Goal: Task Accomplishment & Management: Use online tool/utility

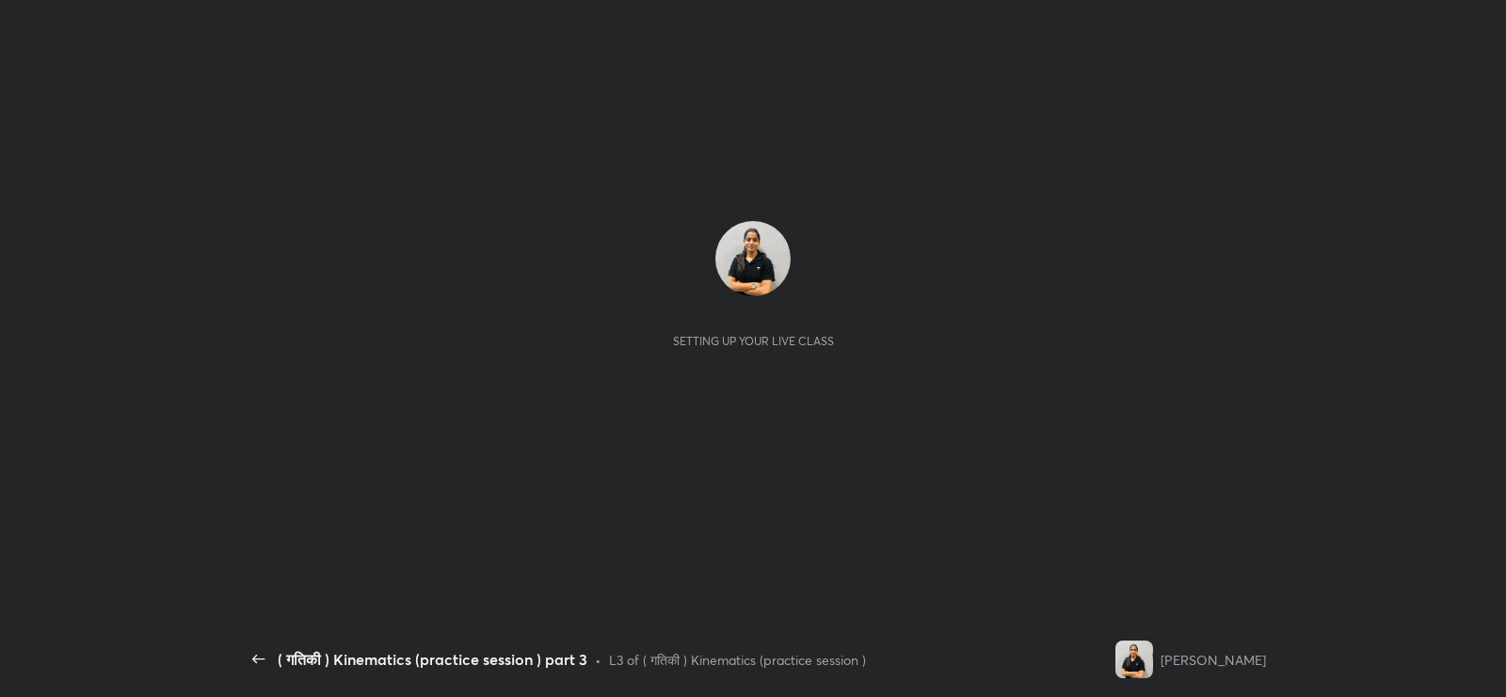
scroll to position [6, 0]
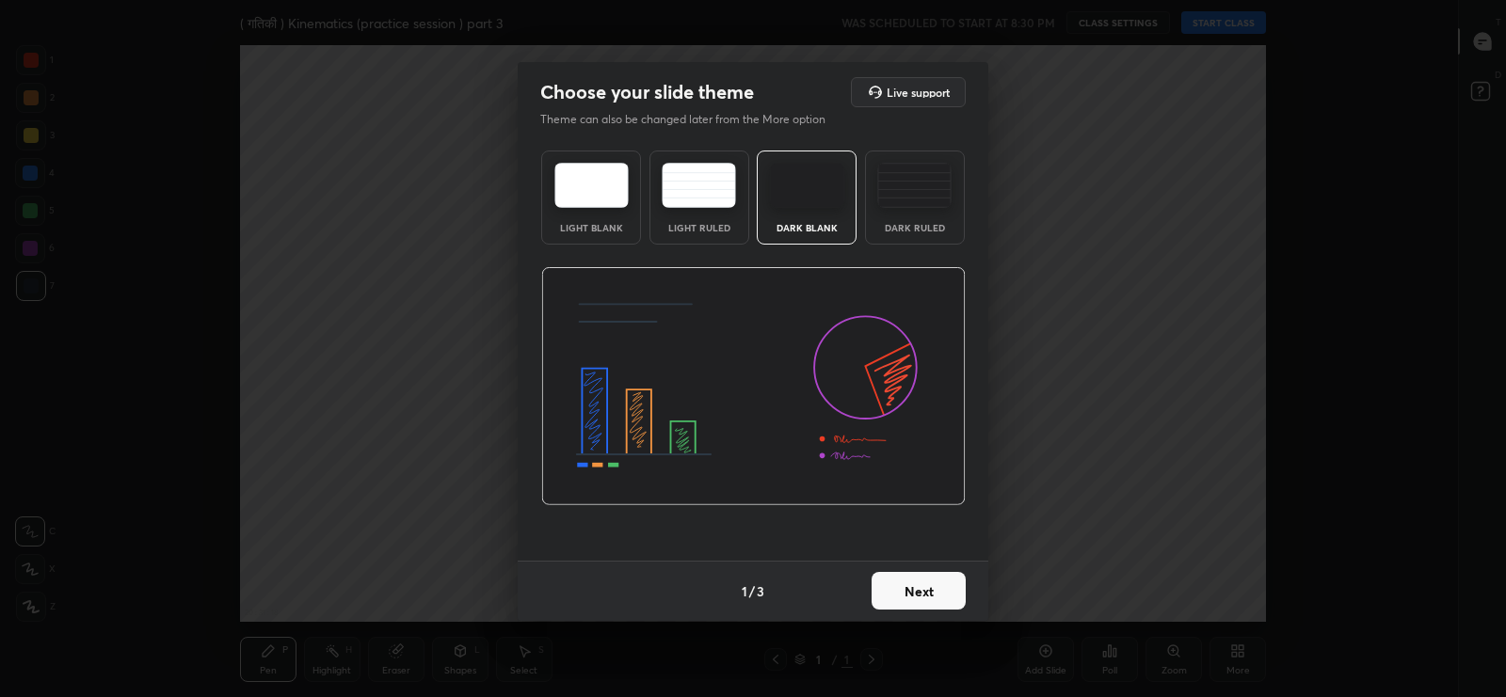
click at [930, 201] on img at bounding box center [914, 185] width 74 height 45
click at [942, 588] on button "Next" at bounding box center [919, 591] width 94 height 38
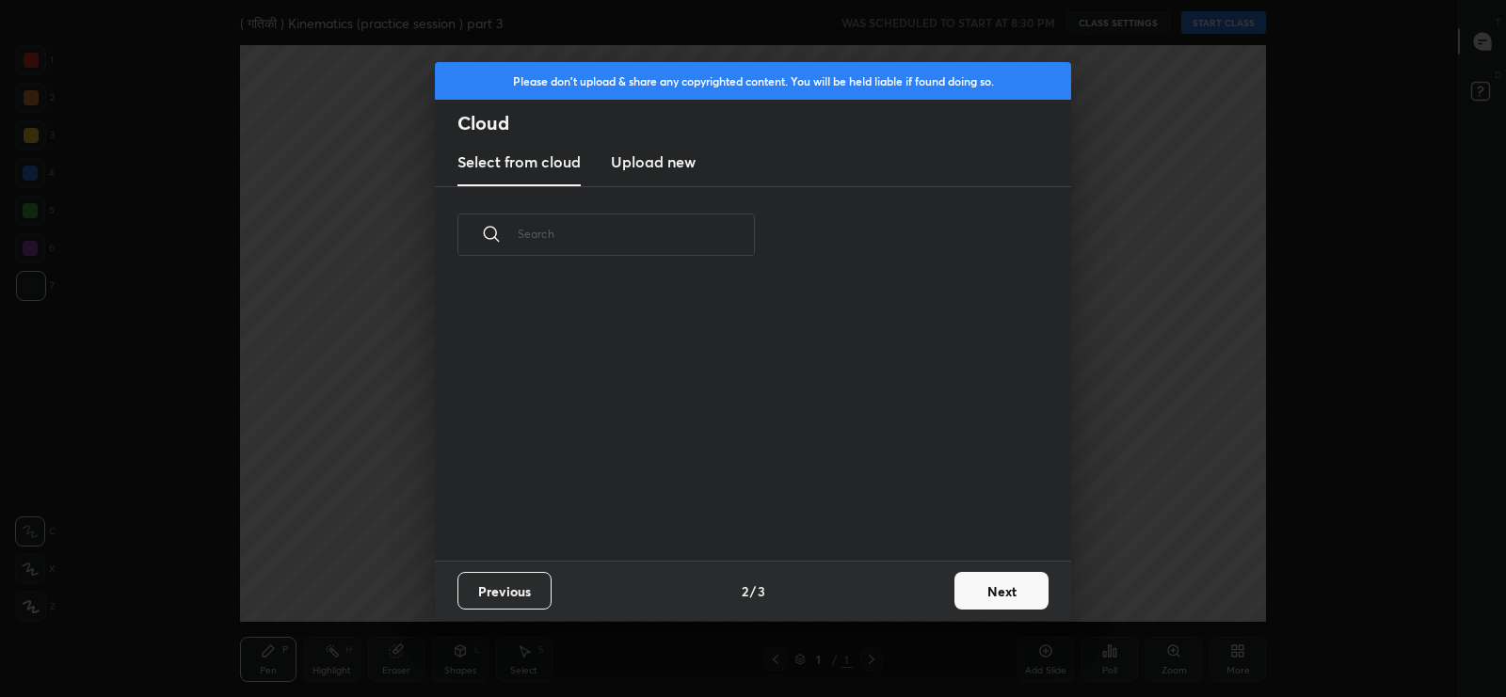
scroll to position [278, 604]
click at [647, 162] on h3 "Upload new" at bounding box center [653, 162] width 85 height 23
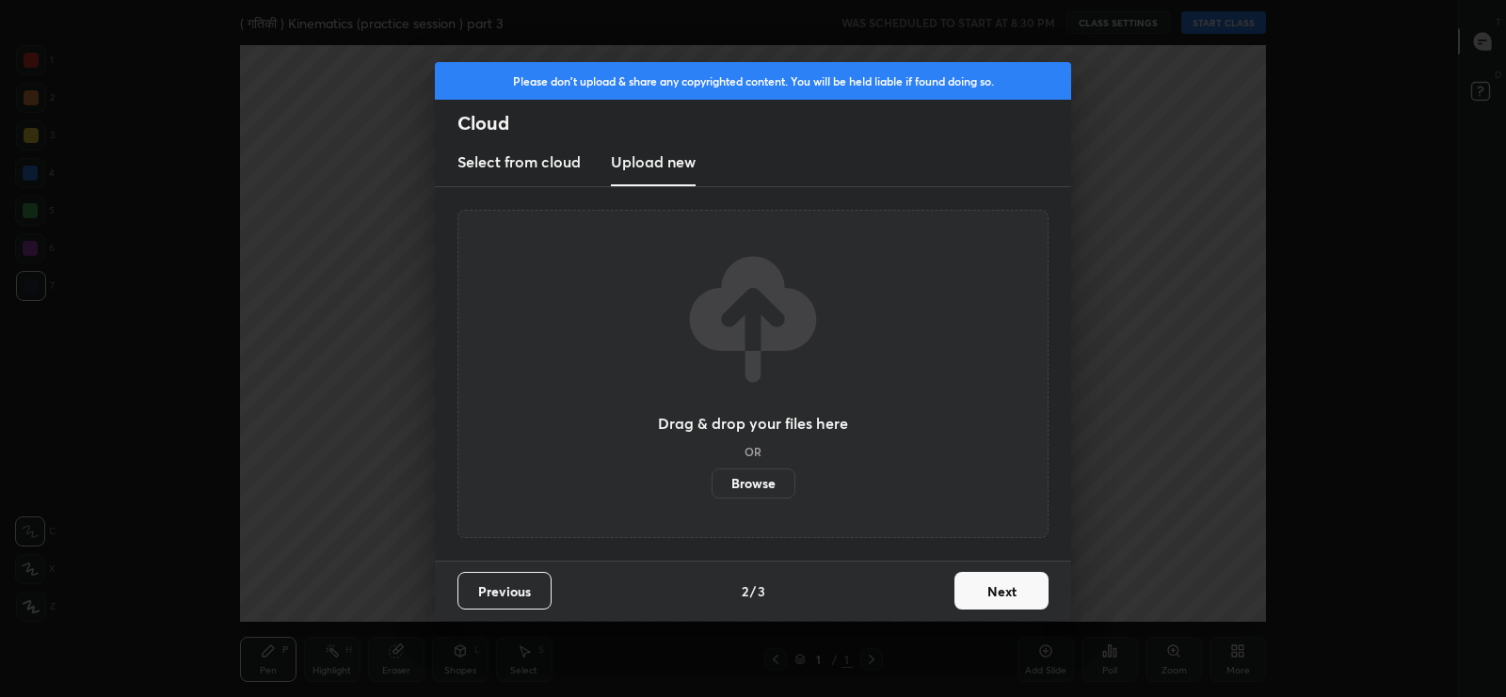
click at [757, 492] on label "Browse" at bounding box center [754, 484] width 84 height 30
click at [712, 492] on input "Browse" at bounding box center [712, 484] width 0 height 30
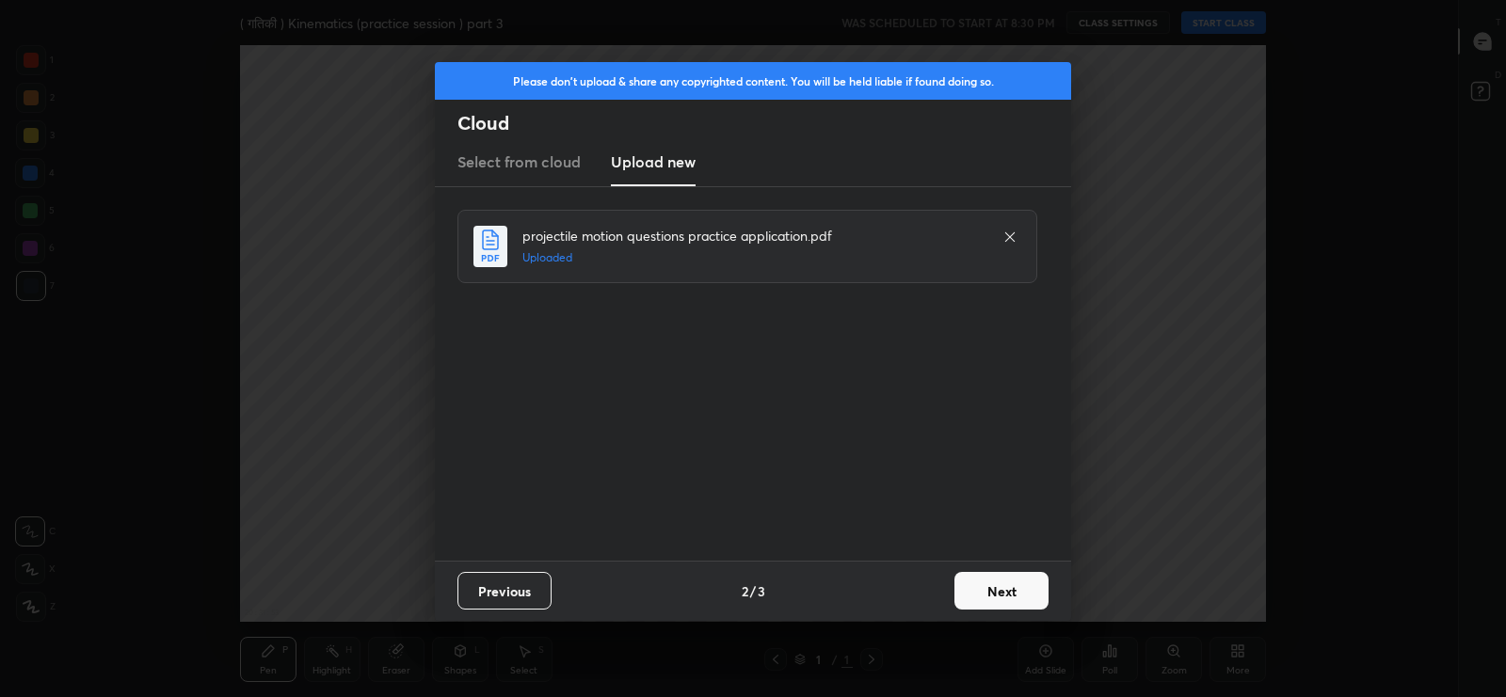
click at [1012, 590] on button "Next" at bounding box center [1001, 591] width 94 height 38
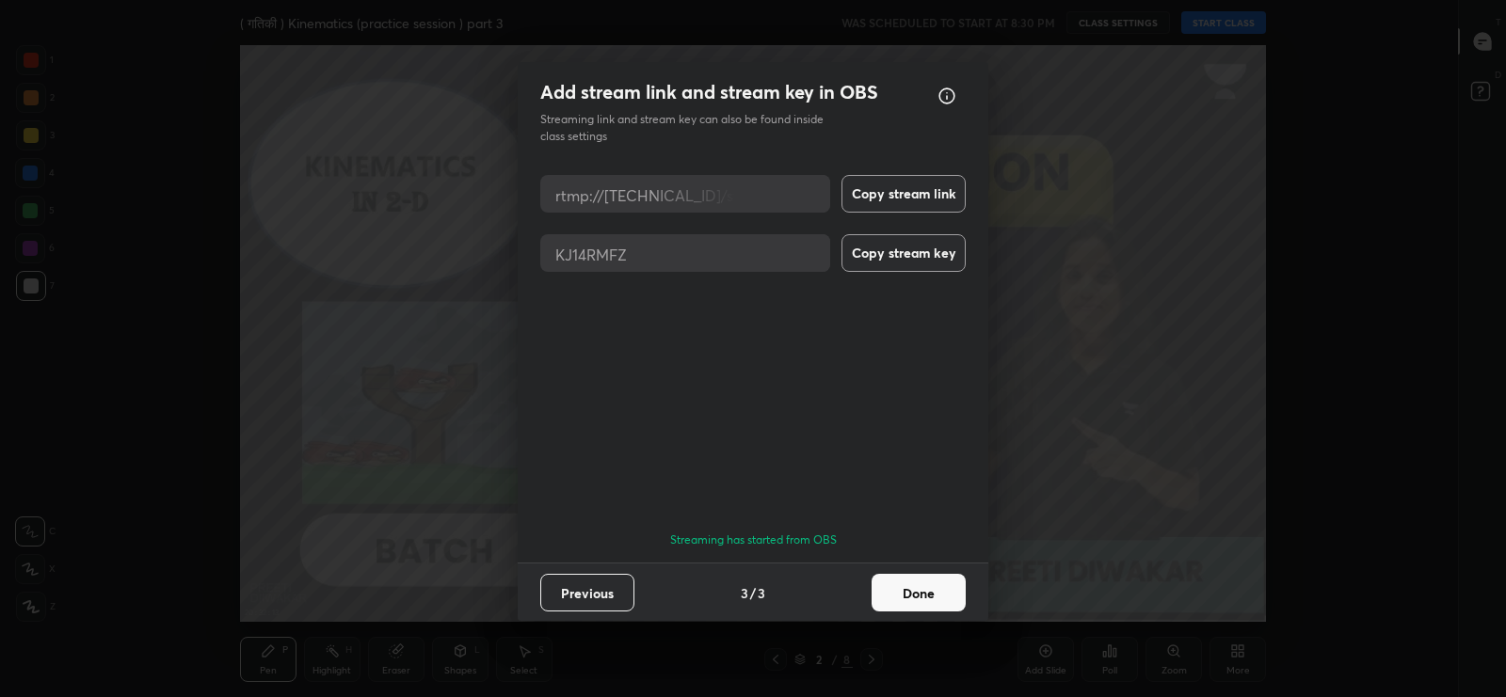
click at [922, 601] on button "Done" at bounding box center [919, 593] width 94 height 38
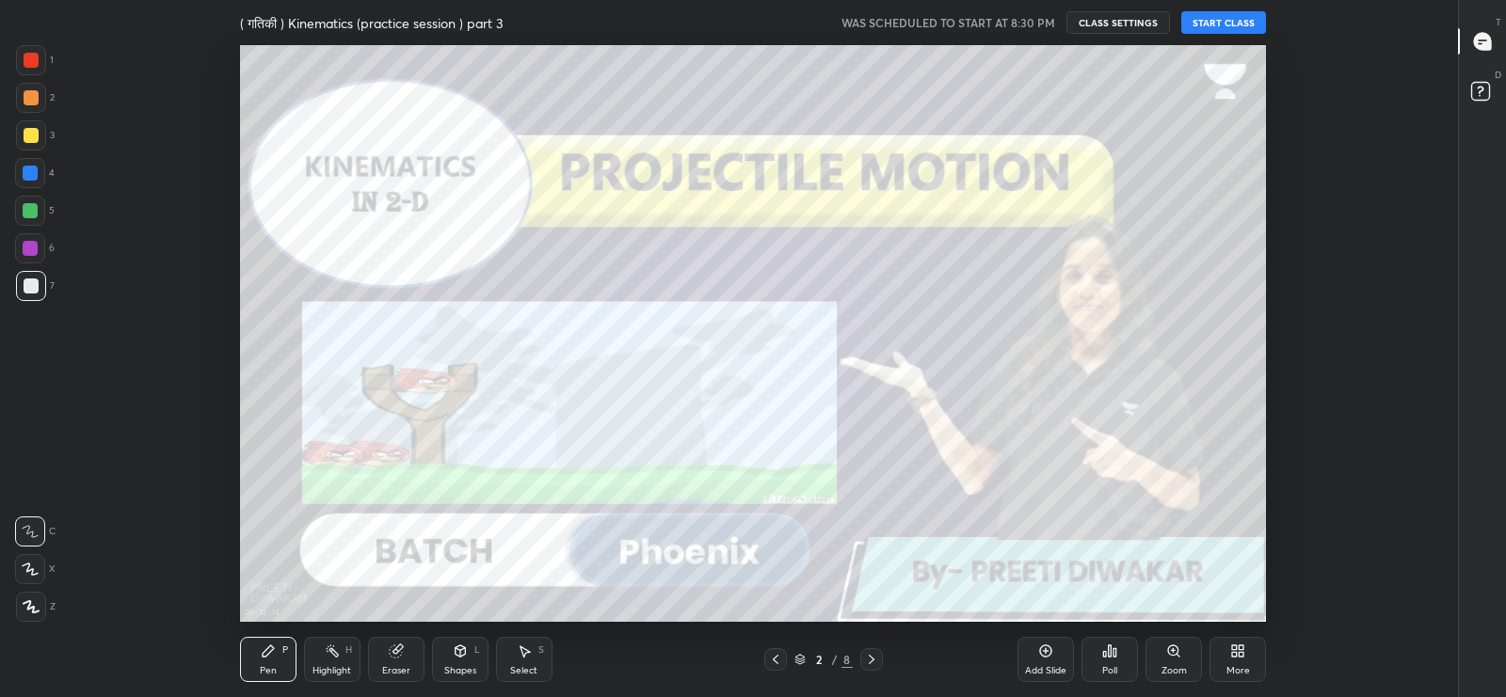
click at [1478, 40] on icon at bounding box center [1482, 41] width 17 height 17
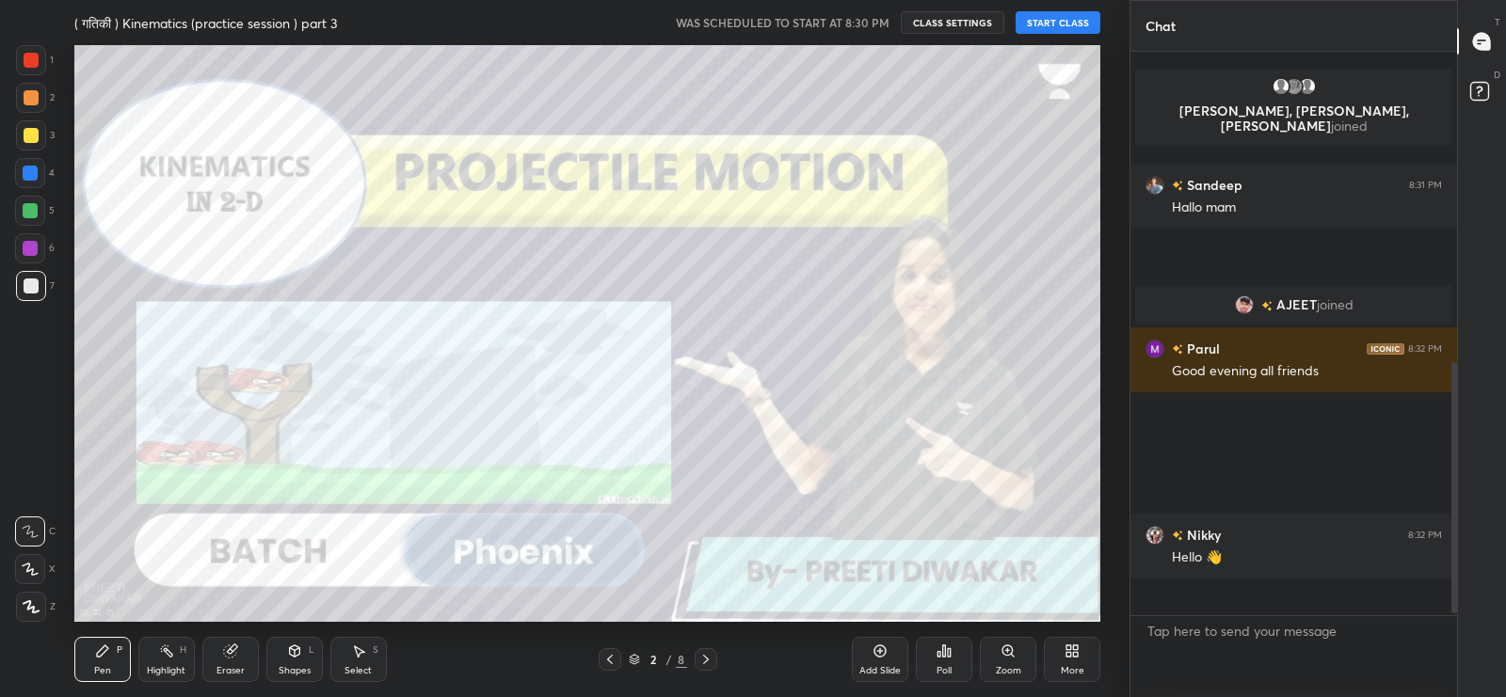
scroll to position [0, 0]
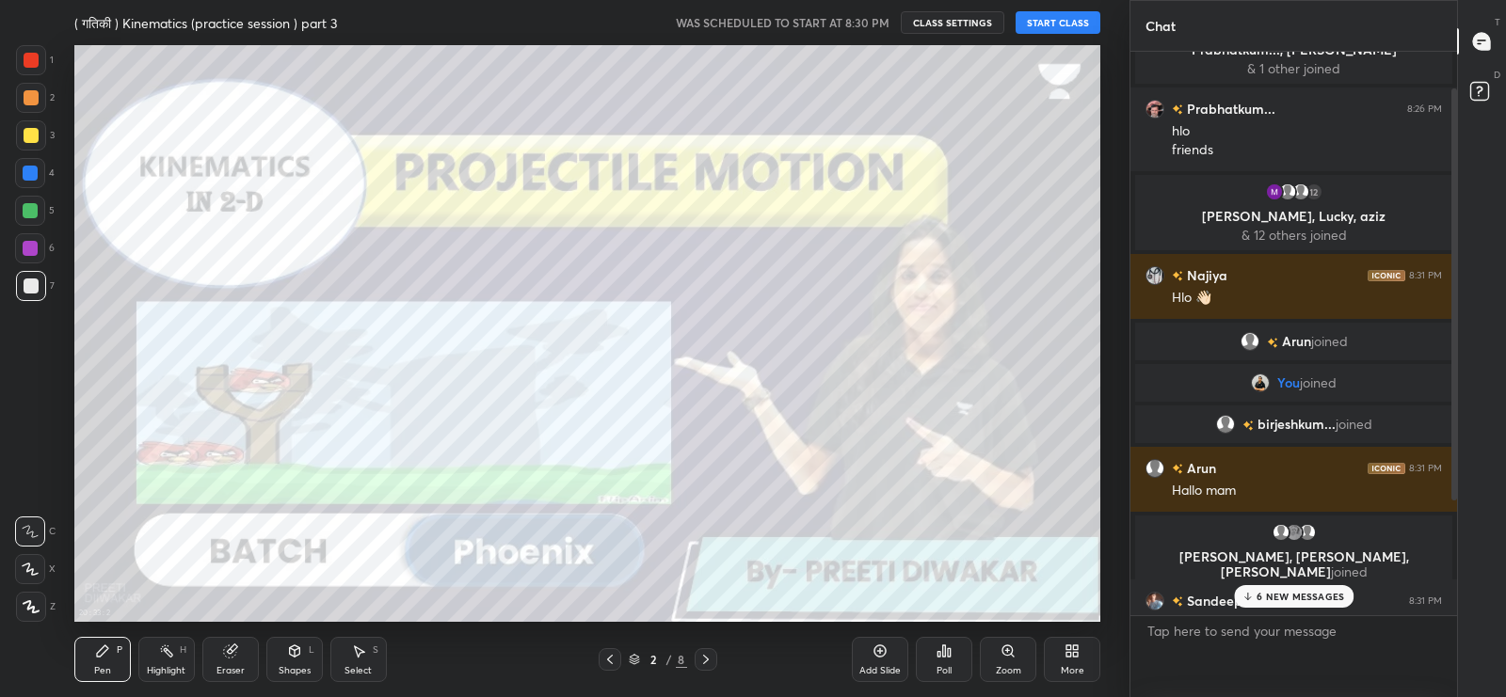
click at [1255, 600] on div "6 NEW MESSAGES" at bounding box center [1294, 596] width 120 height 23
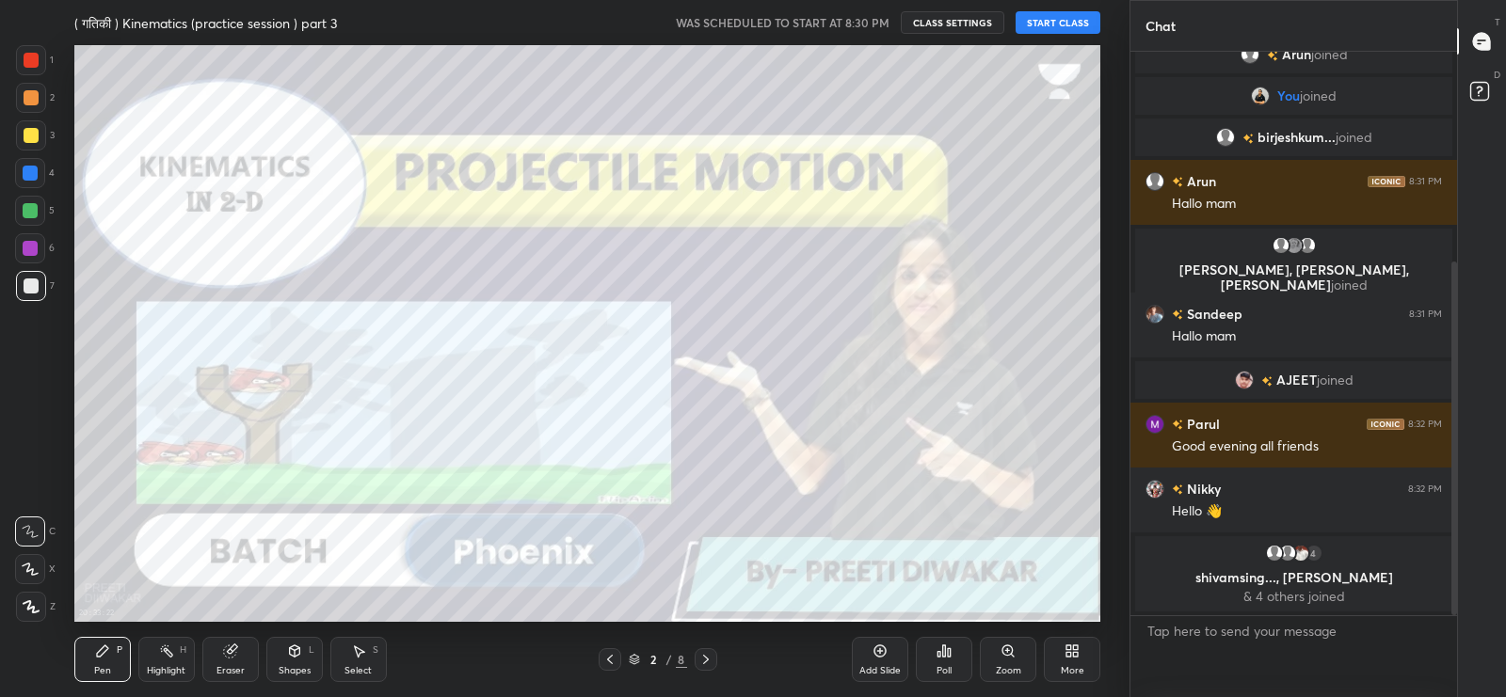
click at [1473, 43] on icon at bounding box center [1481, 41] width 17 height 17
click at [1486, 42] on icon at bounding box center [1481, 41] width 17 height 17
click at [1083, 666] on div "More" at bounding box center [1072, 659] width 56 height 45
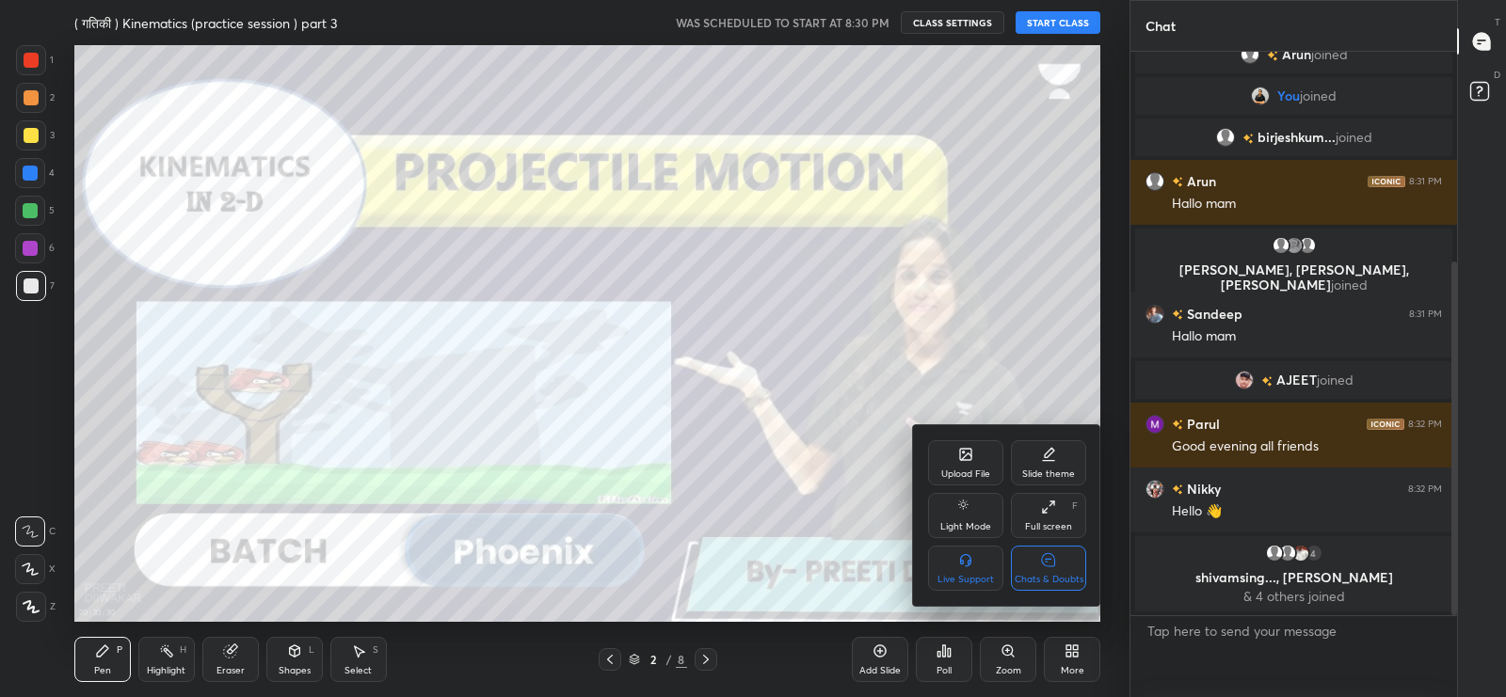
click at [1067, 571] on div "Chats & Doubts" at bounding box center [1048, 568] width 75 height 45
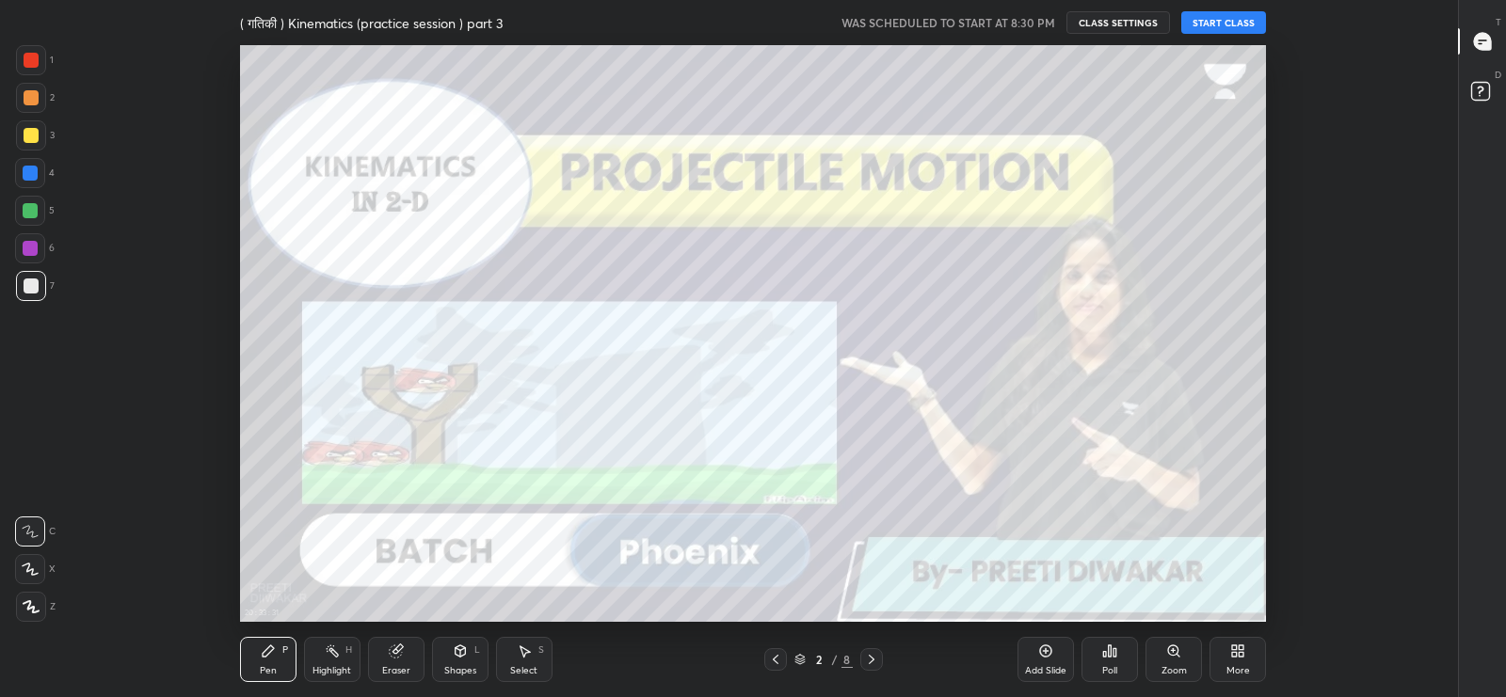
scroll to position [0, 0]
click at [1054, 654] on div "Add Slide" at bounding box center [1045, 659] width 56 height 45
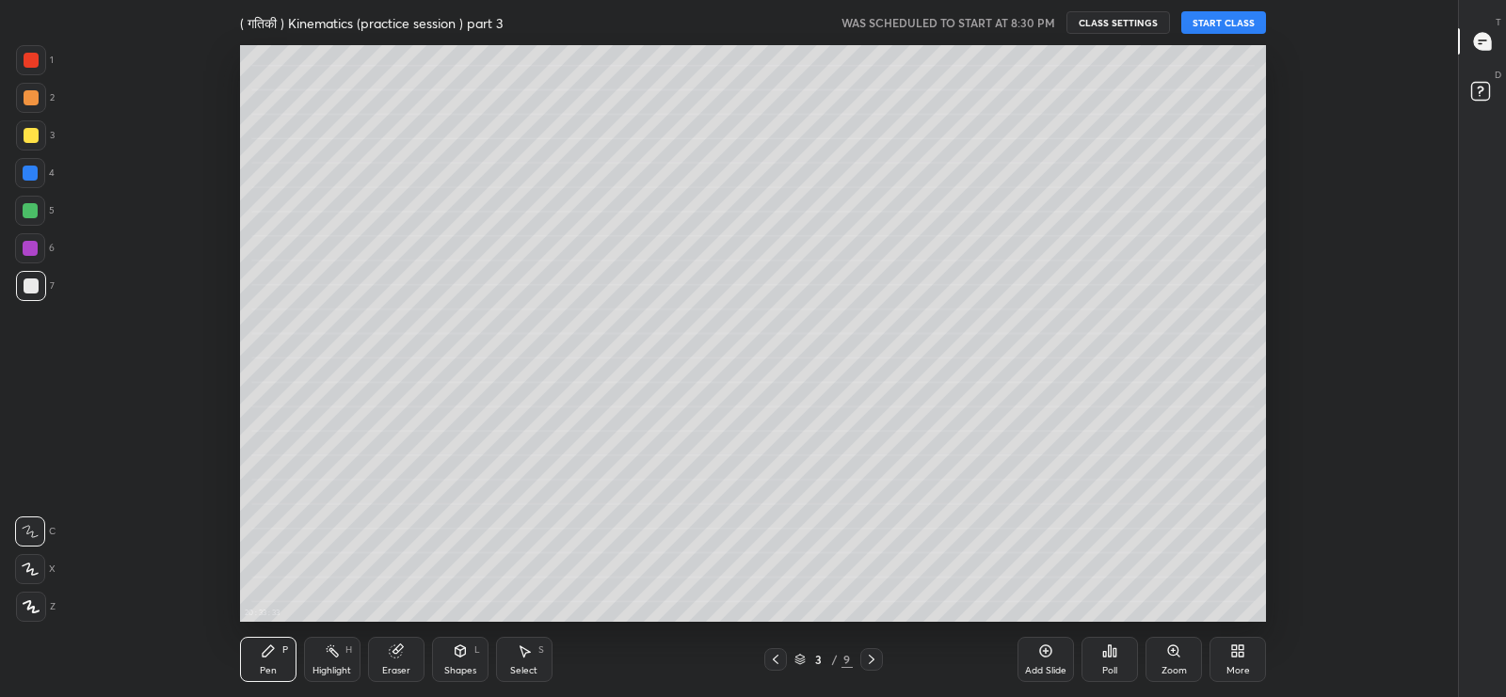
click at [1479, 42] on icon at bounding box center [1482, 41] width 17 height 17
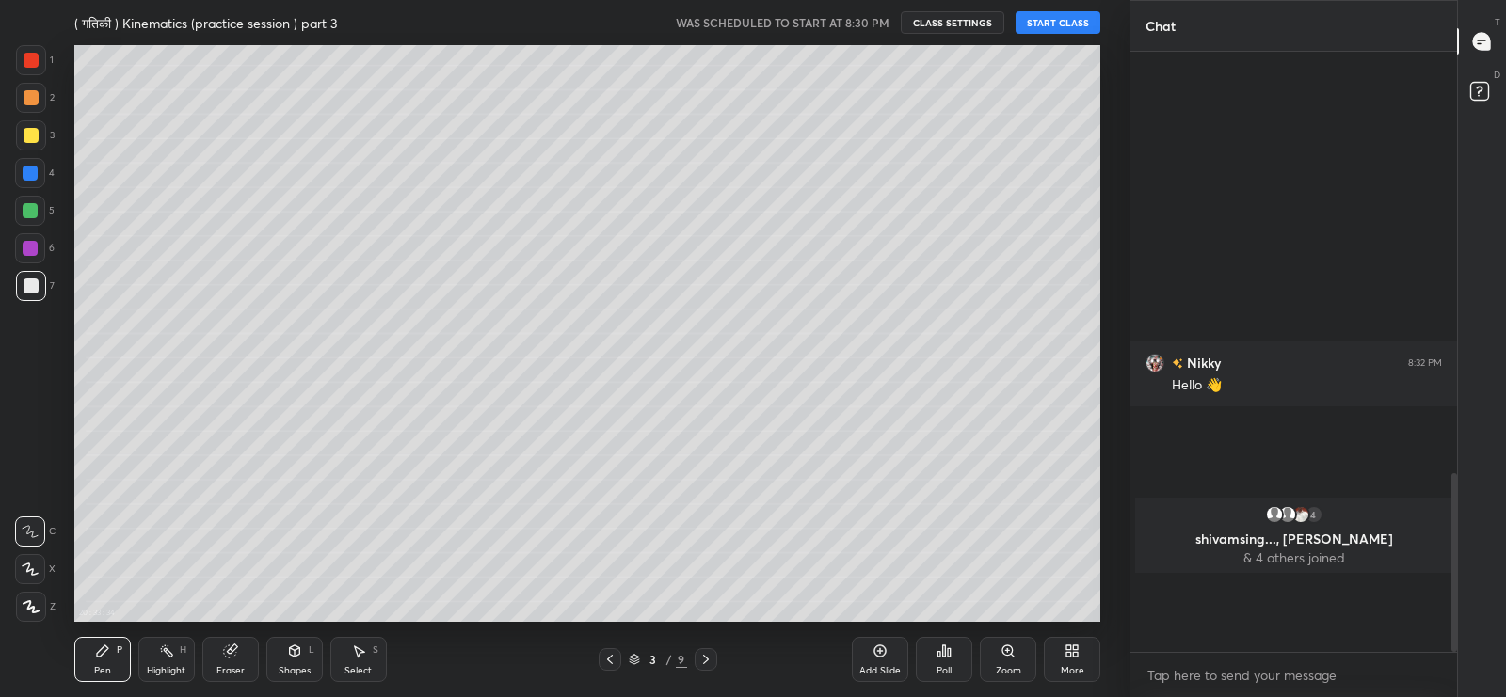
scroll to position [6, 6]
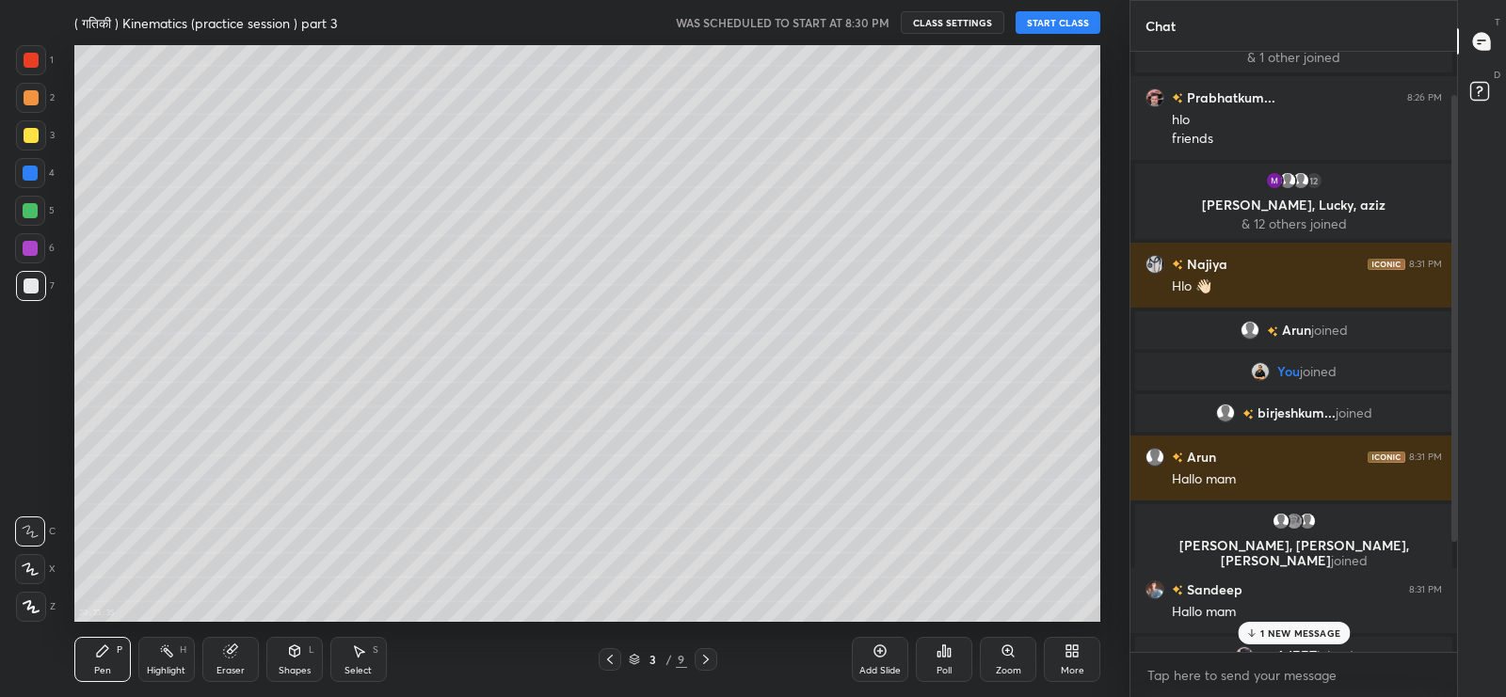
click at [1280, 623] on div "1 NEW MESSAGE" at bounding box center [1294, 633] width 112 height 23
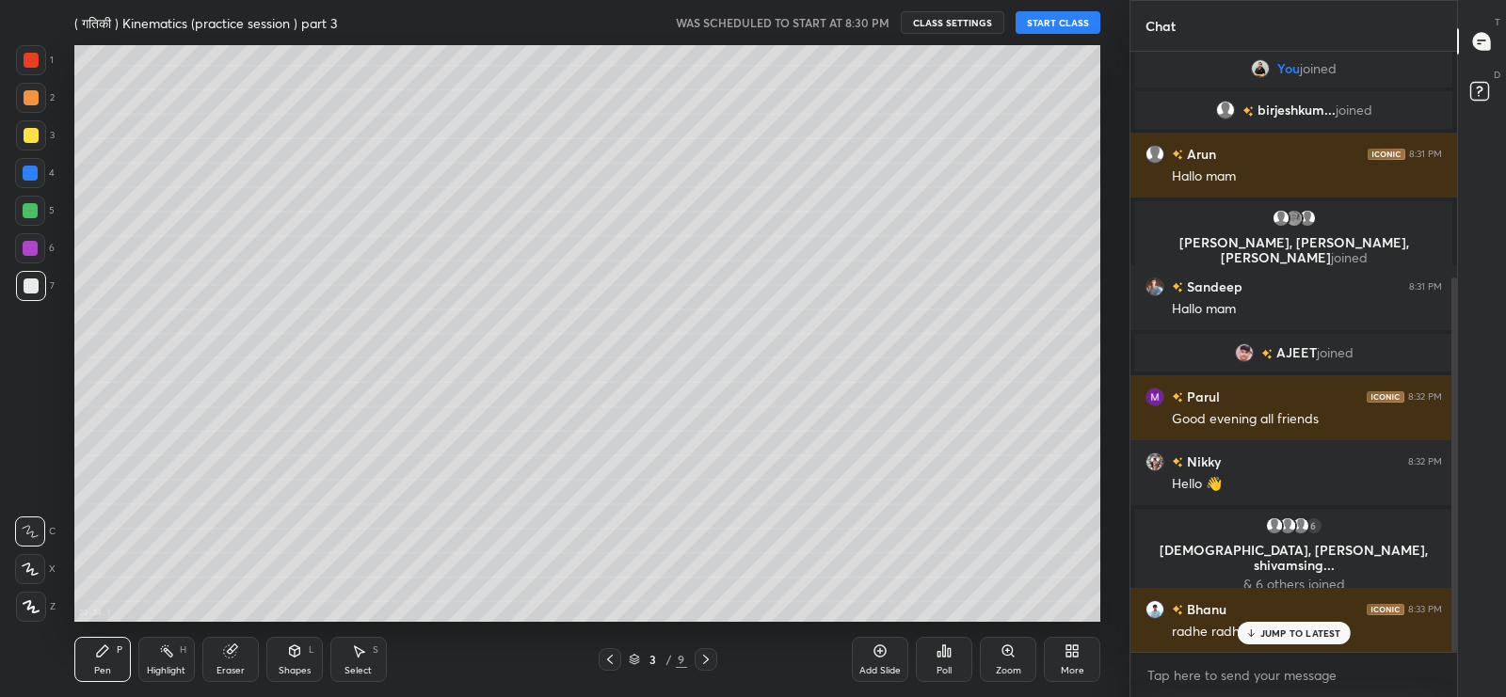
click at [1268, 640] on div "JUMP TO LATEST" at bounding box center [1293, 633] width 113 height 23
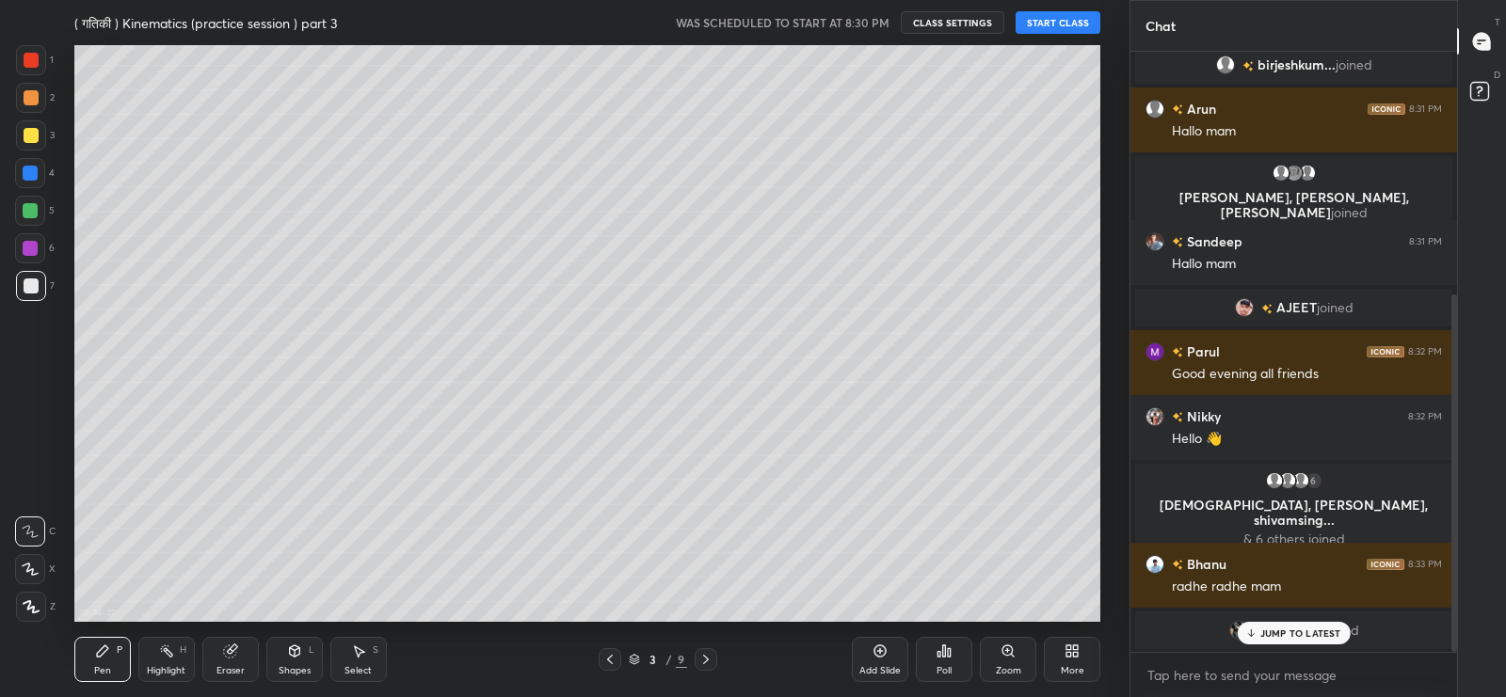
click at [1311, 628] on p "JUMP TO LATEST" at bounding box center [1300, 633] width 81 height 11
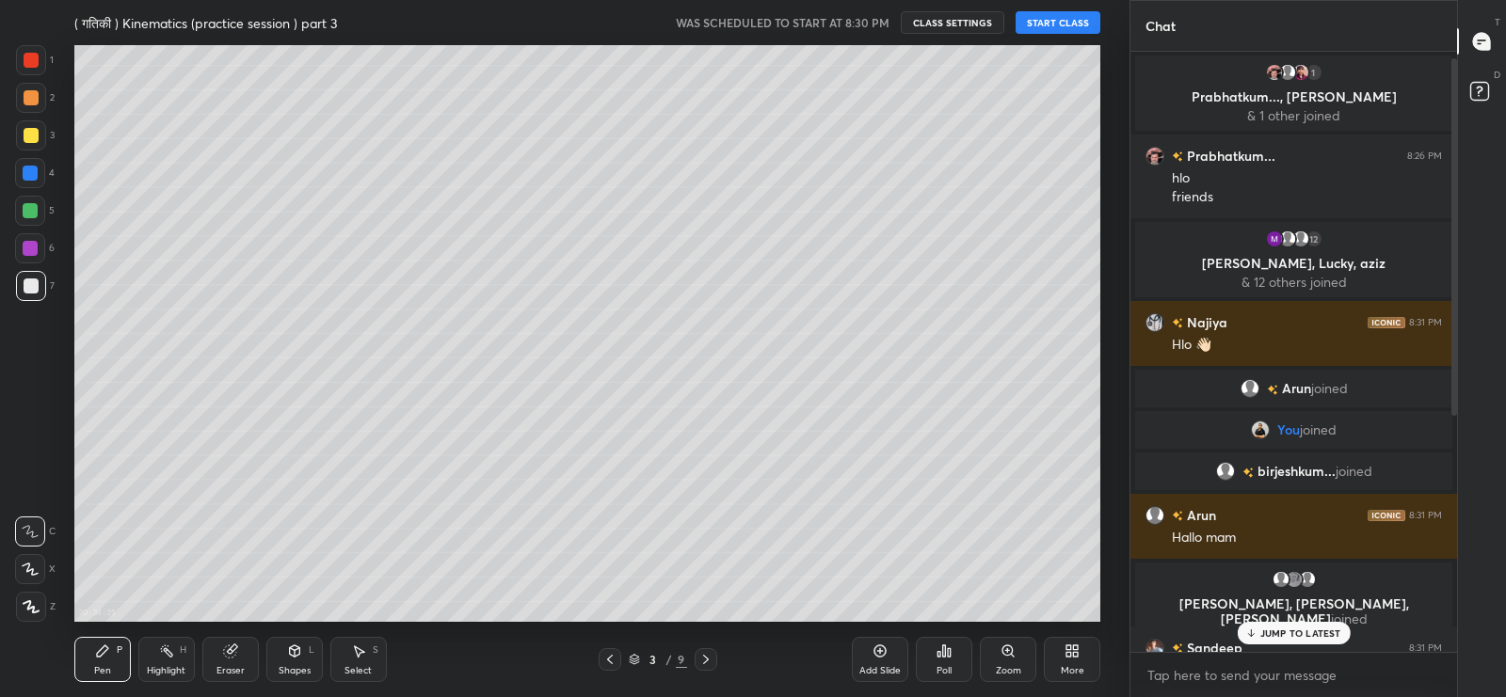
click at [1318, 632] on p "JUMP TO LATEST" at bounding box center [1300, 633] width 81 height 11
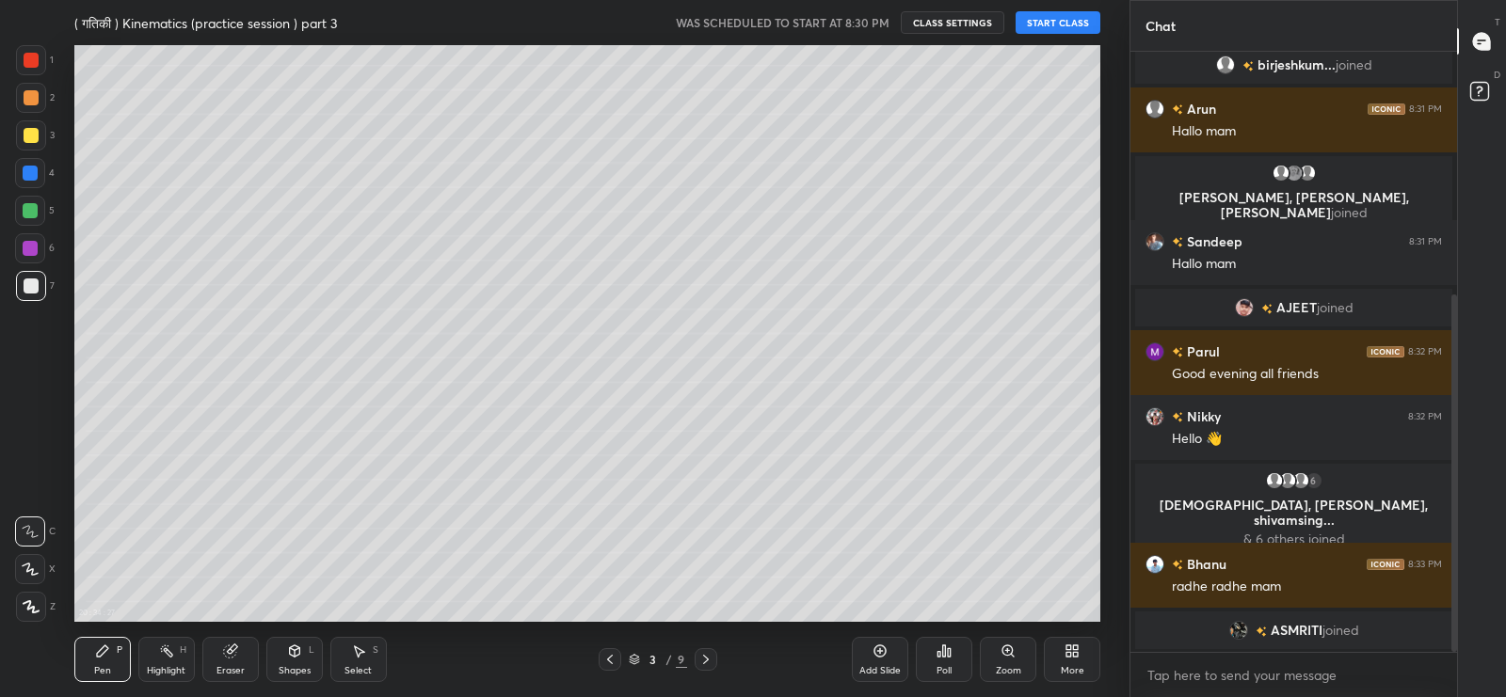
click at [1483, 44] on icon at bounding box center [1481, 41] width 17 height 17
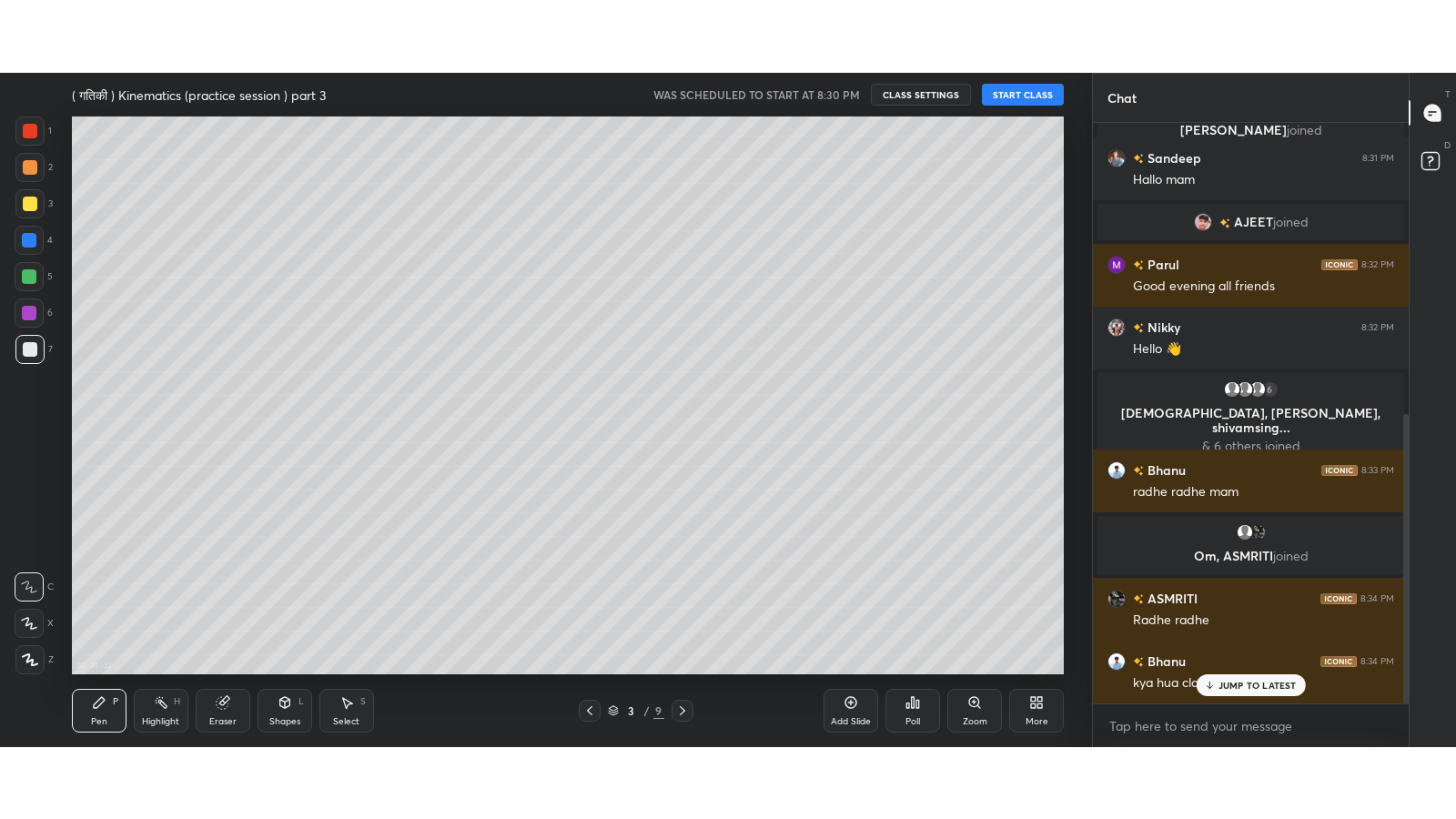
scroll to position [584, 0]
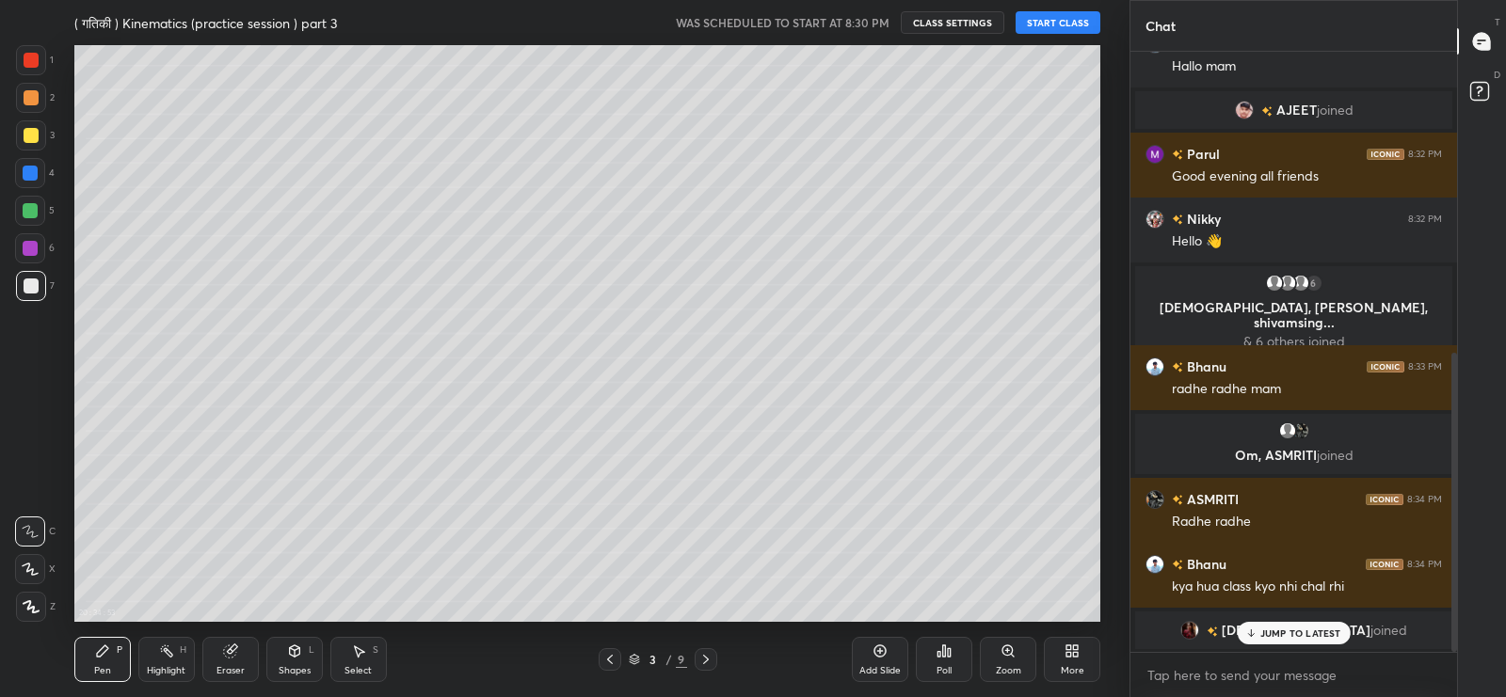
click at [1064, 27] on button "START CLASS" at bounding box center [1058, 22] width 85 height 23
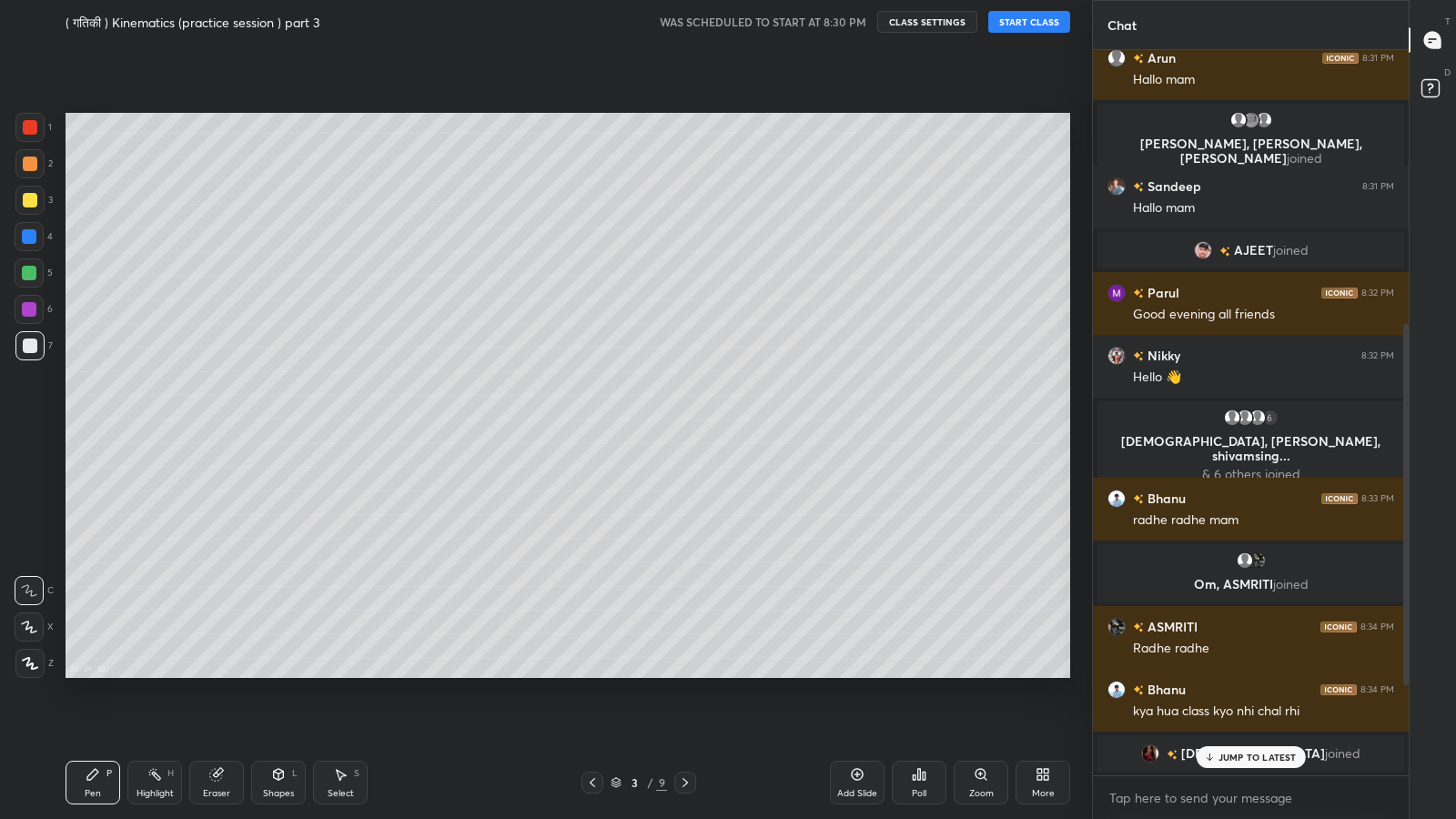
scroll to position [440, 0]
click at [1249, 674] on p "JUMP TO LATEST" at bounding box center [1257, 756] width 78 height 11
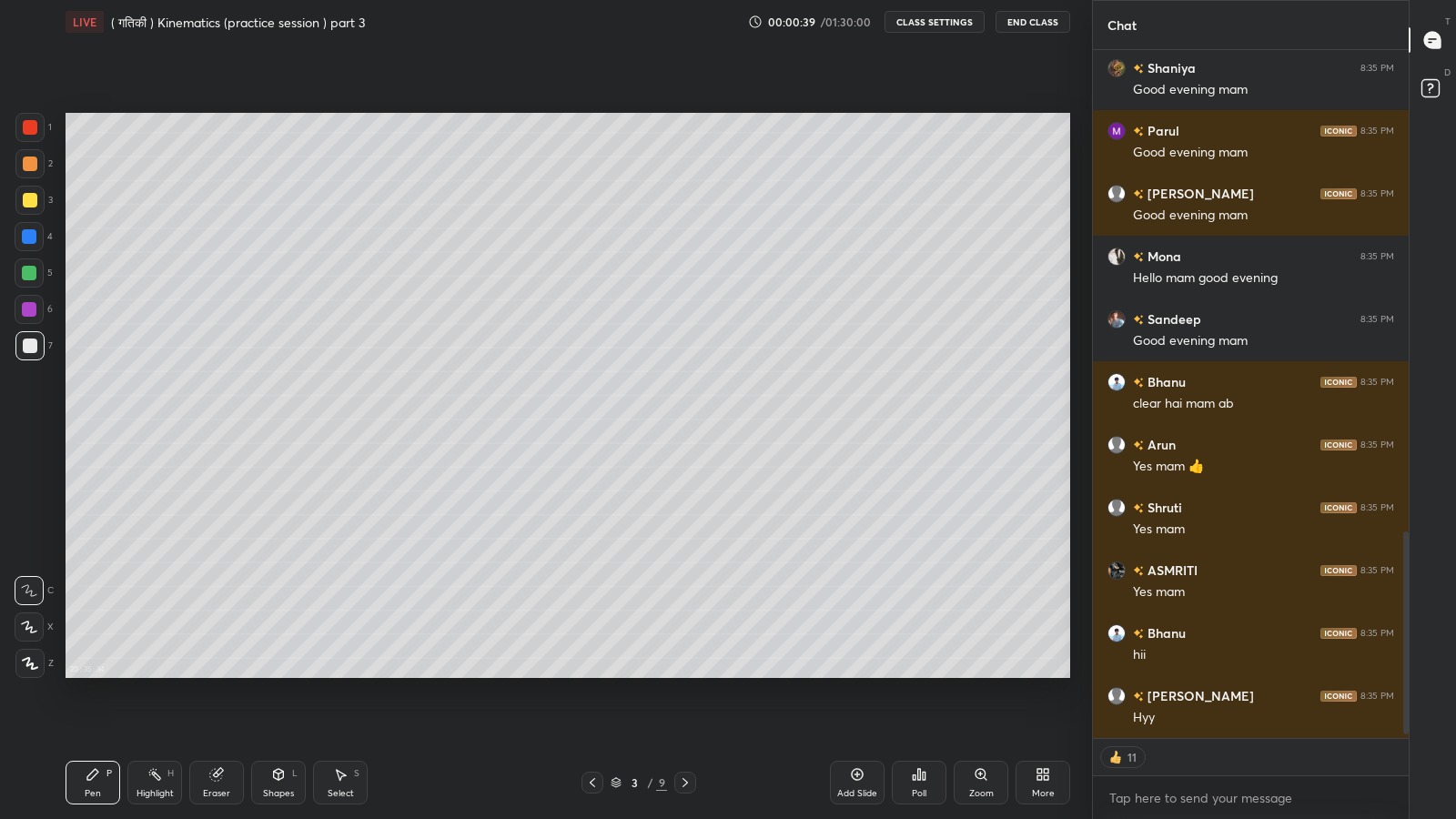
scroll to position [1670, 0]
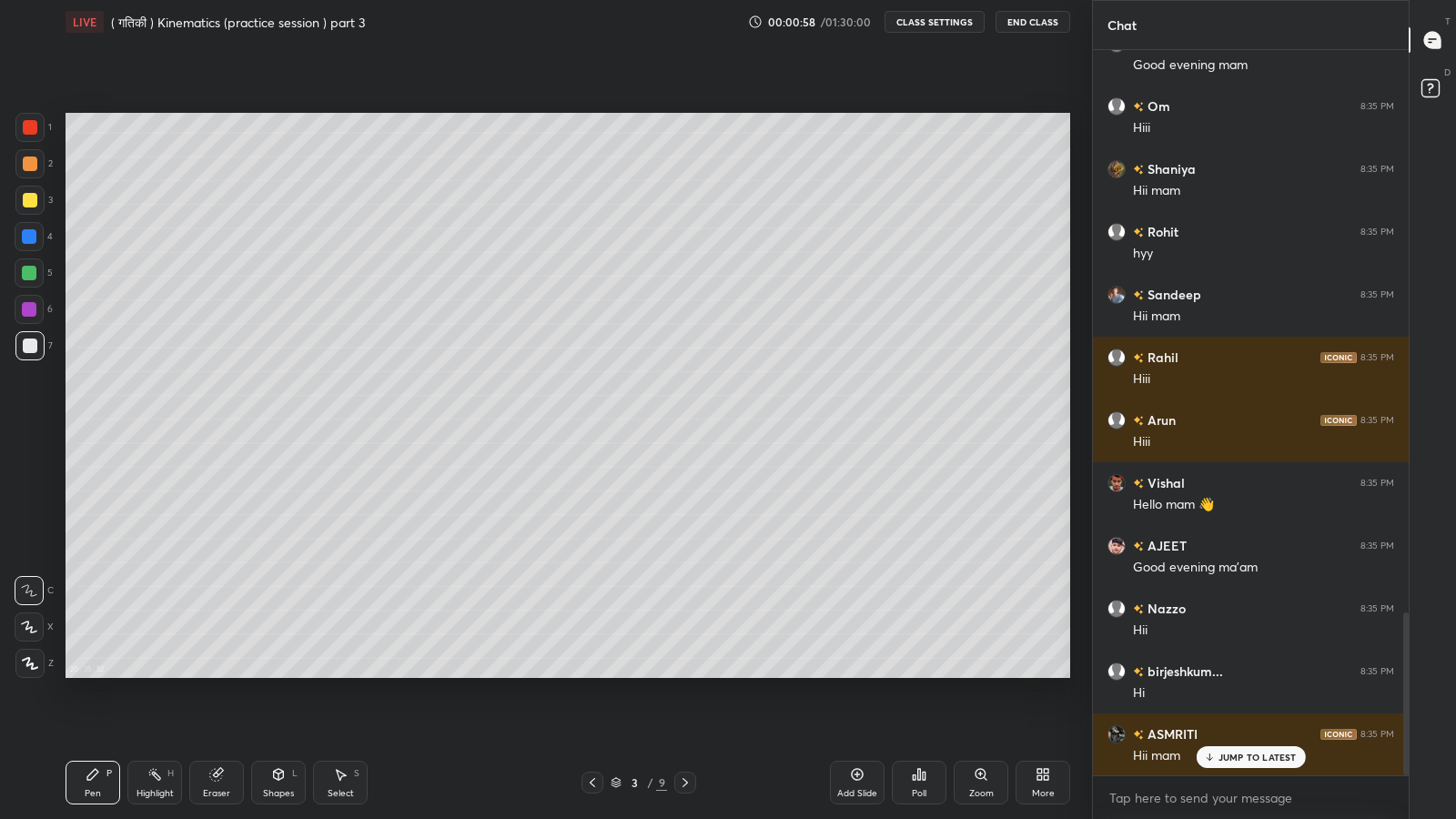
click at [1247, 674] on p "JUMP TO LATEST" at bounding box center [1257, 756] width 78 height 11
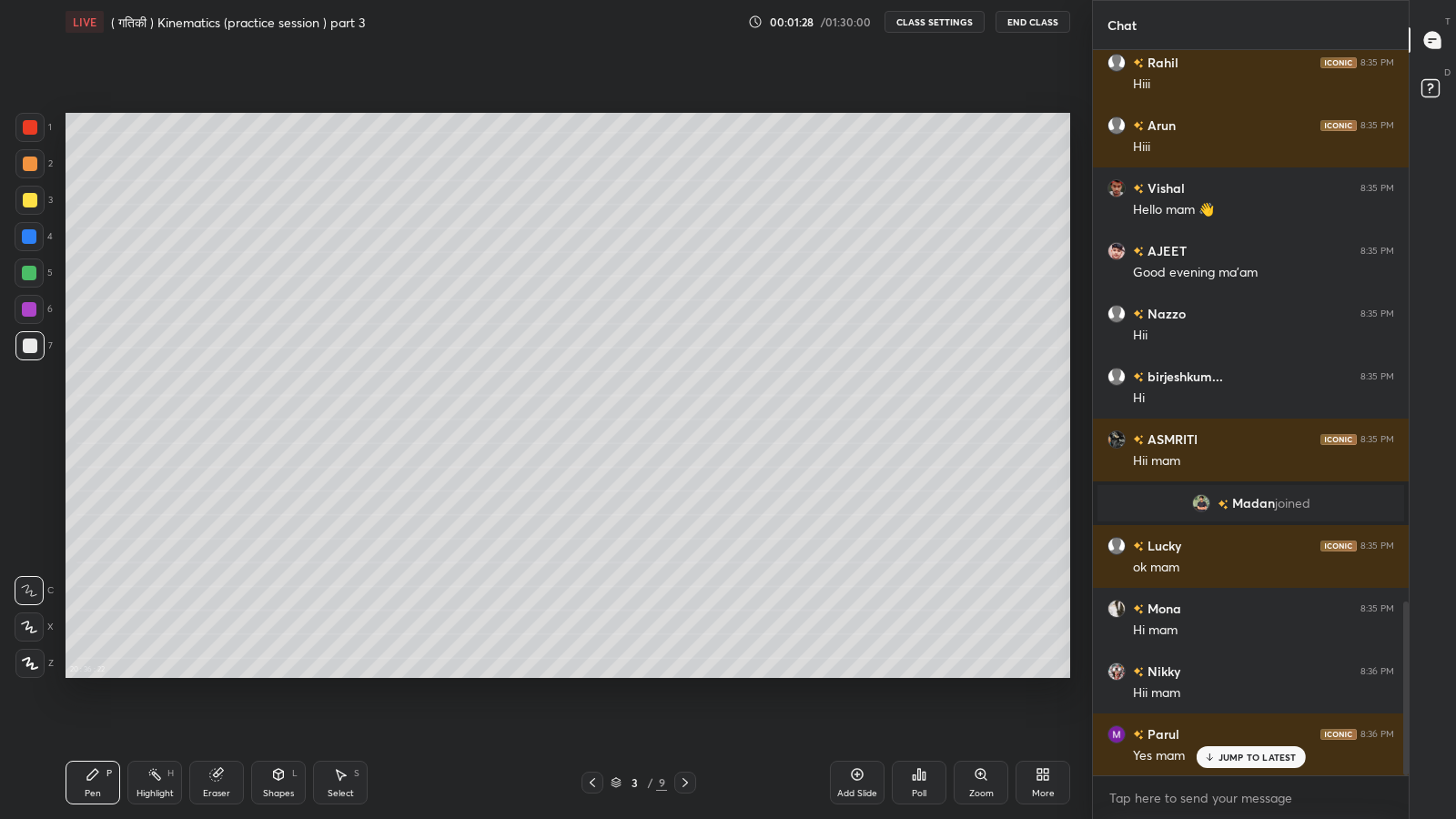
scroll to position [2361, 0]
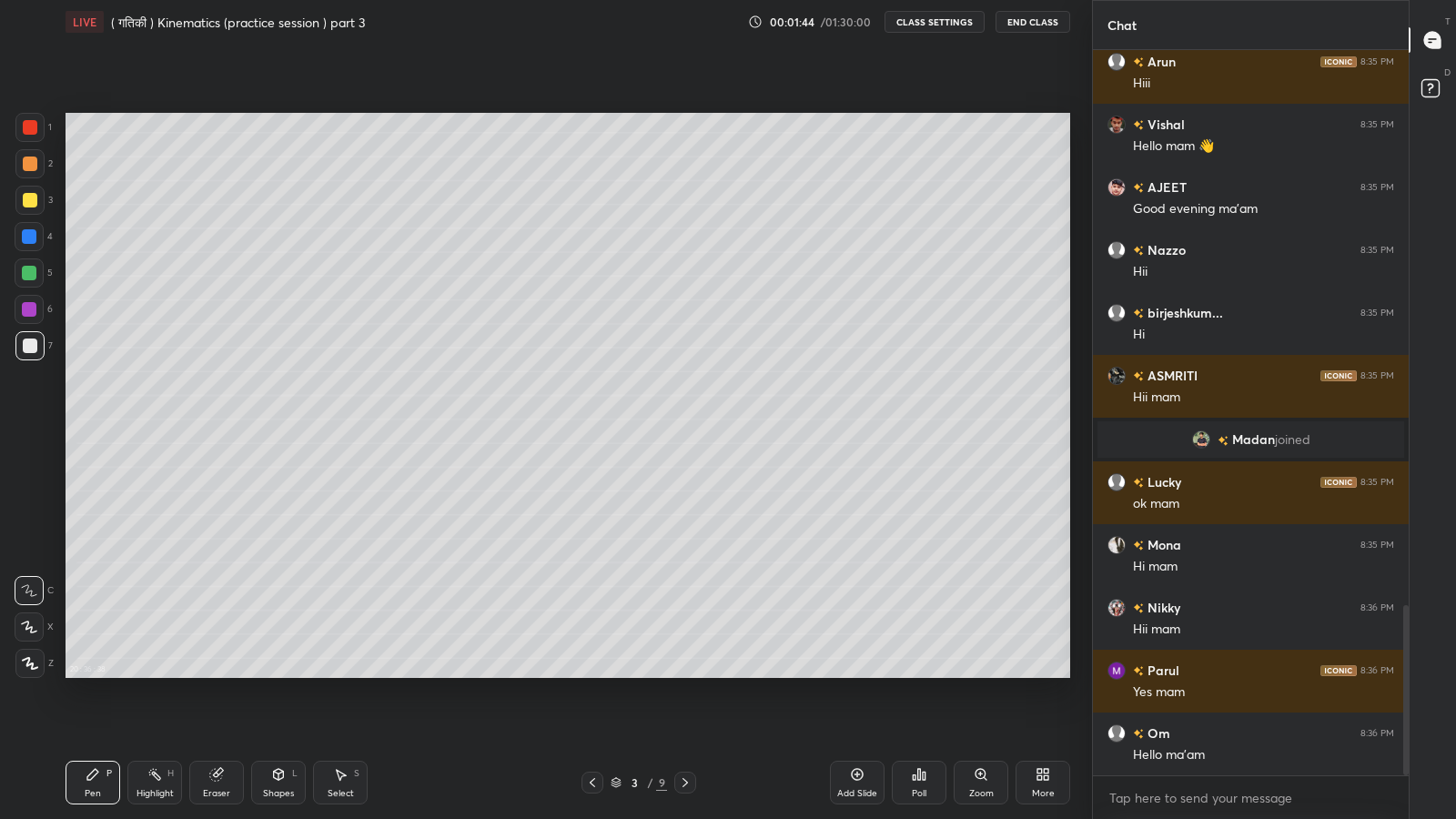
click at [1044, 674] on icon at bounding box center [1046, 777] width 5 height 5
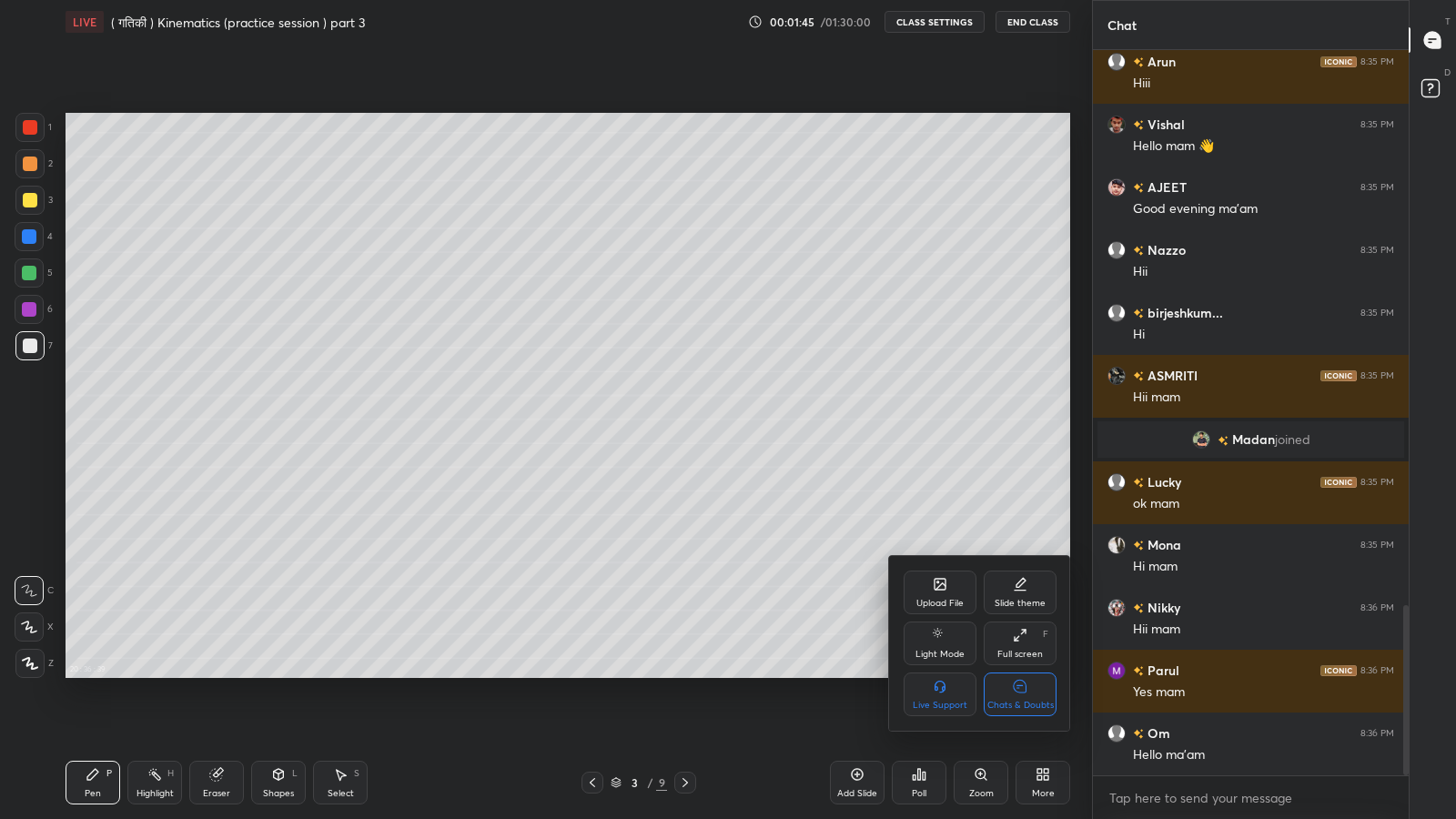
click at [1028, 674] on div "Chats & Doubts" at bounding box center [1019, 694] width 73 height 44
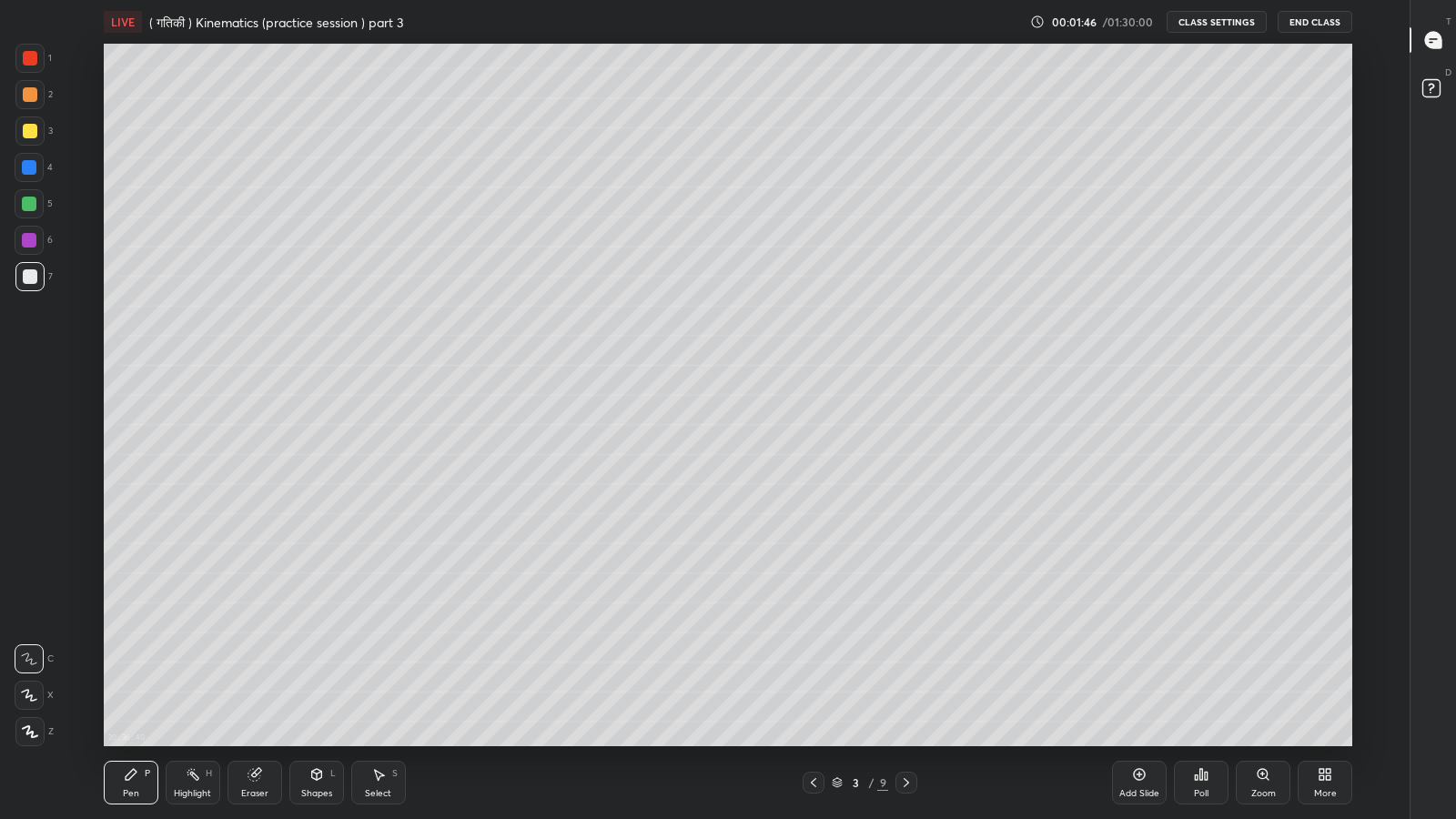
scroll to position [6, 0]
click at [1322, 674] on icon at bounding box center [1322, 771] width 5 height 5
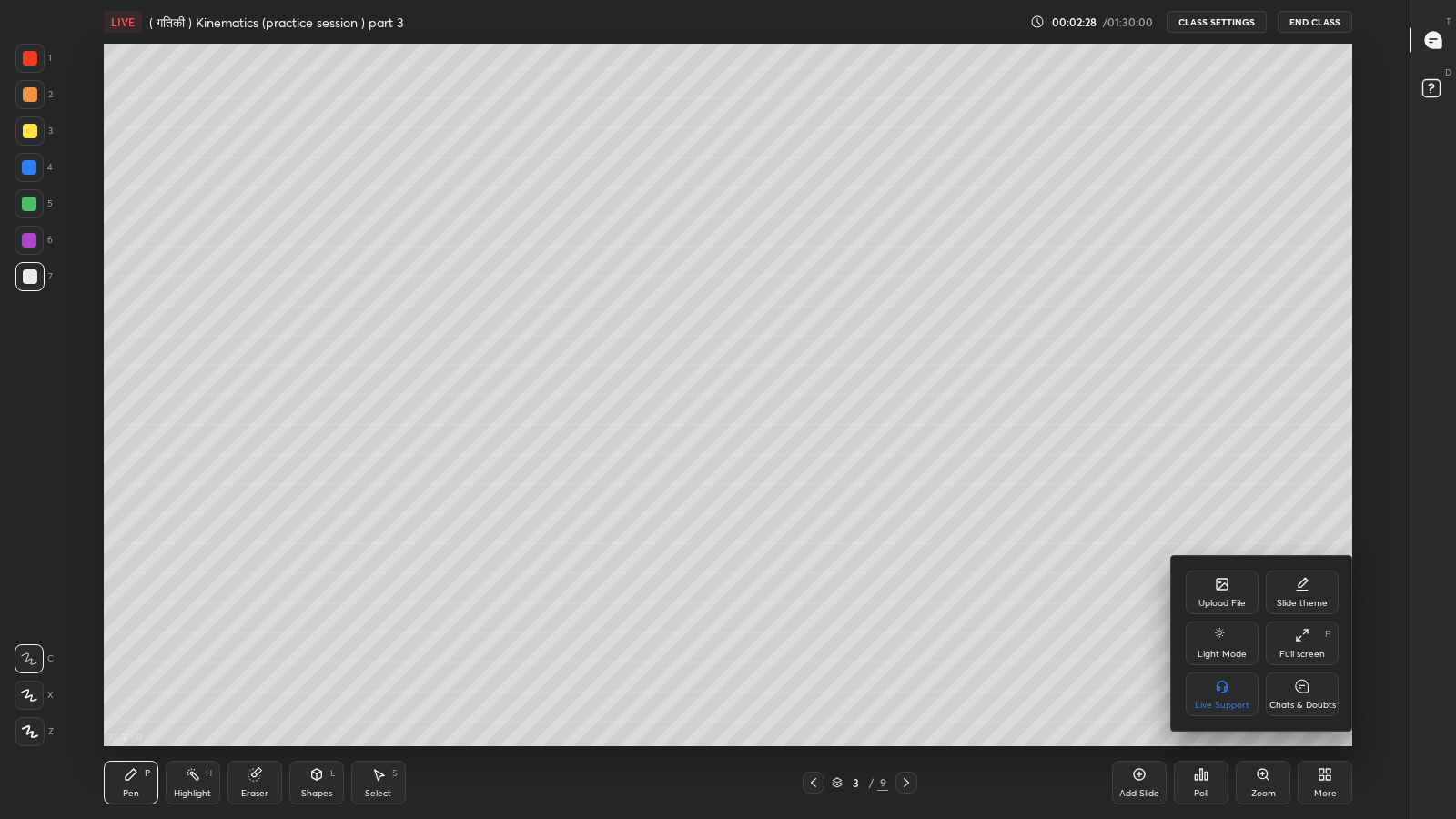
click at [1305, 674] on icon at bounding box center [1301, 686] width 13 height 13
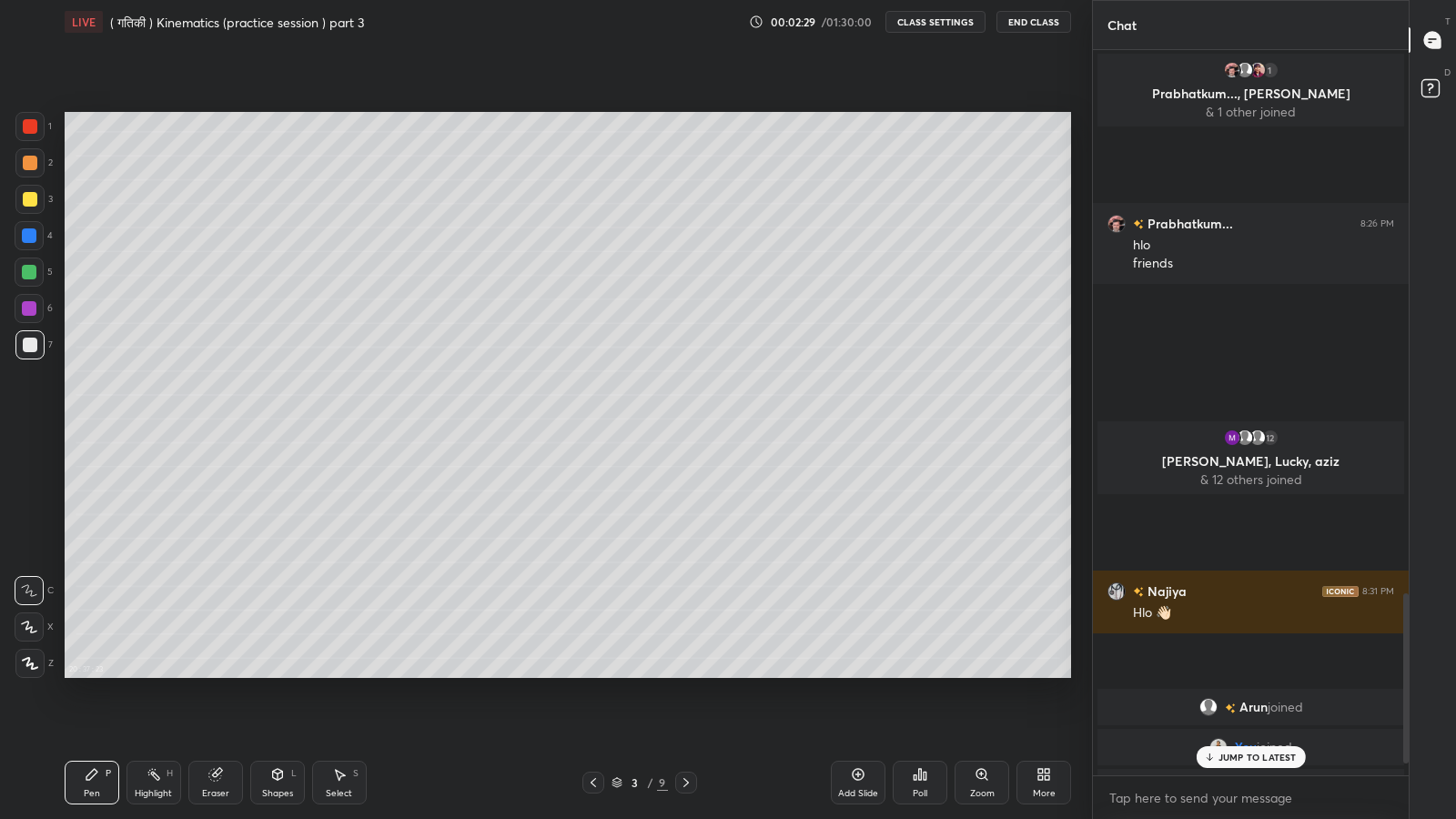
scroll to position [90308, 89977]
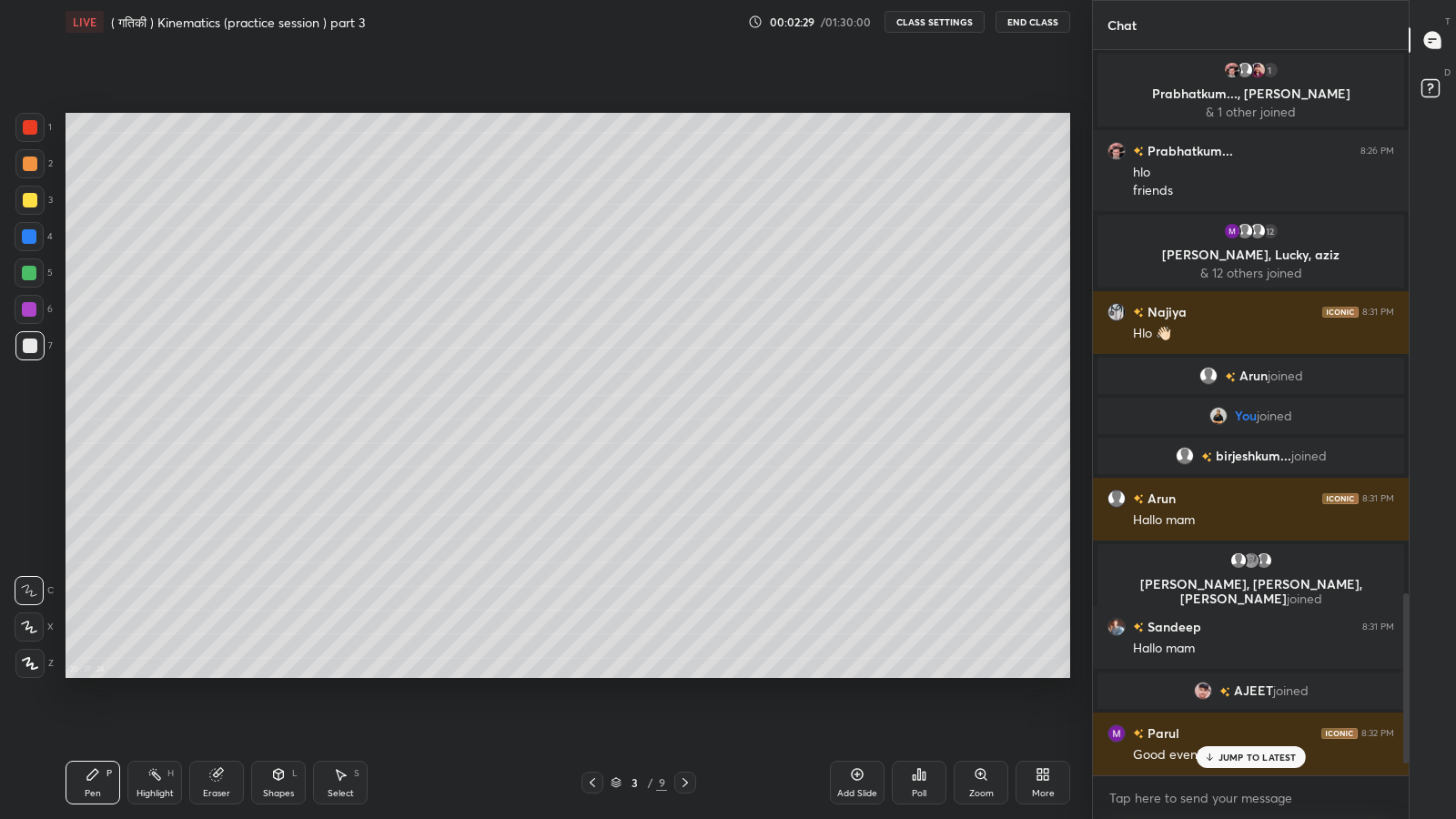
click at [1235, 674] on div "JUMP TO LATEST" at bounding box center [1250, 757] width 109 height 22
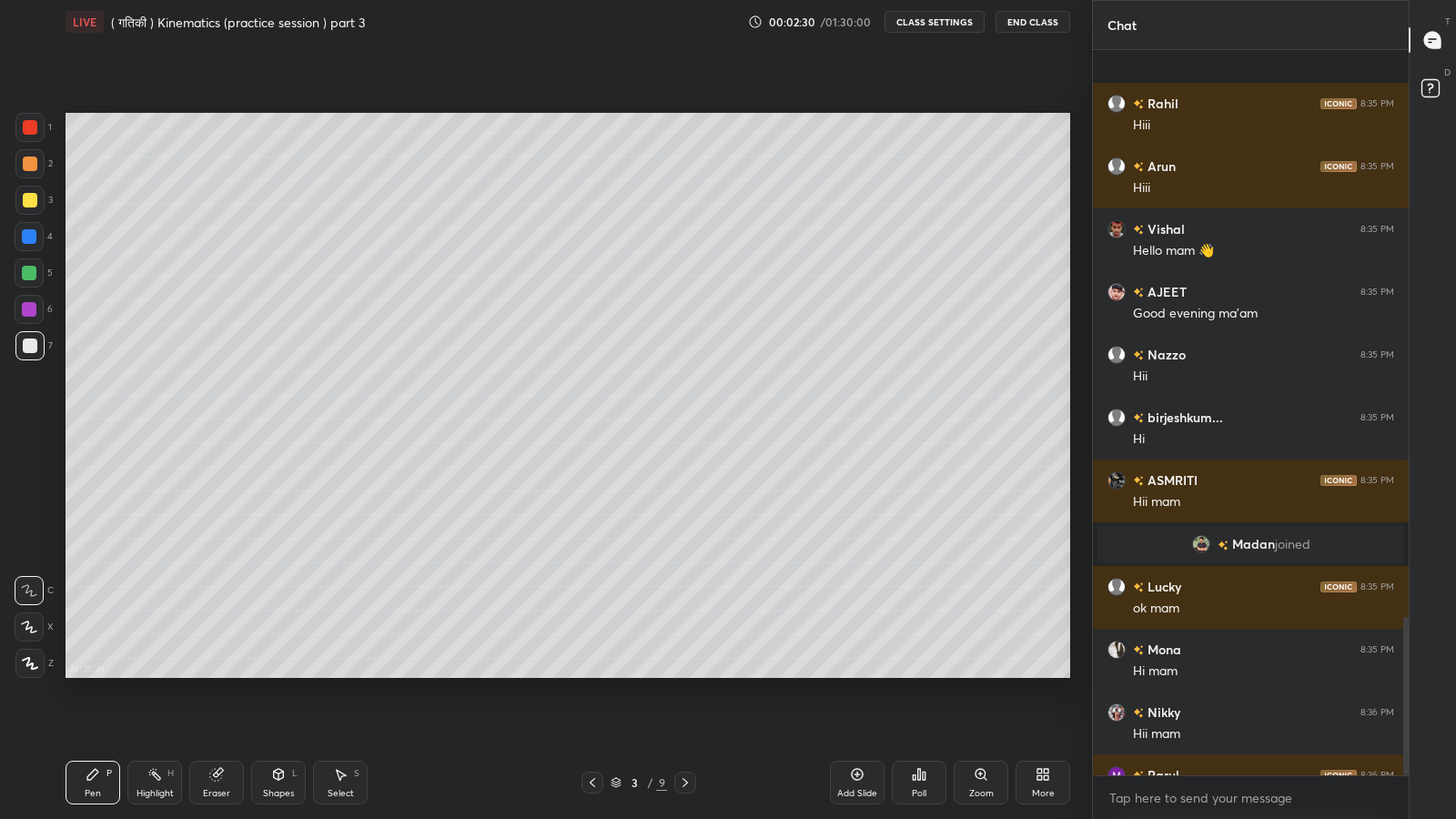
scroll to position [2595, 0]
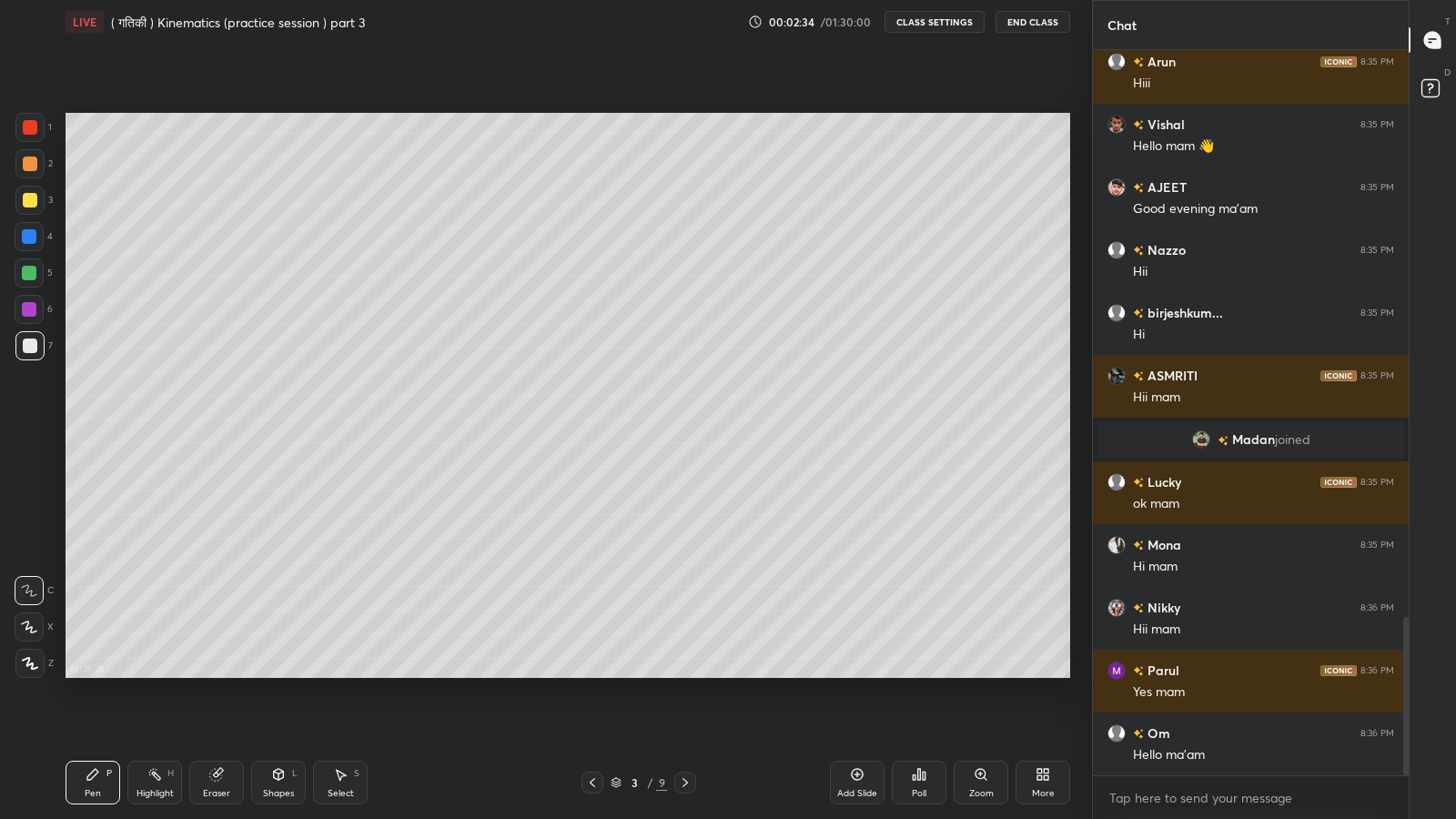
click at [32, 207] on div at bounding box center [30, 200] width 15 height 15
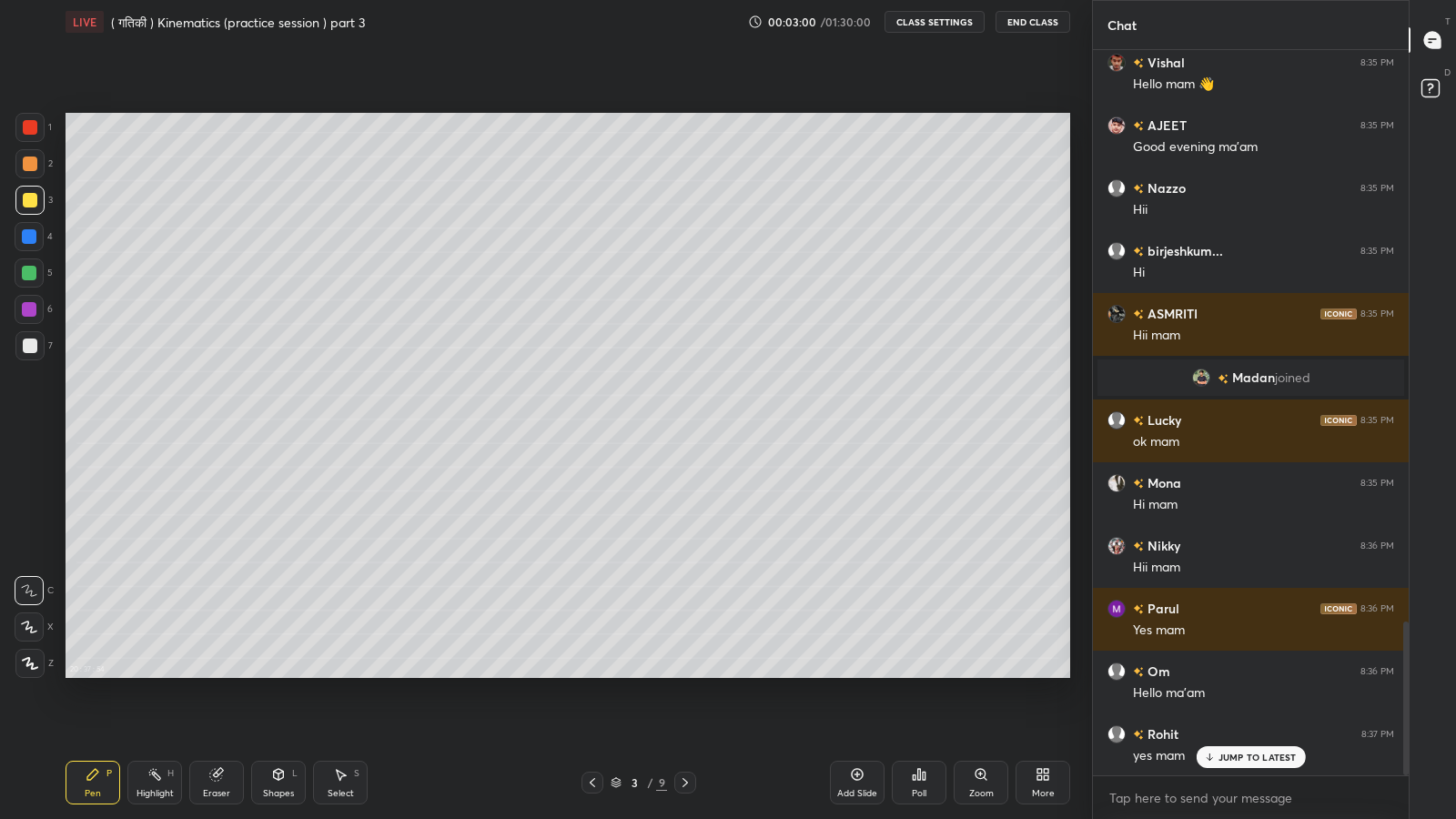
scroll to position [2702, 0]
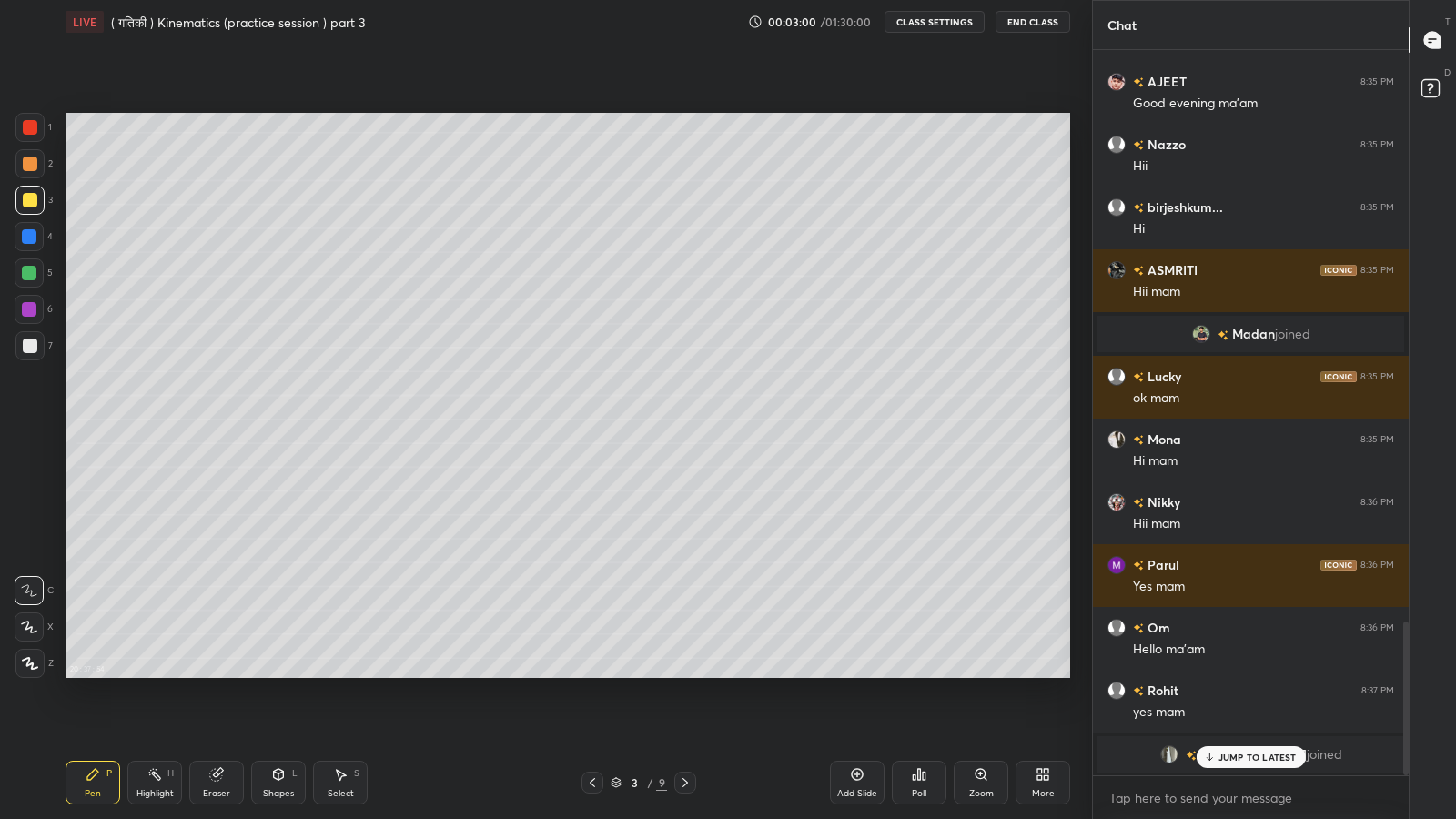
click at [24, 670] on div at bounding box center [30, 663] width 29 height 29
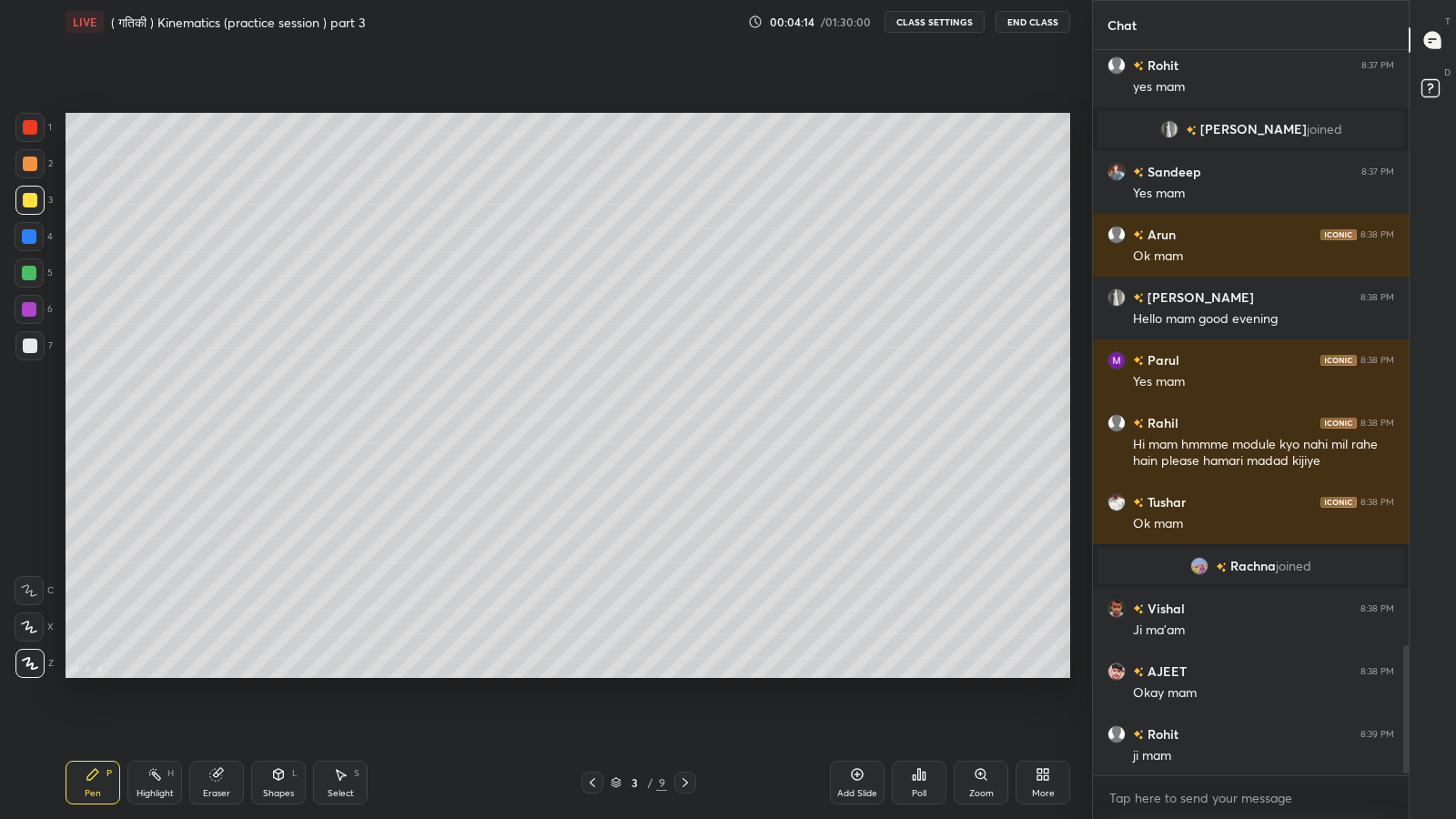
scroll to position [3389, 0]
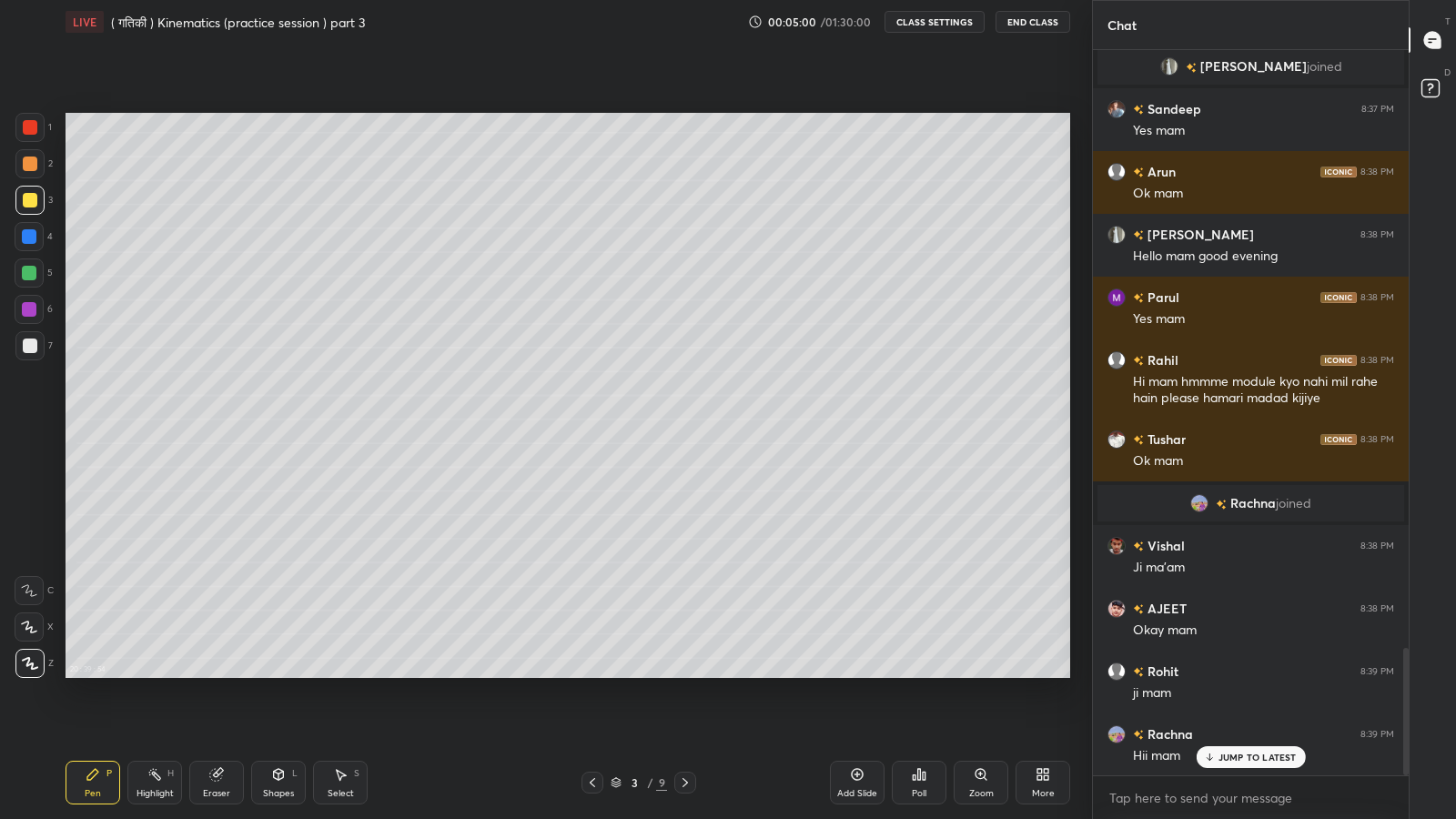
click at [29, 345] on div at bounding box center [30, 345] width 15 height 15
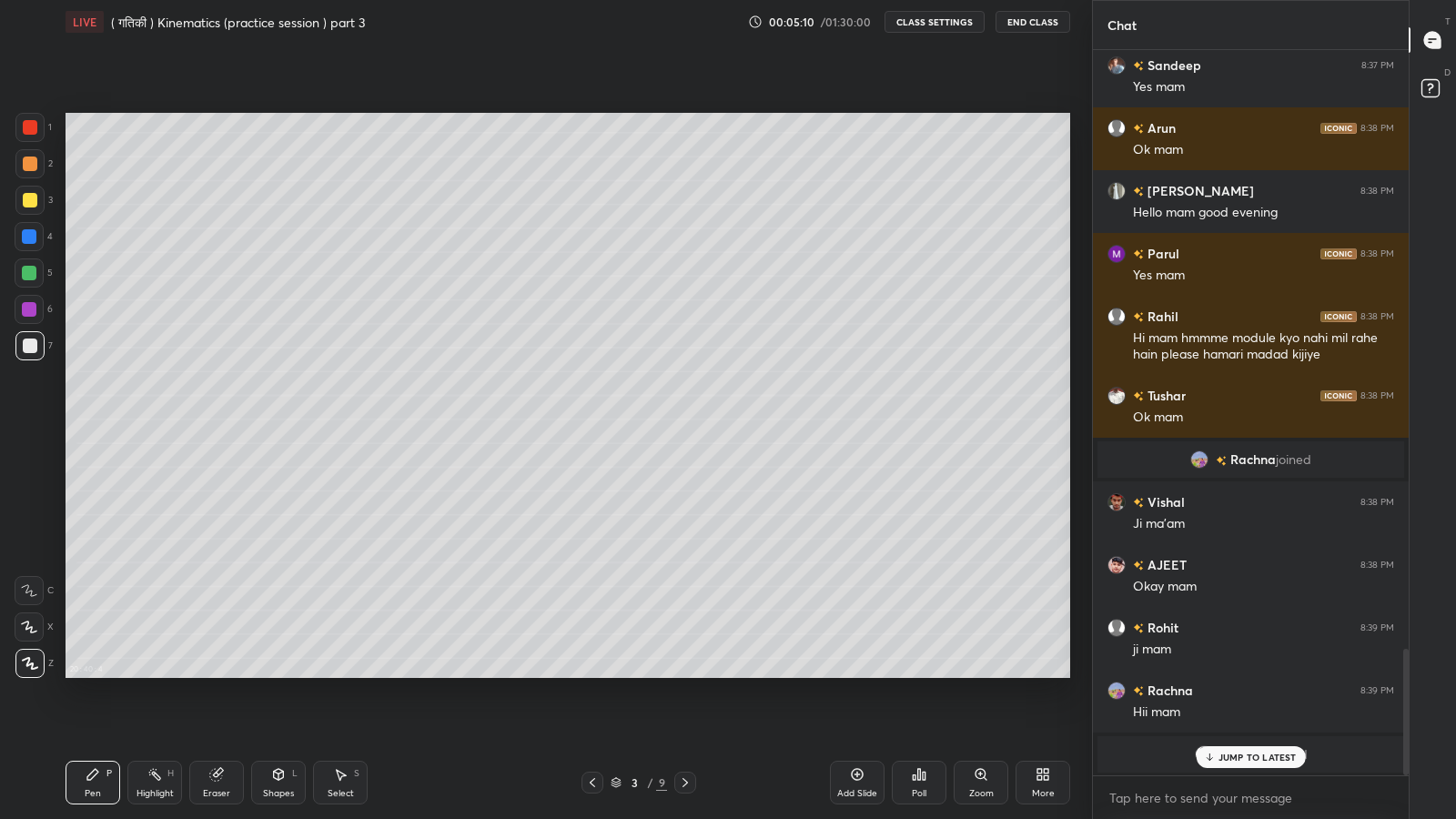
click at [23, 191] on div at bounding box center [30, 200] width 29 height 29
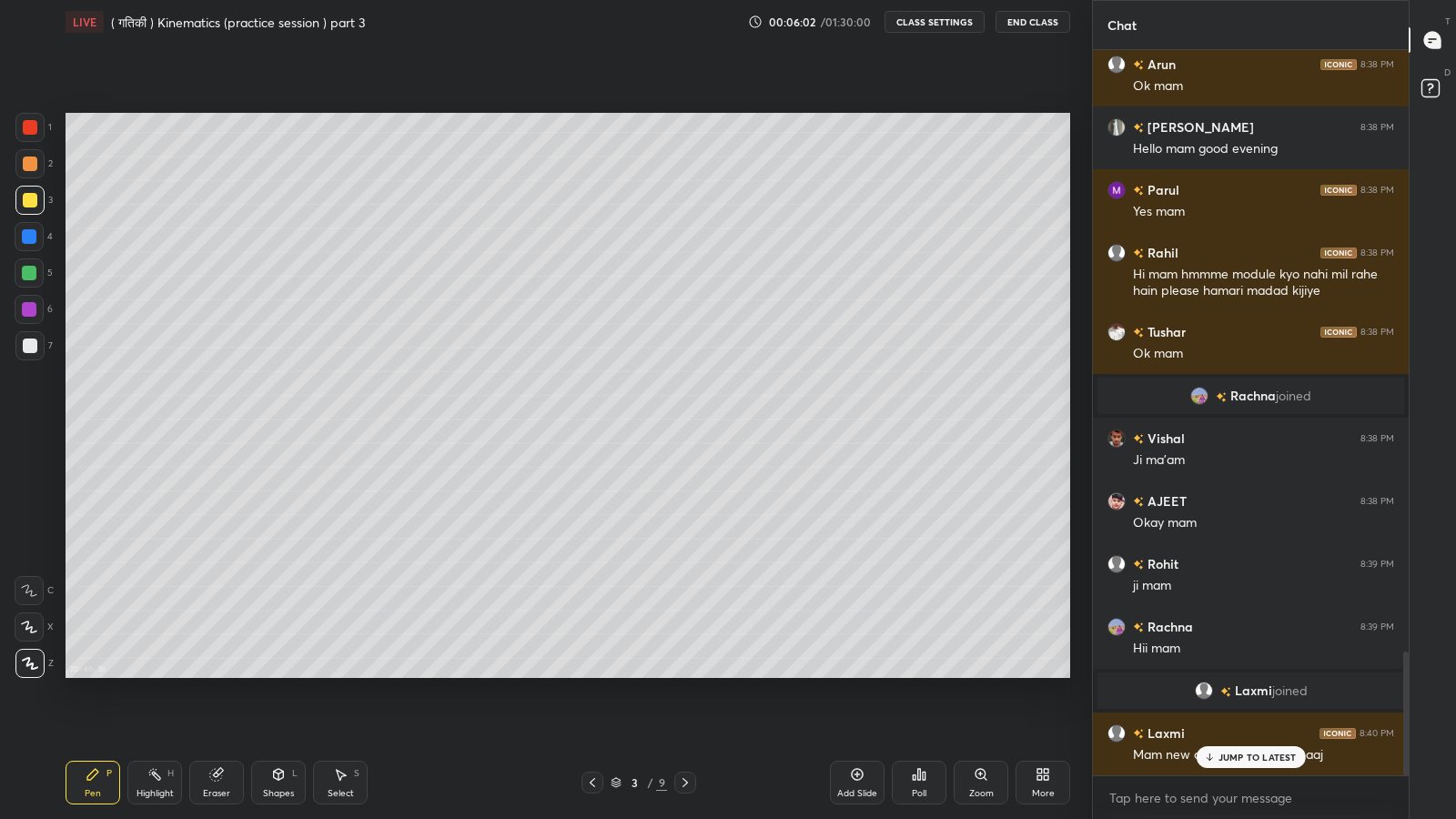
scroll to position [3539, 0]
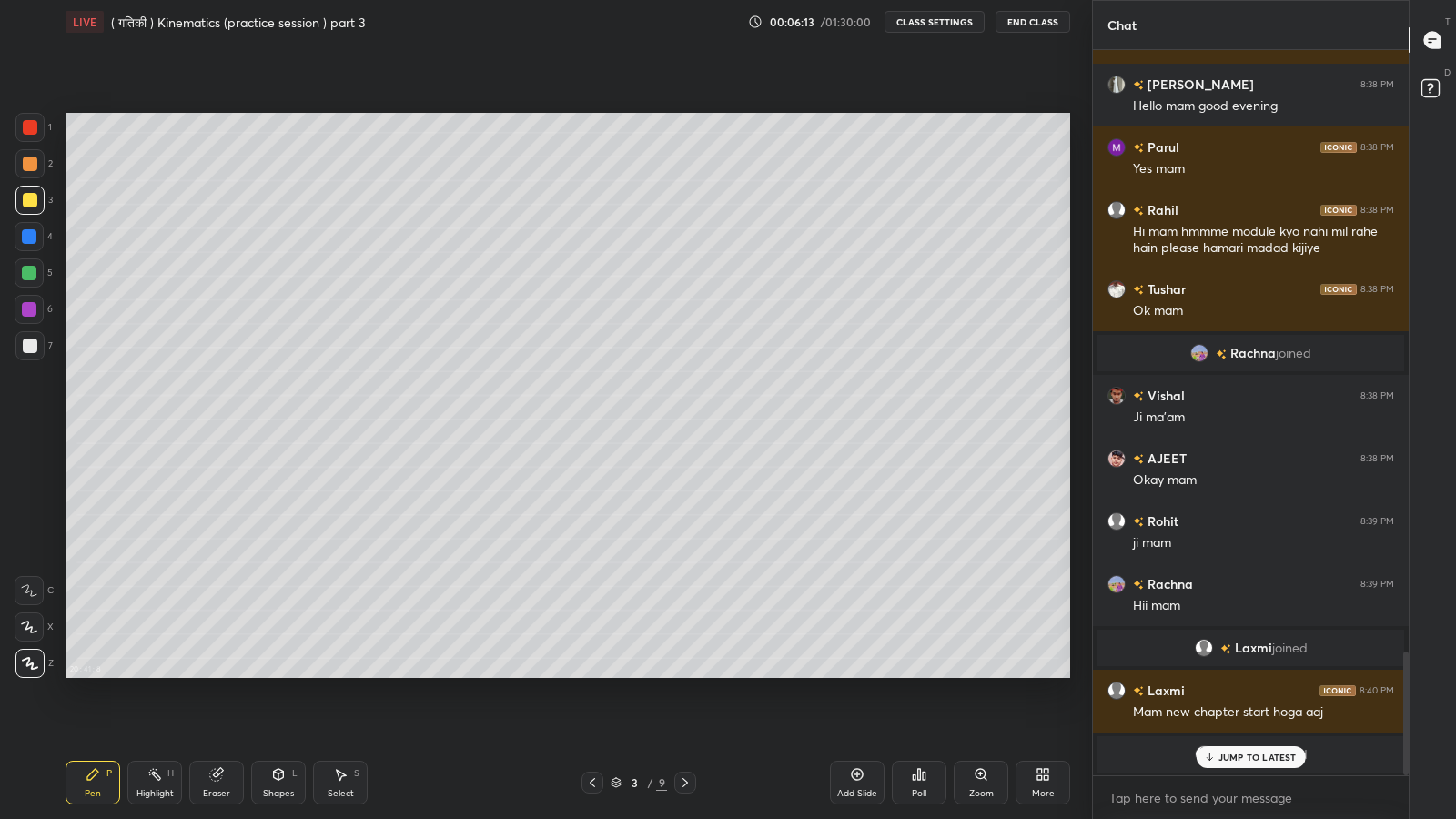
click at [1219, 674] on p "JUMP TO LATEST" at bounding box center [1257, 756] width 78 height 11
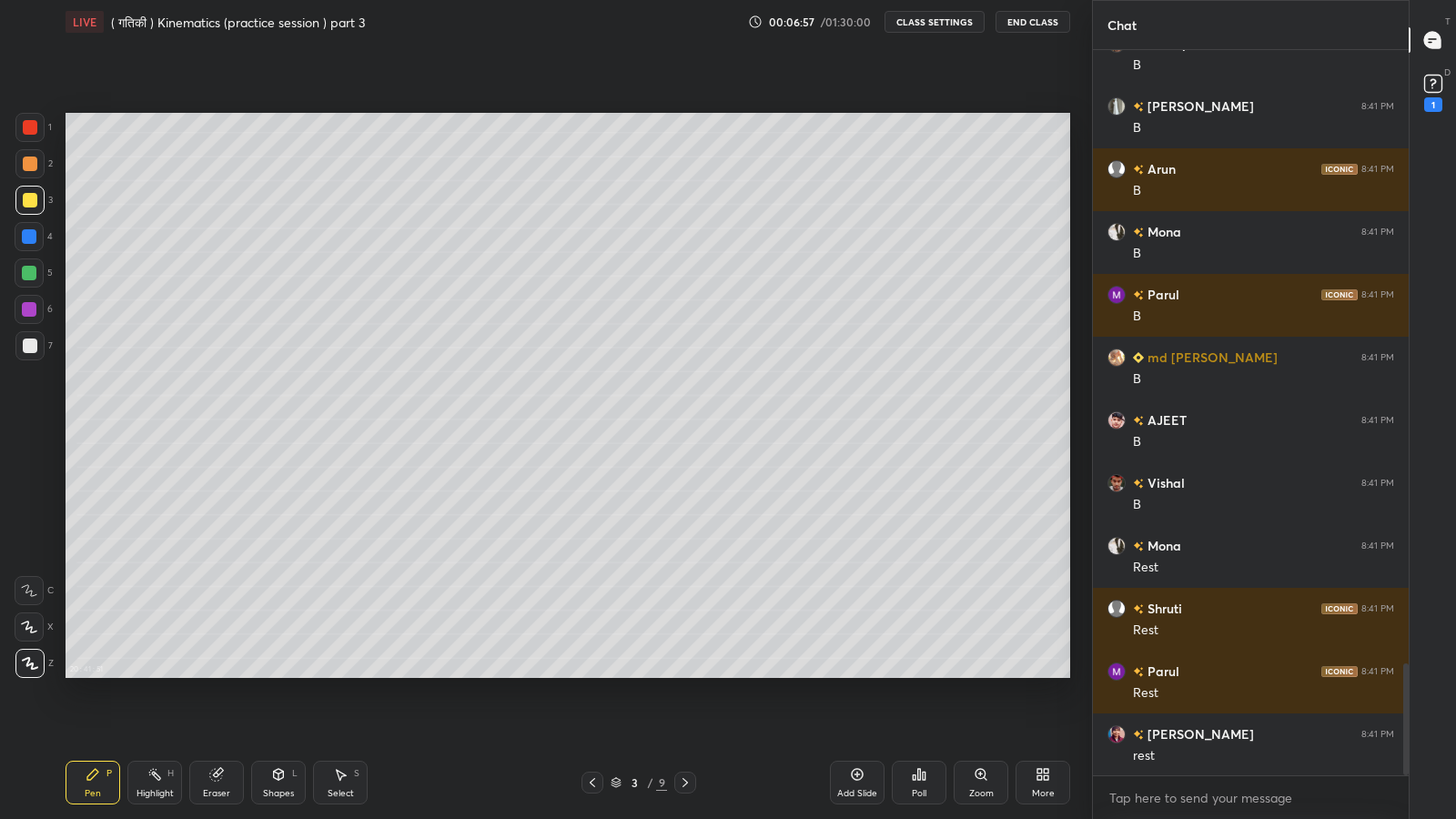
scroll to position [3965, 0]
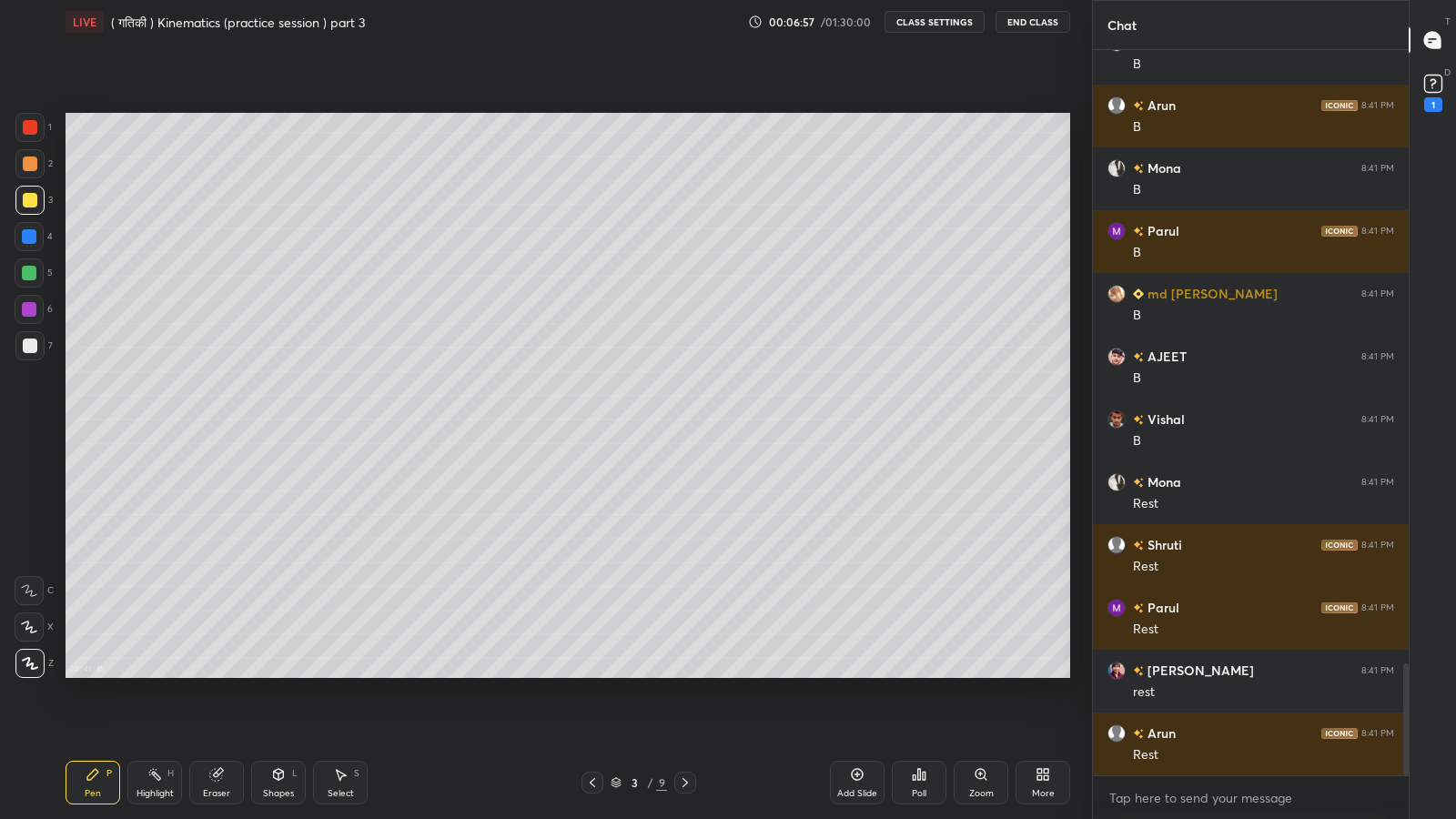
click at [27, 340] on div at bounding box center [30, 345] width 15 height 15
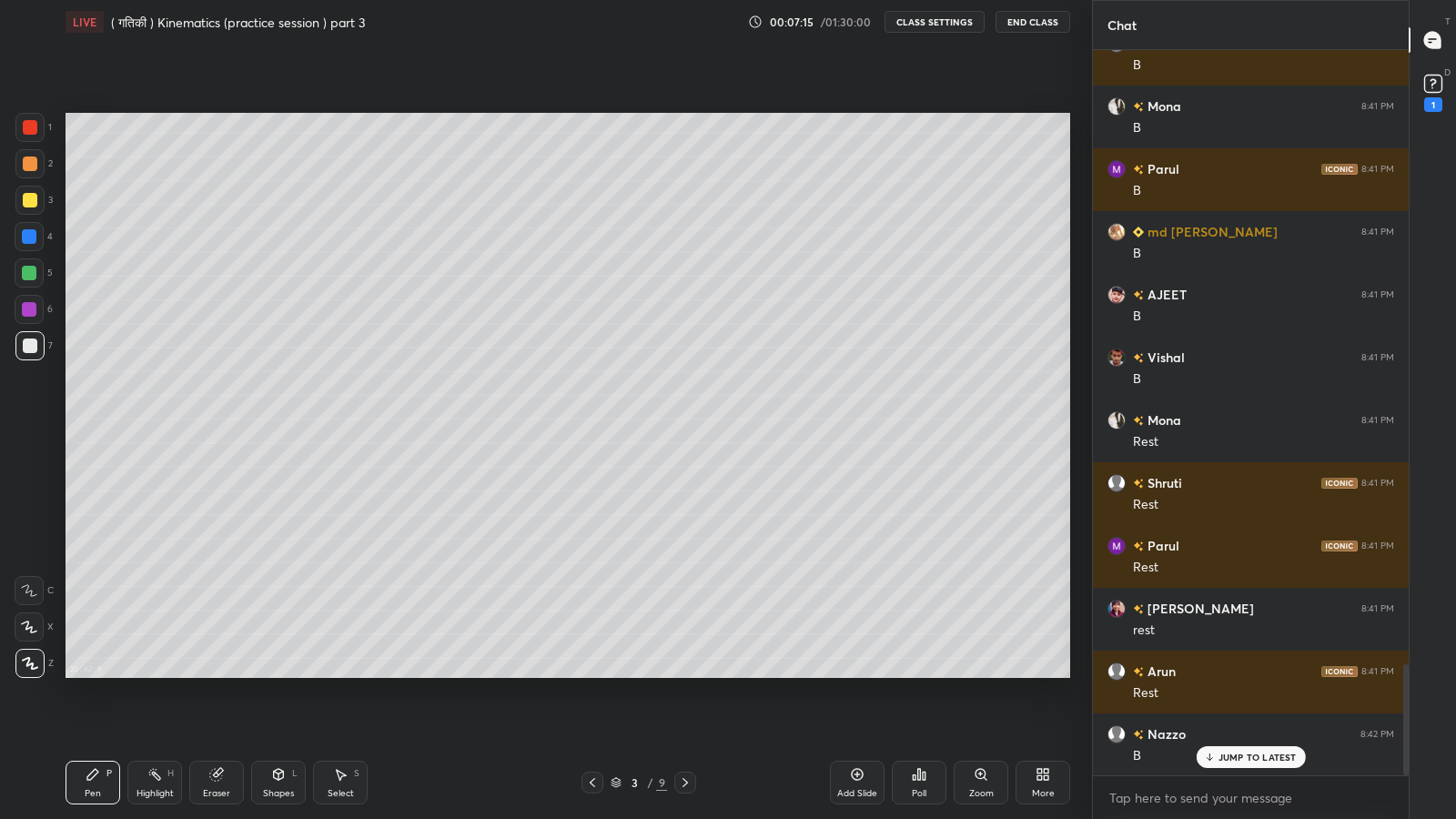
scroll to position [4071, 0]
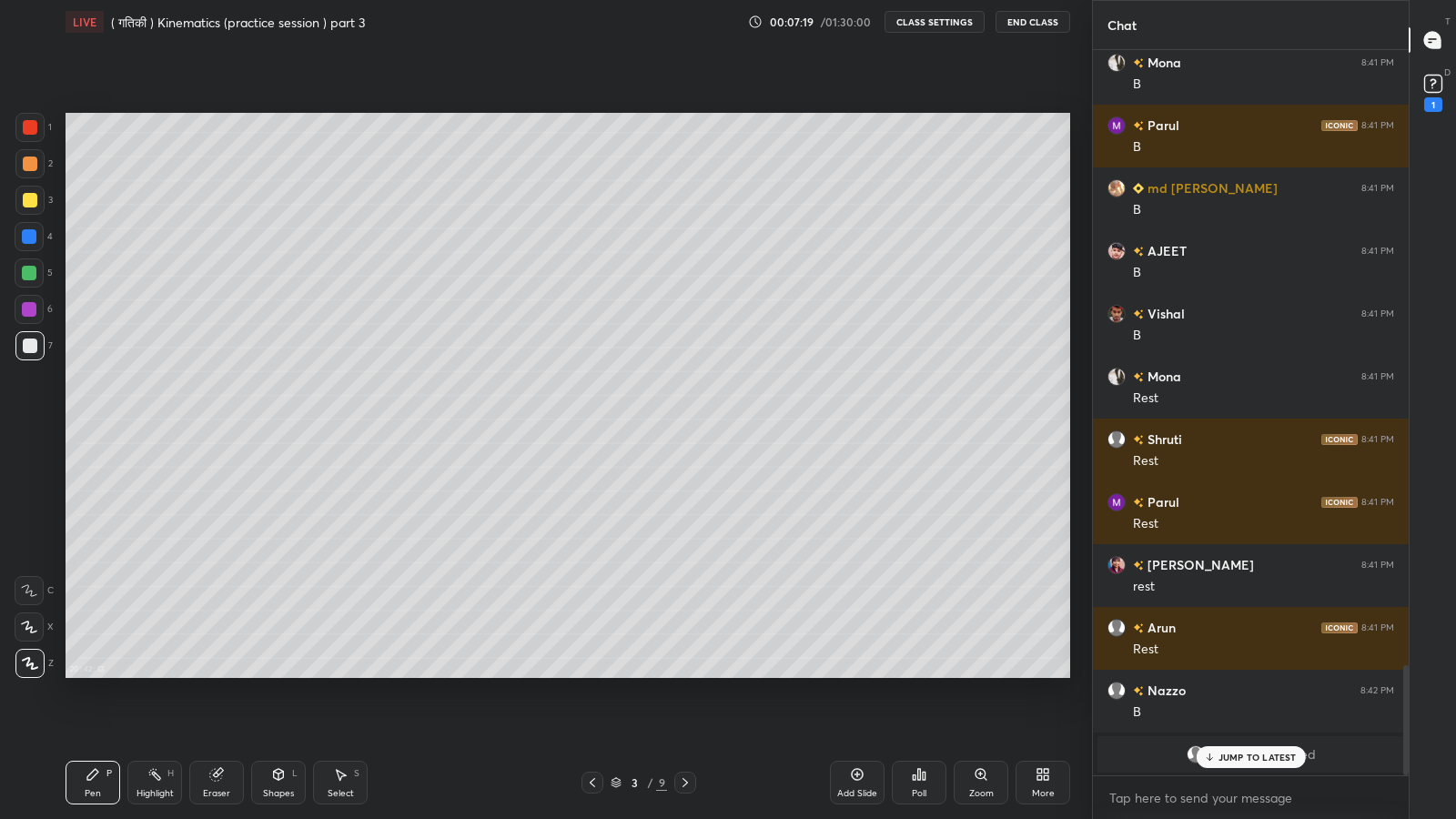
click at [1218, 674] on div "JUMP TO LATEST" at bounding box center [1250, 757] width 109 height 22
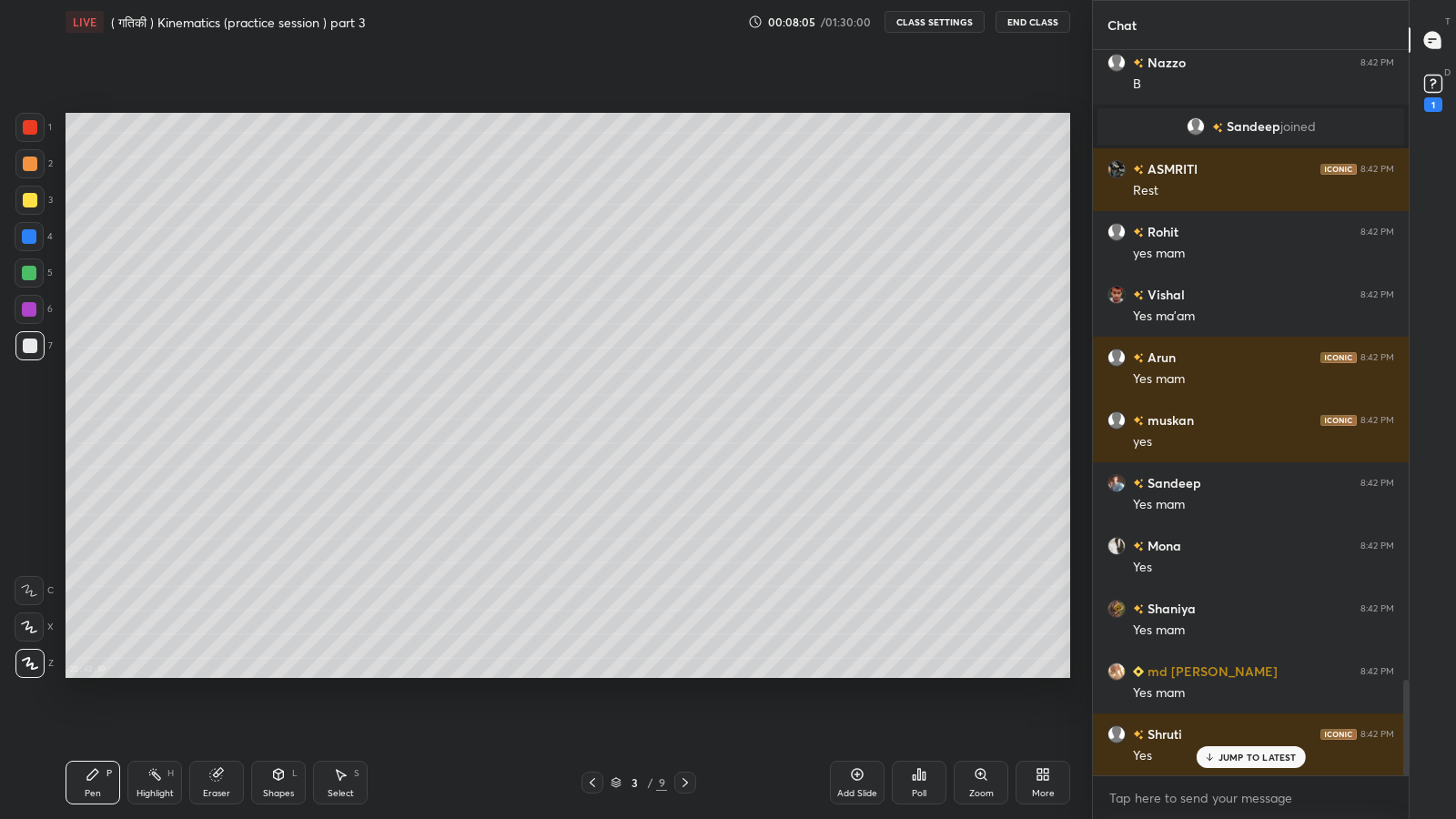
scroll to position [4761, 0]
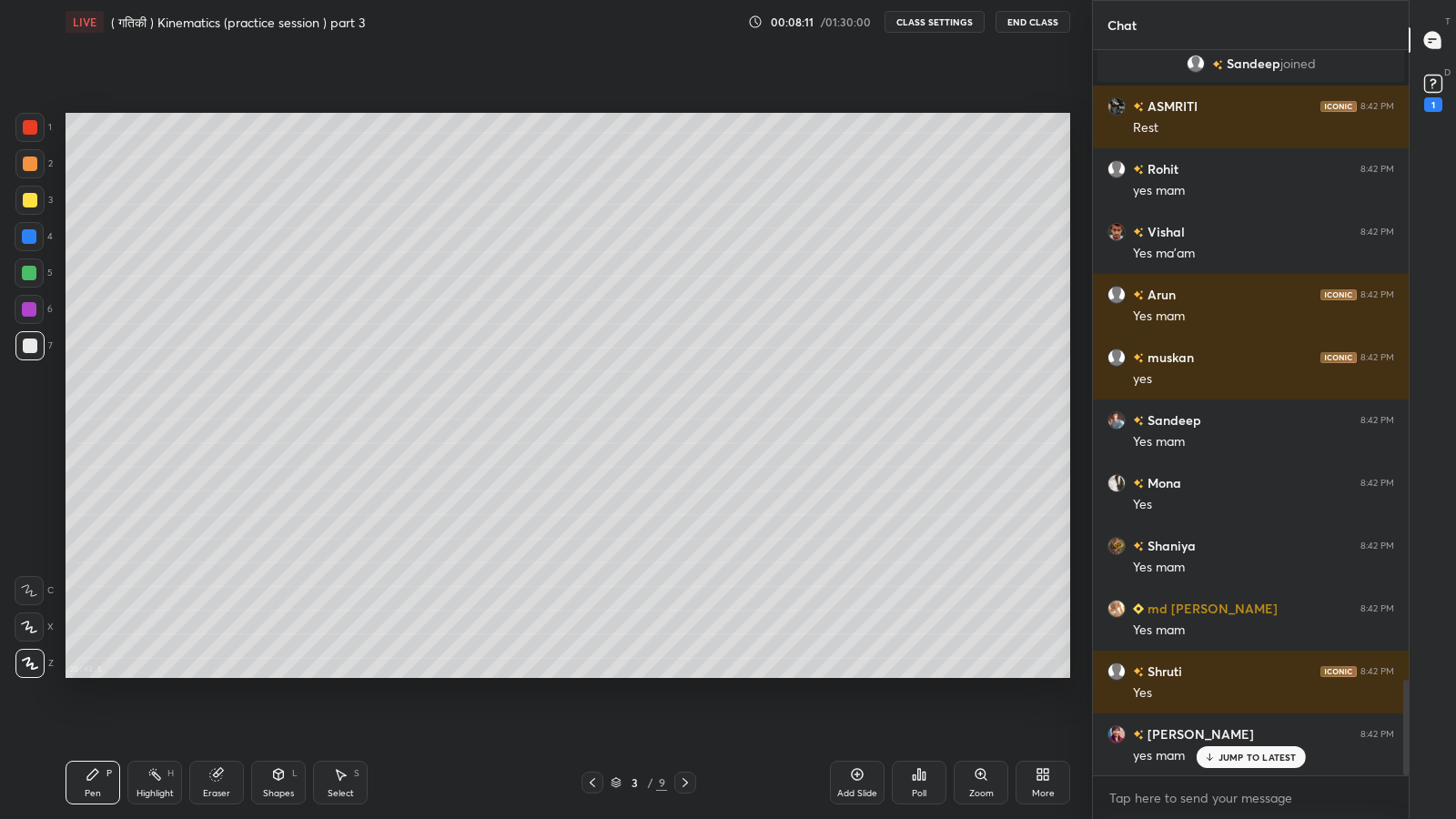
click at [1248, 674] on p "JUMP TO LATEST" at bounding box center [1257, 756] width 78 height 11
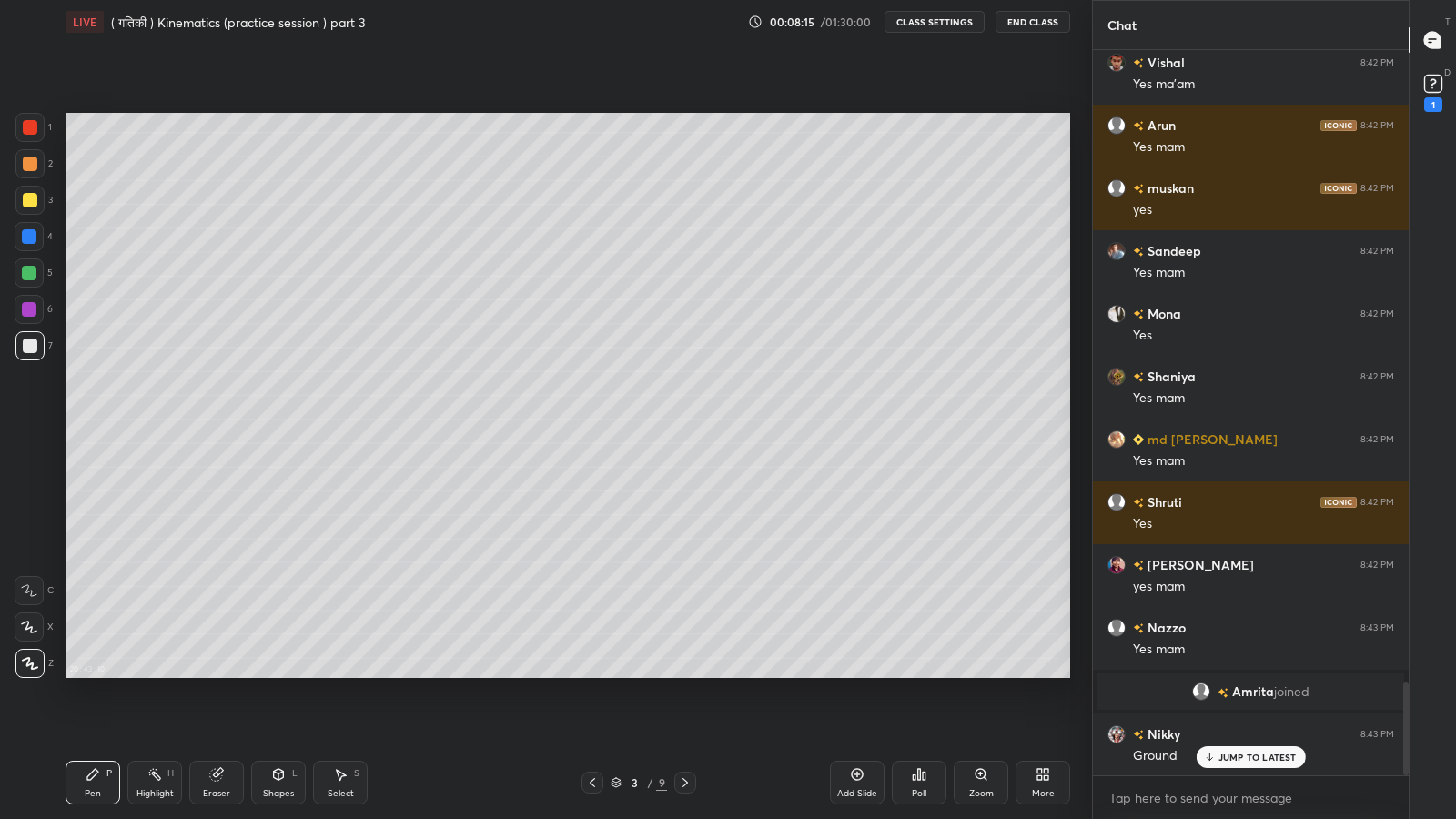
scroll to position [4993, 0]
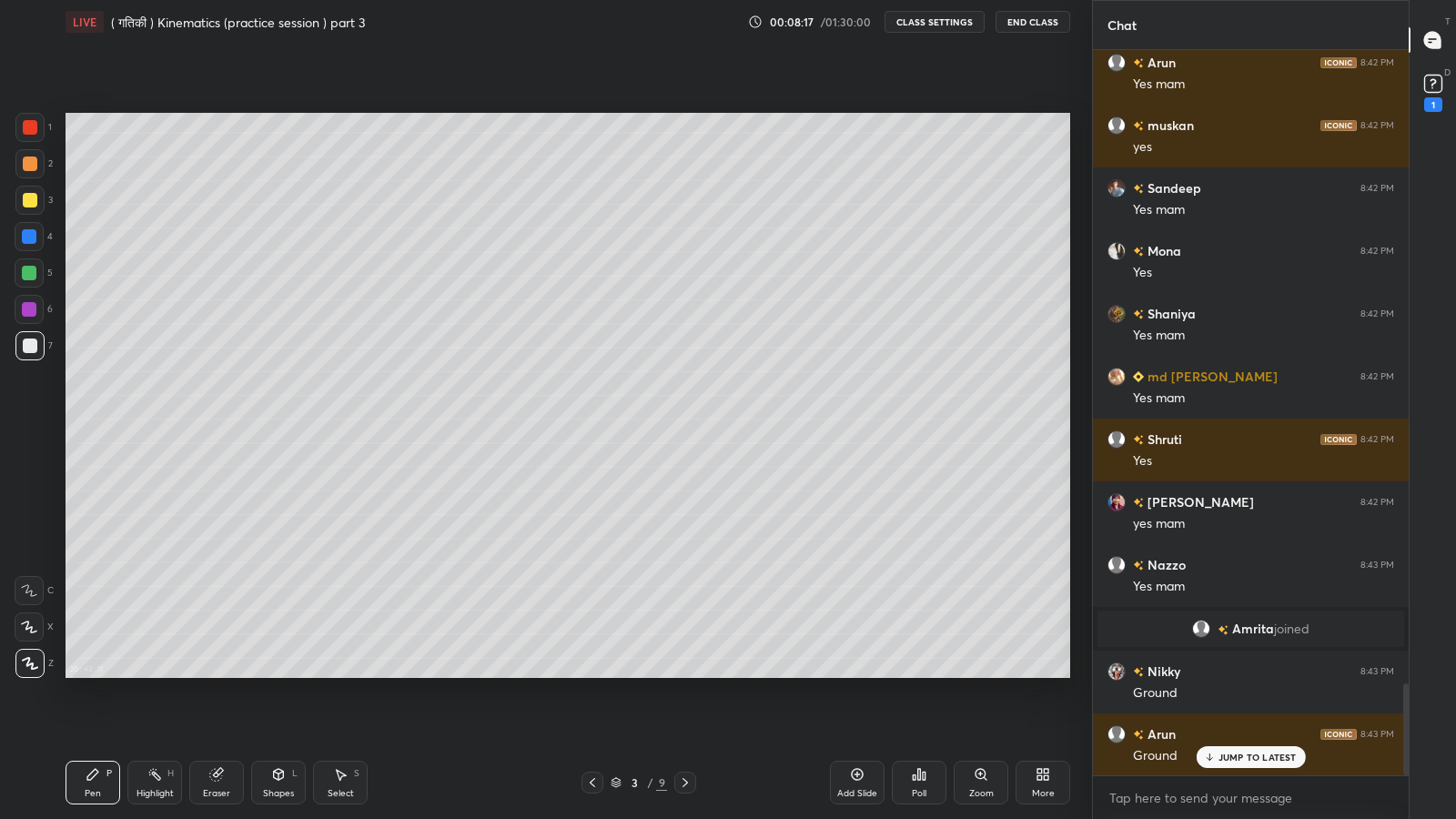
click at [1245, 674] on p "JUMP TO LATEST" at bounding box center [1257, 756] width 78 height 11
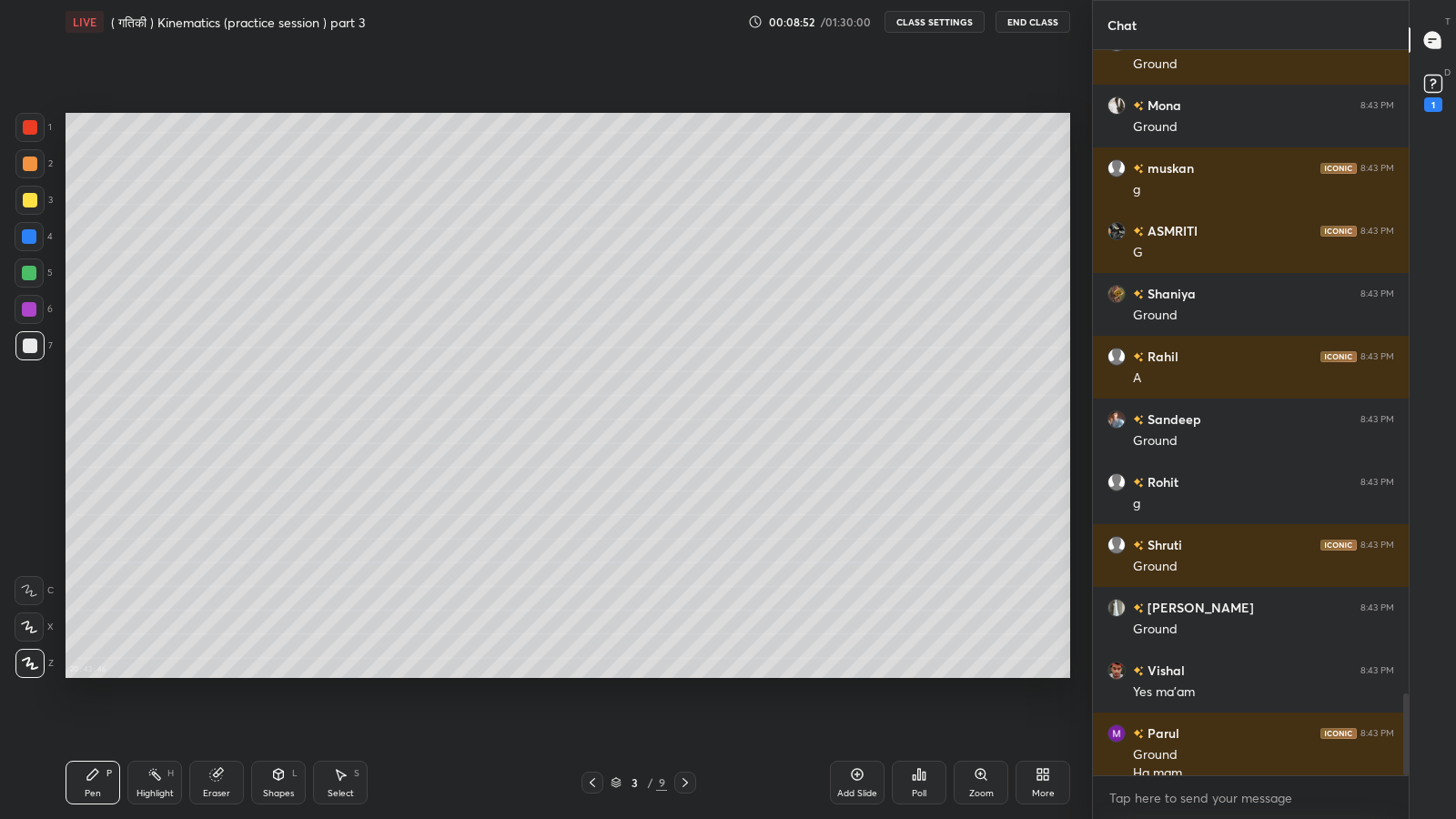
scroll to position [5704, 0]
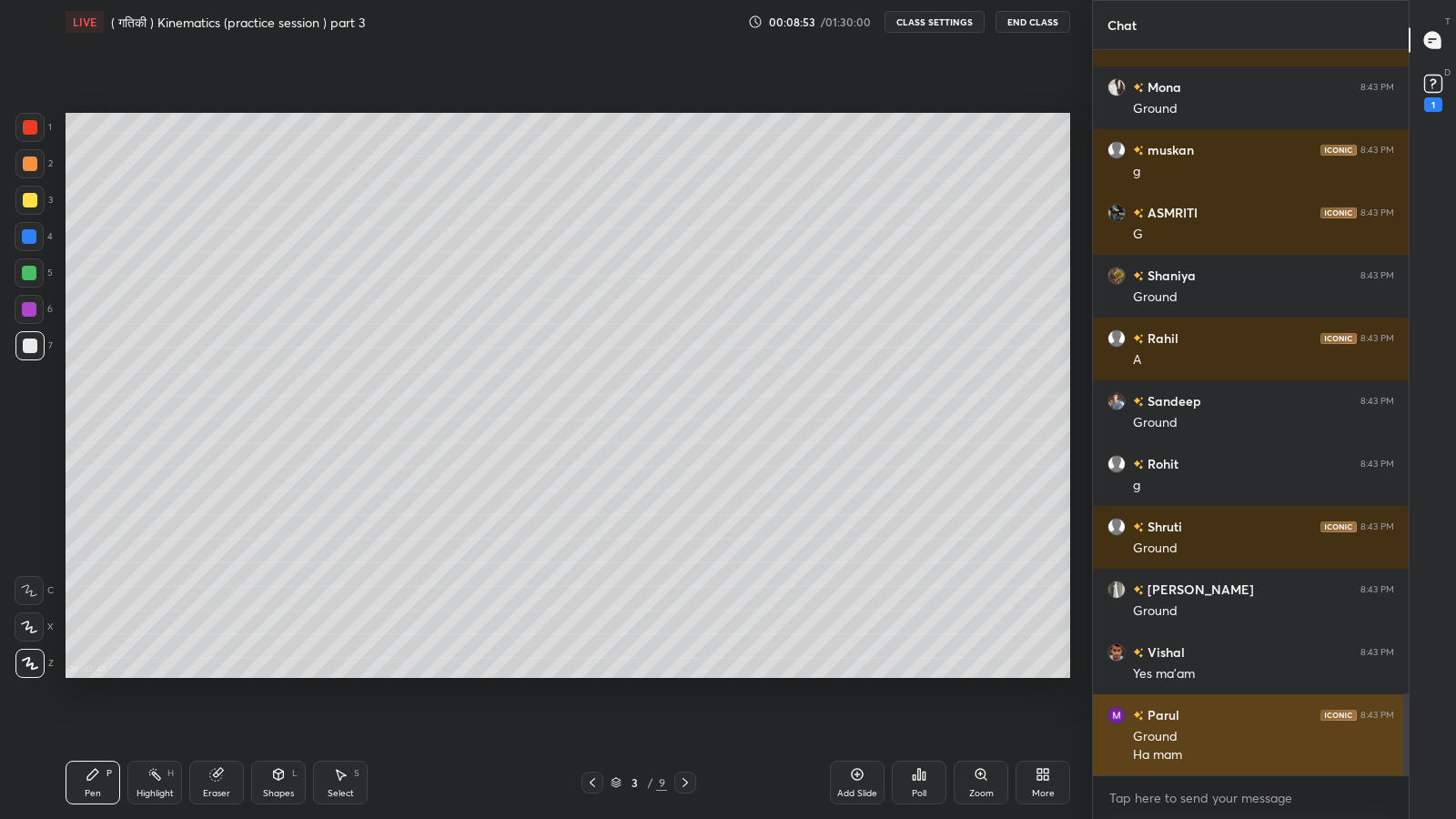
click at [1115, 674] on div "[PERSON_NAME] 8:43 PM Ground Ha mam" at bounding box center [1250, 735] width 316 height 81
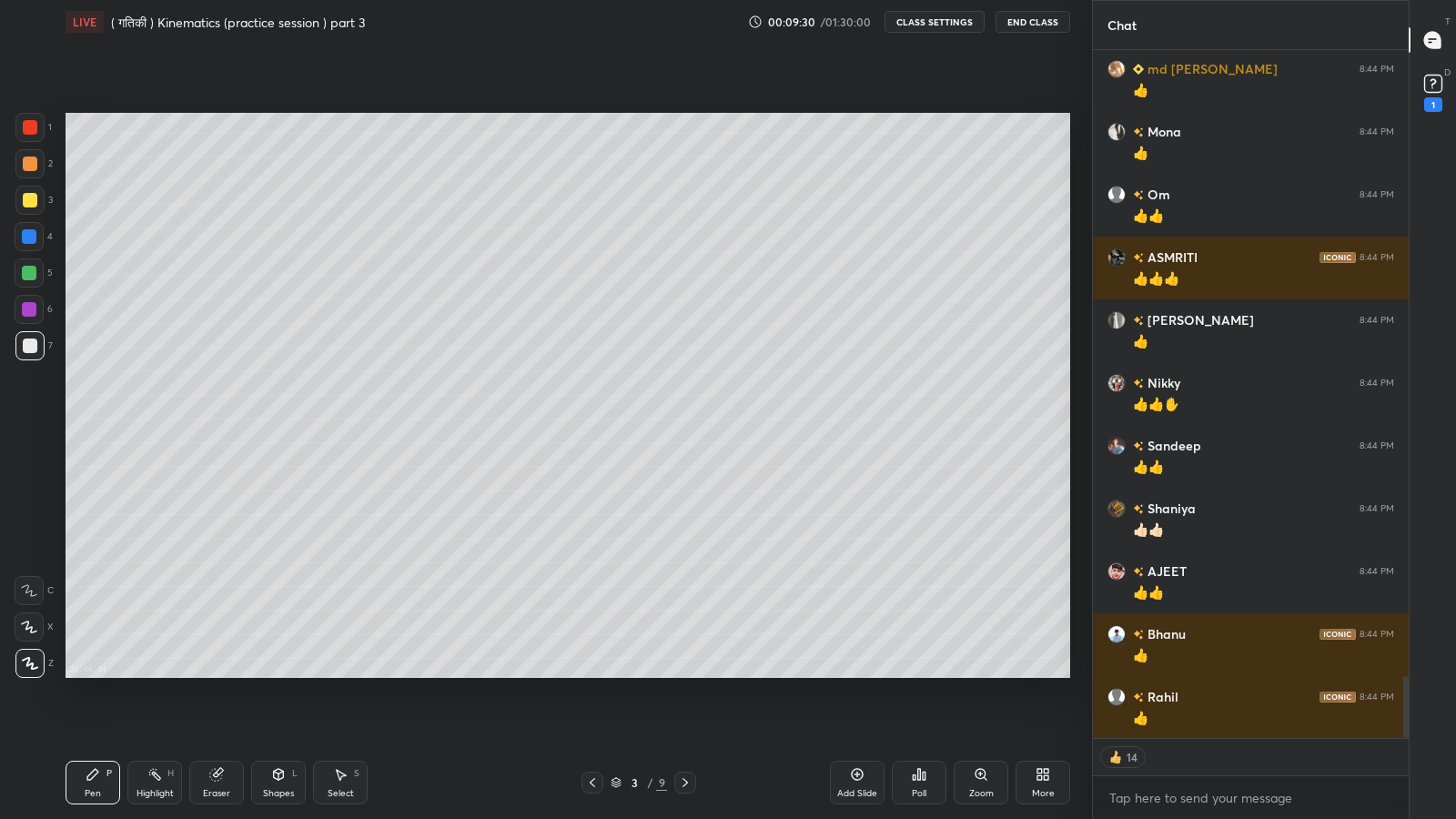
scroll to position [6934, 0]
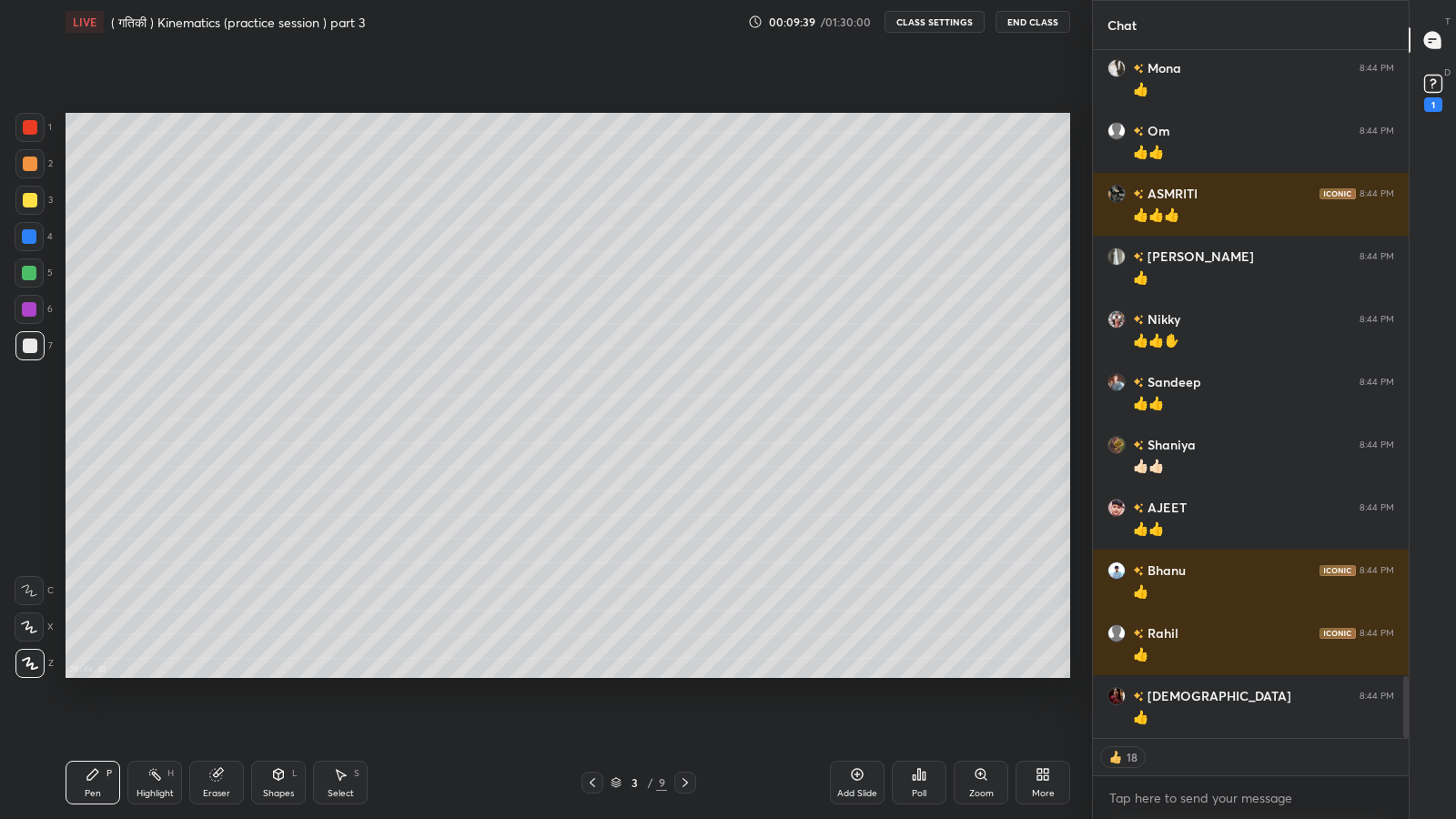
click at [865, 674] on div "Add Slide" at bounding box center [857, 793] width 40 height 9
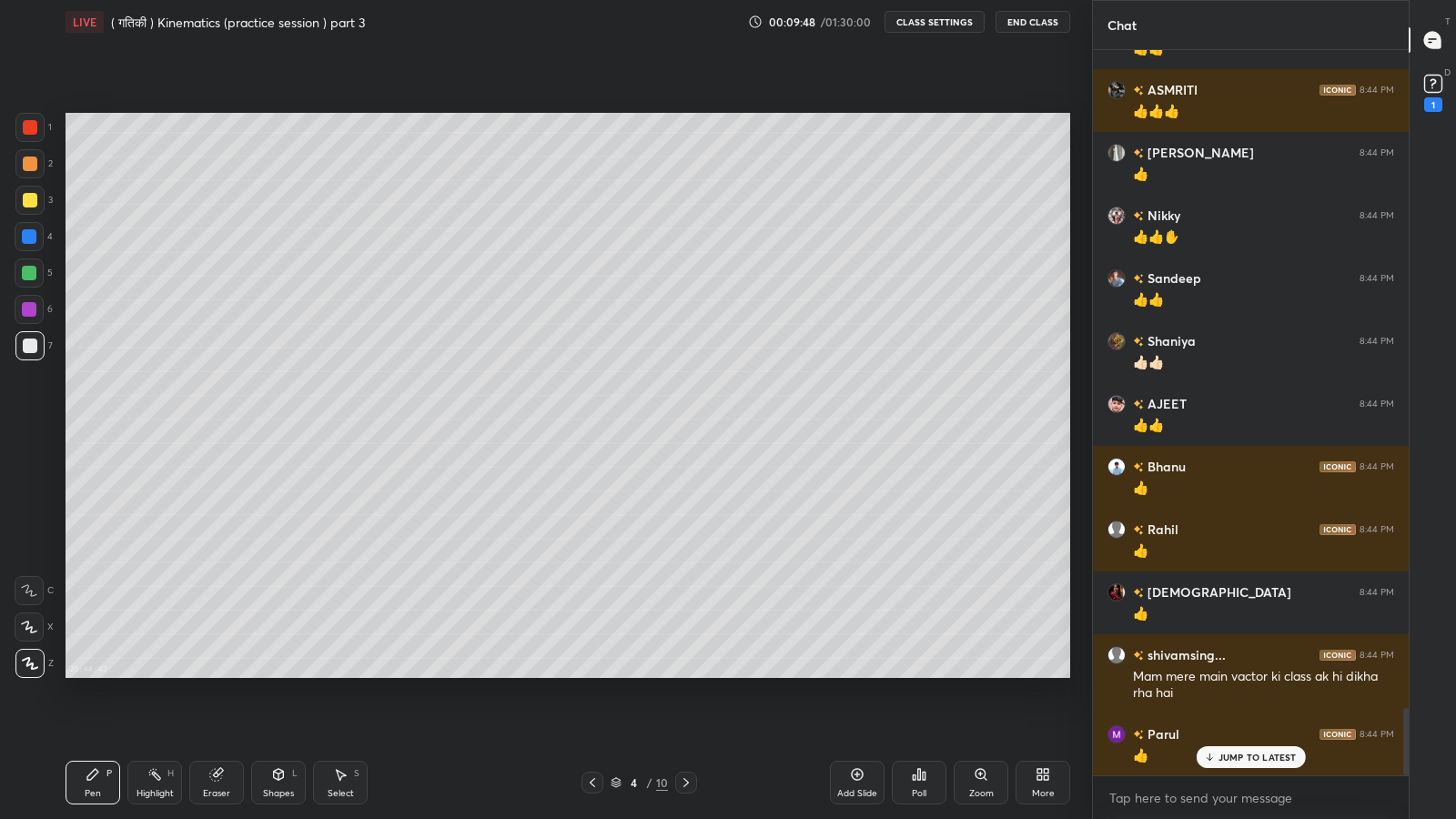
scroll to position [7100, 0]
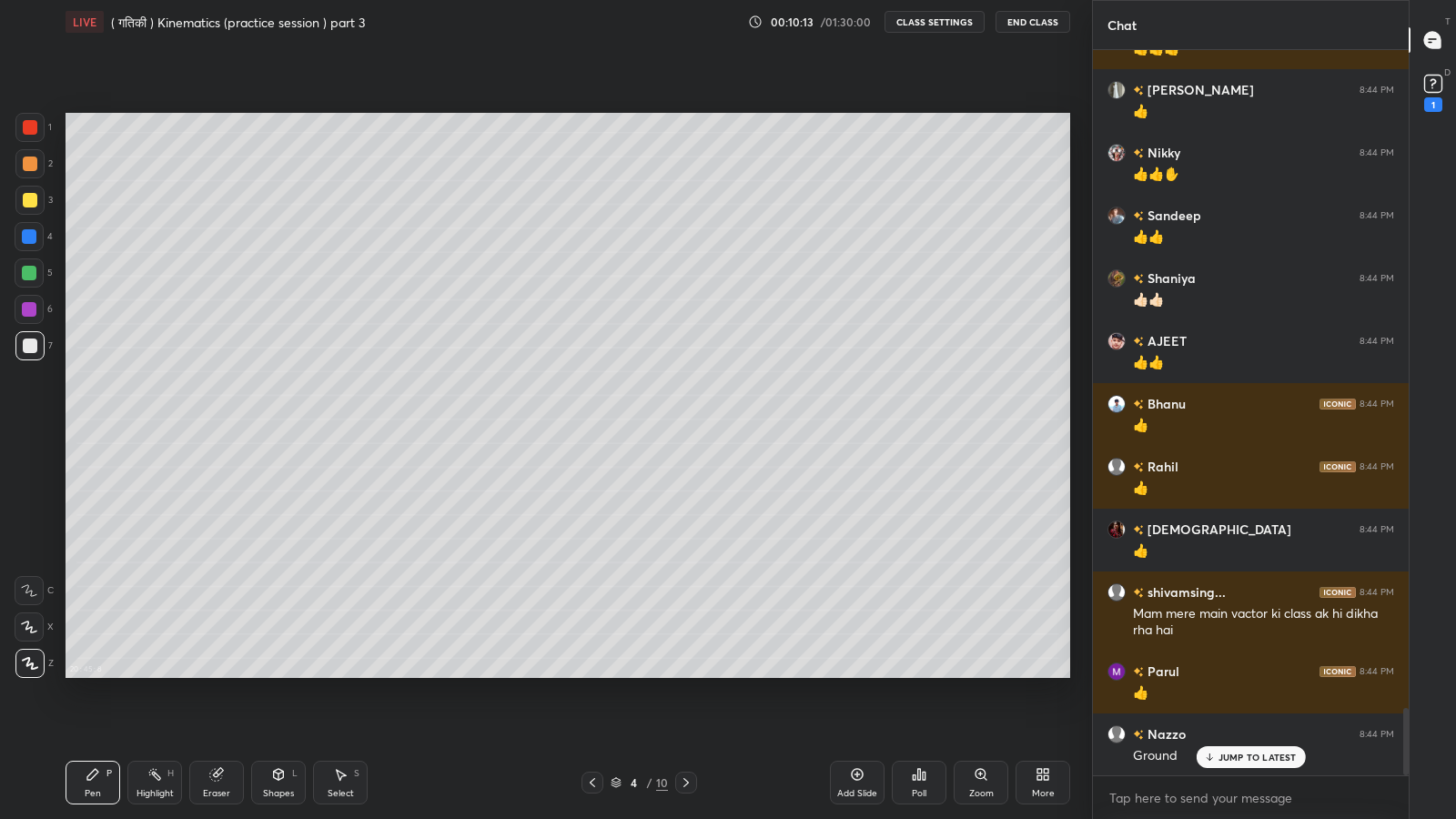
click at [1226, 674] on p "JUMP TO LATEST" at bounding box center [1257, 756] width 78 height 11
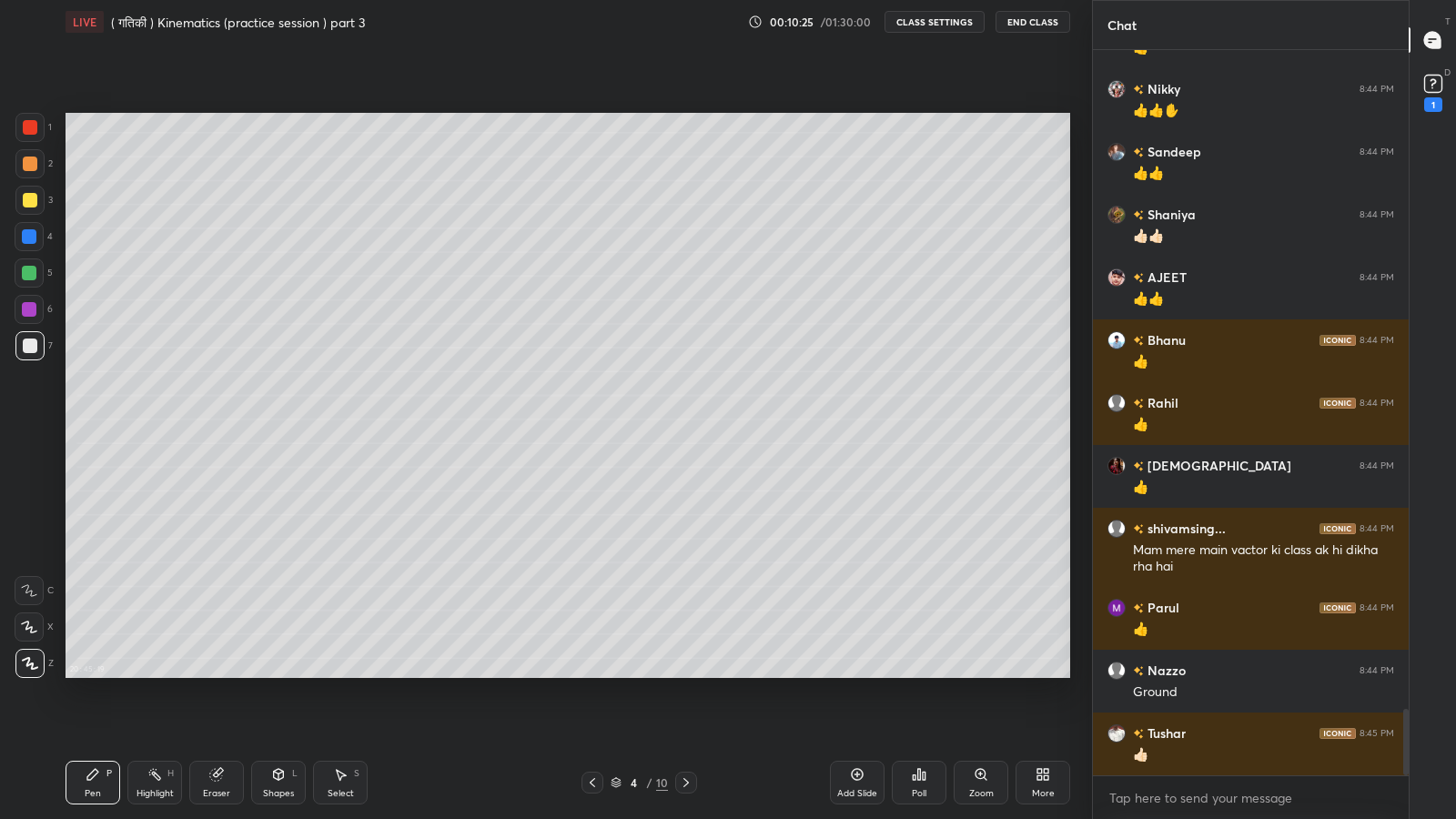
click at [276, 674] on icon at bounding box center [278, 773] width 10 height 3
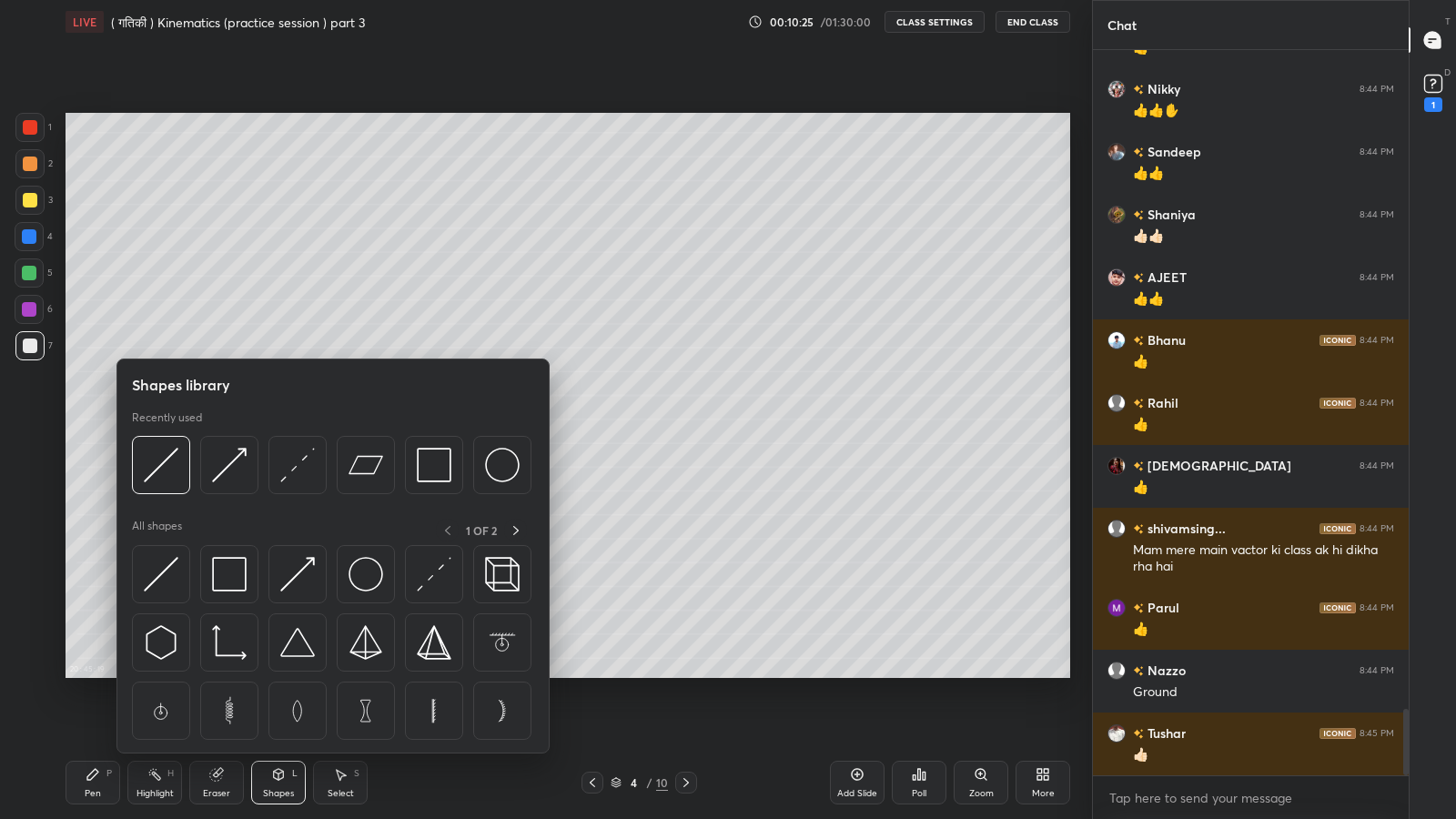
click at [269, 674] on div "Shapes L" at bounding box center [278, 782] width 54 height 44
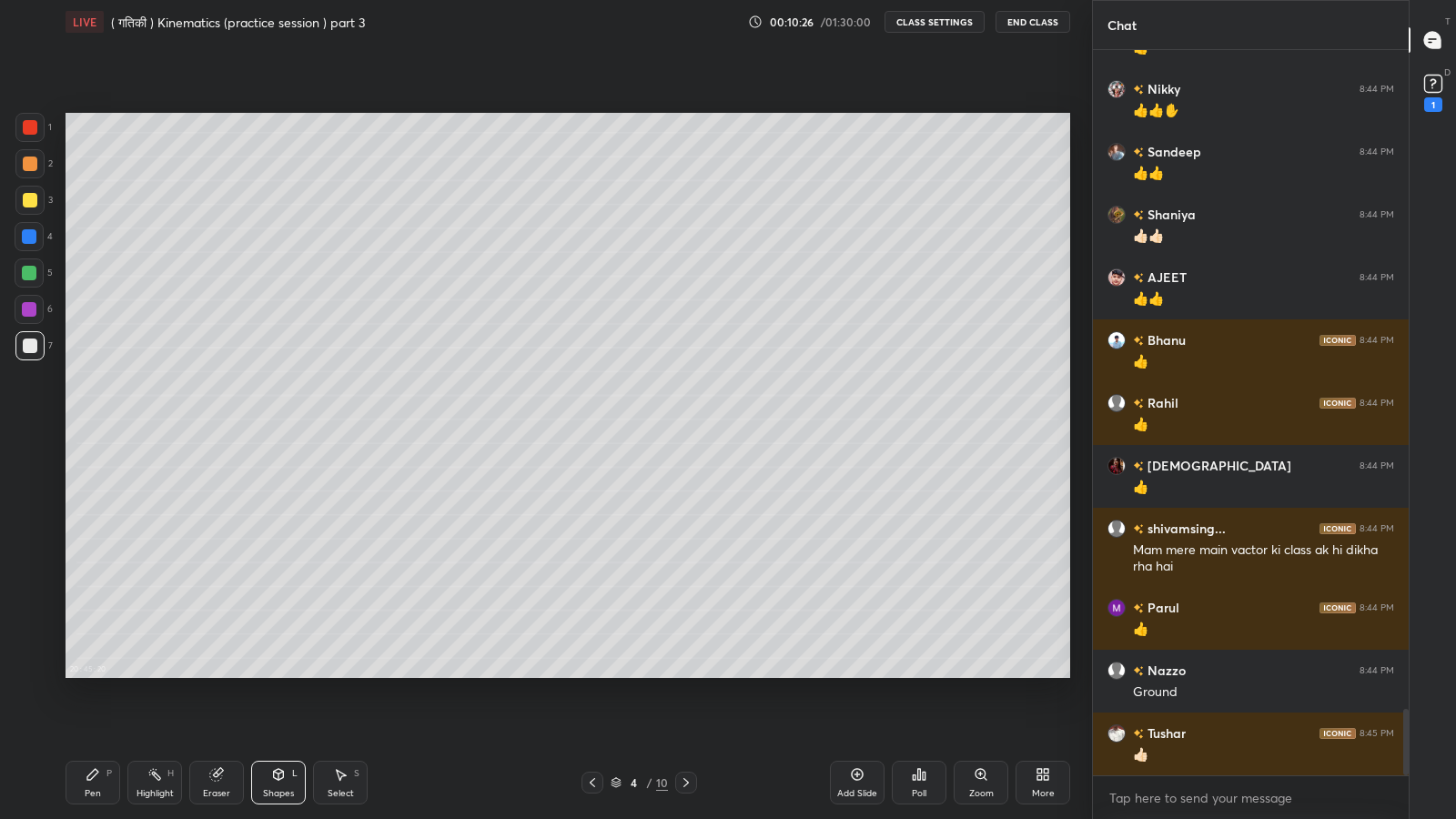
click at [280, 674] on div "Shapes L" at bounding box center [278, 782] width 54 height 44
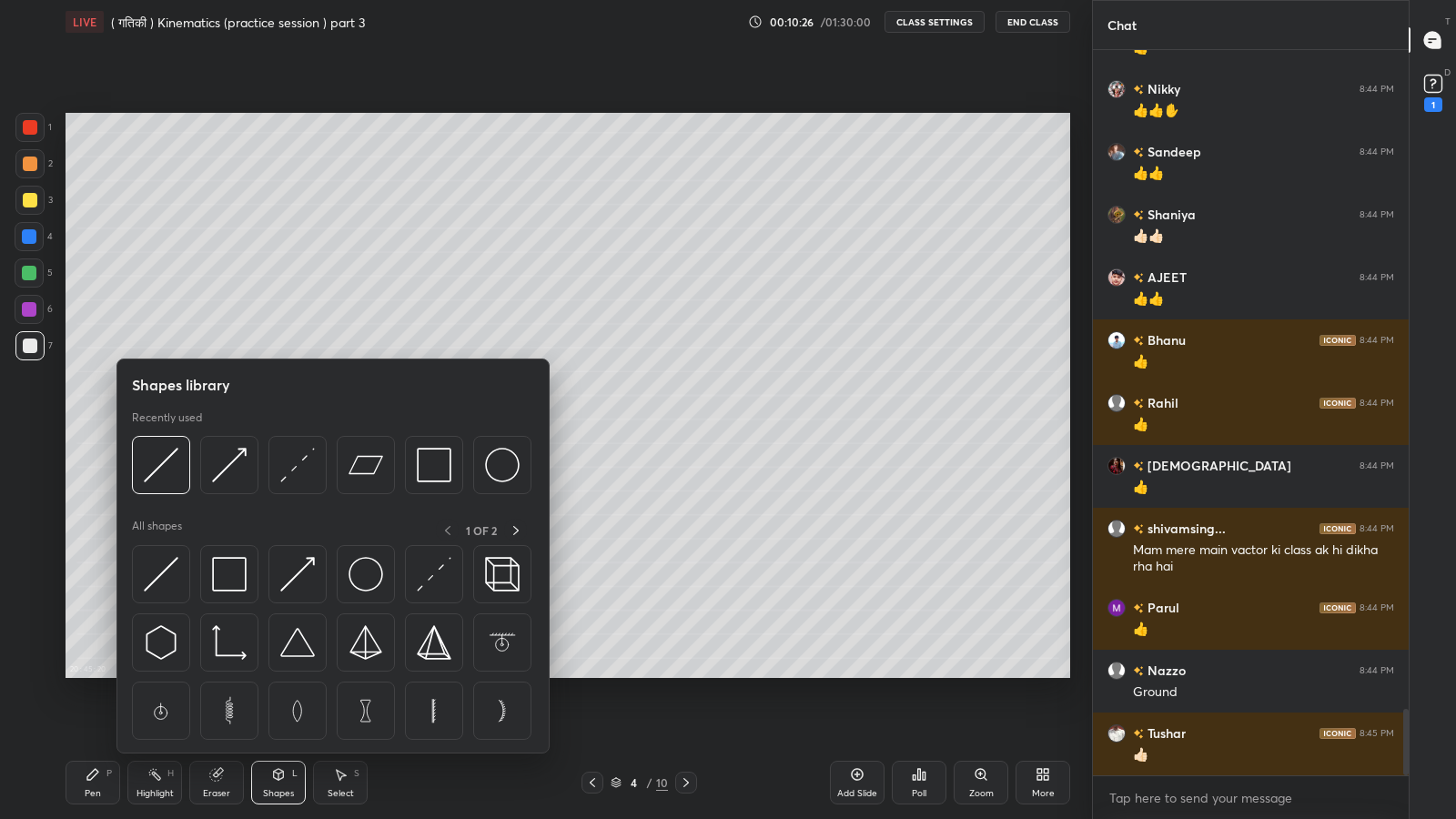
click at [294, 580] on img at bounding box center [298, 574] width 35 height 35
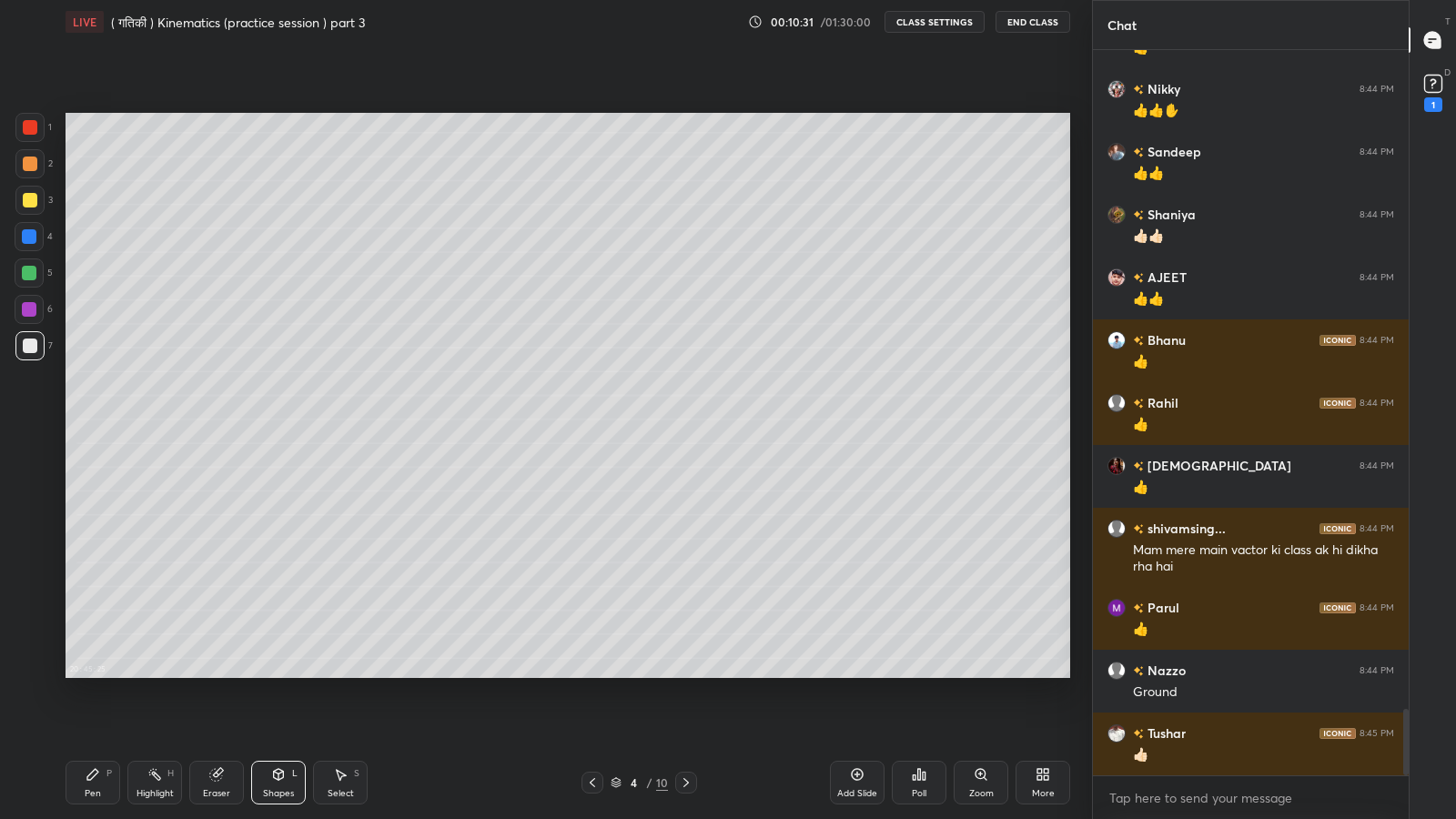
scroll to position [7226, 0]
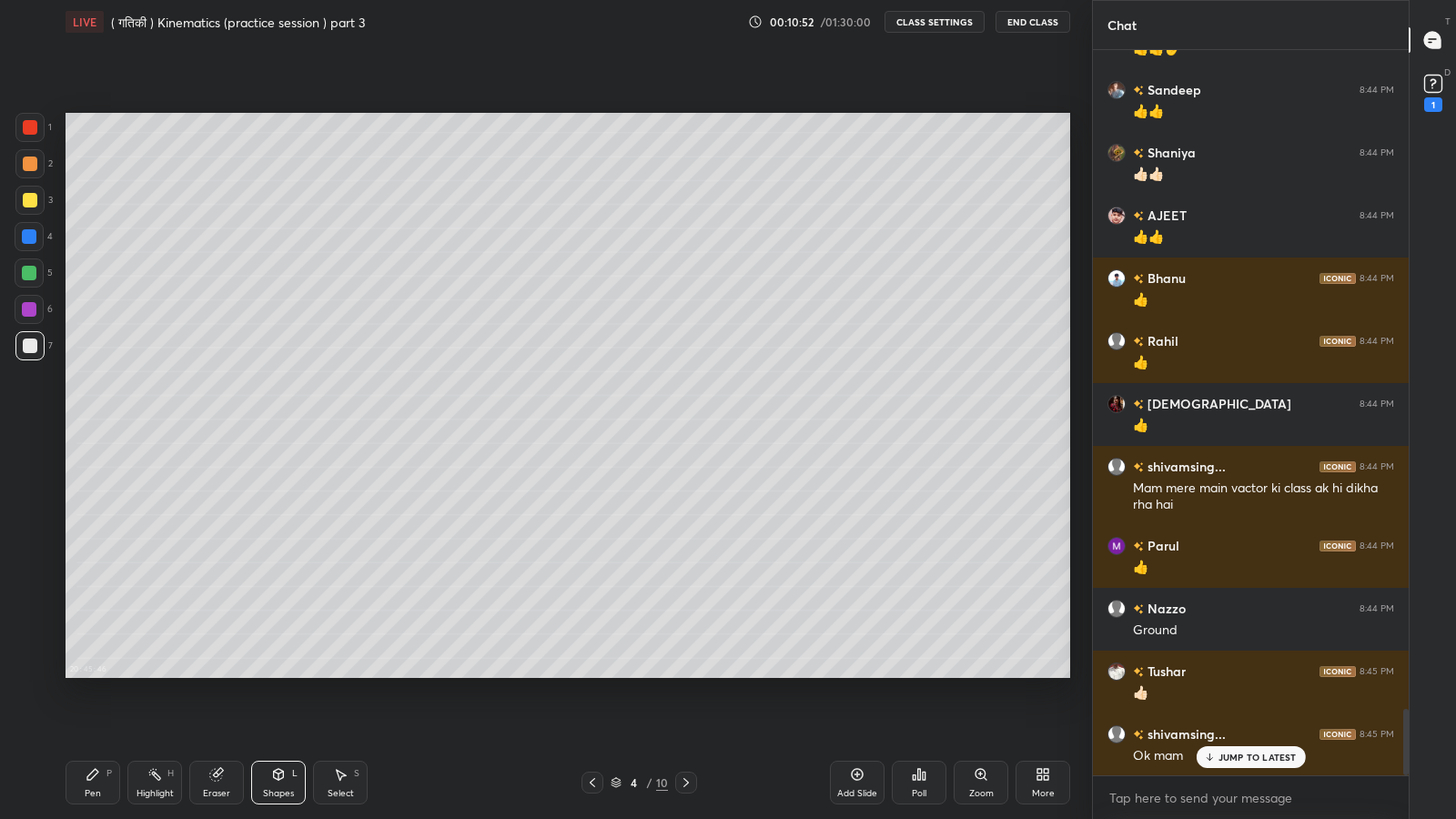
click at [21, 206] on div at bounding box center [30, 200] width 29 height 29
click at [222, 674] on icon at bounding box center [216, 774] width 15 height 15
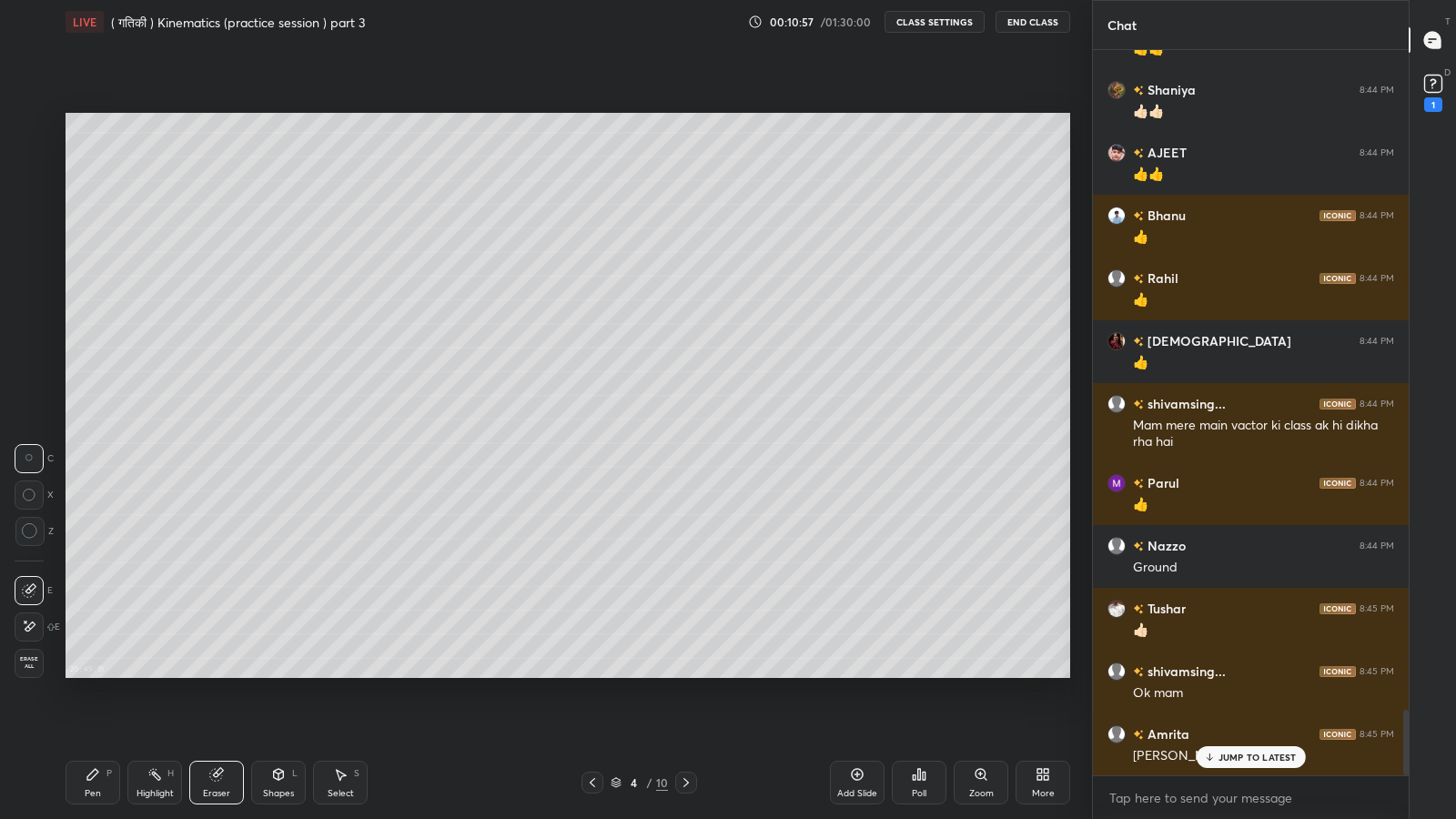
click at [88, 674] on div "Pen" at bounding box center [93, 793] width 16 height 9
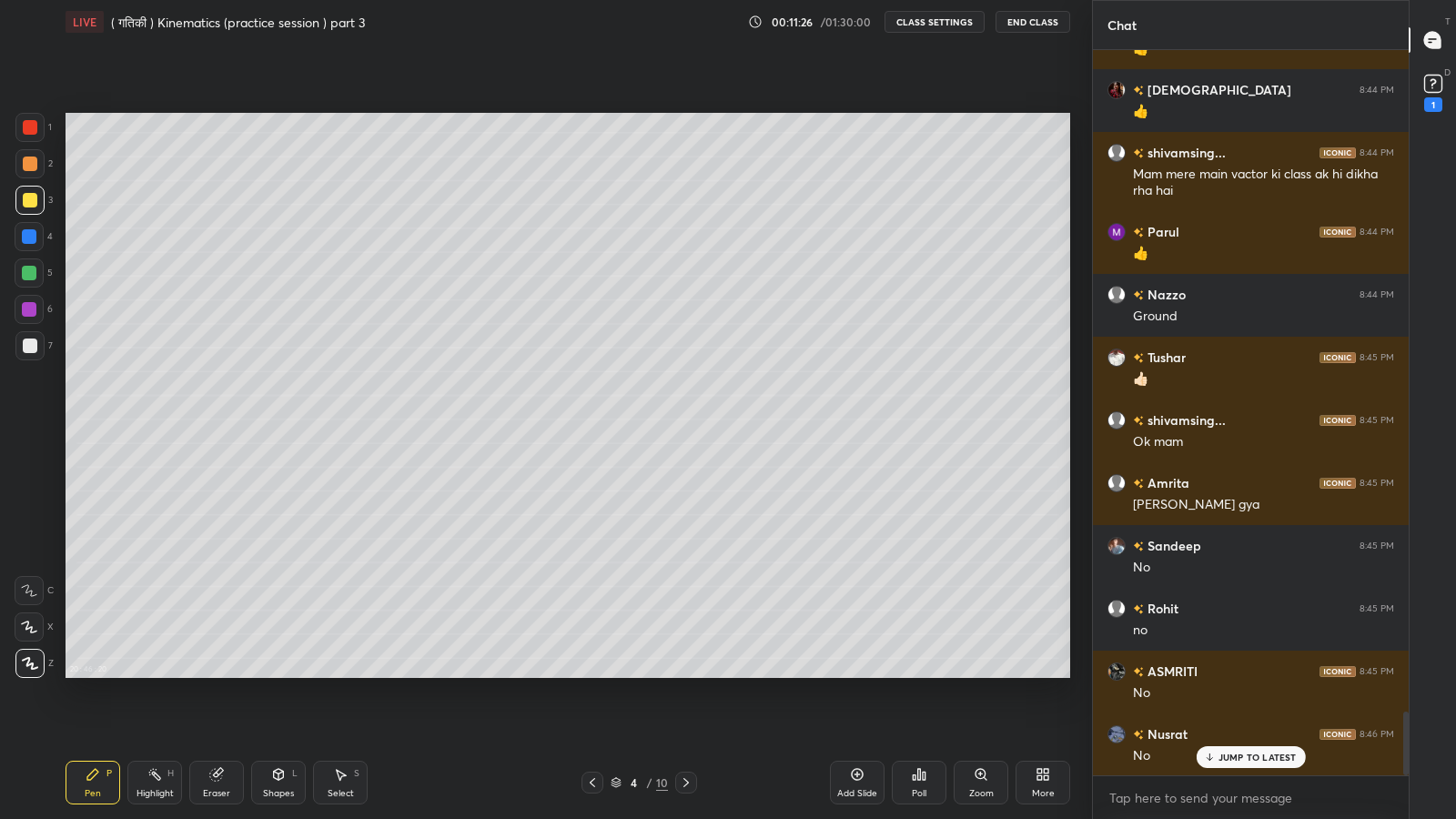
scroll to position [7584, 0]
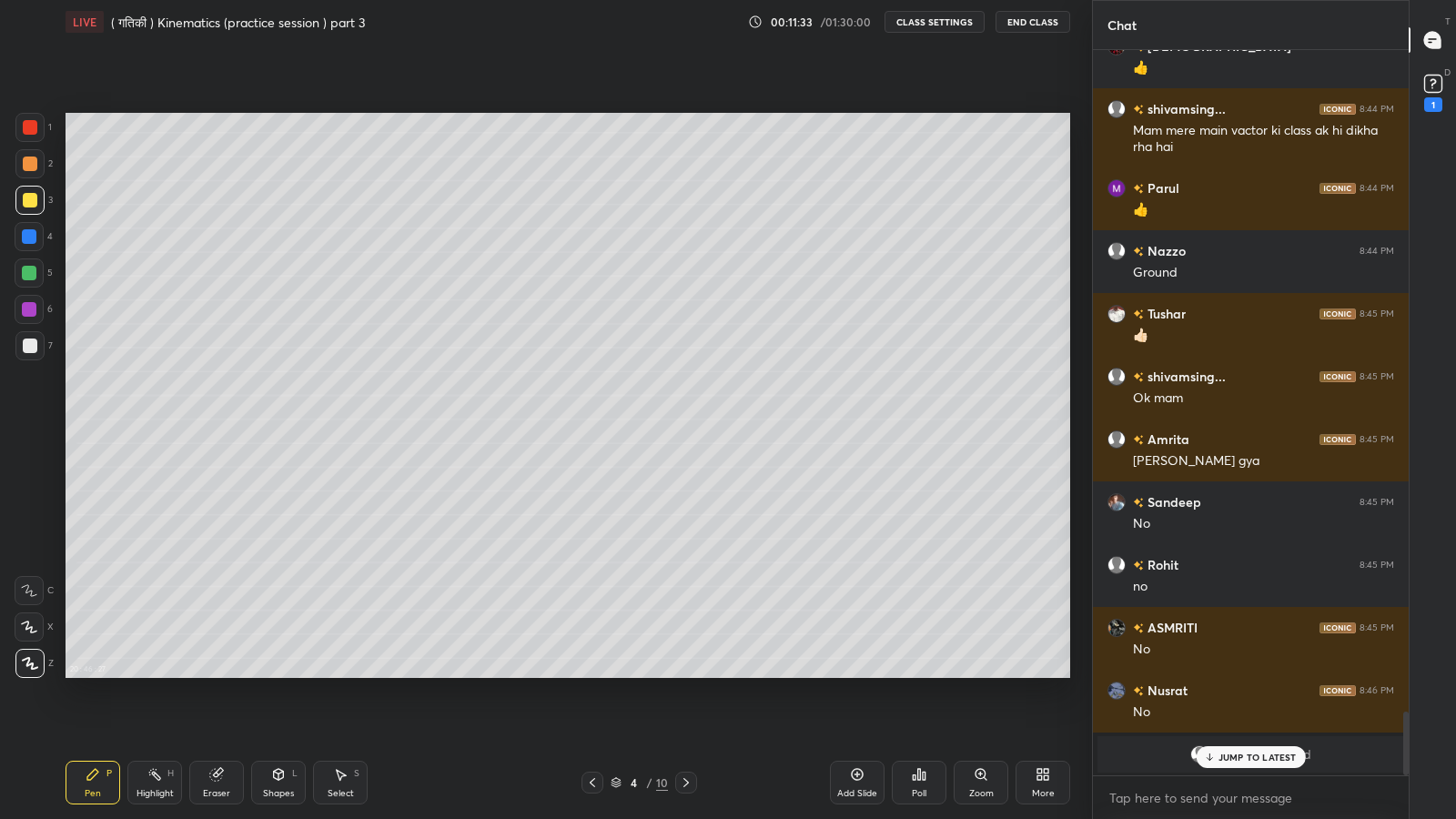
click at [1222, 674] on p "JUMP TO LATEST" at bounding box center [1257, 756] width 78 height 11
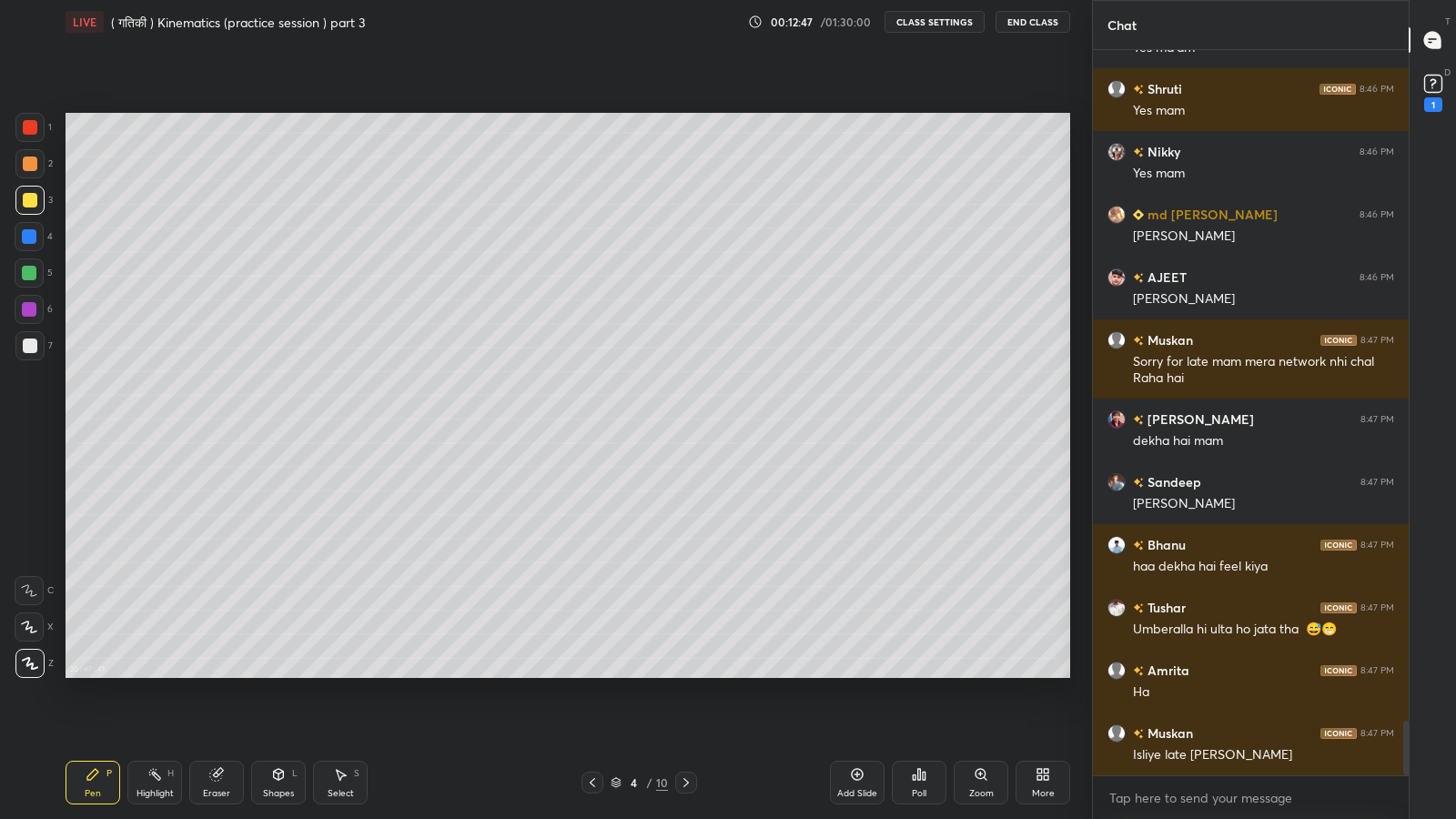
scroll to position [9045, 0]
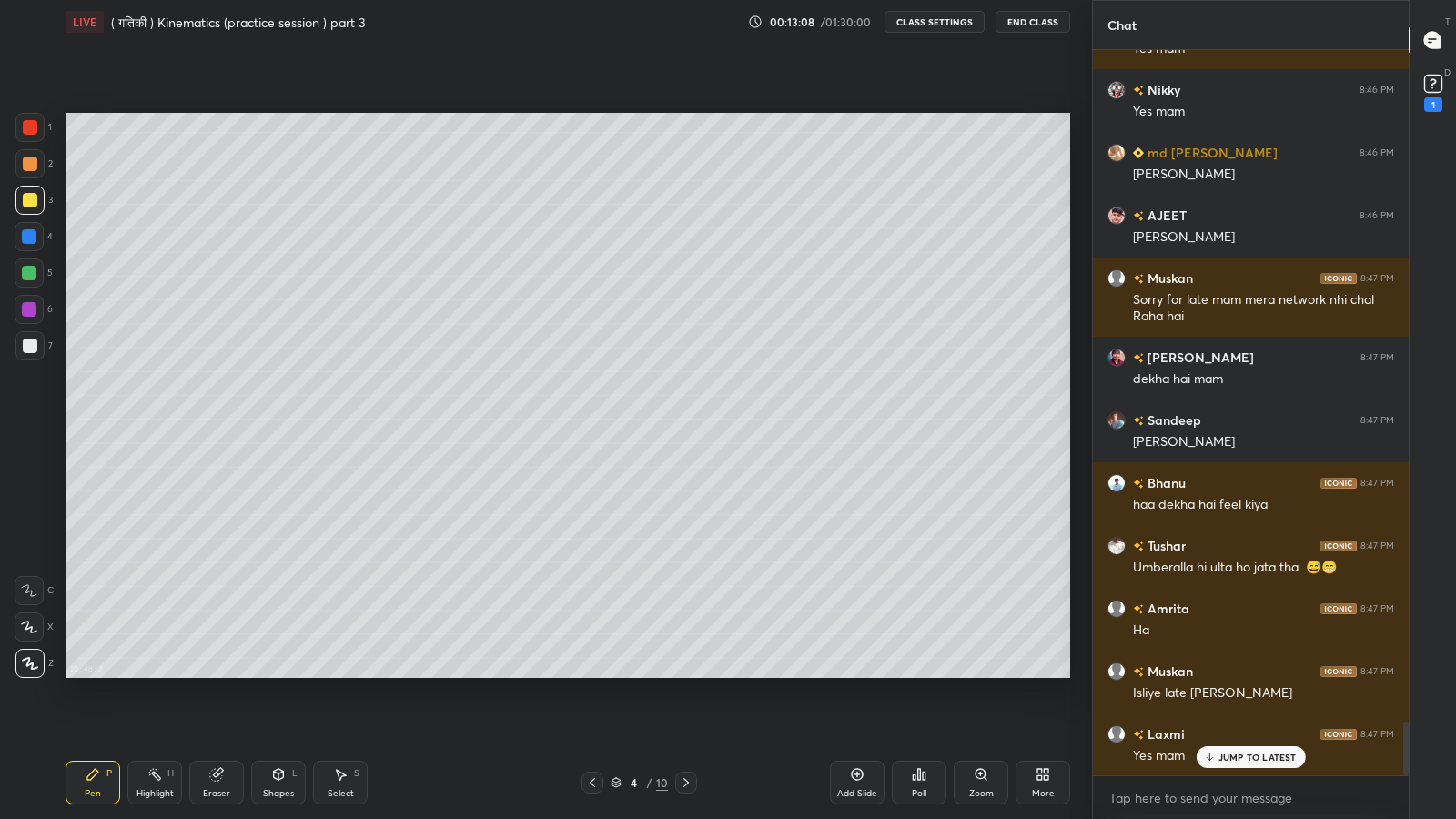
click at [273, 674] on div "Shapes" at bounding box center [278, 793] width 31 height 9
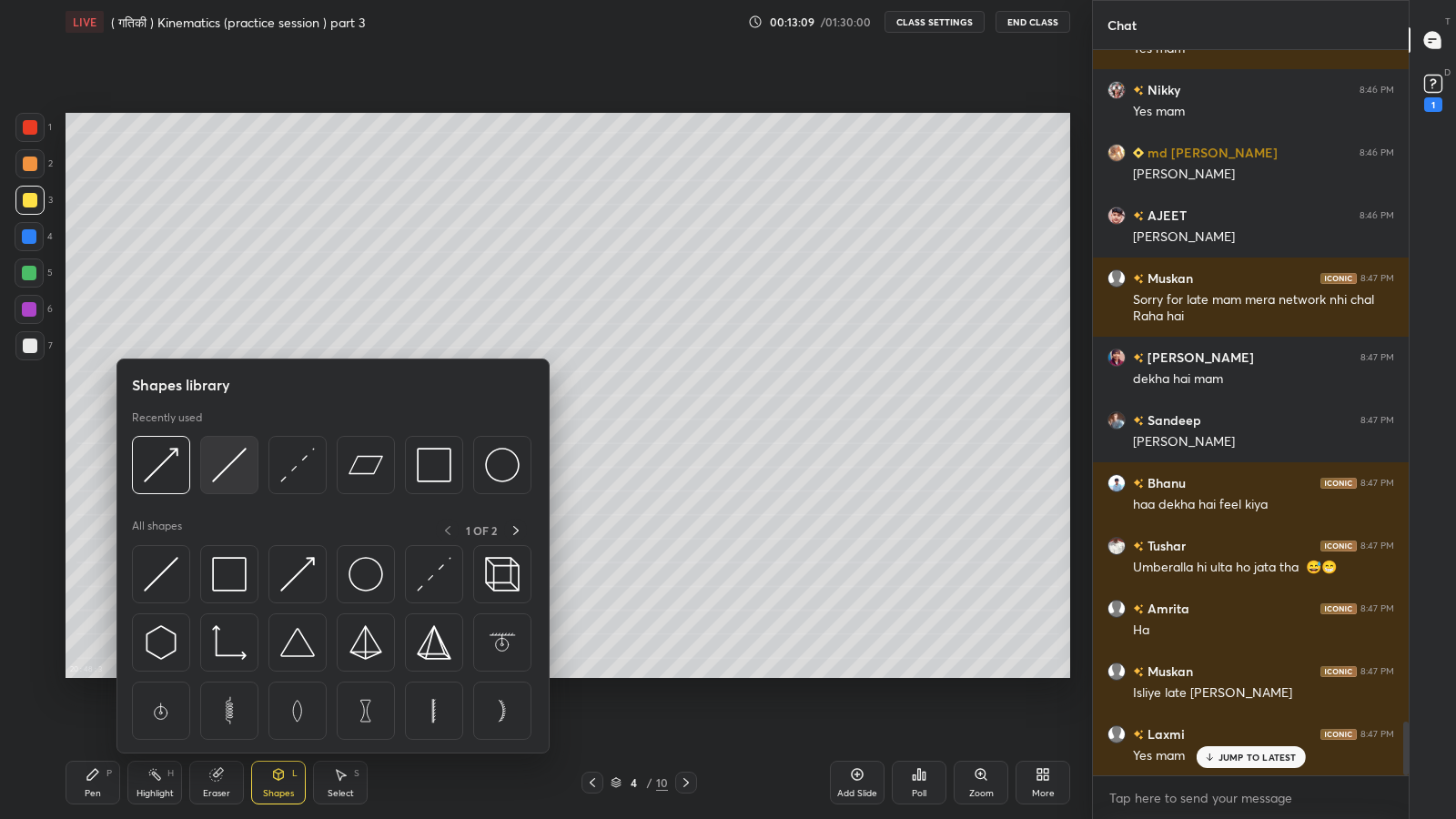
click at [223, 475] on img at bounding box center [229, 465] width 35 height 35
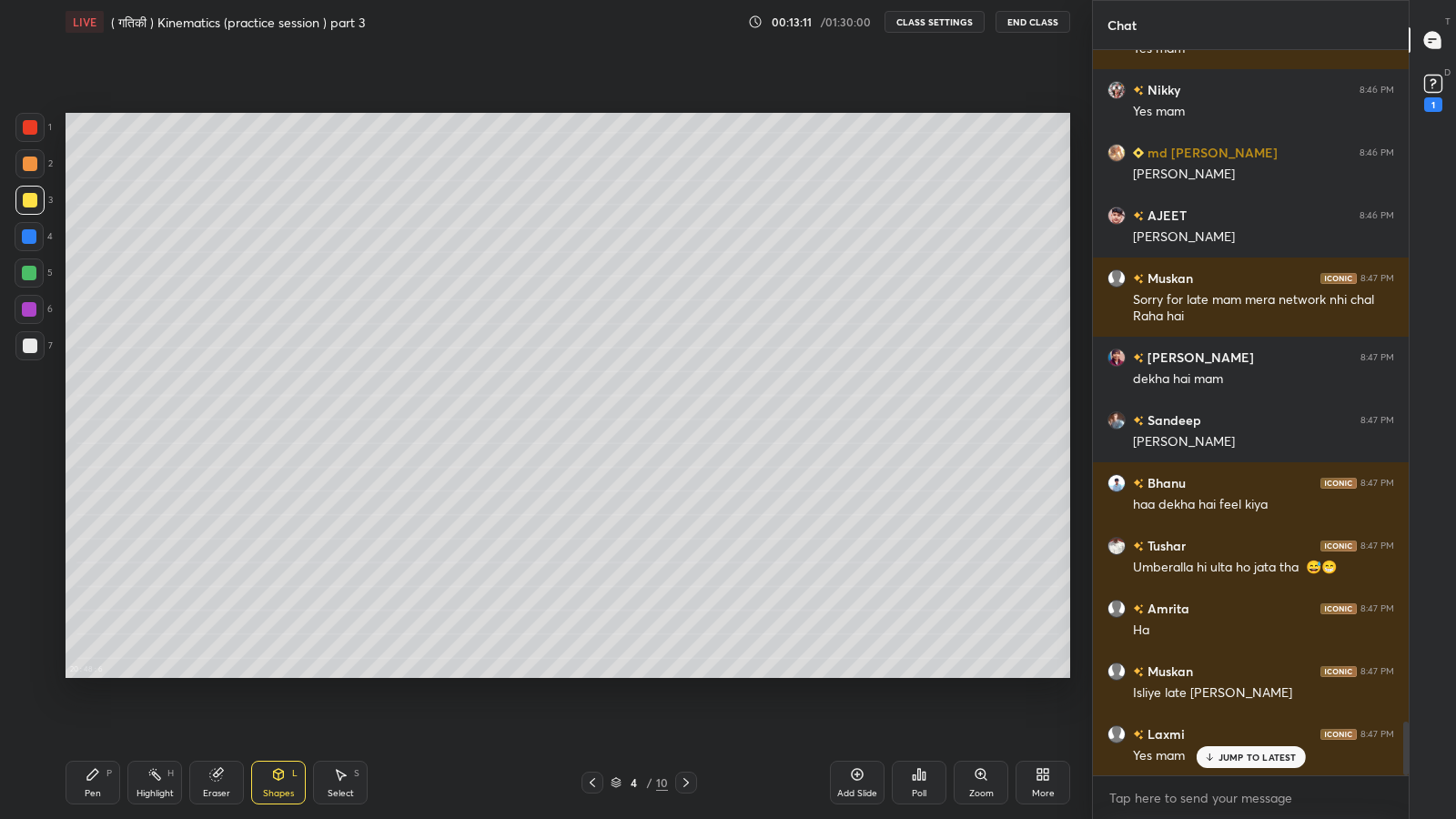
click at [214, 674] on icon at bounding box center [216, 775] width 12 height 12
click at [100, 674] on div "Pen" at bounding box center [93, 793] width 16 height 9
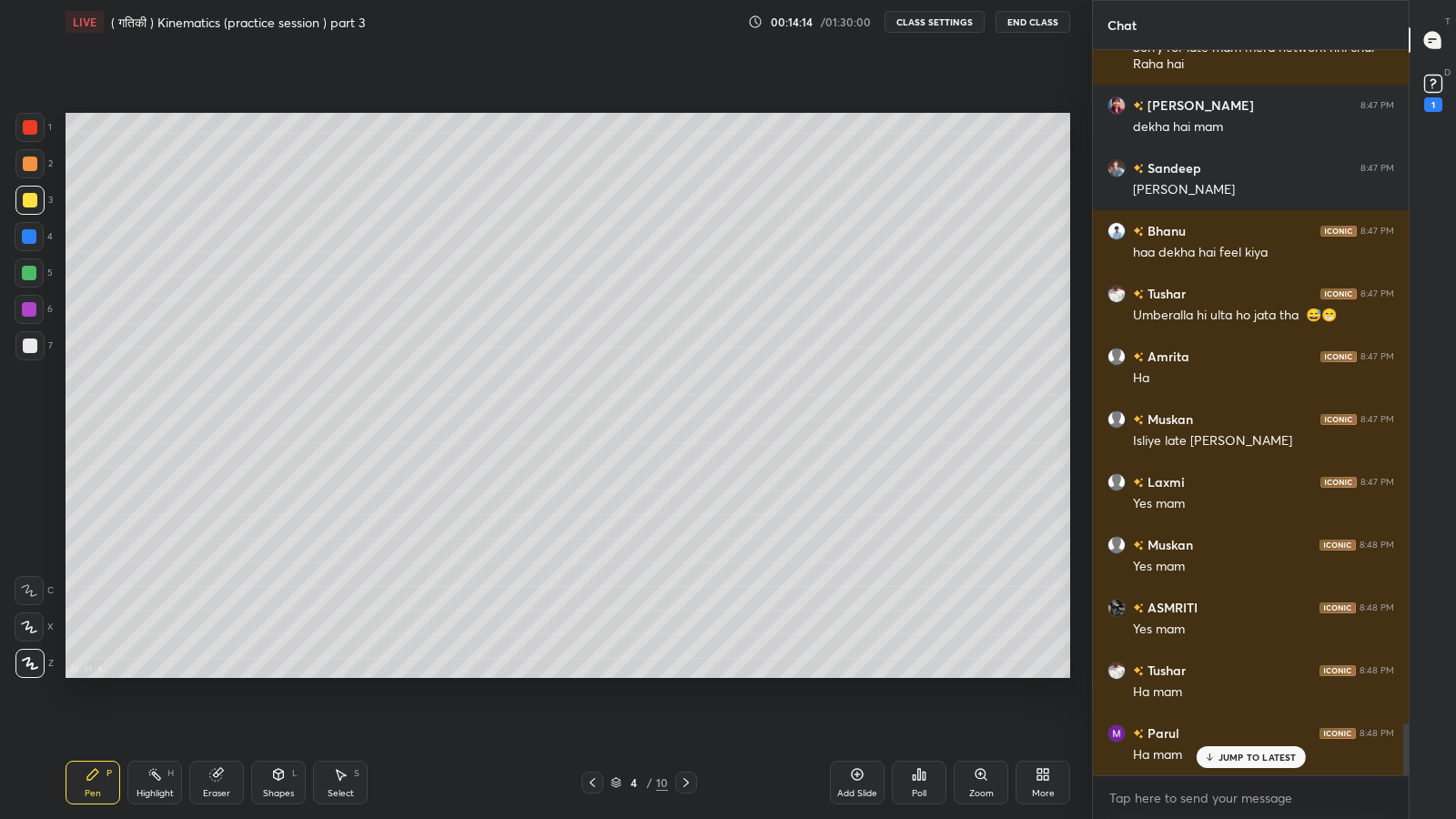
scroll to position [9340, 0]
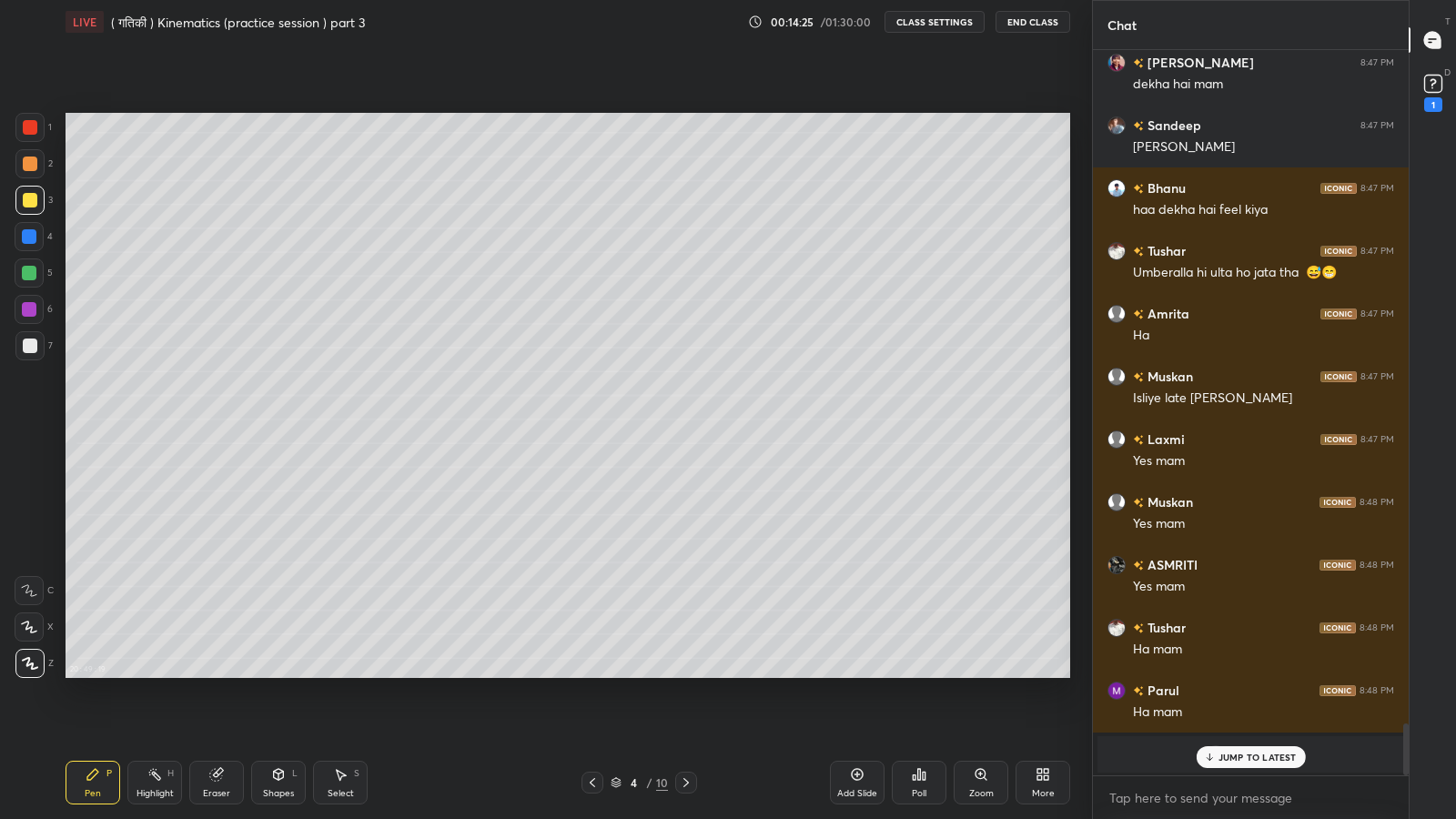
click at [1254, 674] on p "JUMP TO LATEST" at bounding box center [1257, 756] width 78 height 11
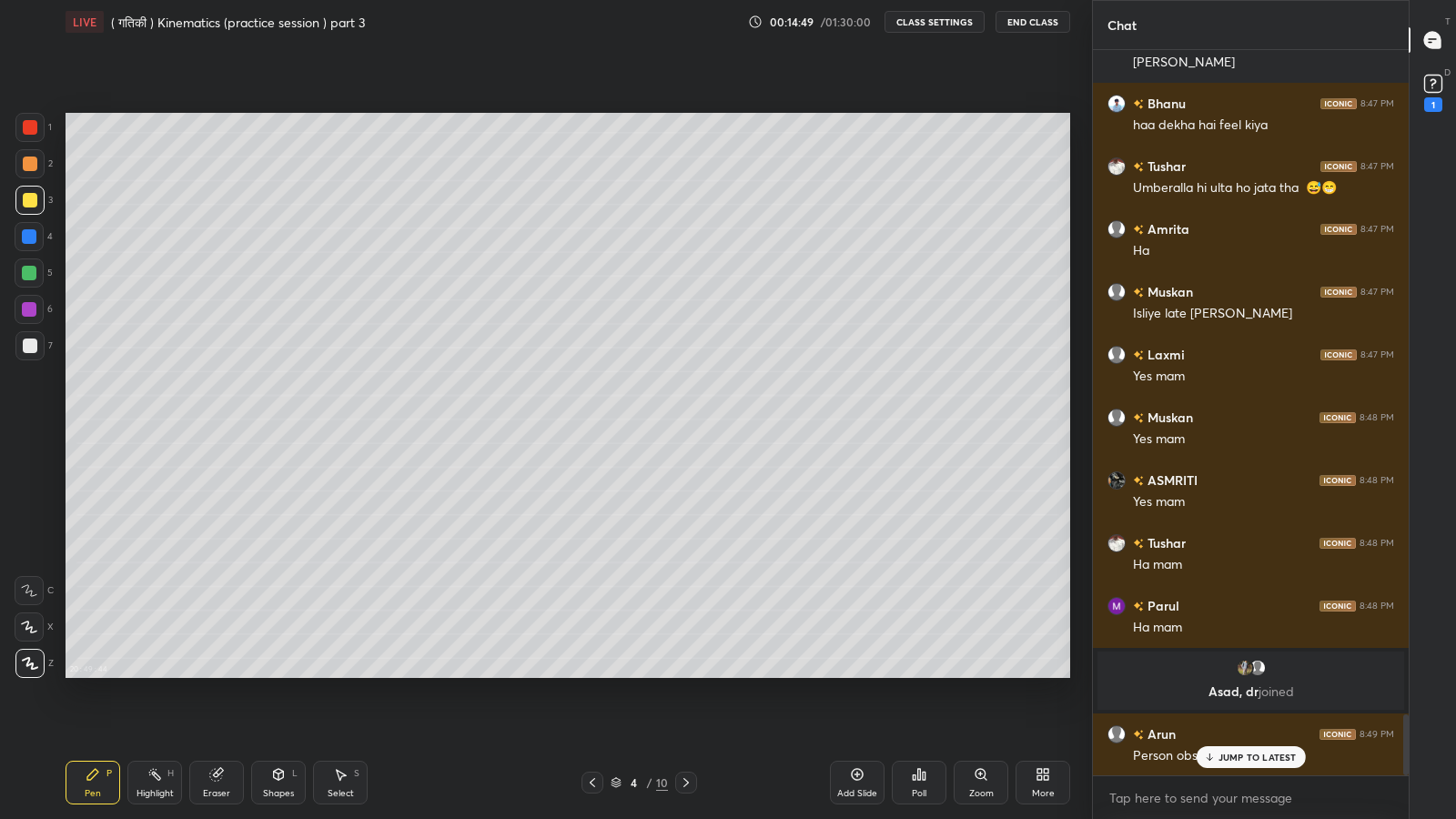
scroll to position [7843, 0]
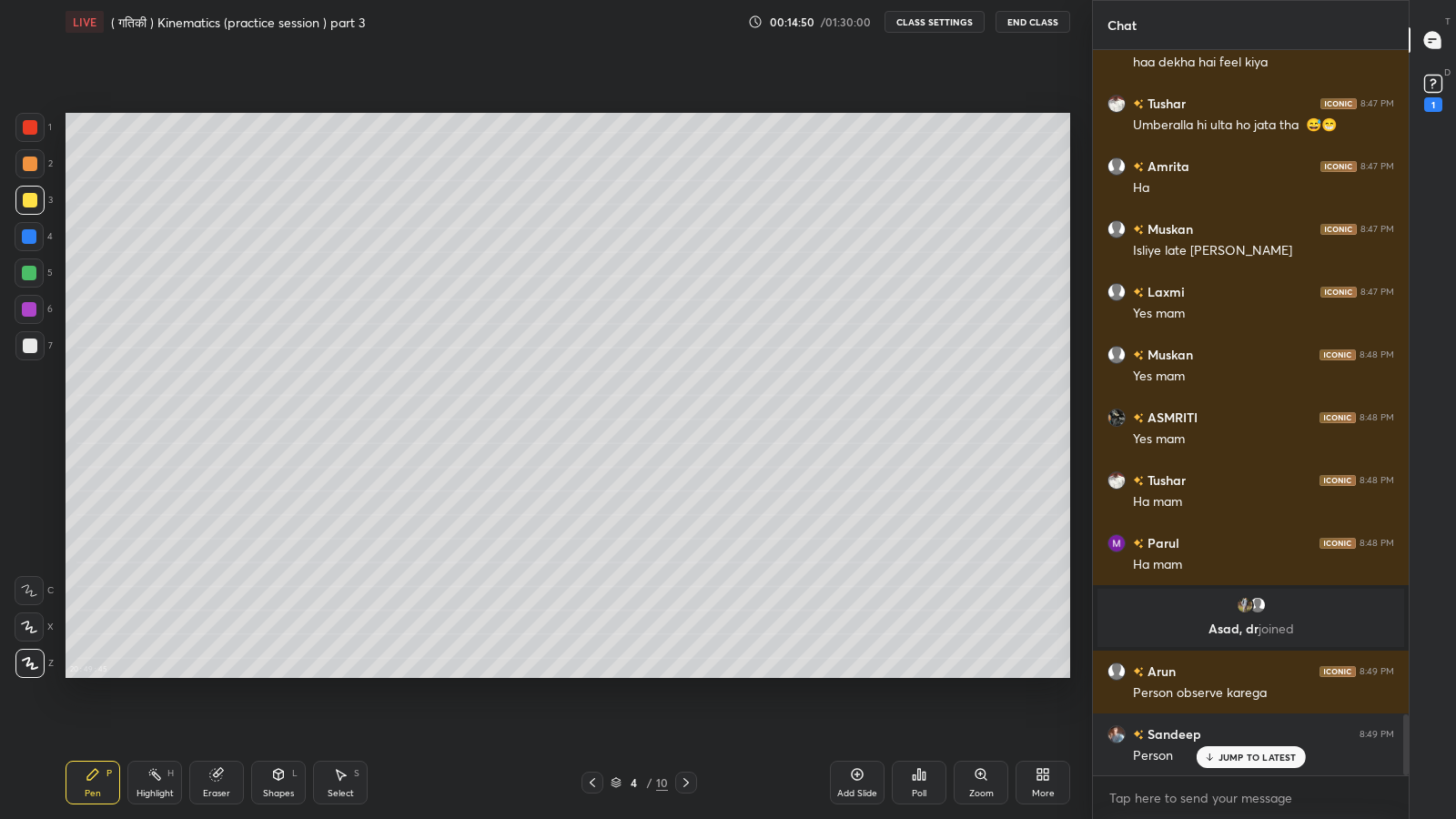
click at [1239, 674] on p "JUMP TO LATEST" at bounding box center [1257, 756] width 78 height 11
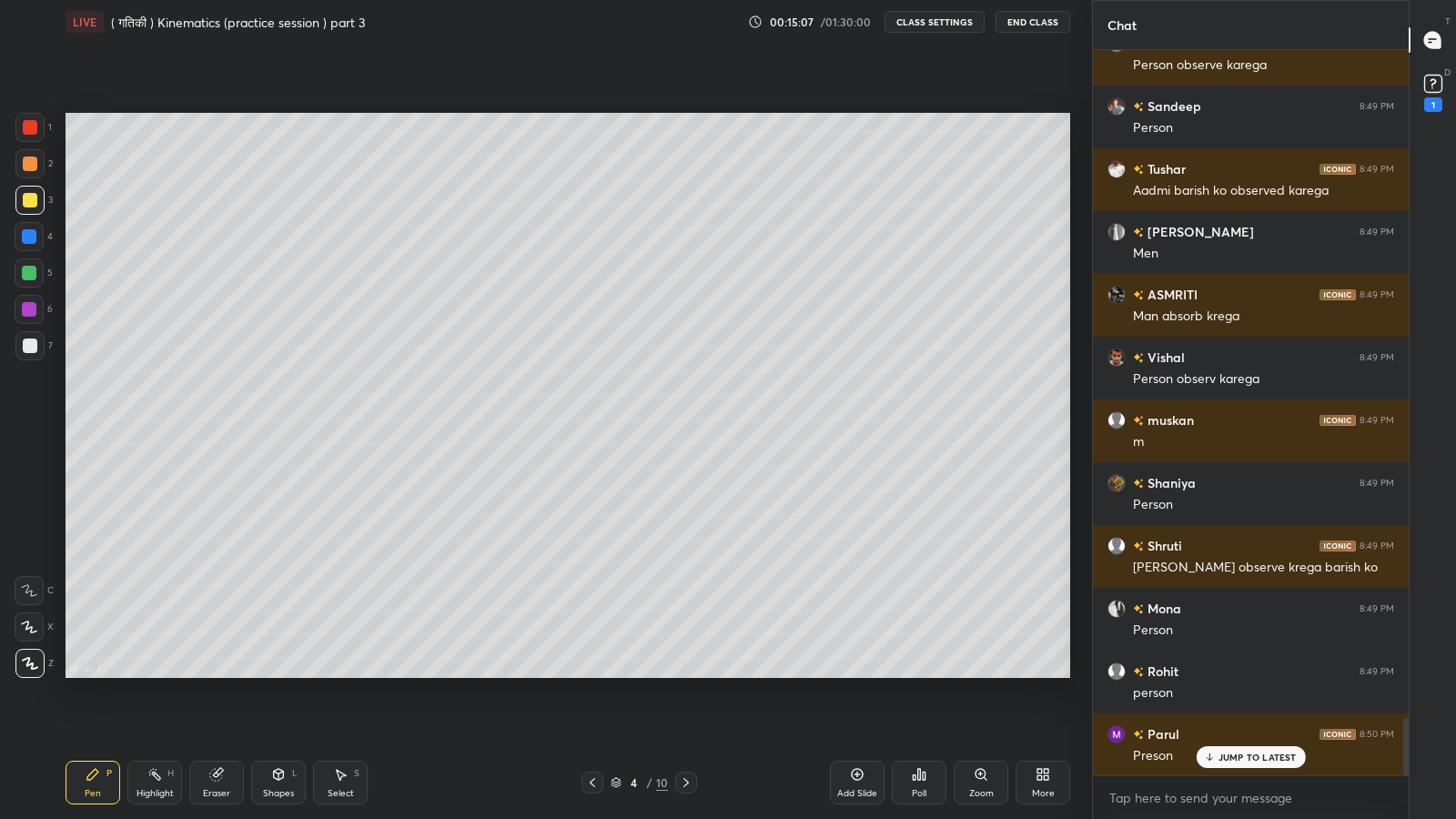
scroll to position [8514, 0]
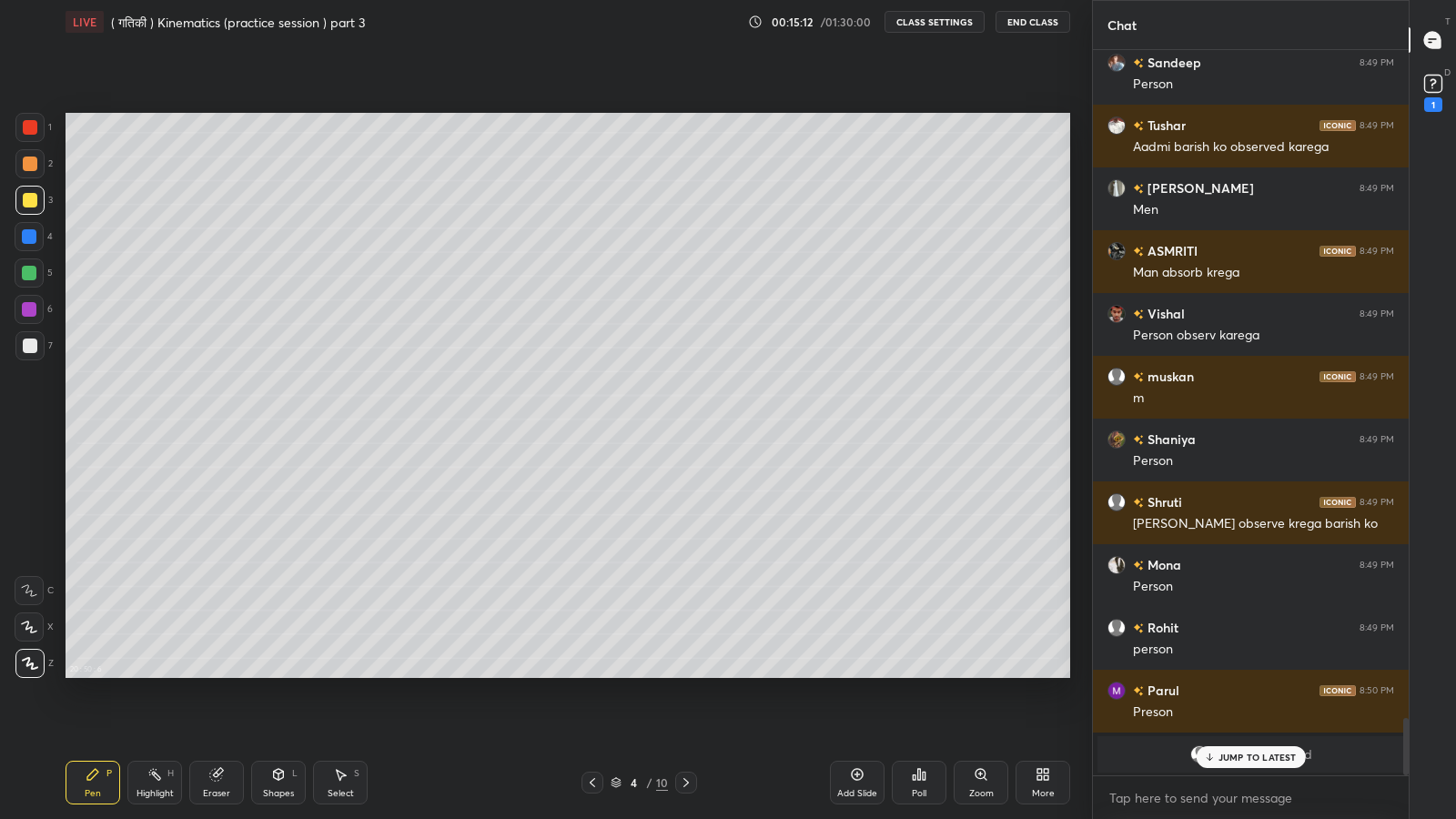
click at [1247, 674] on p "JUMP TO LATEST" at bounding box center [1257, 756] width 78 height 11
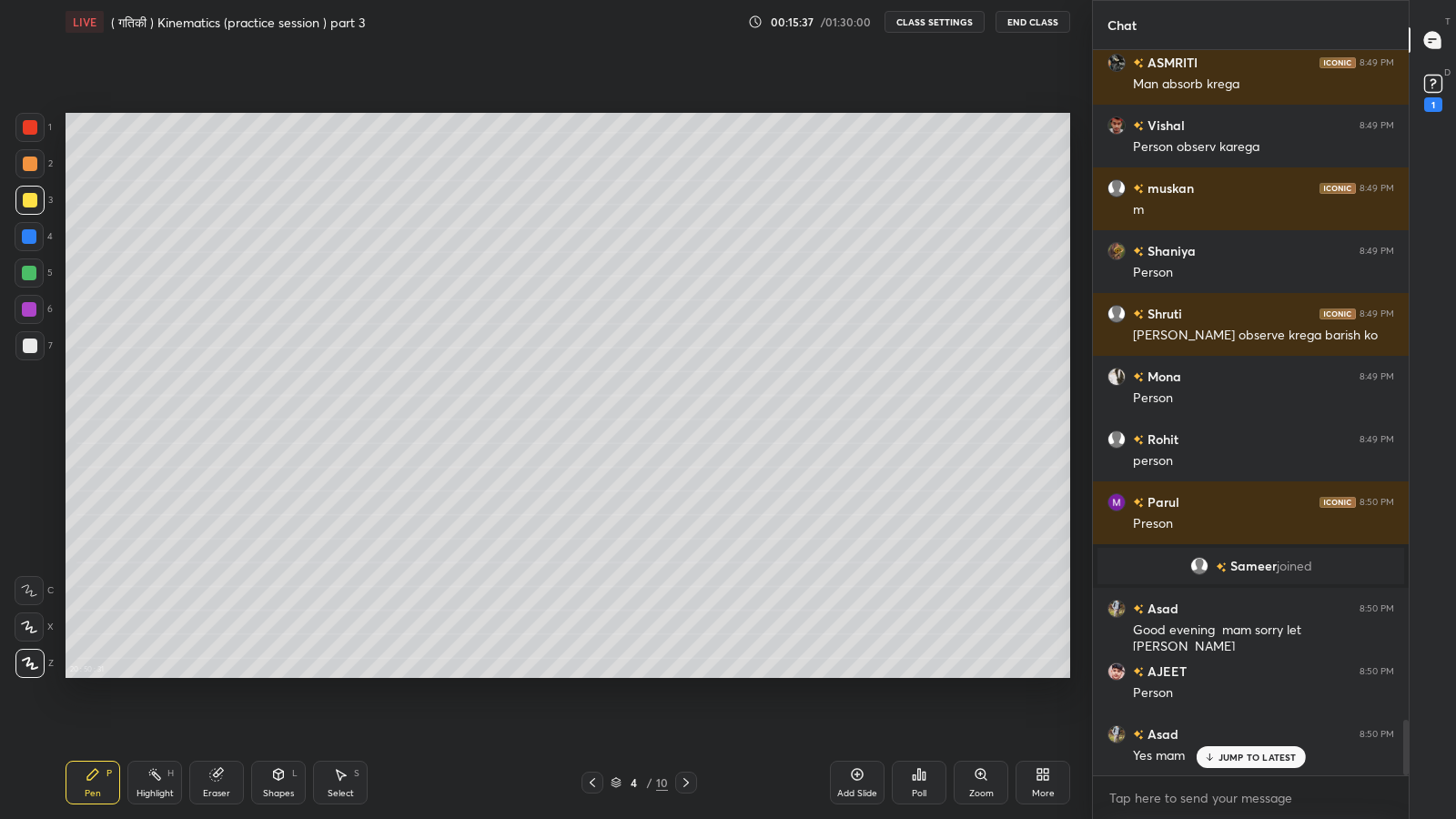
scroll to position [8746, 0]
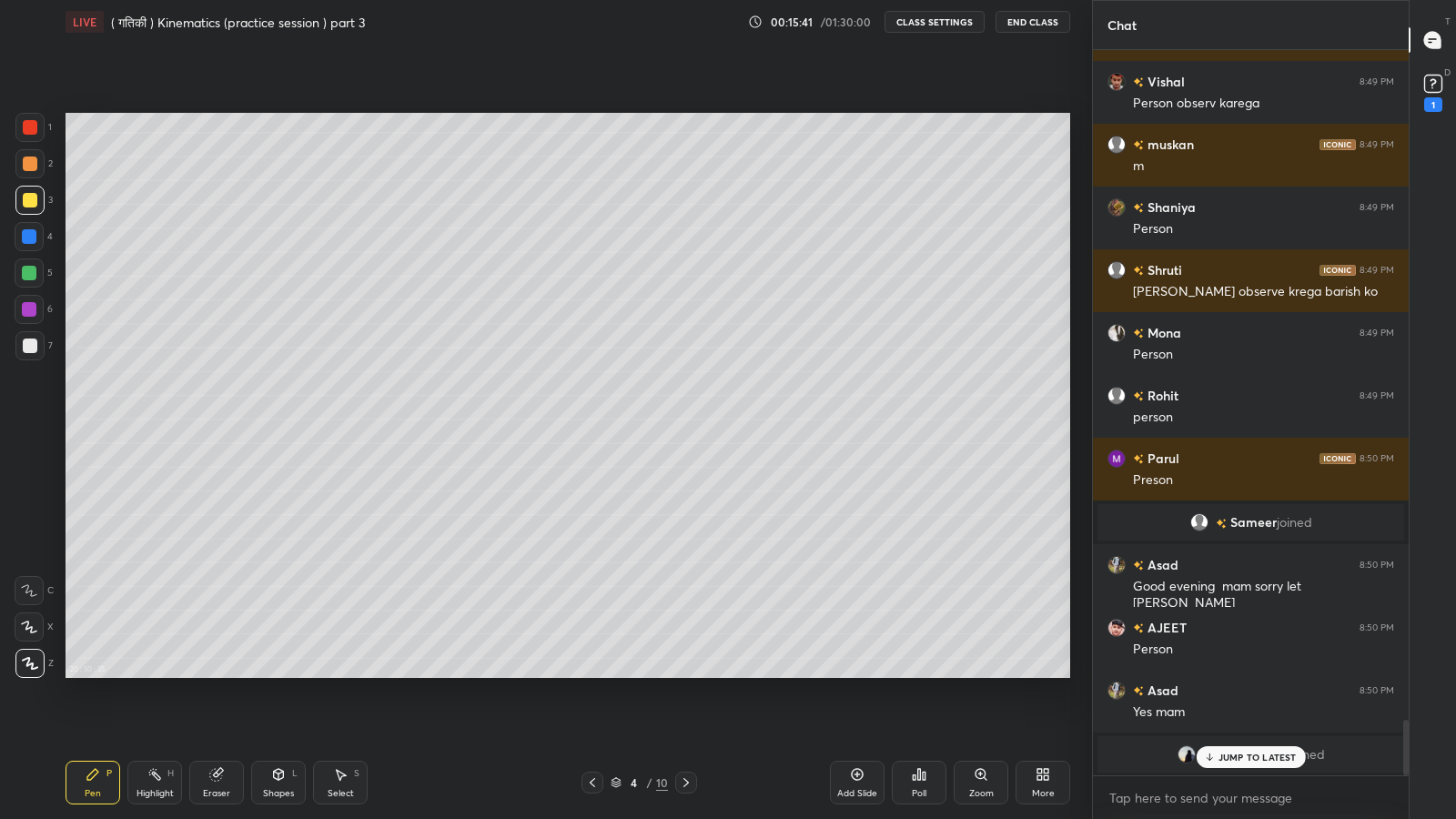
click at [1239, 674] on p "JUMP TO LATEST" at bounding box center [1257, 756] width 78 height 11
click at [25, 350] on div at bounding box center [30, 345] width 15 height 15
click at [32, 202] on div at bounding box center [30, 200] width 15 height 15
click at [29, 165] on div at bounding box center [30, 163] width 15 height 15
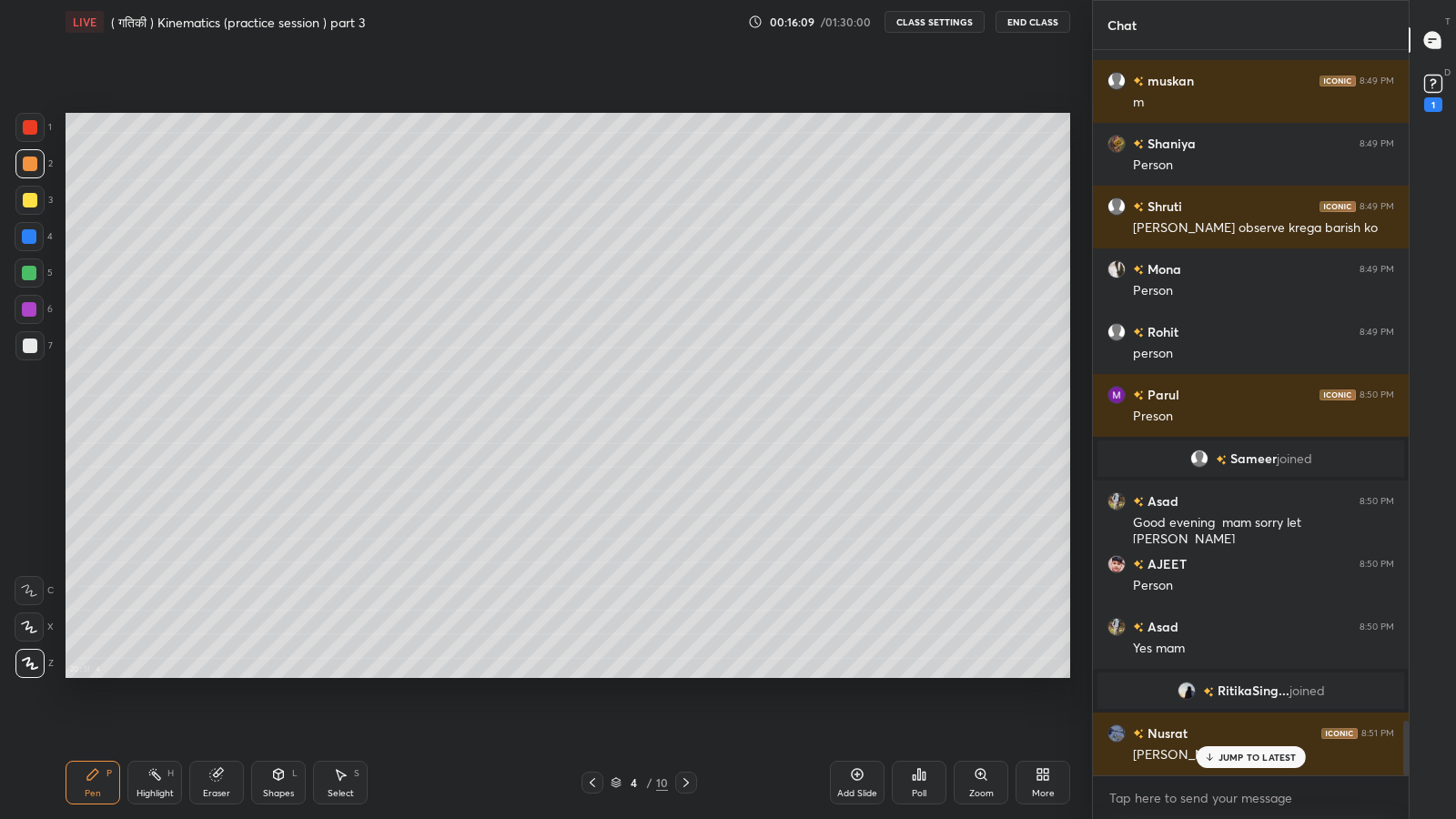
scroll to position [8872, 0]
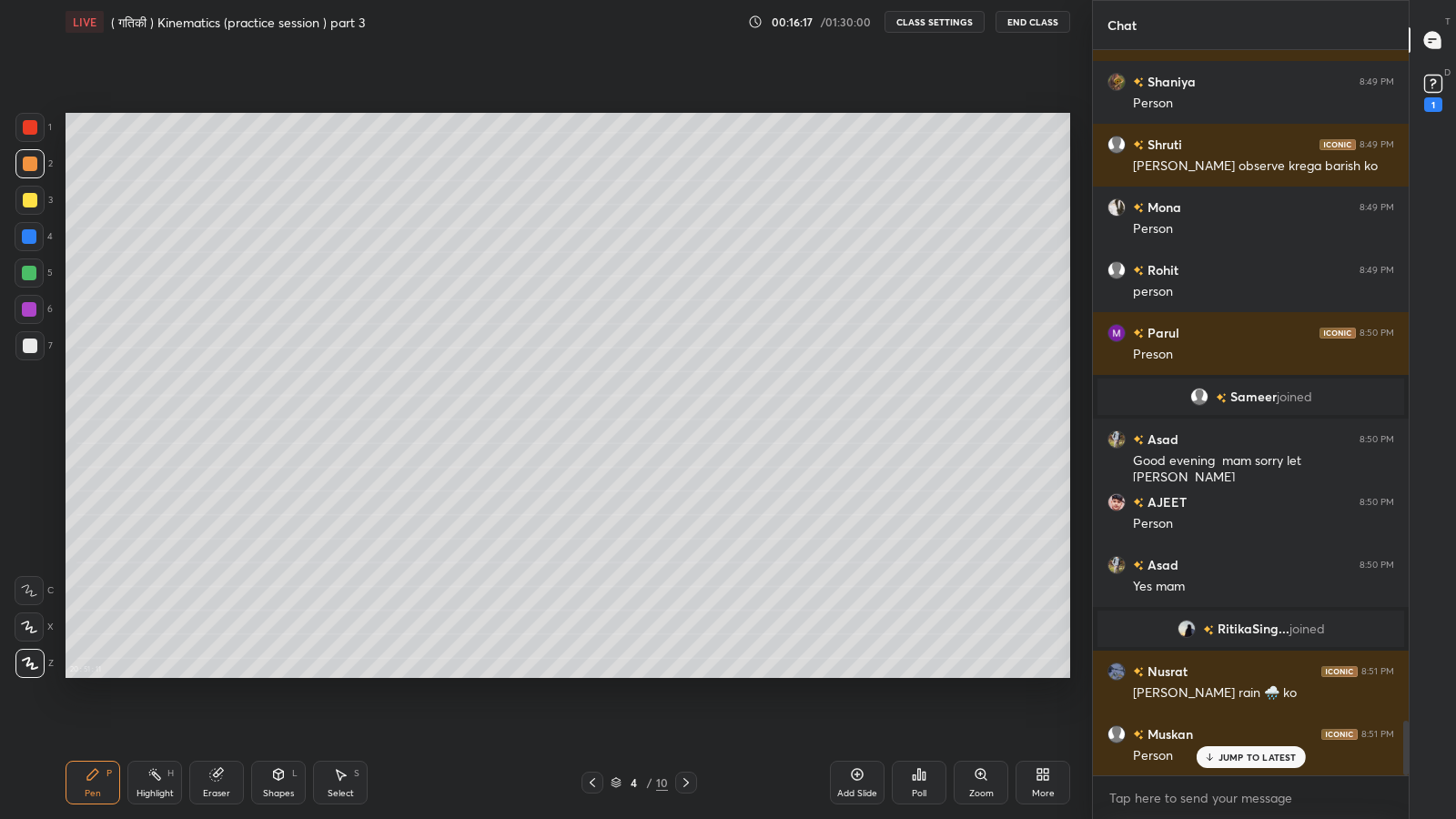
click at [20, 196] on div at bounding box center [30, 200] width 29 height 29
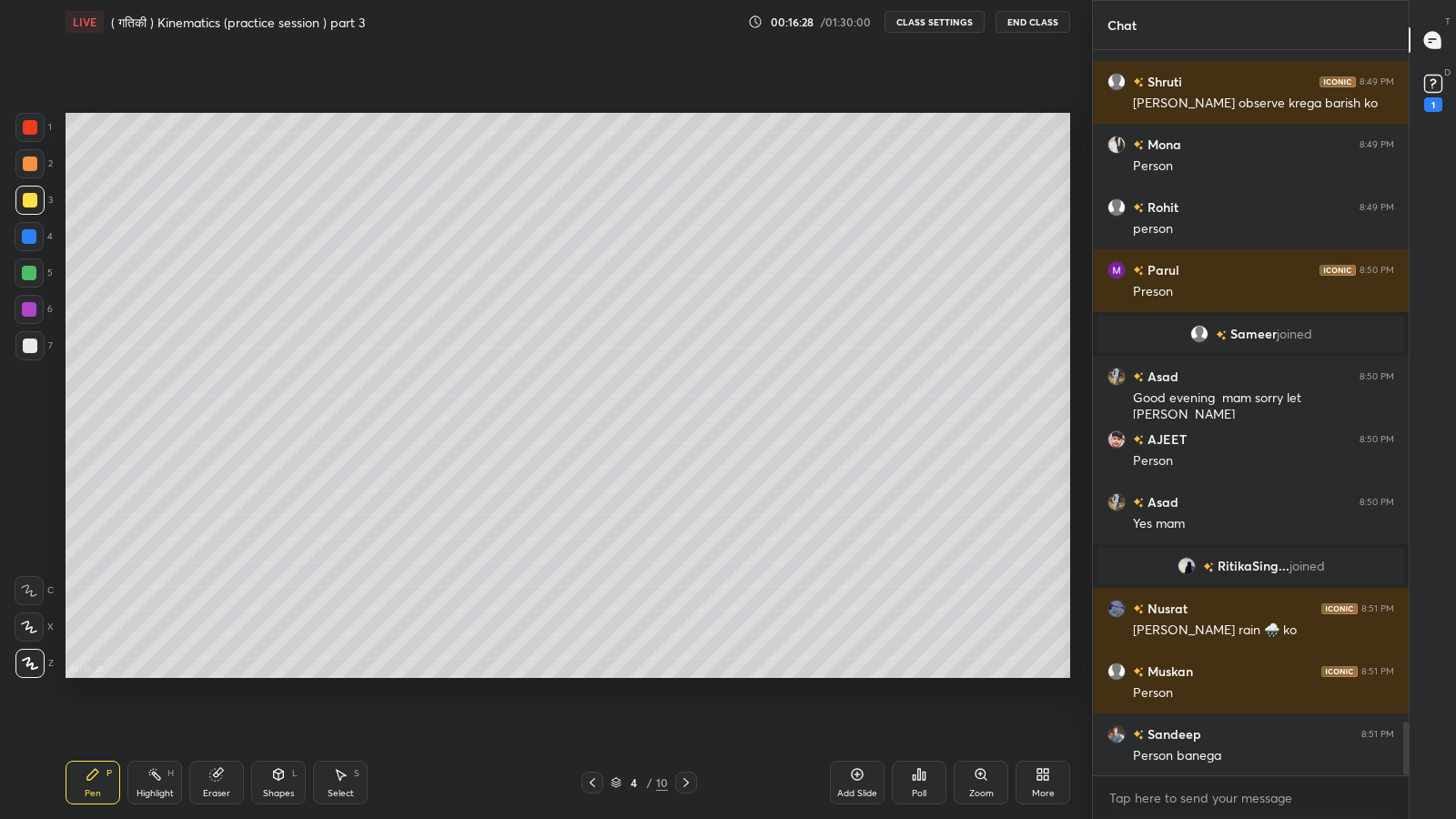
scroll to position [8998, 0]
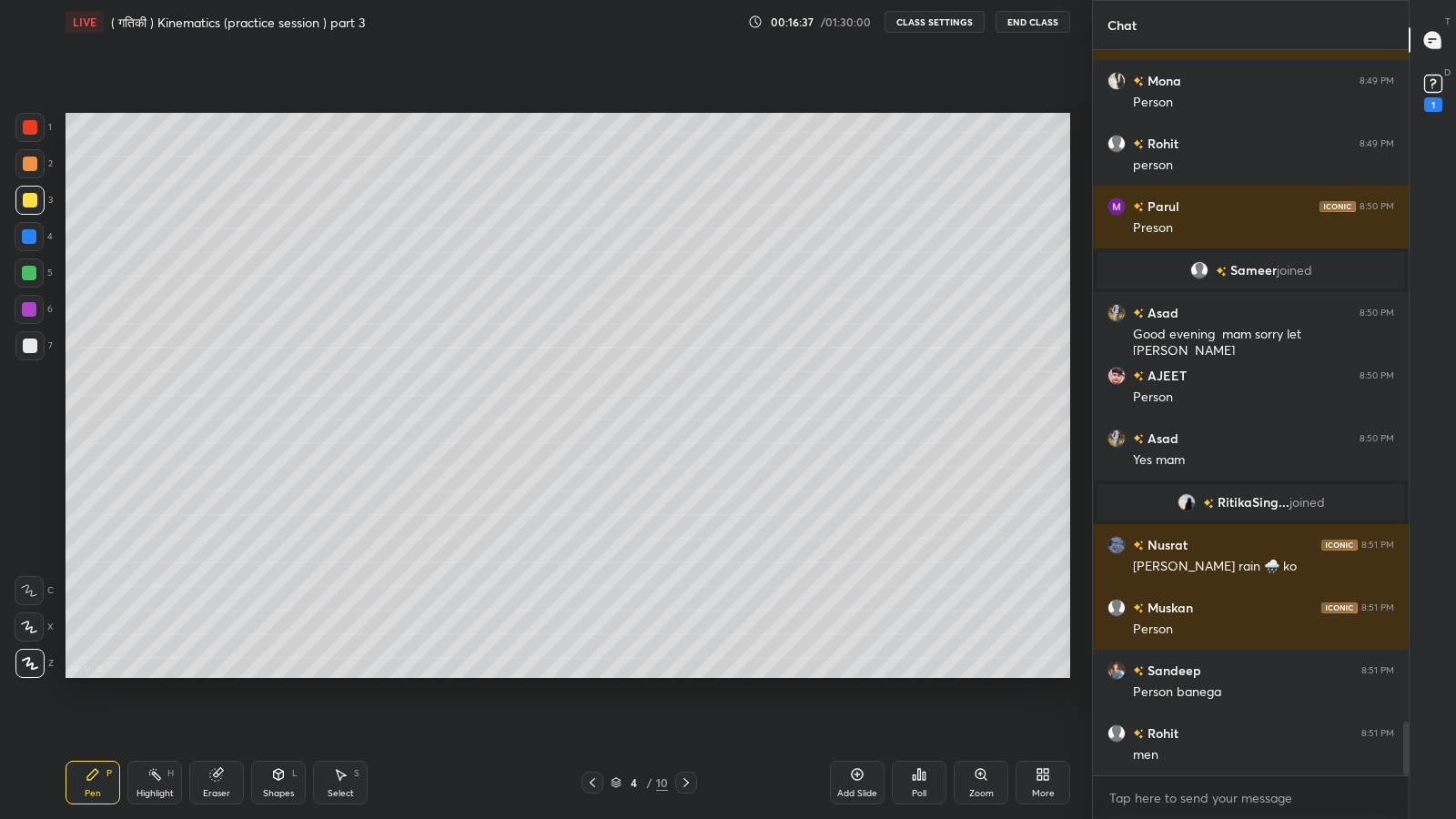
click at [23, 343] on div at bounding box center [30, 345] width 15 height 15
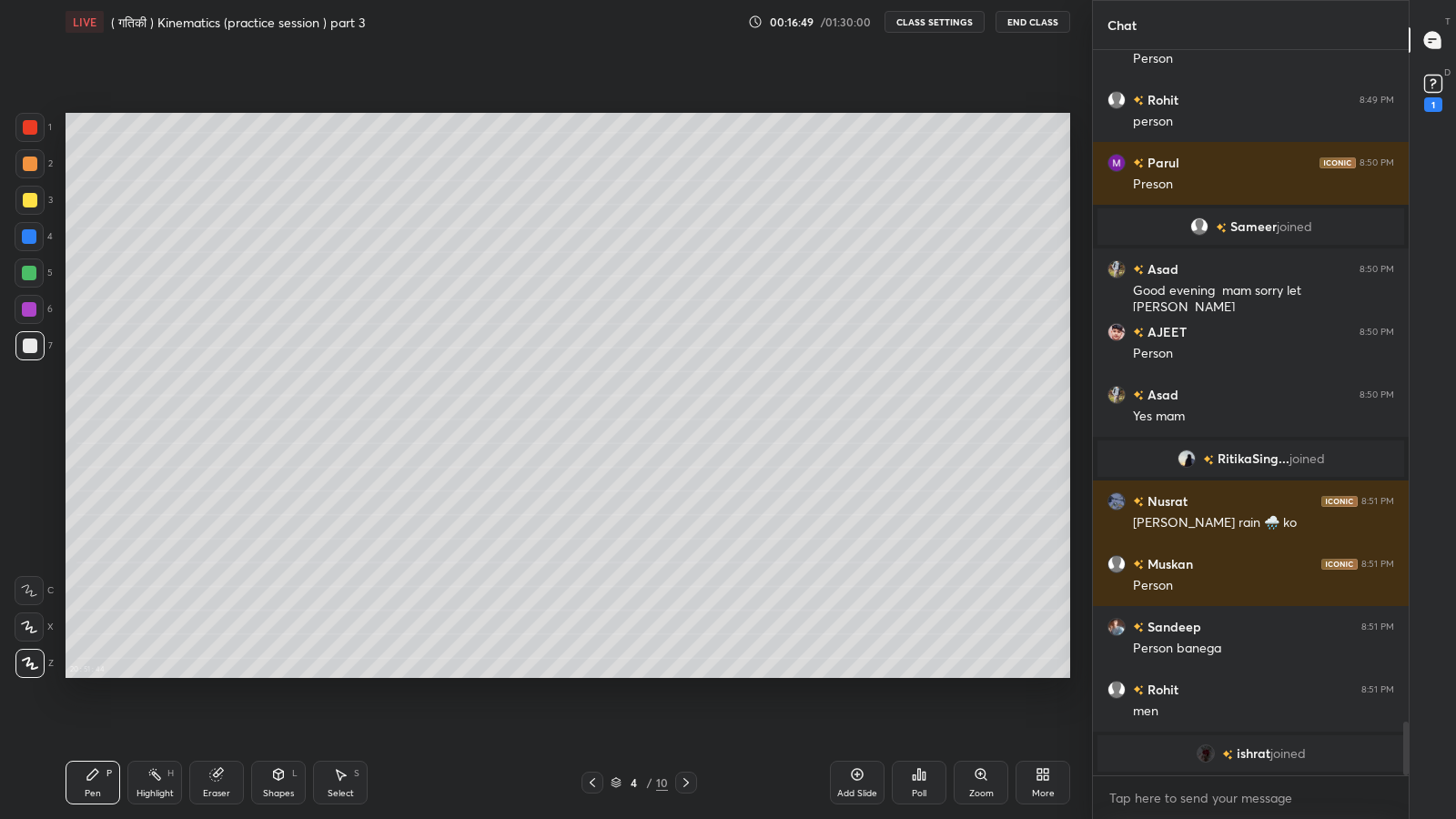
scroll to position [9063, 0]
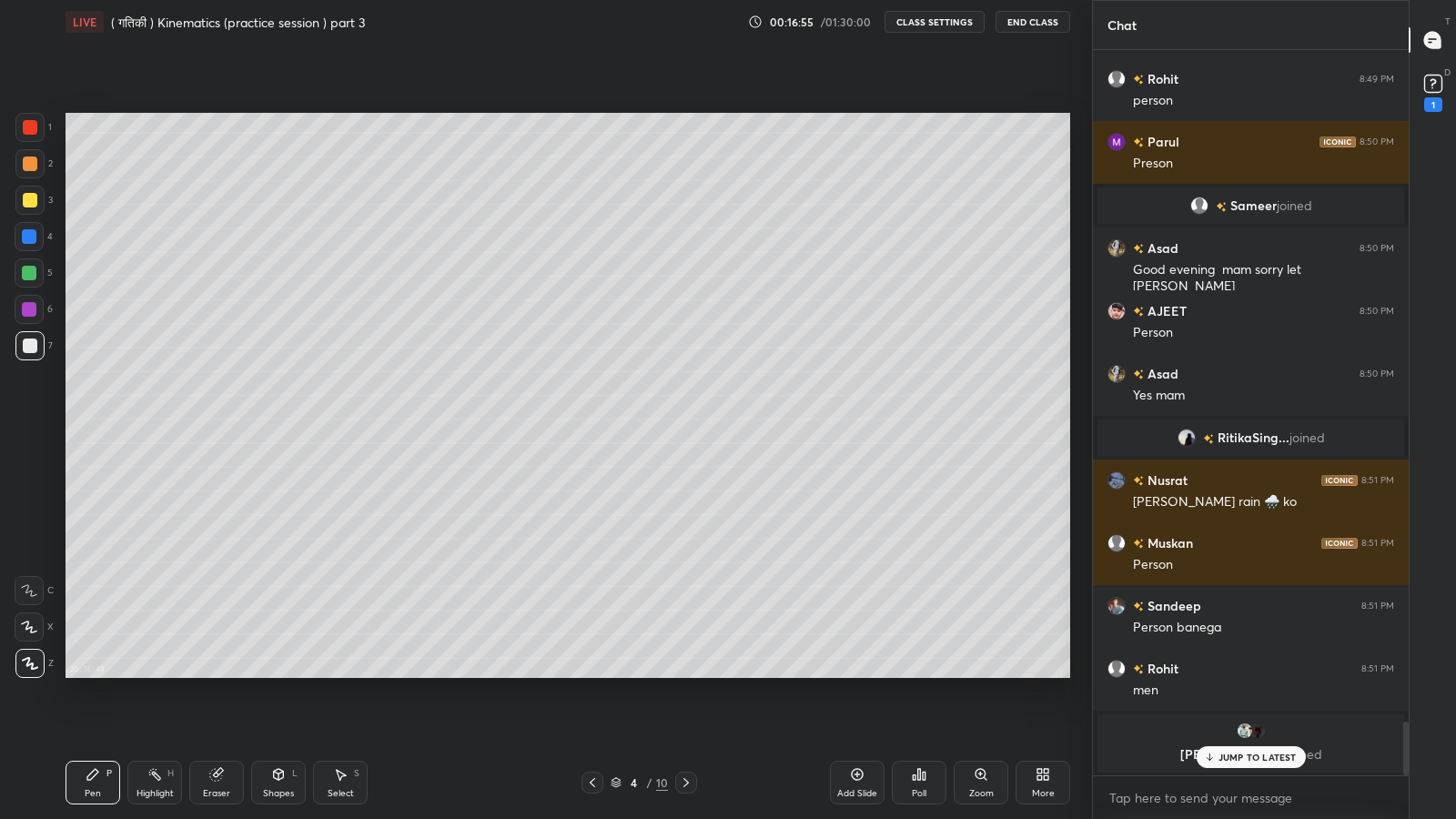
click at [1233, 674] on p "JUMP TO LATEST" at bounding box center [1257, 756] width 78 height 11
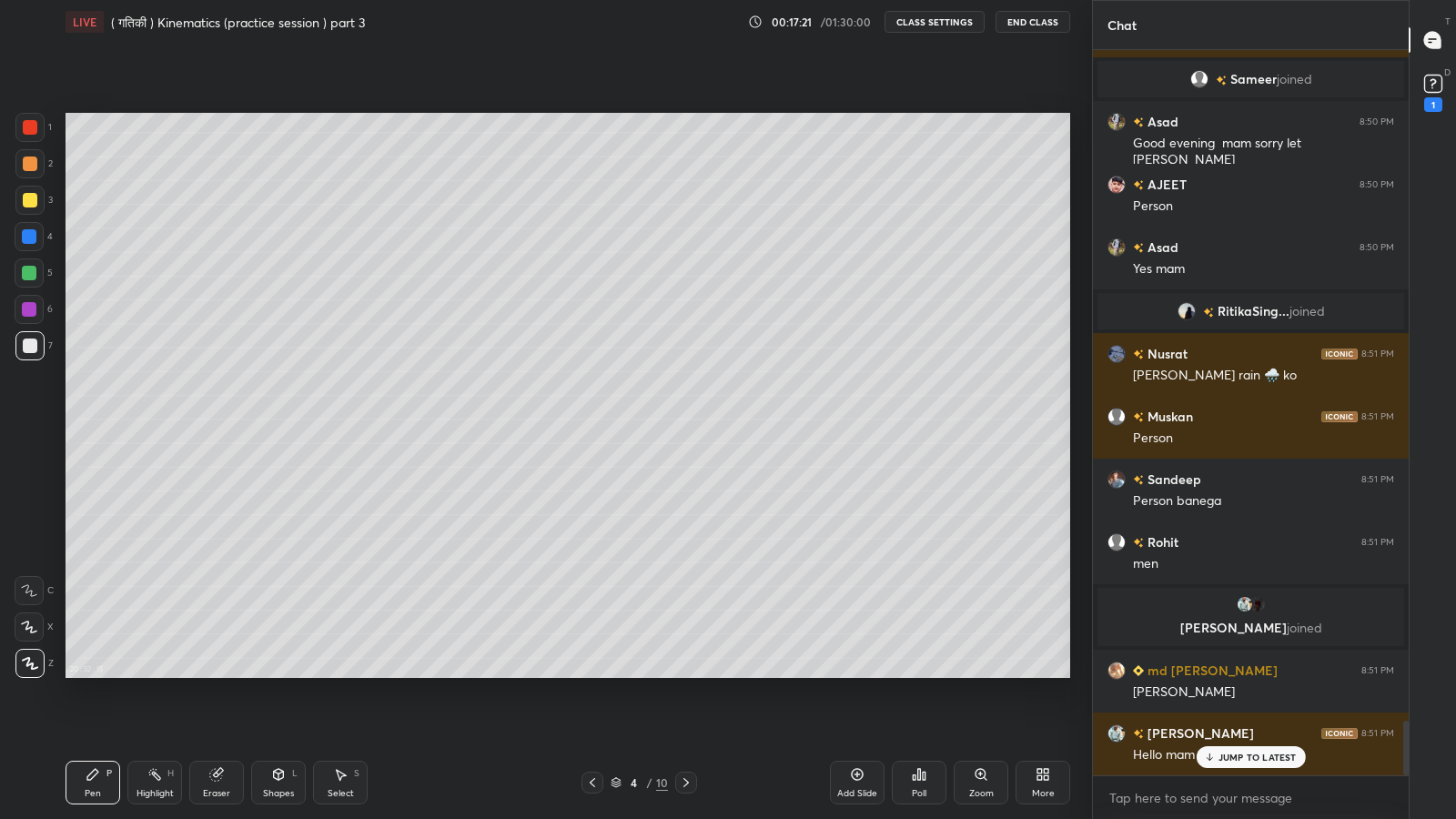
scroll to position [8837, 0]
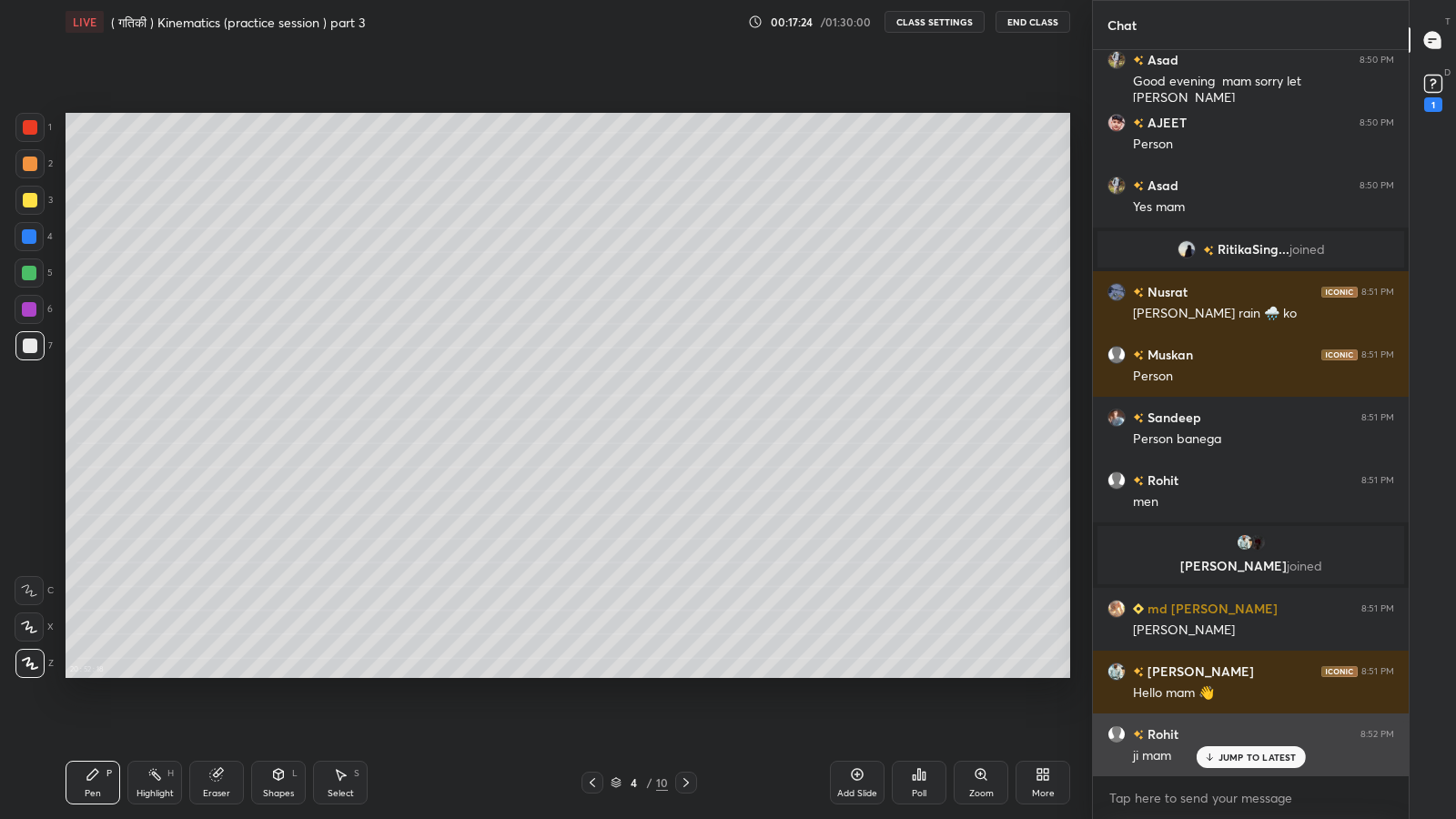
click at [1227, 674] on div "Rohit 8:52 PM ji mam" at bounding box center [1250, 745] width 316 height 63
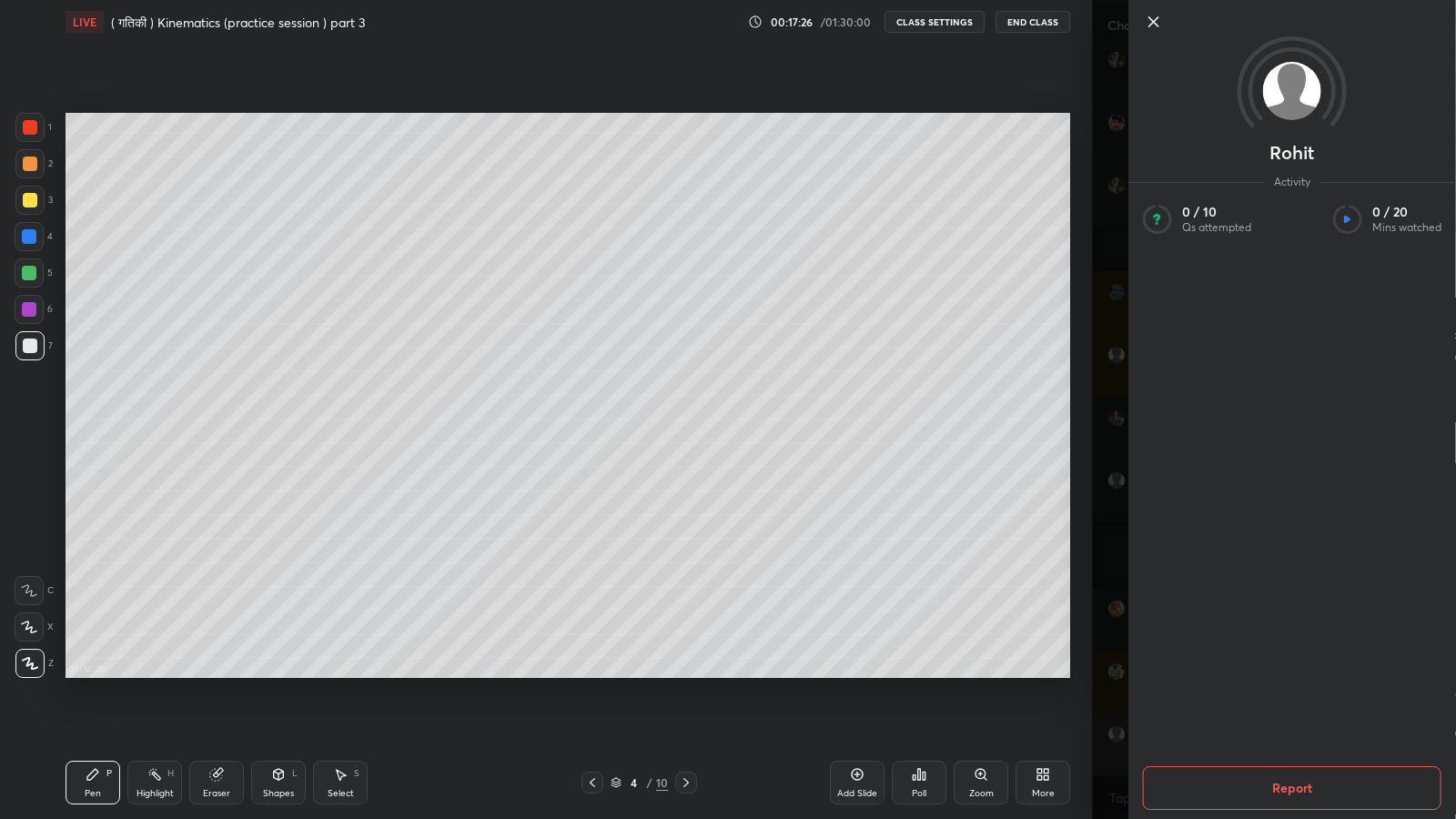
click at [1107, 560] on div "Rohit Activity 0 / 10 Qs attempted 0 / 20 Mins watched Report" at bounding box center [1273, 409] width 364 height 819
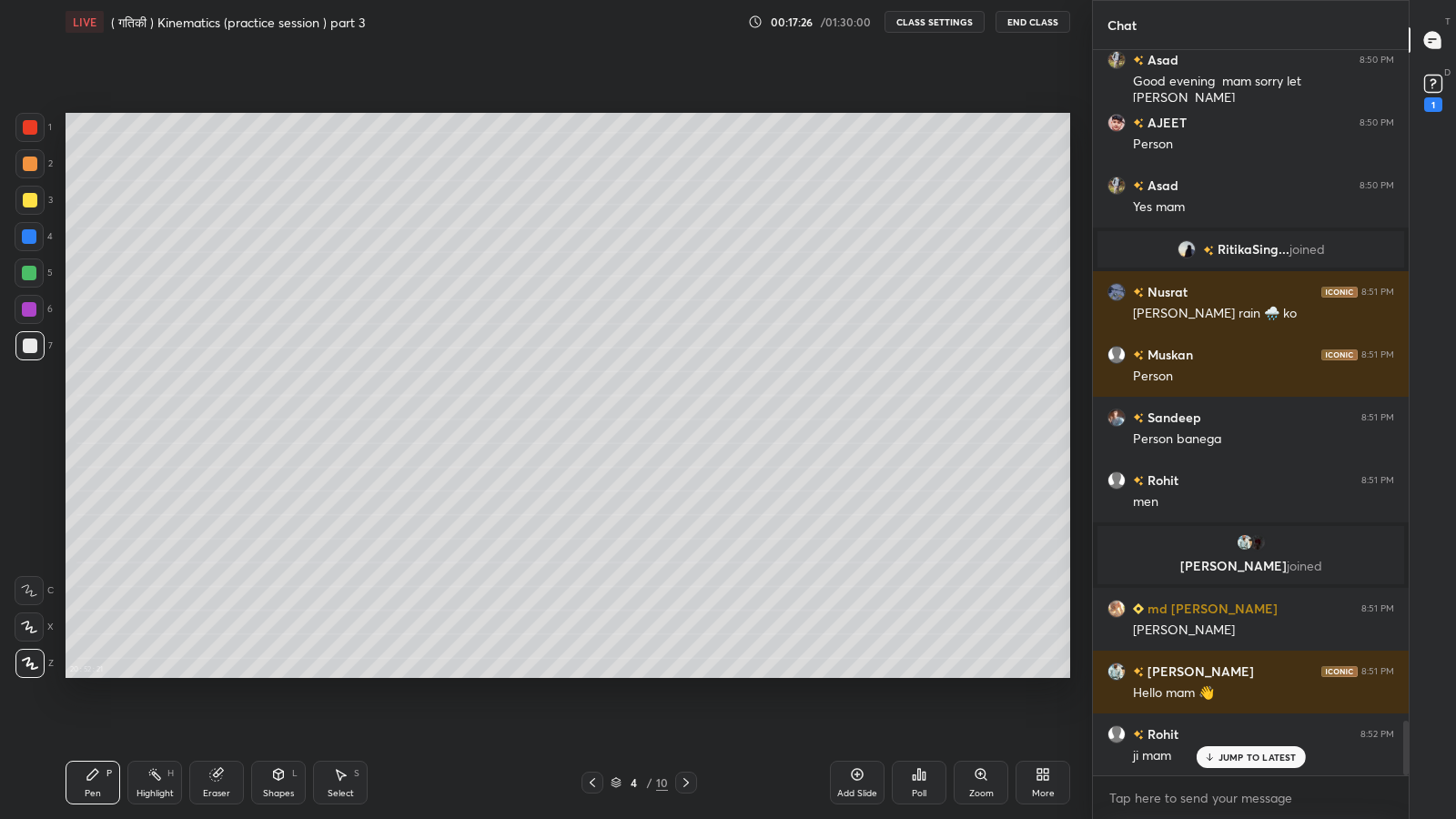
click at [1231, 674] on p "JUMP TO LATEST" at bounding box center [1257, 756] width 78 height 11
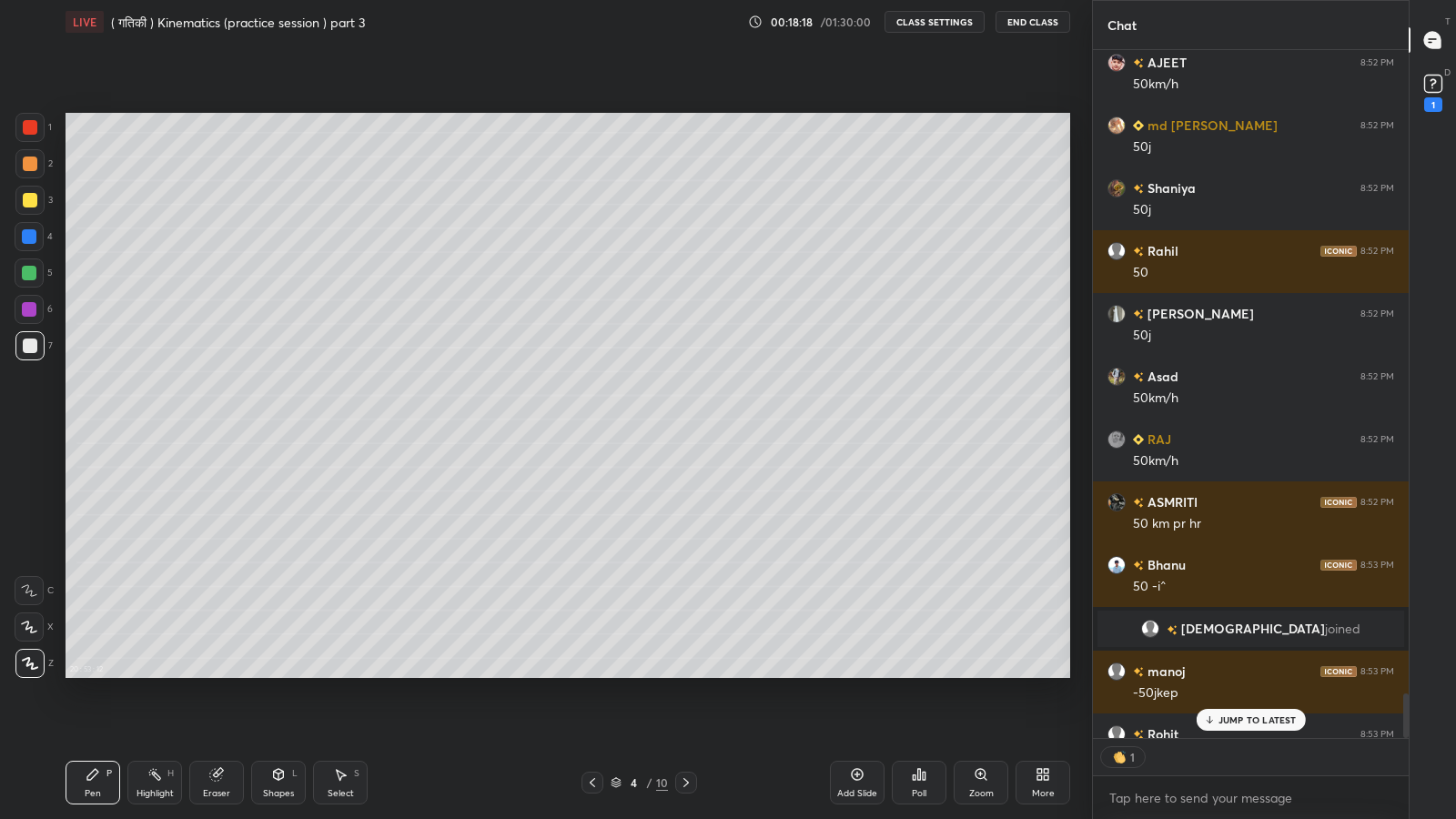
scroll to position [6, 6]
click at [1247, 674] on p "JUMP TO LATEST" at bounding box center [1257, 719] width 78 height 11
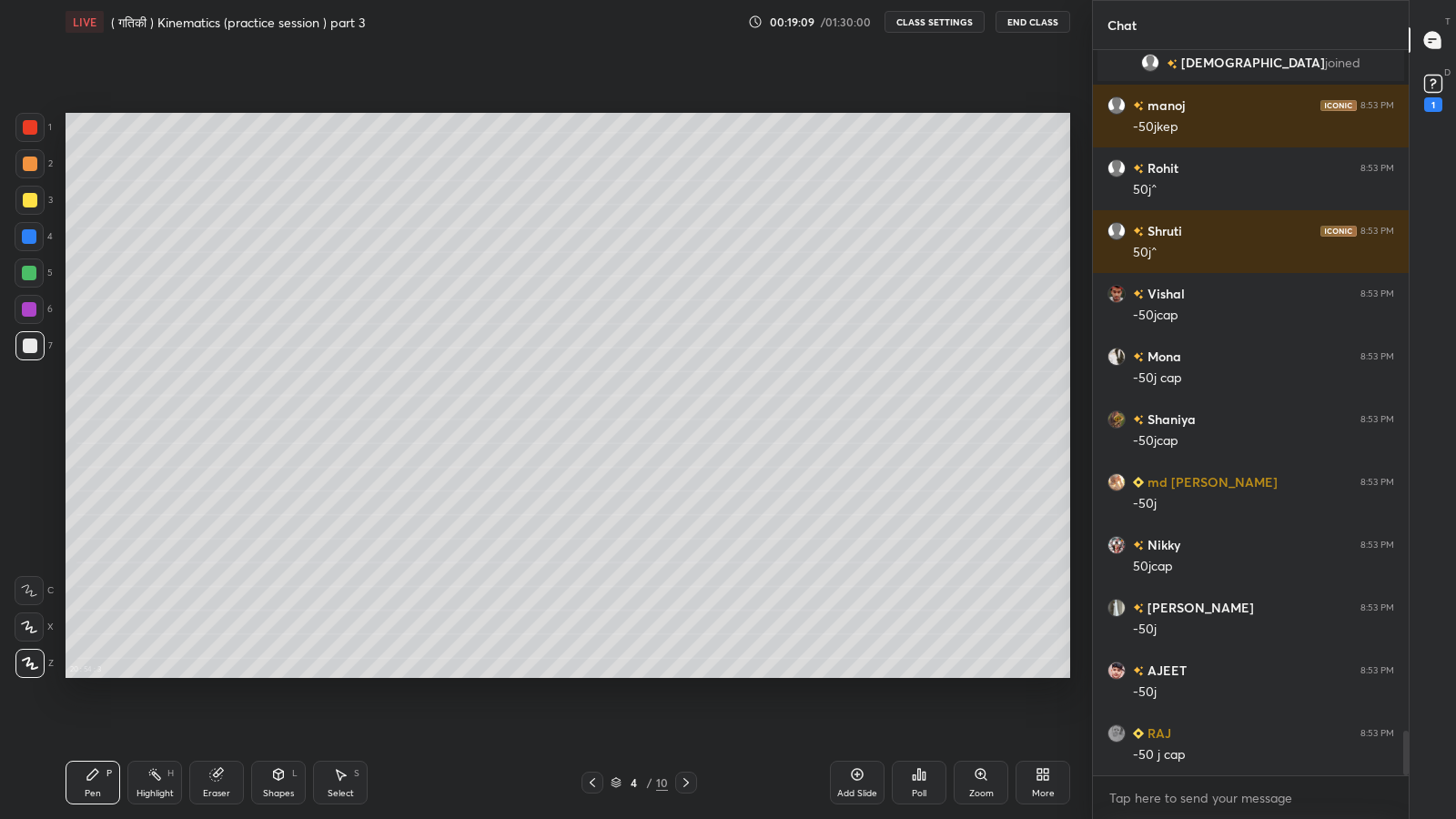
scroll to position [11078, 0]
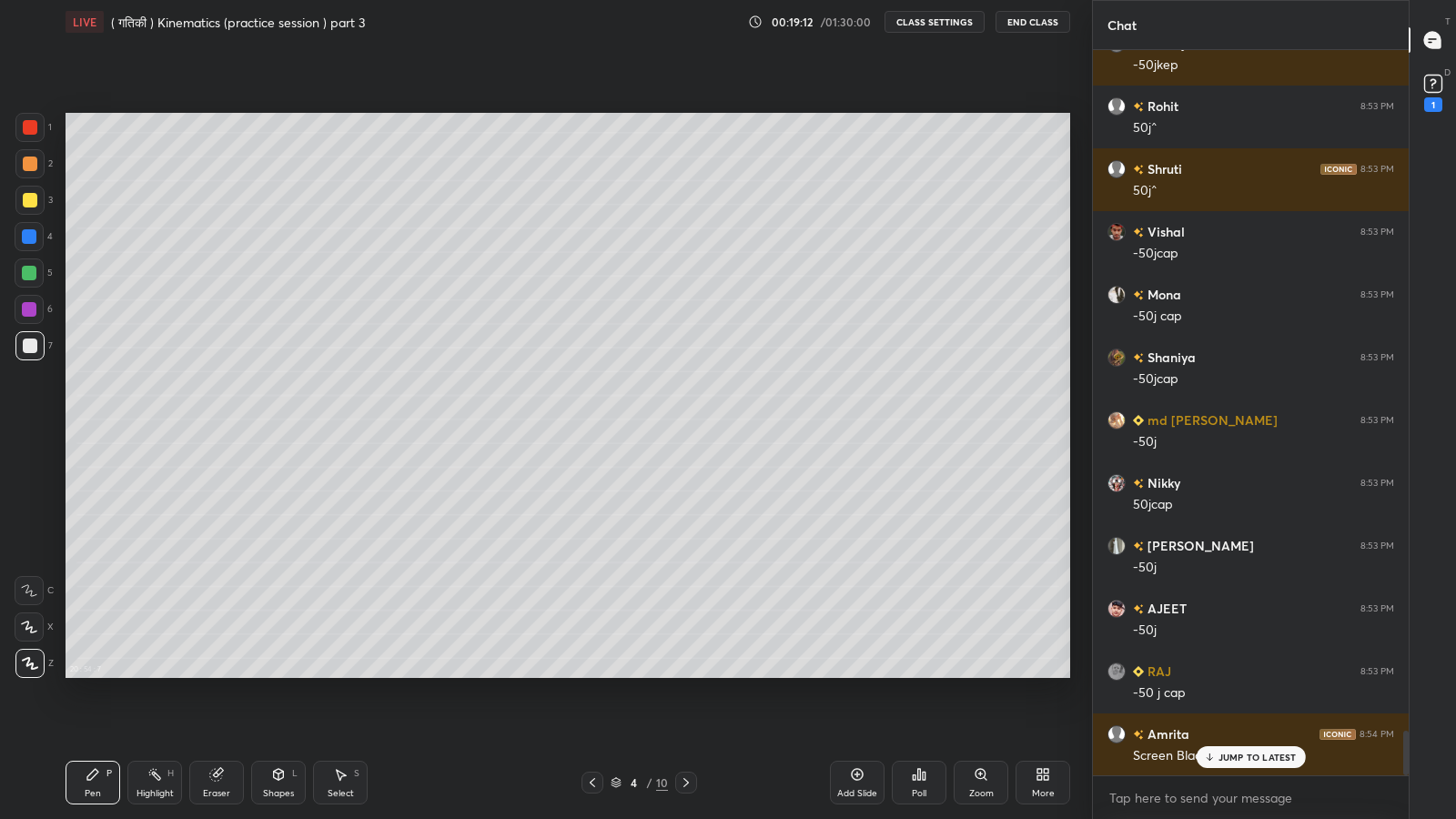
click at [1227, 674] on div "JUMP TO LATEST" at bounding box center [1250, 757] width 109 height 22
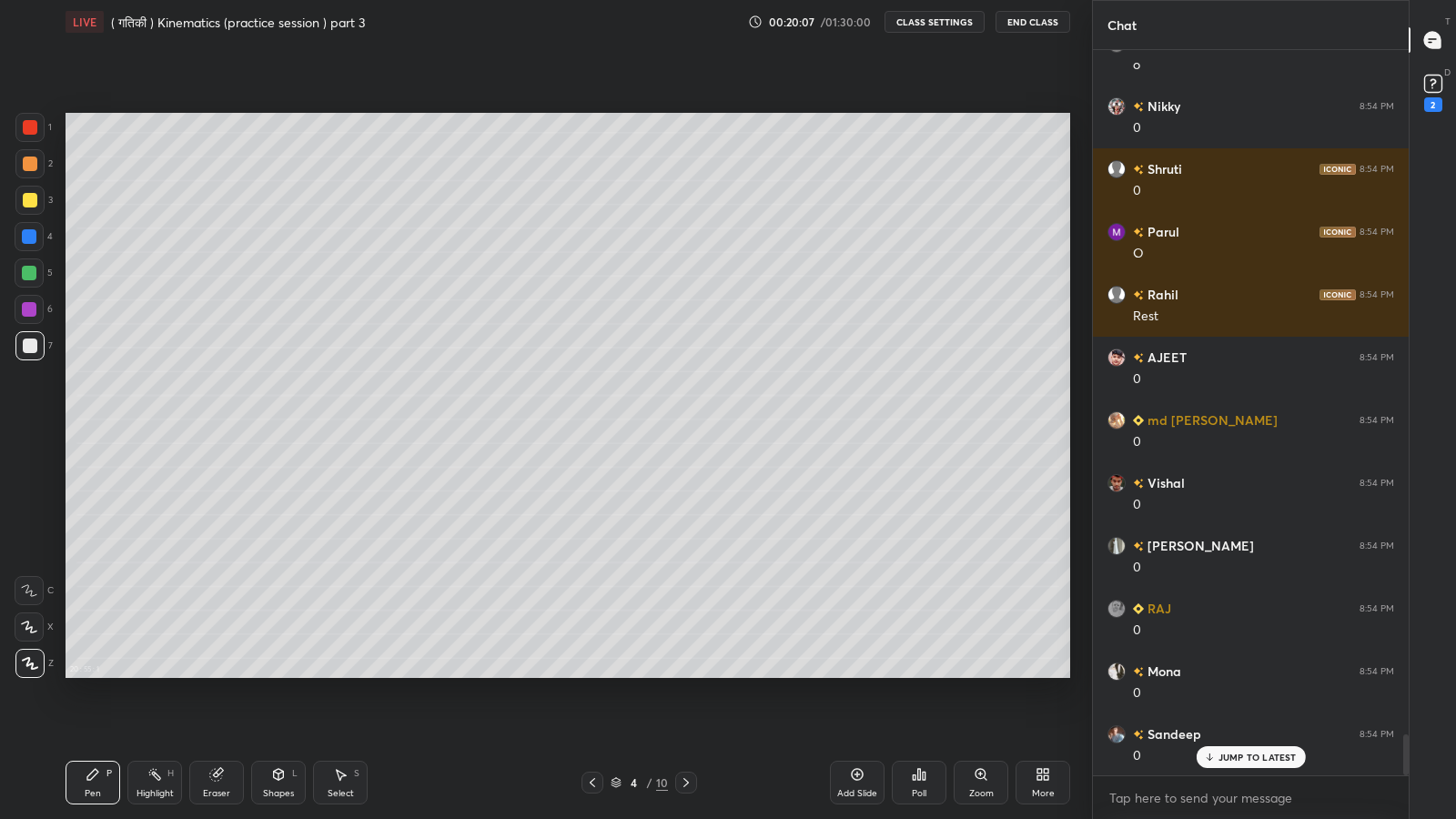
scroll to position [12021, 0]
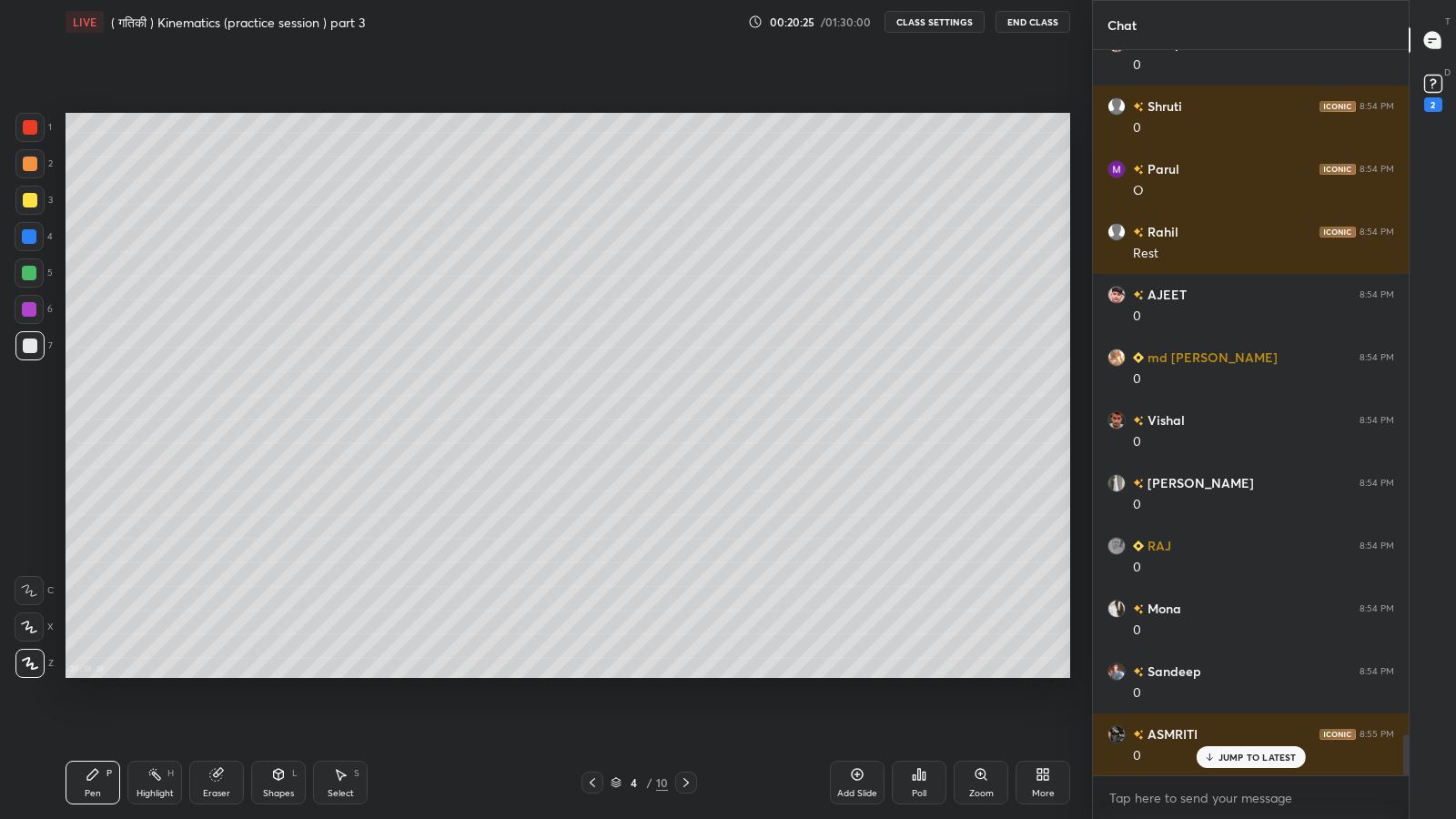
click at [1234, 674] on p "JUMP TO LATEST" at bounding box center [1257, 756] width 78 height 11
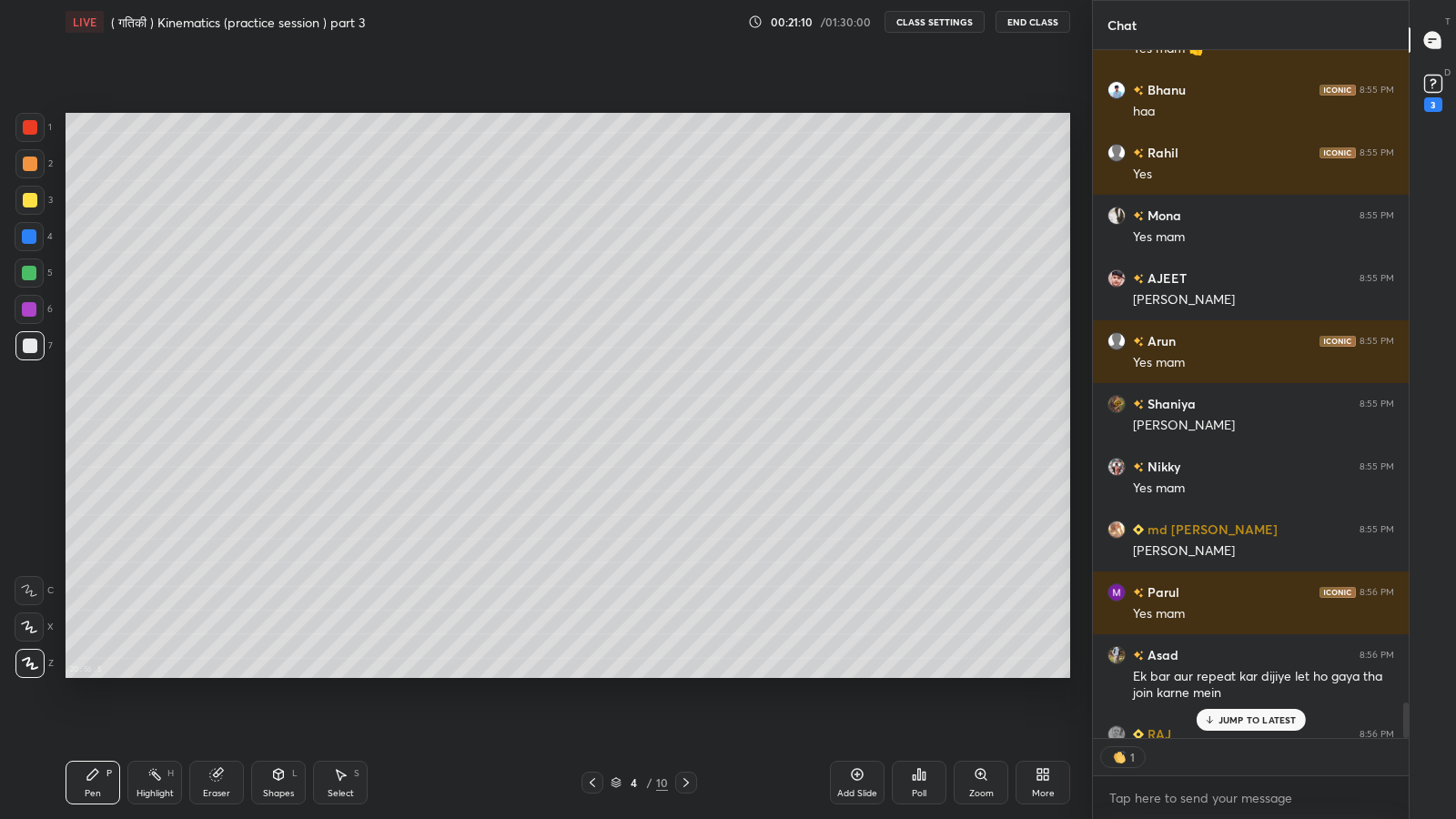
scroll to position [6, 6]
click at [1270, 674] on p "JUMP TO LATEST" at bounding box center [1257, 719] width 78 height 11
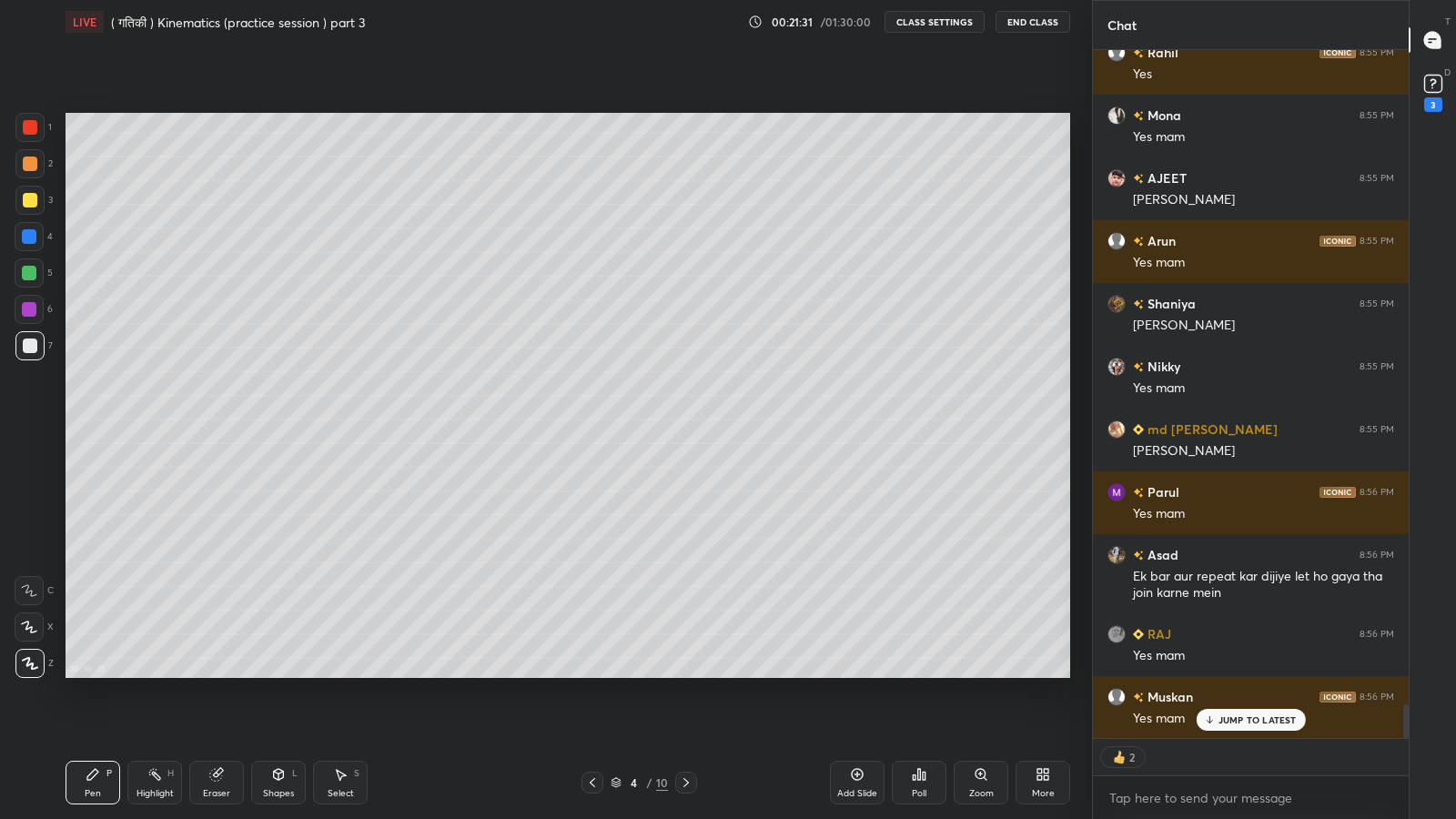
click at [1240, 674] on p "JUMP TO LATEST" at bounding box center [1257, 719] width 78 height 11
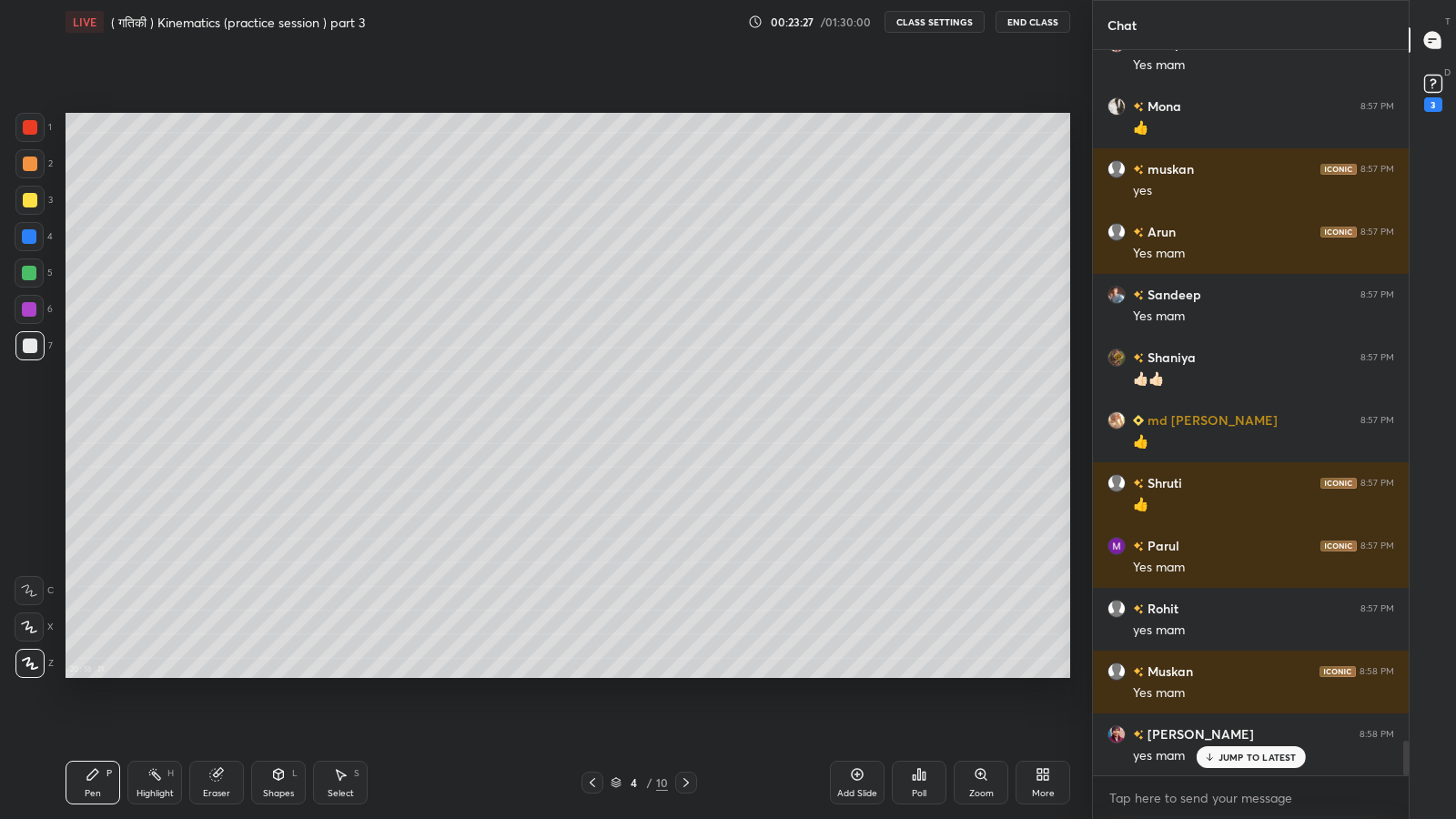
scroll to position [14564, 0]
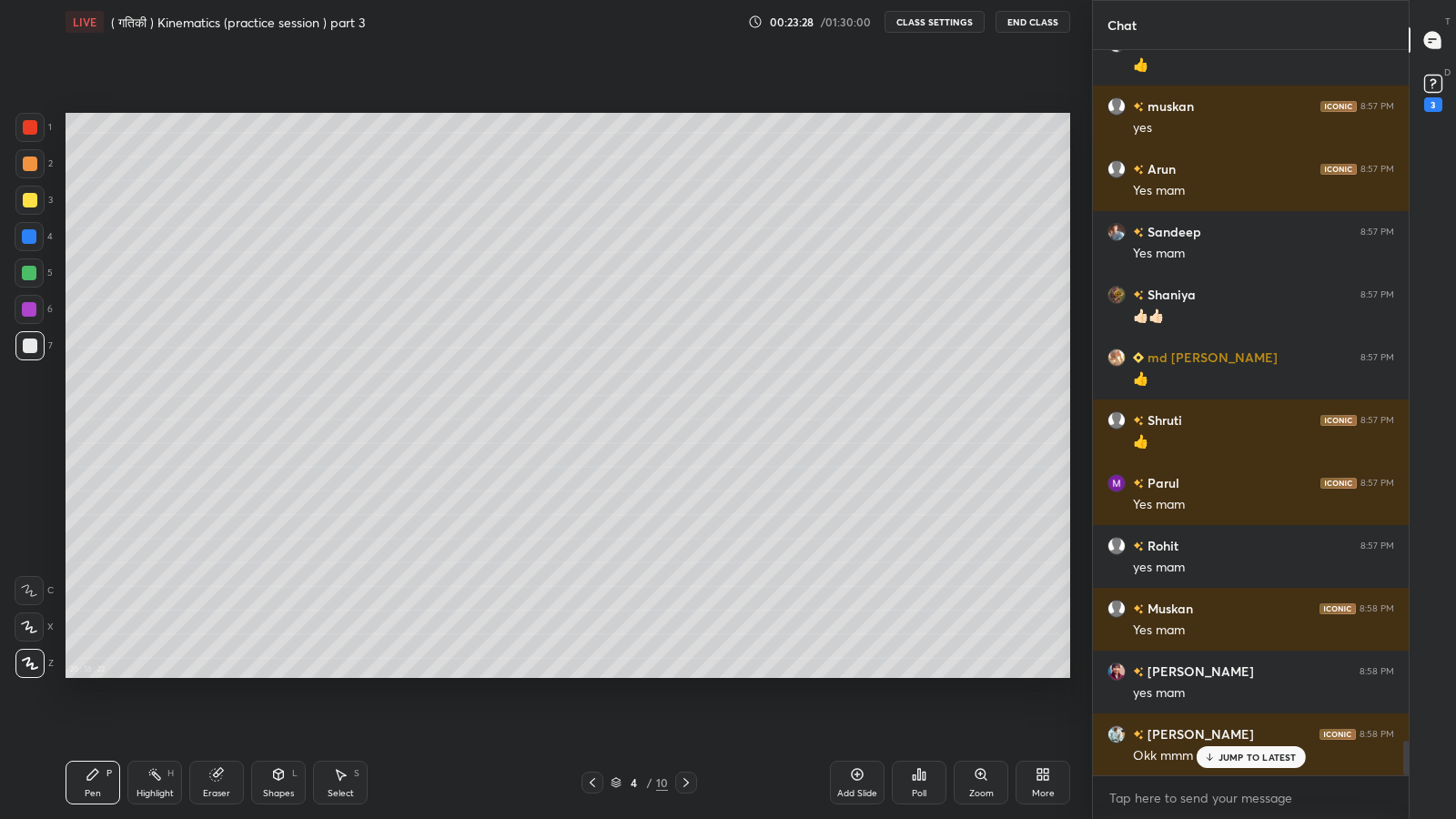
click at [1229, 674] on p "JUMP TO LATEST" at bounding box center [1257, 756] width 78 height 11
click at [851, 674] on icon at bounding box center [857, 774] width 15 height 15
click at [27, 207] on div at bounding box center [30, 200] width 29 height 29
click at [274, 674] on icon at bounding box center [278, 774] width 10 height 11
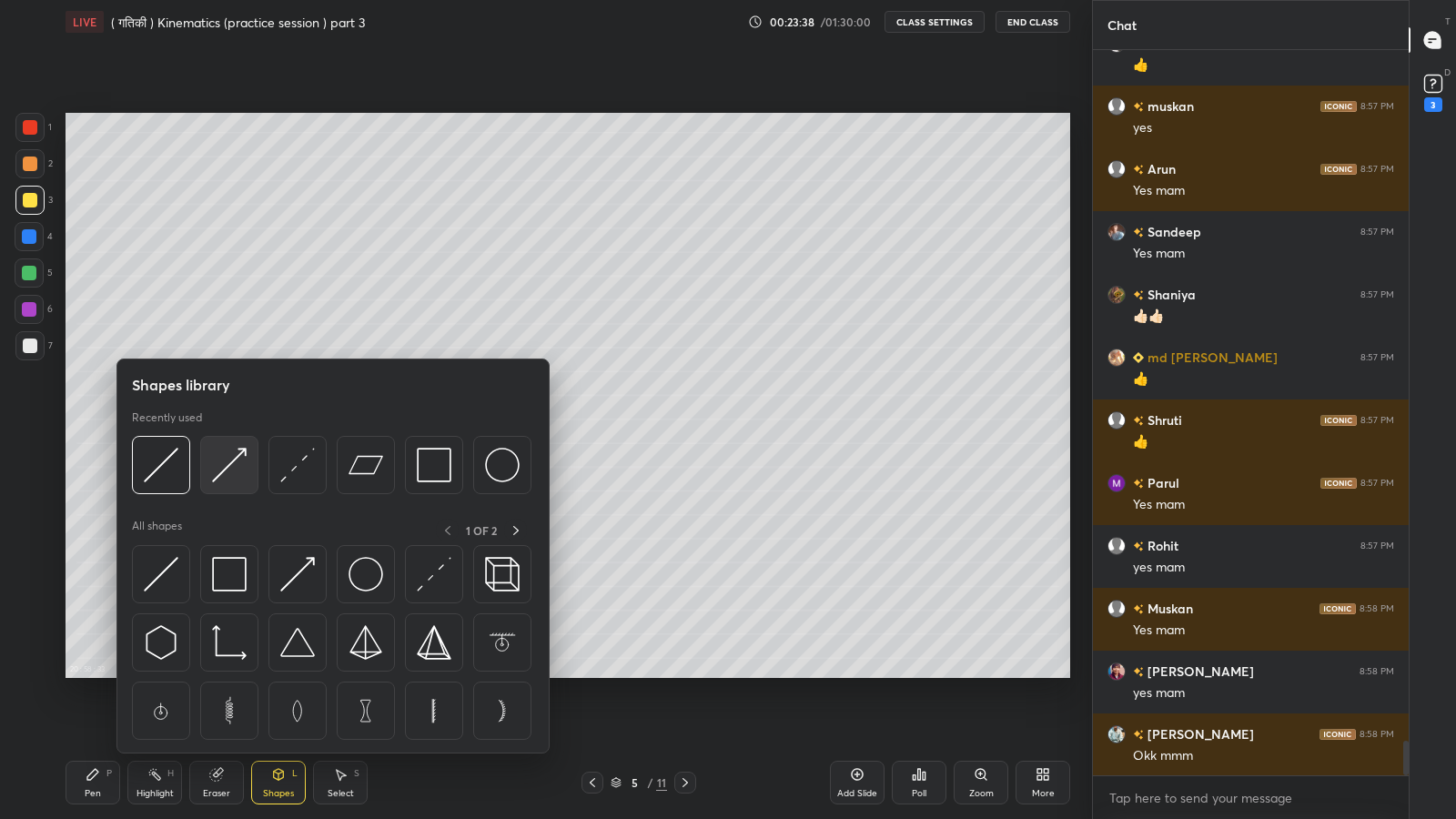
click at [226, 451] on img at bounding box center [229, 465] width 35 height 35
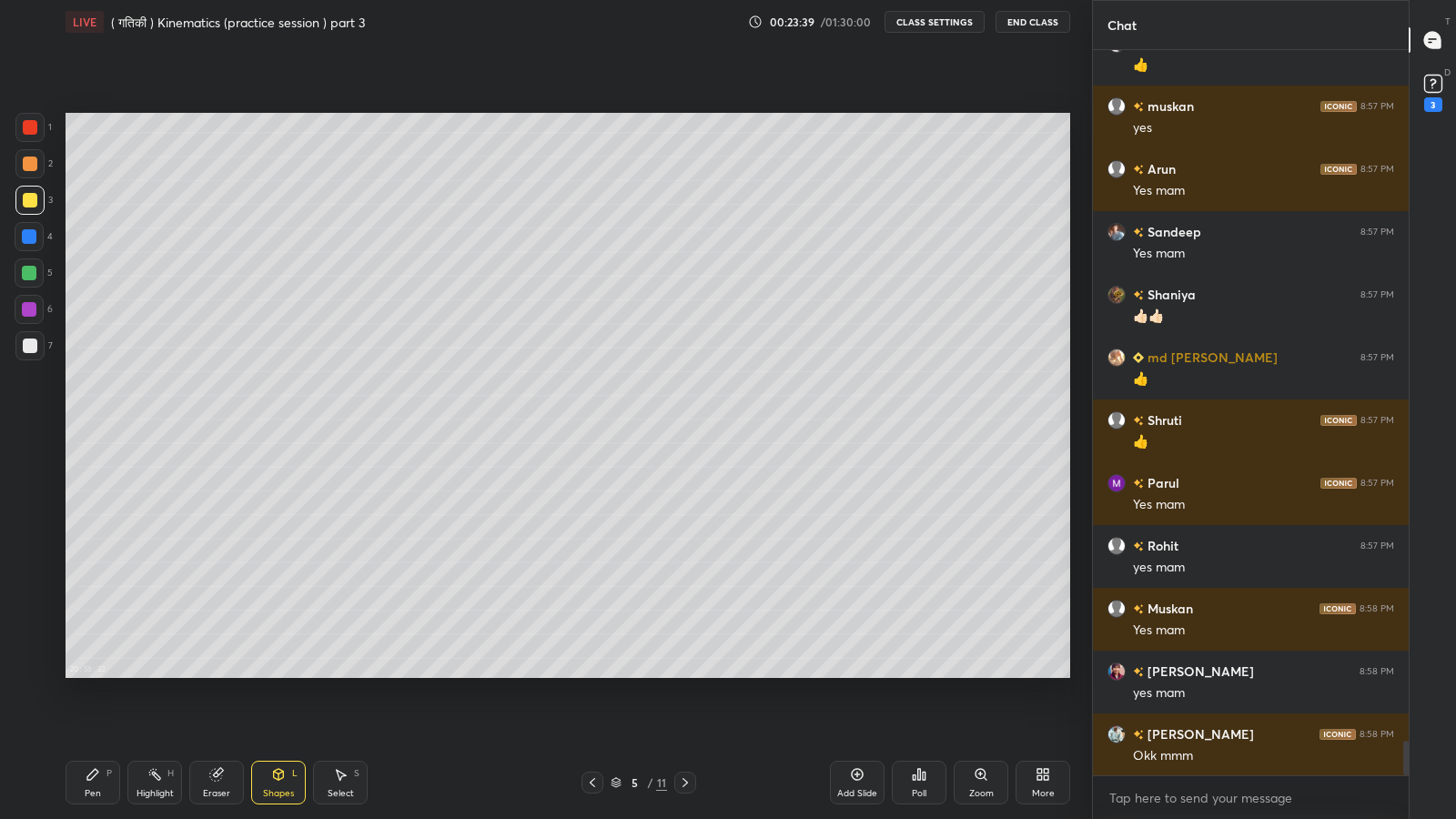
click at [38, 339] on div at bounding box center [30, 346] width 29 height 29
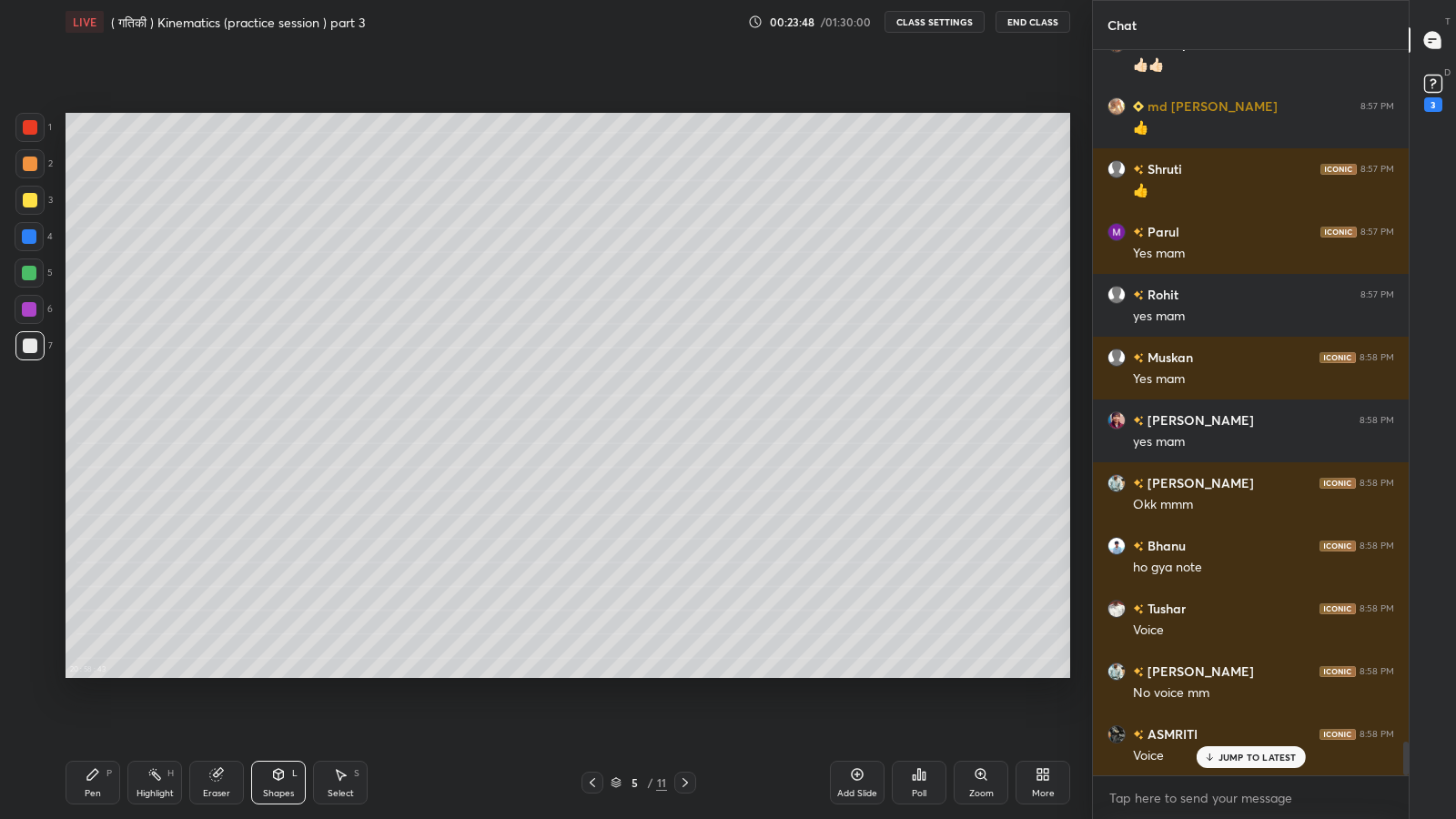
scroll to position [14878, 0]
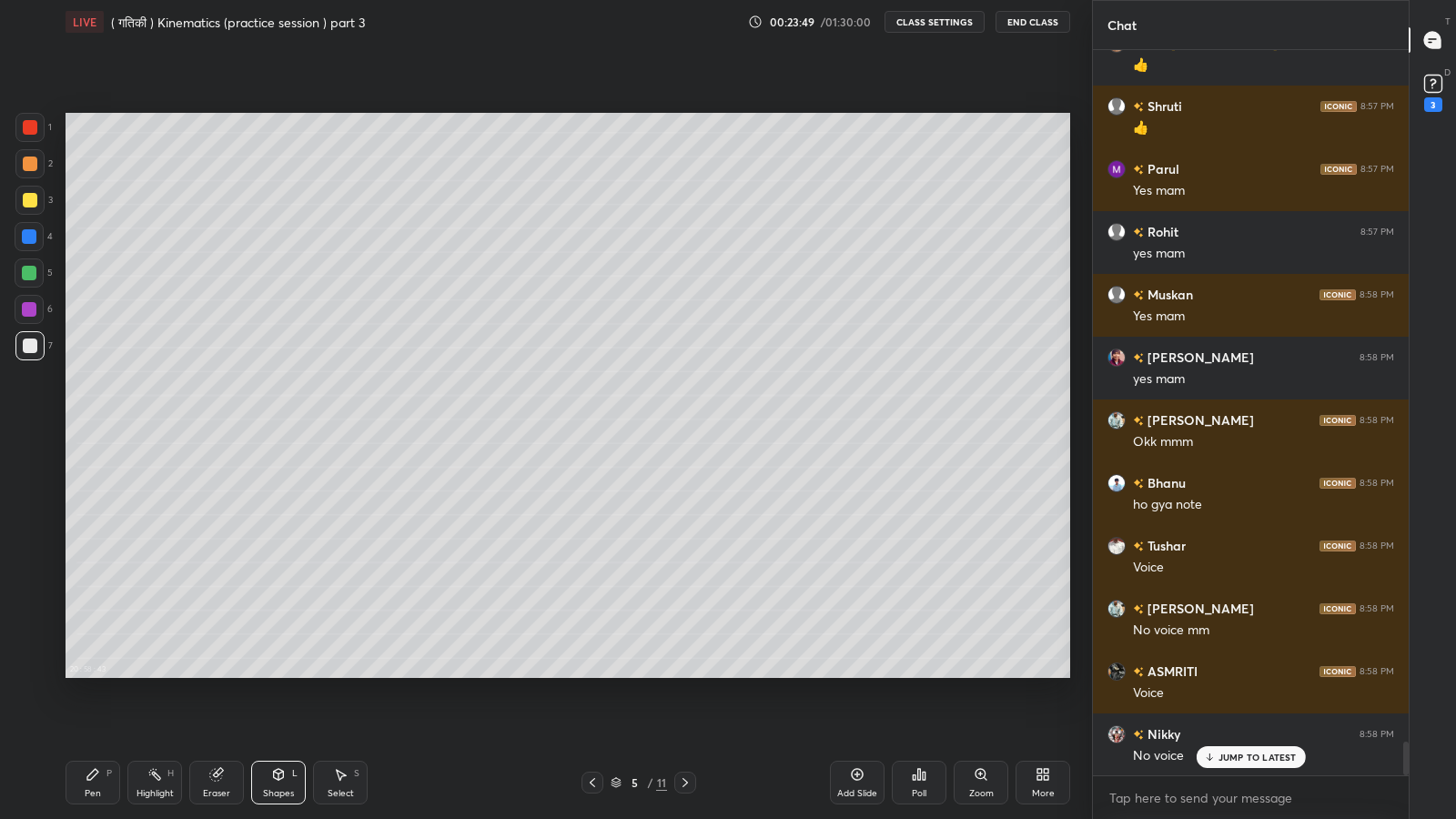
click at [79, 674] on div "Pen P" at bounding box center [93, 782] width 54 height 44
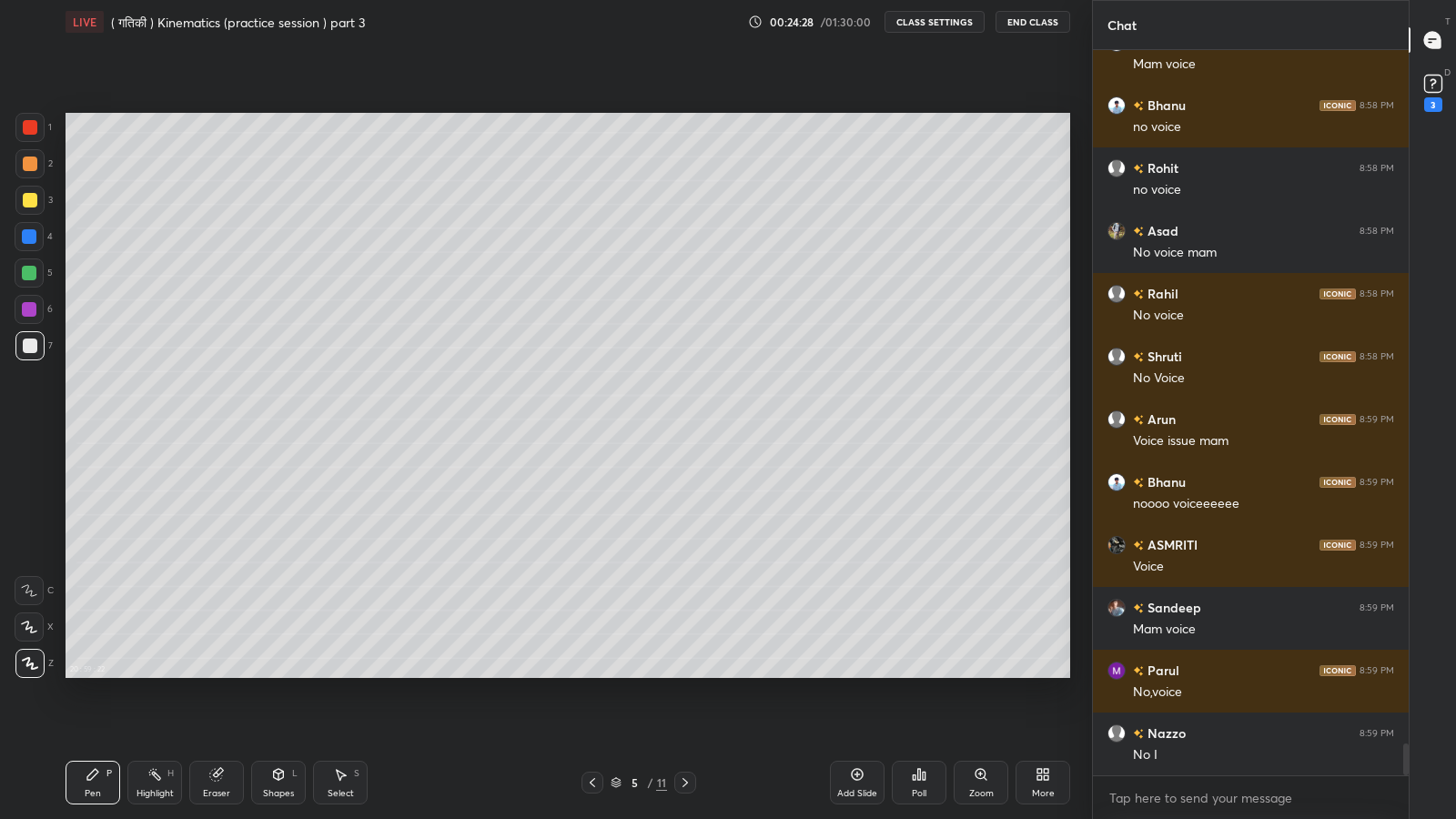
scroll to position [15820, 0]
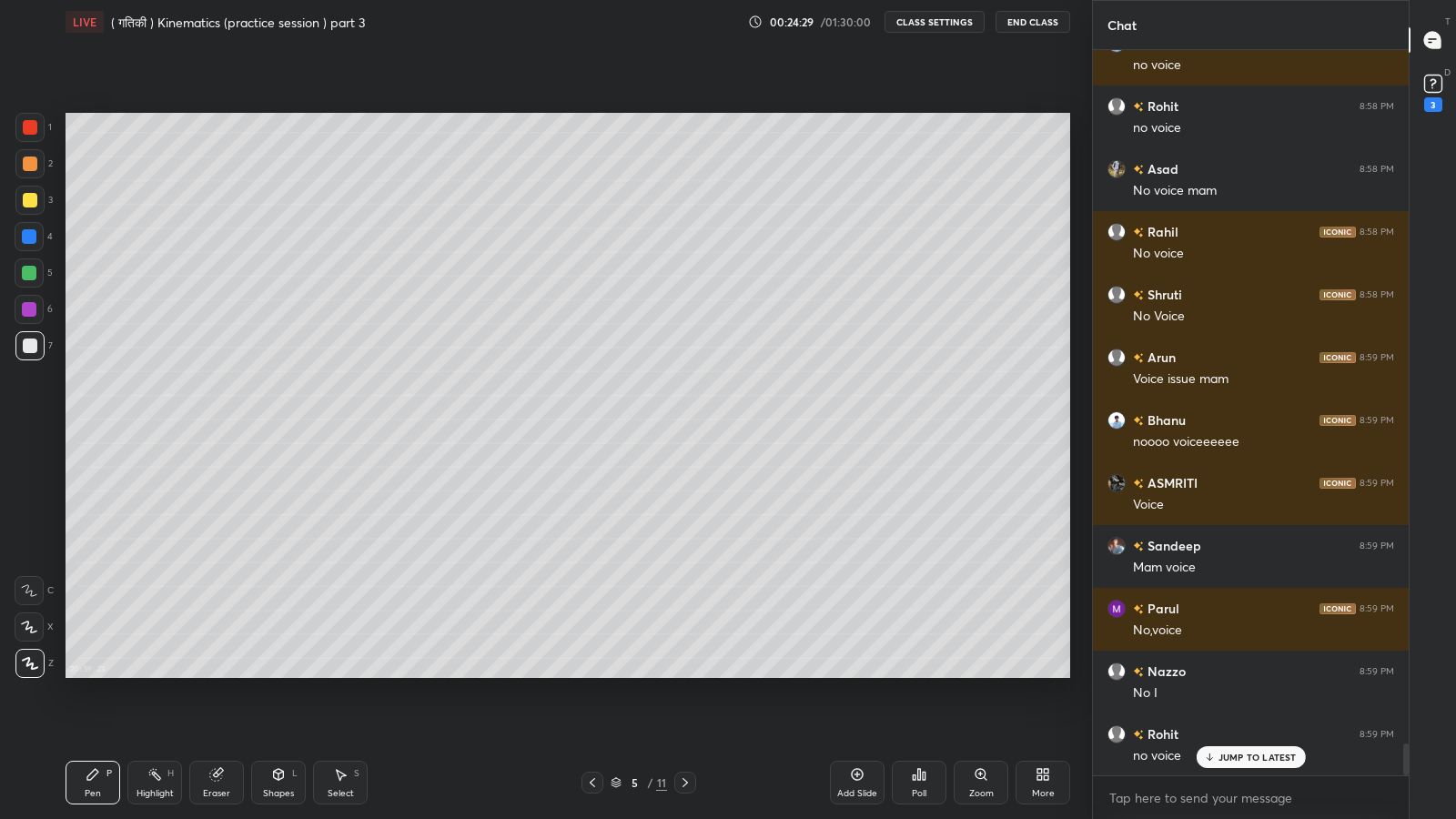
click at [1432, 87] on icon at bounding box center [1433, 88] width 2 height 2
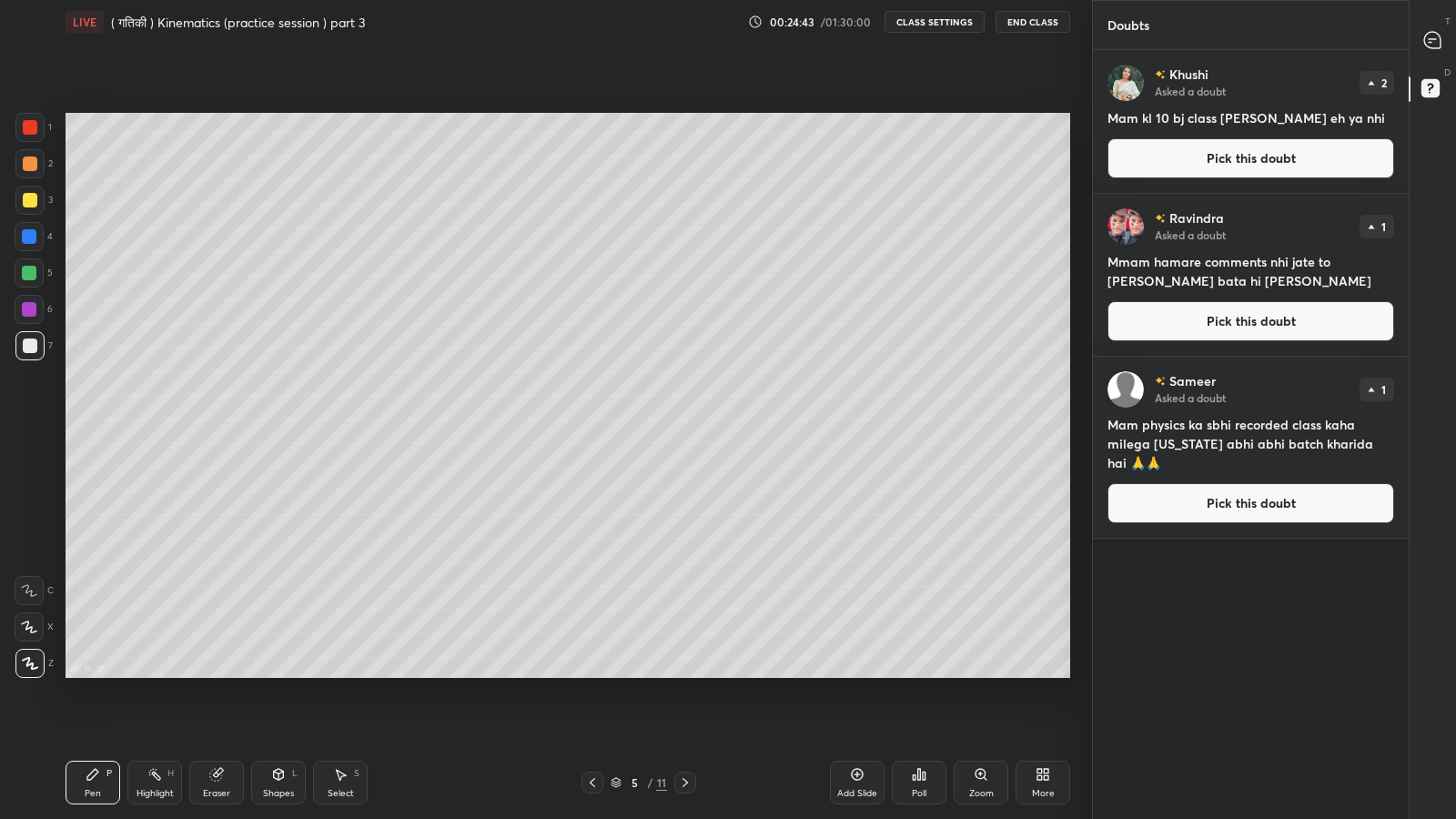
click at [1435, 45] on icon at bounding box center [1432, 40] width 16 height 16
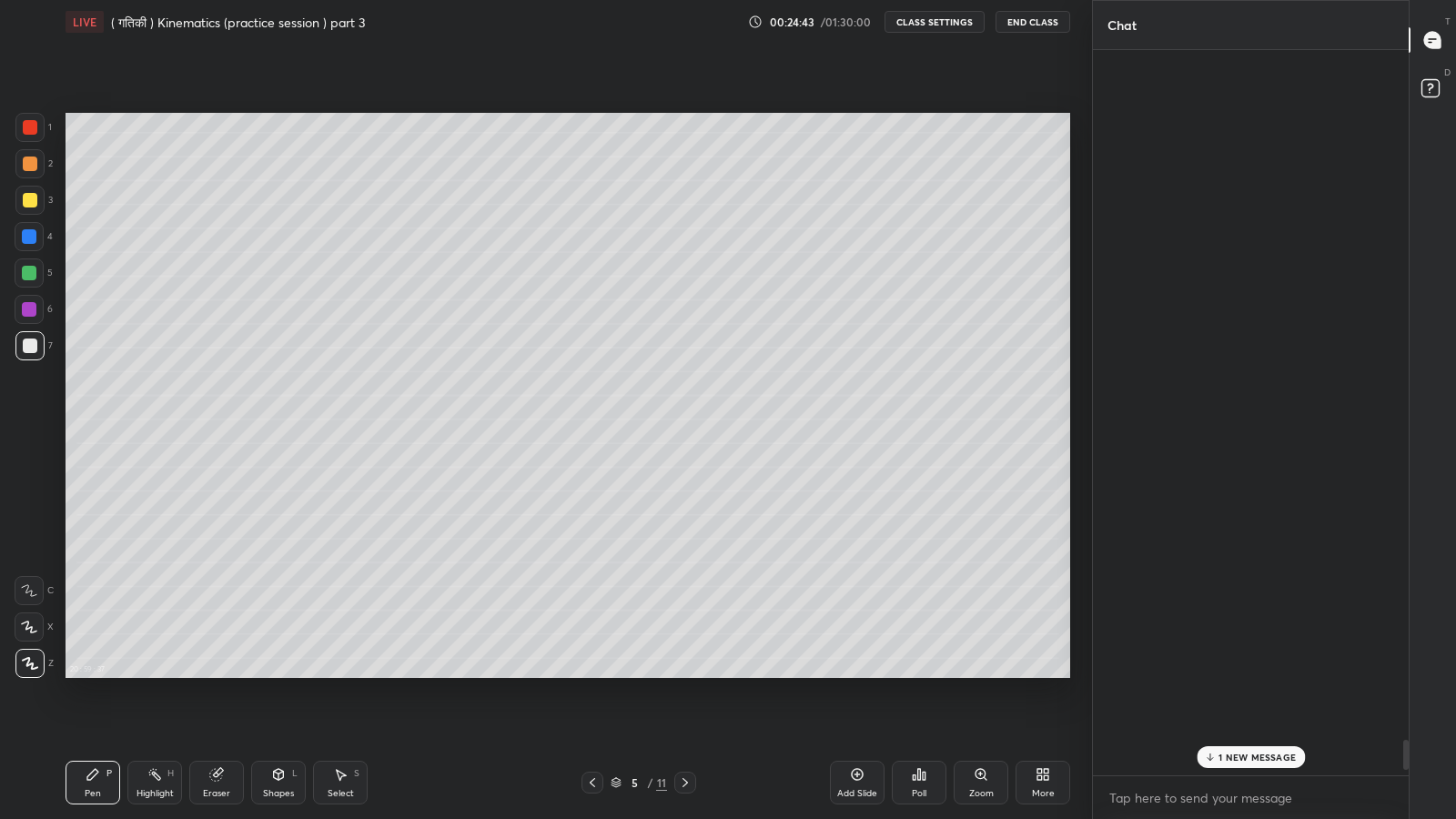
scroll to position [720, 310]
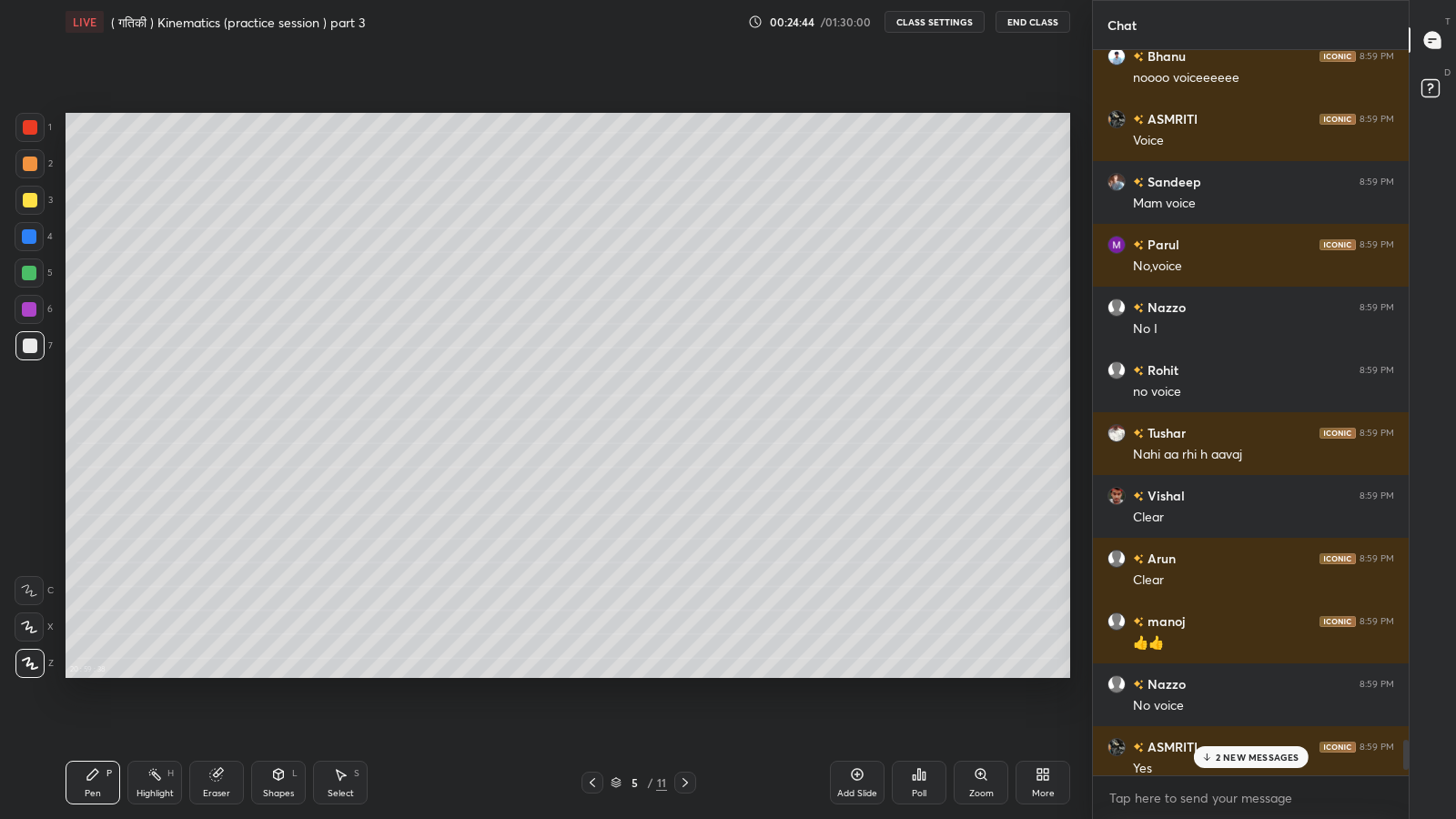
click at [1433, 101] on icon at bounding box center [1433, 91] width 33 height 33
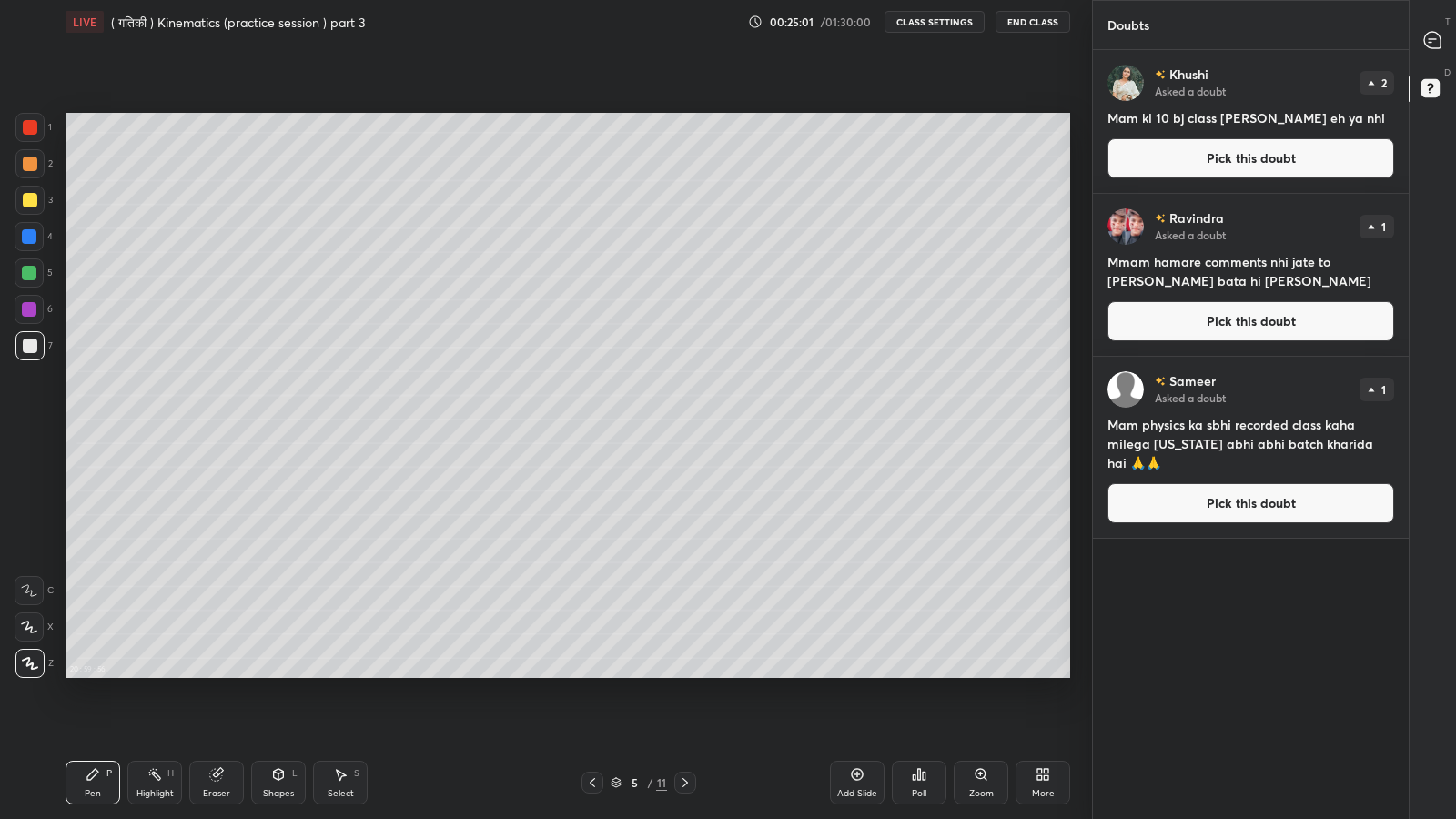
click at [1430, 42] on icon at bounding box center [1430, 42] width 3 height 0
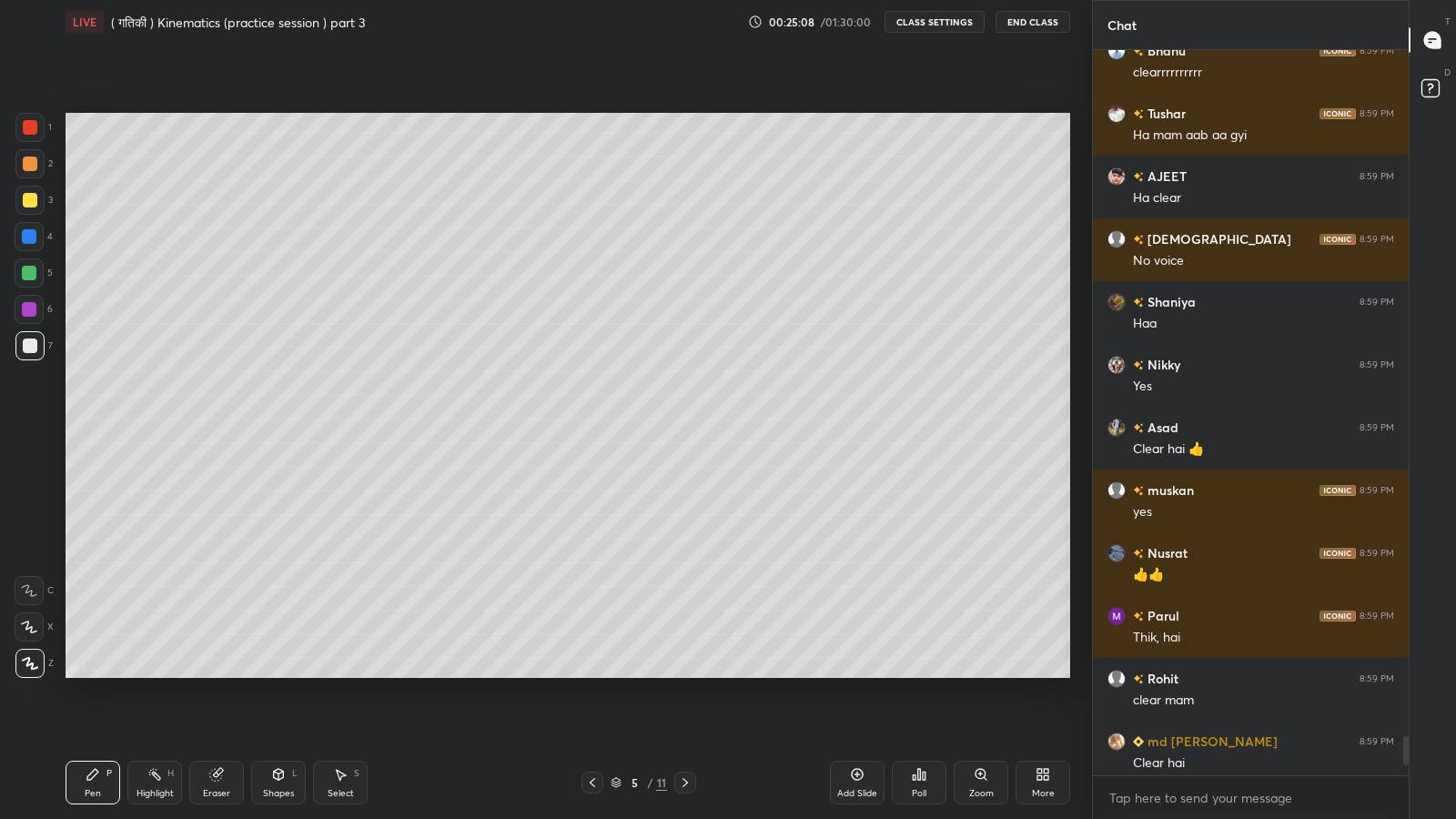
scroll to position [17731, 0]
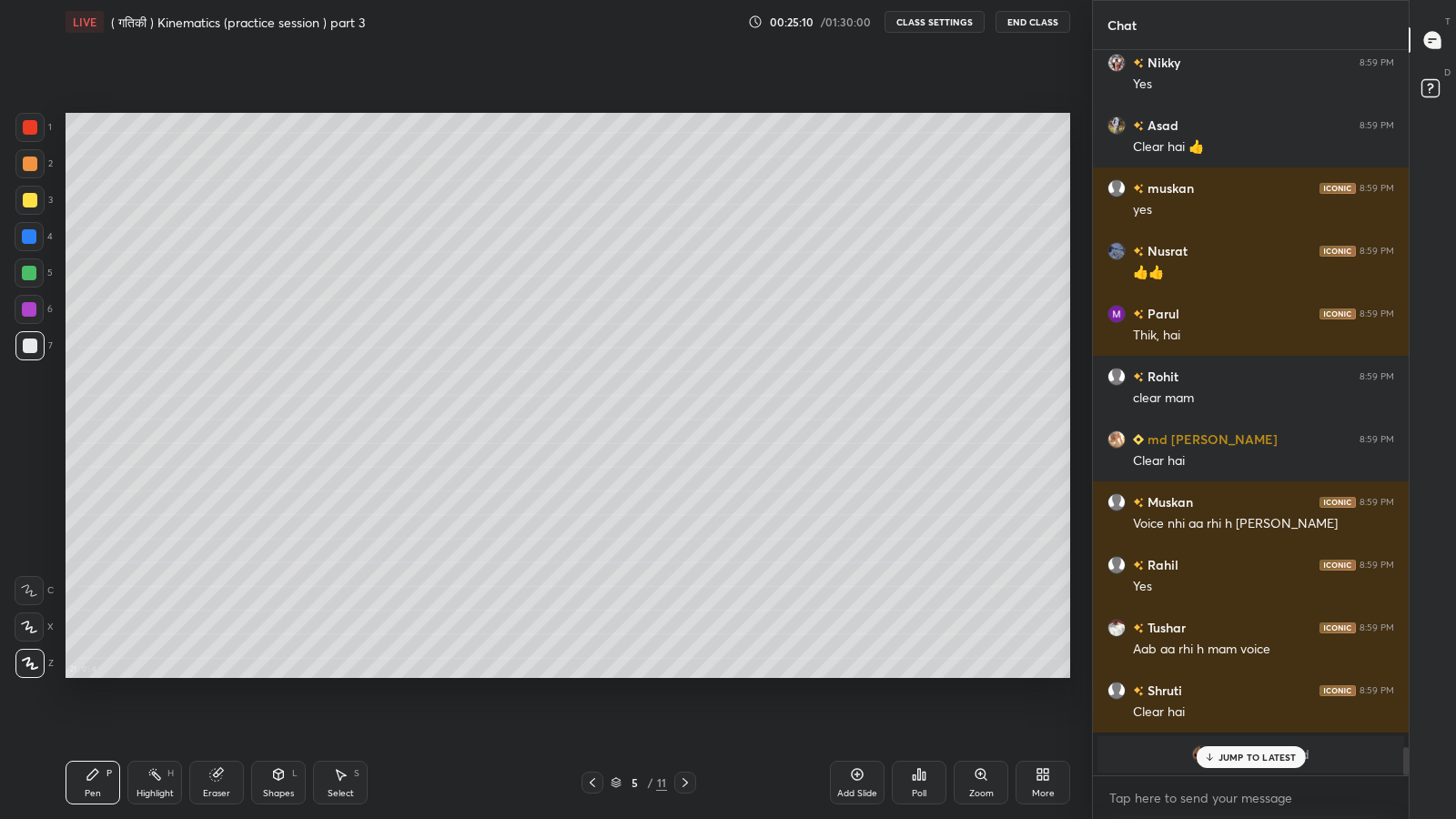
click at [1253, 674] on p "JUMP TO LATEST" at bounding box center [1257, 756] width 78 height 11
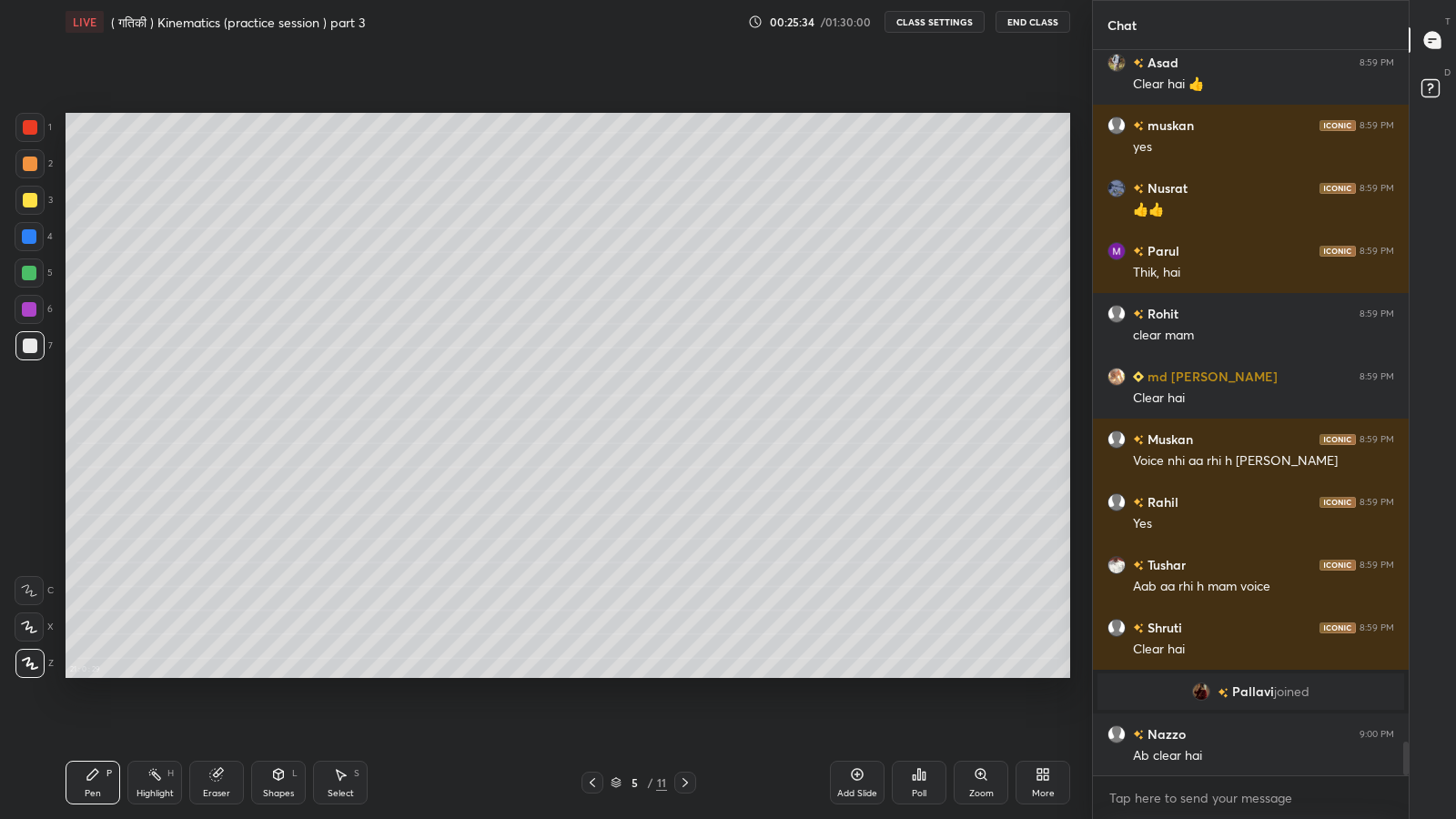
scroll to position [15096, 0]
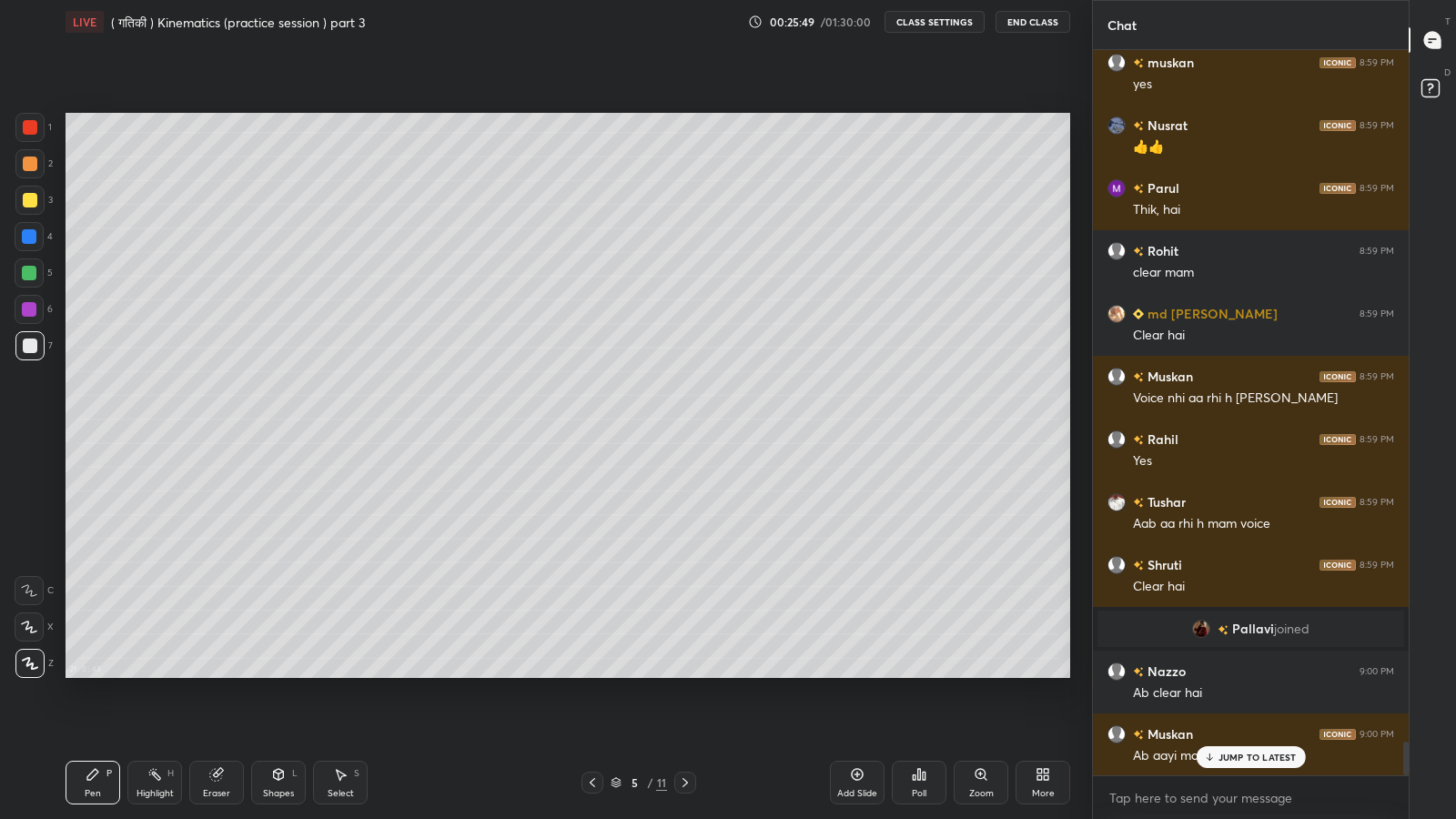
click at [1235, 674] on p "JUMP TO LATEST" at bounding box center [1257, 756] width 78 height 11
click at [587, 674] on div at bounding box center [592, 782] width 22 height 22
click at [684, 674] on icon at bounding box center [684, 782] width 15 height 15
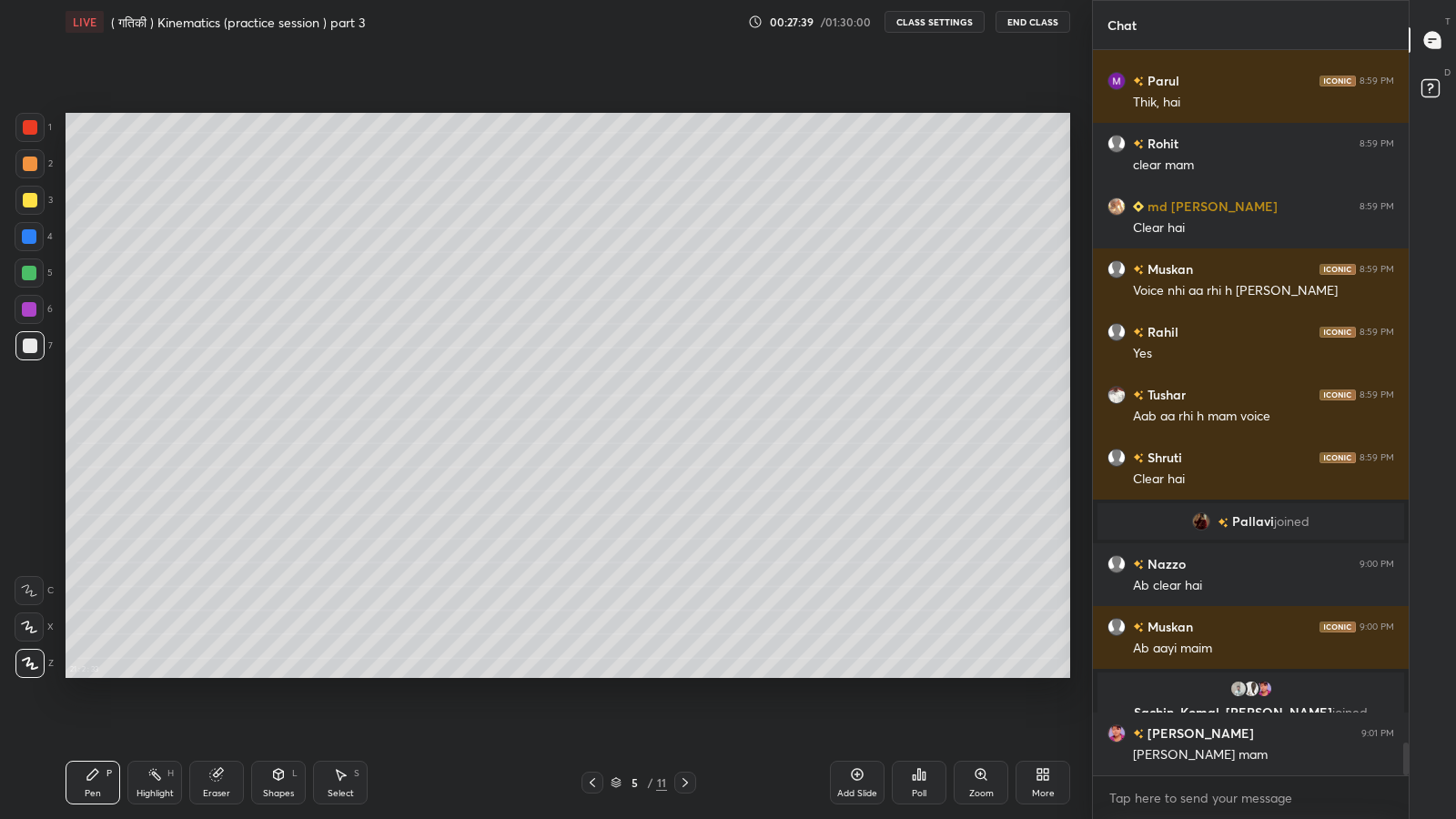
scroll to position [15230, 0]
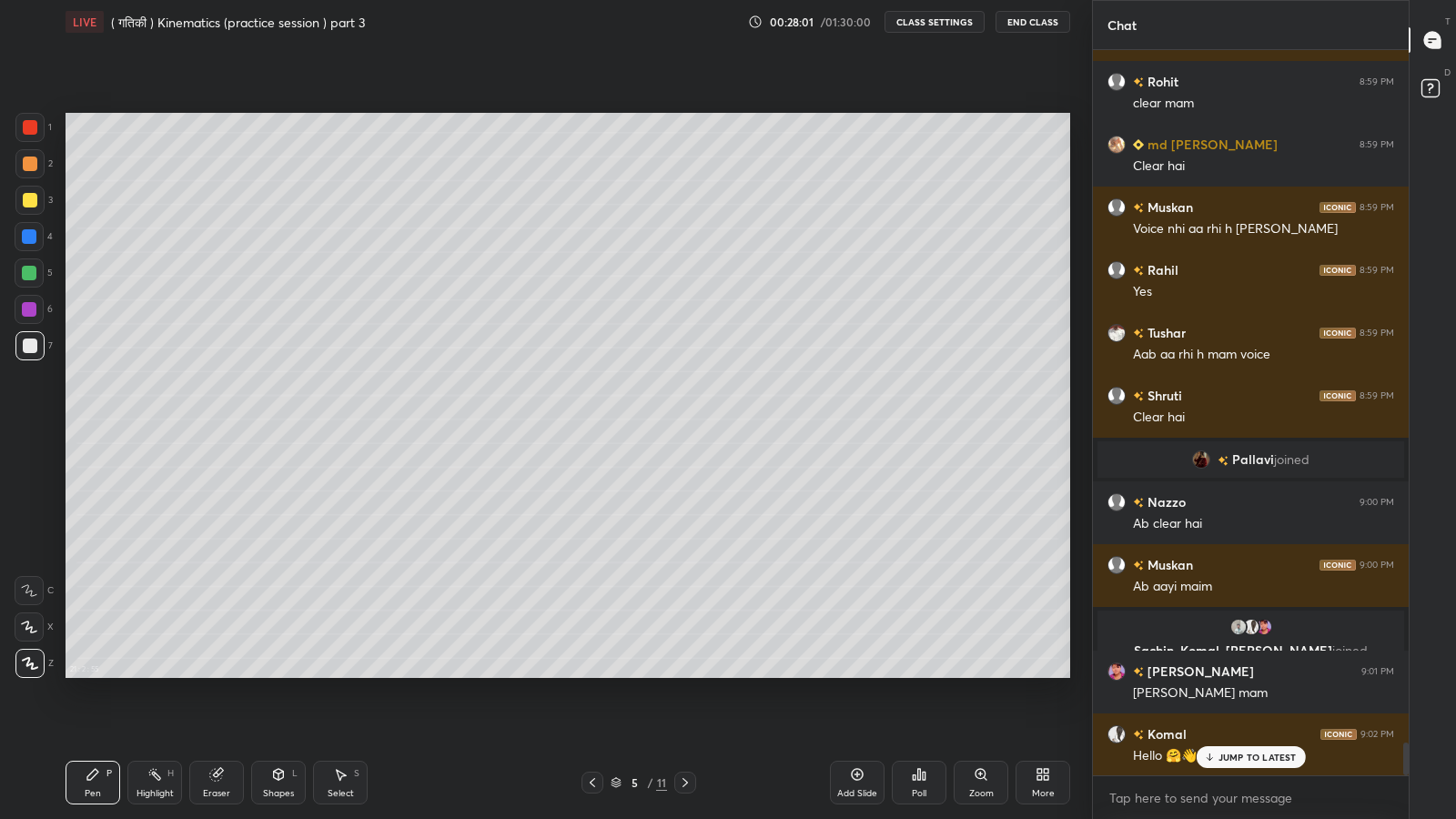
click at [1235, 674] on p "JUMP TO LATEST" at bounding box center [1257, 756] width 78 height 11
click at [224, 674] on div "Eraser" at bounding box center [217, 782] width 54 height 44
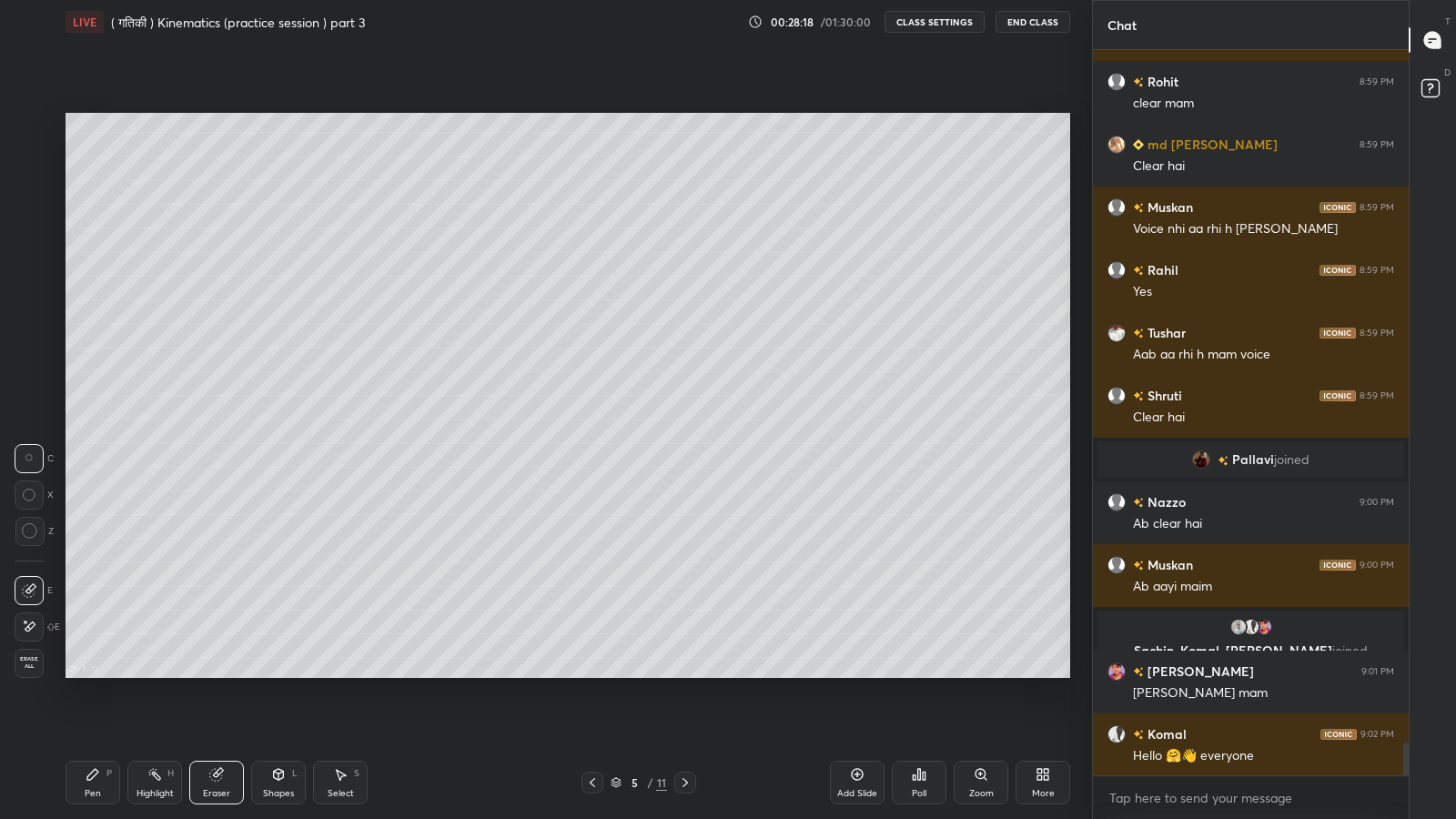
click at [100, 674] on icon at bounding box center [92, 774] width 15 height 15
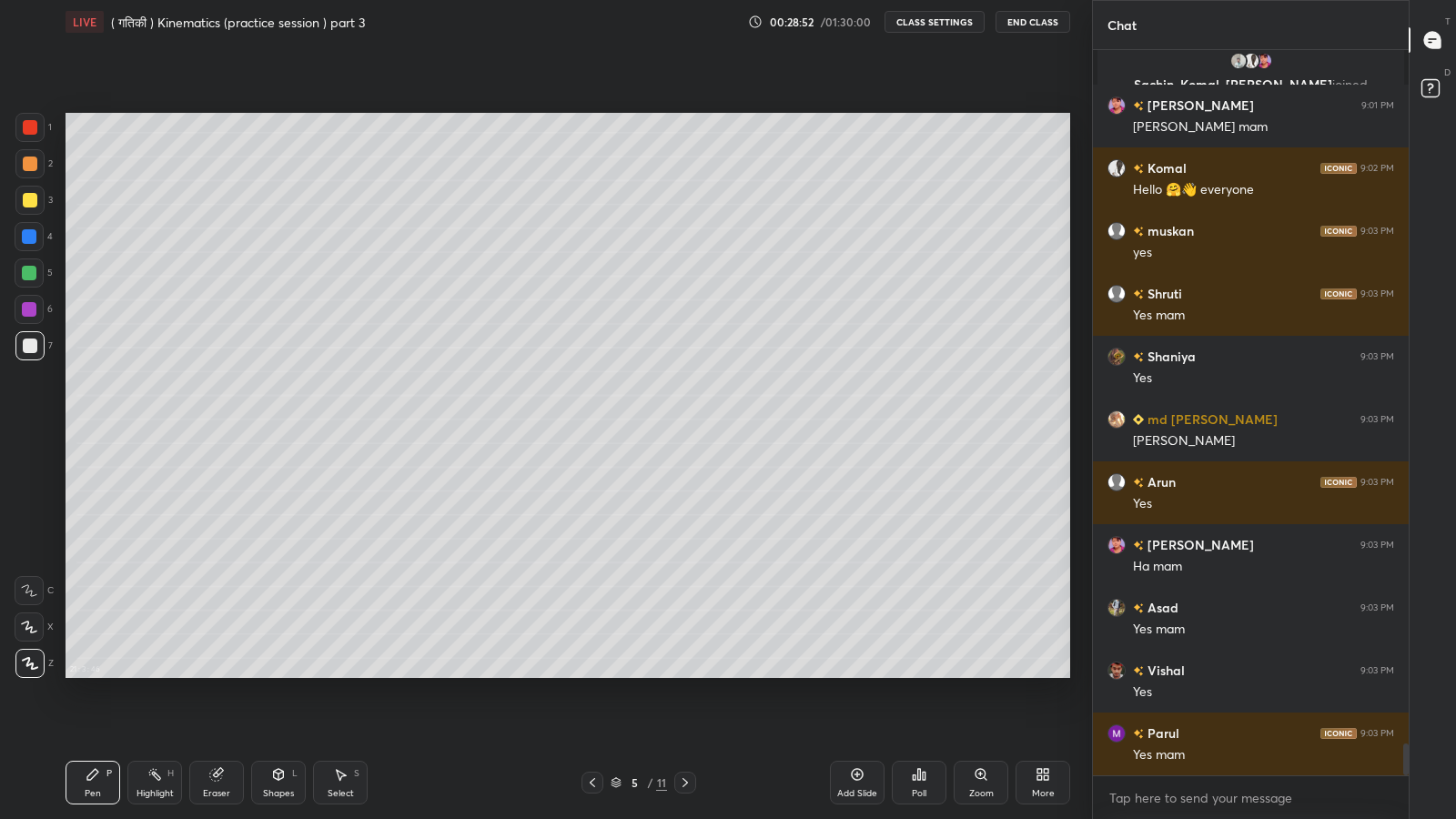
scroll to position [15862, 0]
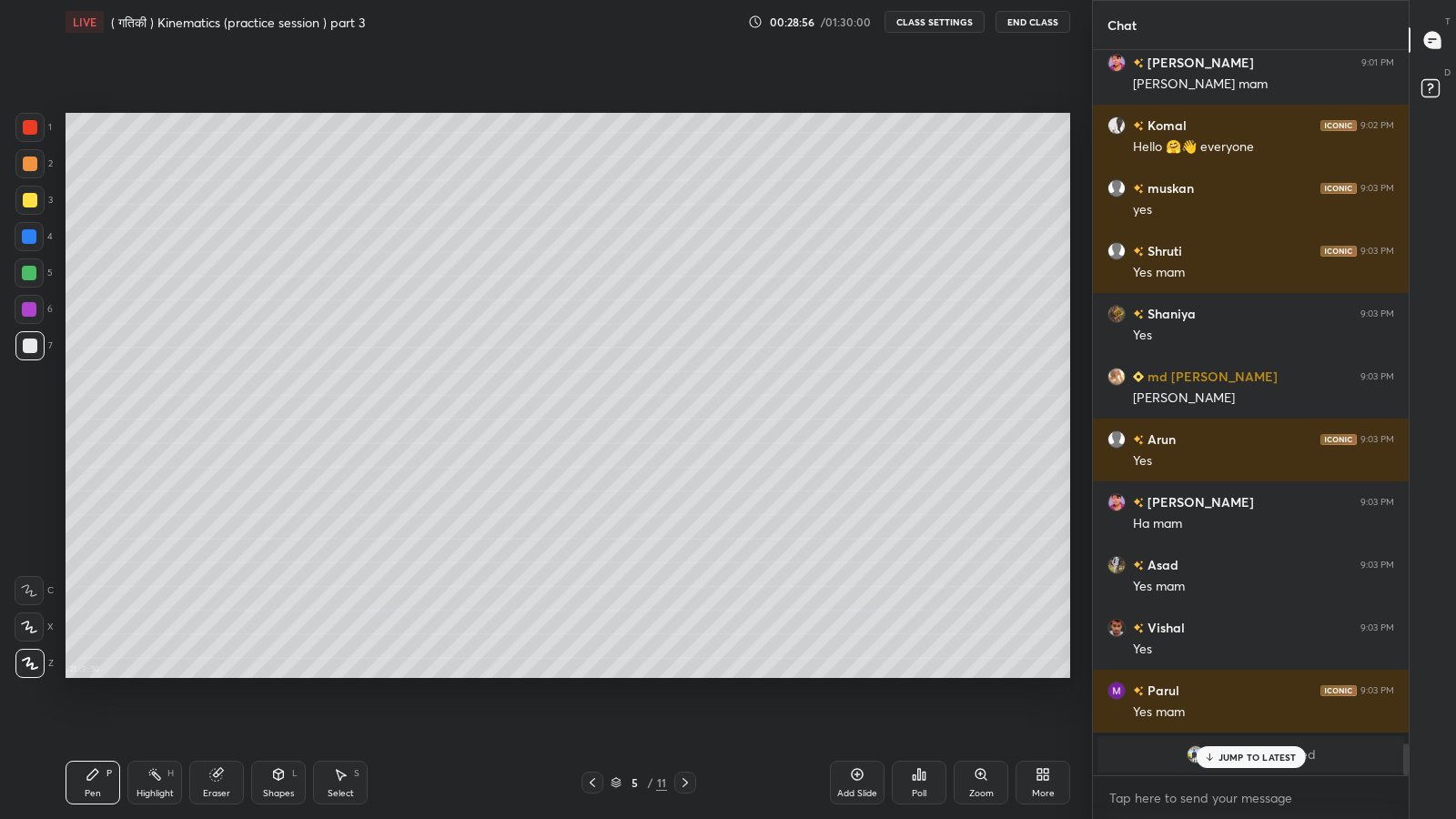
click at [1234, 674] on p "JUMP TO LATEST" at bounding box center [1257, 756] width 78 height 11
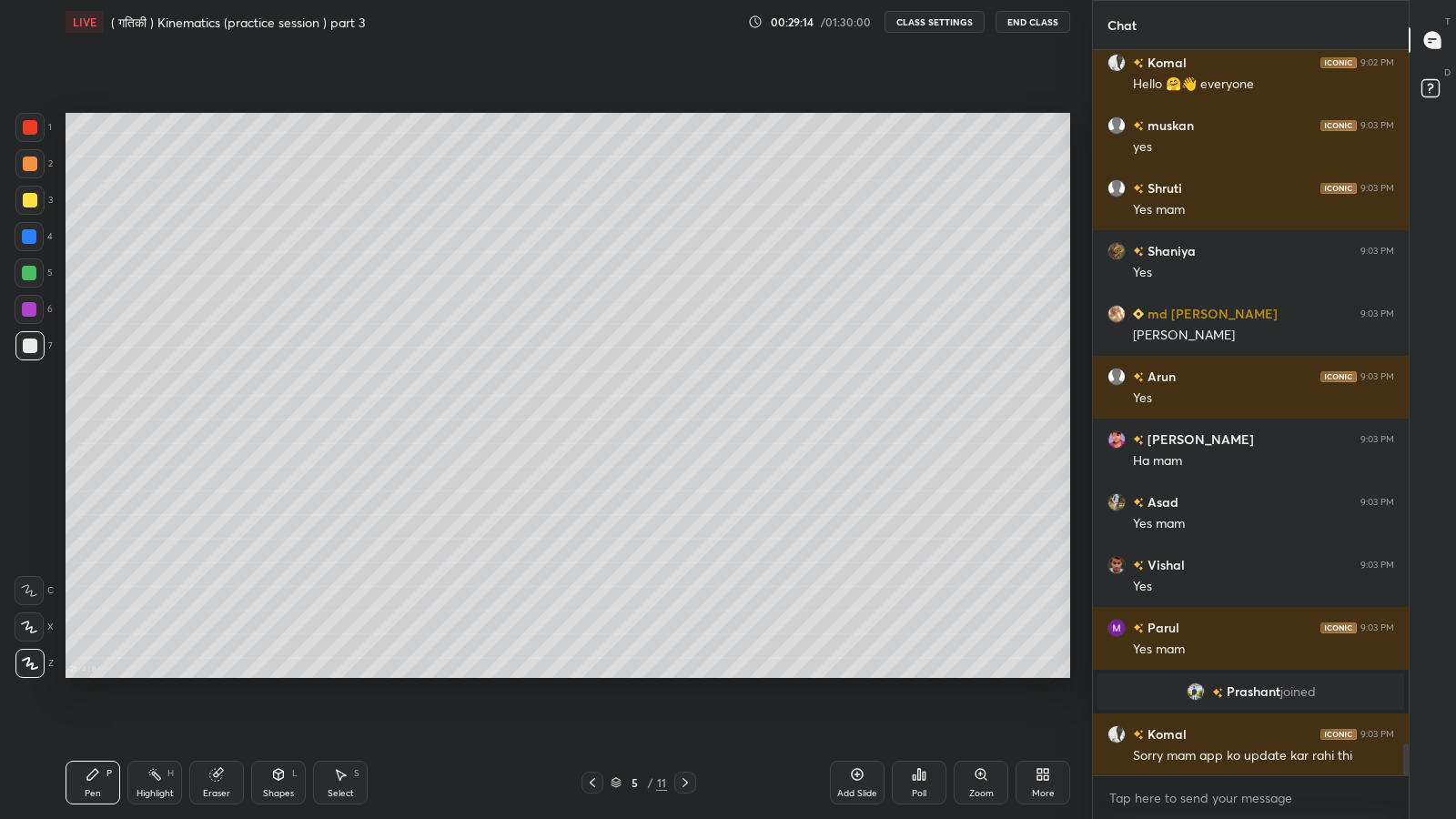
click at [864, 674] on div "Add Slide" at bounding box center [857, 782] width 54 height 44
click at [23, 207] on div at bounding box center [30, 200] width 29 height 29
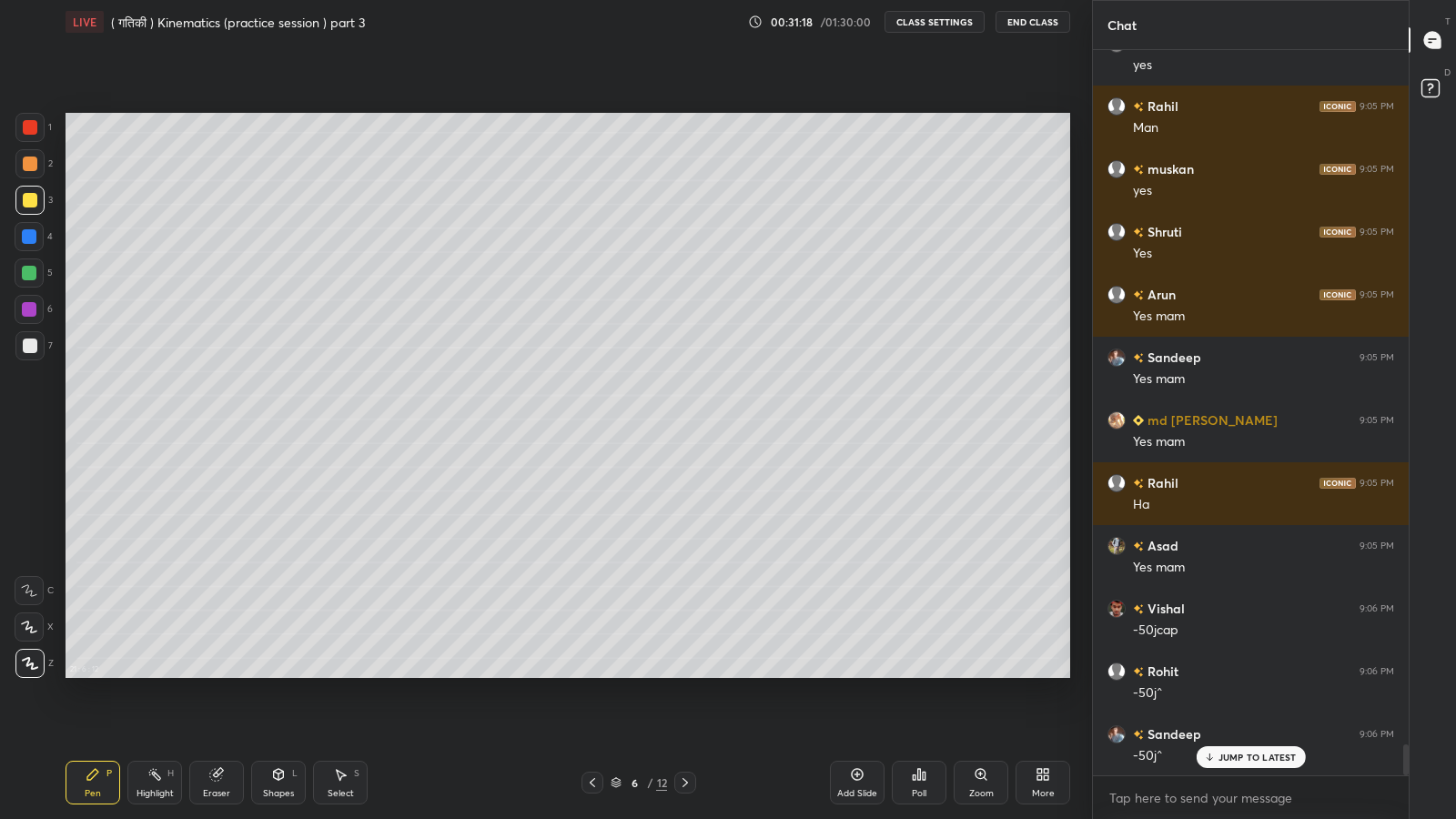
scroll to position [16579, 0]
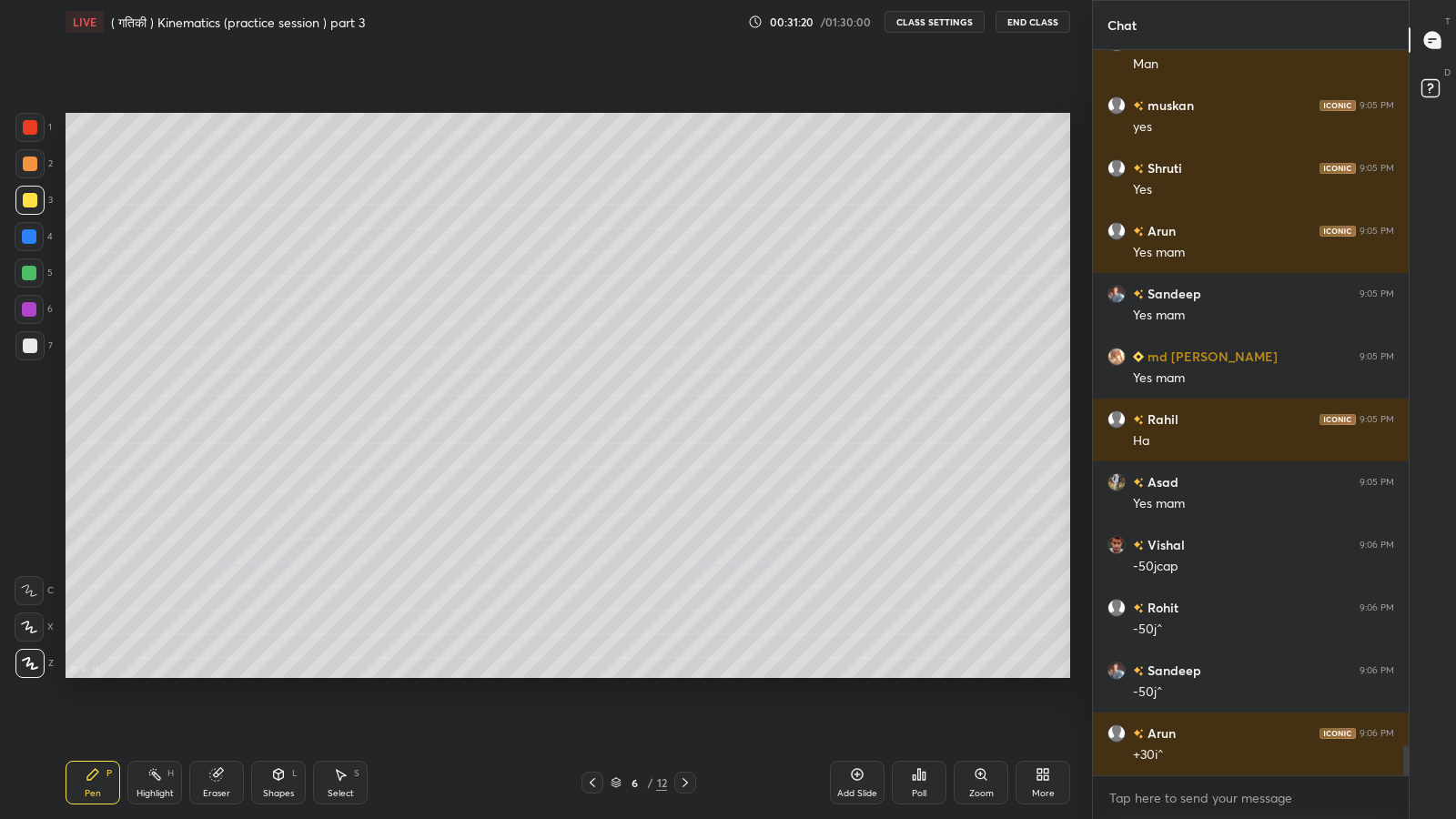
click at [1052, 674] on div "More" at bounding box center [1042, 782] width 54 height 44
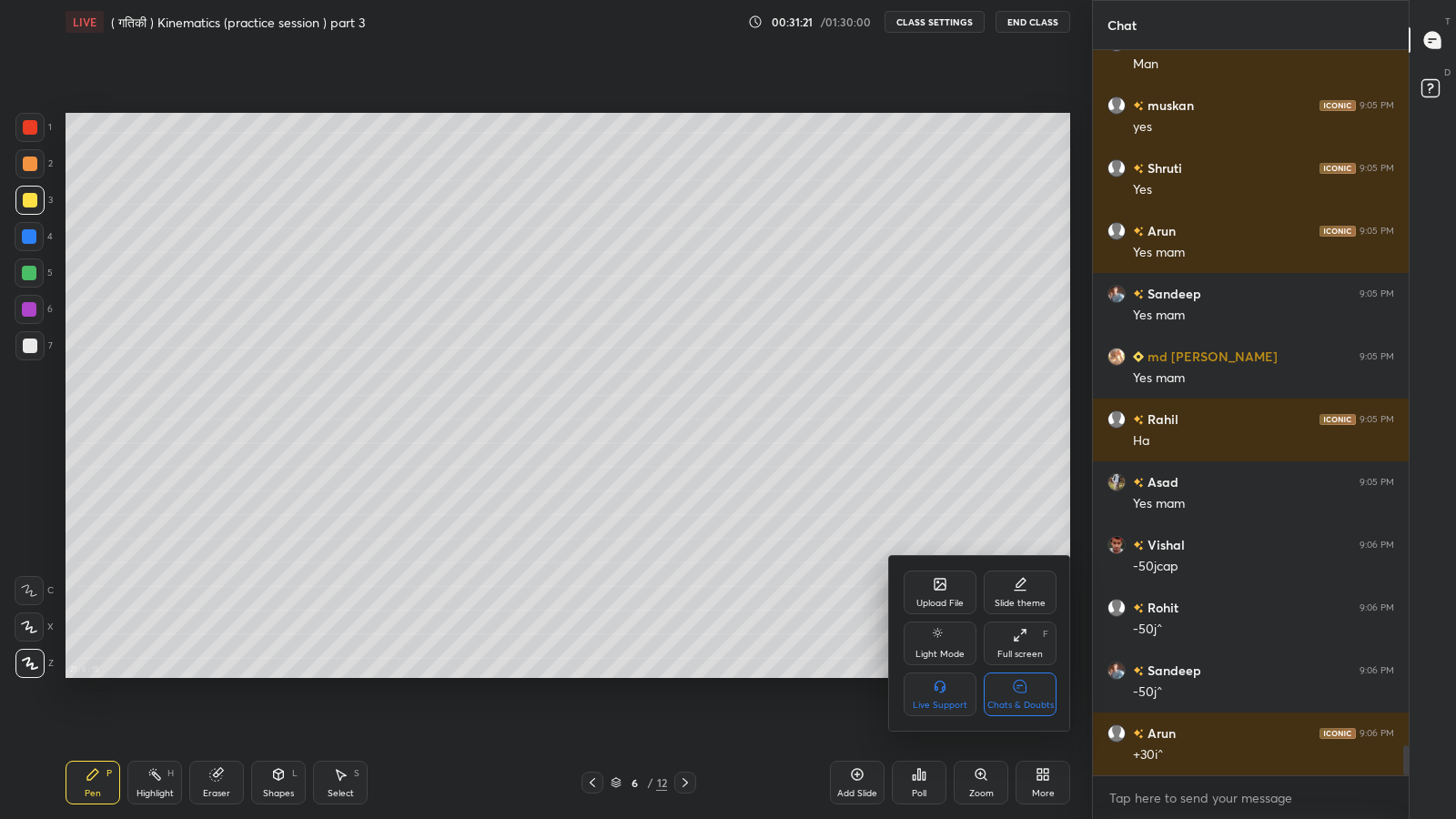
click at [1030, 674] on div "Chats & Doubts" at bounding box center [1019, 694] width 73 height 44
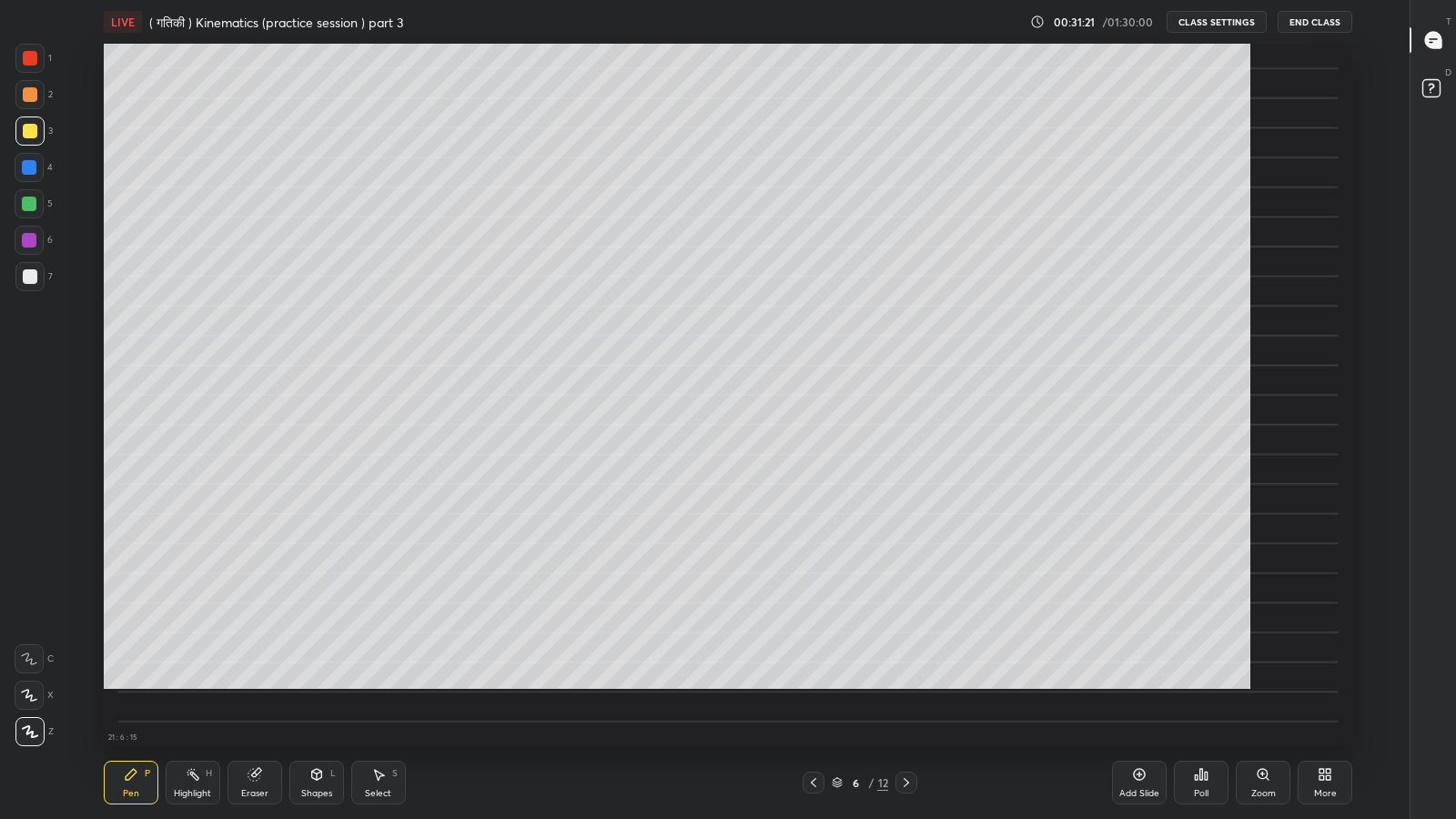
scroll to position [6, 0]
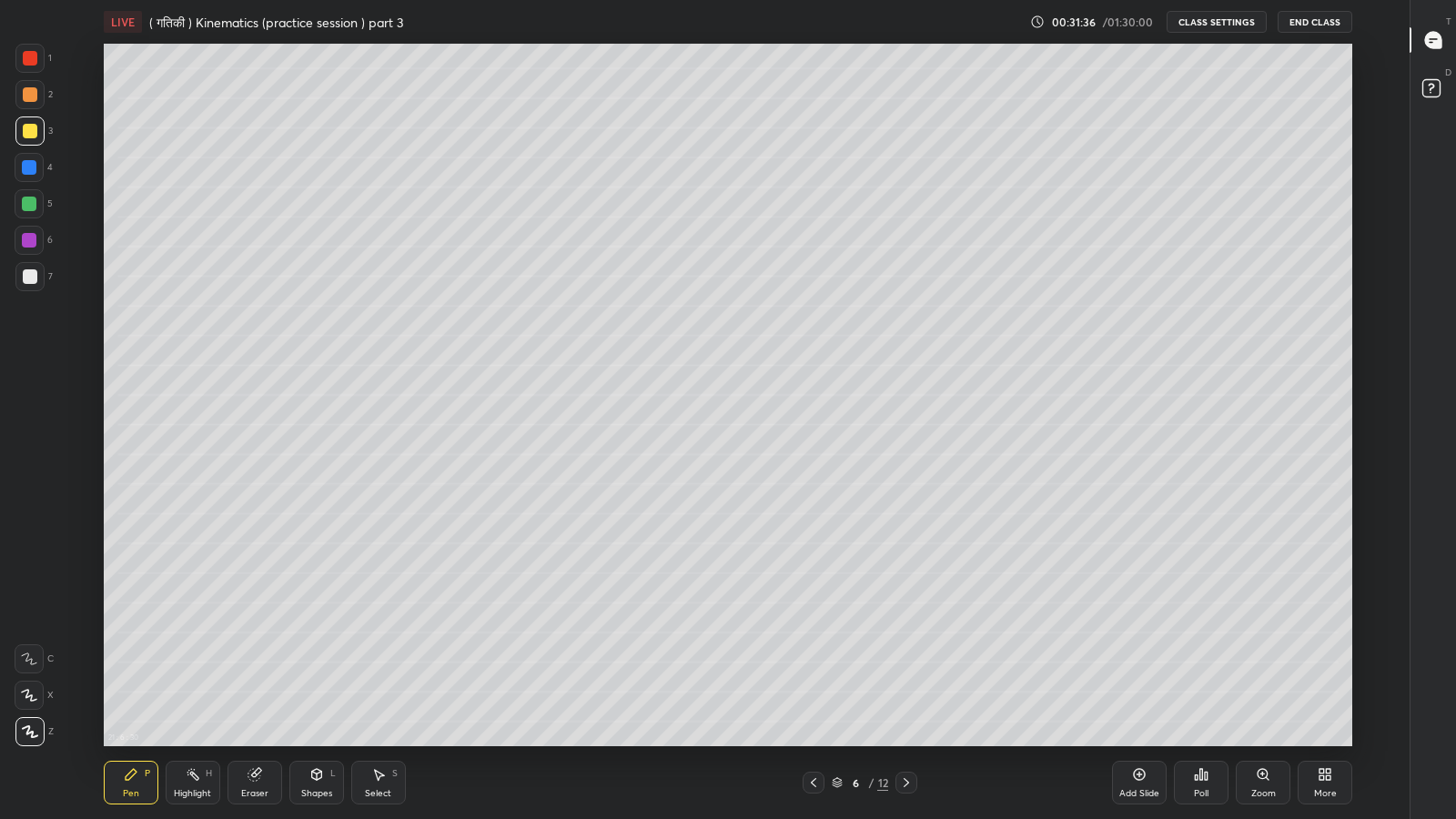
click at [30, 278] on div at bounding box center [30, 277] width 15 height 15
click at [317, 674] on div "Shapes L" at bounding box center [316, 782] width 54 height 44
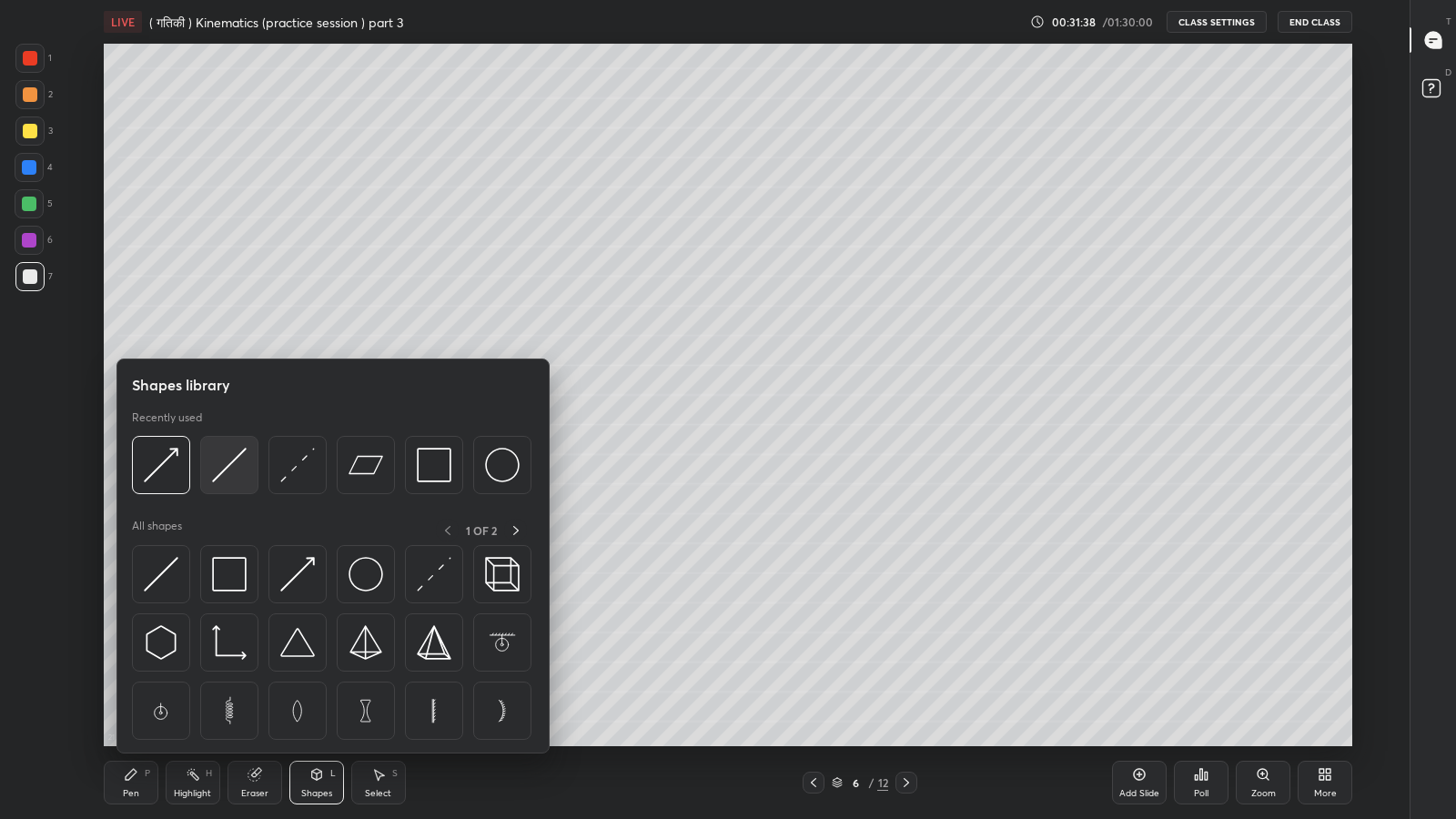
click at [225, 461] on img at bounding box center [229, 465] width 35 height 35
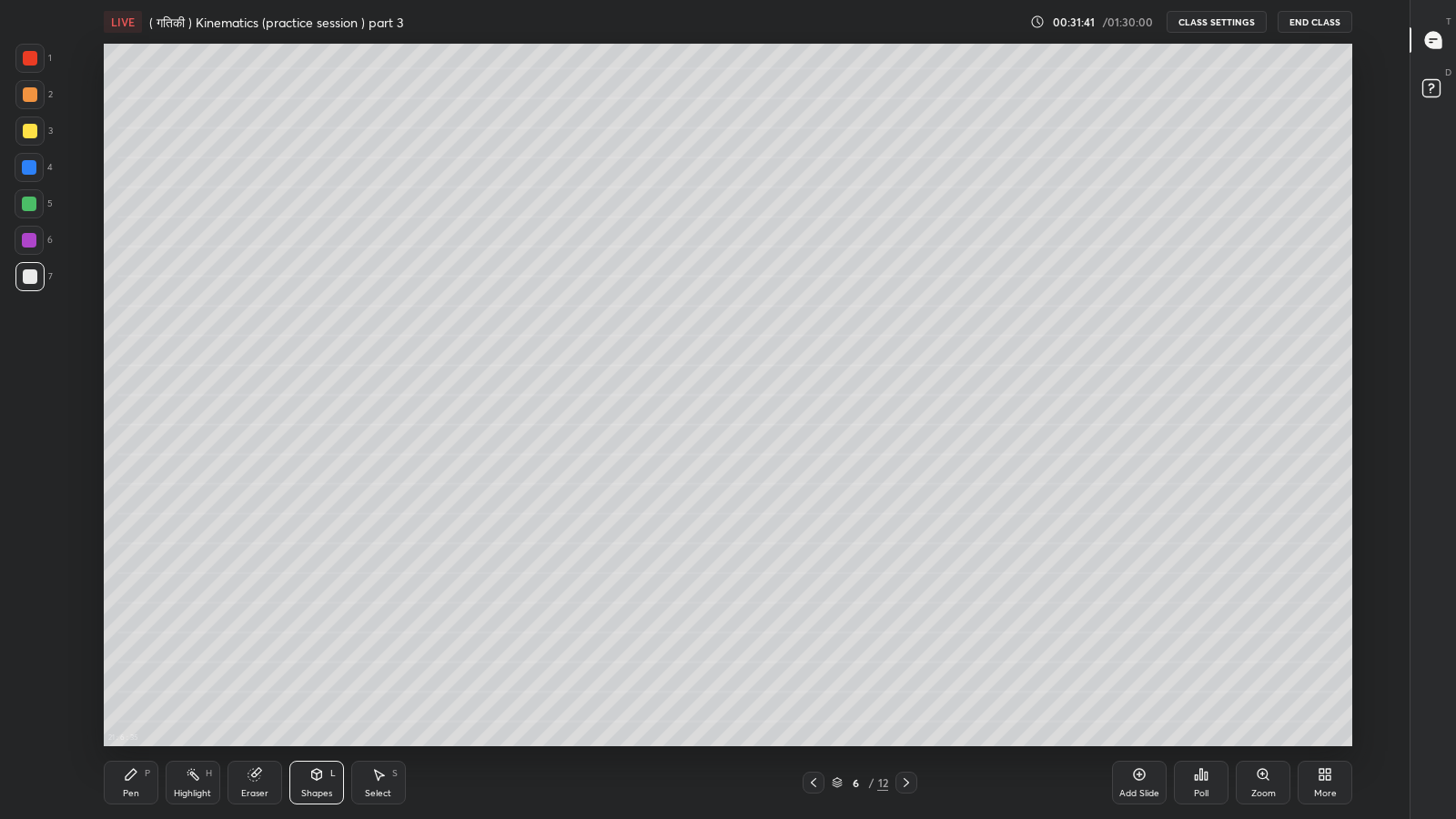
click at [142, 674] on div "Pen P" at bounding box center [131, 782] width 54 height 44
click at [306, 674] on div "Shapes" at bounding box center [317, 793] width 31 height 9
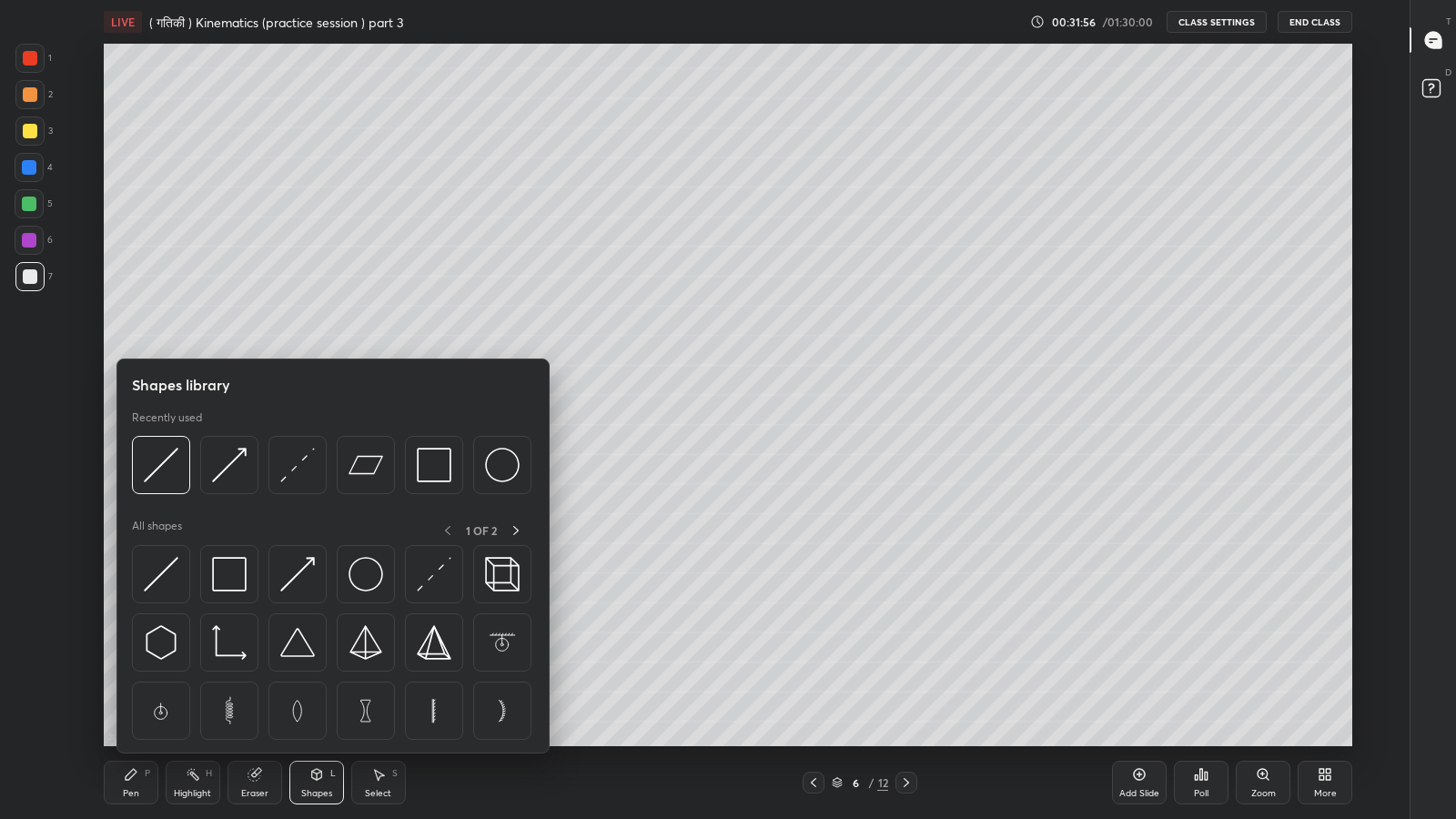
click at [288, 582] on img at bounding box center [298, 574] width 35 height 35
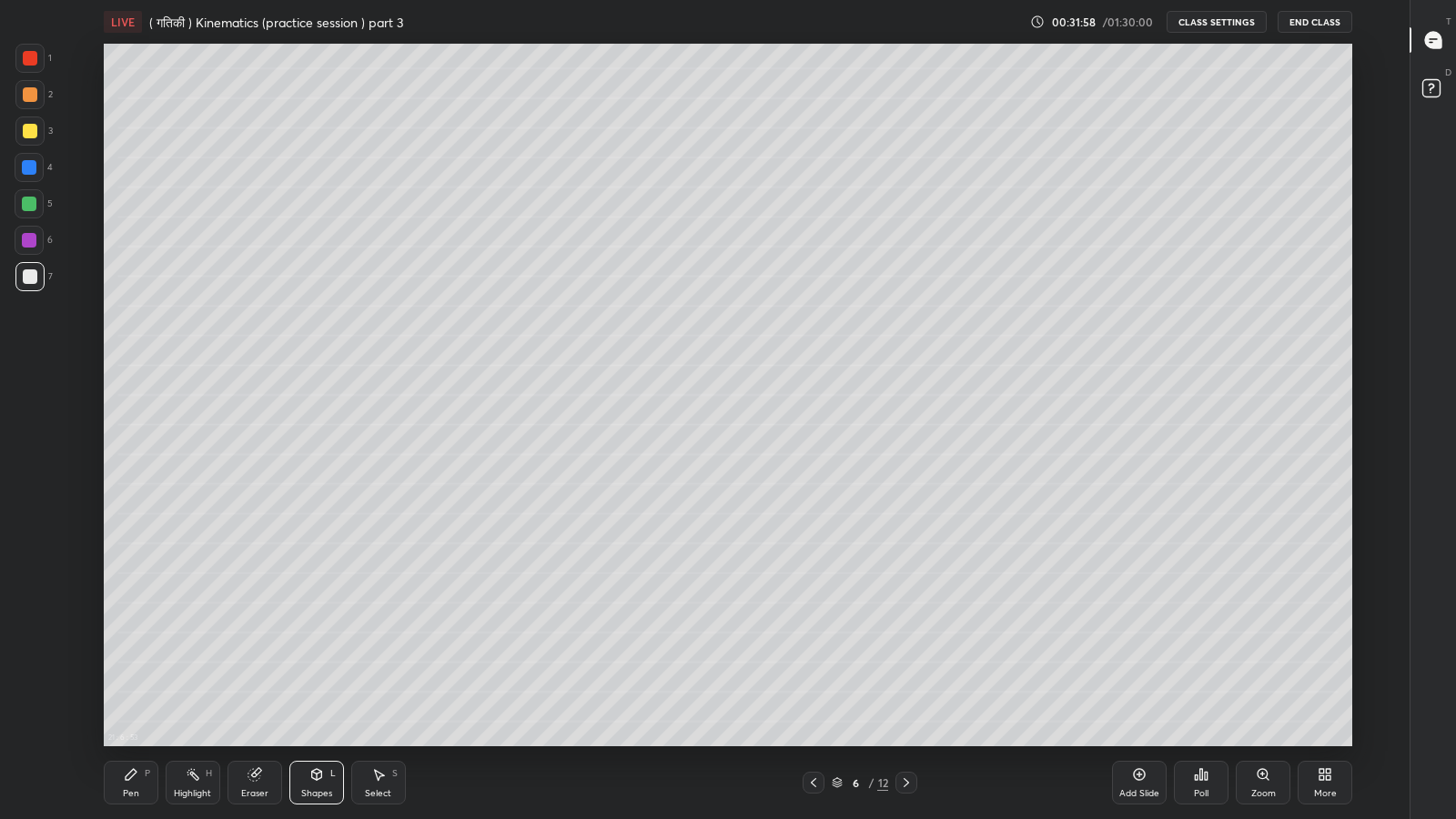
click at [305, 674] on div "Shapes" at bounding box center [317, 793] width 31 height 9
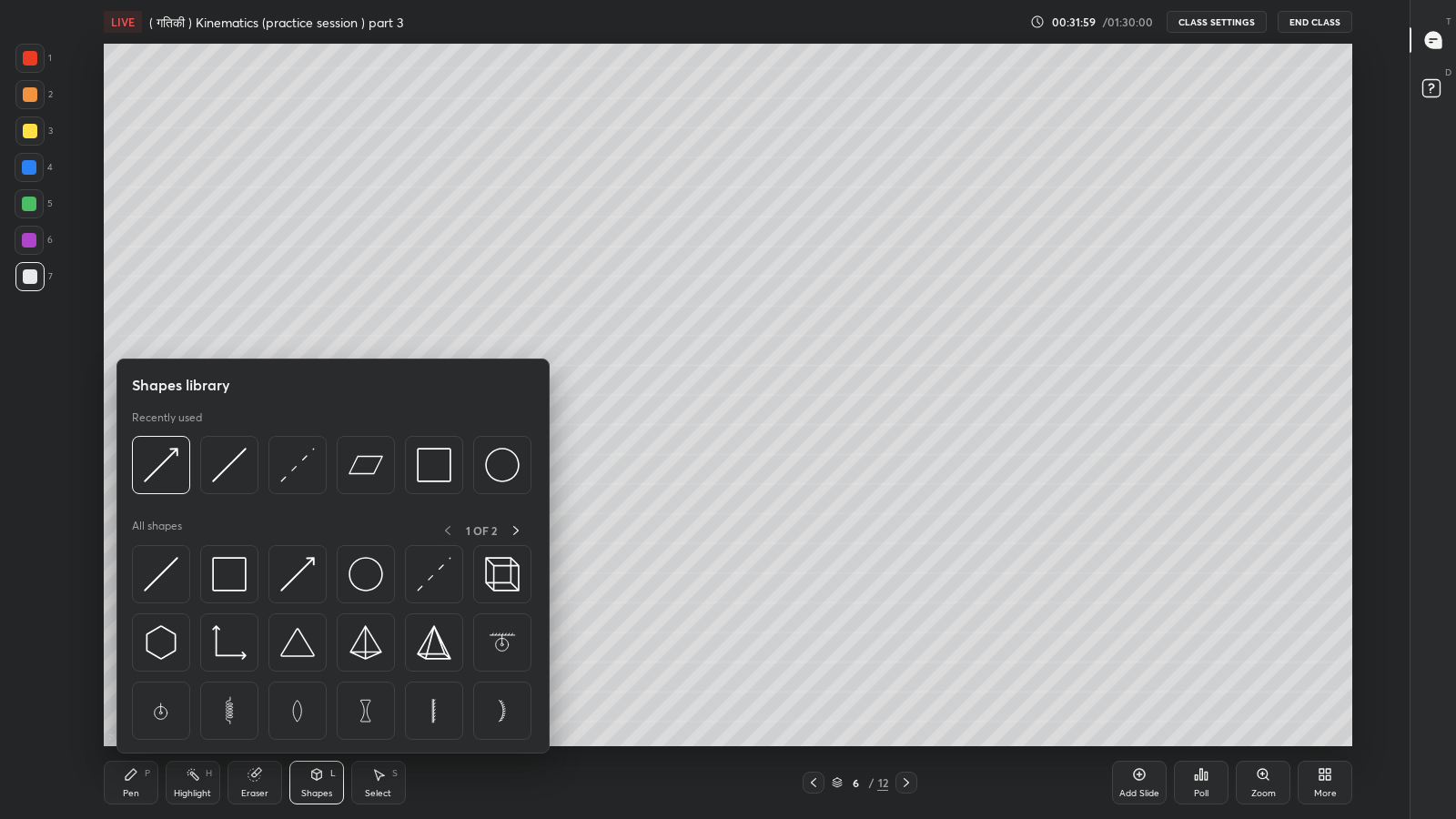
click at [169, 487] on div at bounding box center [160, 465] width 58 height 58
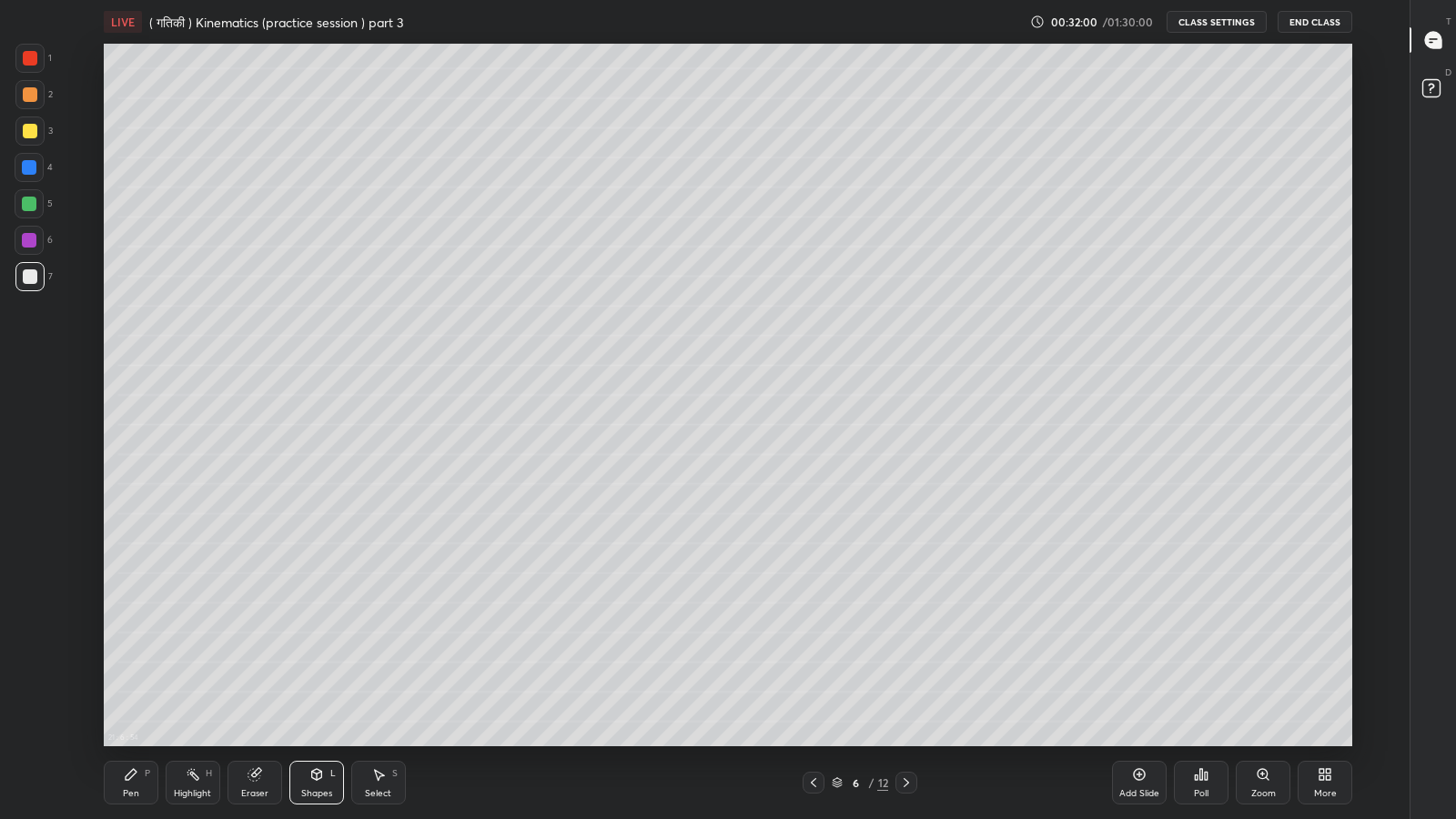
click at [26, 132] on div at bounding box center [30, 131] width 15 height 15
click at [125, 674] on div "Pen P" at bounding box center [131, 782] width 54 height 44
click at [1324, 674] on icon at bounding box center [1325, 774] width 15 height 15
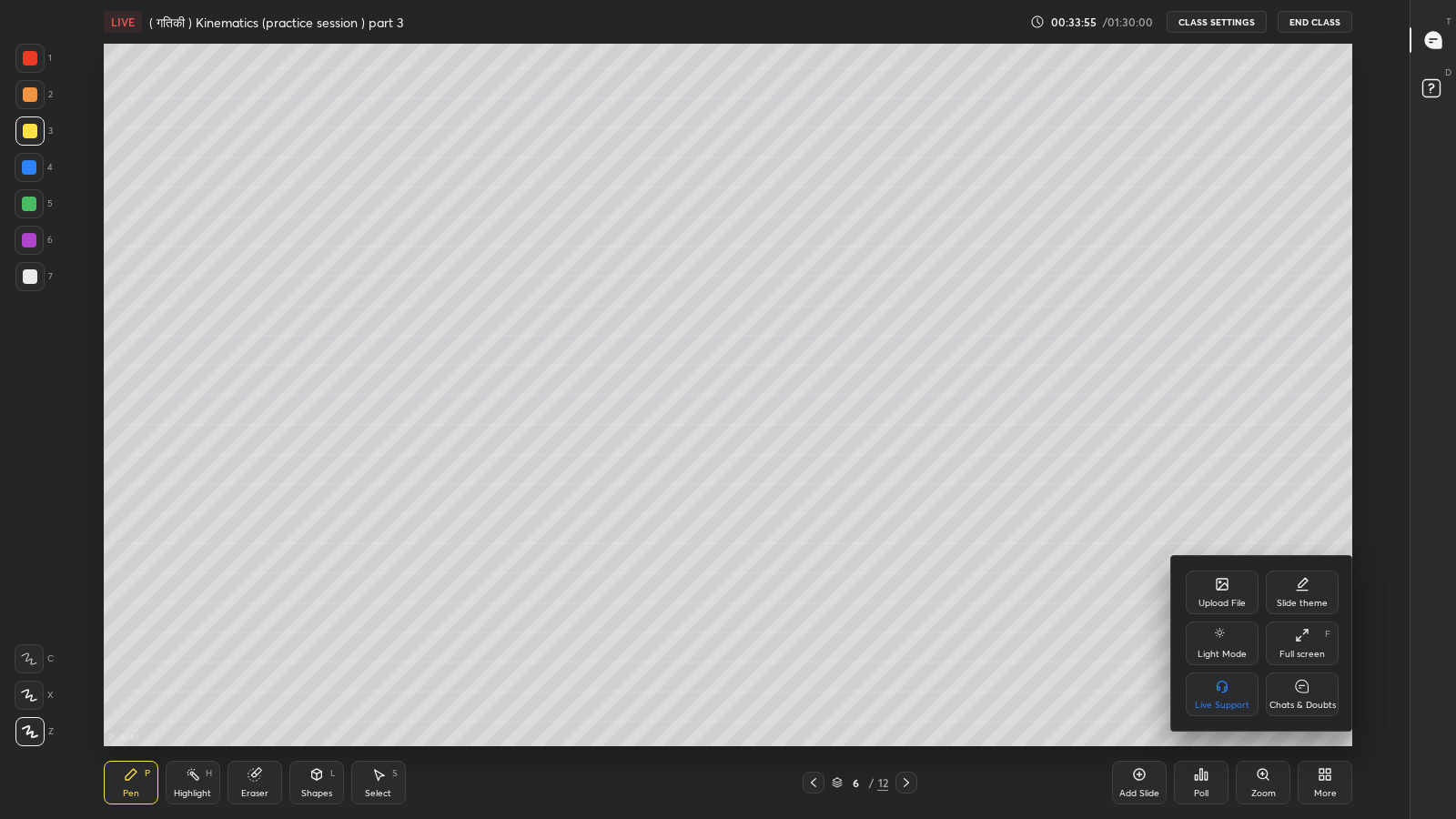
click at [1303, 674] on div "Chats & Doubts" at bounding box center [1301, 694] width 73 height 44
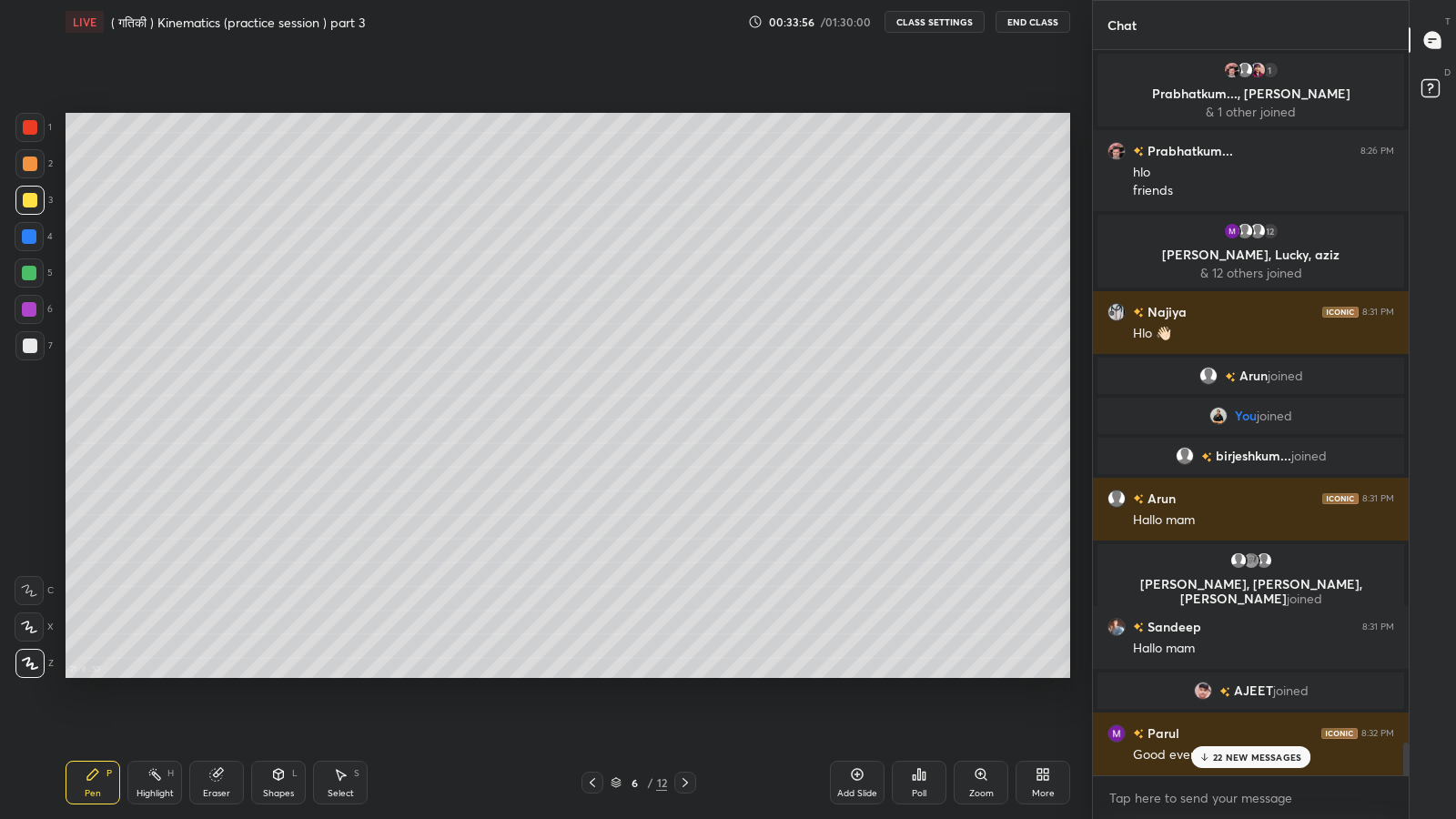
scroll to position [703, 1019]
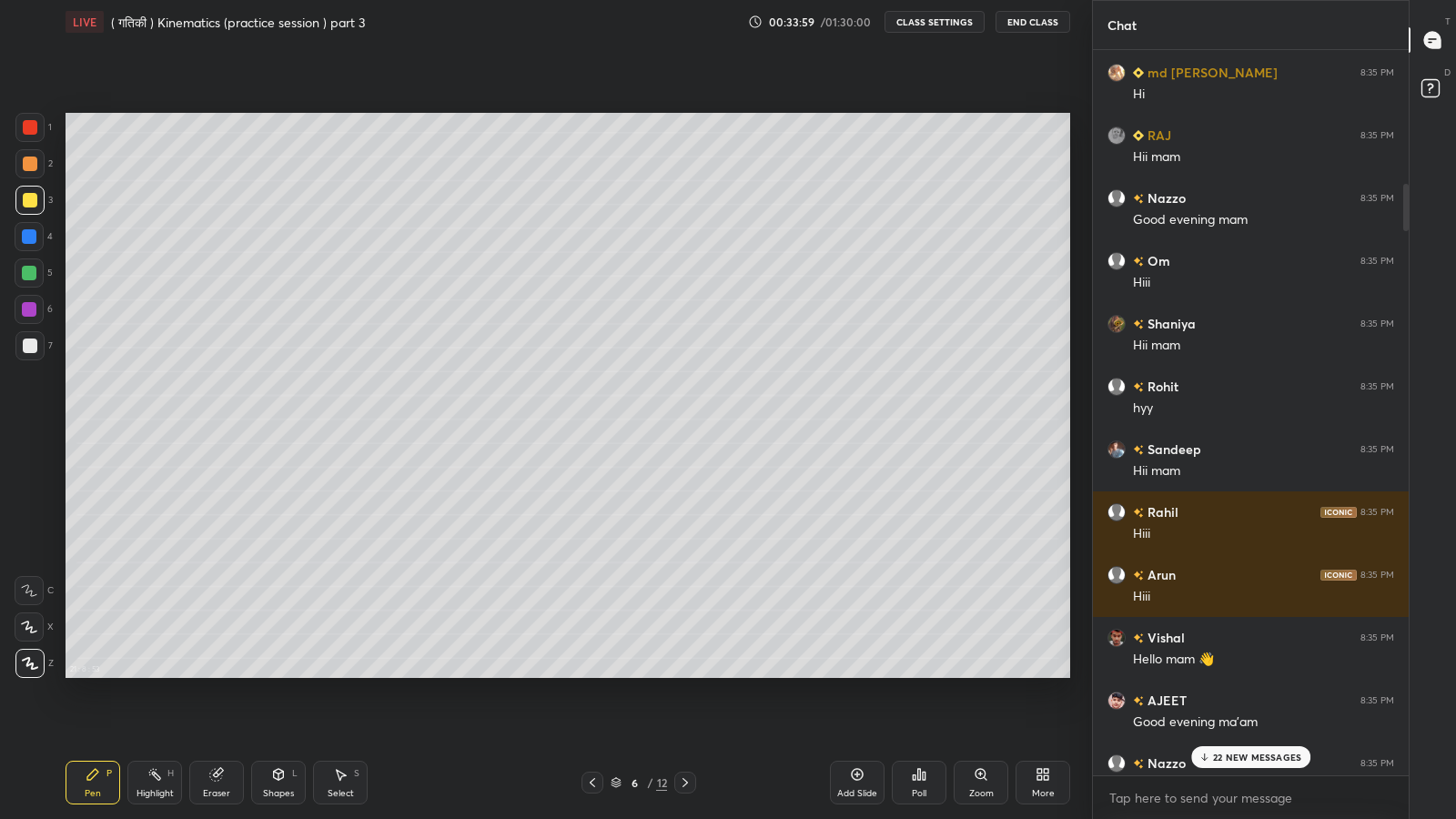
click at [1255, 674] on p "22 NEW MESSAGES" at bounding box center [1257, 756] width 88 height 11
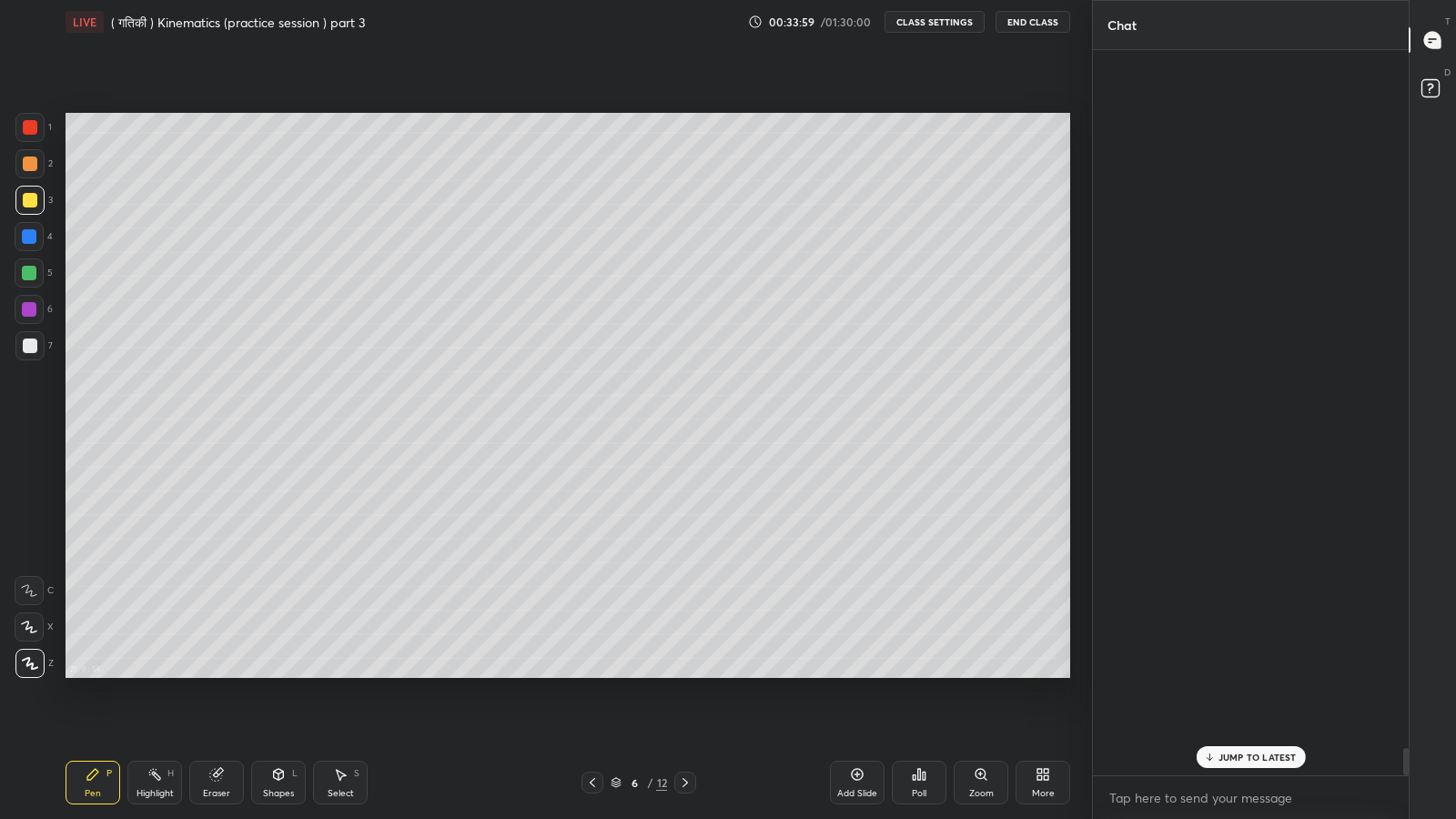
scroll to position [18482, 0]
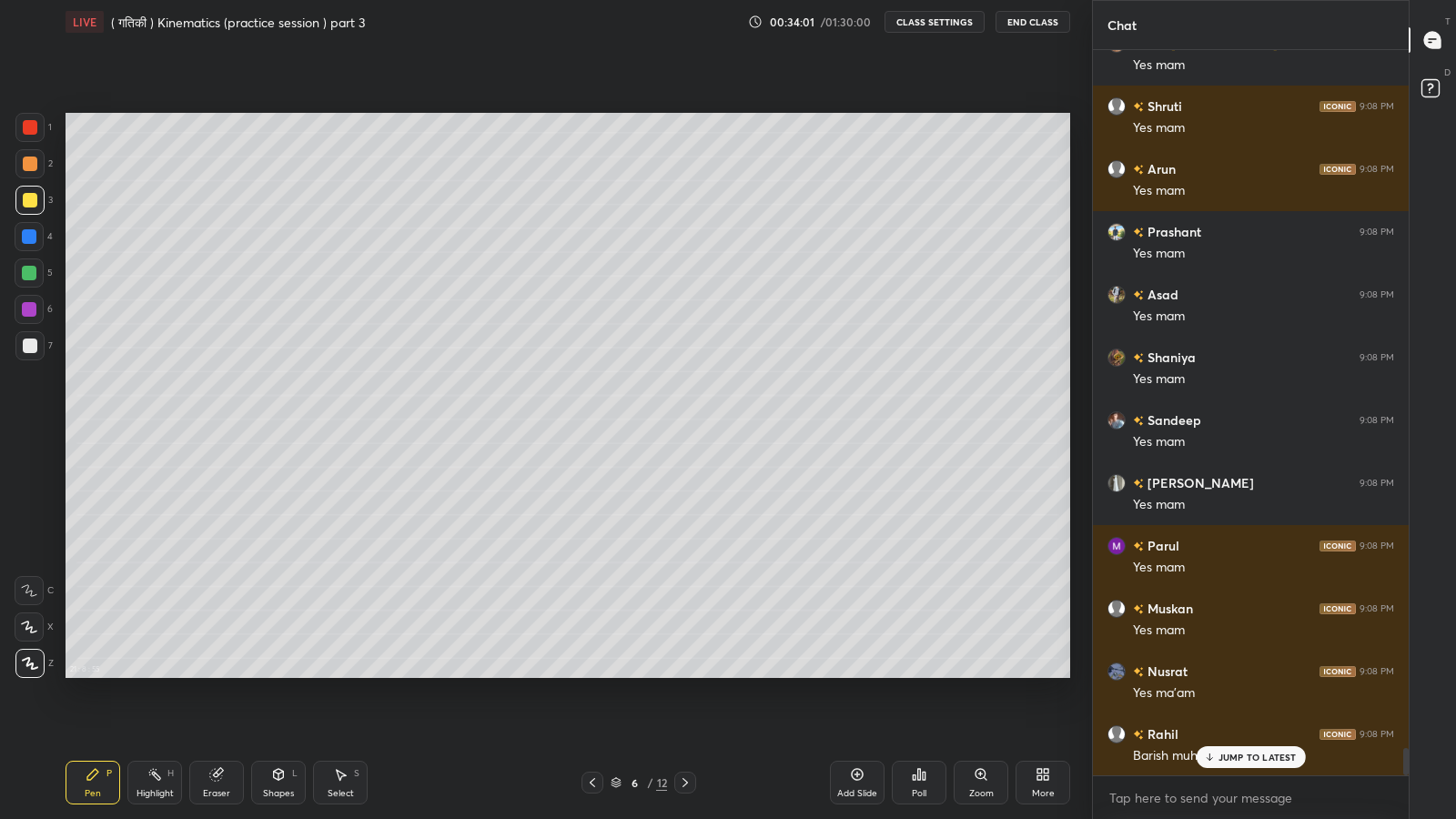
click at [1243, 674] on p "JUMP TO LATEST" at bounding box center [1257, 756] width 78 height 11
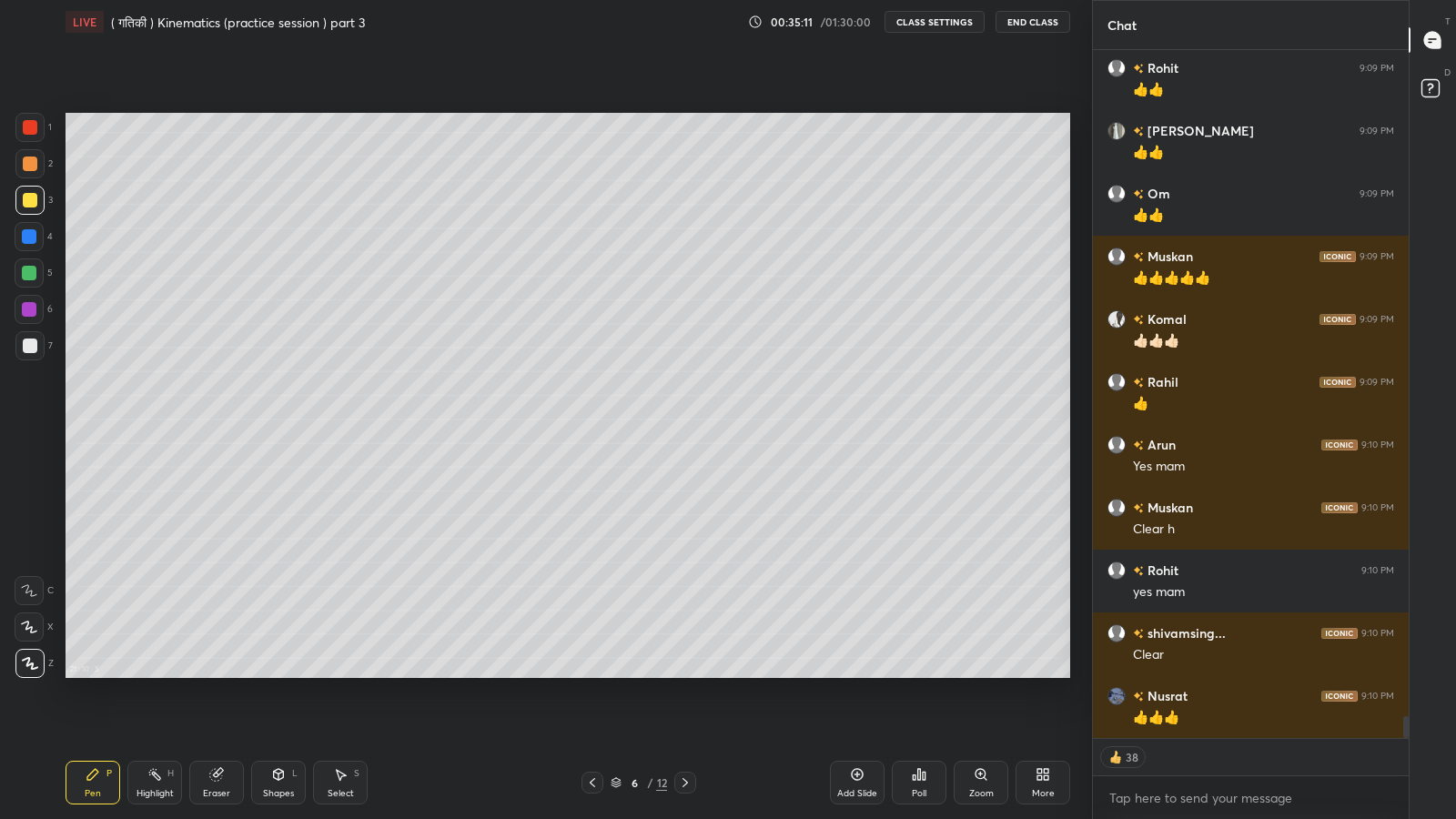
scroll to position [20843, 0]
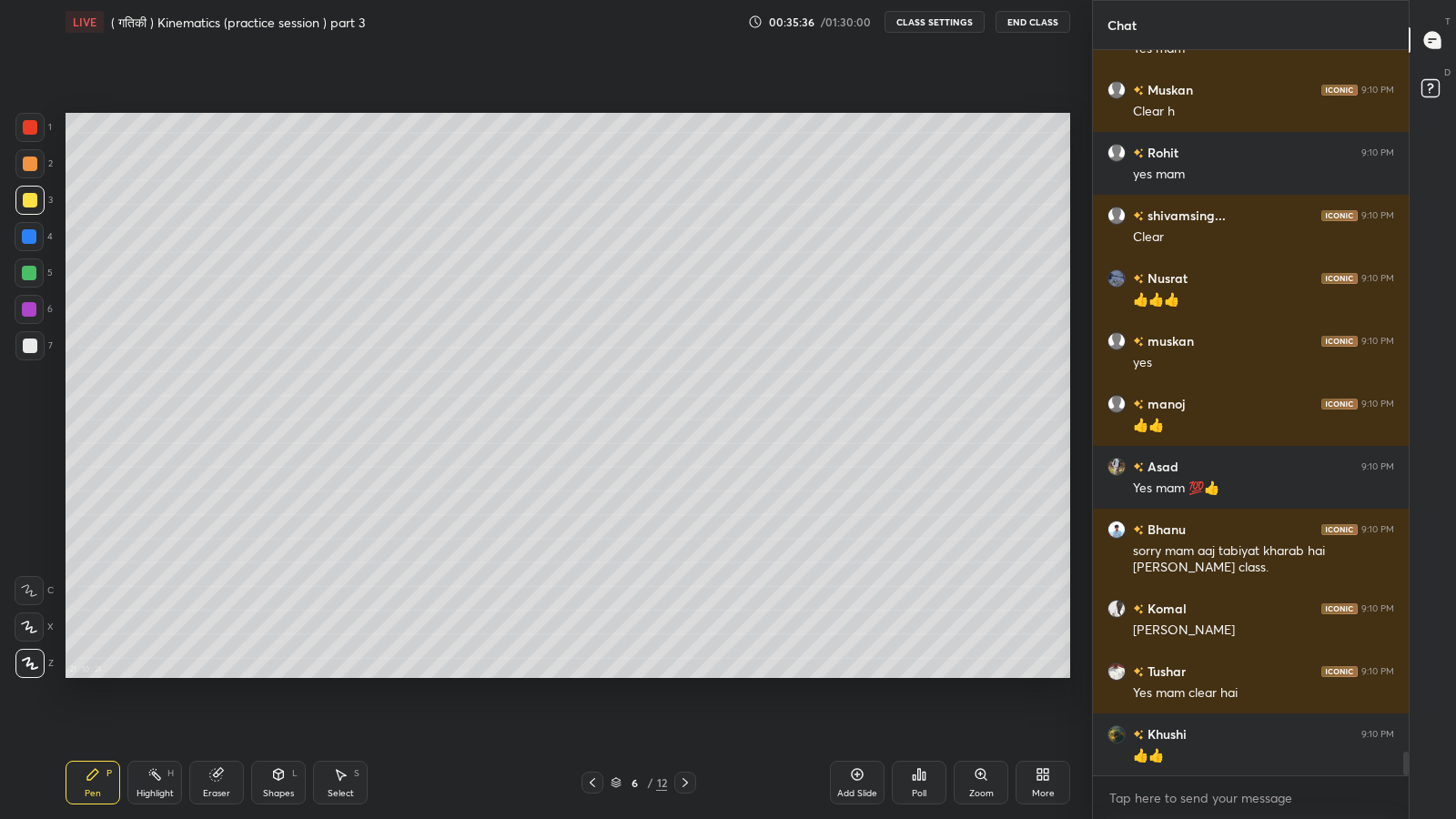
click at [277, 674] on icon at bounding box center [277, 774] width 15 height 15
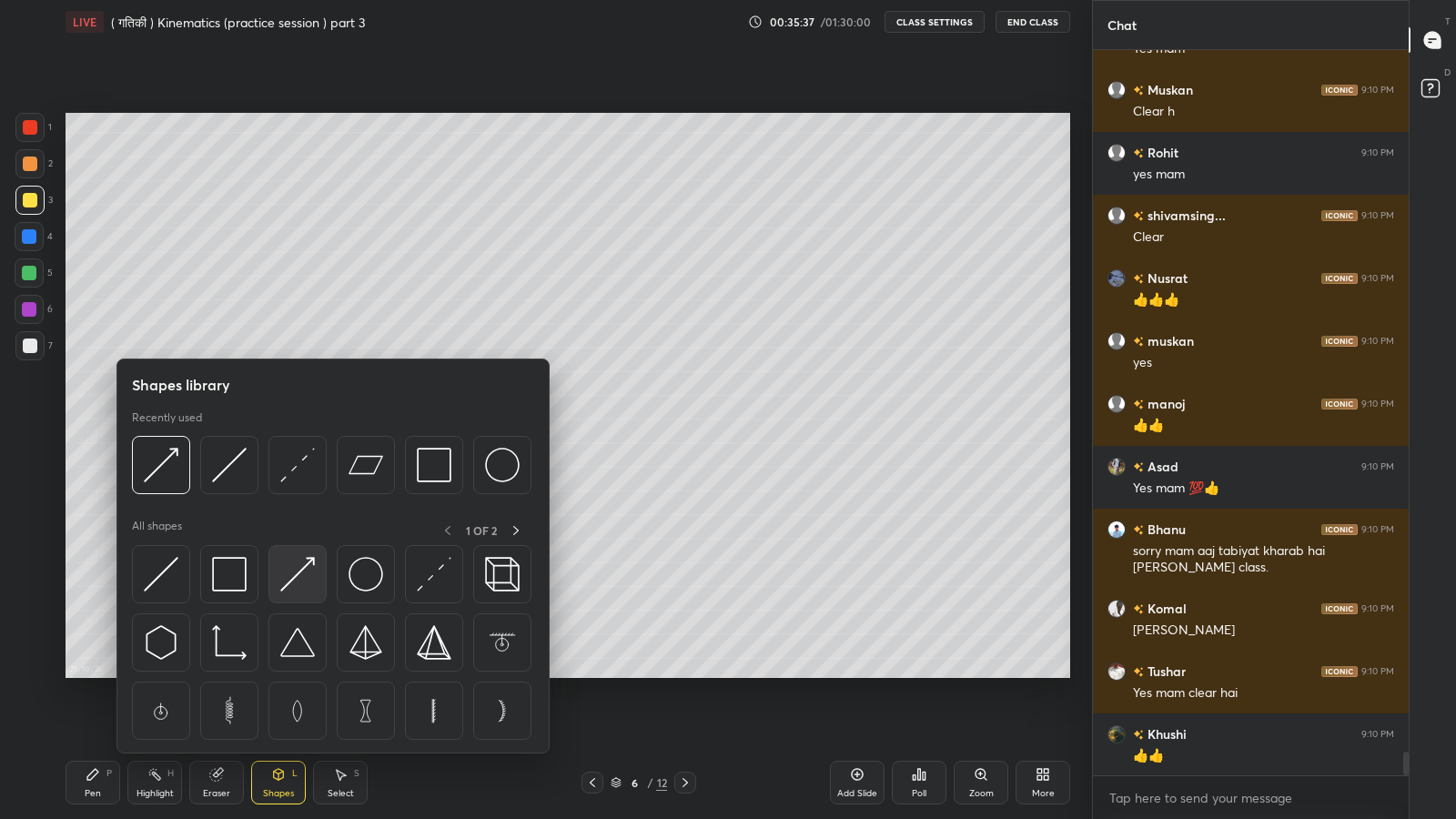
click at [299, 581] on img at bounding box center [298, 574] width 35 height 35
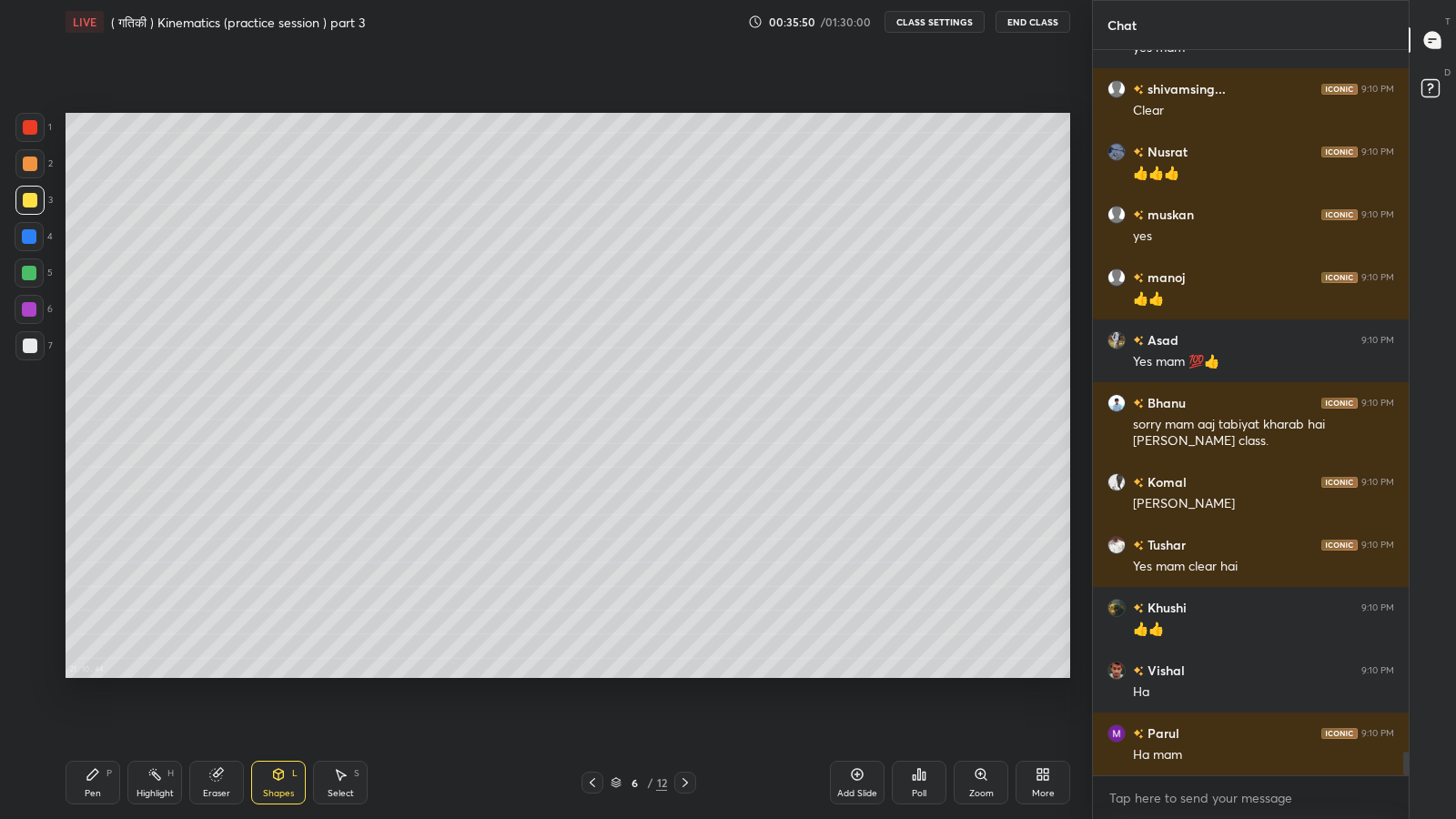
scroll to position [21388, 0]
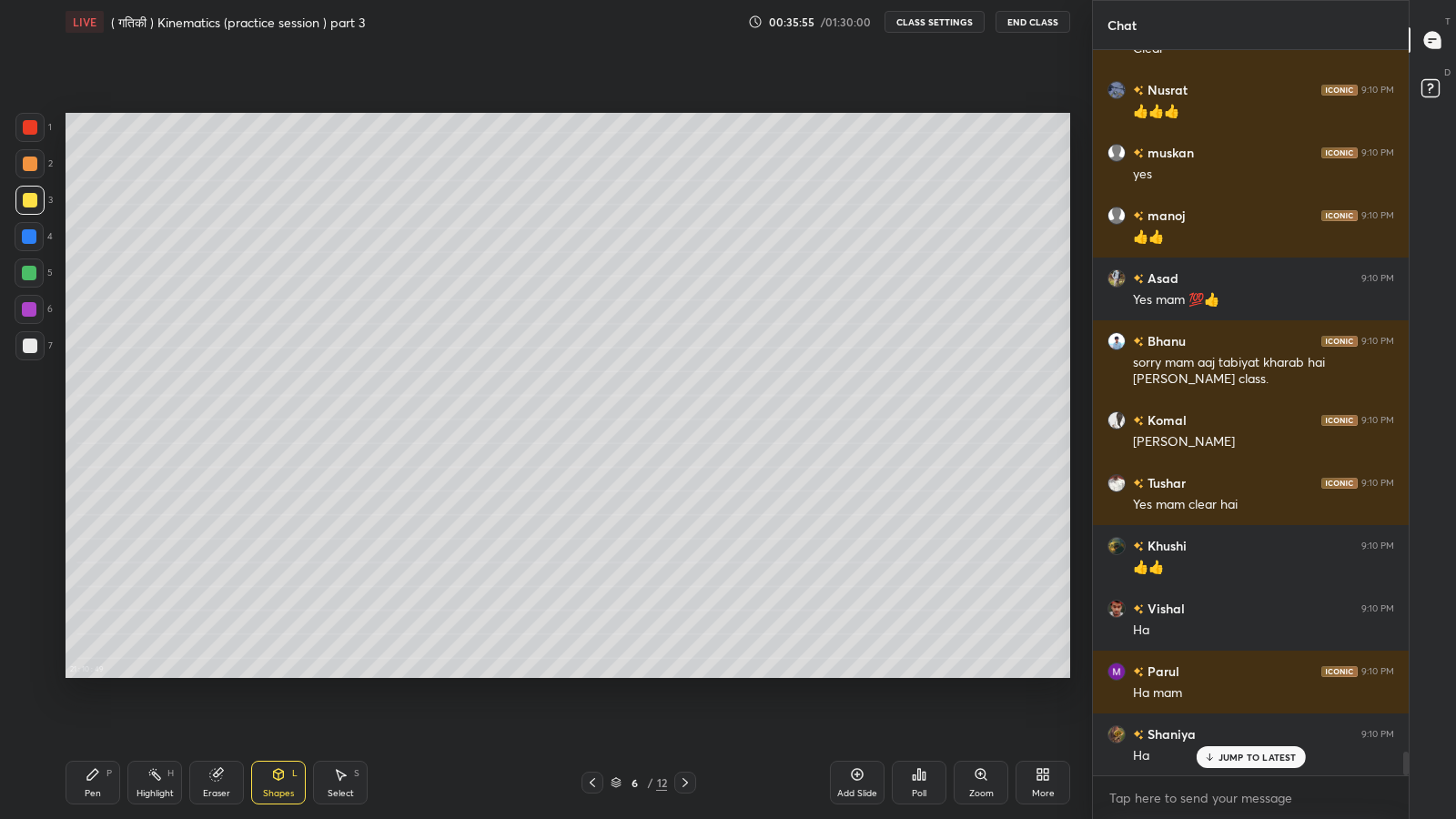
click at [210, 674] on icon at bounding box center [216, 775] width 12 height 12
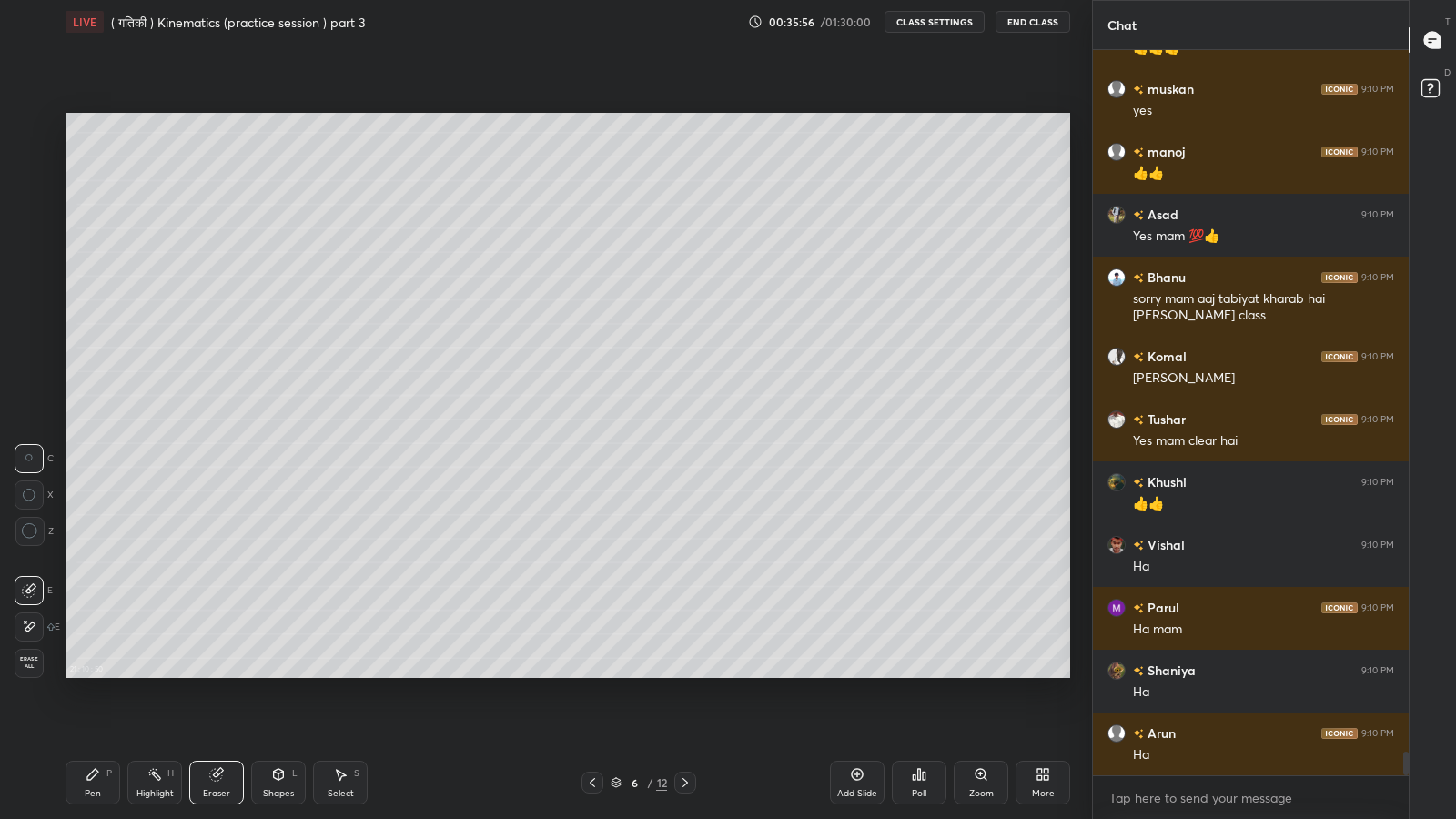
scroll to position [21513, 0]
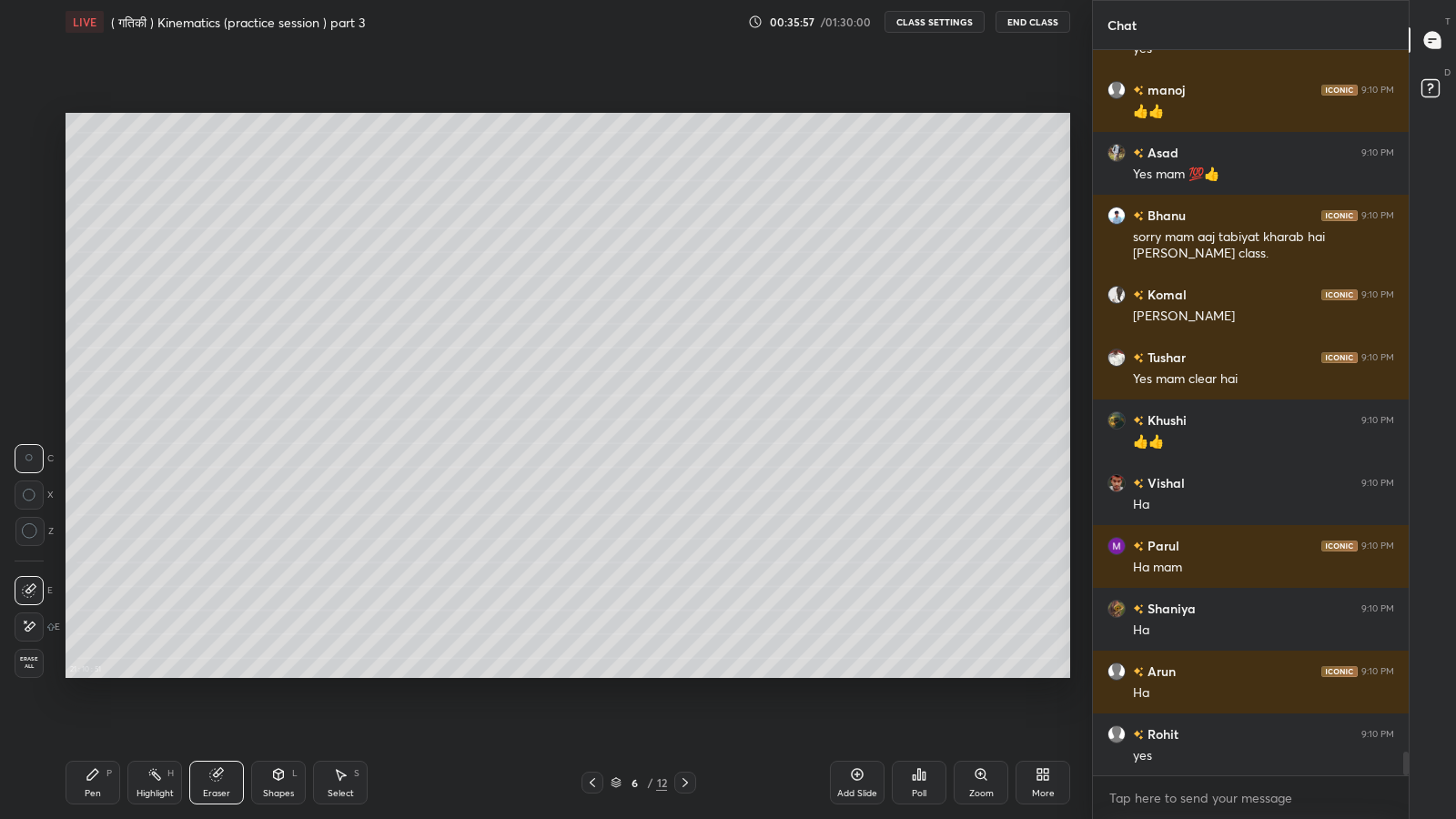
click at [280, 674] on icon at bounding box center [277, 774] width 15 height 15
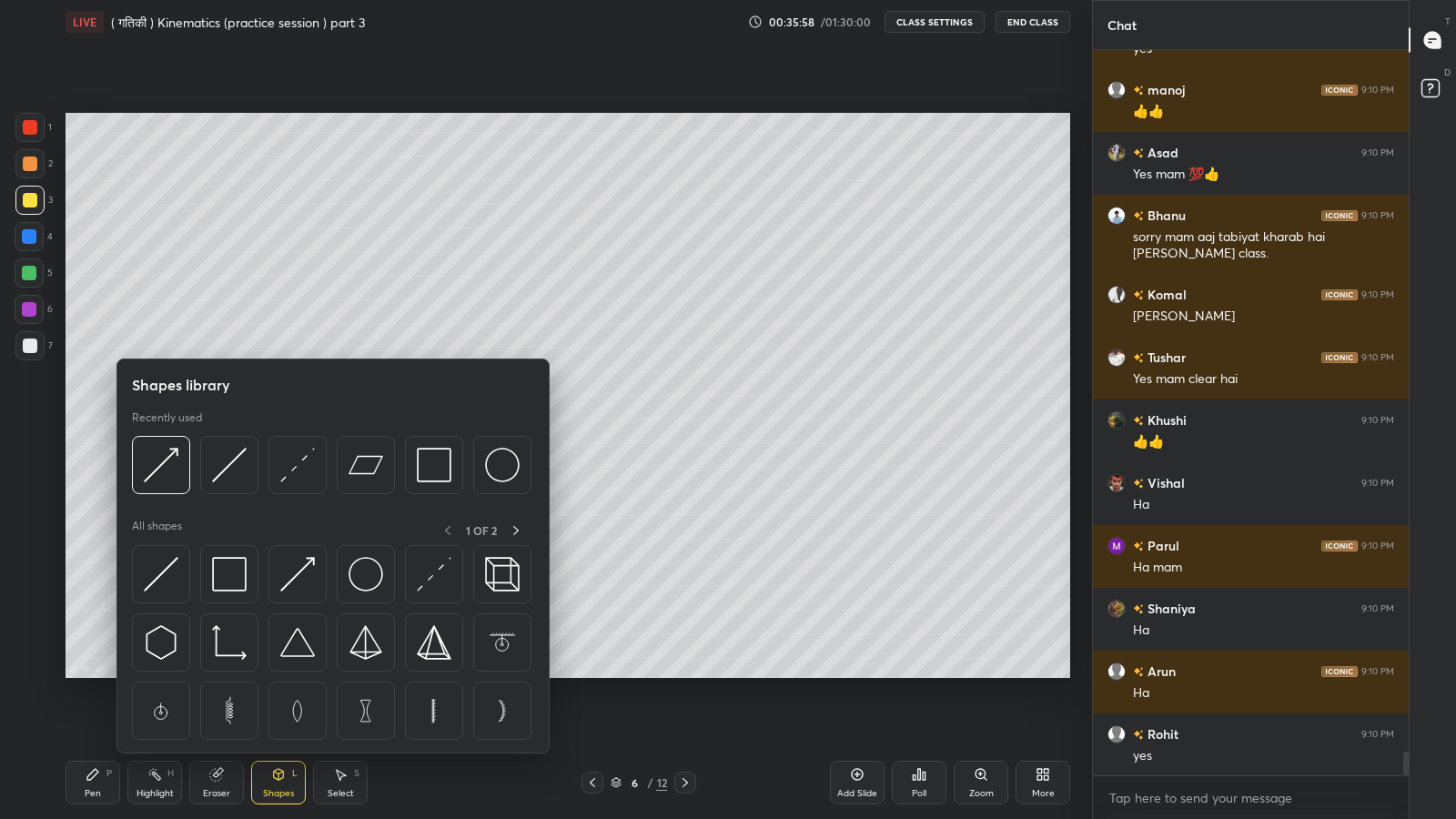
scroll to position [21576, 0]
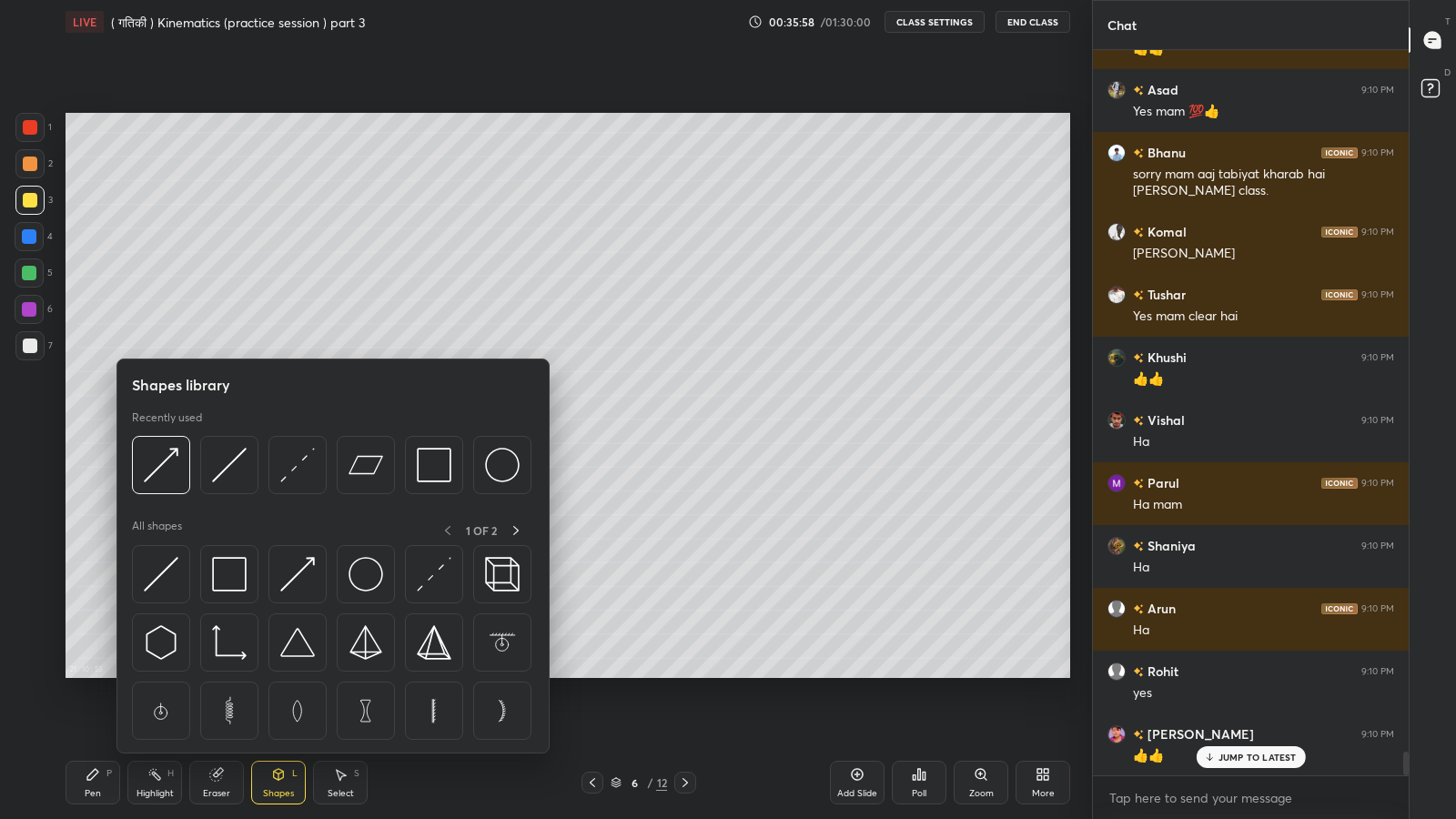
click at [180, 456] on div at bounding box center [160, 465] width 58 height 58
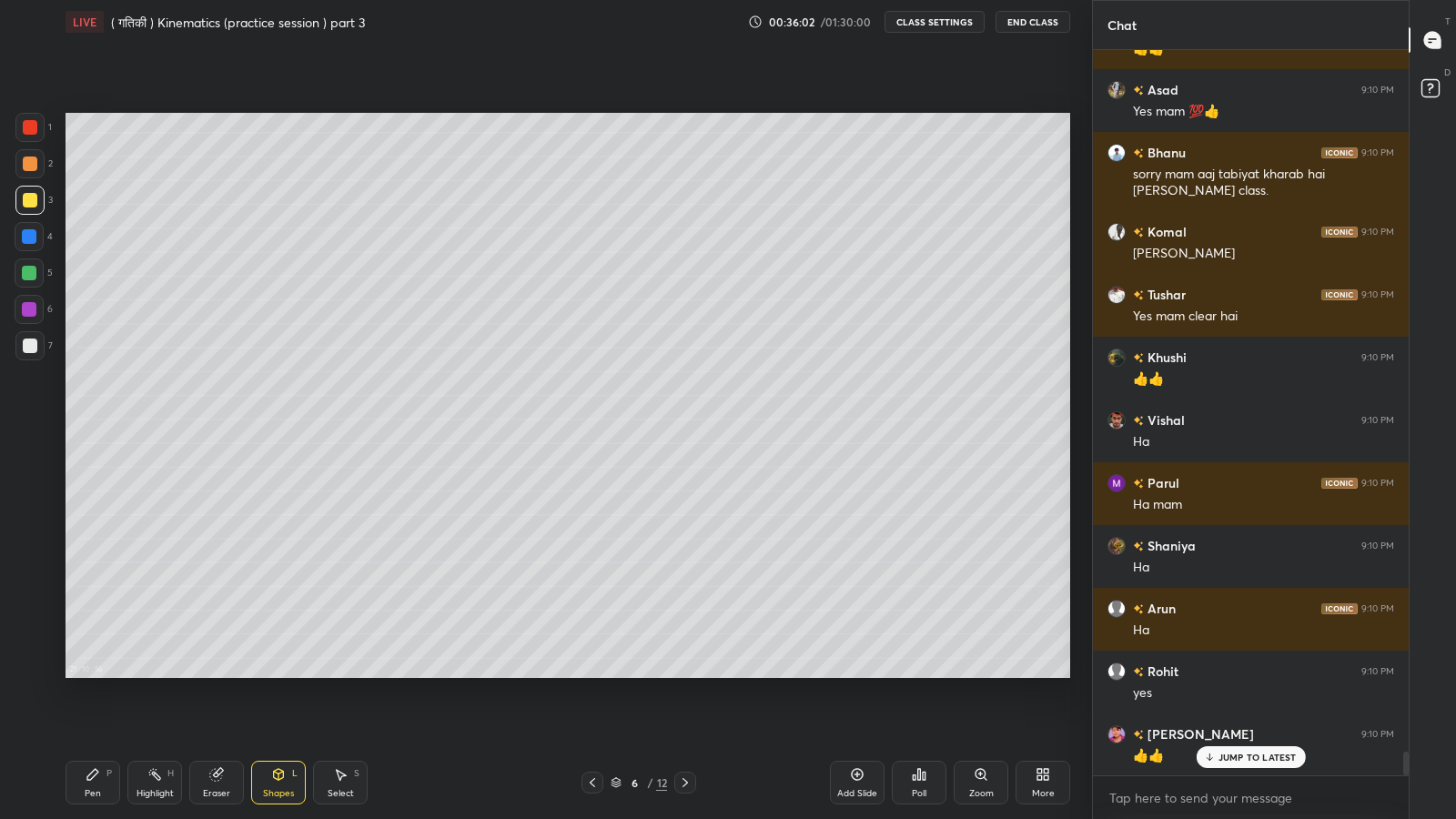
click at [96, 674] on div "Pen P" at bounding box center [93, 782] width 54 height 44
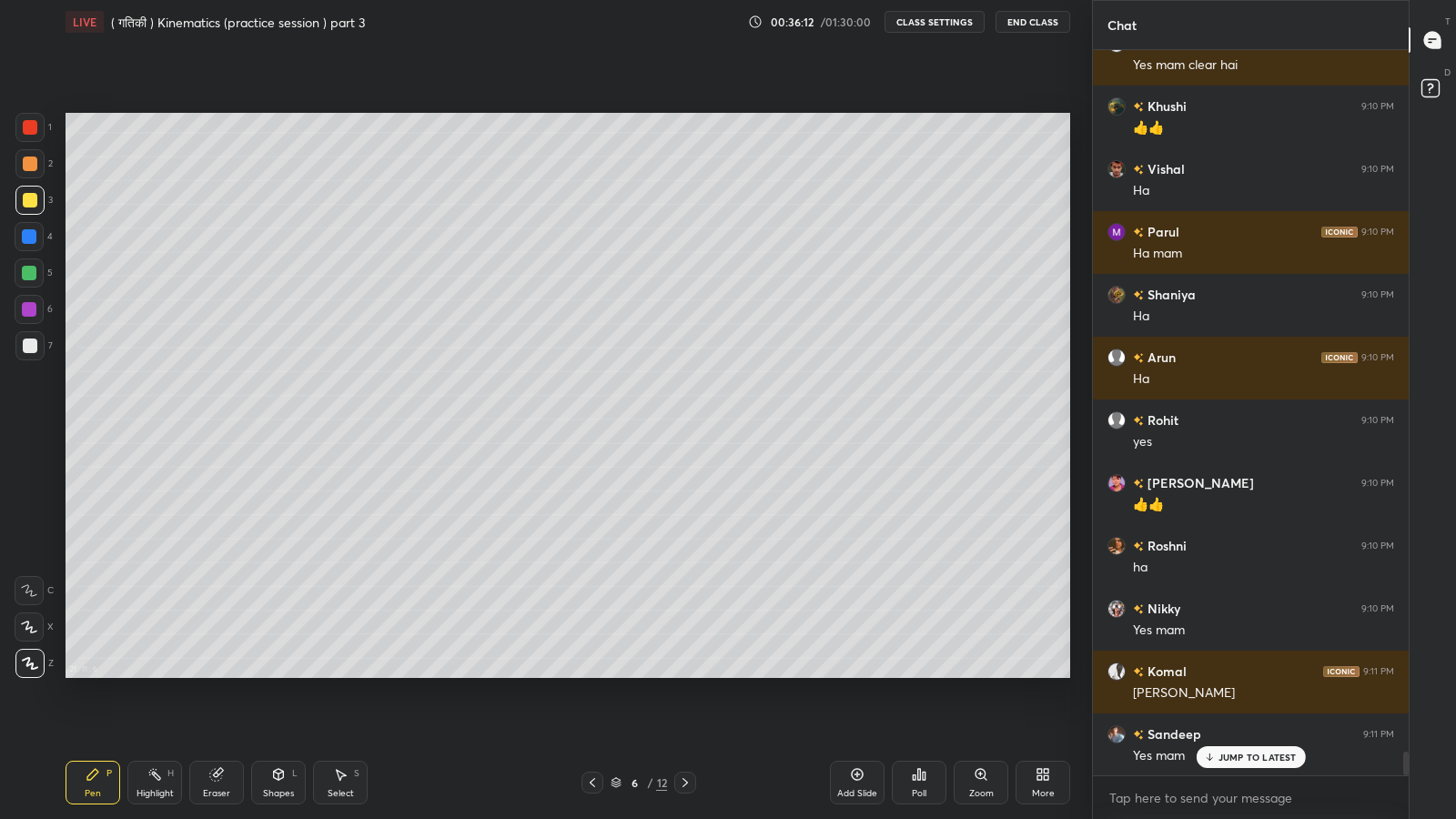
scroll to position [21890, 0]
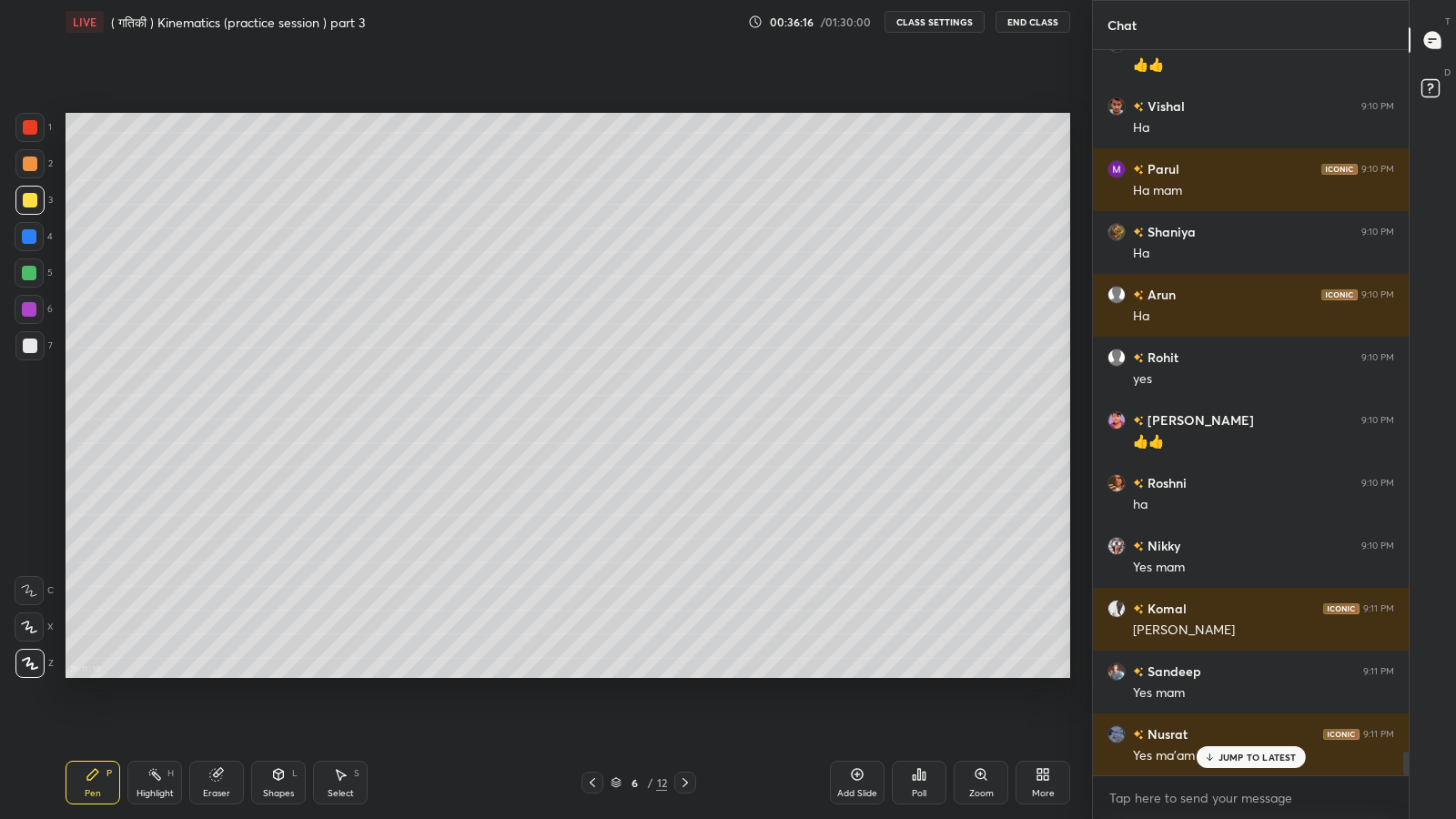
click at [19, 240] on div at bounding box center [29, 237] width 29 height 29
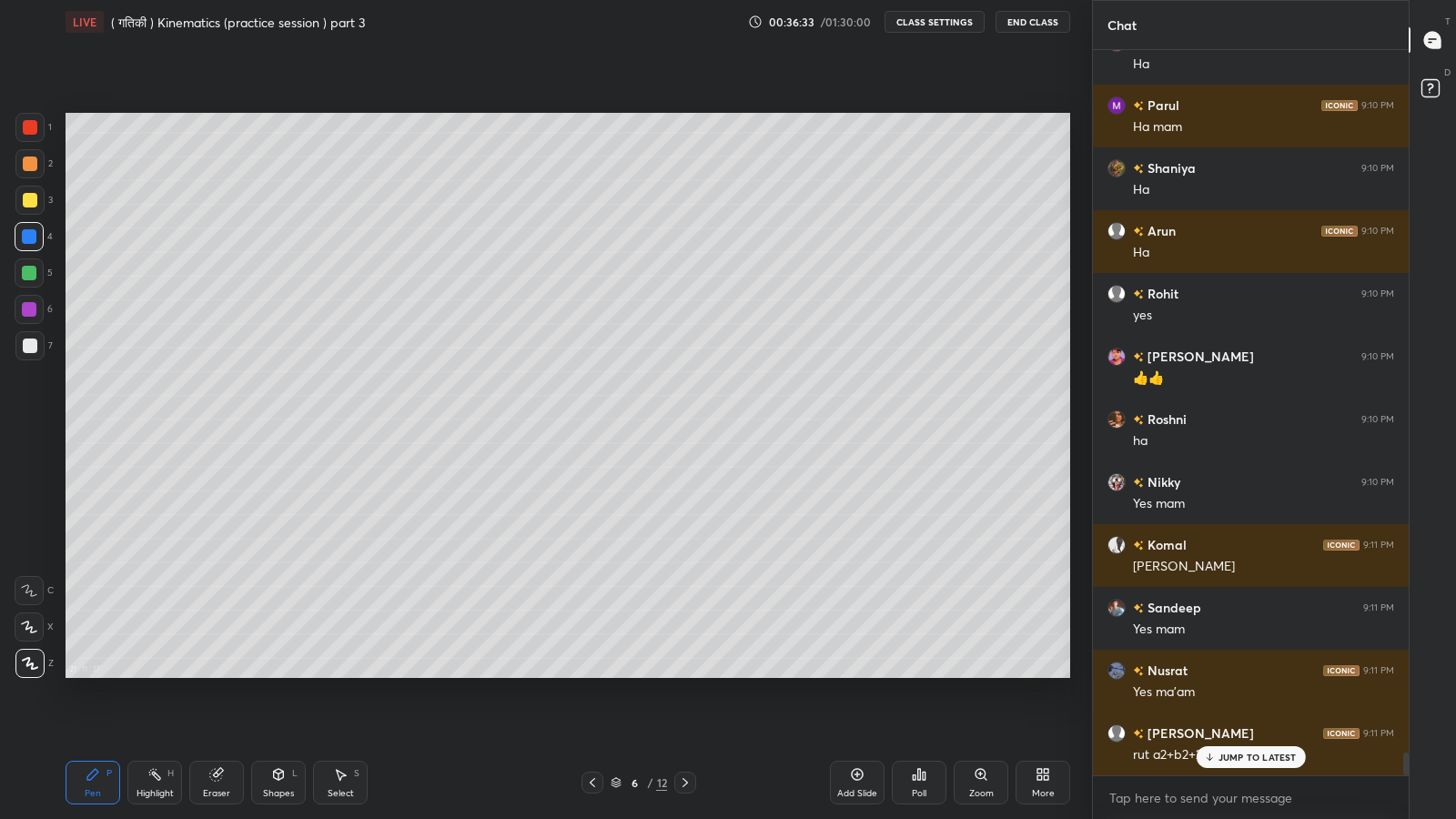
scroll to position [22015, 0]
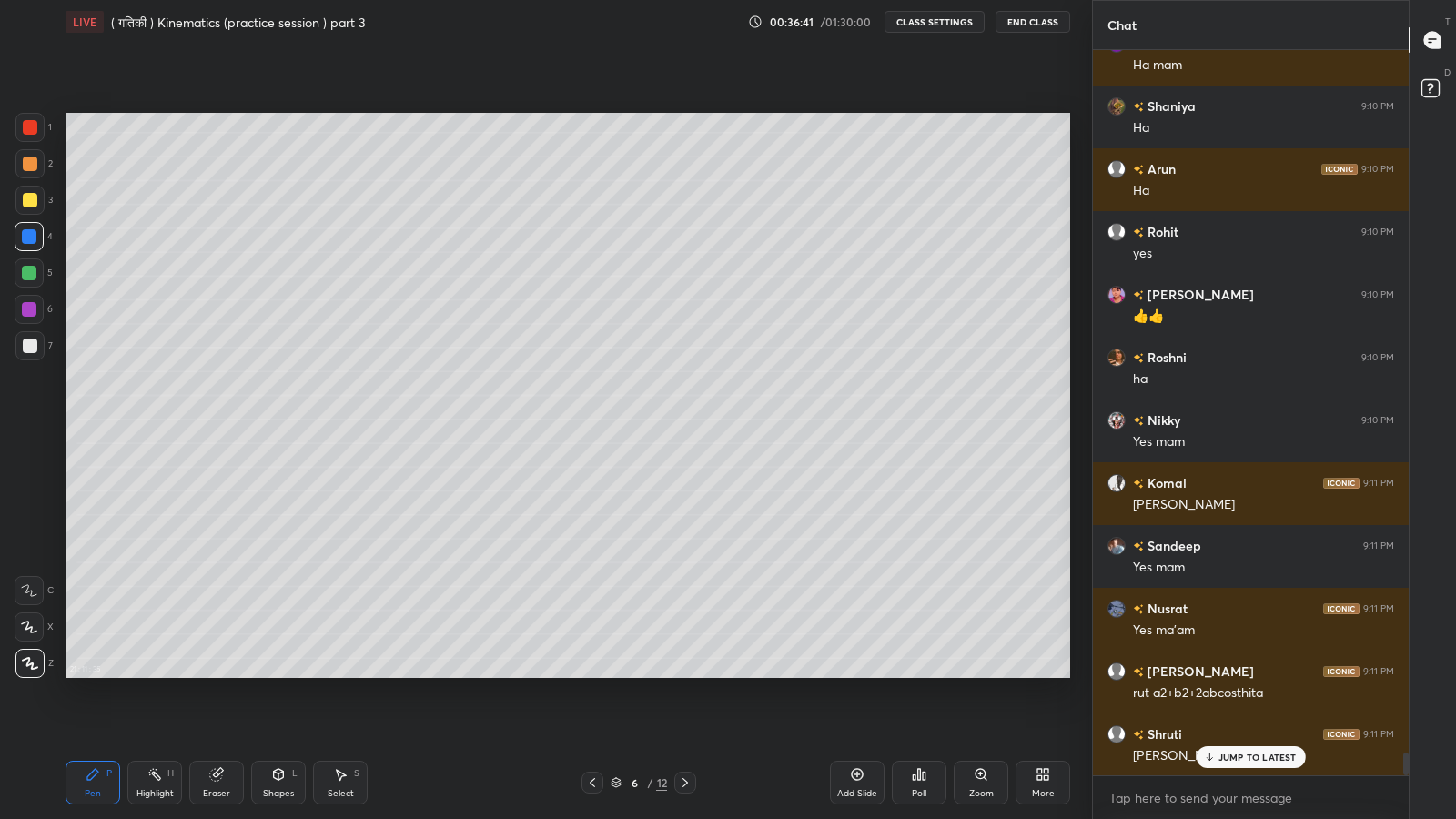
click at [280, 674] on div "Shapes" at bounding box center [278, 793] width 31 height 9
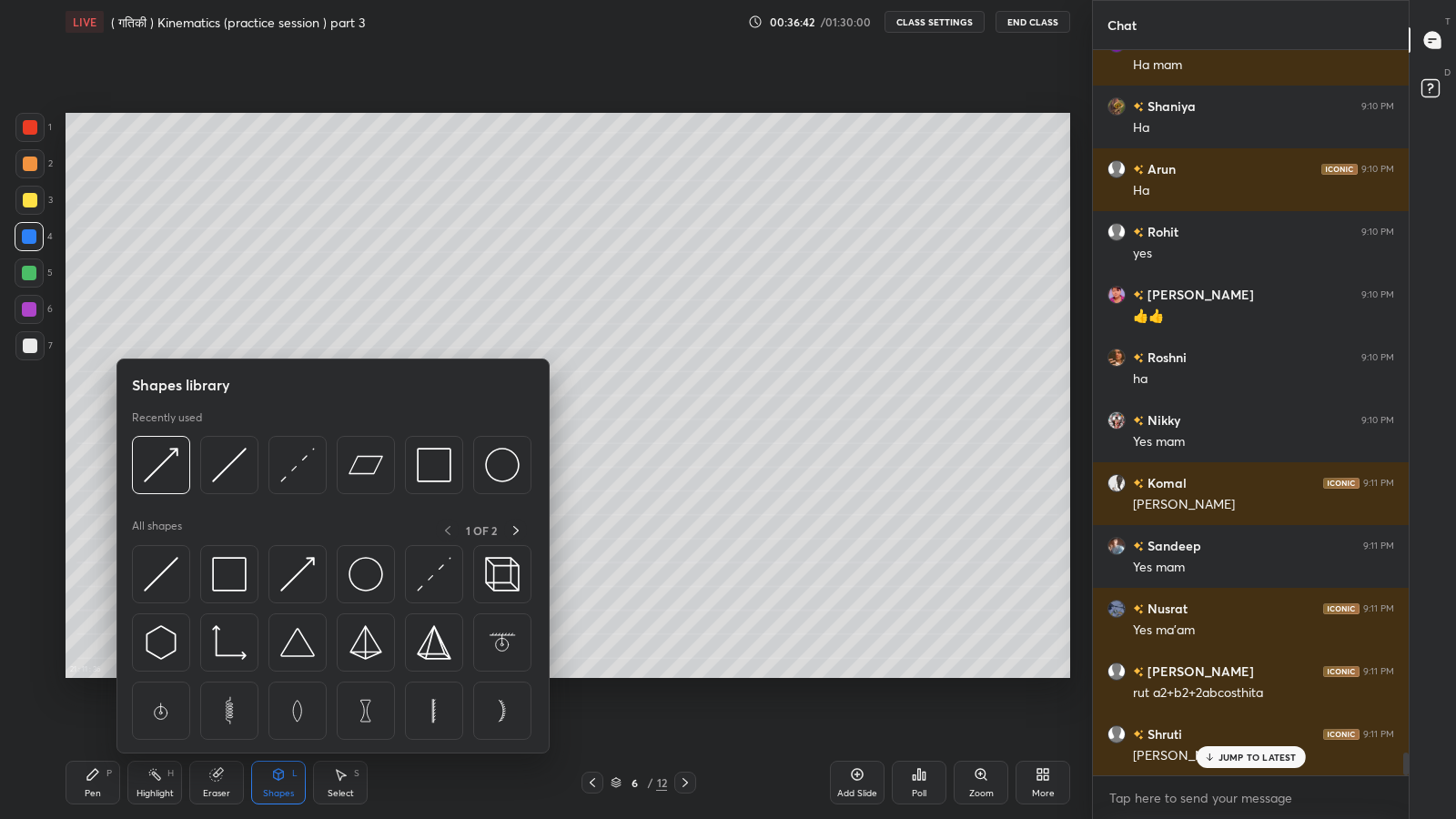
click at [296, 481] on img at bounding box center [298, 465] width 35 height 35
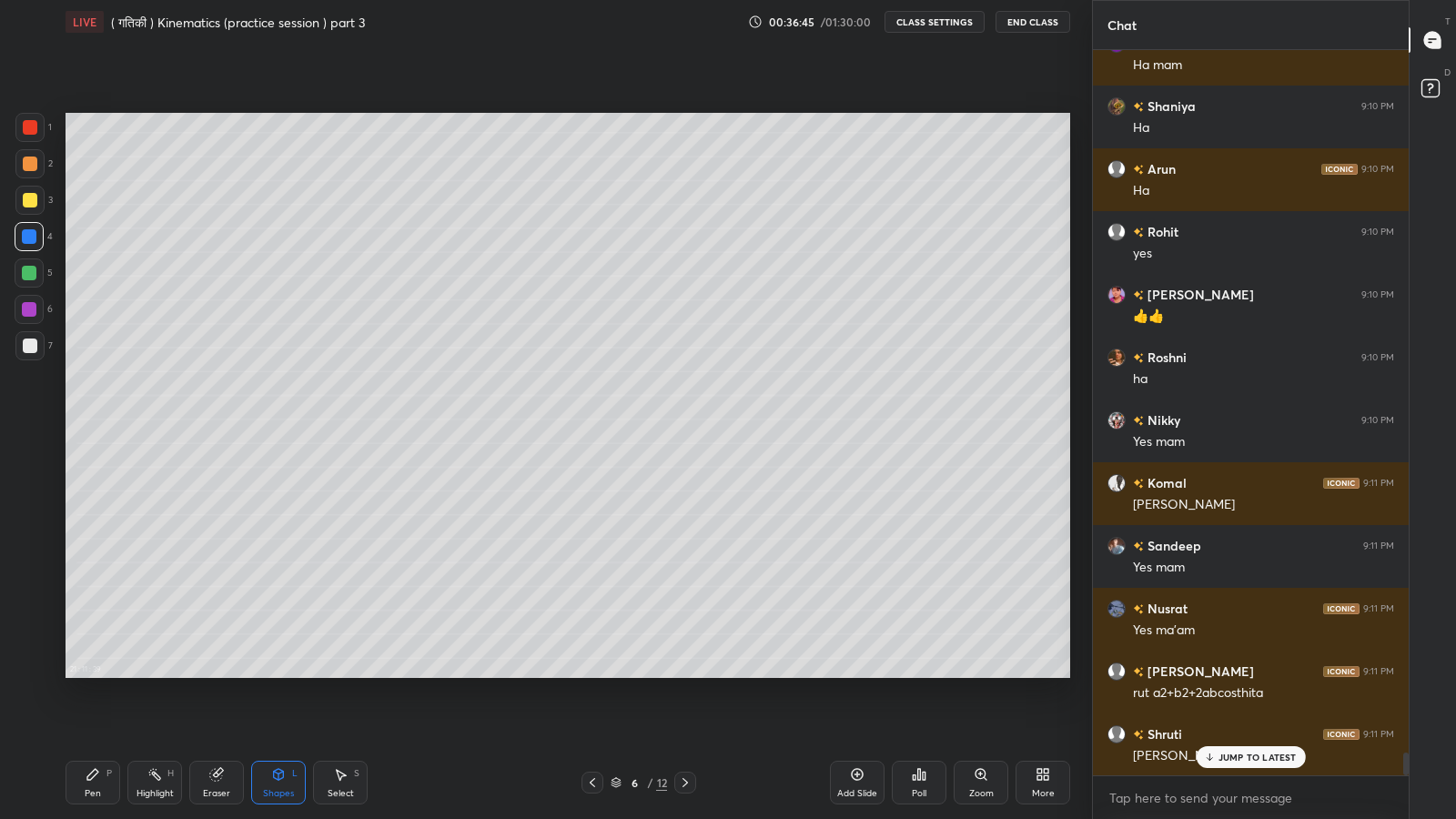
click at [100, 674] on icon at bounding box center [92, 774] width 15 height 15
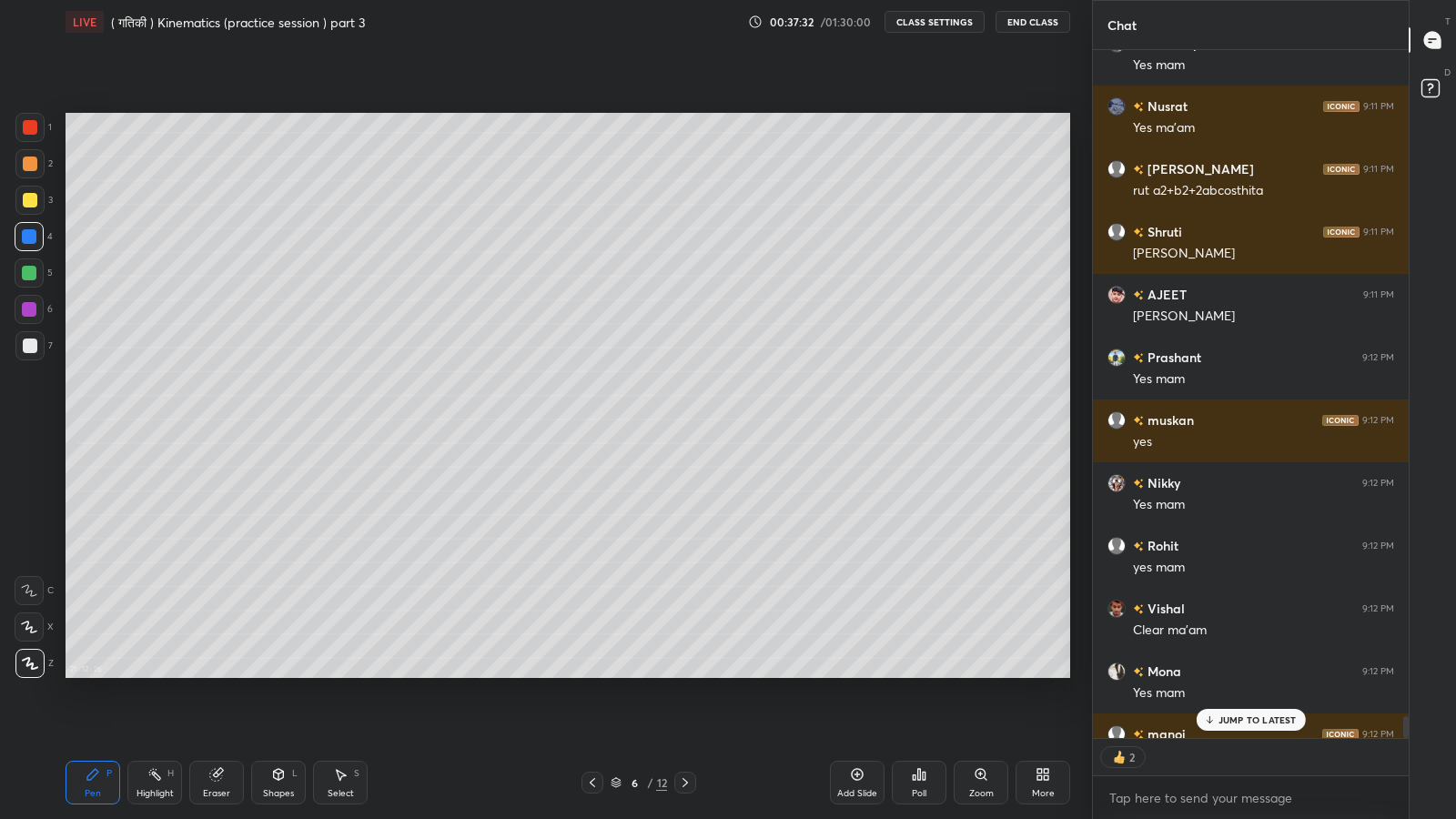
scroll to position [22743, 0]
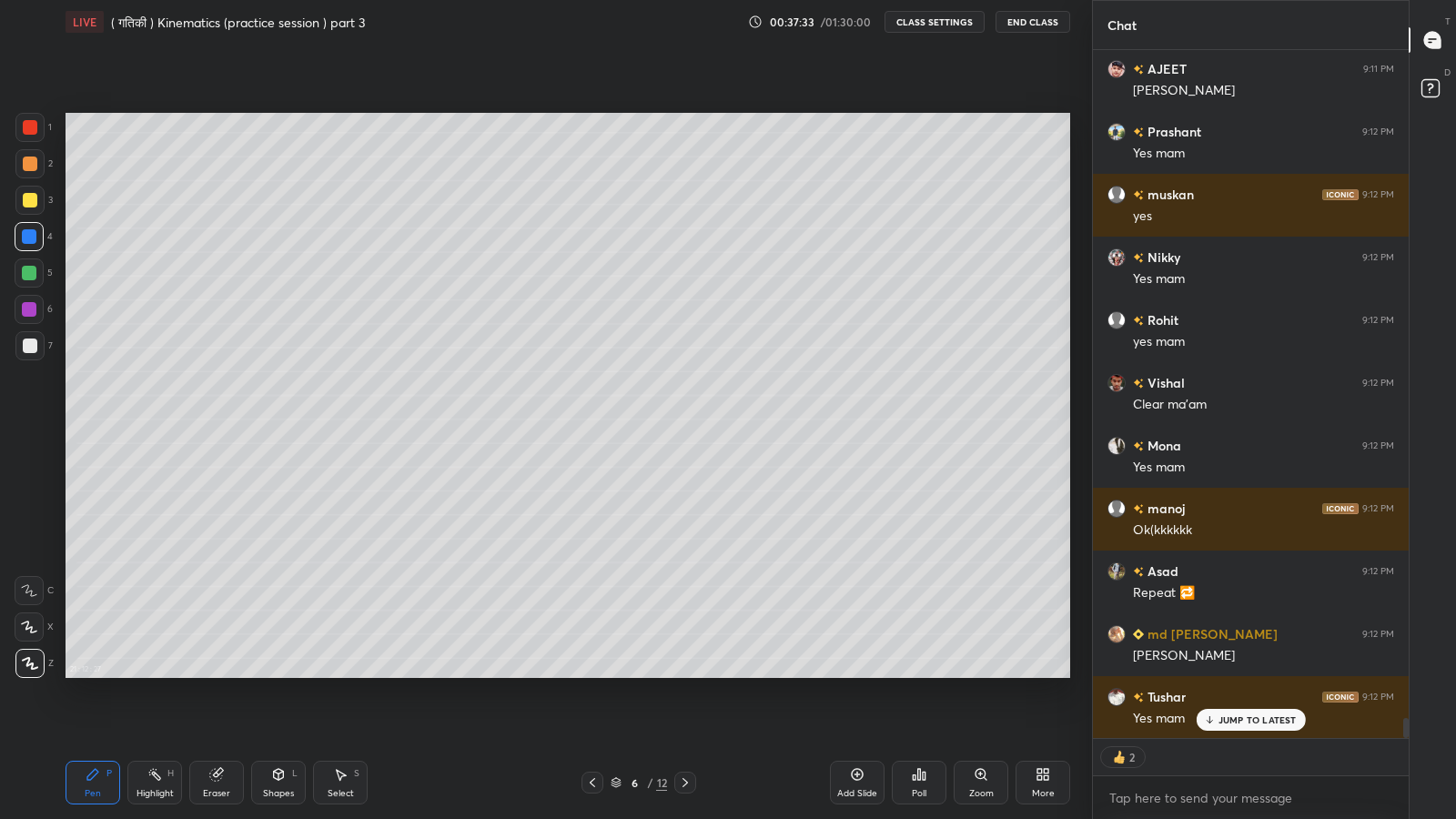
click at [1251, 674] on p "JUMP TO LATEST" at bounding box center [1257, 719] width 78 height 11
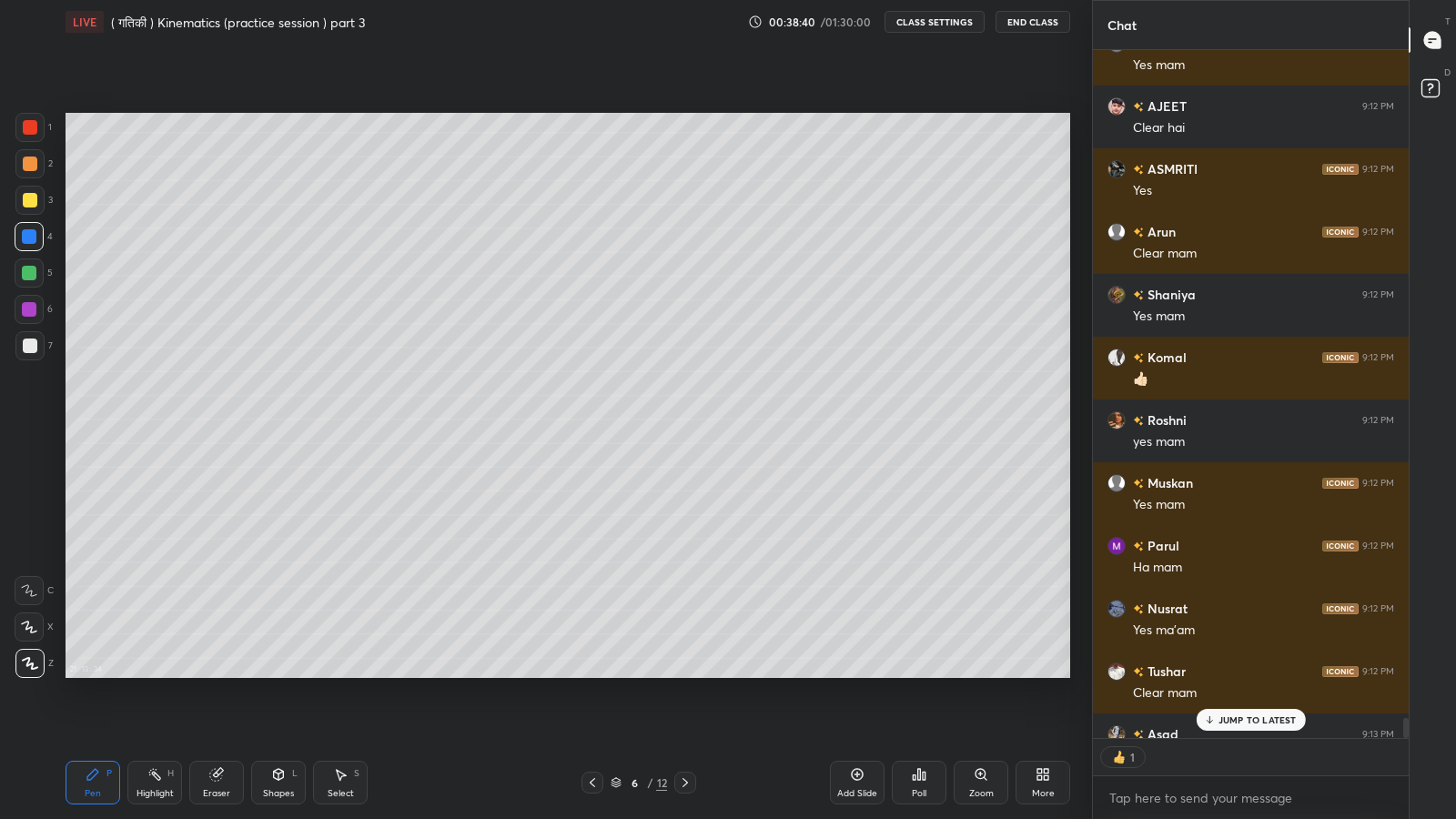
scroll to position [6, 6]
click at [1259, 674] on p "JUMP TO LATEST" at bounding box center [1257, 719] width 78 height 11
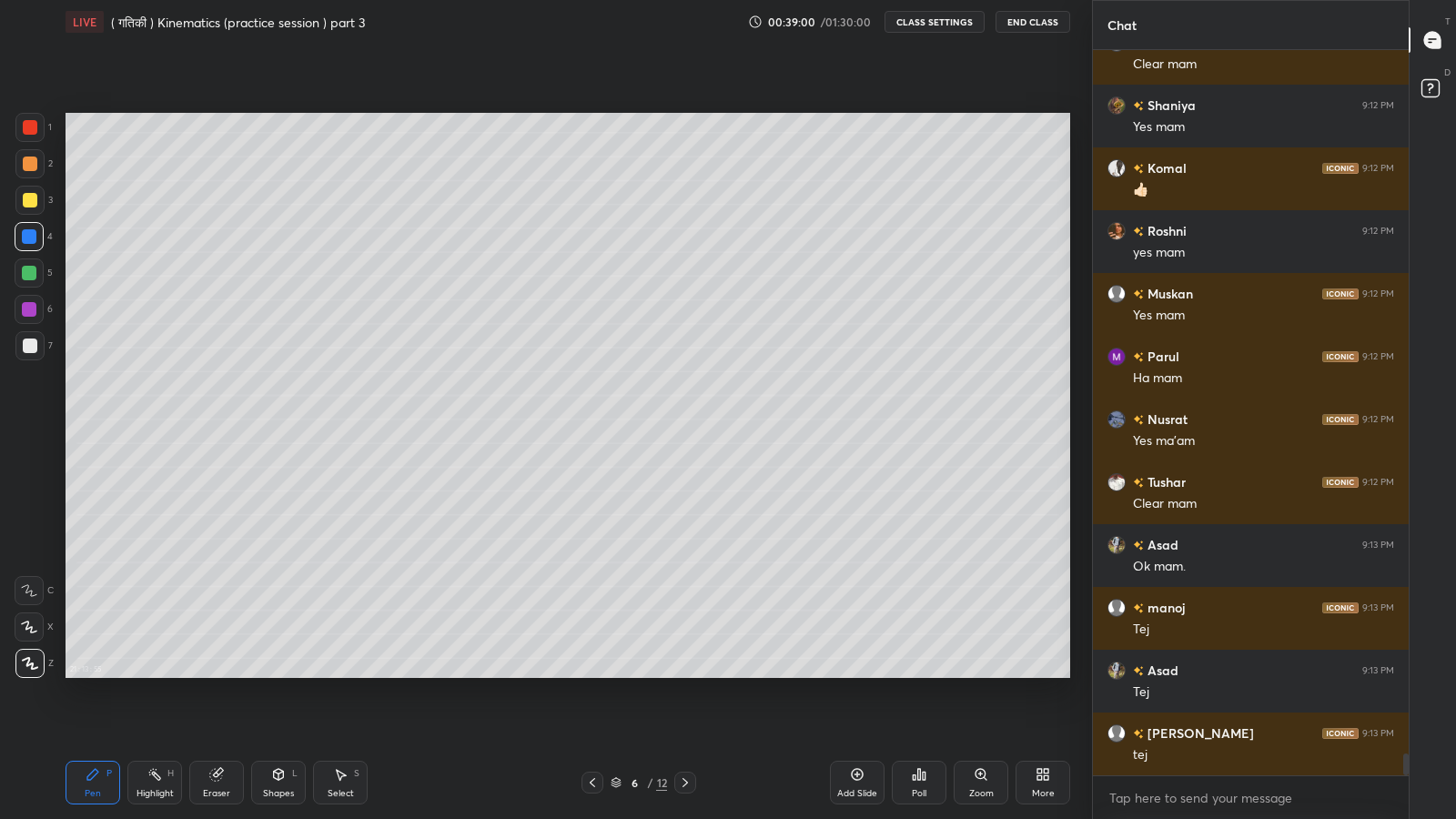
scroll to position [23899, 0]
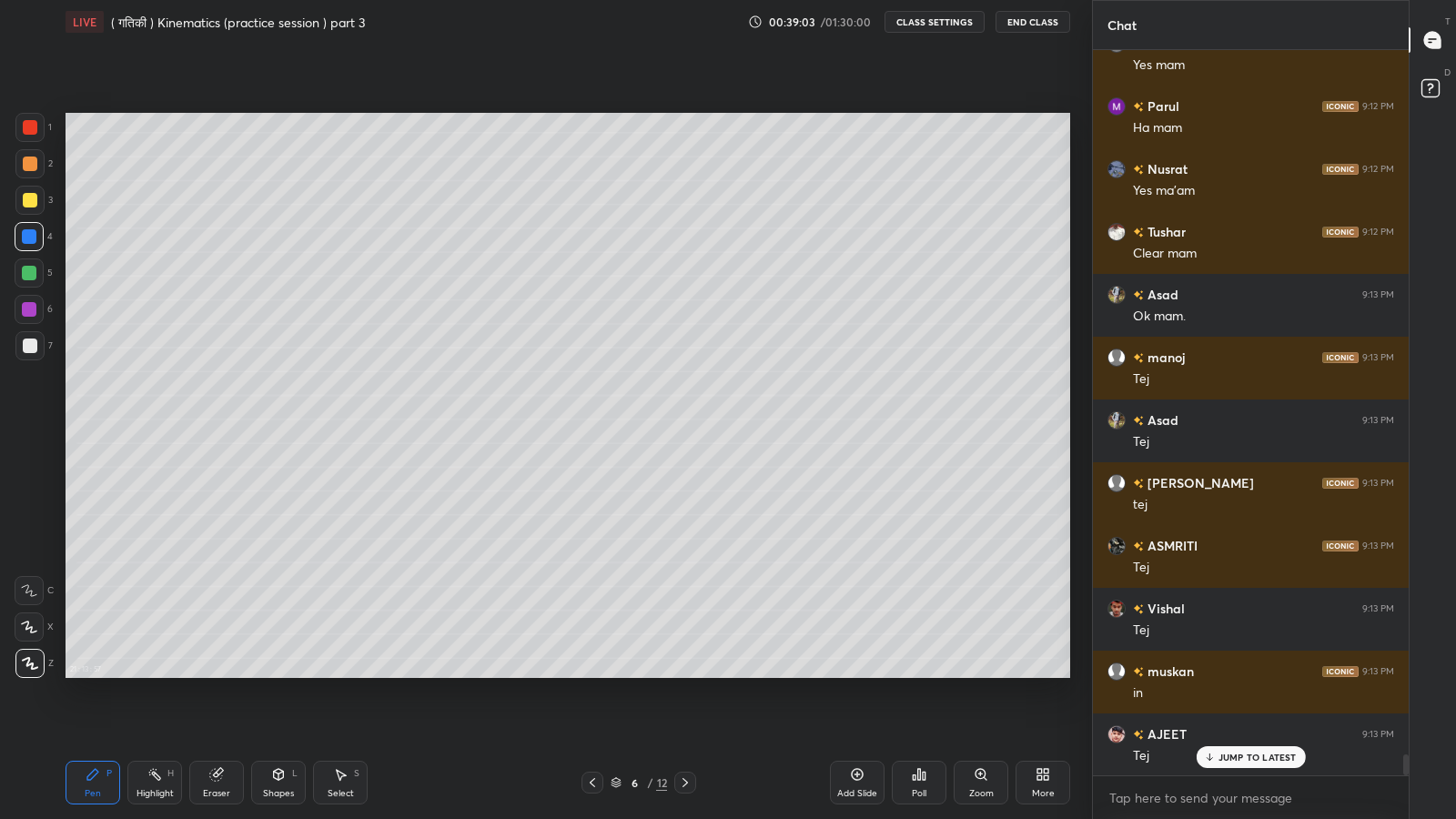
click at [1240, 674] on div "Sandeep 9:12 PM Yes mam [PERSON_NAME] 9:12 PM [PERSON_NAME] mam [PERSON_NAME] 9…" at bounding box center [1250, 413] width 316 height 725
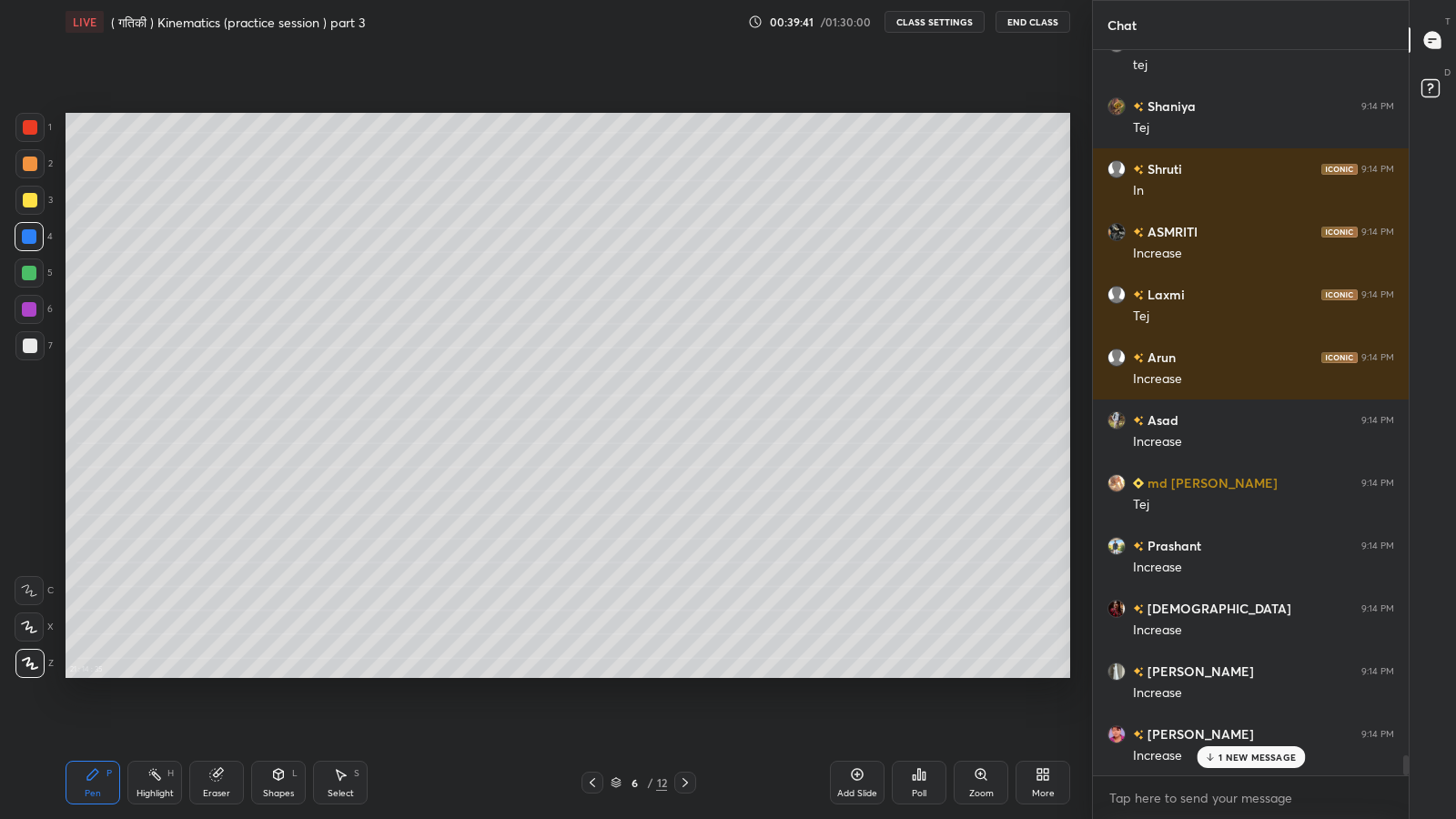
scroll to position [25281, 0]
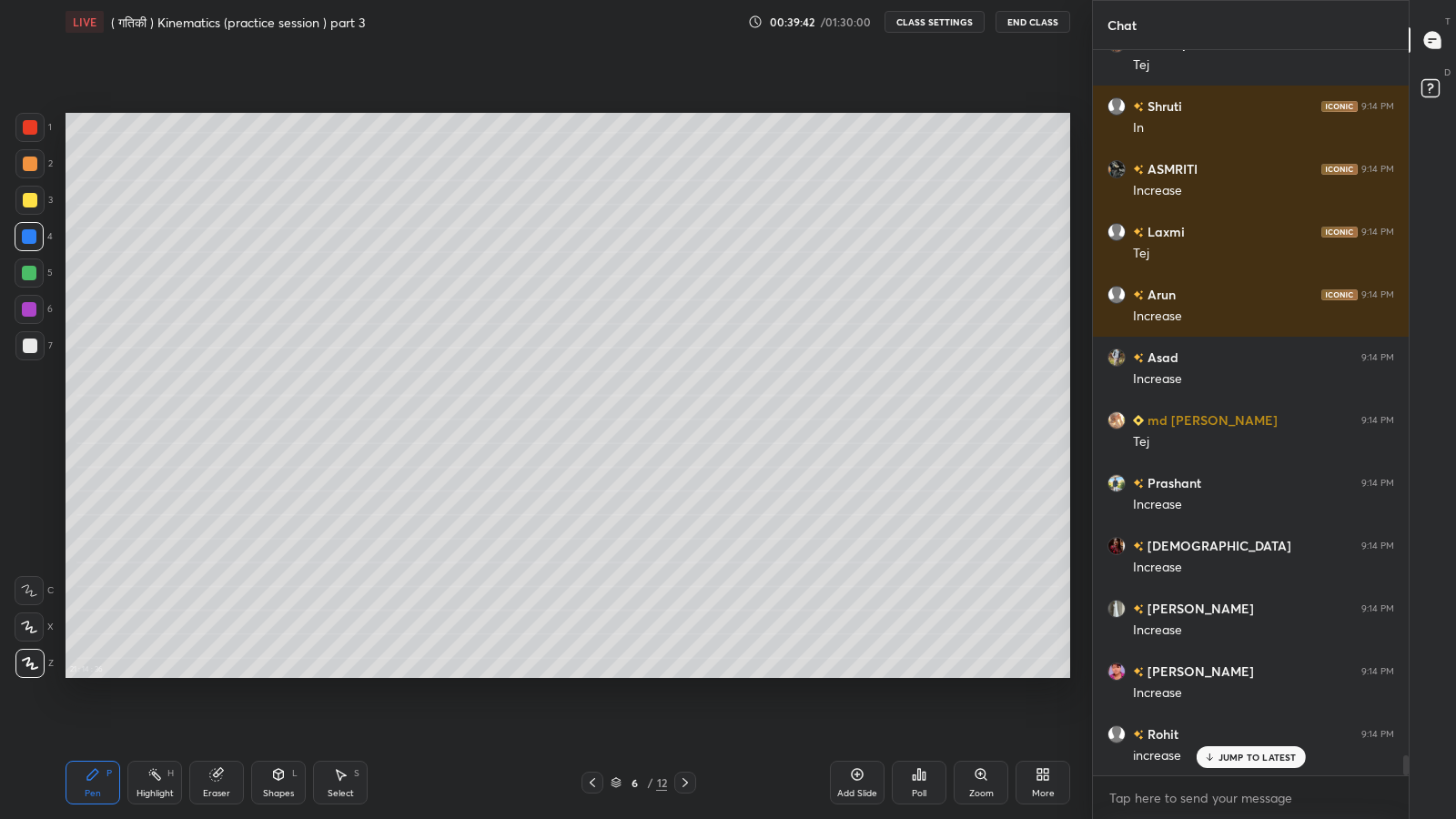
click at [1246, 674] on p "JUMP TO LATEST" at bounding box center [1257, 756] width 78 height 11
click at [858, 674] on icon at bounding box center [857, 774] width 15 height 15
click at [214, 674] on icon at bounding box center [216, 775] width 12 height 12
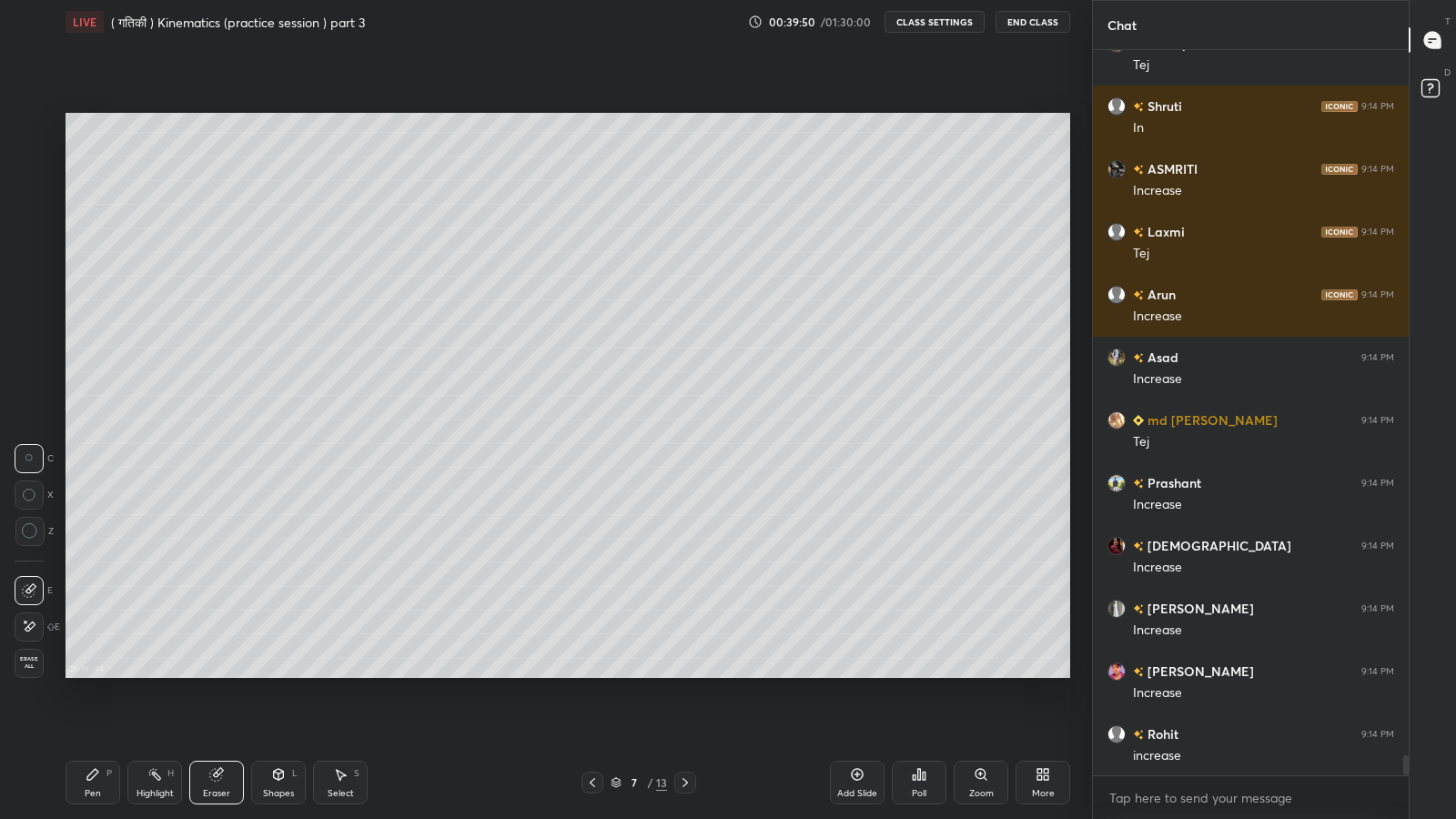
click at [276, 674] on div "Shapes L" at bounding box center [278, 782] width 54 height 44
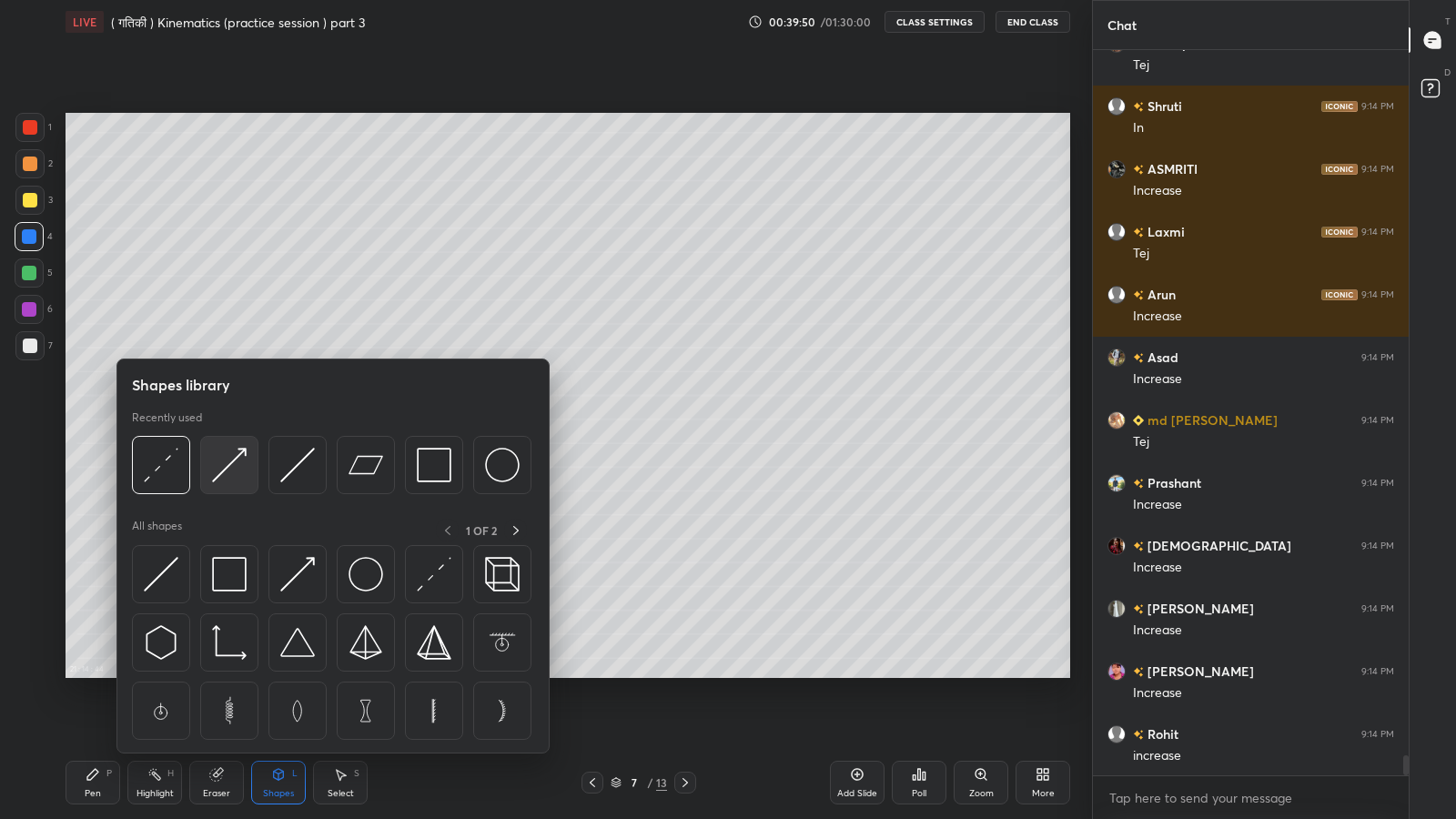
click at [229, 464] on img at bounding box center [229, 465] width 35 height 35
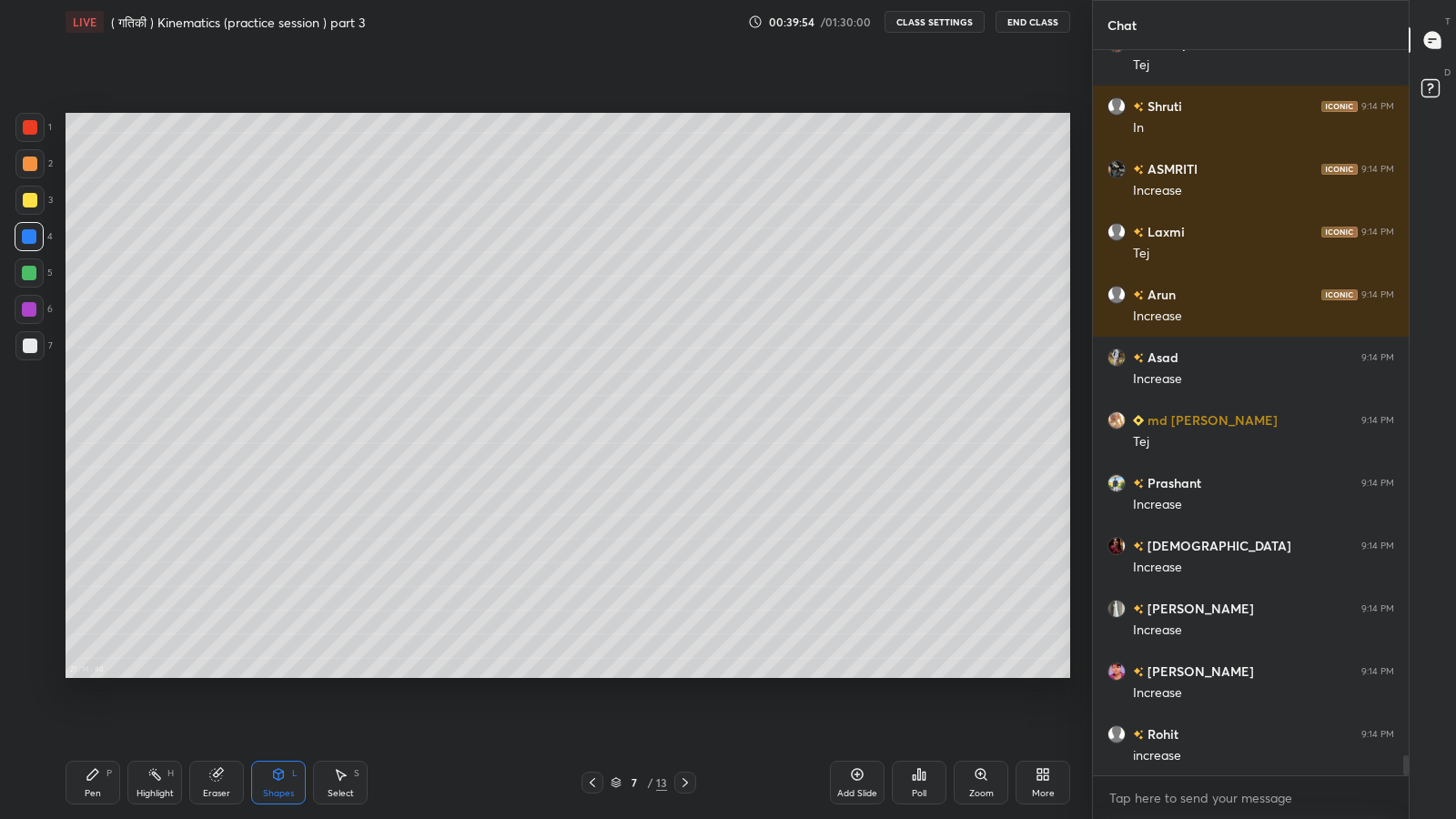
click at [225, 674] on div "Eraser" at bounding box center [217, 782] width 54 height 44
click at [24, 658] on span "Erase all" at bounding box center [29, 662] width 27 height 13
click at [273, 674] on icon at bounding box center [277, 774] width 15 height 15
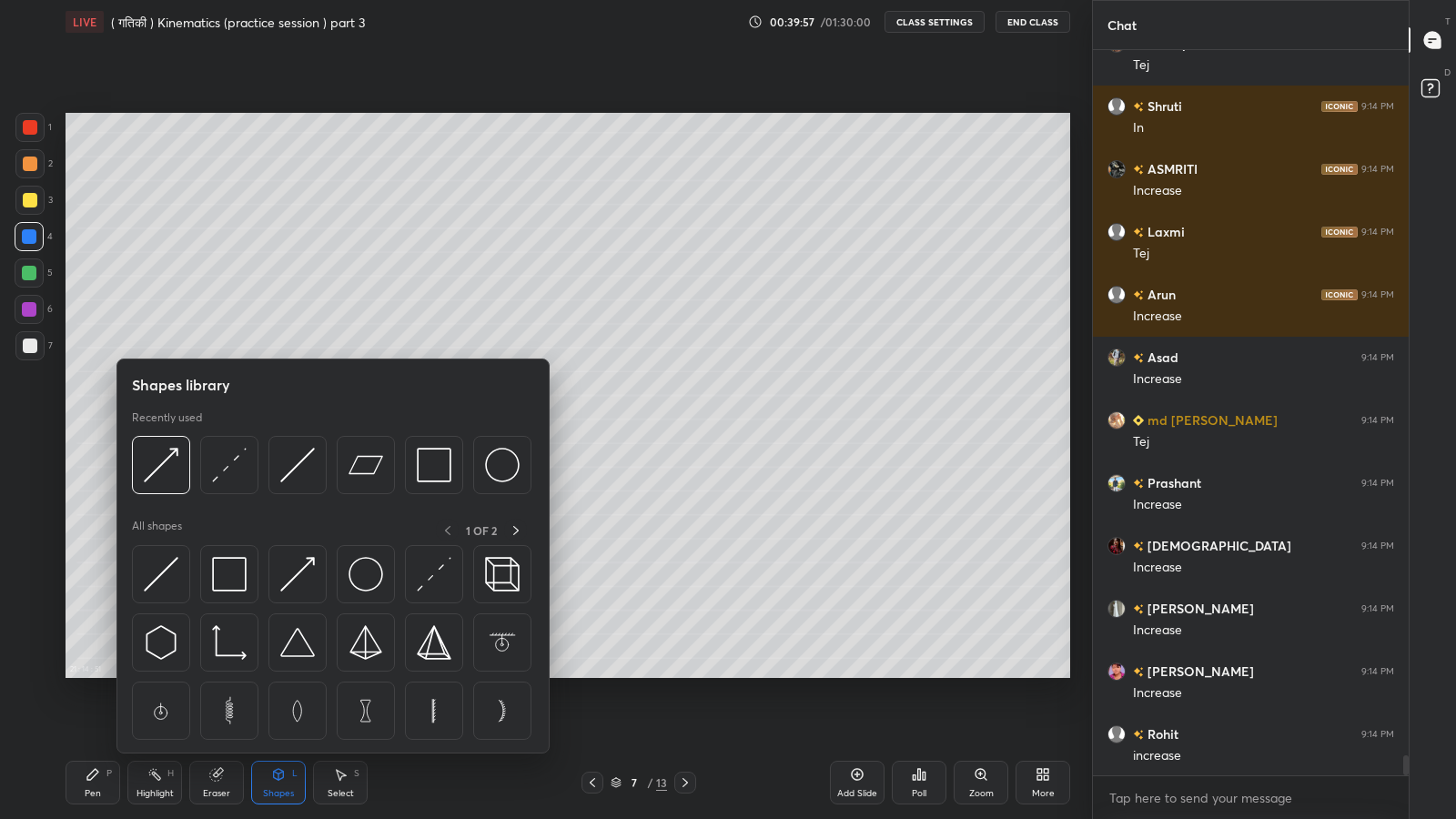
click at [296, 586] on img at bounding box center [298, 574] width 35 height 35
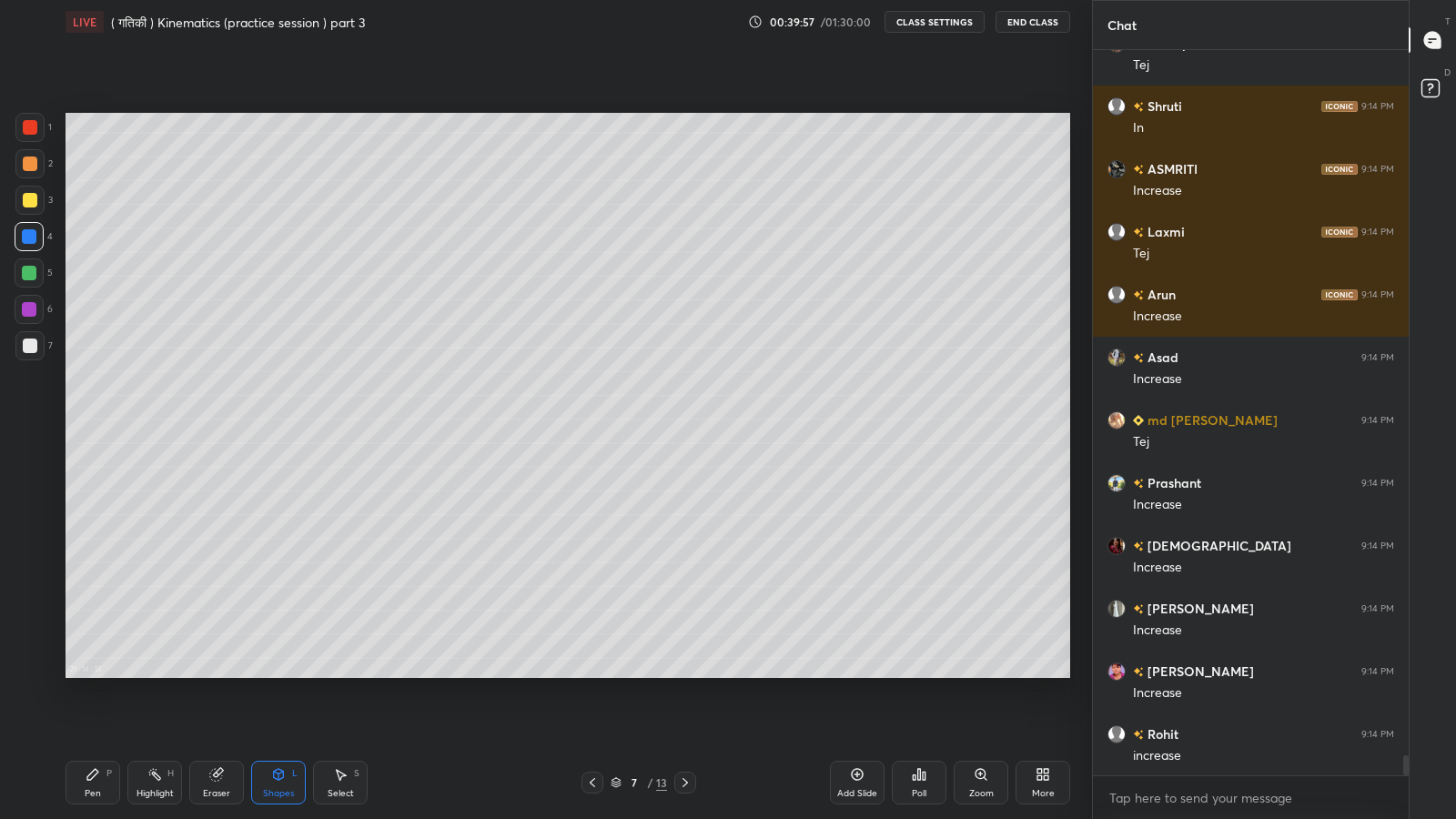
click at [33, 346] on div at bounding box center [30, 345] width 15 height 15
click at [85, 674] on div "Pen" at bounding box center [93, 793] width 16 height 9
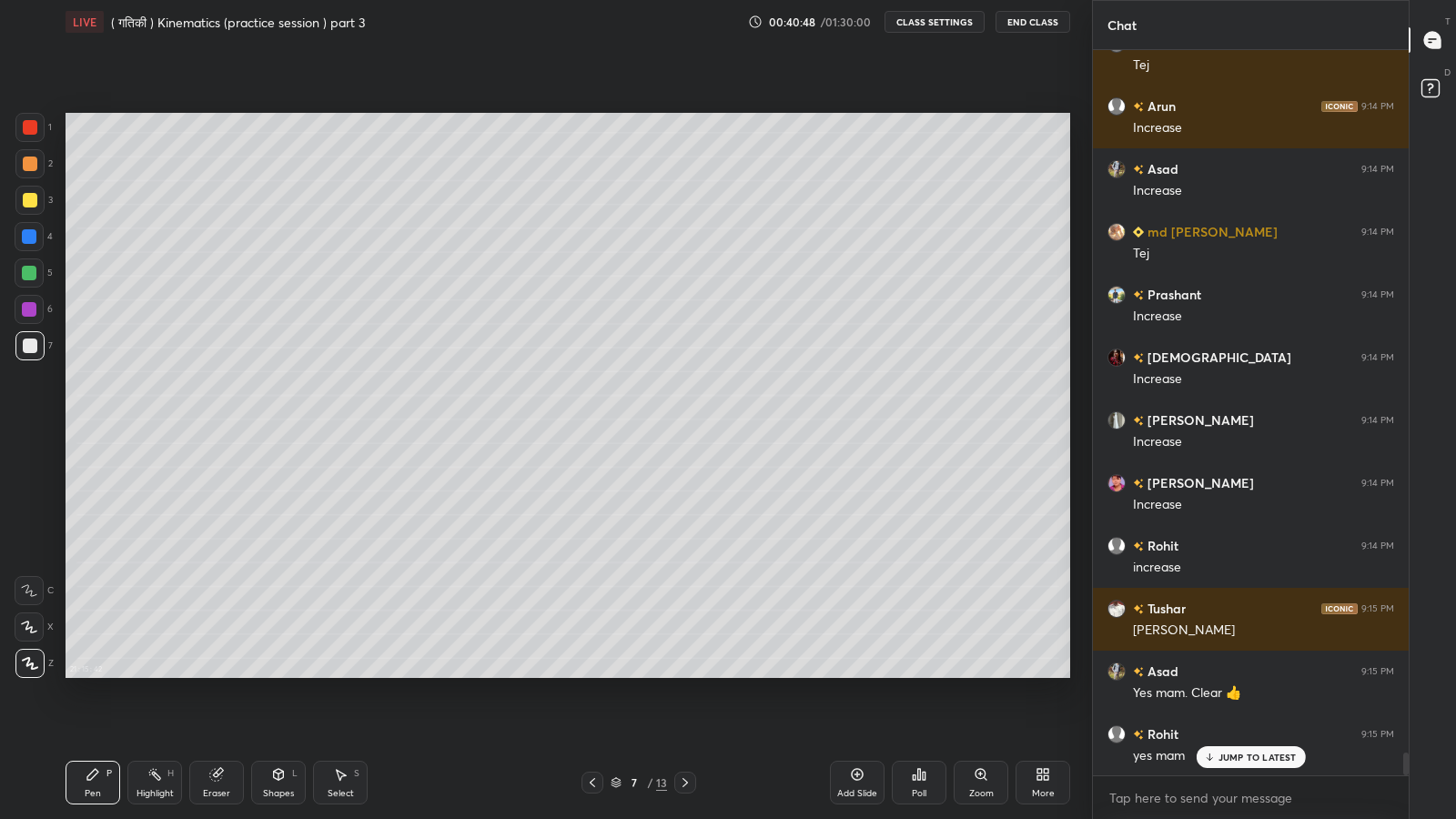
scroll to position [22556, 0]
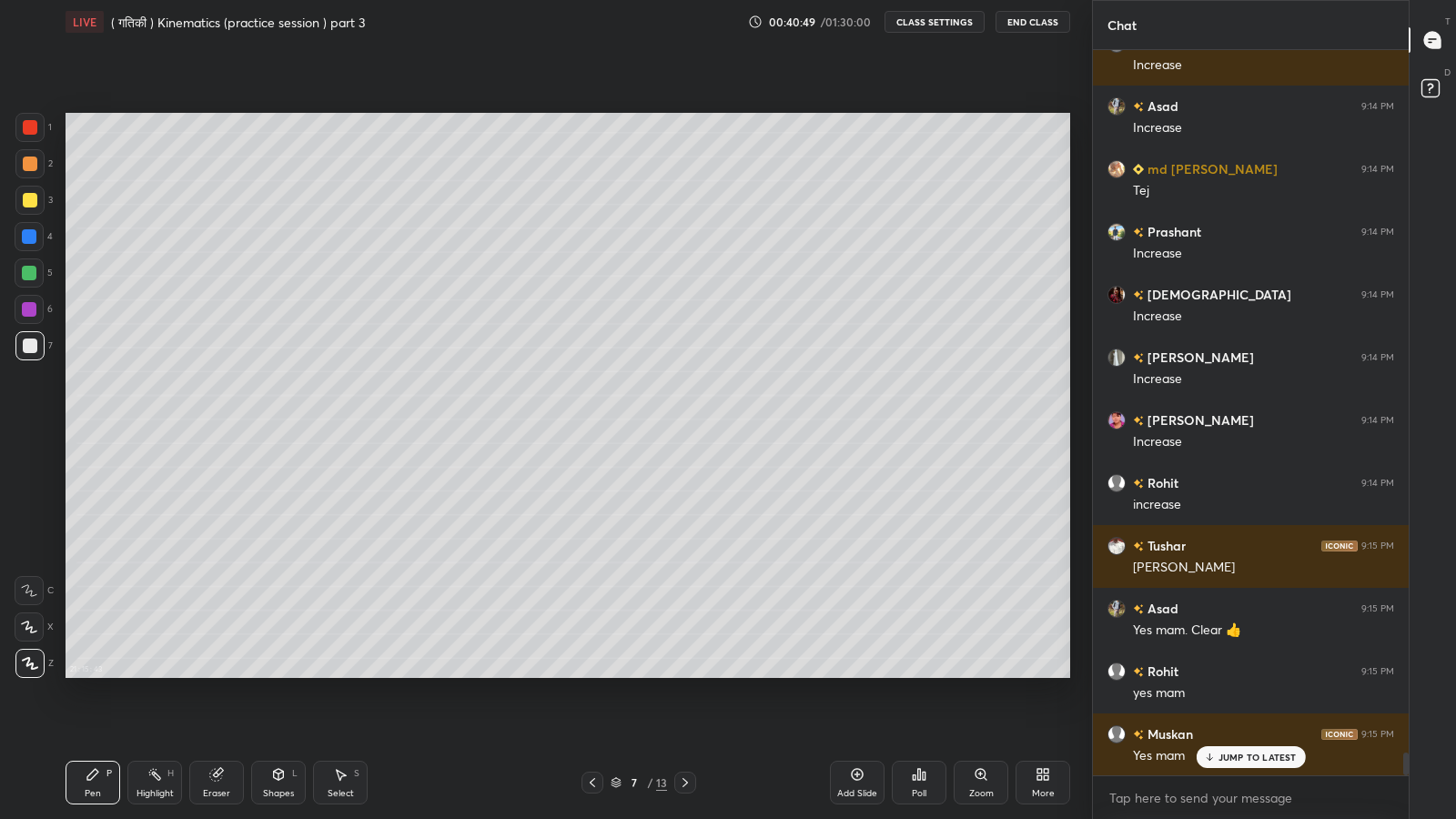
click at [1240, 674] on p "JUMP TO LATEST" at bounding box center [1257, 756] width 78 height 11
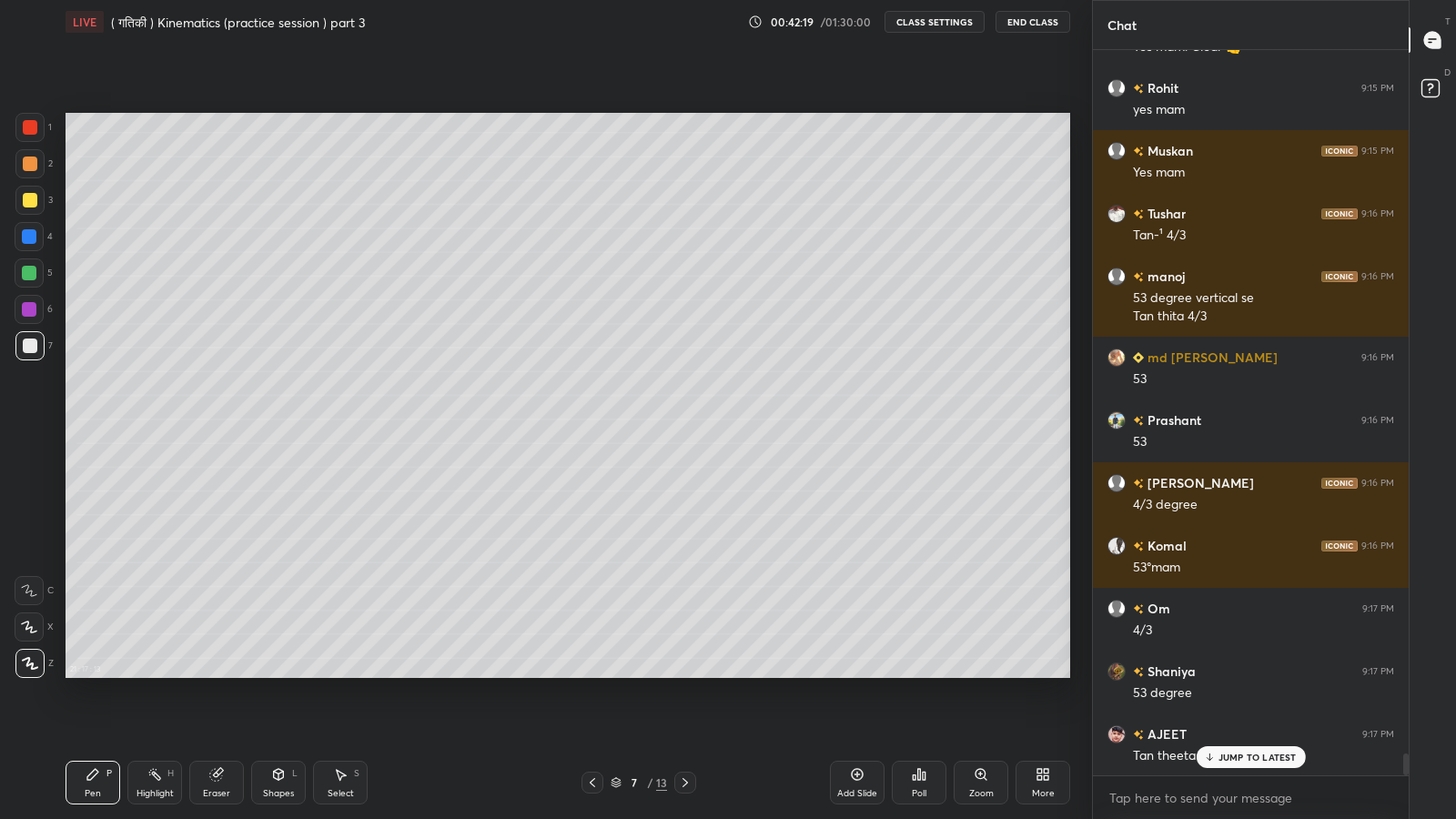
scroll to position [23202, 0]
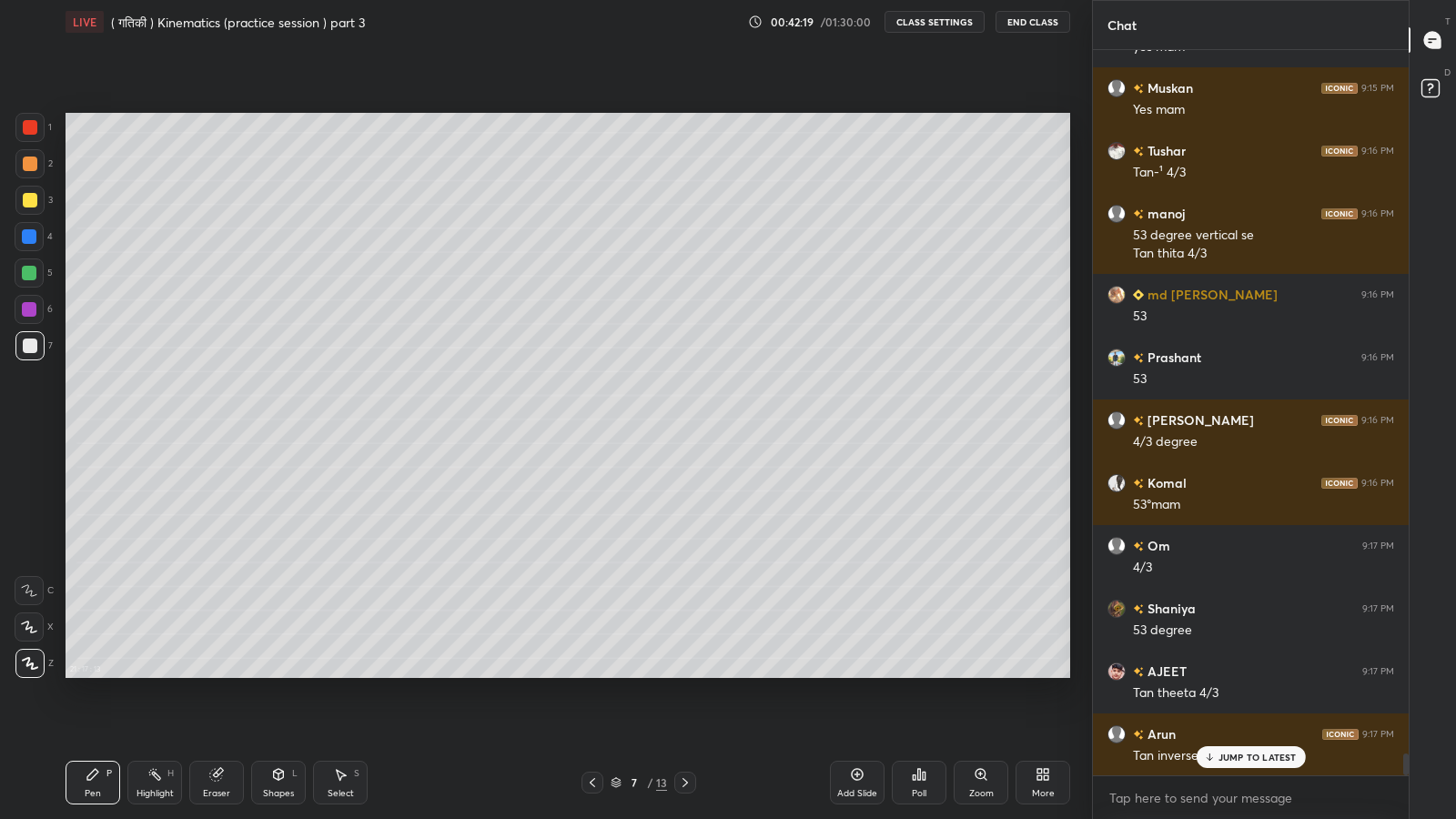
click at [30, 211] on div at bounding box center [30, 200] width 29 height 29
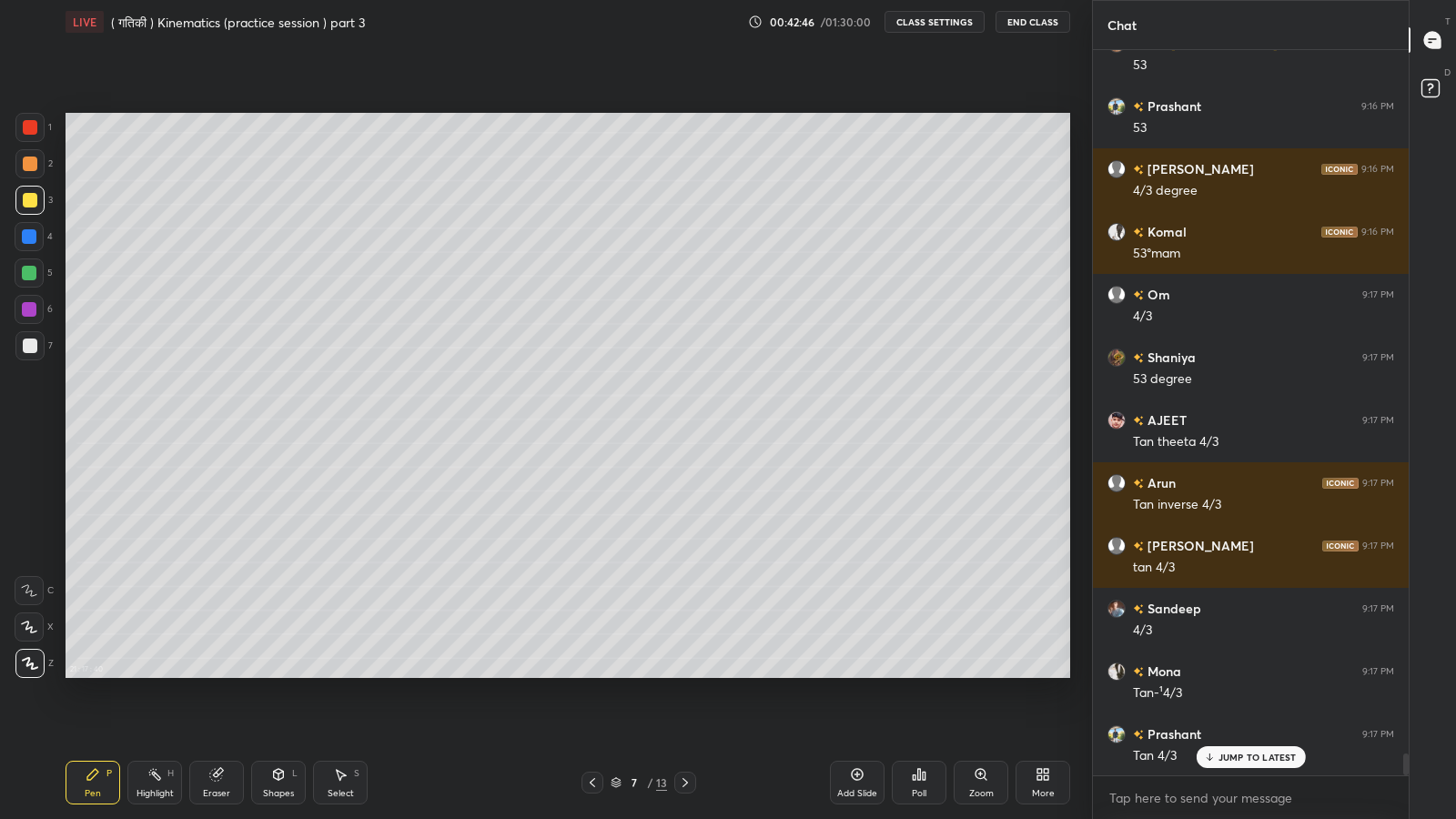
scroll to position [23516, 0]
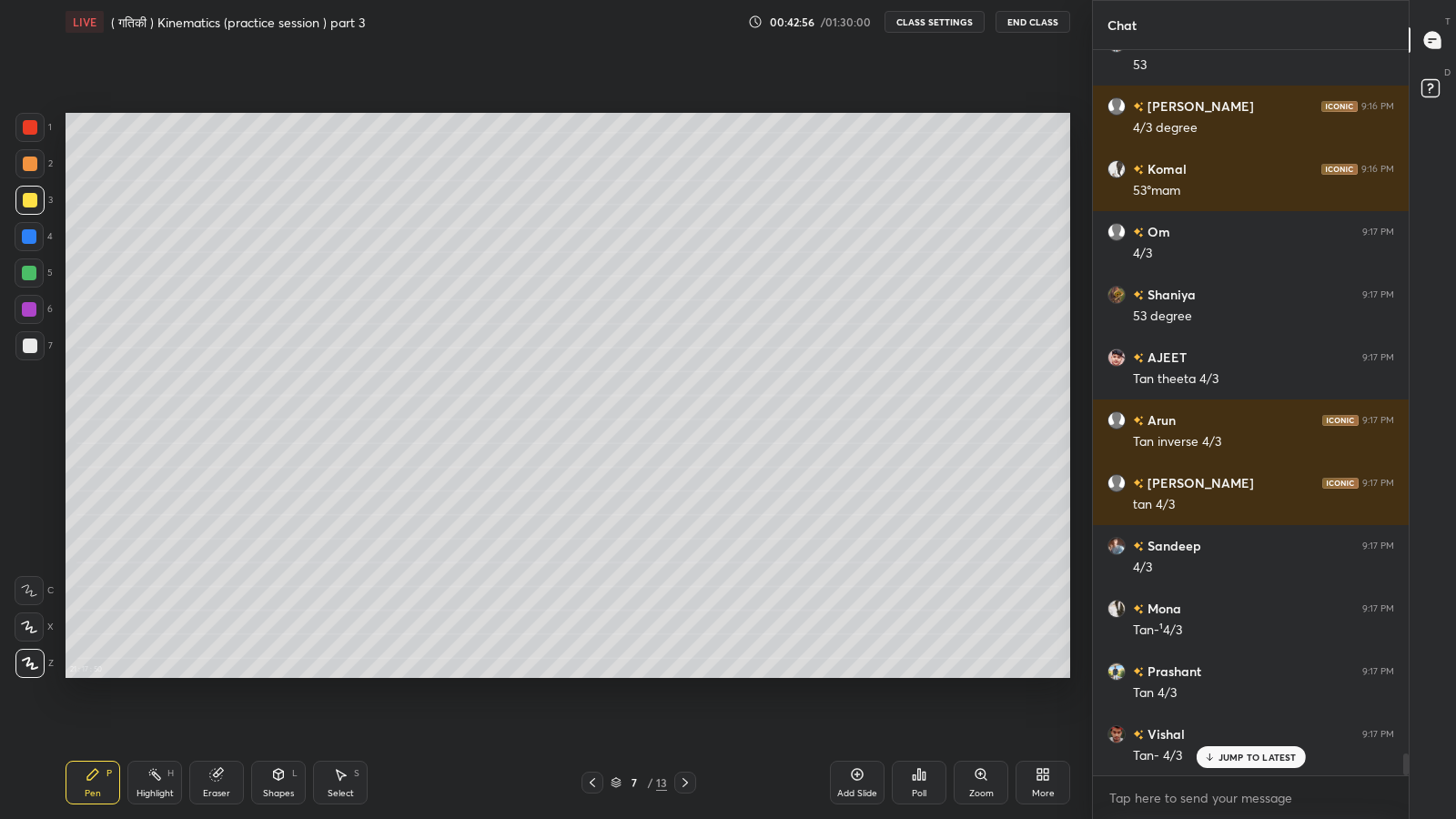
click at [29, 350] on div at bounding box center [30, 345] width 15 height 15
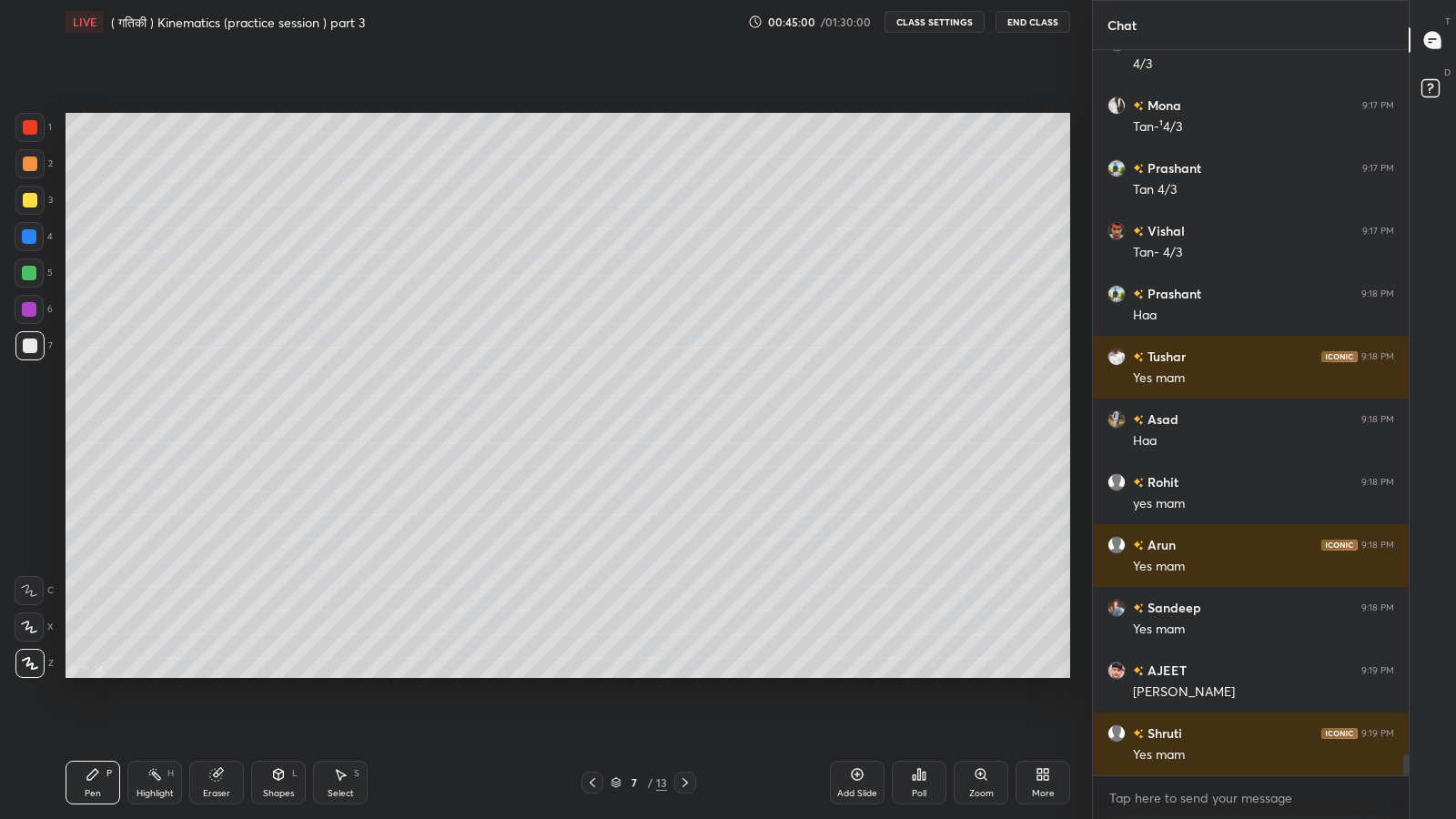
scroll to position [24082, 0]
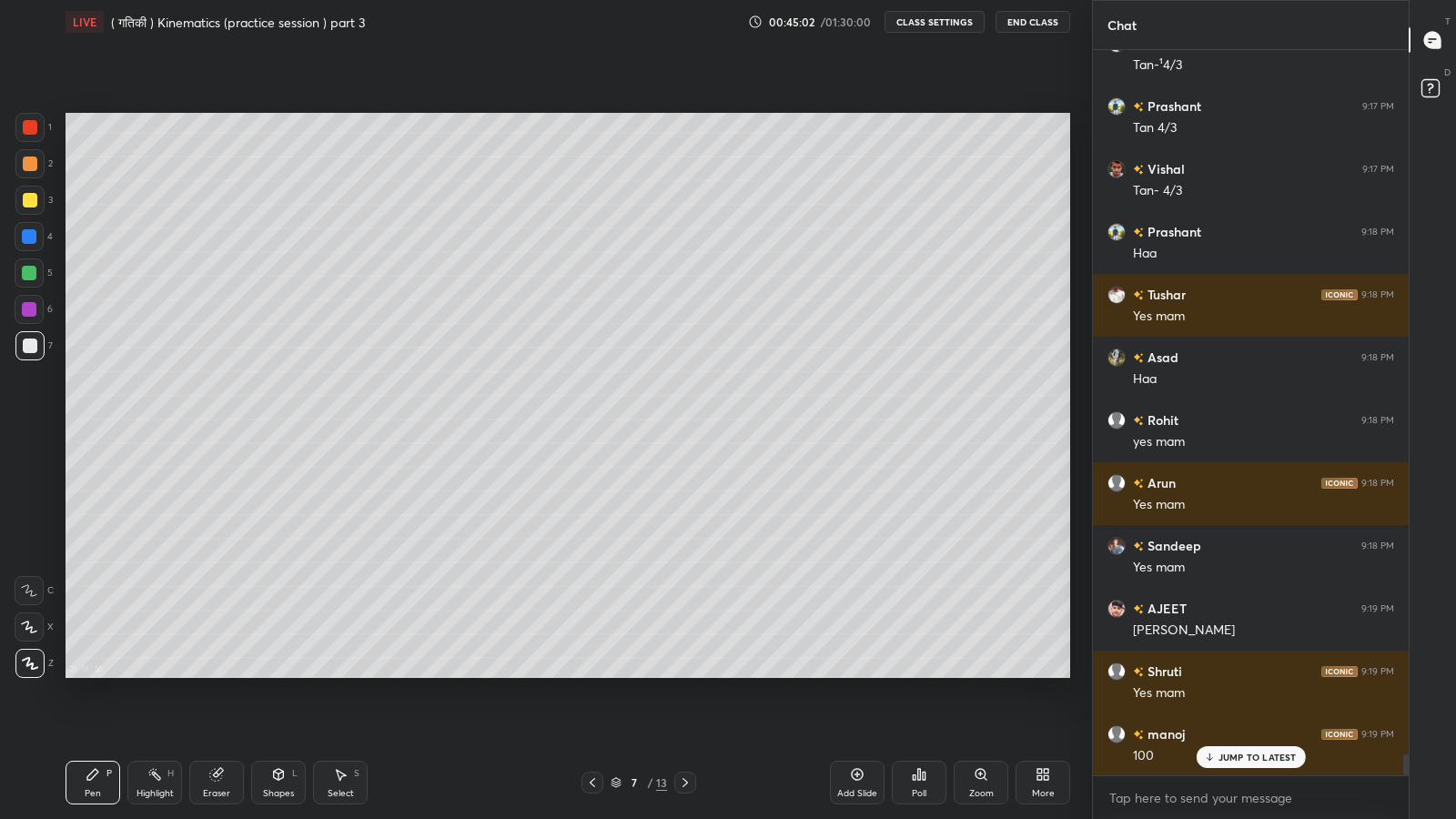
click at [1238, 674] on p "JUMP TO LATEST" at bounding box center [1257, 756] width 78 height 11
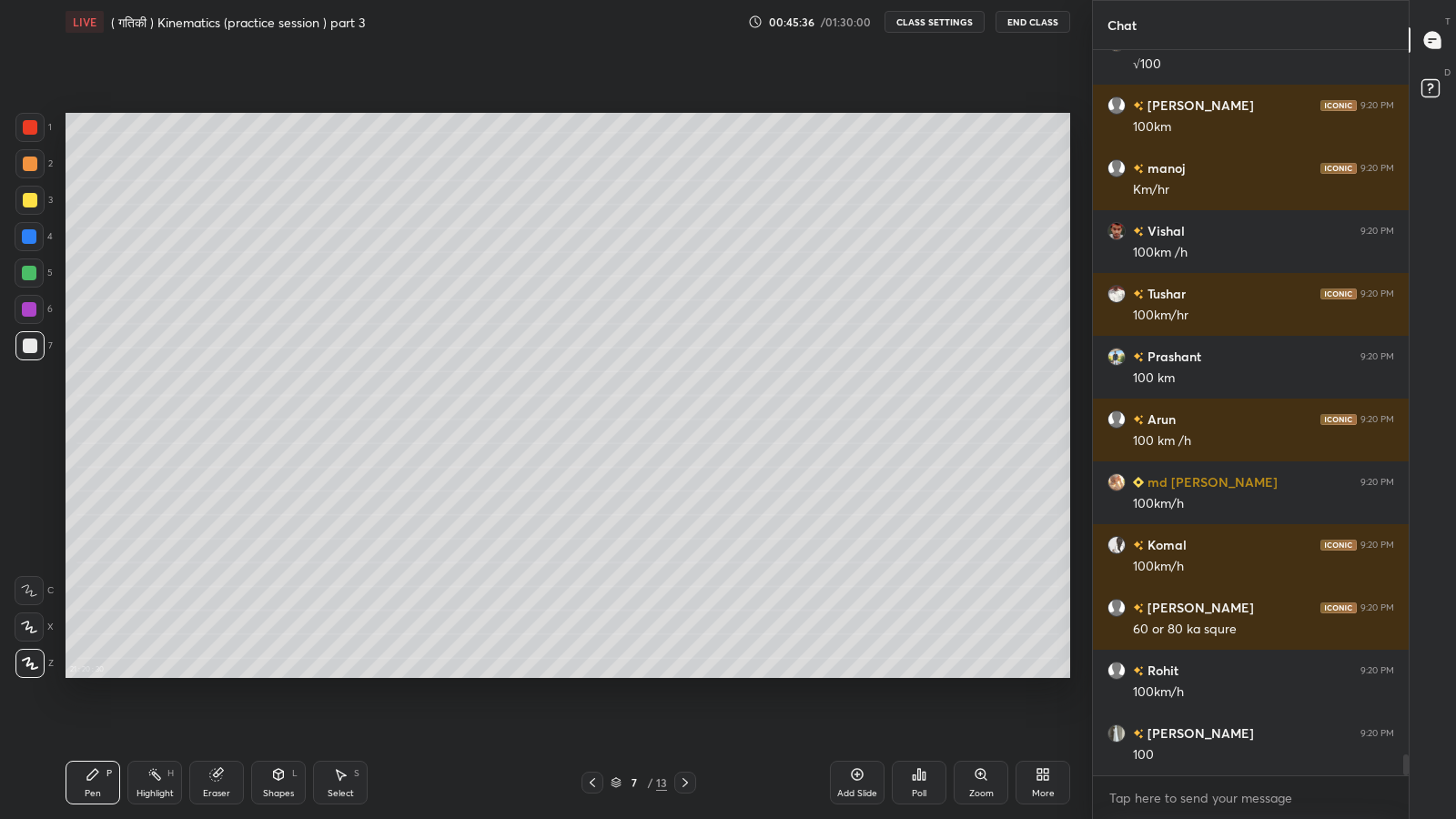
scroll to position [25023, 0]
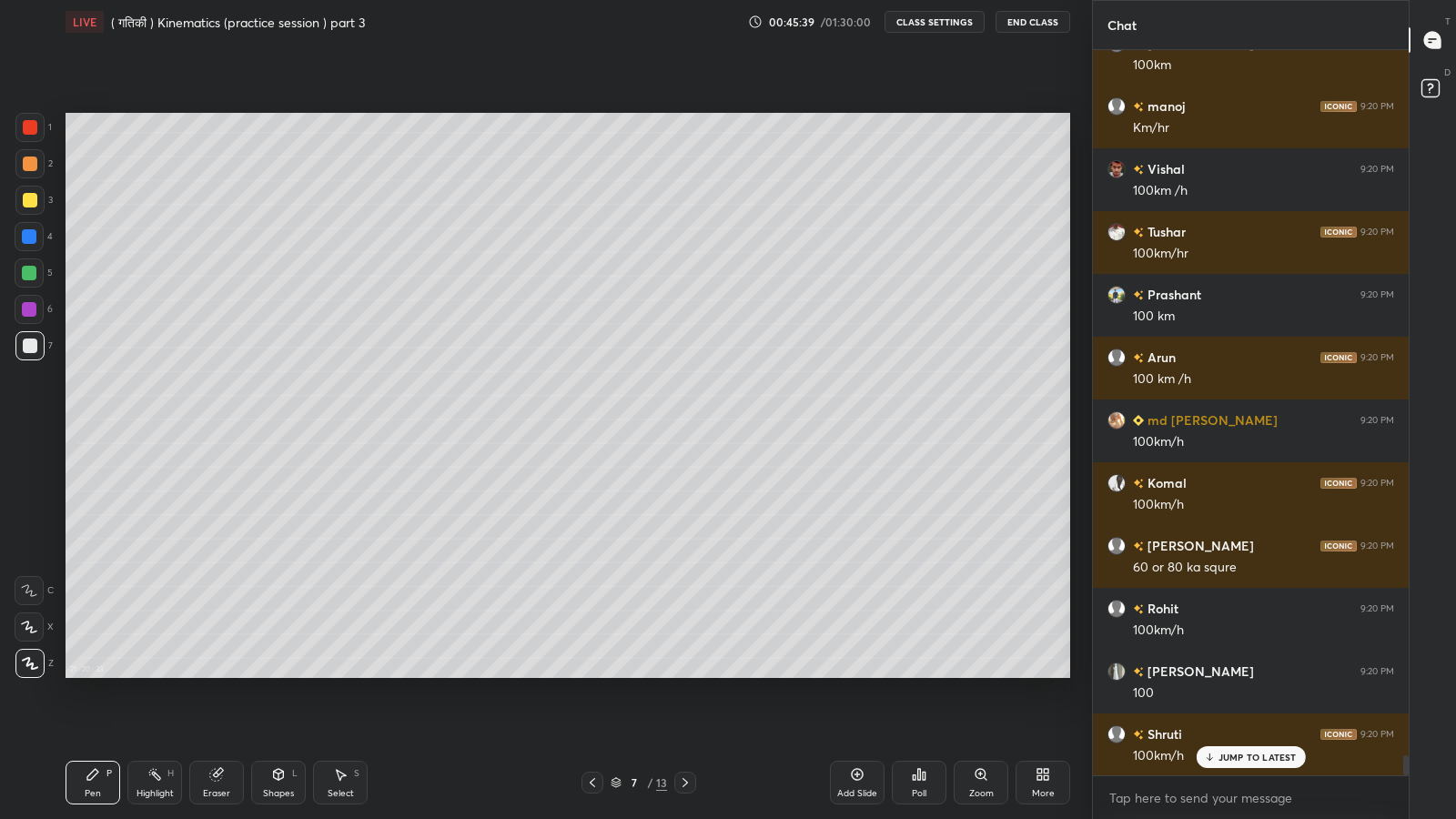
click at [1258, 674] on p "JUMP TO LATEST" at bounding box center [1257, 756] width 78 height 11
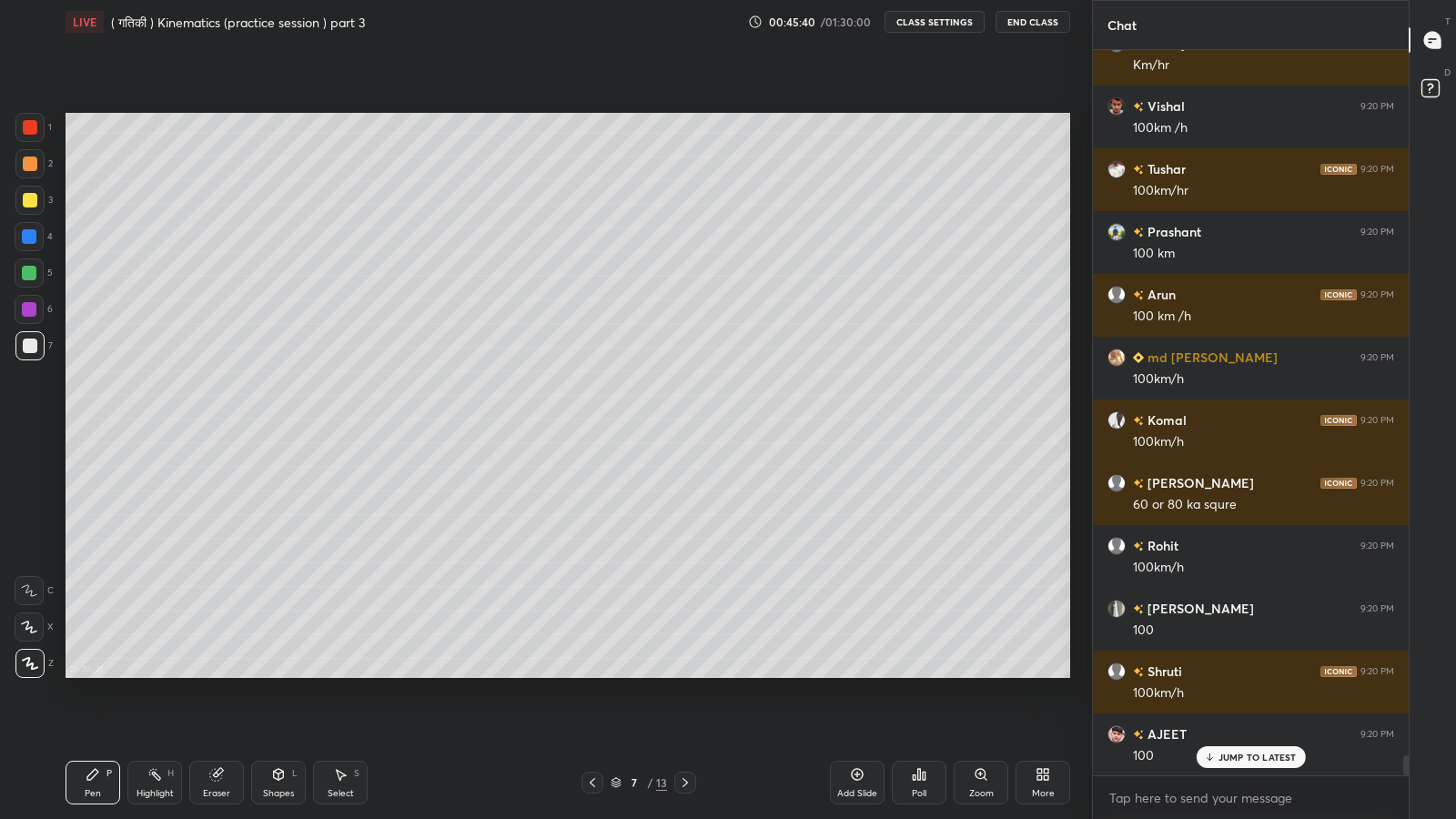
scroll to position [25149, 0]
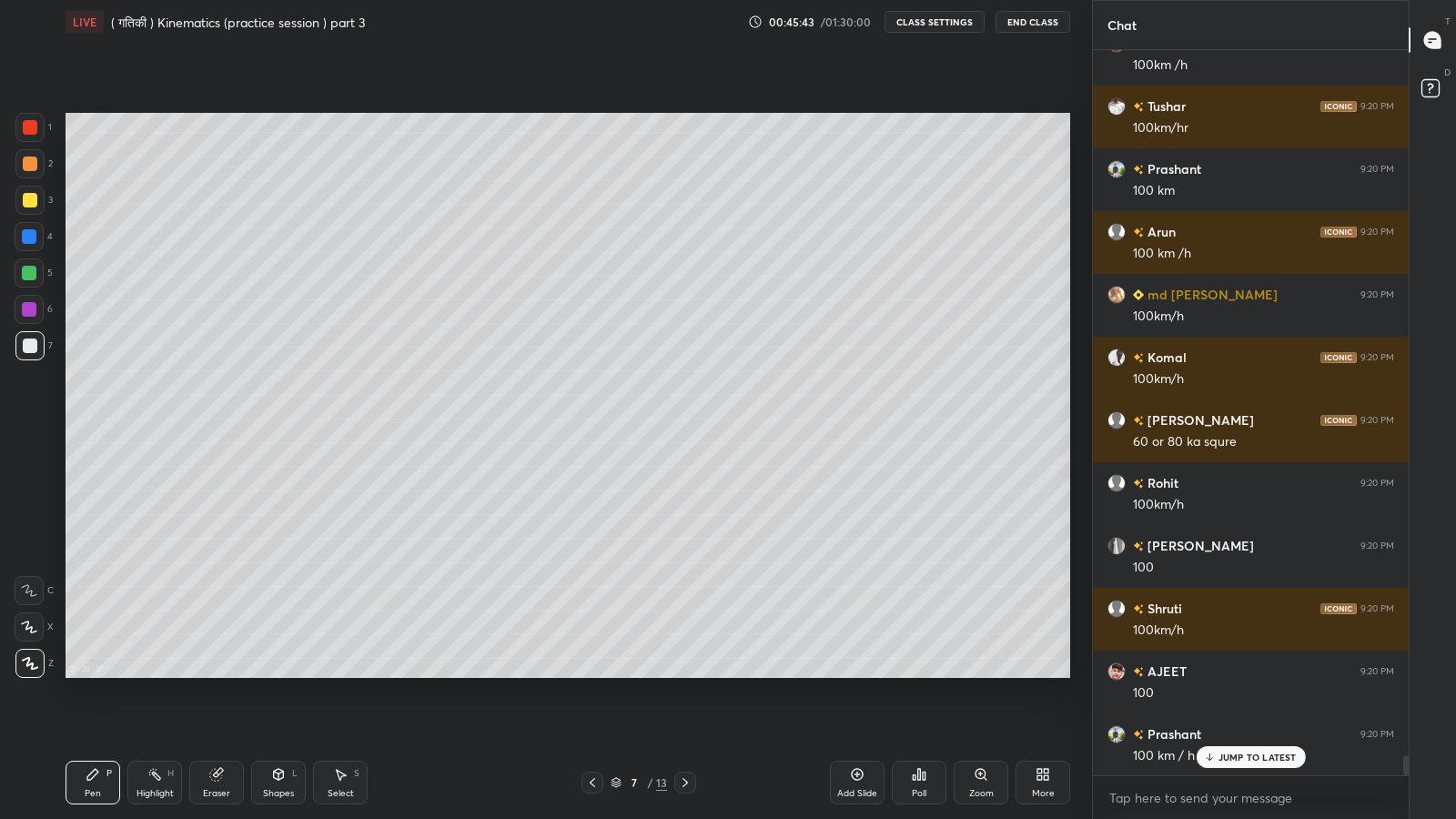
click at [1224, 674] on p "JUMP TO LATEST" at bounding box center [1257, 756] width 78 height 11
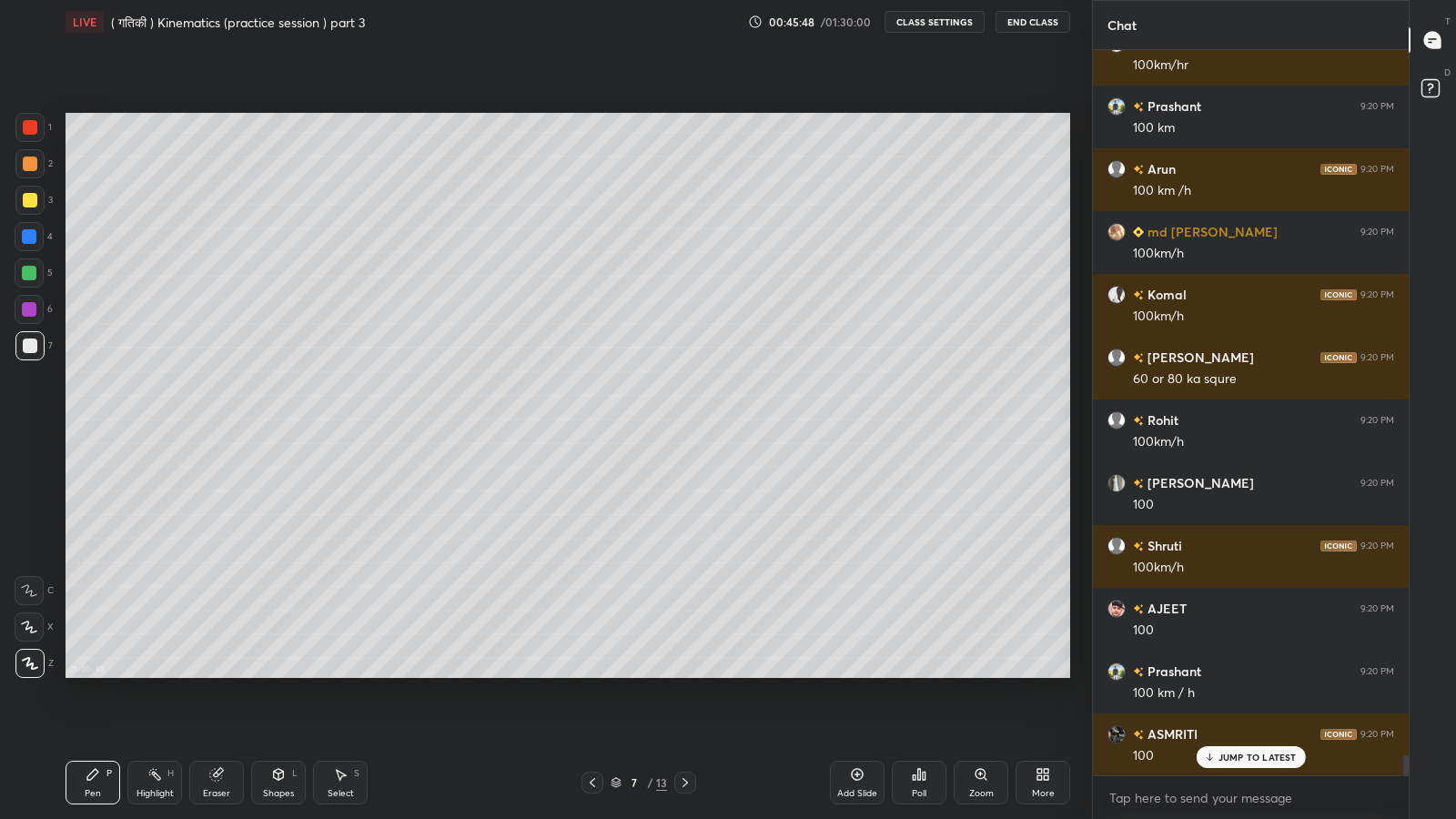
click at [1229, 674] on p "JUMP TO LATEST" at bounding box center [1257, 756] width 78 height 11
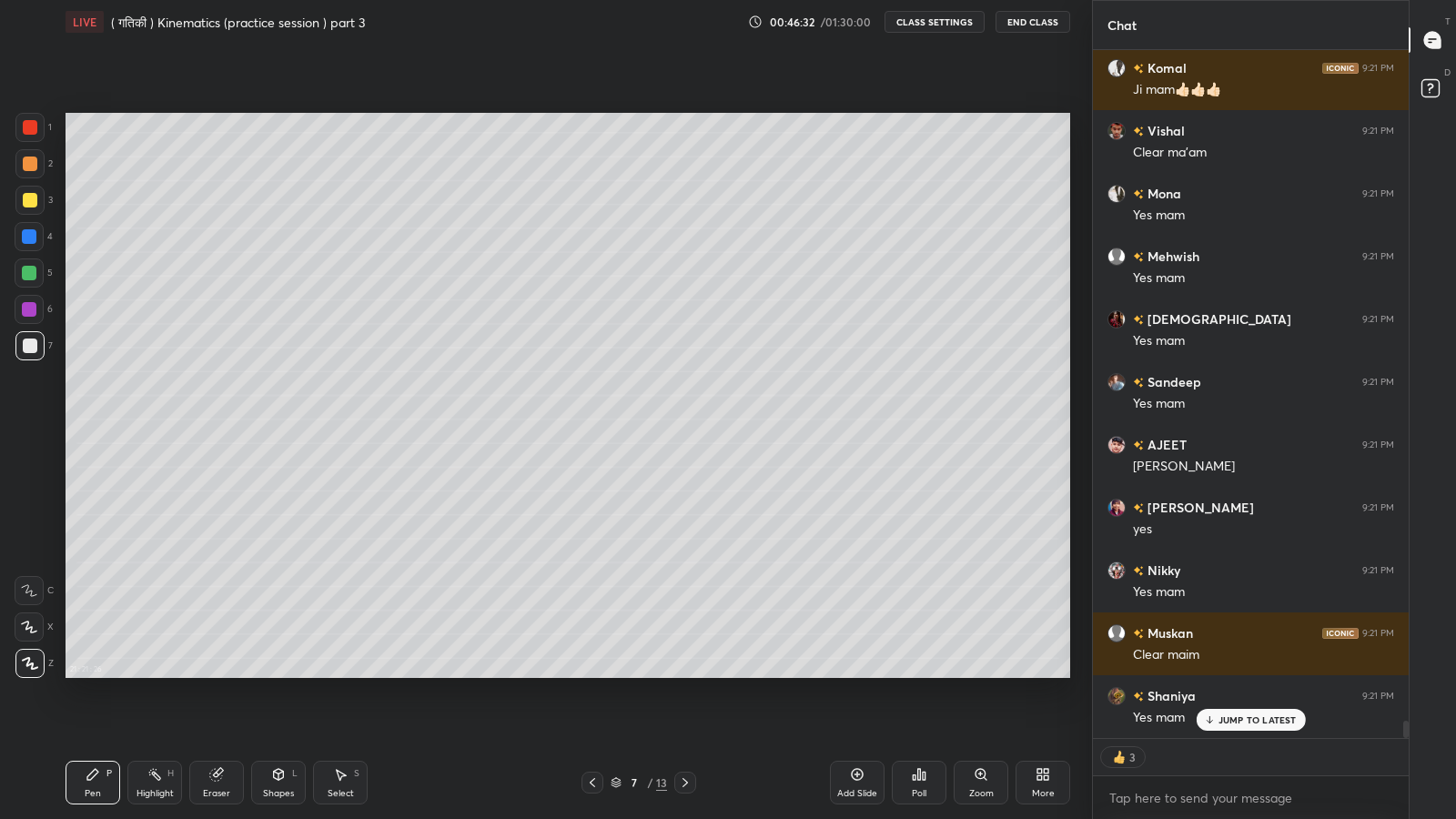
scroll to position [26568, 0]
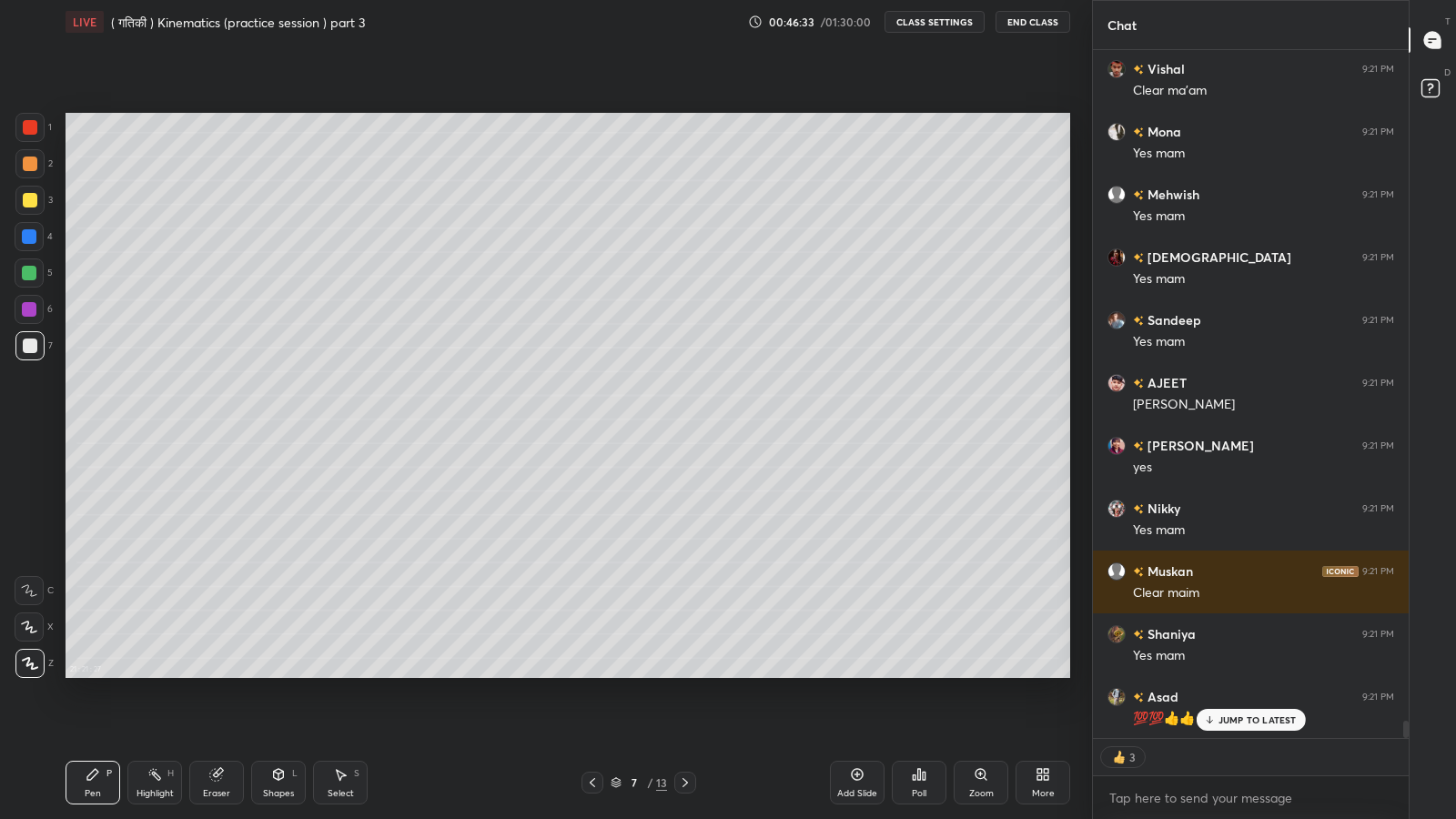
click at [1222, 674] on p "JUMP TO LATEST" at bounding box center [1257, 719] width 78 height 11
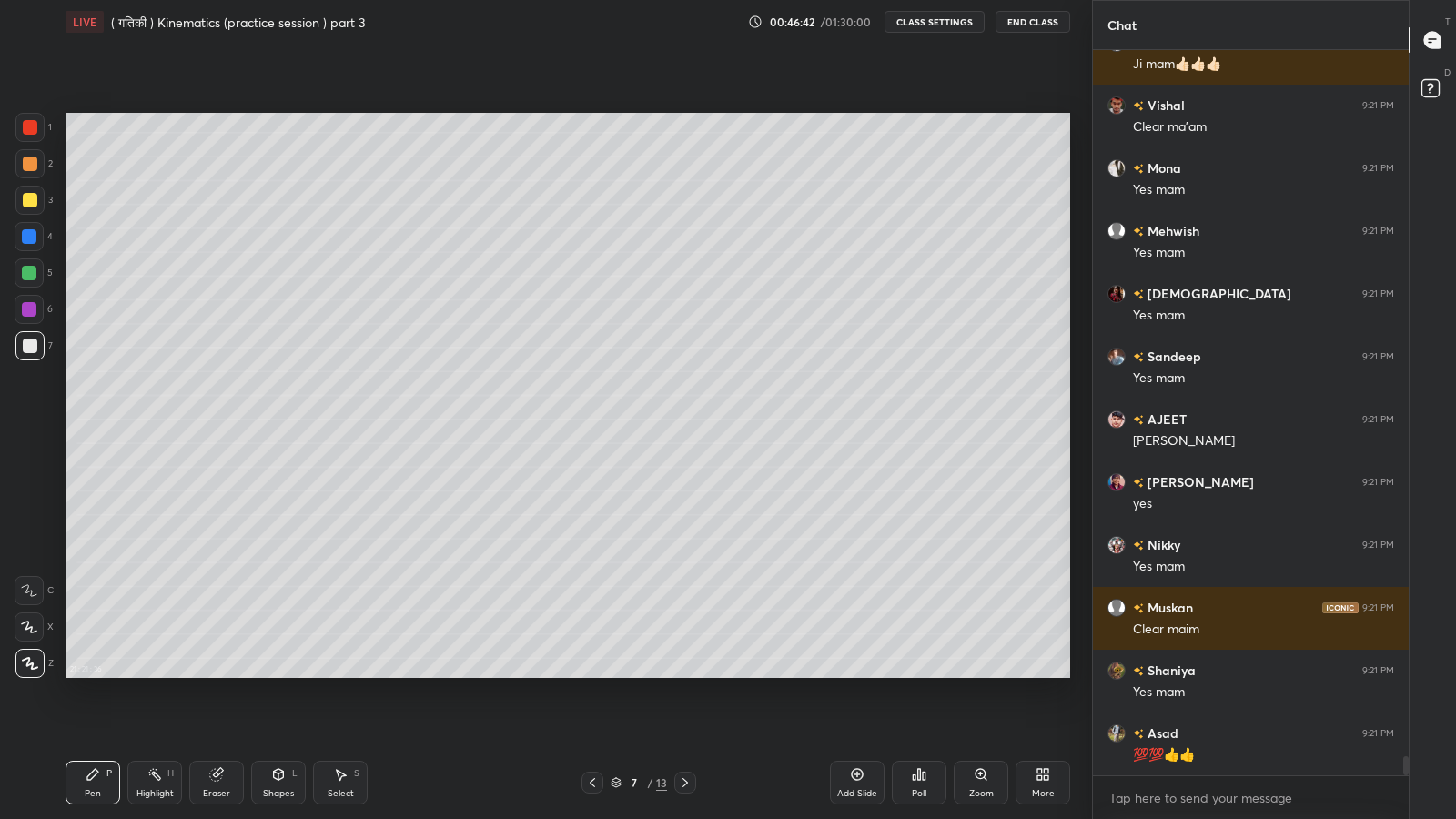
click at [684, 674] on icon at bounding box center [684, 782] width 15 height 15
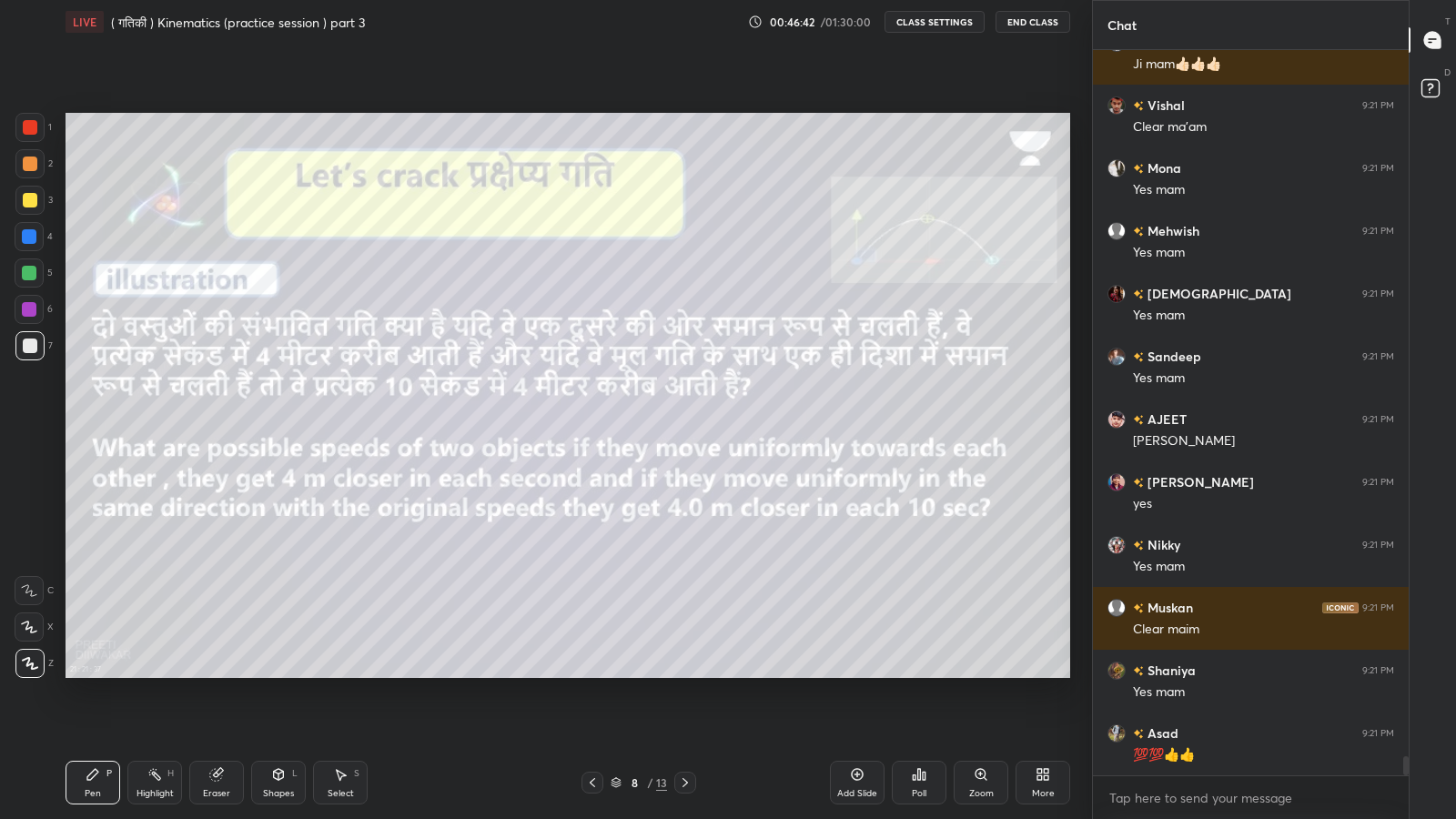
scroll to position [26593, 0]
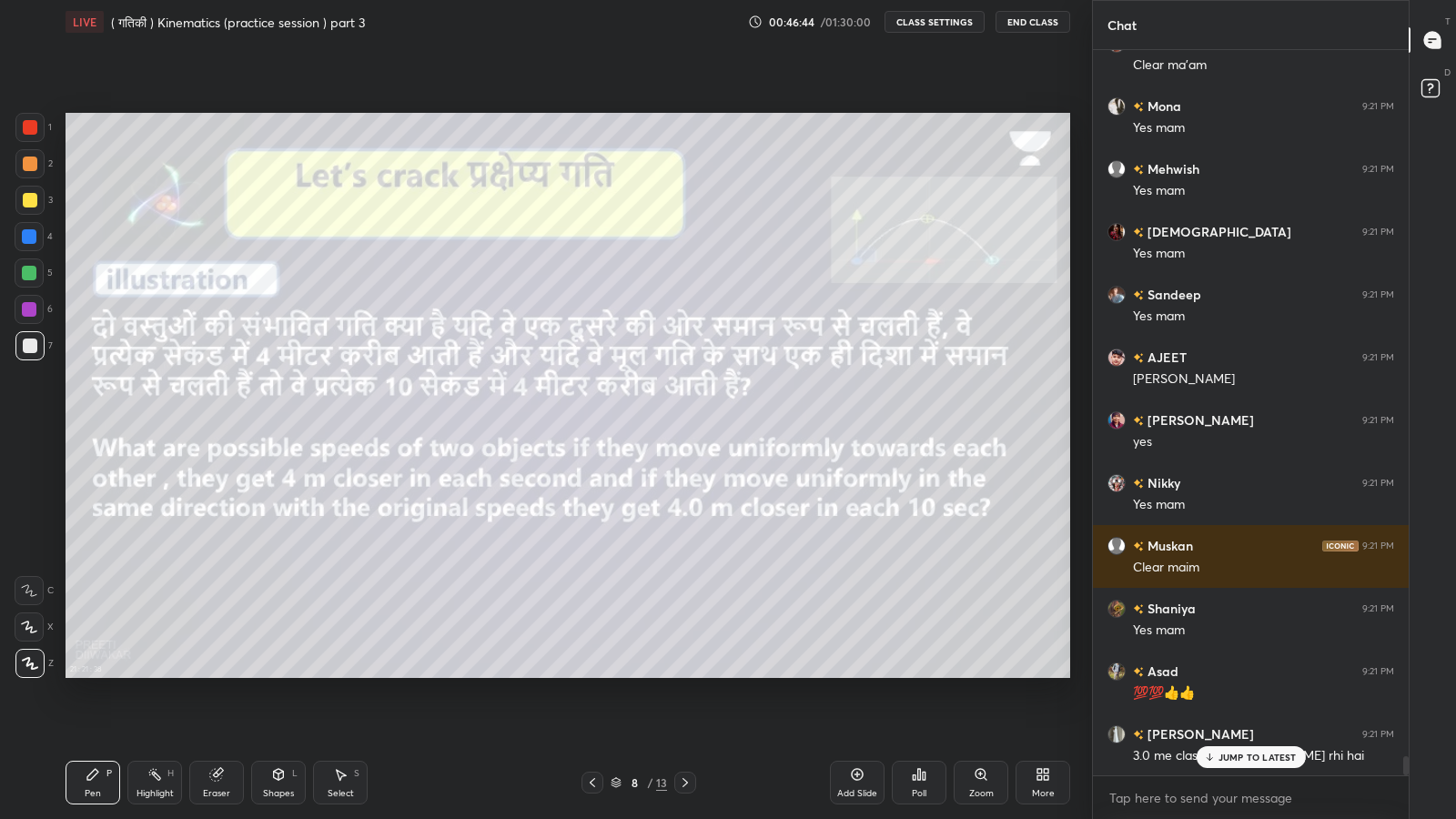
click at [592, 674] on icon at bounding box center [592, 782] width 15 height 15
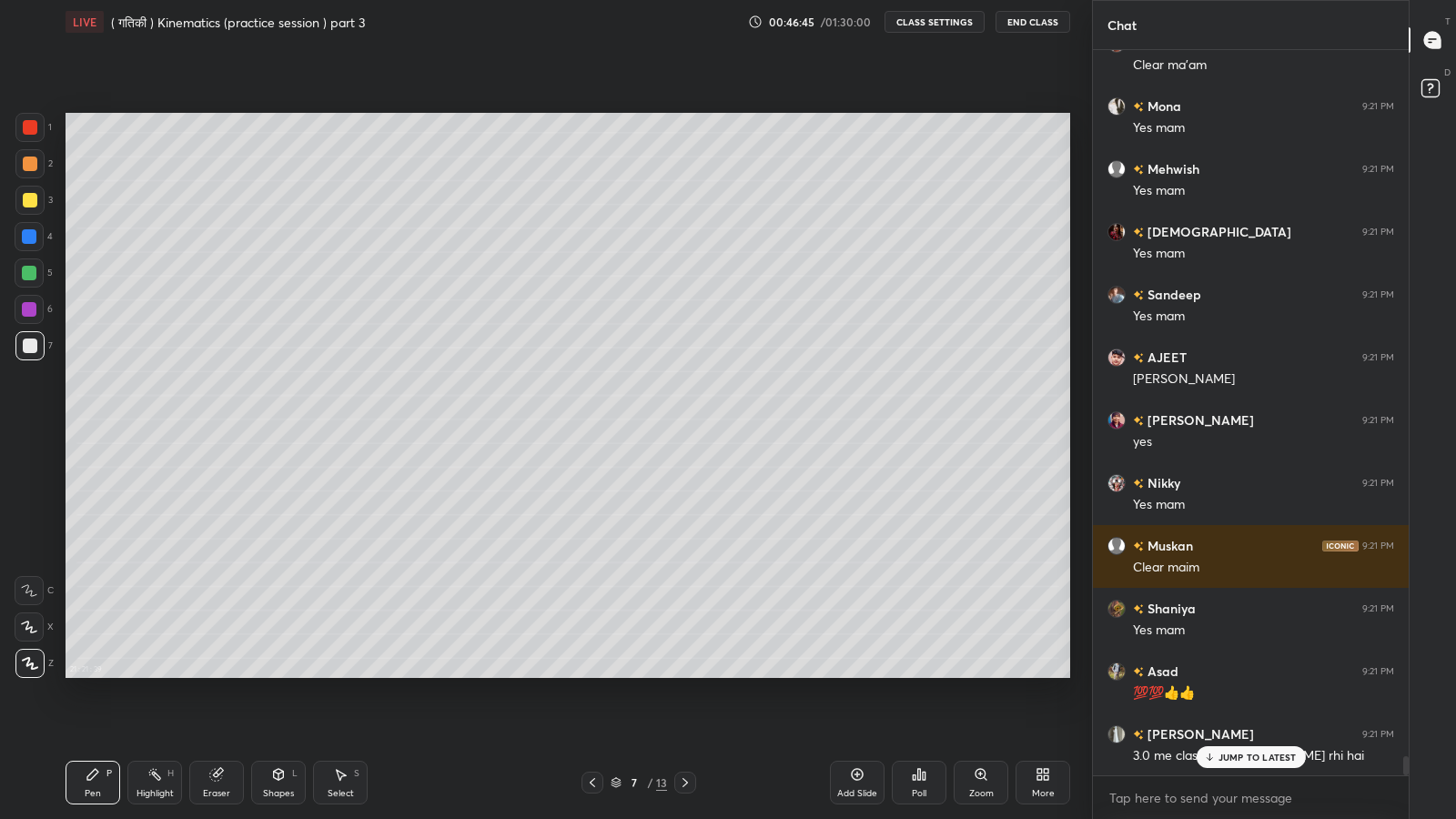
click at [856, 674] on icon at bounding box center [857, 774] width 15 height 15
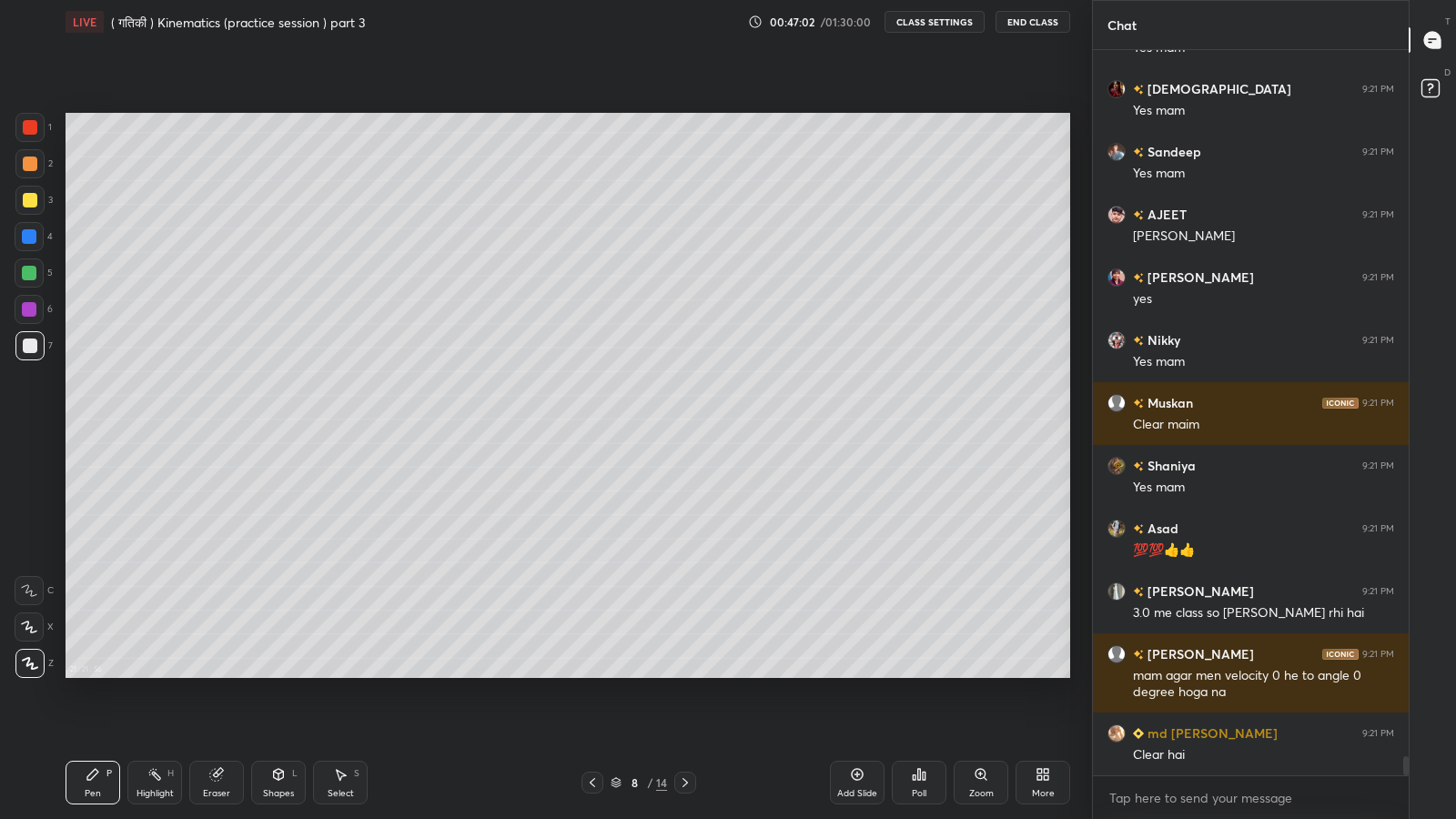
scroll to position [26798, 0]
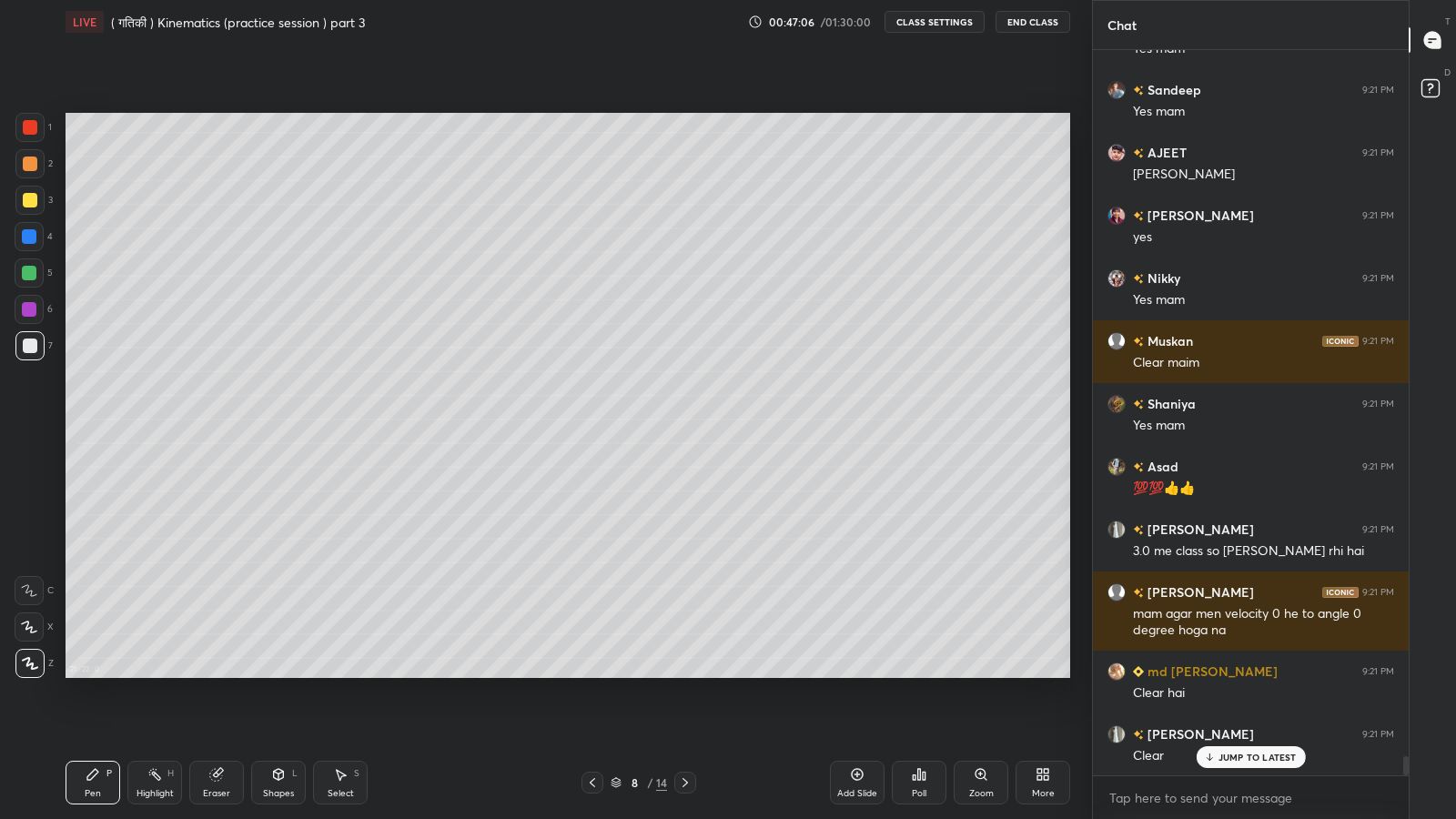
click at [220, 674] on div "Eraser" at bounding box center [217, 782] width 54 height 44
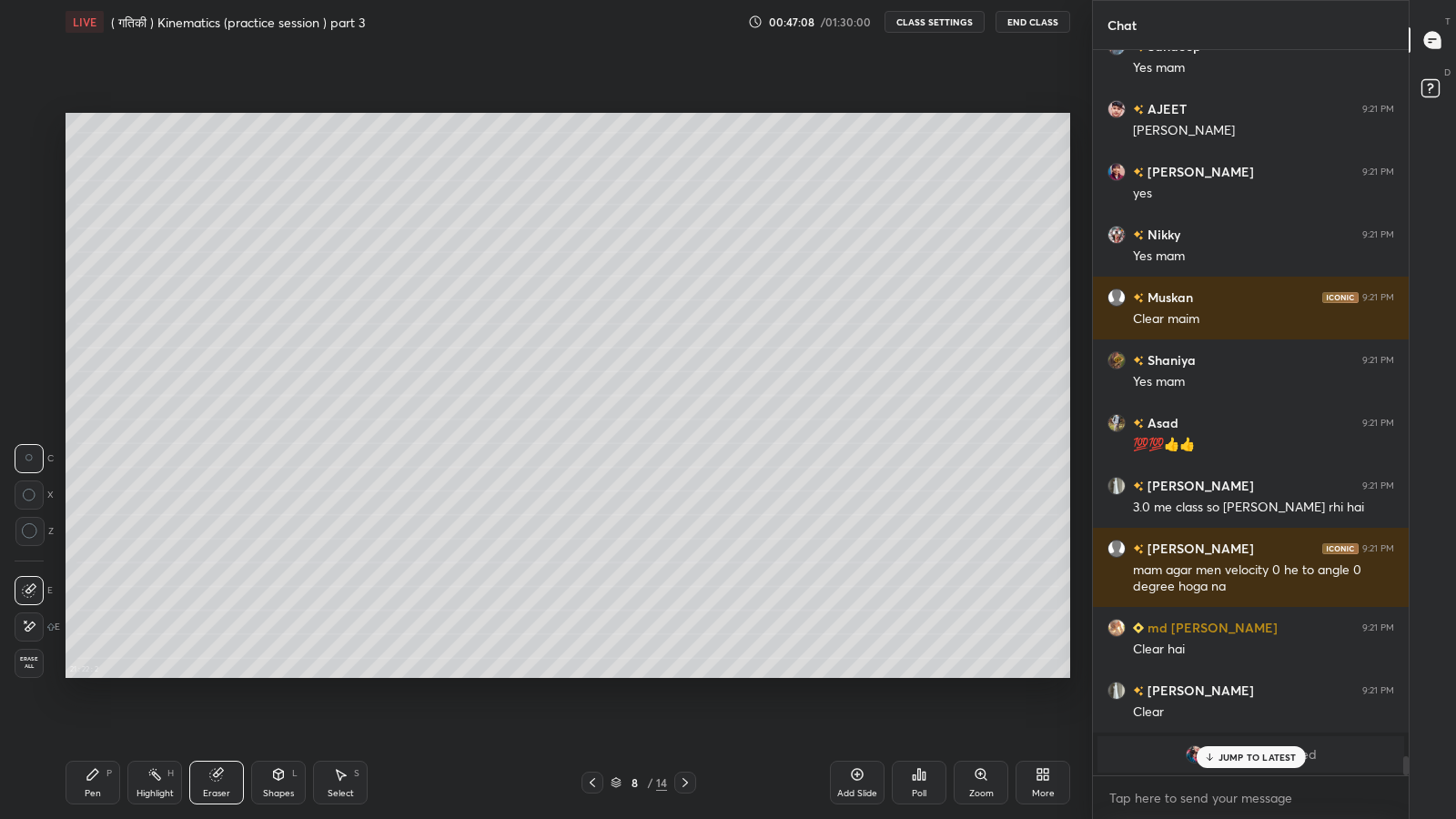
click at [273, 674] on div "Shapes L" at bounding box center [278, 782] width 54 height 44
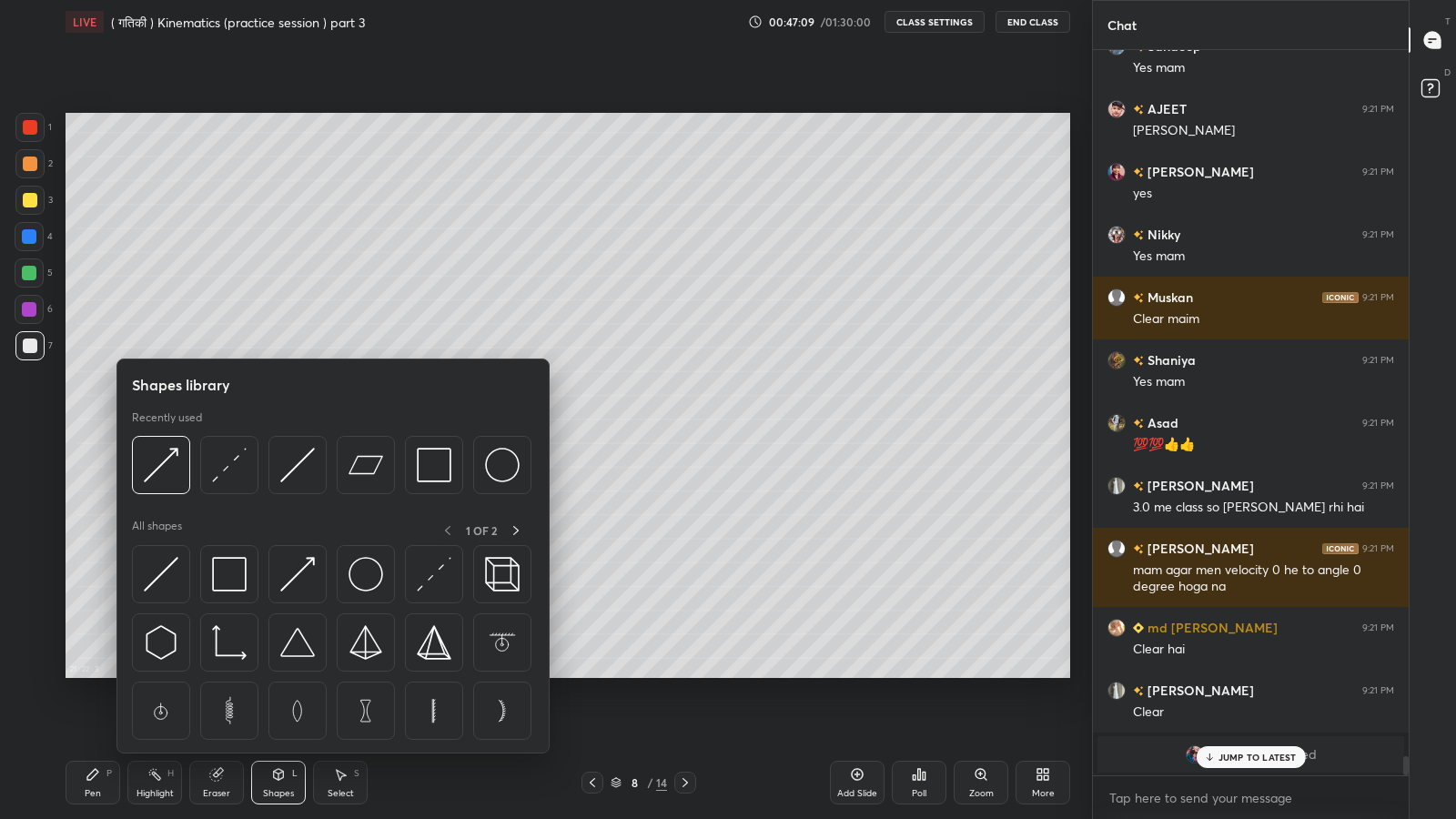
click at [161, 480] on img at bounding box center [161, 465] width 35 height 35
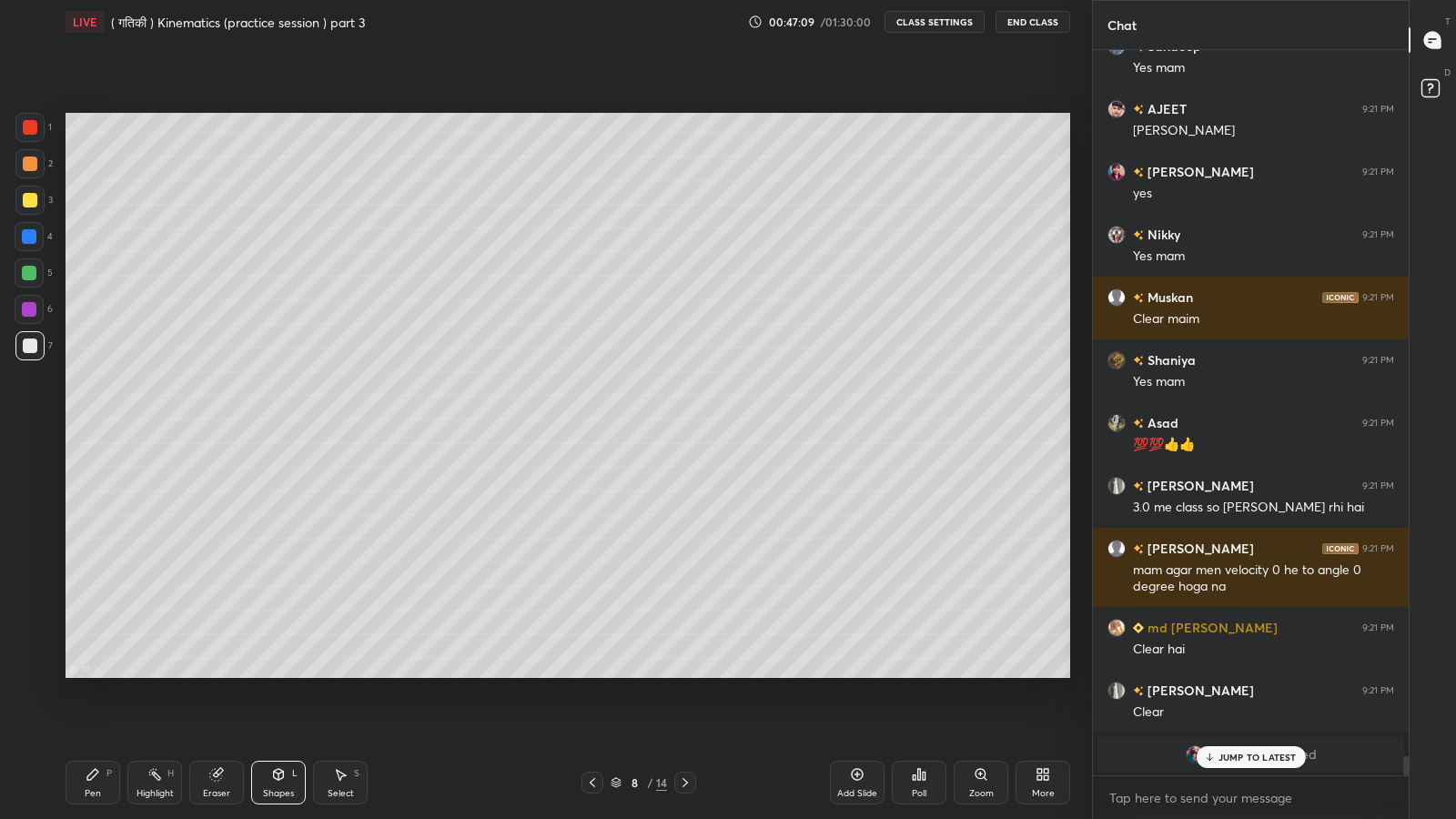
click at [30, 355] on div at bounding box center [30, 346] width 29 height 29
click at [1226, 674] on p "JUMP TO LATEST" at bounding box center [1257, 756] width 78 height 11
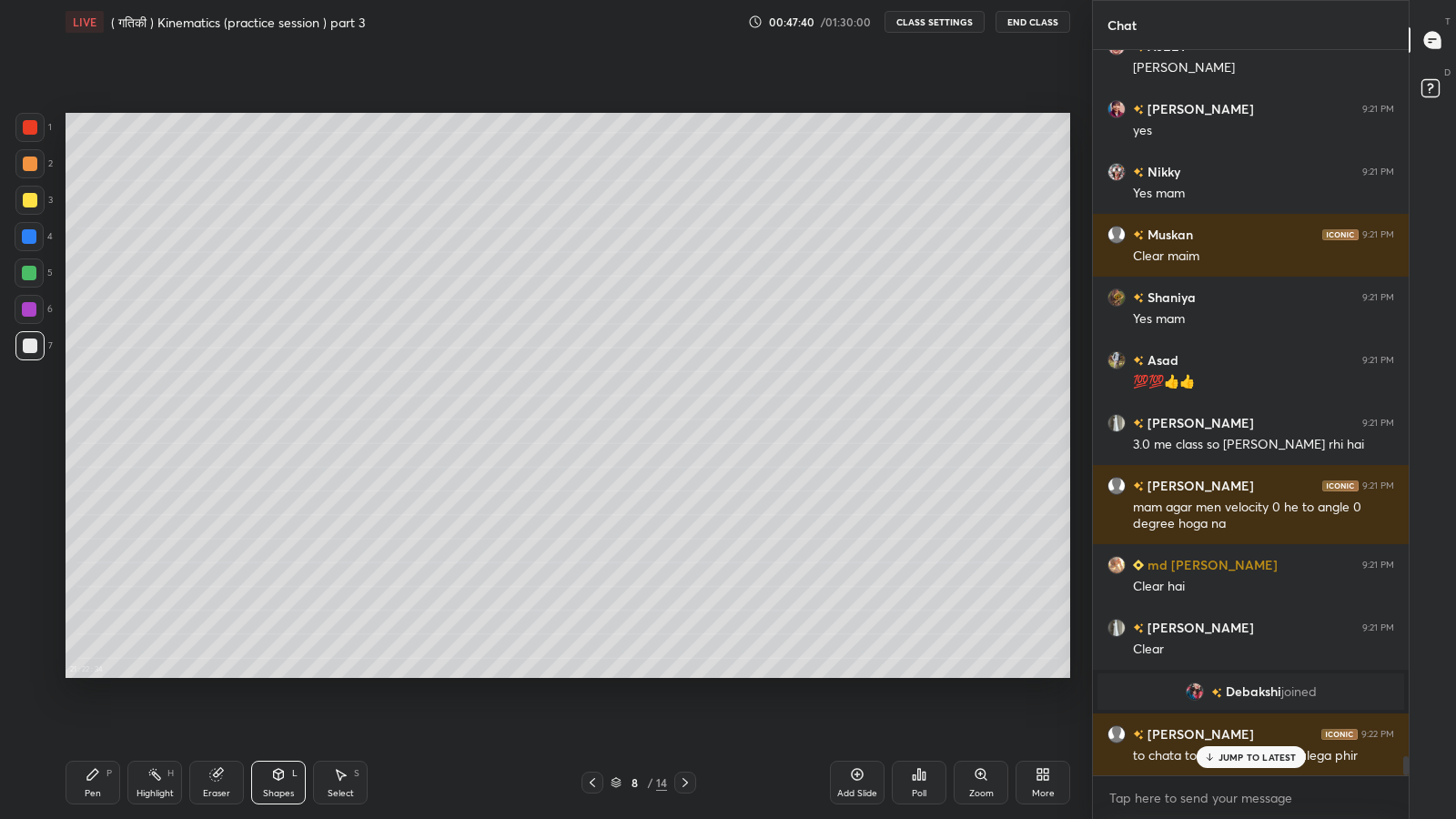
click at [96, 674] on icon at bounding box center [92, 774] width 15 height 15
click at [1208, 674] on icon at bounding box center [1208, 756] width 12 height 11
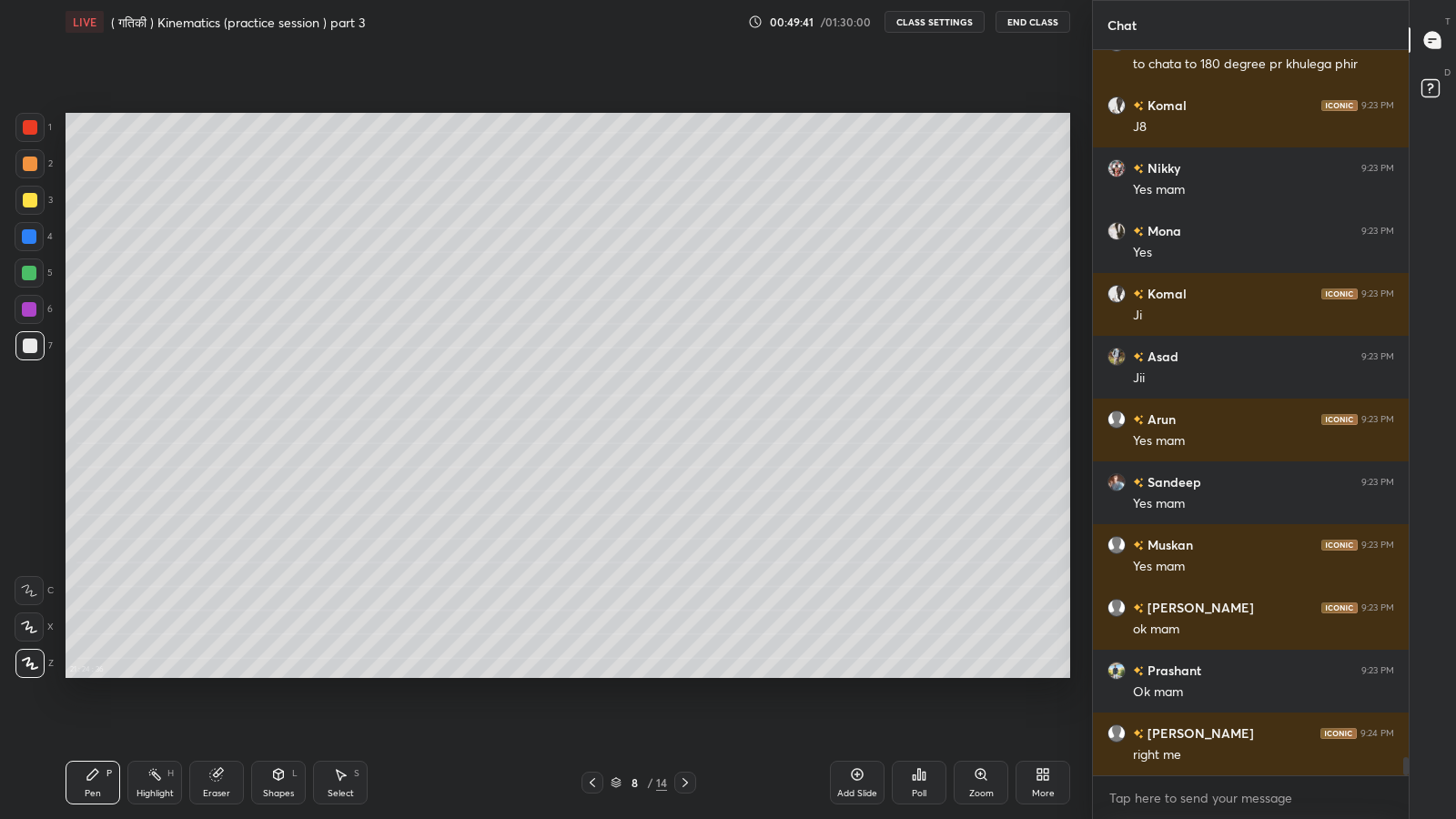
scroll to position [27658, 0]
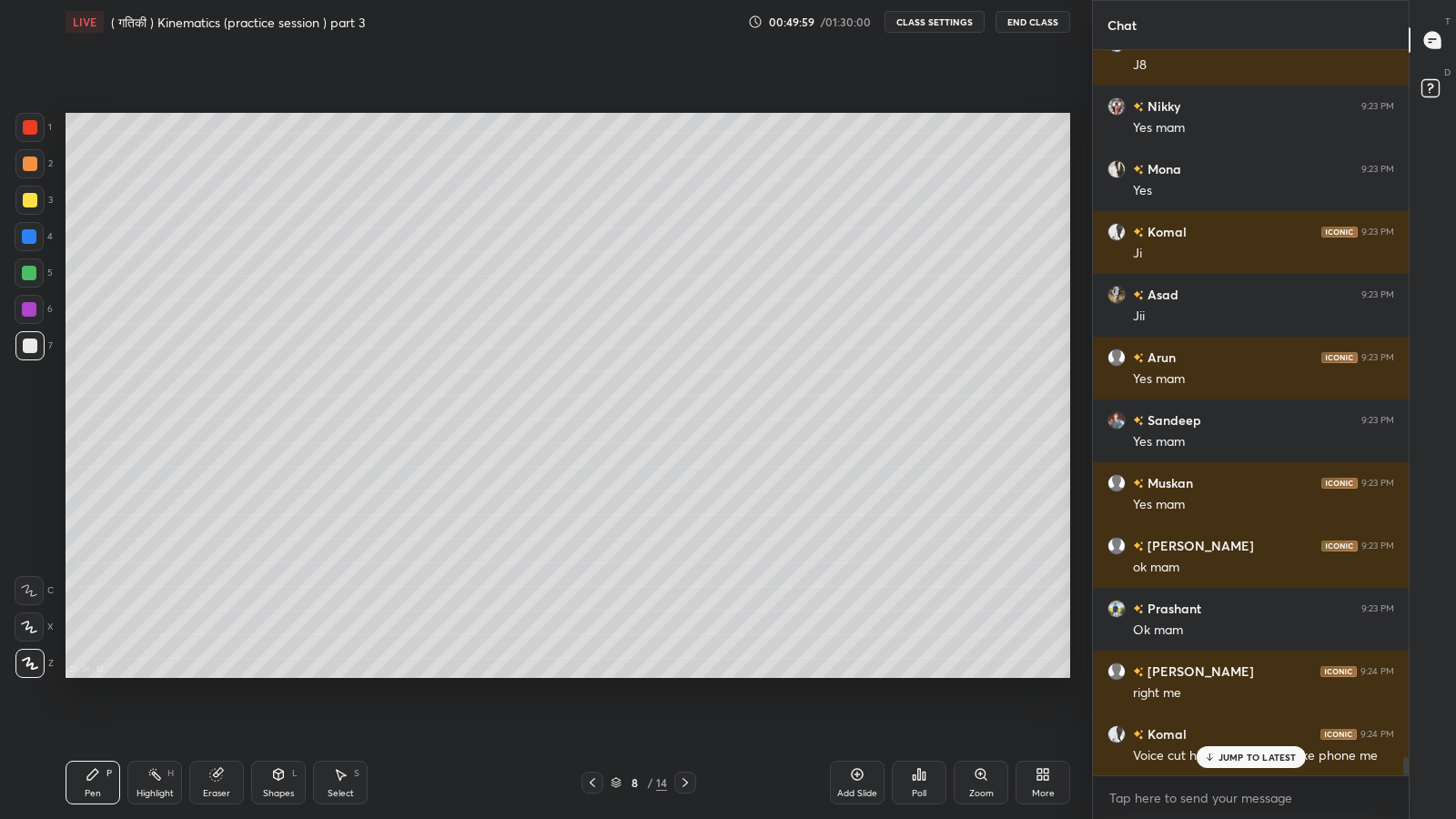
click at [1242, 674] on p "JUMP TO LATEST" at bounding box center [1257, 756] width 78 height 11
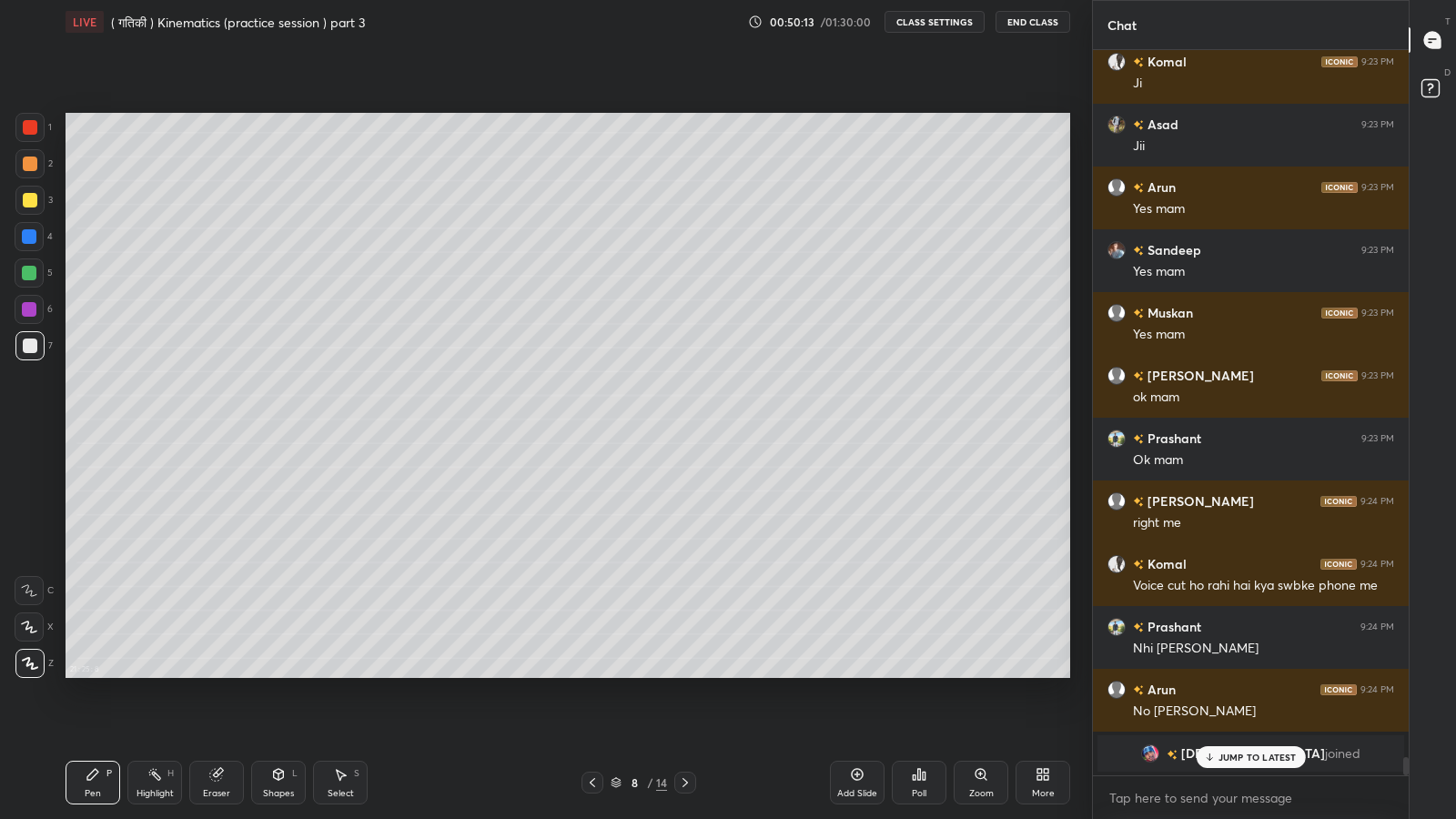
scroll to position [27890, 0]
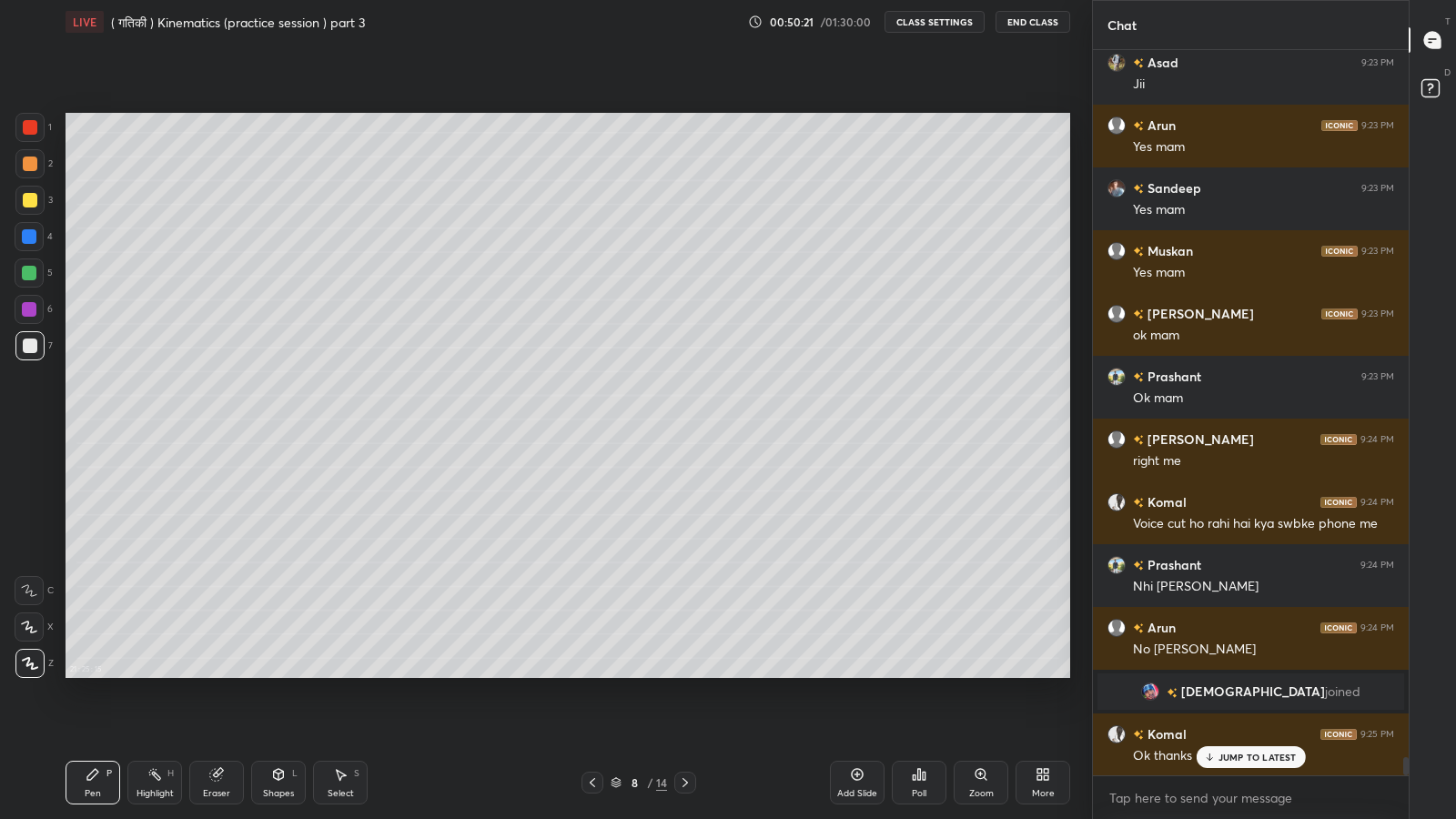
click at [26, 200] on div at bounding box center [30, 200] width 15 height 15
click at [212, 674] on icon at bounding box center [216, 775] width 12 height 12
click at [99, 674] on div "Pen P" at bounding box center [93, 782] width 54 height 44
click at [1225, 674] on div "JUMP TO LATEST" at bounding box center [1250, 757] width 109 height 22
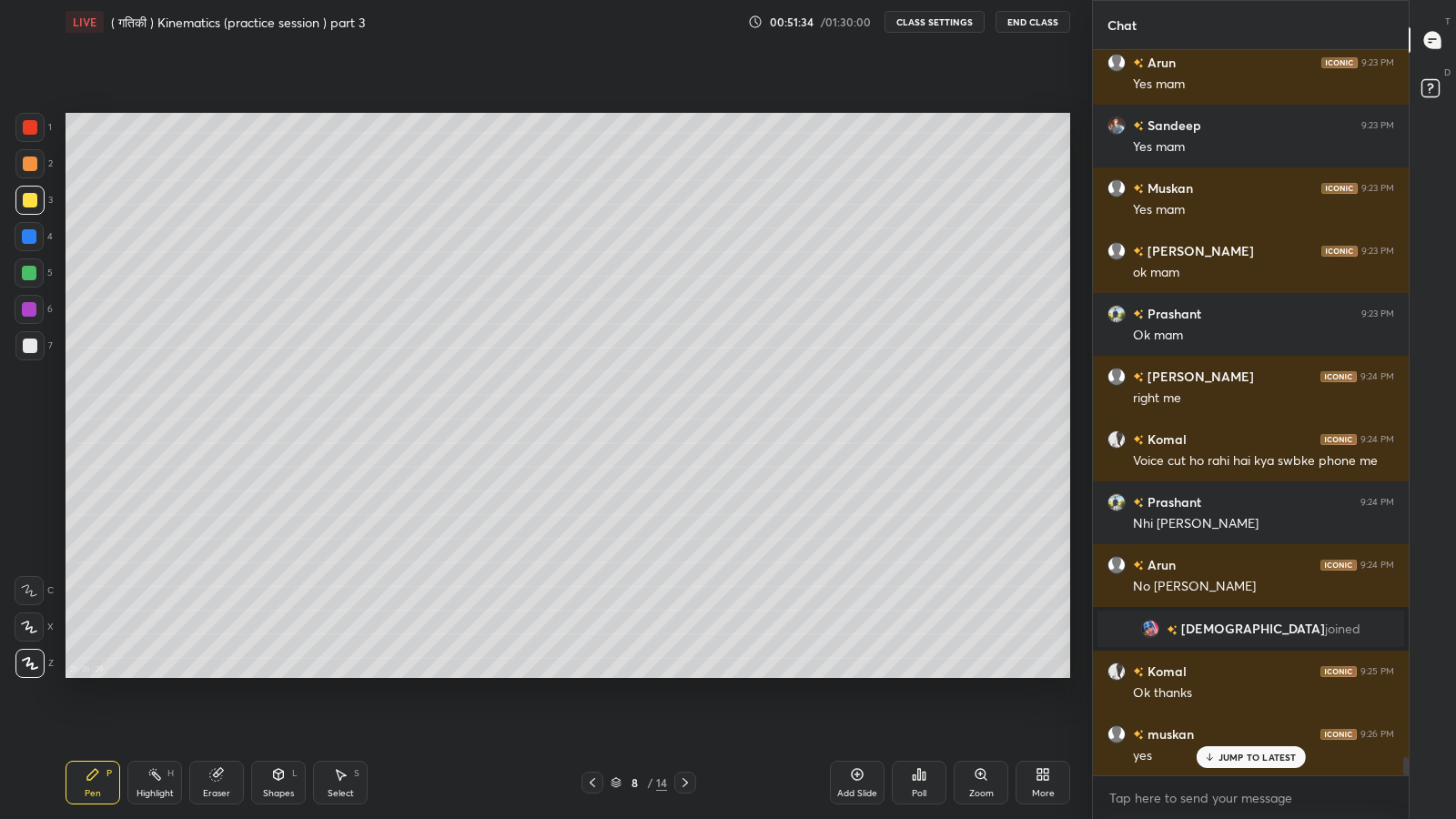
click at [1239, 674] on p "JUMP TO LATEST" at bounding box center [1257, 756] width 78 height 11
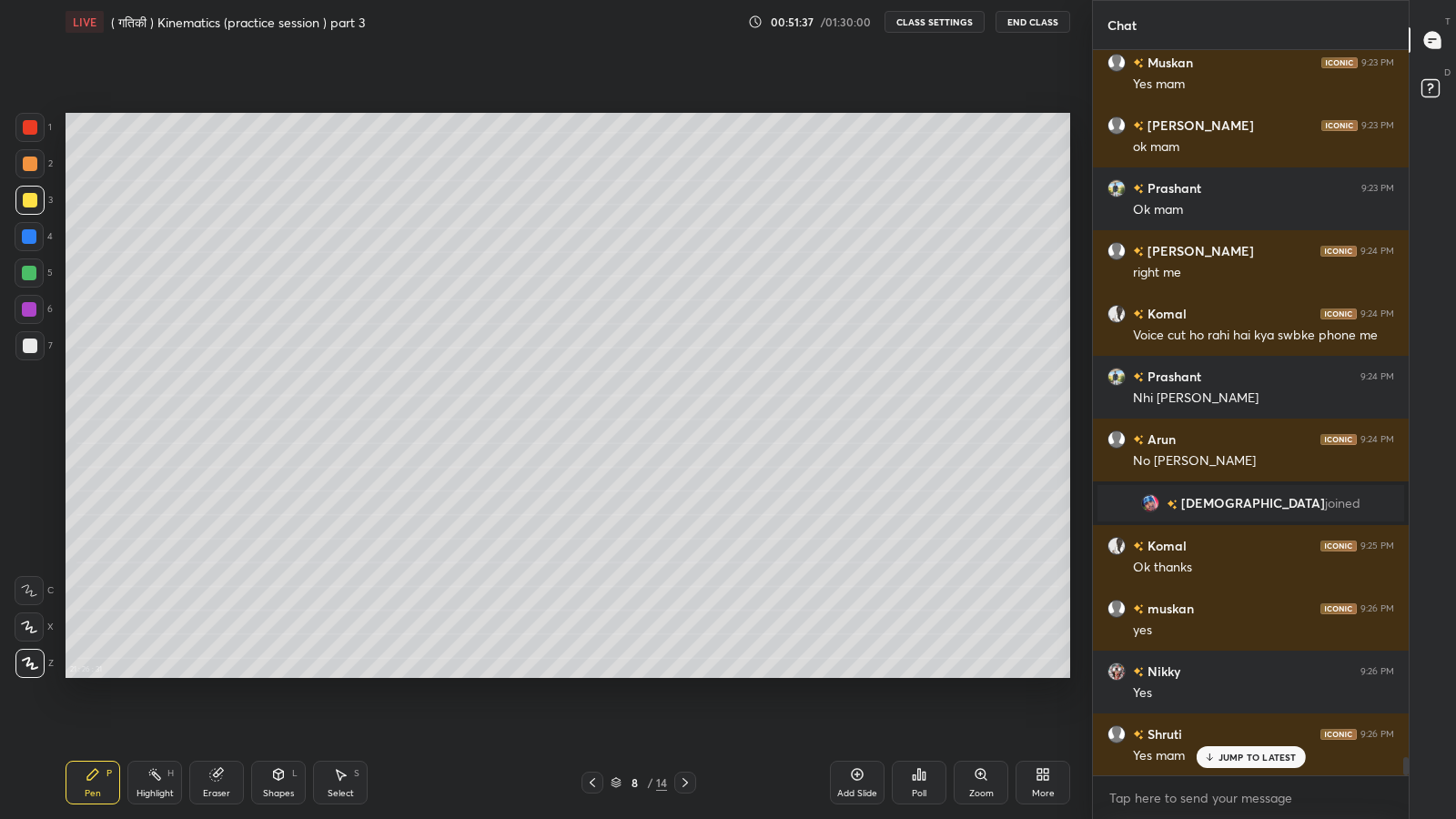
scroll to position [28204, 0]
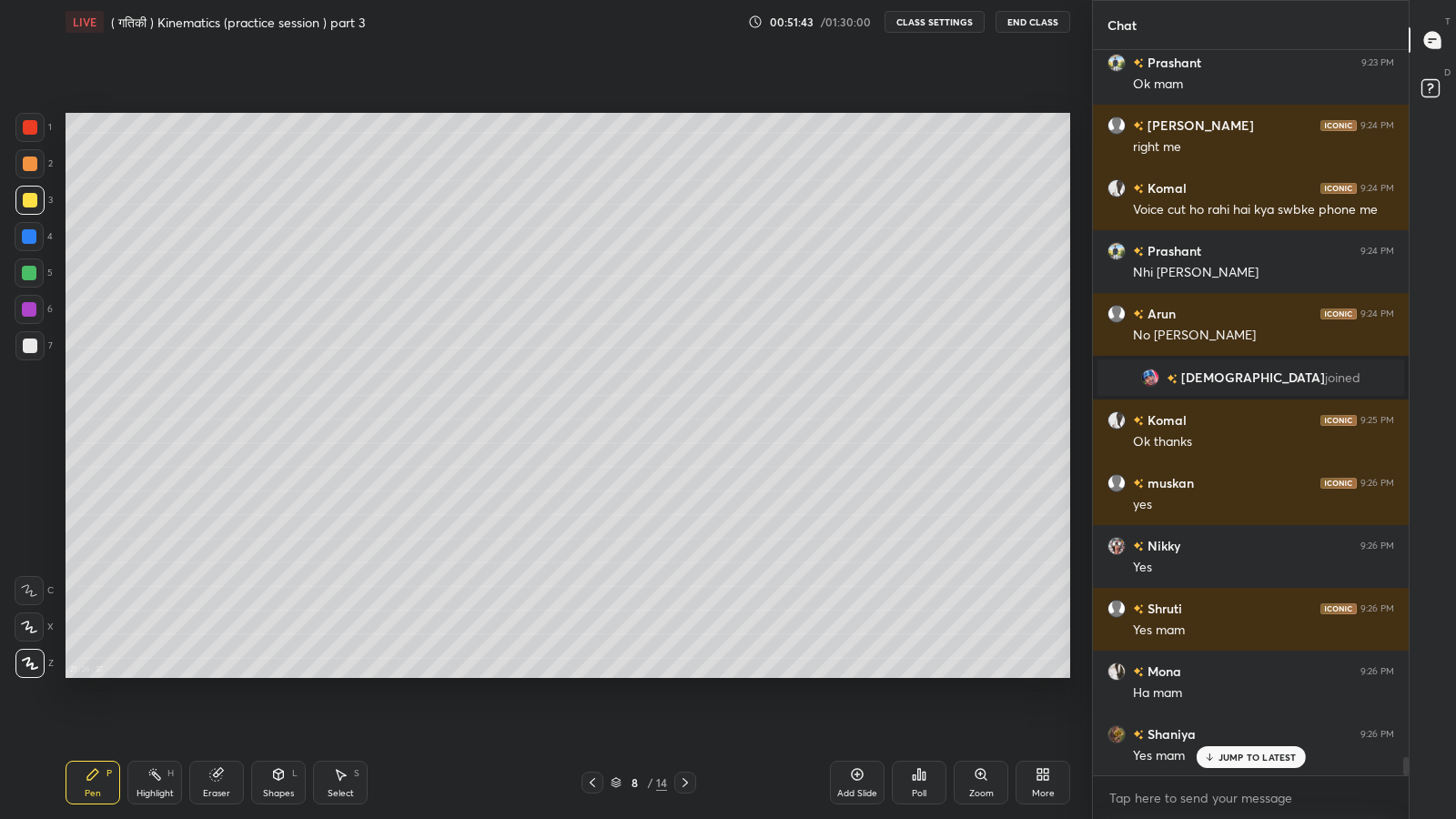
click at [30, 350] on div at bounding box center [30, 345] width 15 height 15
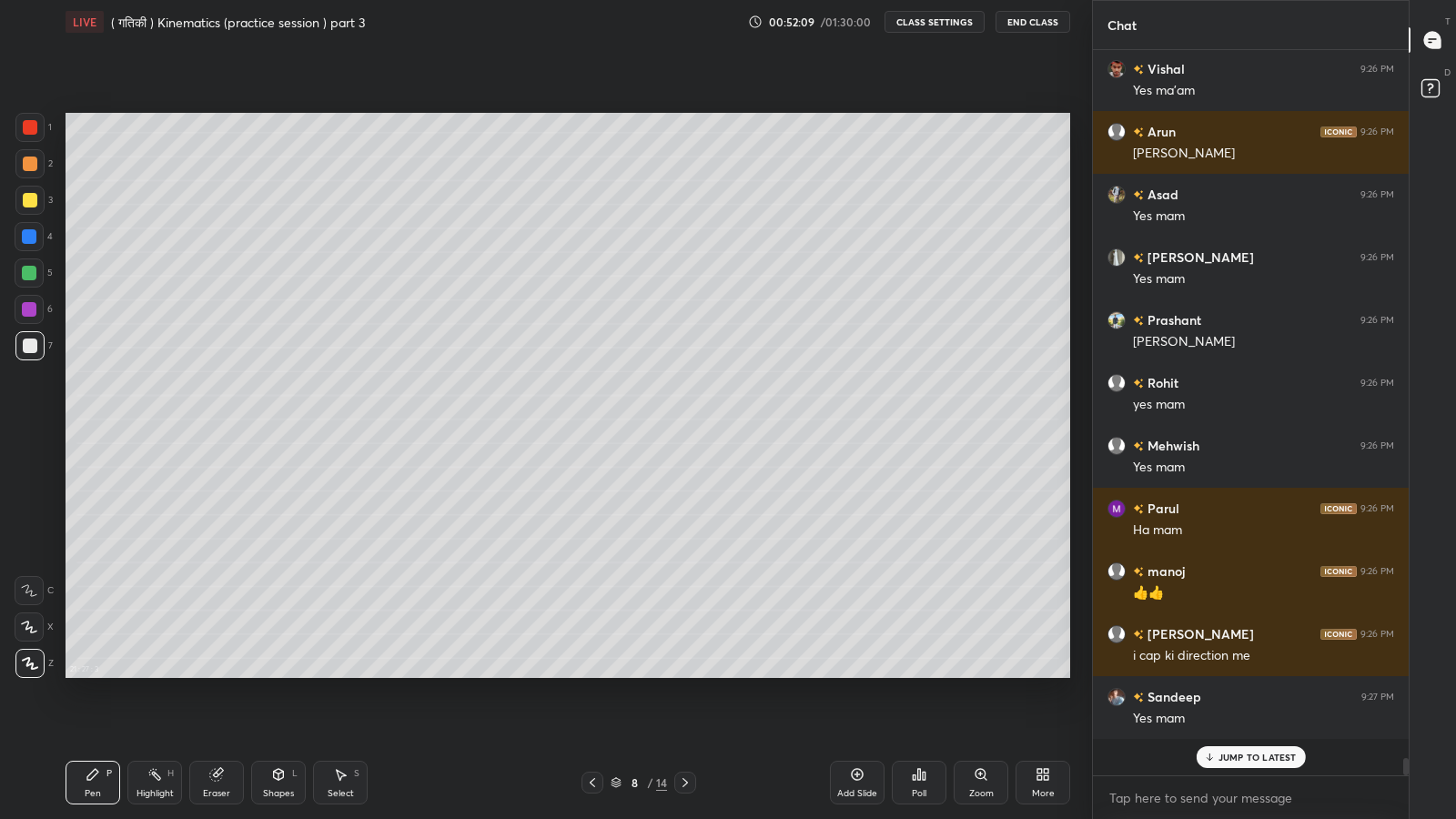
scroll to position [28958, 0]
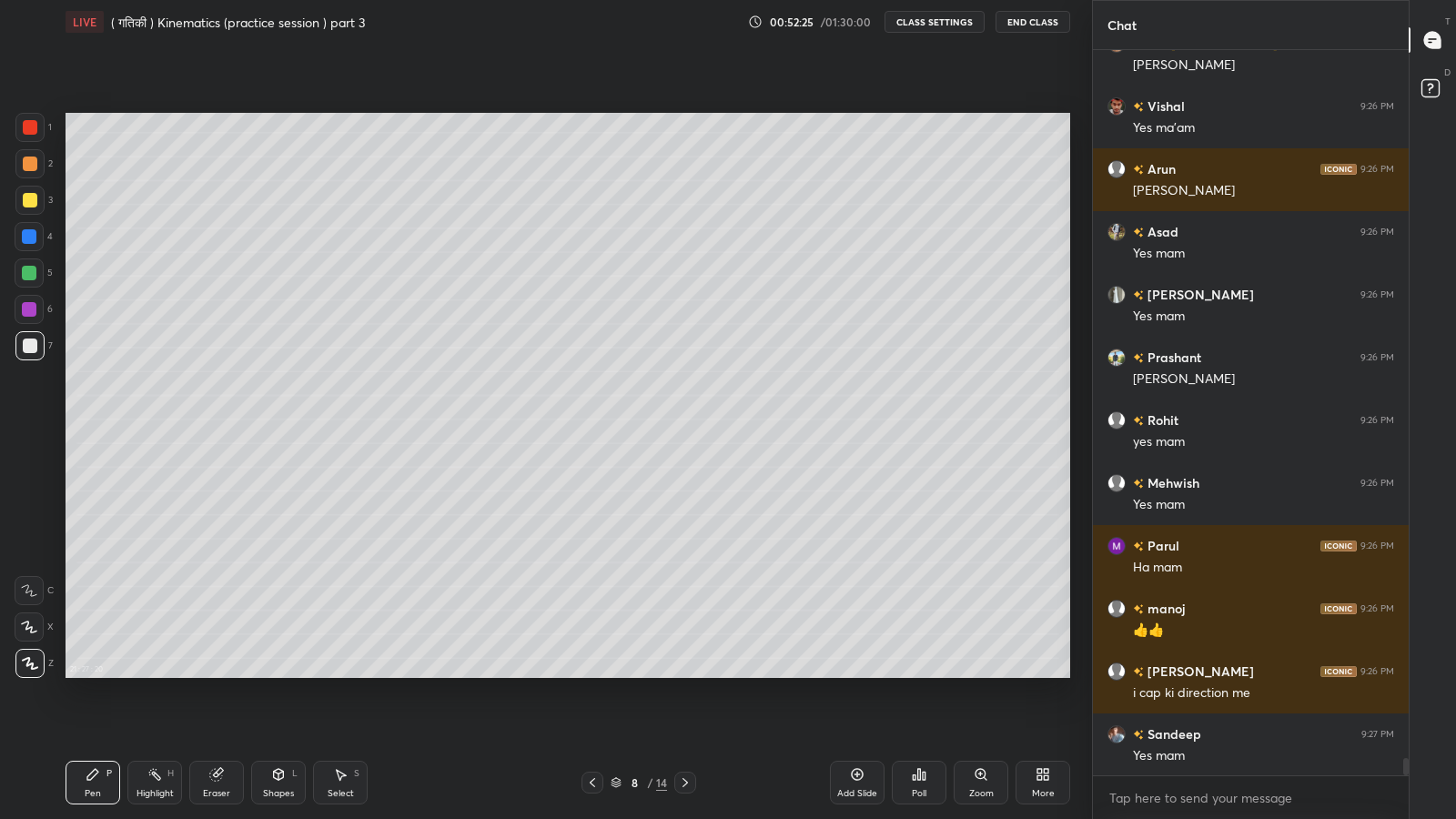
click at [852, 674] on icon at bounding box center [857, 774] width 15 height 15
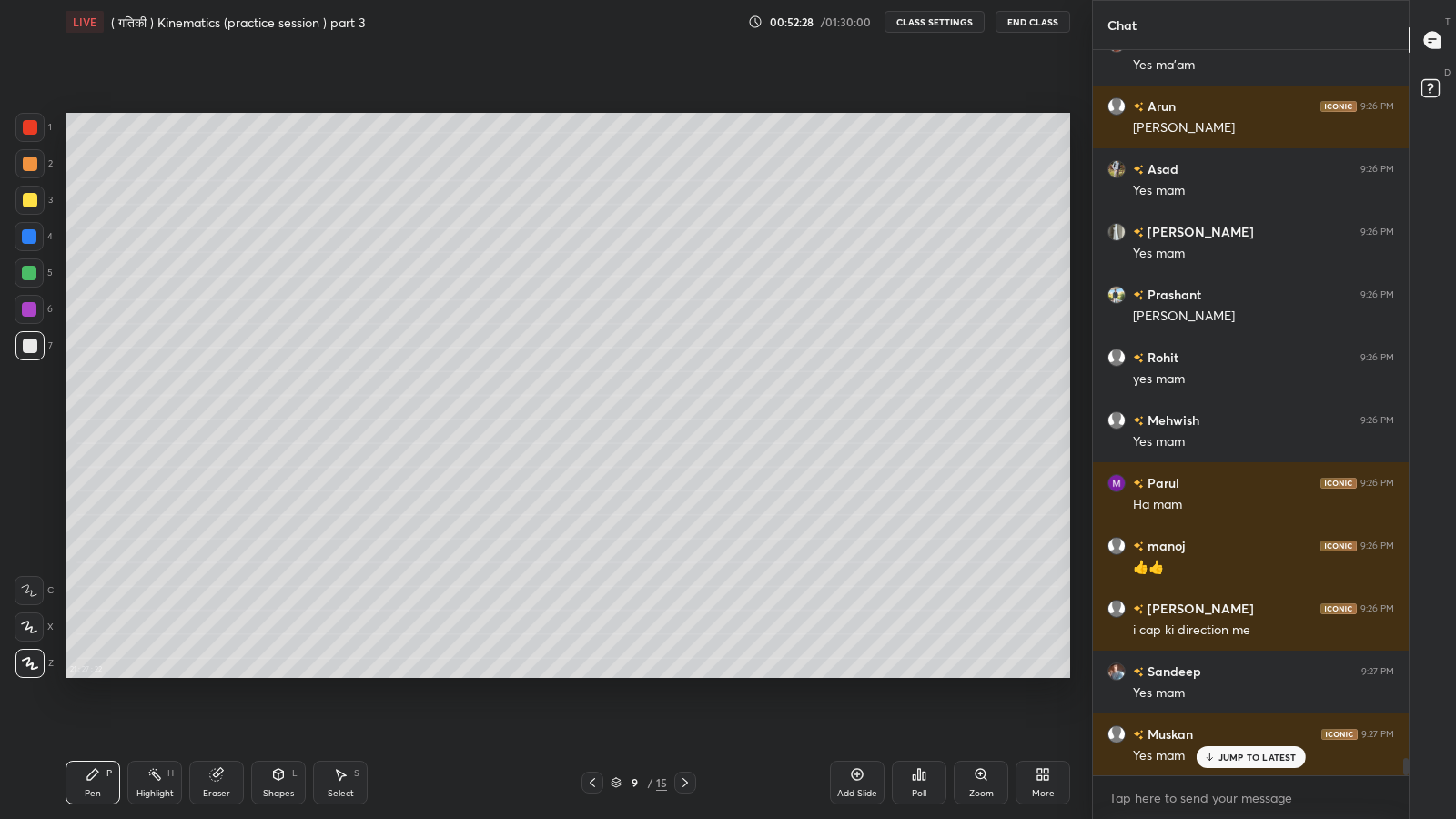
click at [277, 674] on icon at bounding box center [278, 774] width 10 height 11
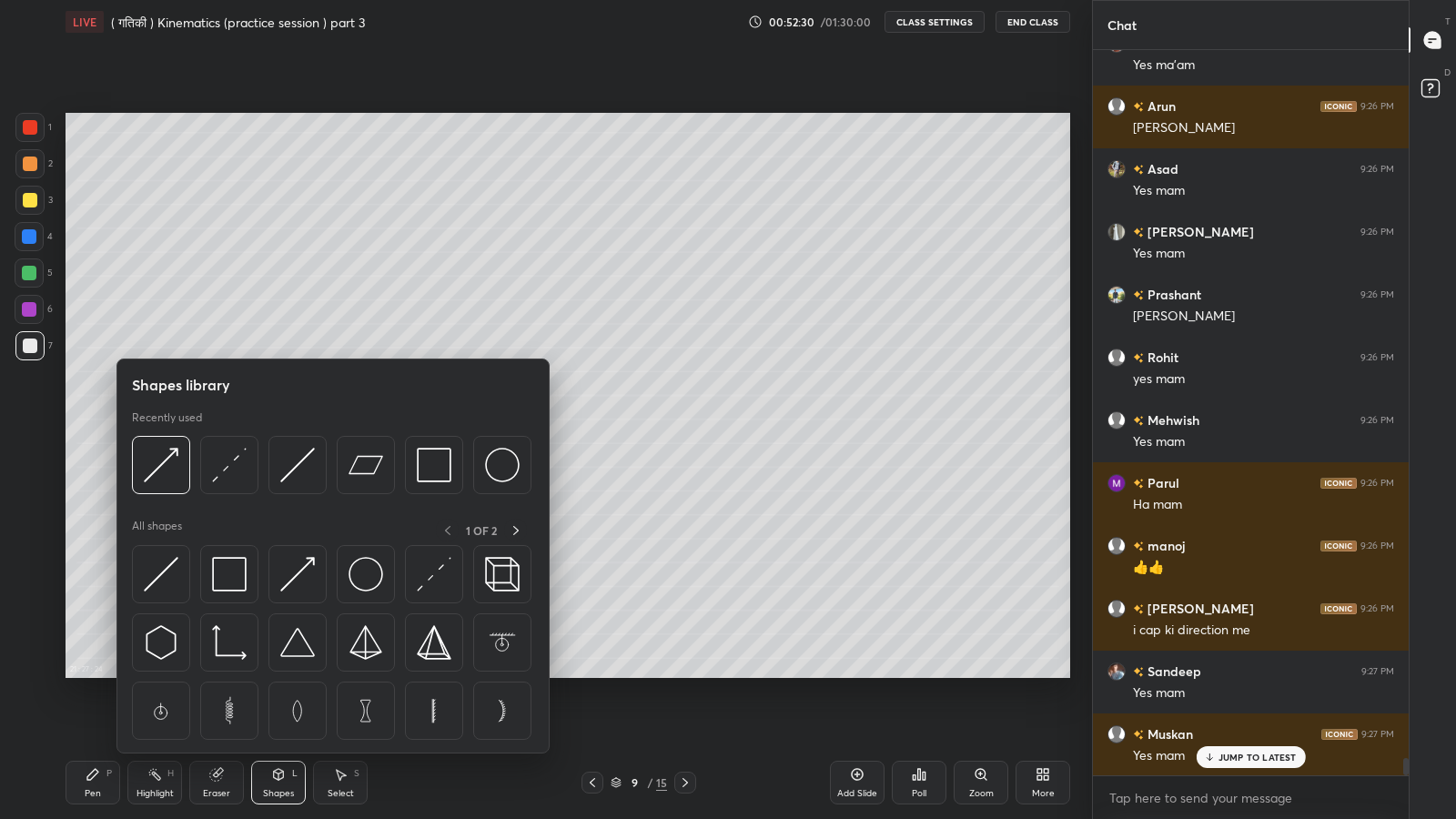
click at [292, 462] on img at bounding box center [298, 465] width 35 height 35
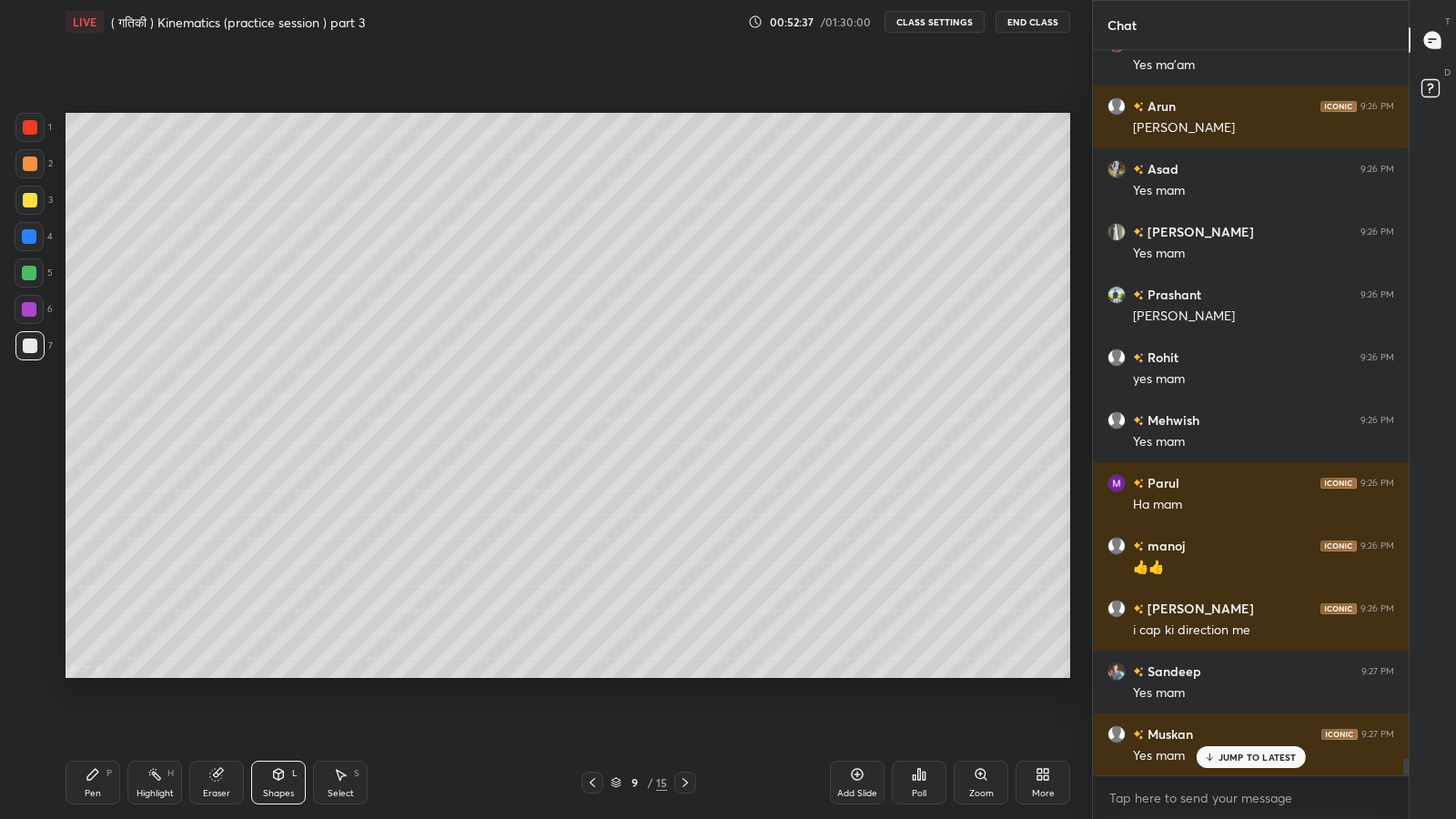
click at [23, 194] on div at bounding box center [30, 200] width 15 height 15
click at [283, 674] on div "Shapes" at bounding box center [278, 793] width 31 height 9
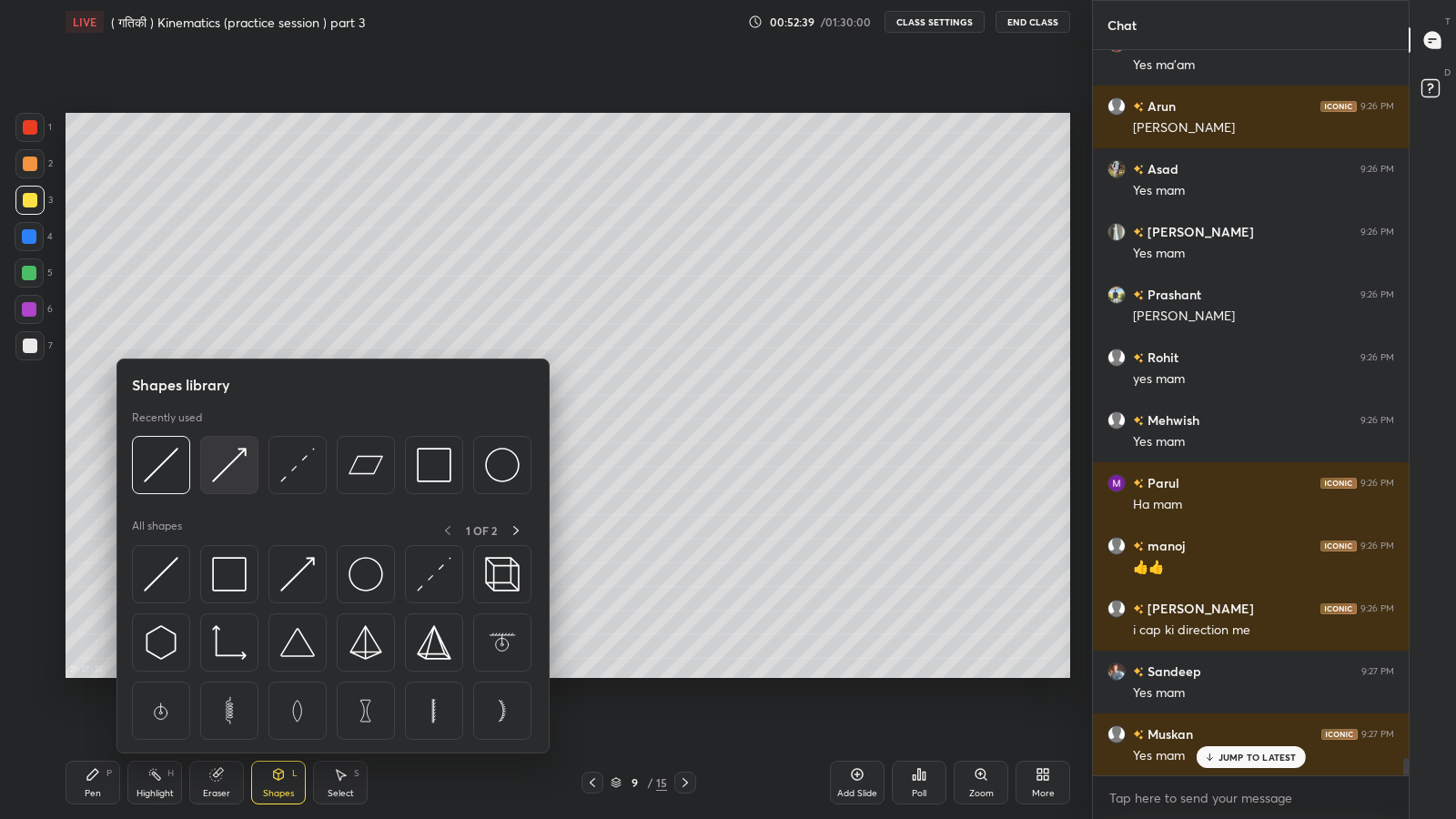
click at [222, 467] on img at bounding box center [229, 465] width 35 height 35
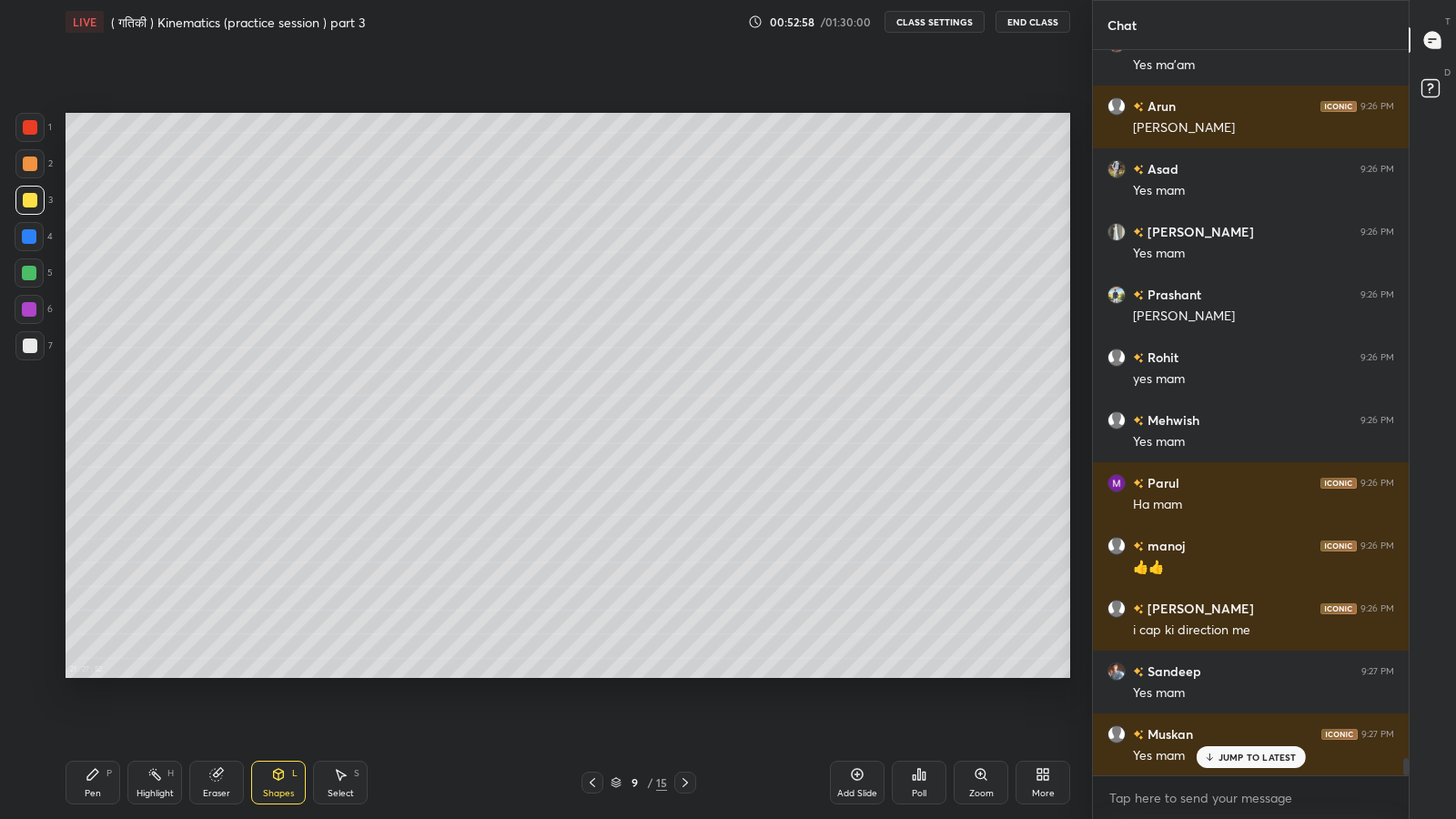
click at [25, 348] on div at bounding box center [30, 345] width 15 height 15
click at [218, 674] on icon at bounding box center [216, 775] width 12 height 12
click at [82, 674] on div "Pen P" at bounding box center [93, 782] width 54 height 44
click at [592, 674] on icon at bounding box center [592, 782] width 15 height 15
click at [593, 674] on icon at bounding box center [592, 782] width 15 height 15
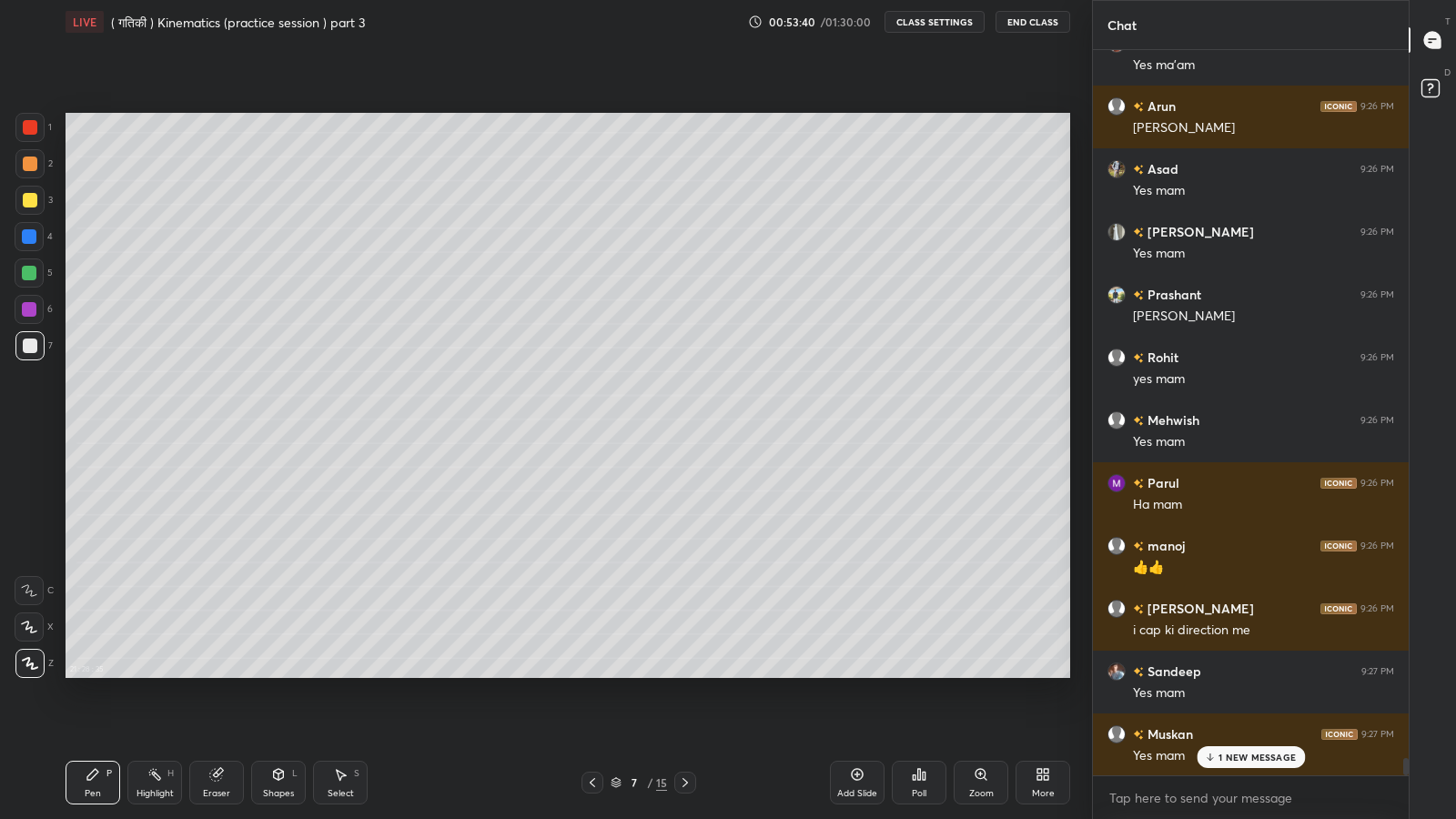
scroll to position [29085, 0]
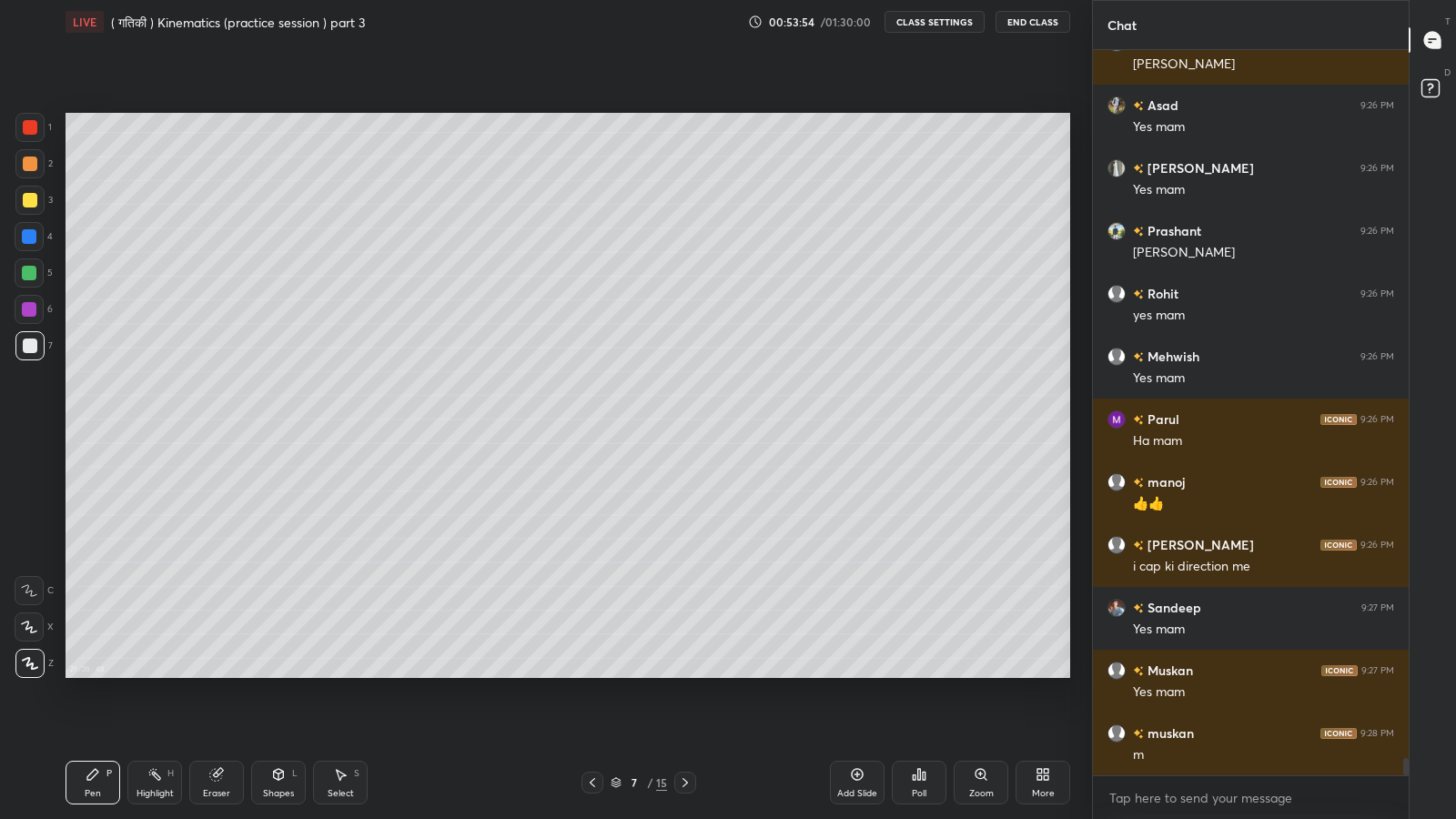
click at [596, 674] on icon at bounding box center [592, 782] width 15 height 15
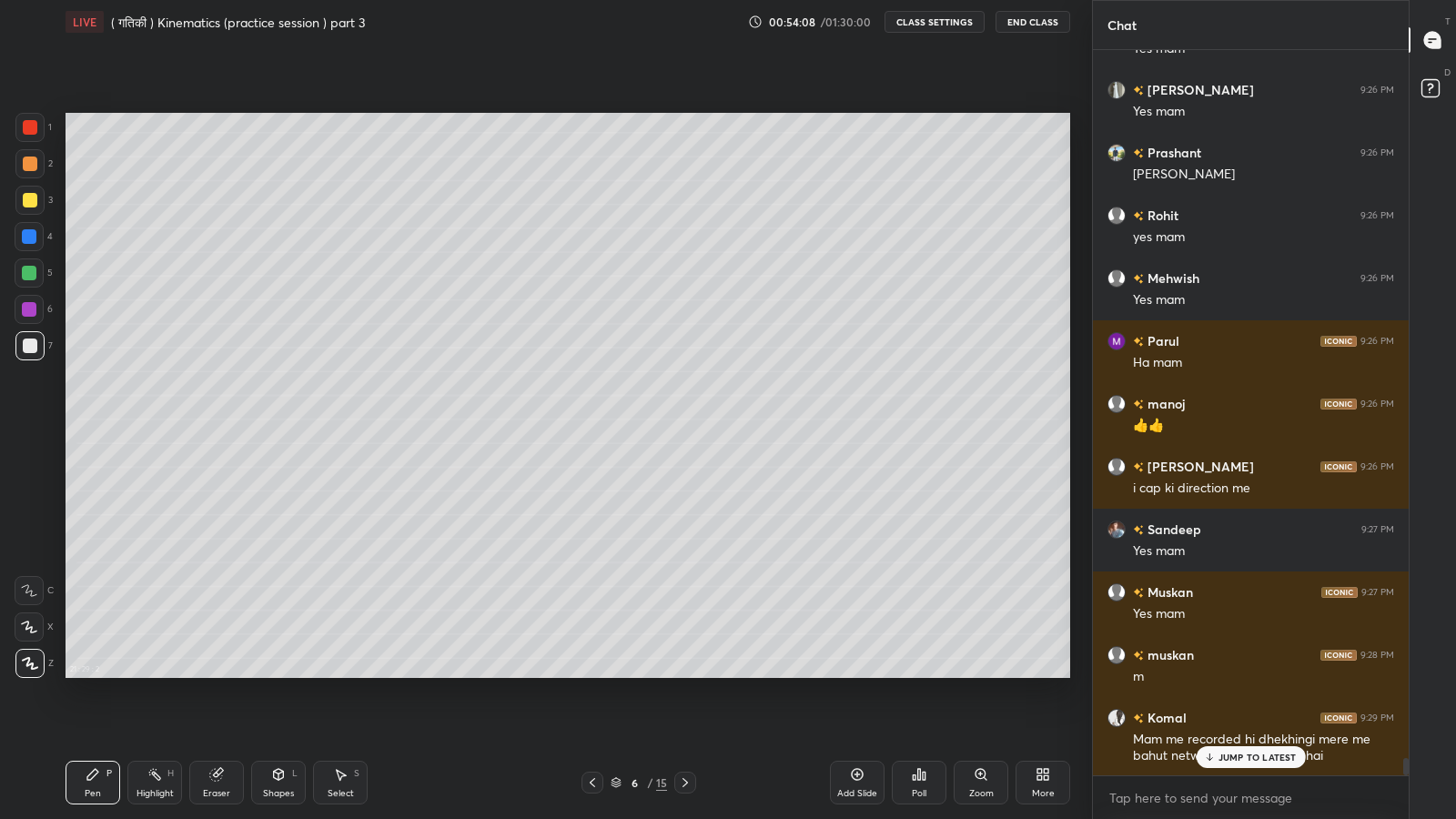
click at [1251, 674] on p "JUMP TO LATEST" at bounding box center [1257, 756] width 78 height 11
click at [684, 674] on icon at bounding box center [684, 782] width 15 height 15
click at [688, 674] on icon at bounding box center [684, 782] width 15 height 15
click at [684, 674] on icon at bounding box center [684, 782] width 15 height 15
click at [276, 674] on div "Shapes L" at bounding box center [278, 782] width 54 height 44
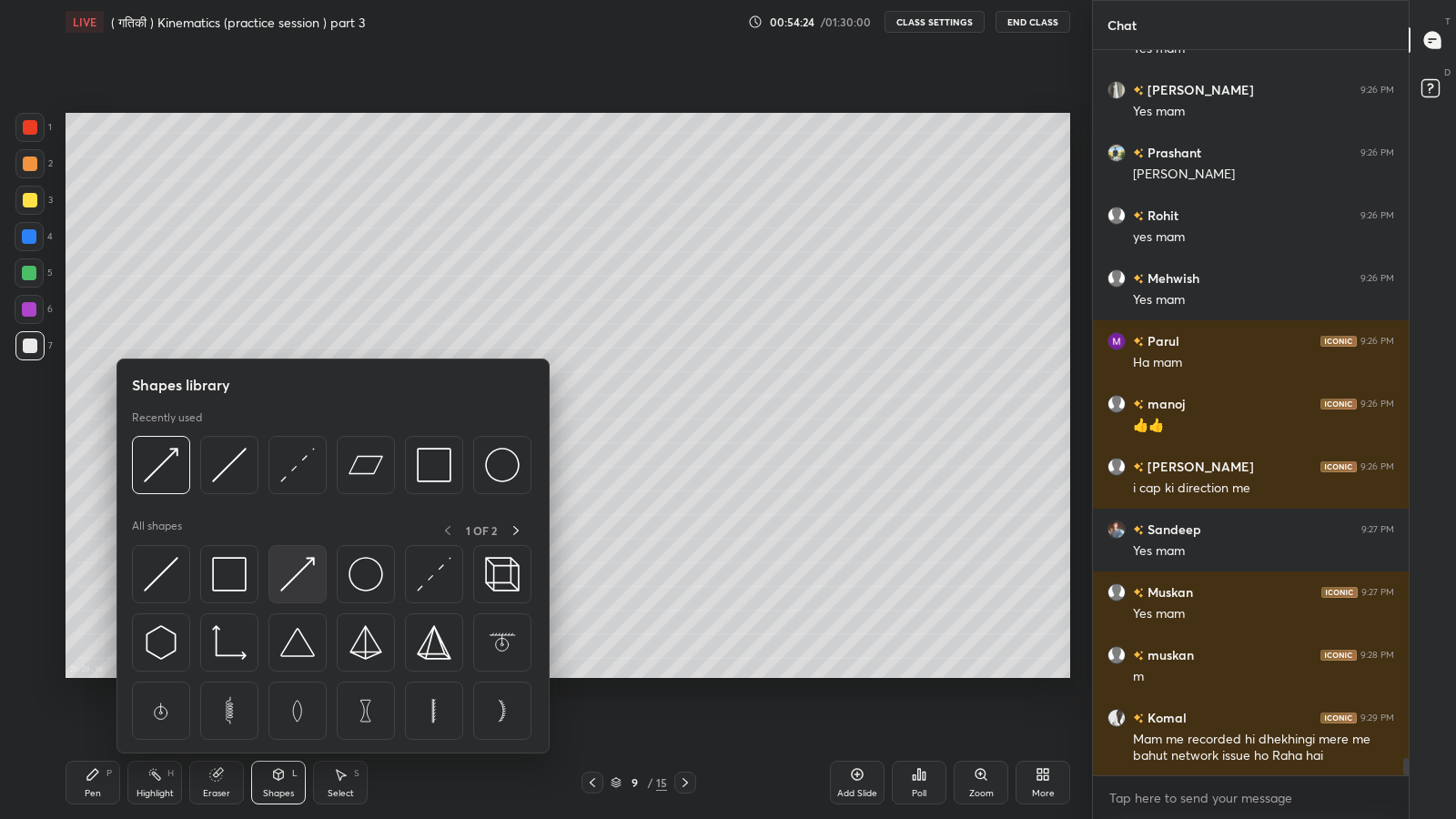
click at [298, 570] on img at bounding box center [298, 574] width 35 height 35
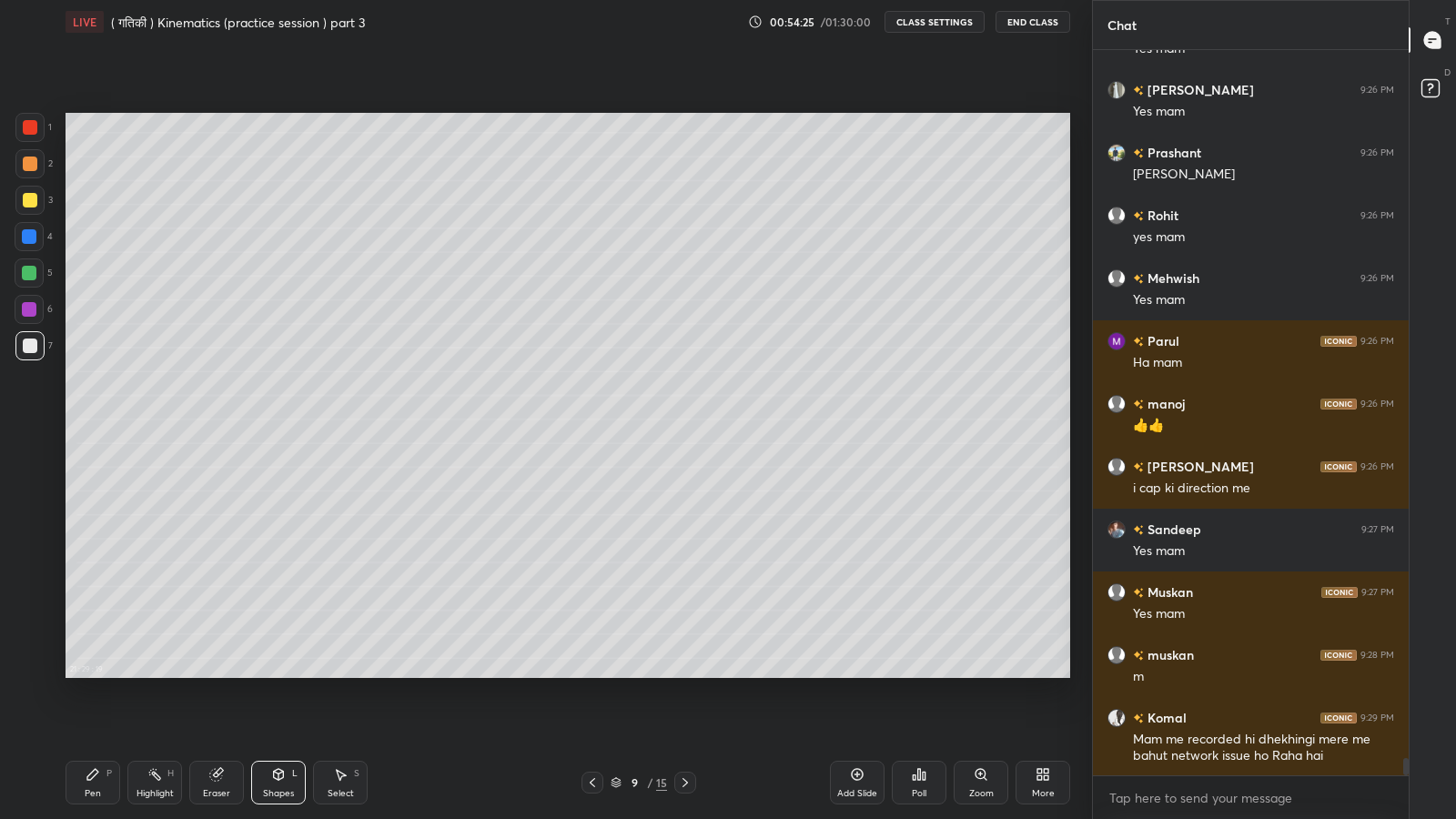
click at [30, 164] on div at bounding box center [30, 163] width 15 height 15
click at [29, 132] on div at bounding box center [30, 127] width 15 height 15
click at [91, 674] on div "Pen" at bounding box center [93, 793] width 16 height 9
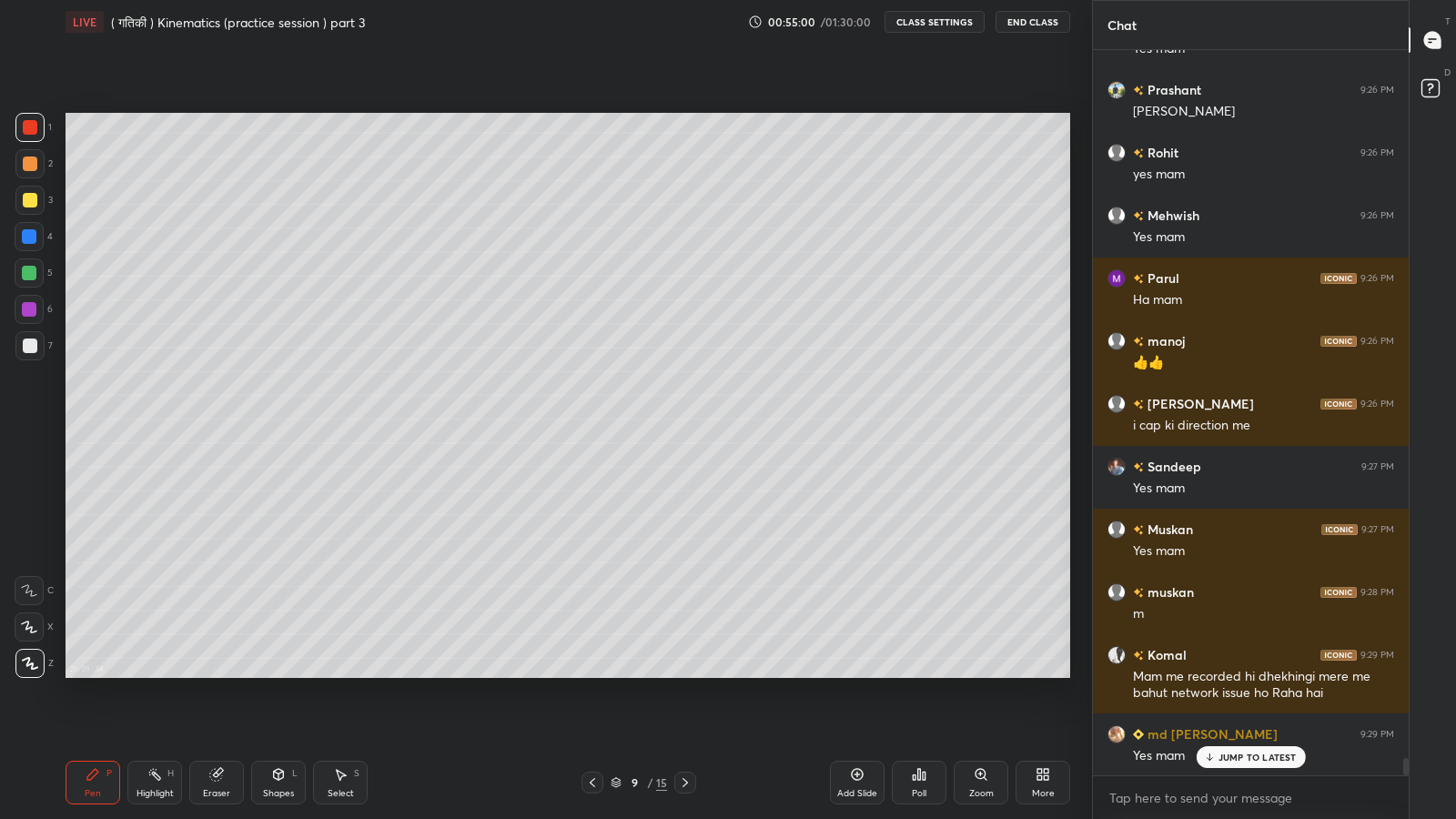
click at [1267, 674] on p "JUMP TO LATEST" at bounding box center [1257, 756] width 78 height 11
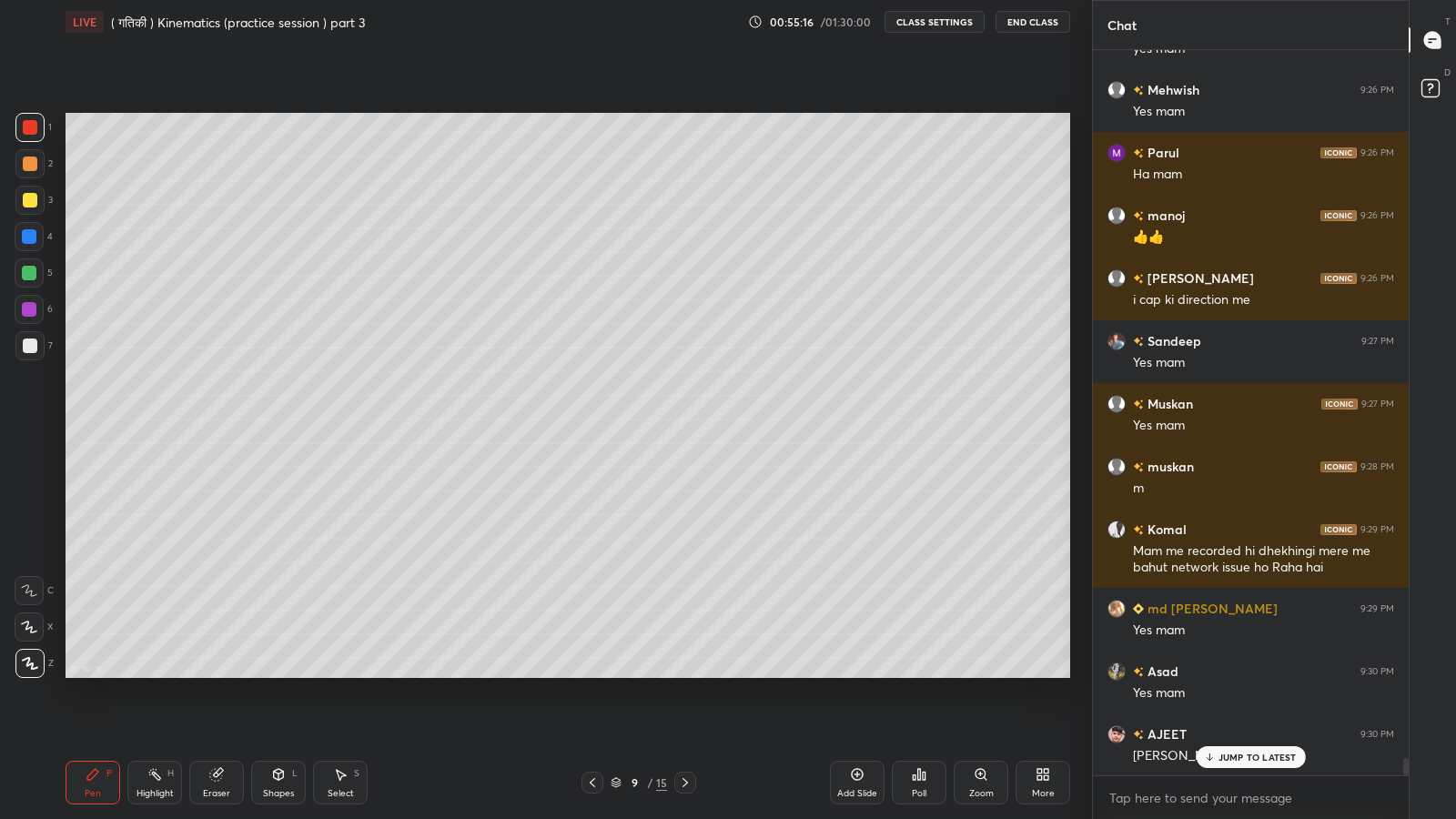
scroll to position [29413, 0]
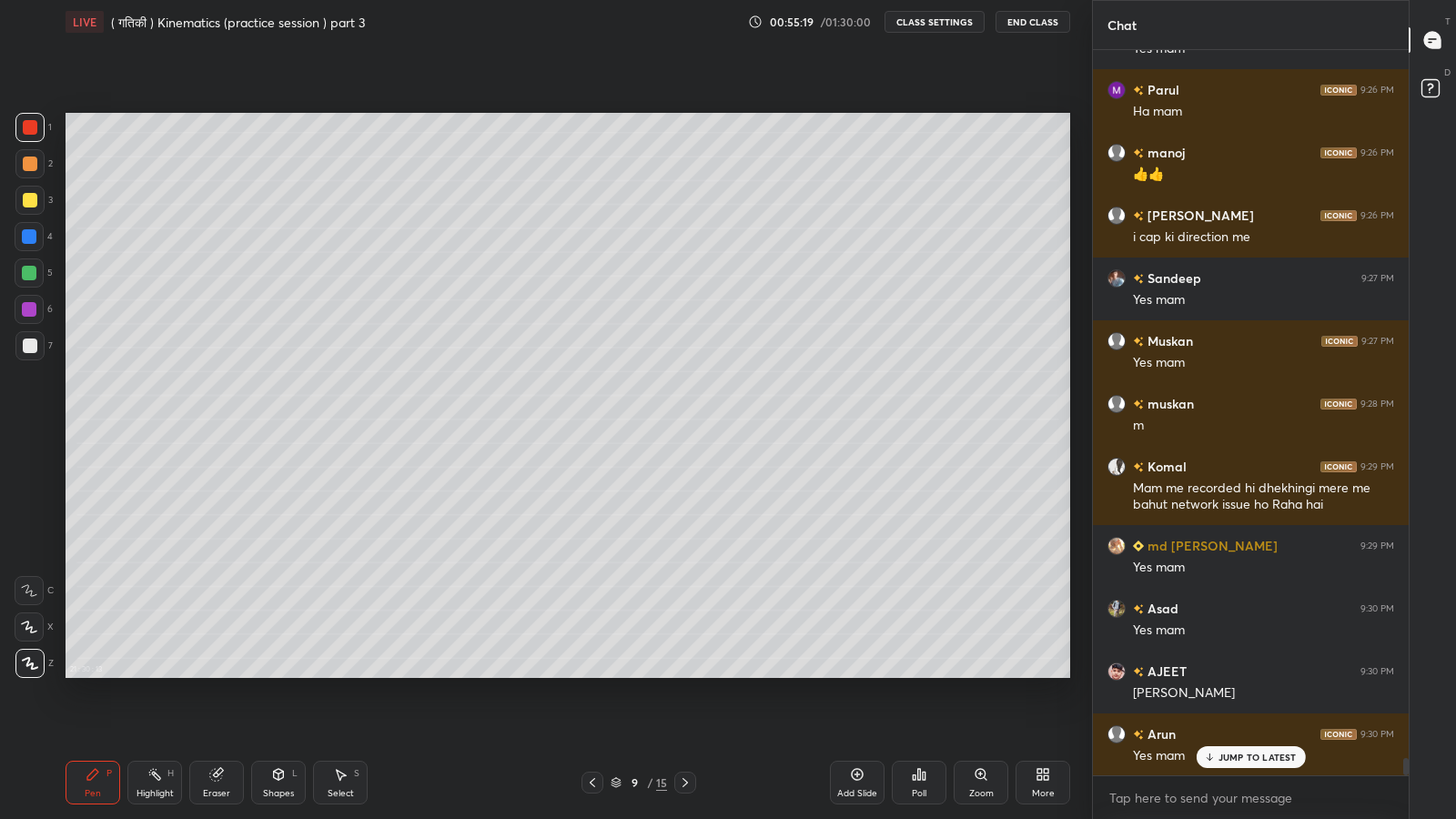
click at [1233, 674] on p "JUMP TO LATEST" at bounding box center [1257, 756] width 78 height 11
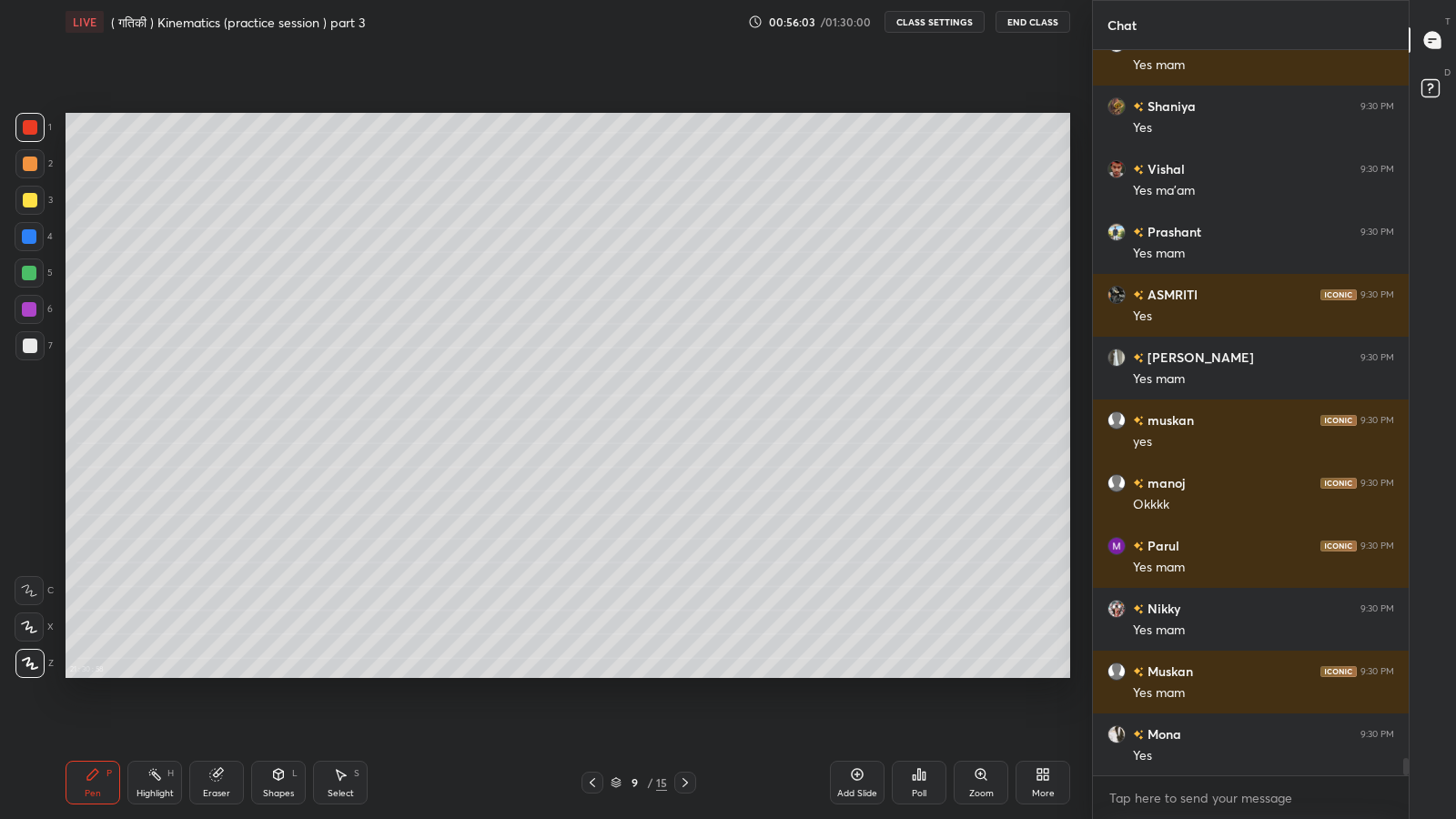
scroll to position [30231, 0]
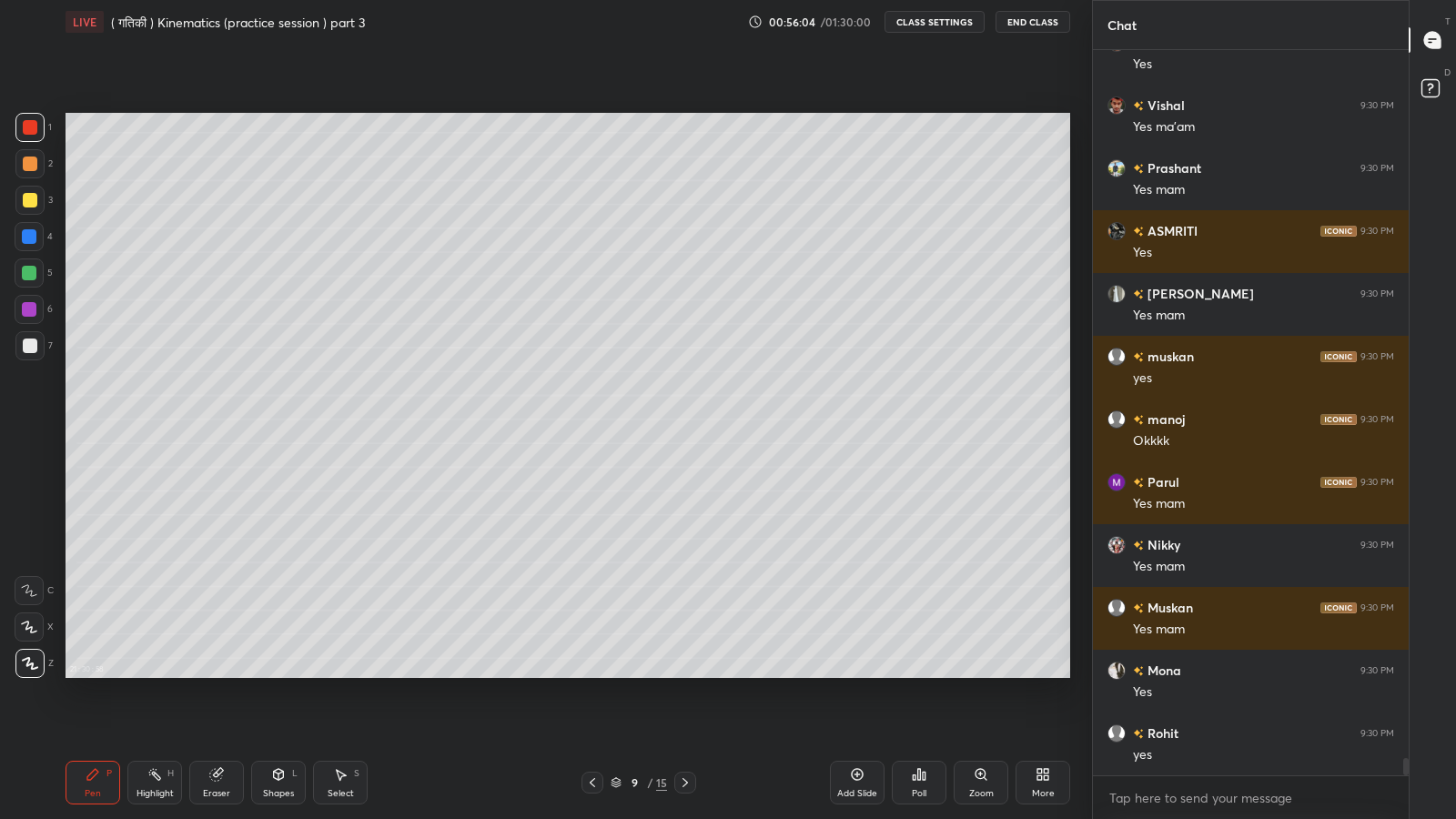
click at [857, 674] on icon at bounding box center [857, 774] width 15 height 15
click at [275, 674] on div "Shapes" at bounding box center [278, 793] width 31 height 9
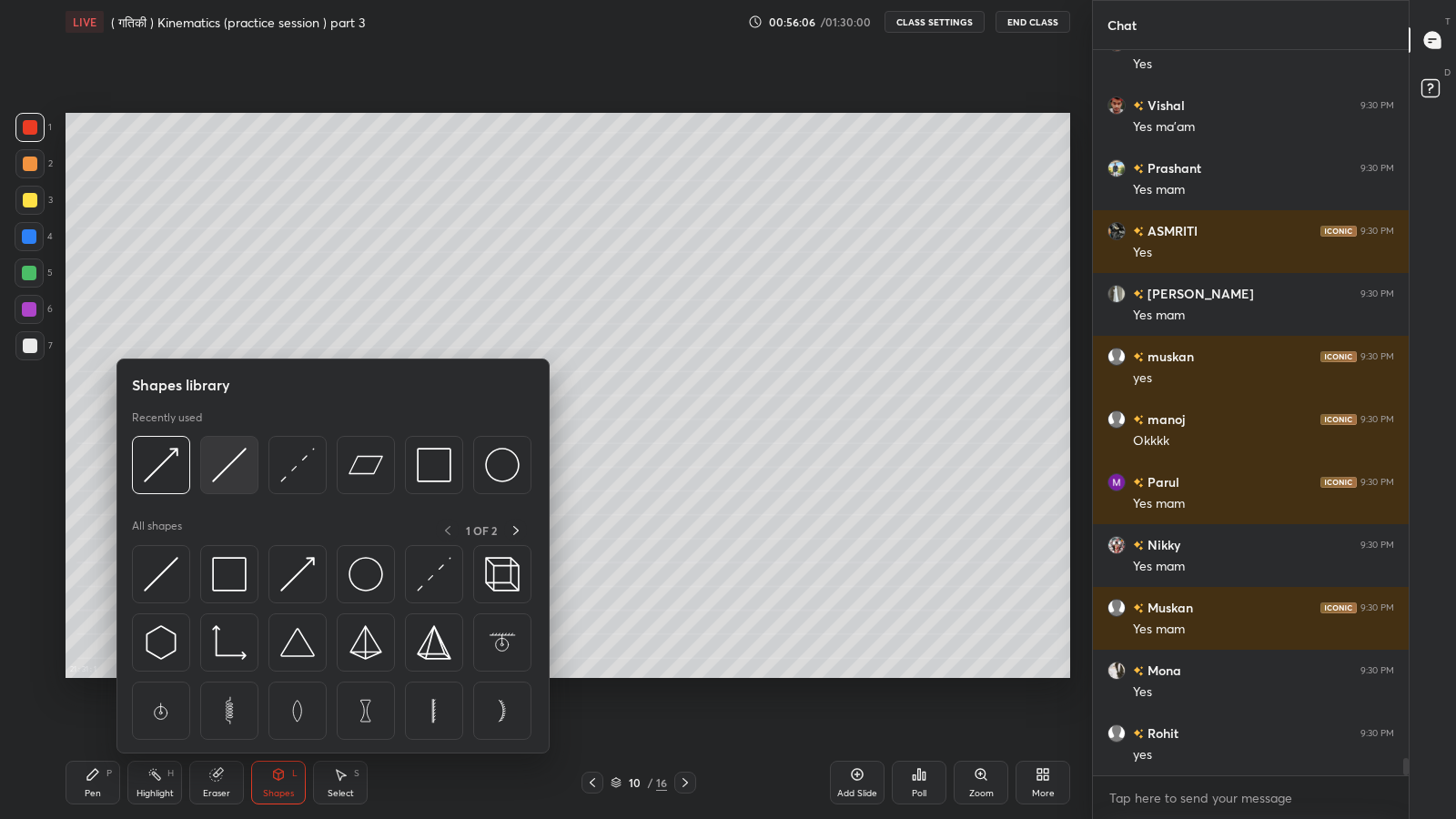
click at [220, 461] on img at bounding box center [229, 465] width 35 height 35
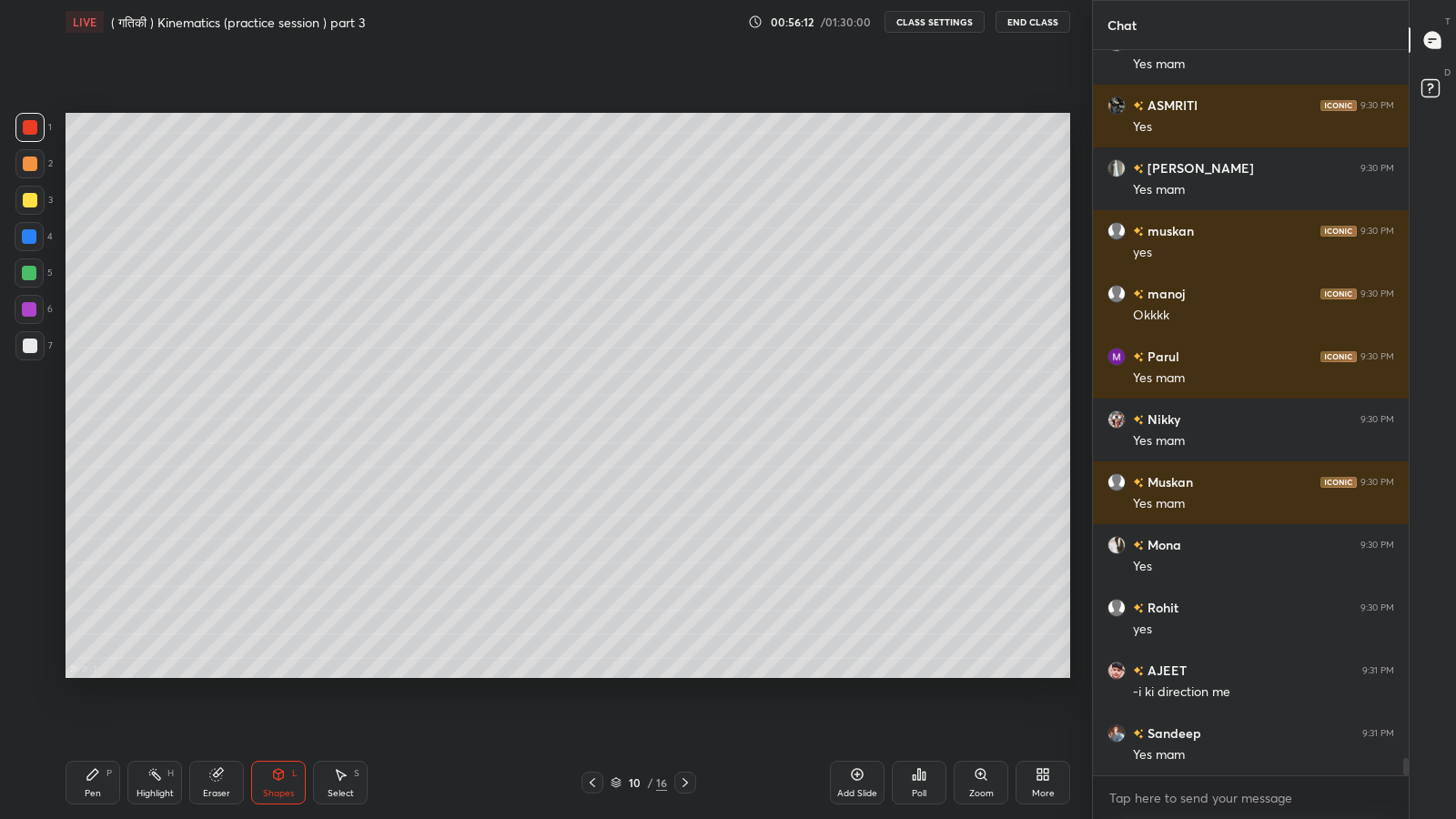
scroll to position [30400, 0]
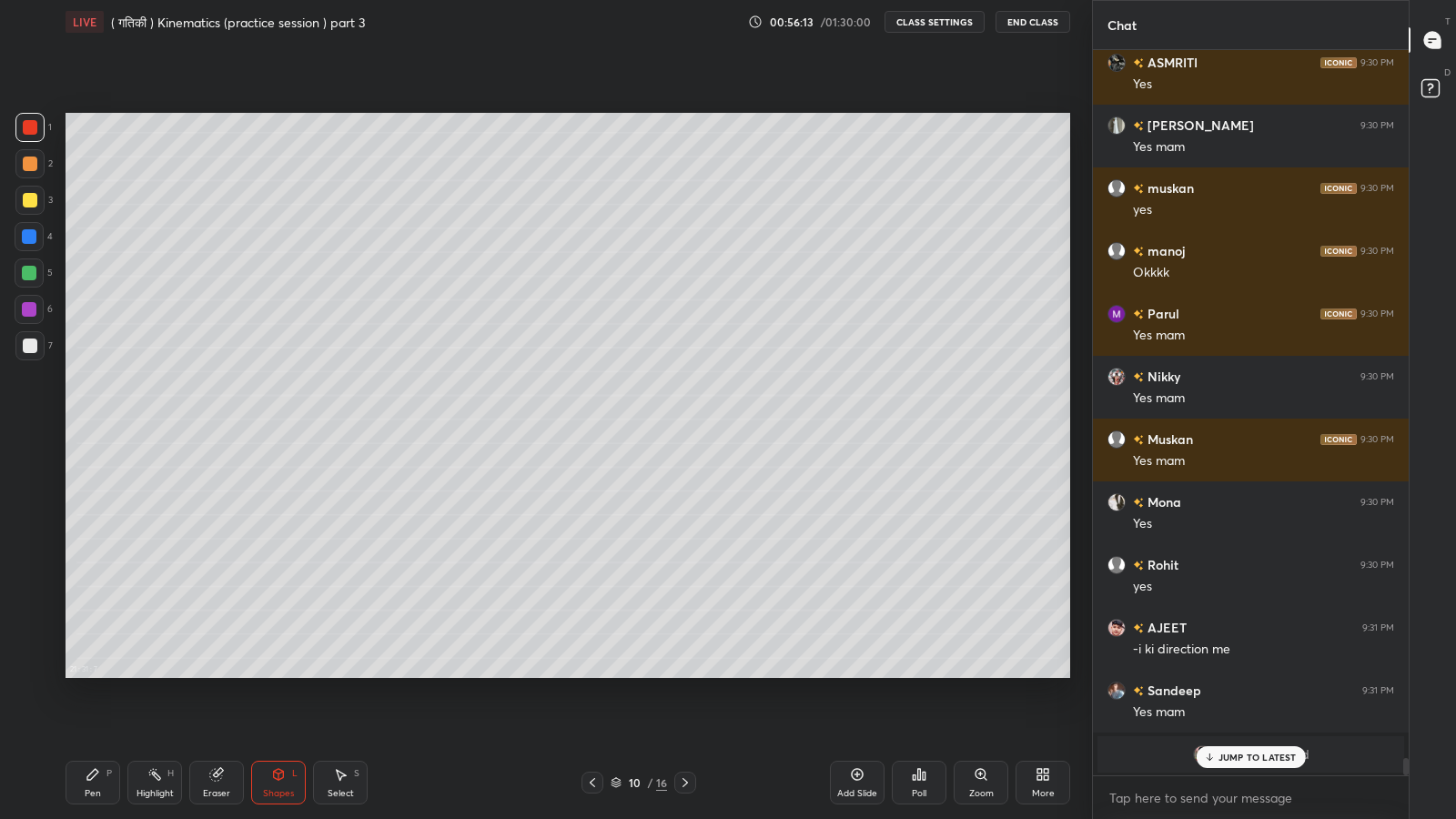
click at [98, 674] on div "Pen P" at bounding box center [93, 782] width 54 height 44
click at [29, 204] on div at bounding box center [30, 200] width 15 height 15
click at [284, 674] on div "Shapes L" at bounding box center [278, 782] width 54 height 44
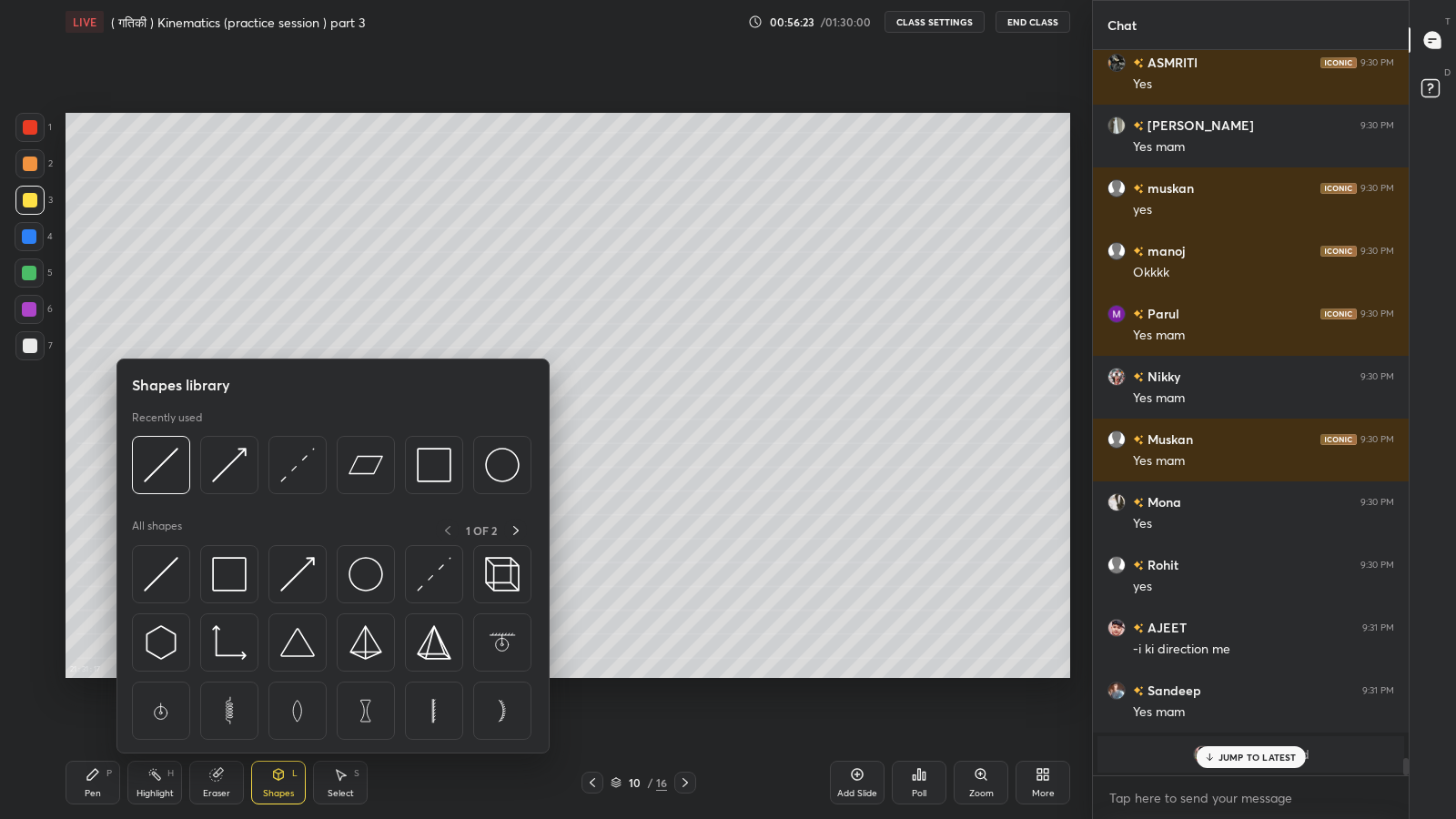
click at [160, 472] on img at bounding box center [161, 465] width 35 height 35
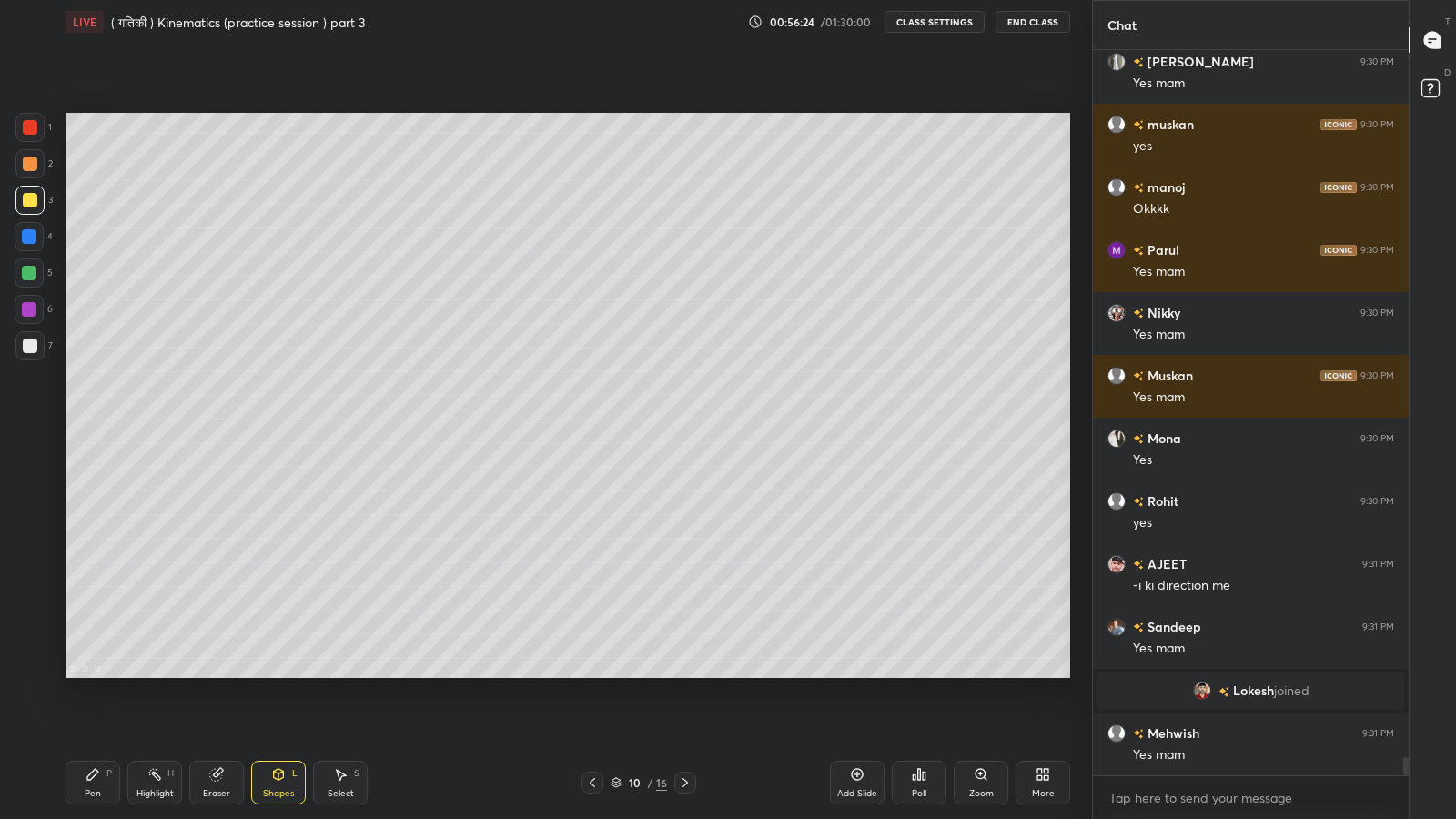
scroll to position [28202, 0]
click at [97, 674] on div "Pen P" at bounding box center [93, 782] width 54 height 44
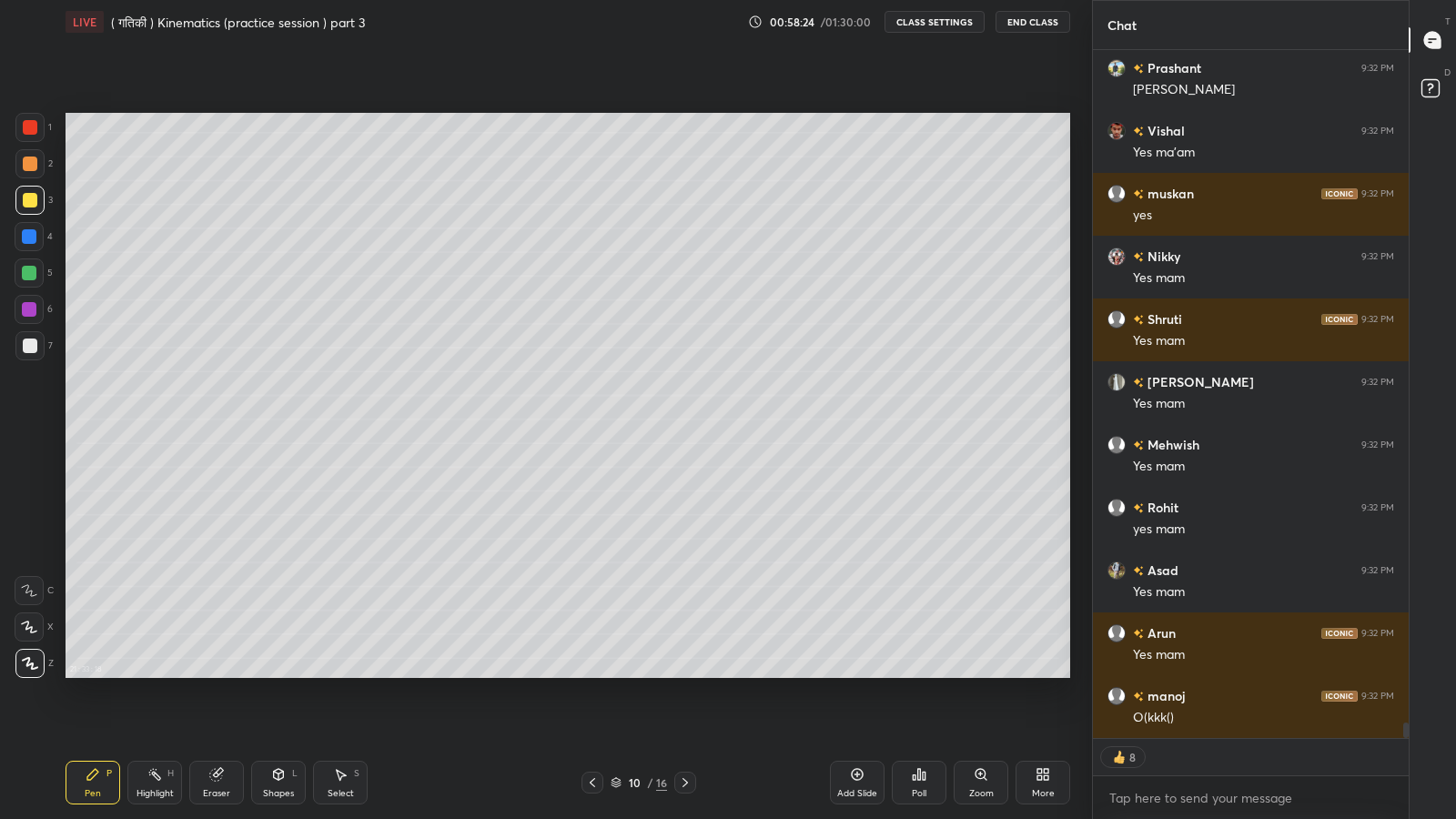
scroll to position [29243, 0]
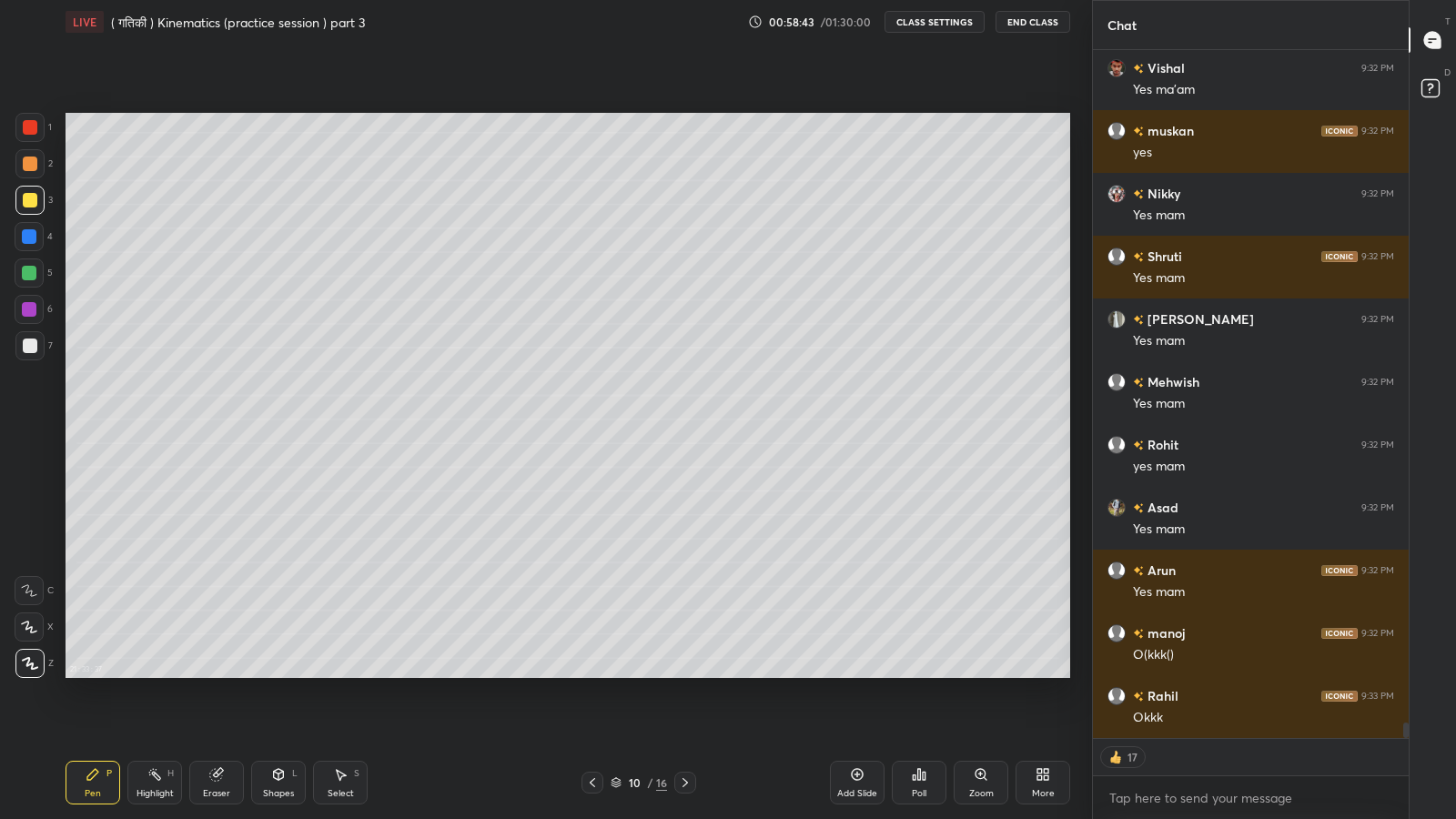
click at [846, 674] on div "Add Slide" at bounding box center [857, 782] width 54 height 44
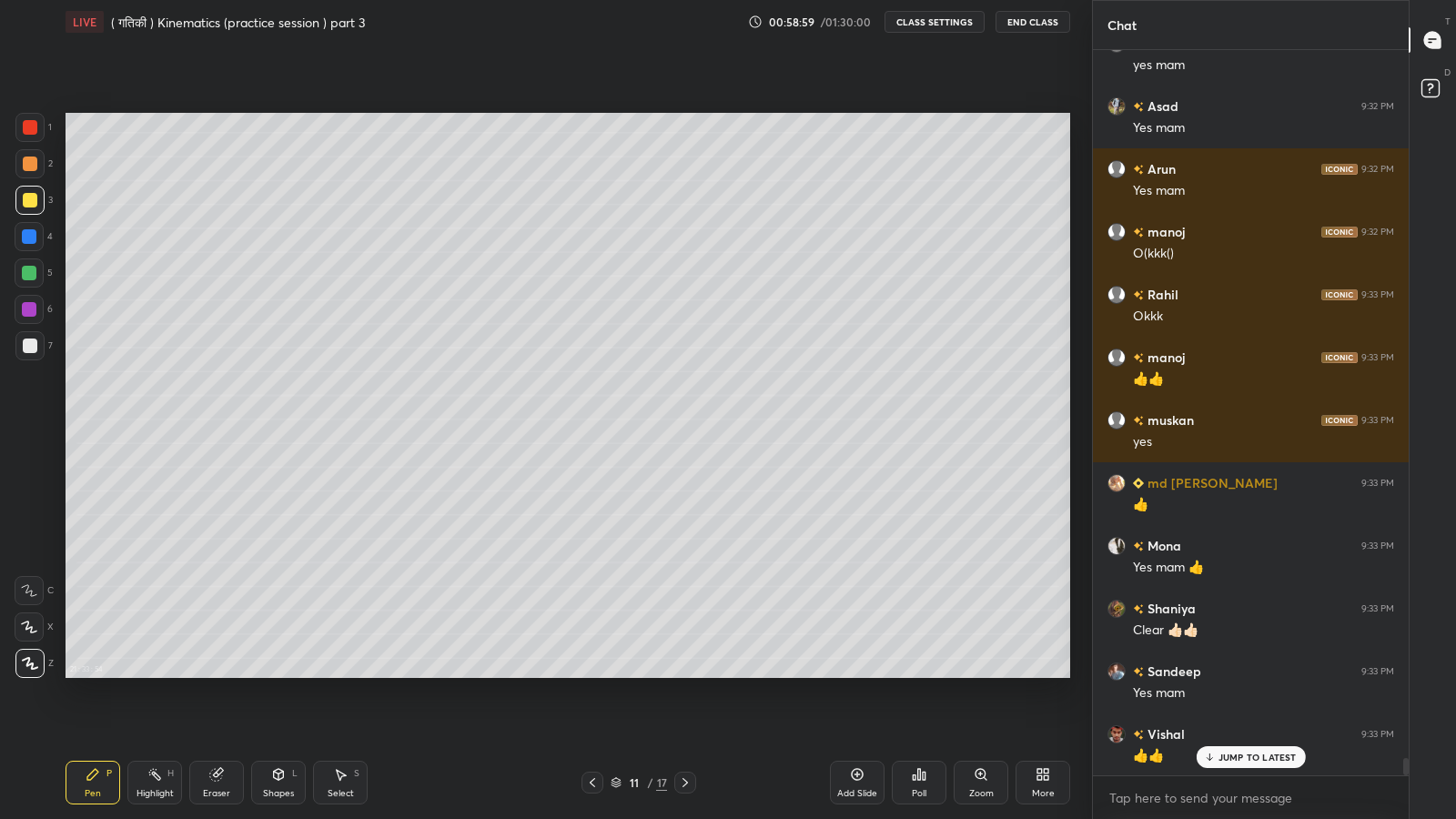
scroll to position [29771, 0]
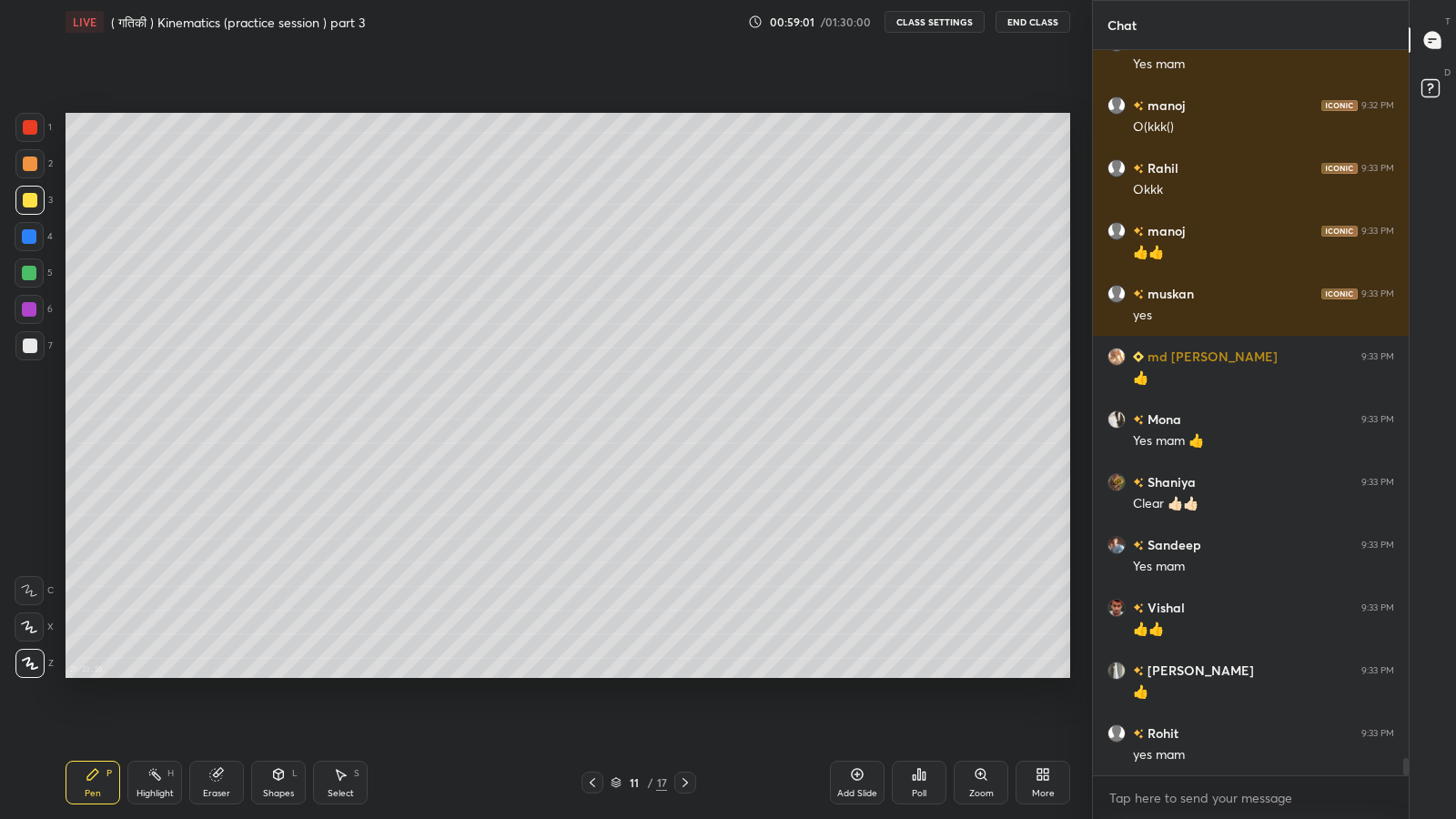
click at [277, 674] on div "Shapes" at bounding box center [278, 793] width 31 height 9
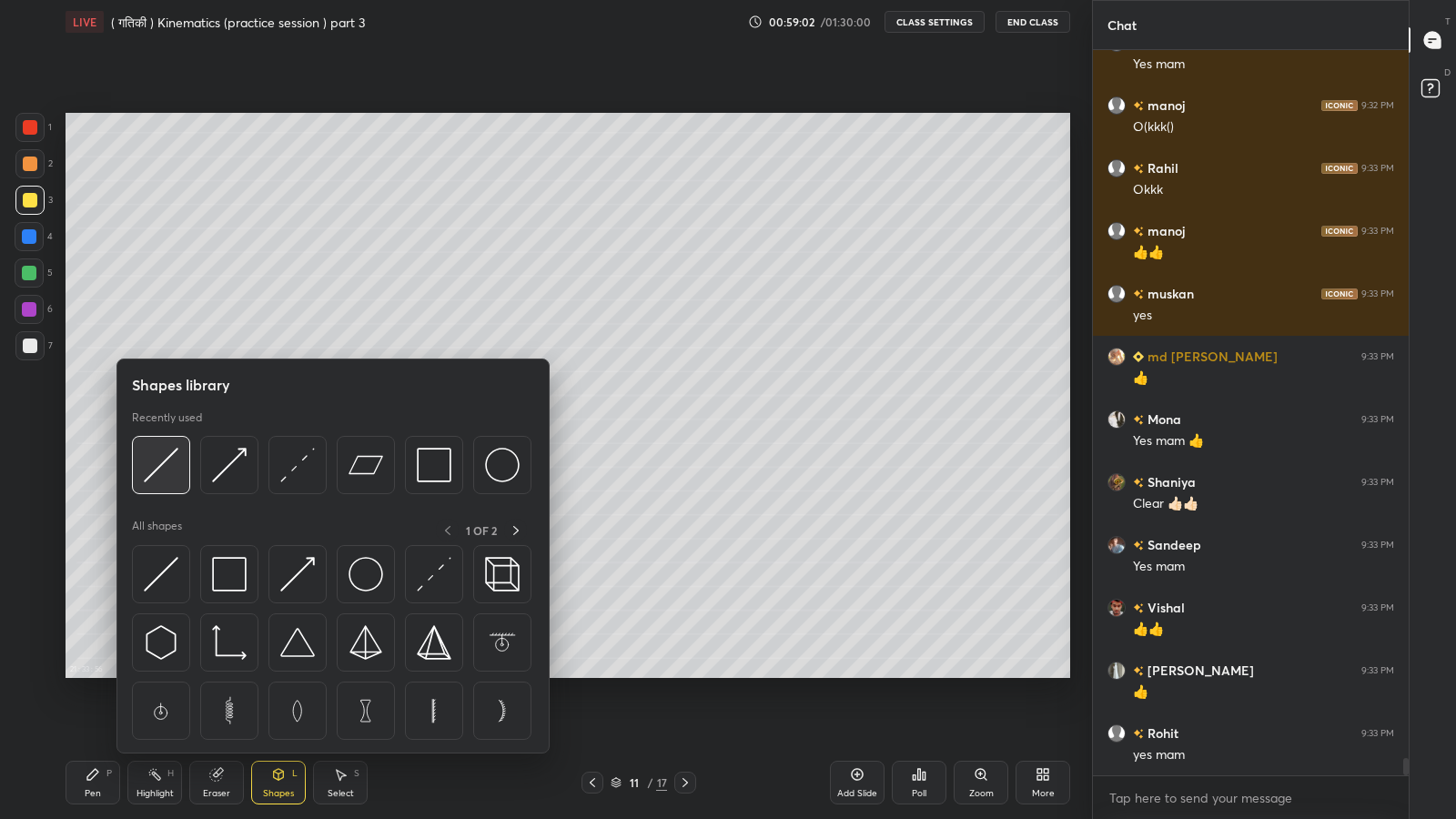
click at [164, 456] on img at bounding box center [161, 465] width 35 height 35
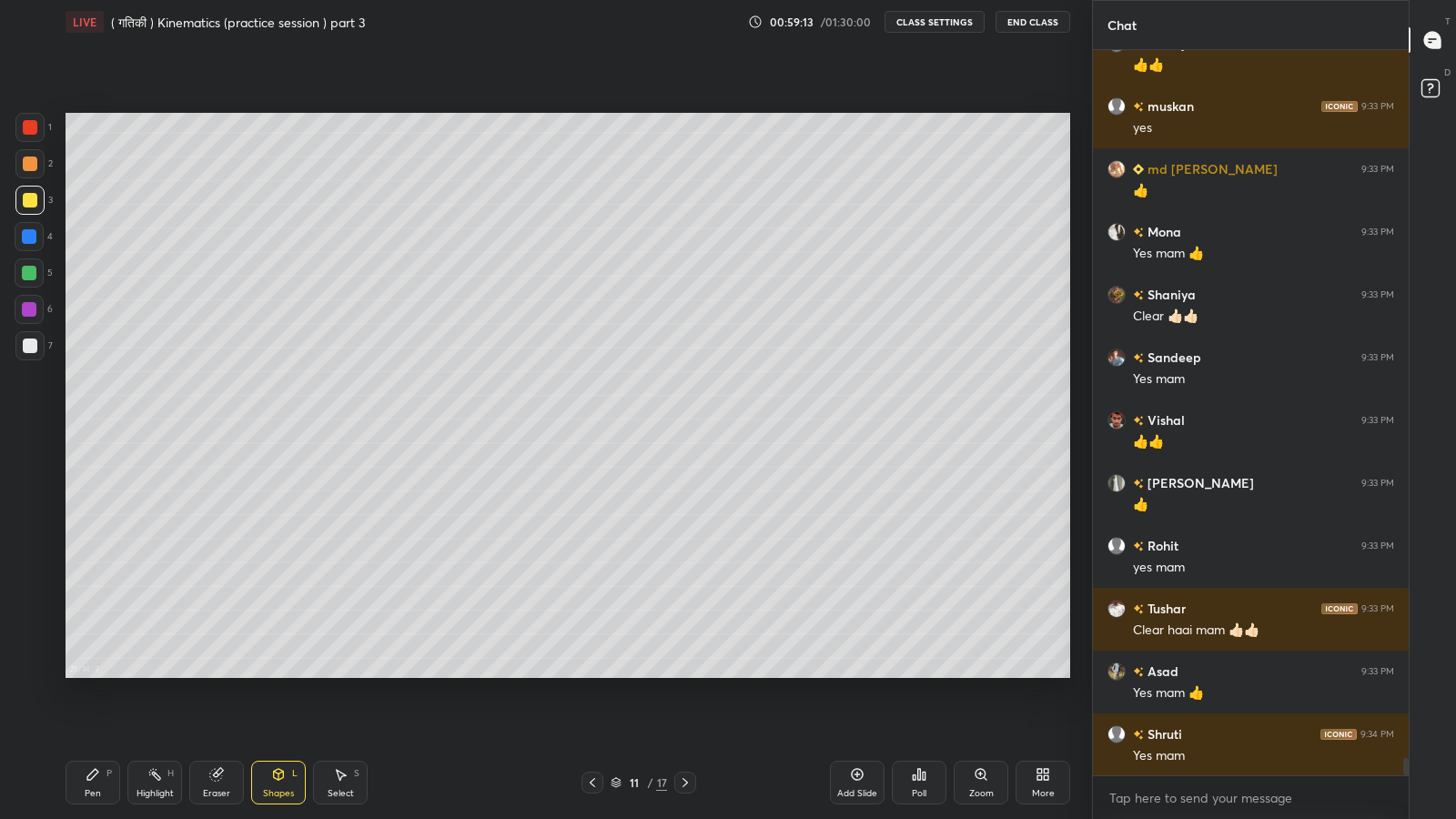
scroll to position [30003, 0]
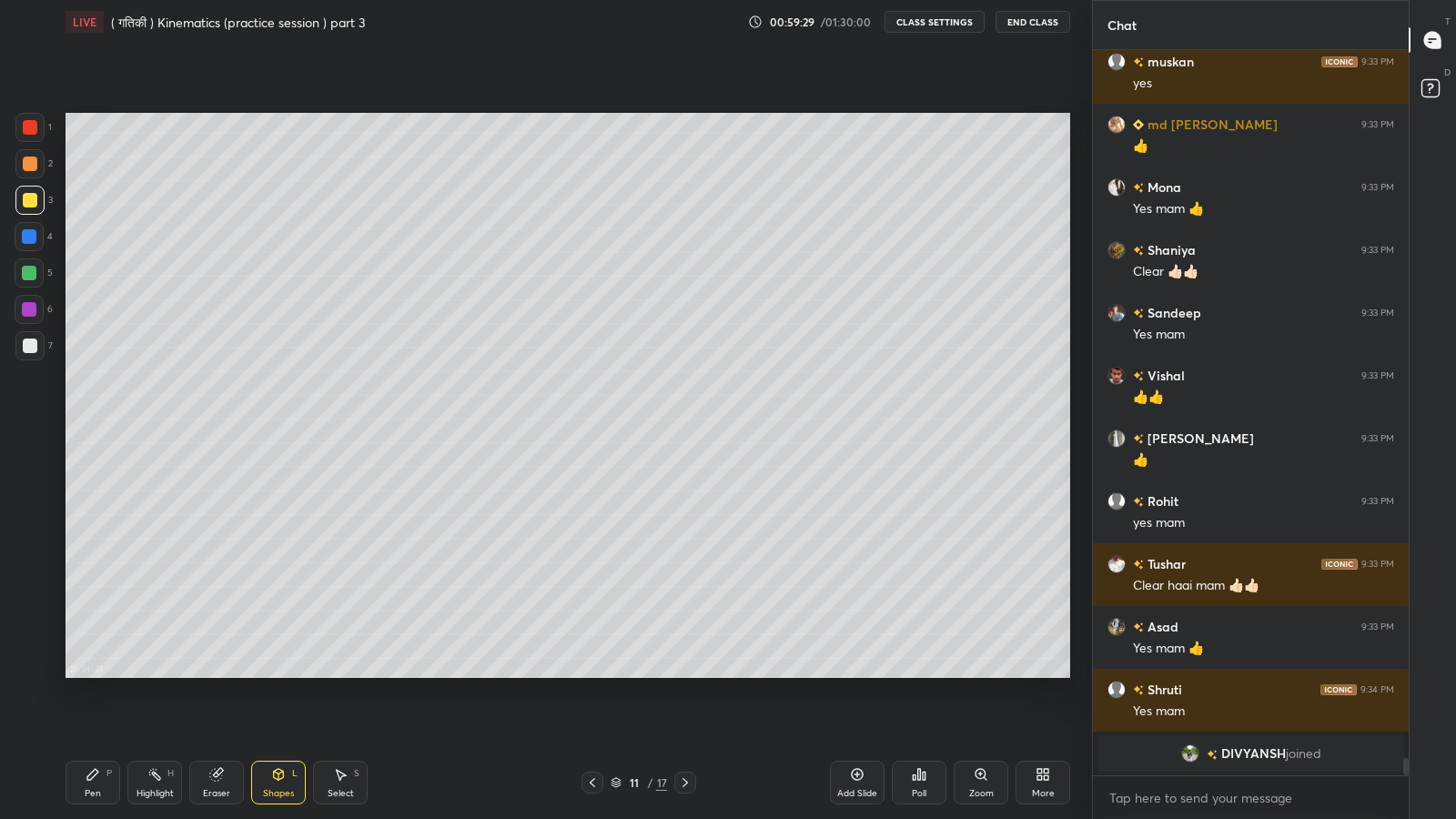
click at [99, 674] on div "Pen P" at bounding box center [93, 782] width 54 height 44
click at [25, 274] on div at bounding box center [29, 273] width 15 height 15
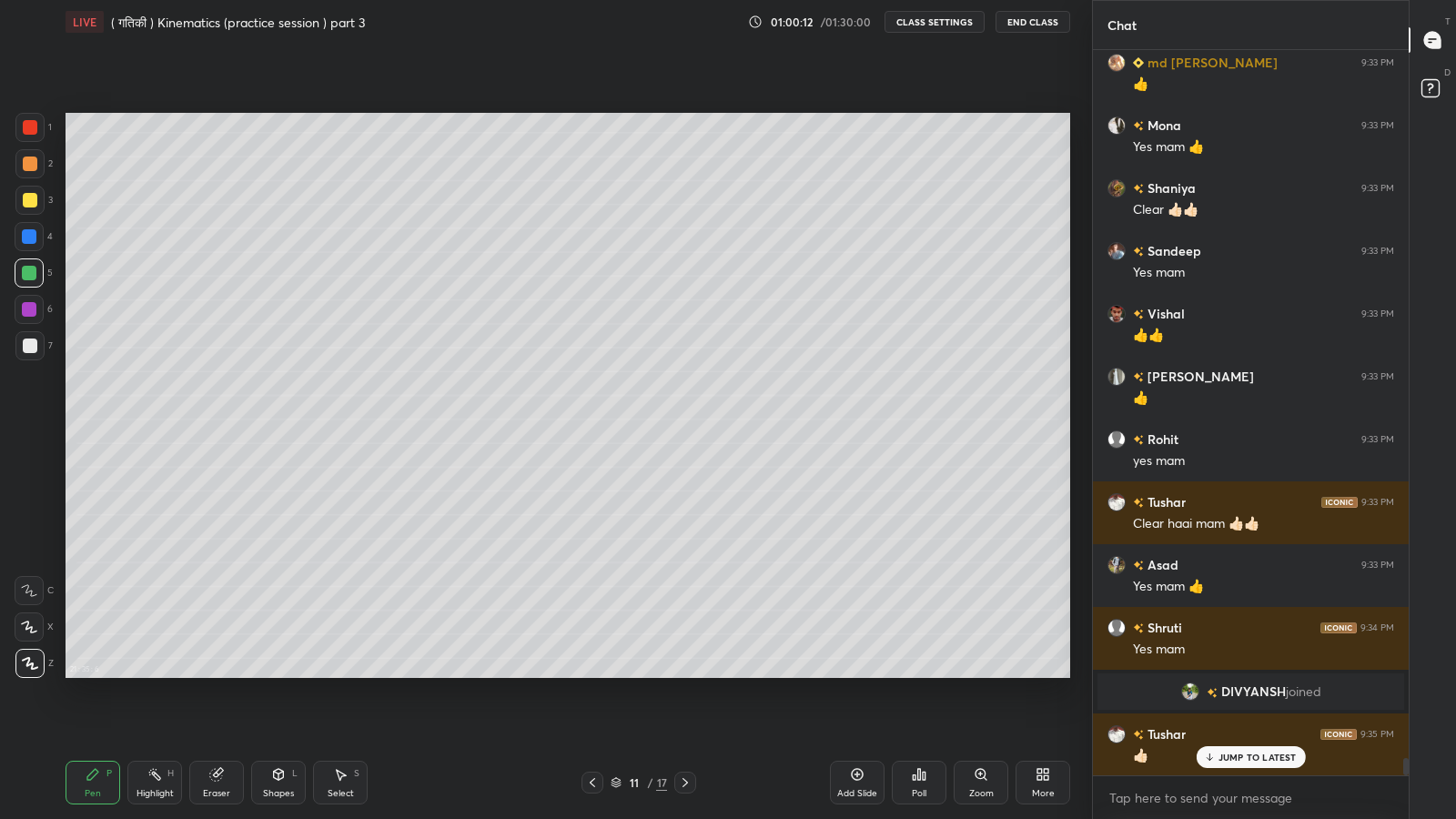
click at [1230, 674] on p "JUMP TO LATEST" at bounding box center [1257, 756] width 78 height 11
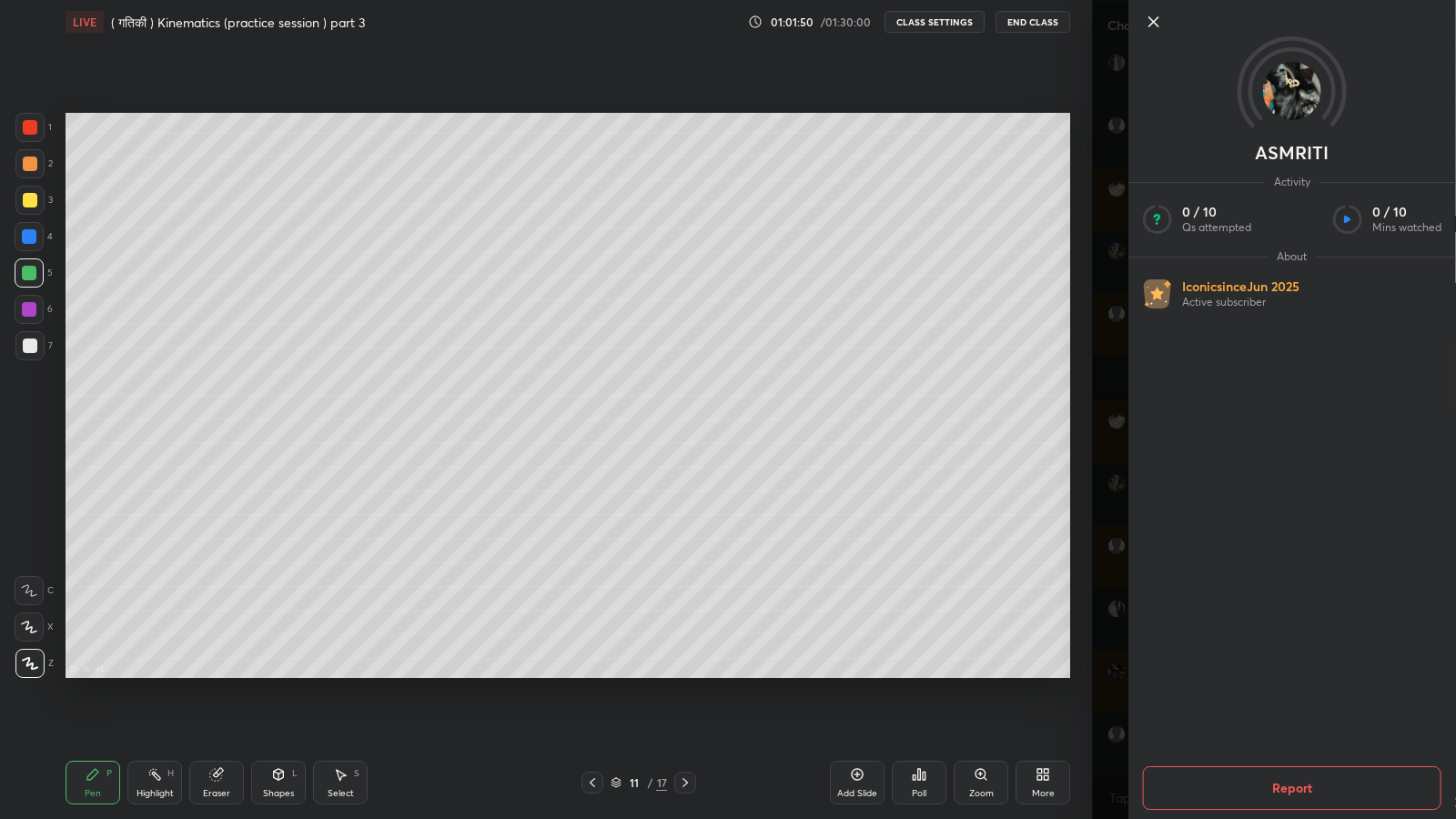
scroll to position [30443, 0]
click at [1111, 598] on div "ASMRITI Activity 0 / 10 Qs attempted 0 / 10 Mins watched About Iconic since [DA…" at bounding box center [1273, 409] width 364 height 819
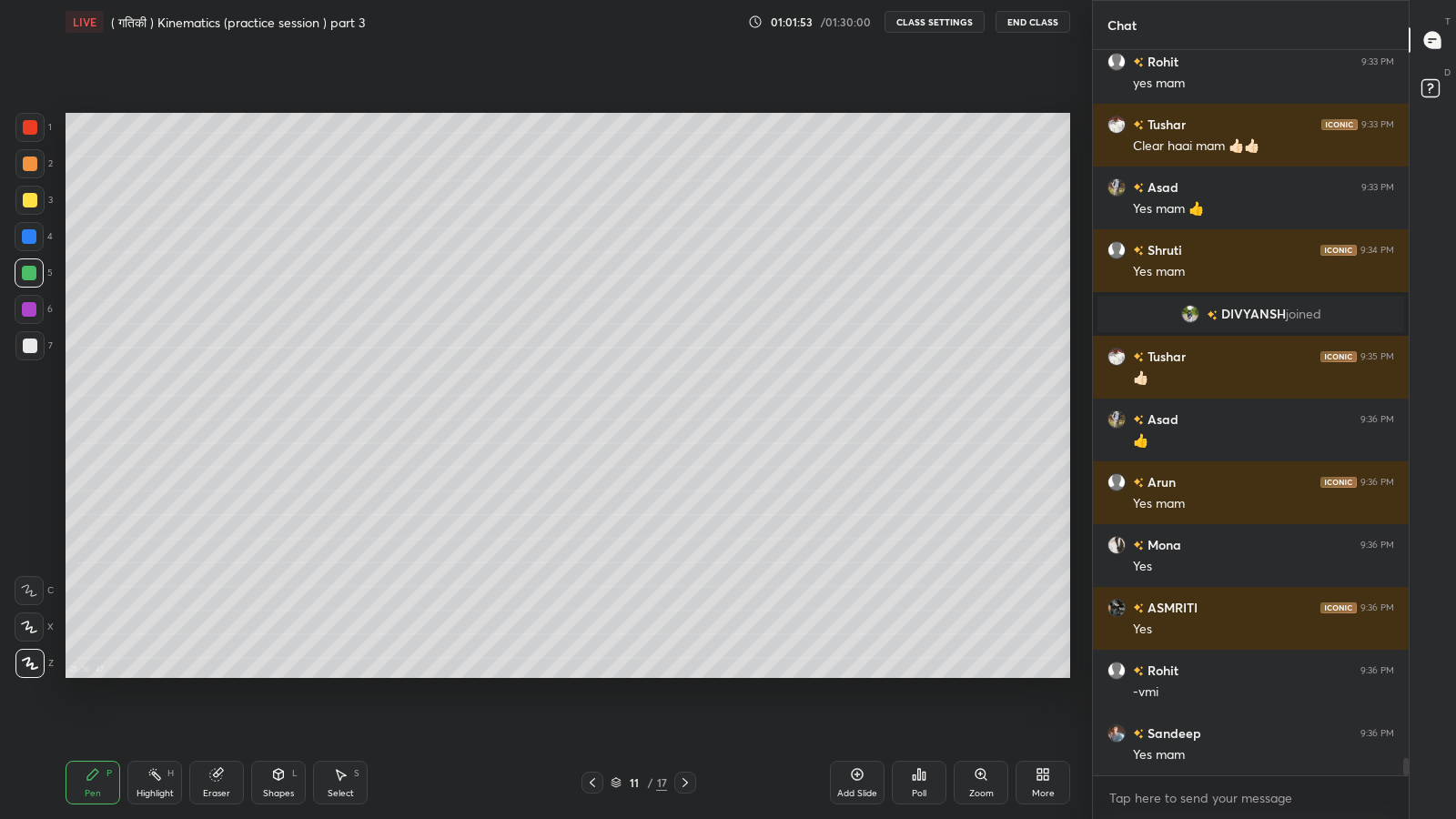
scroll to position [30505, 0]
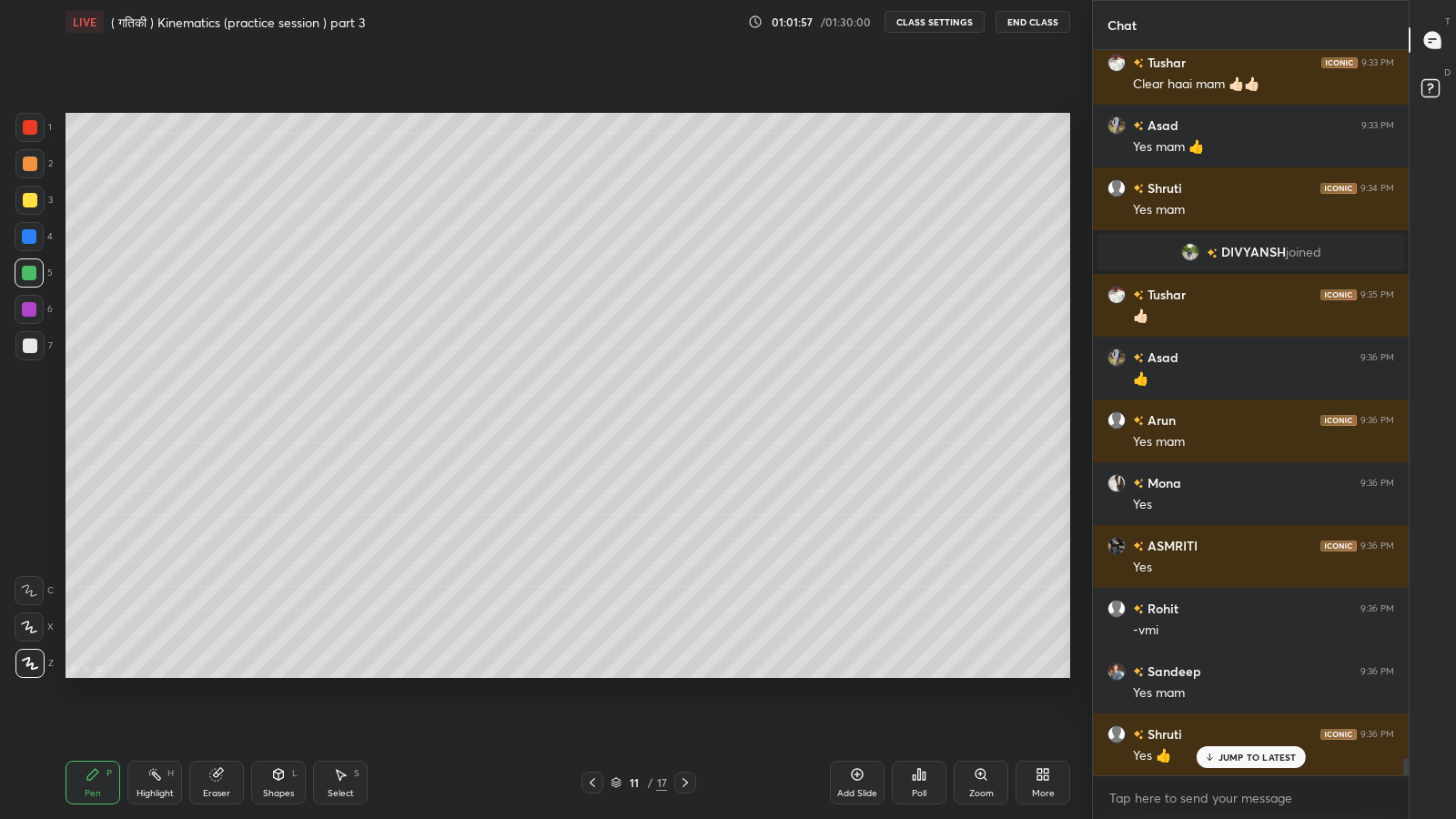
click at [1233, 674] on p "JUMP TO LATEST" at bounding box center [1257, 756] width 78 height 11
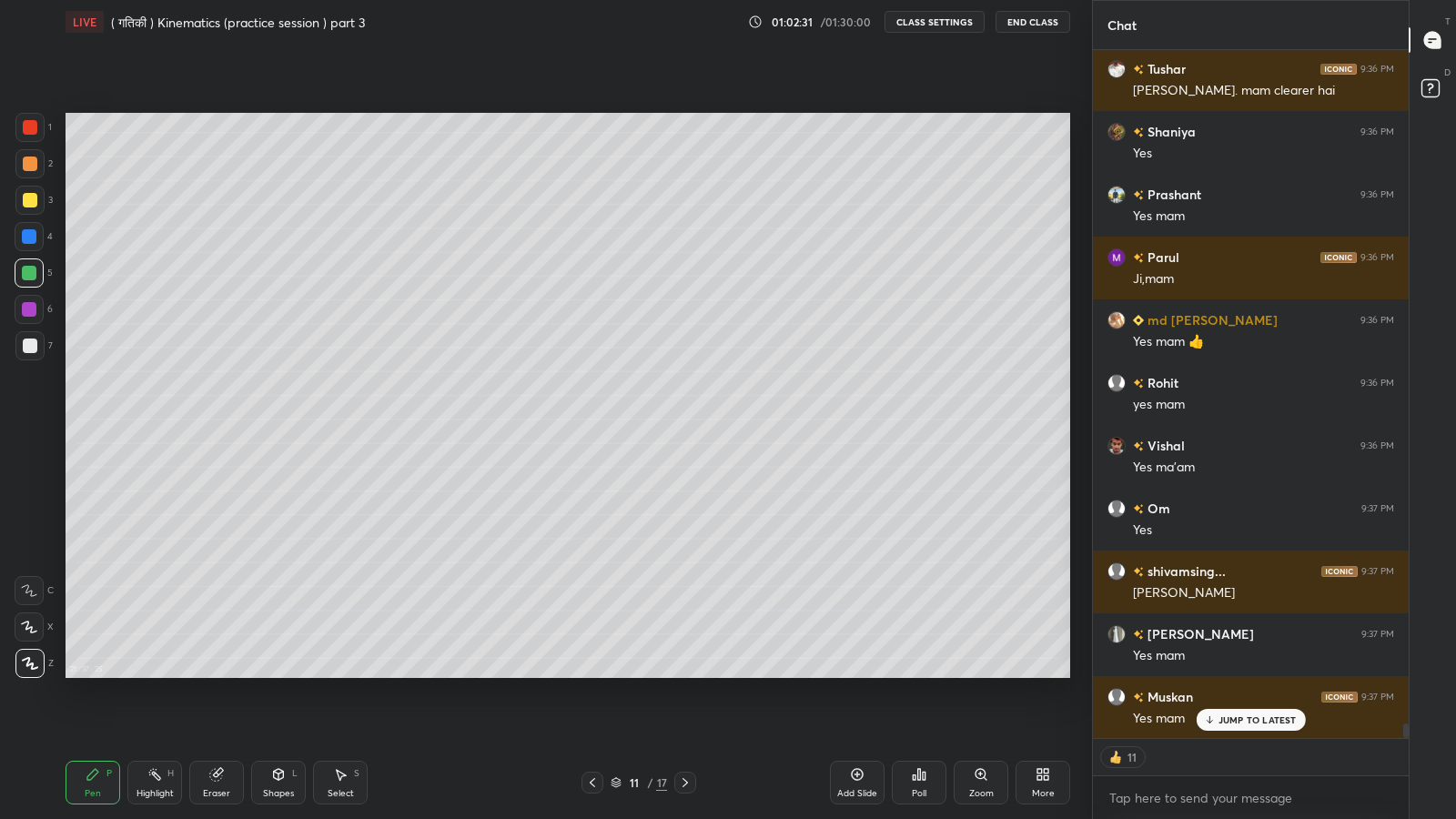
scroll to position [31486, 0]
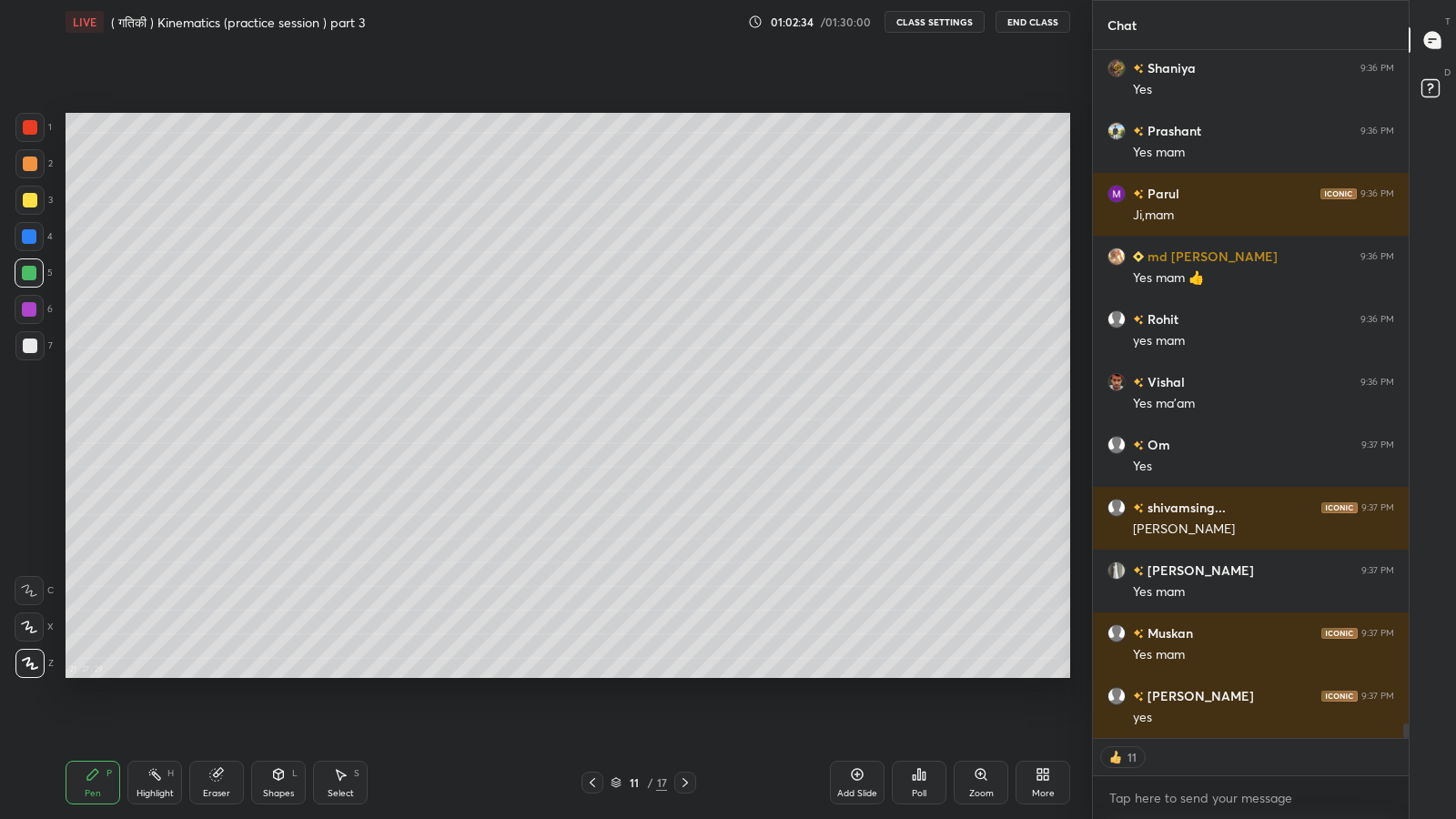
click at [221, 674] on icon at bounding box center [218, 772] width 10 height 9
click at [82, 674] on div "Pen P" at bounding box center [93, 782] width 54 height 44
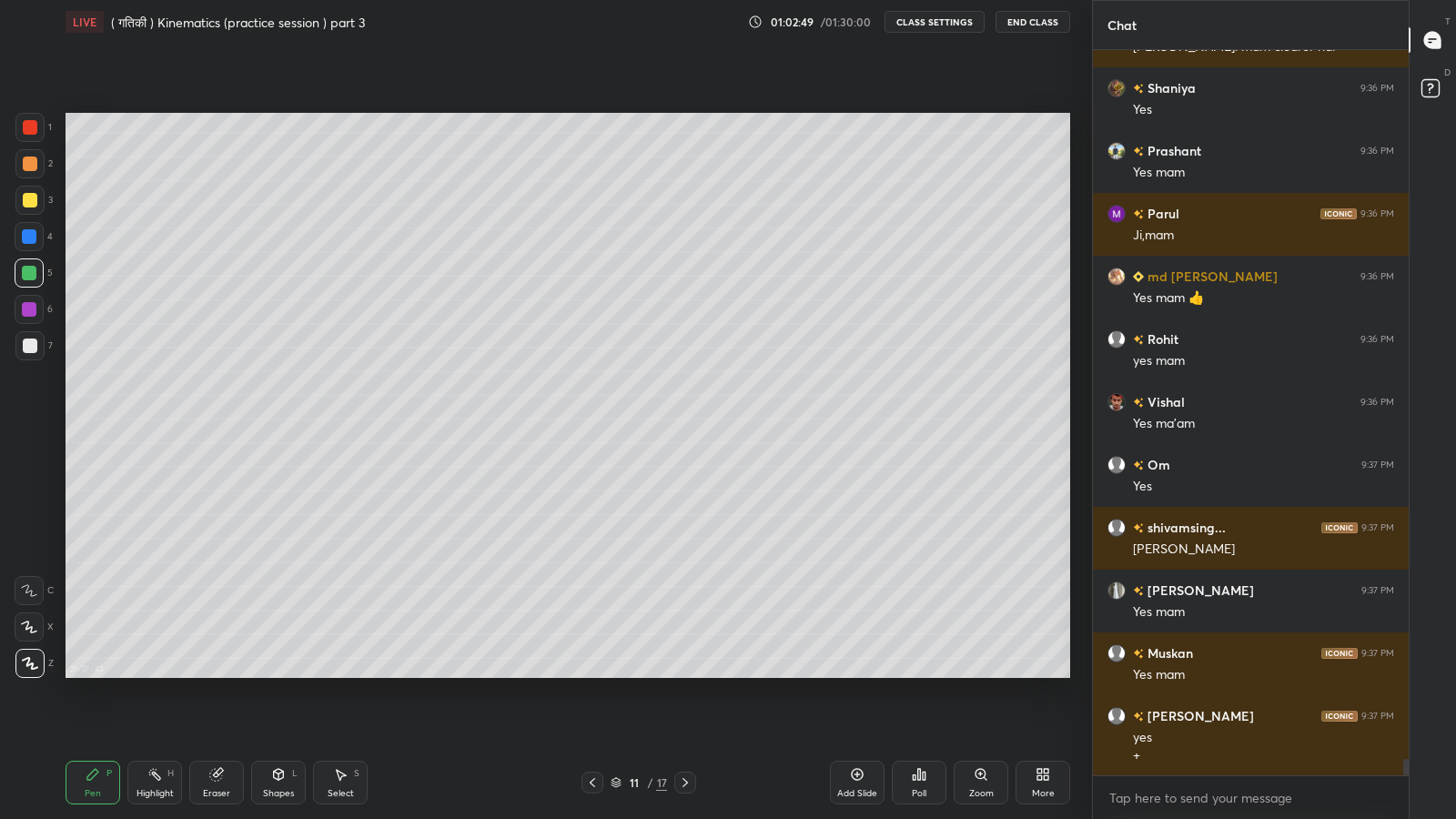
scroll to position [31528, 0]
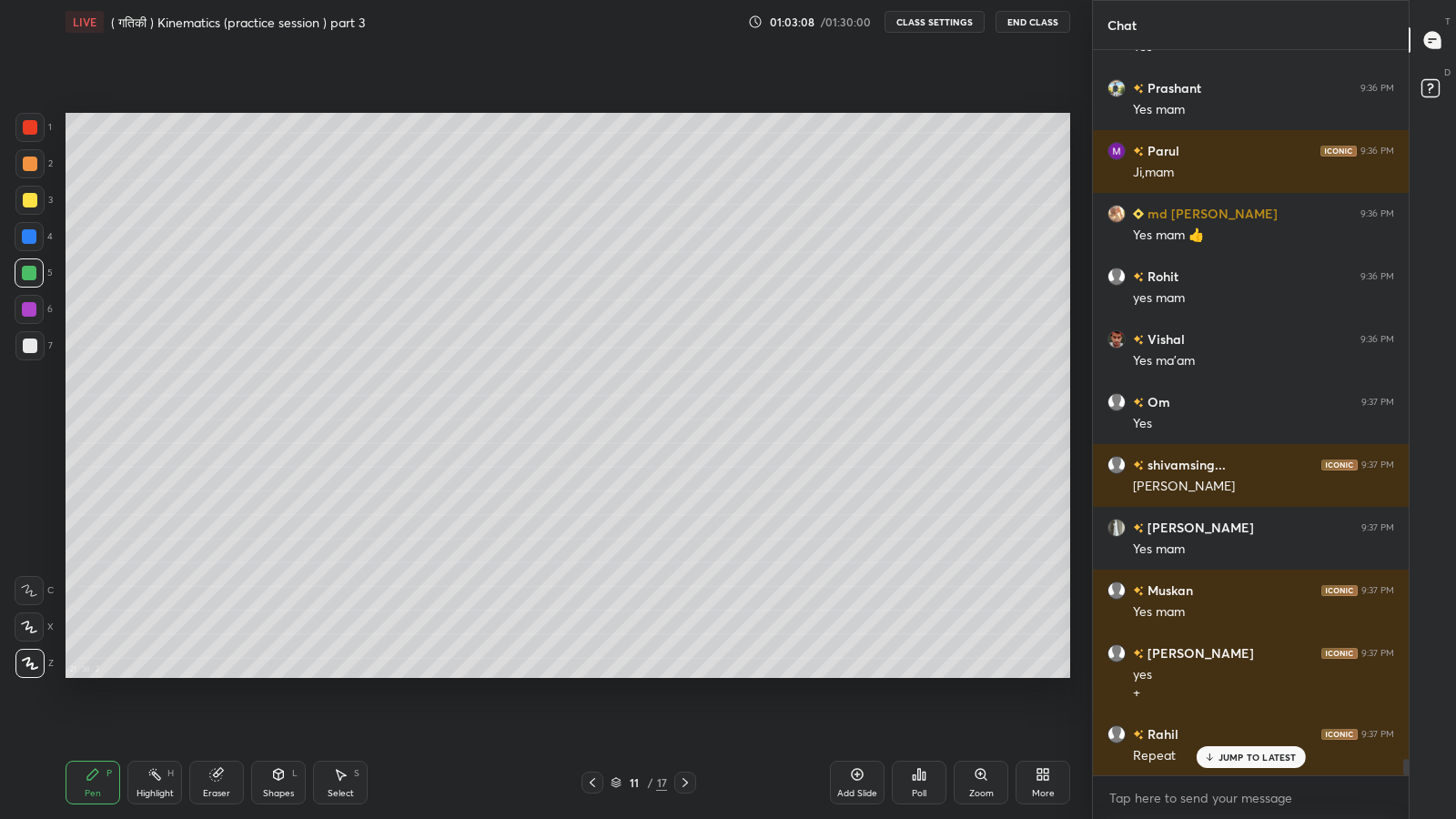
click at [27, 198] on div at bounding box center [30, 200] width 15 height 15
click at [857, 674] on icon at bounding box center [858, 775] width 6 height 6
click at [592, 674] on icon at bounding box center [592, 782] width 15 height 15
click at [683, 674] on icon at bounding box center [684, 782] width 15 height 15
click at [592, 674] on icon at bounding box center [592, 782] width 15 height 15
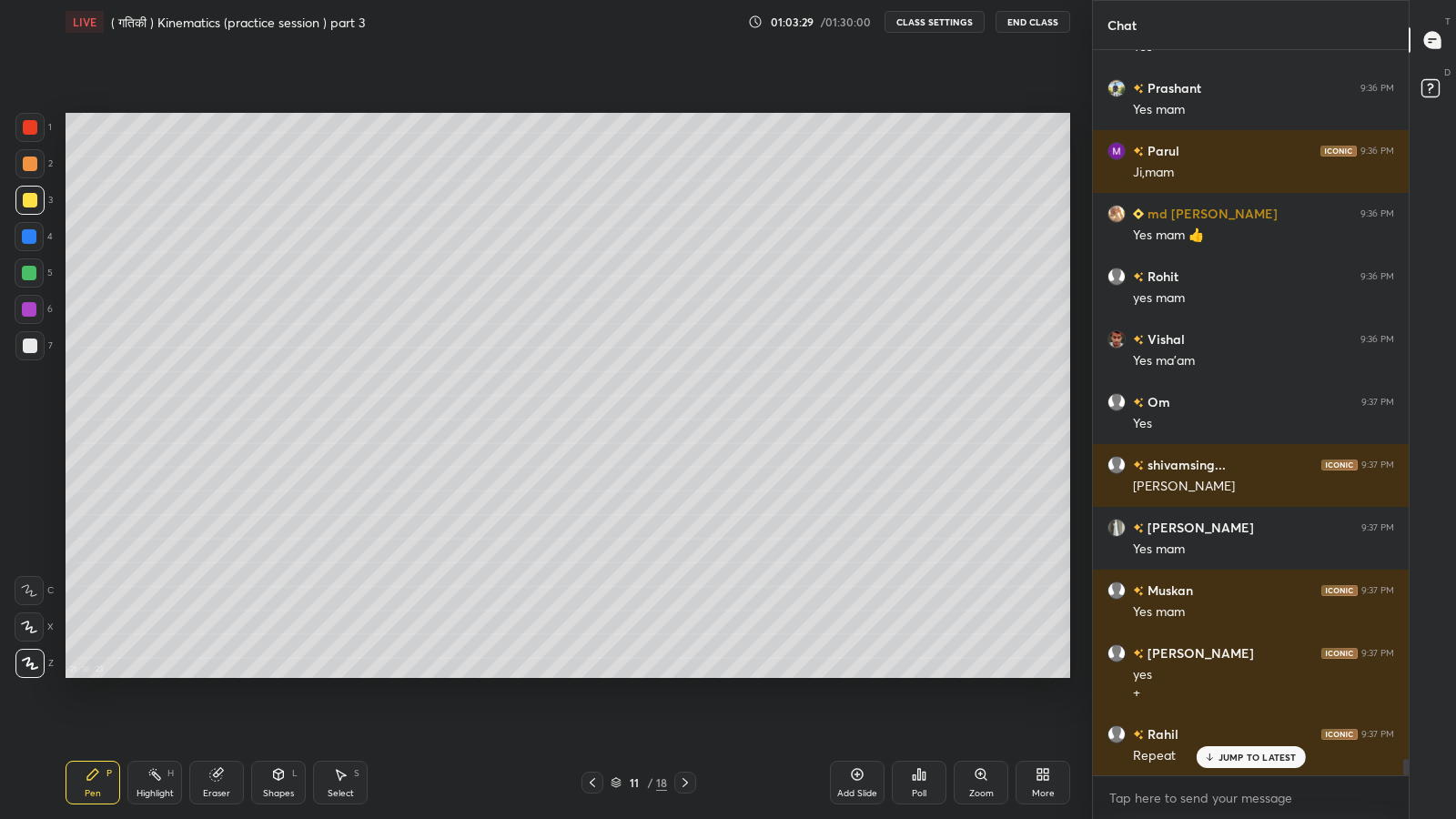
click at [684, 674] on icon at bounding box center [684, 782] width 15 height 15
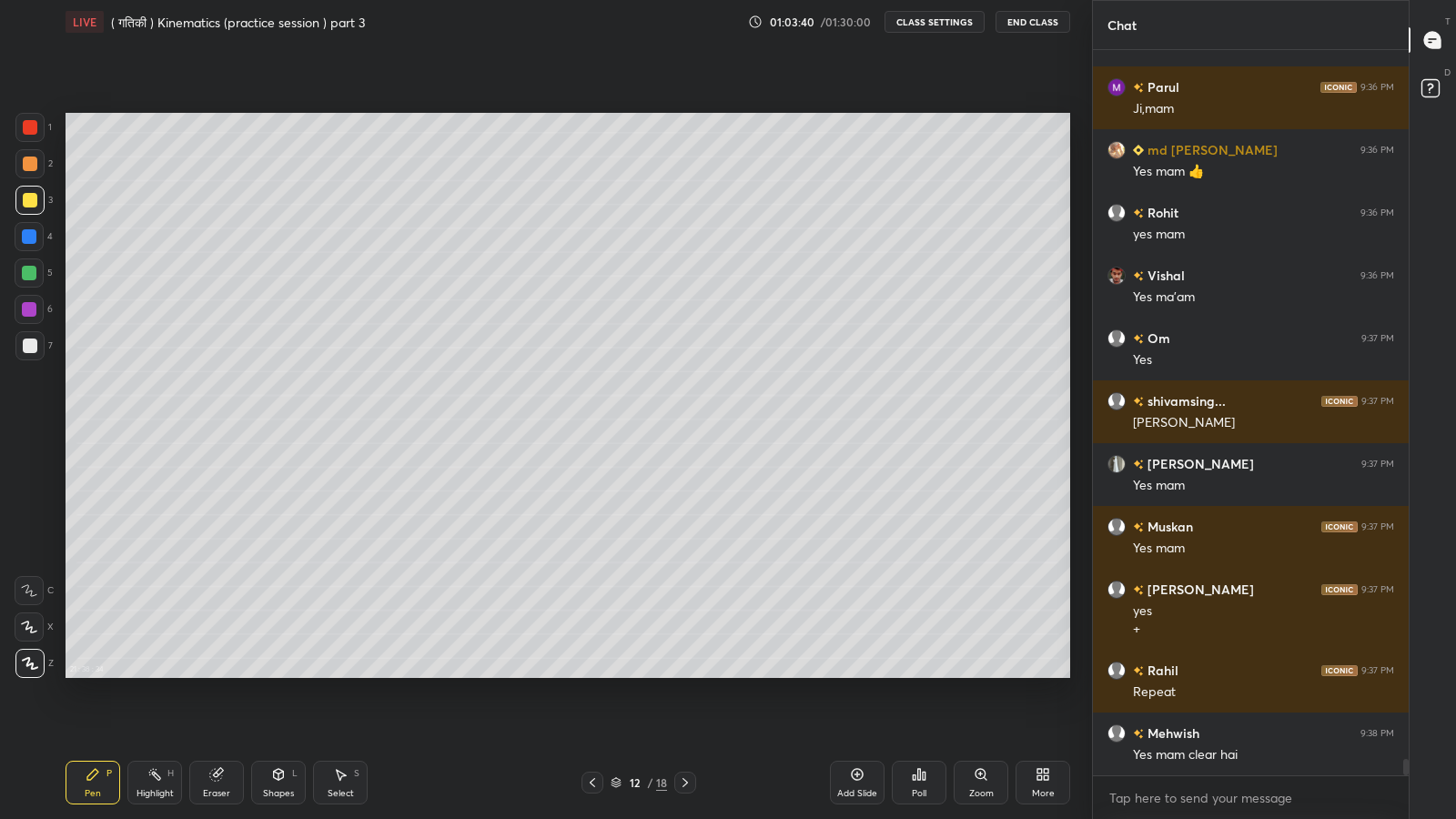
click at [592, 674] on icon at bounding box center [593, 782] width 6 height 9
click at [684, 674] on icon at bounding box center [684, 782] width 15 height 15
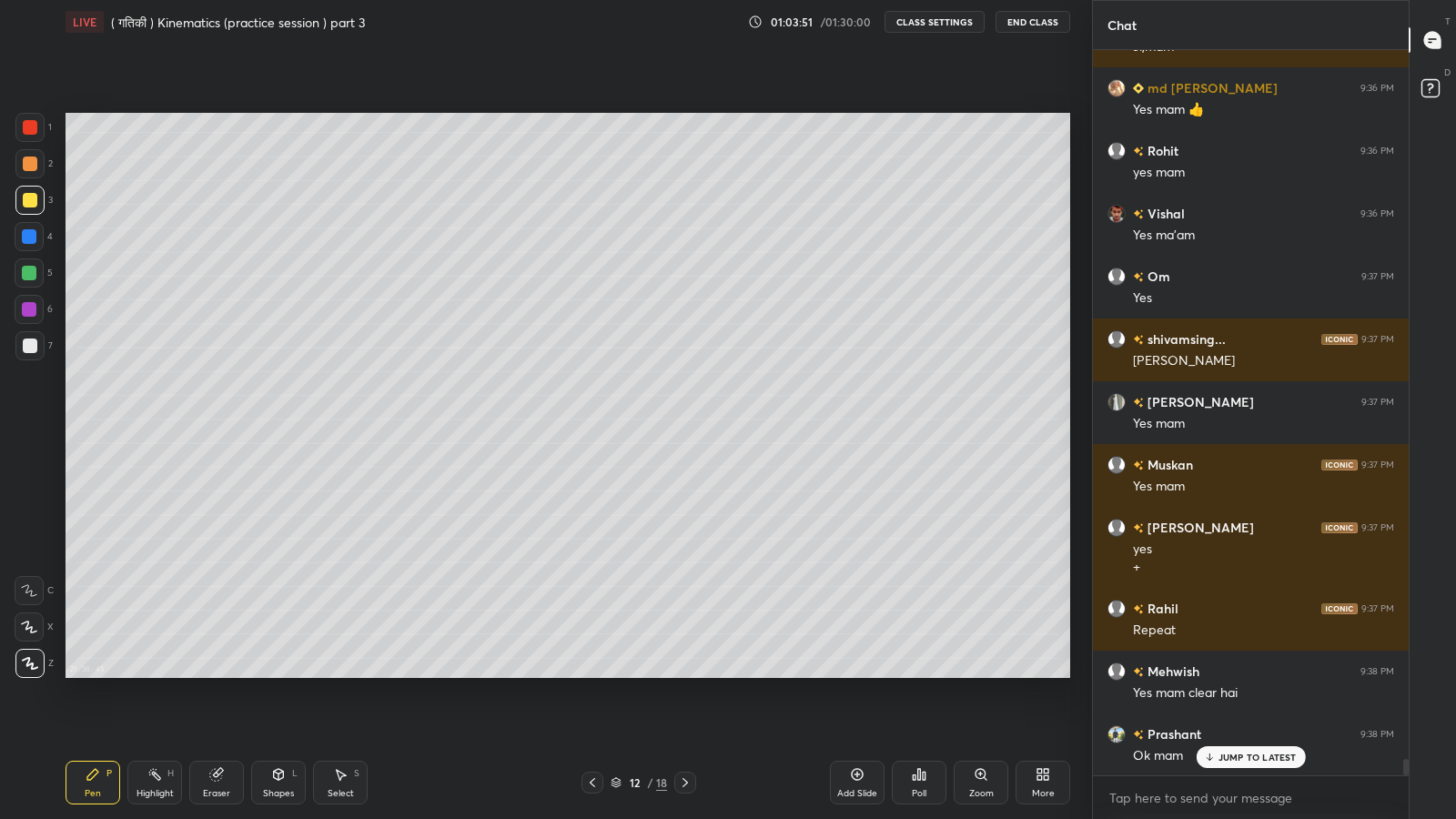
click at [592, 674] on icon at bounding box center [592, 782] width 15 height 15
click at [688, 674] on icon at bounding box center [684, 782] width 15 height 15
click at [217, 674] on div "Eraser" at bounding box center [217, 793] width 27 height 9
click at [0, 410] on div "1 2 3 4 5 6 7 C X Z C X Z E E Erase all H H" at bounding box center [29, 395] width 58 height 565
click at [88, 674] on div "Pen P" at bounding box center [93, 782] width 54 height 44
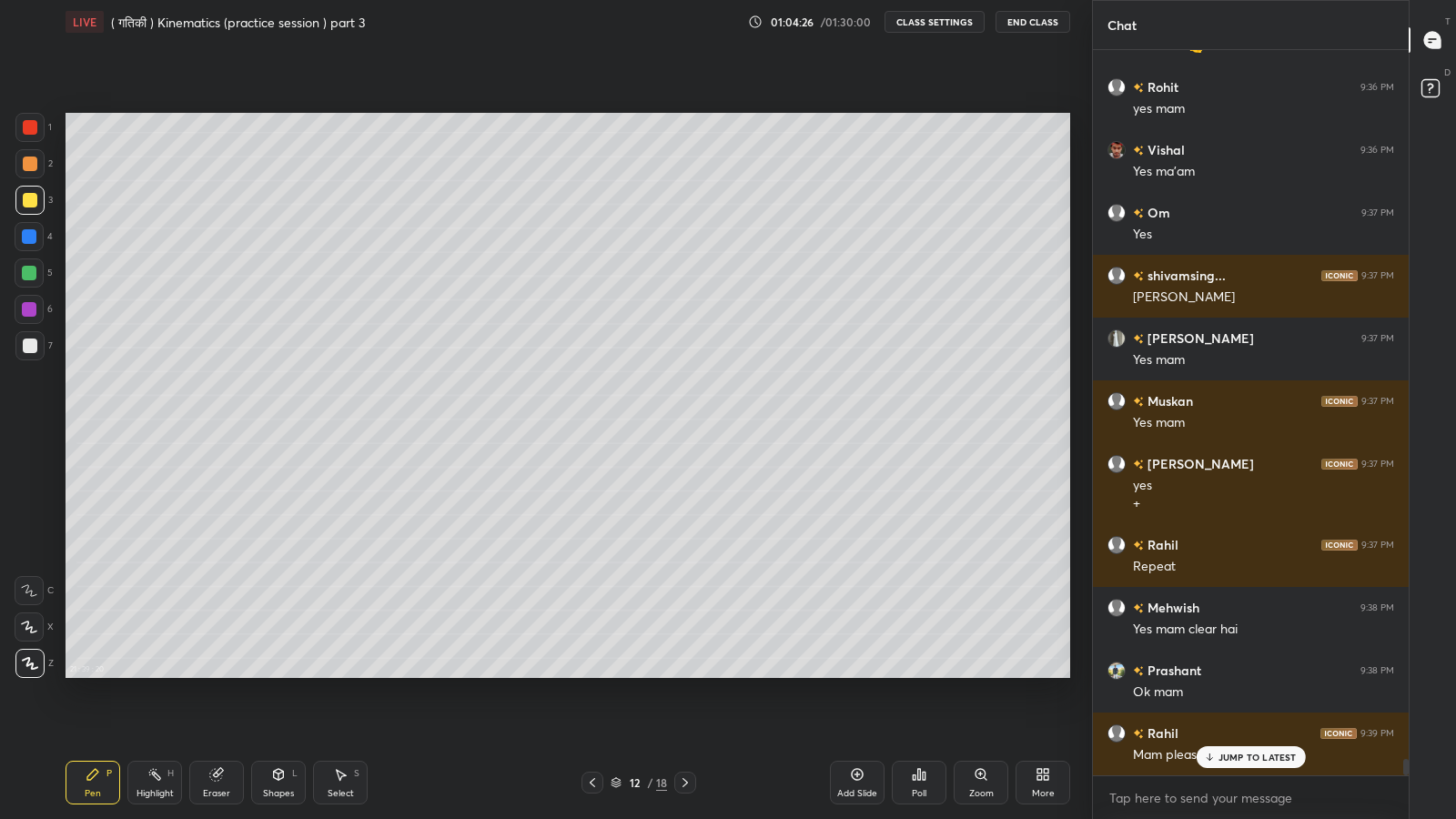
scroll to position [31780, 0]
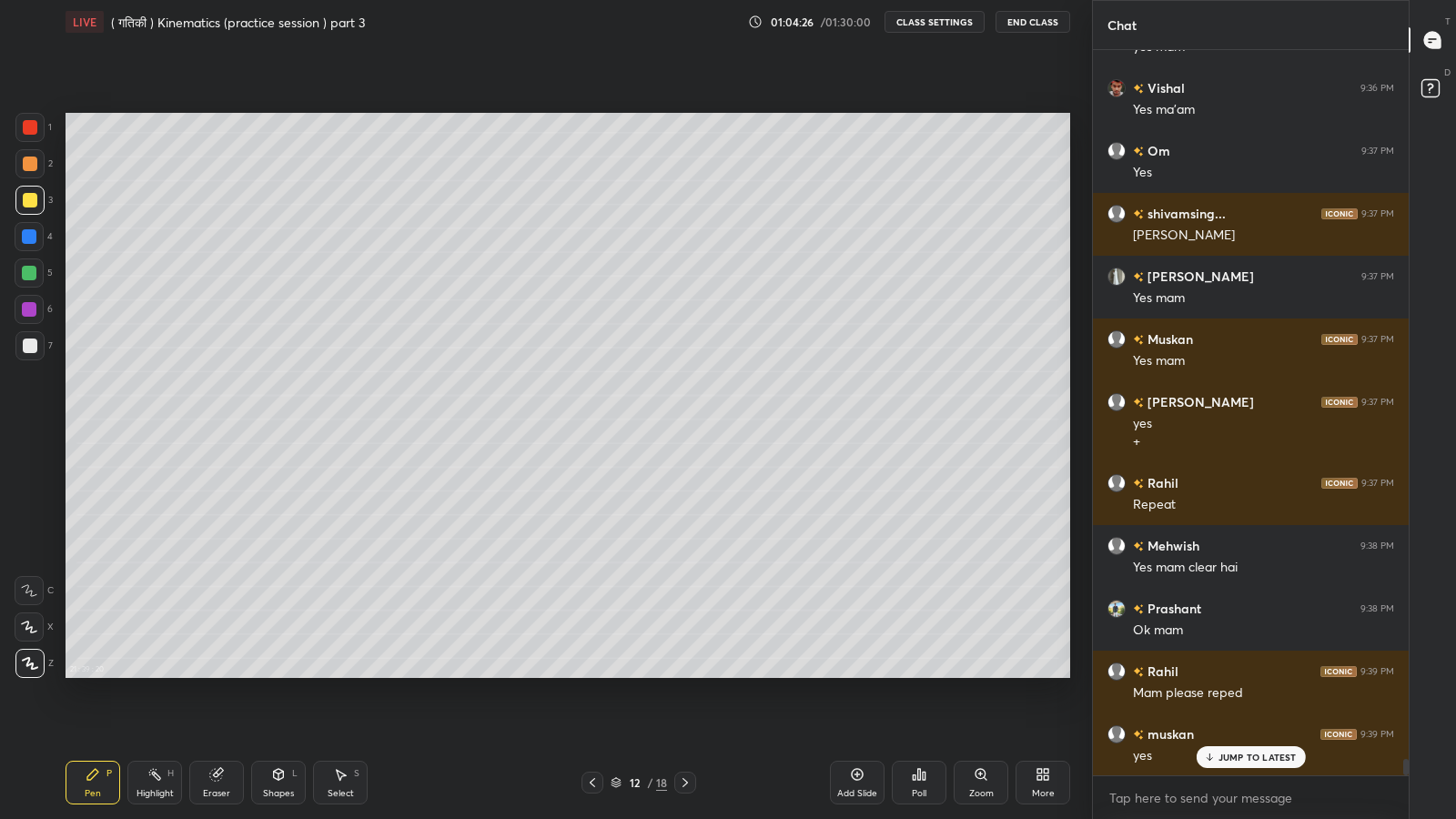
click at [592, 674] on icon at bounding box center [592, 782] width 15 height 15
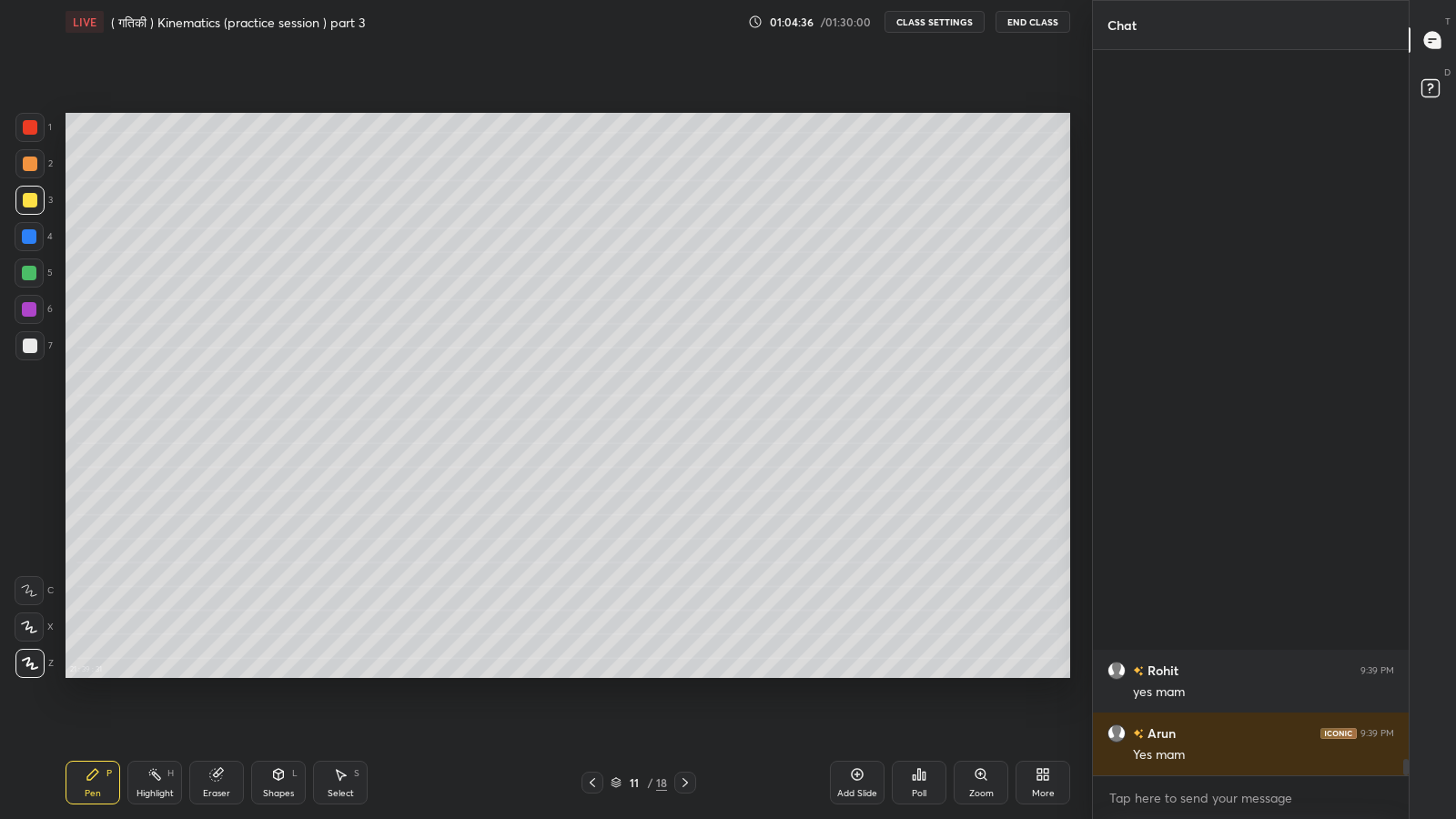
scroll to position [0, 0]
click at [388, 674] on div "21 : 39 : 33 Setting up your live class" at bounding box center [568, 395] width 1019 height 703
click at [1434, 41] on icon at bounding box center [1432, 40] width 16 height 16
click at [1047, 674] on icon at bounding box center [1042, 774] width 15 height 15
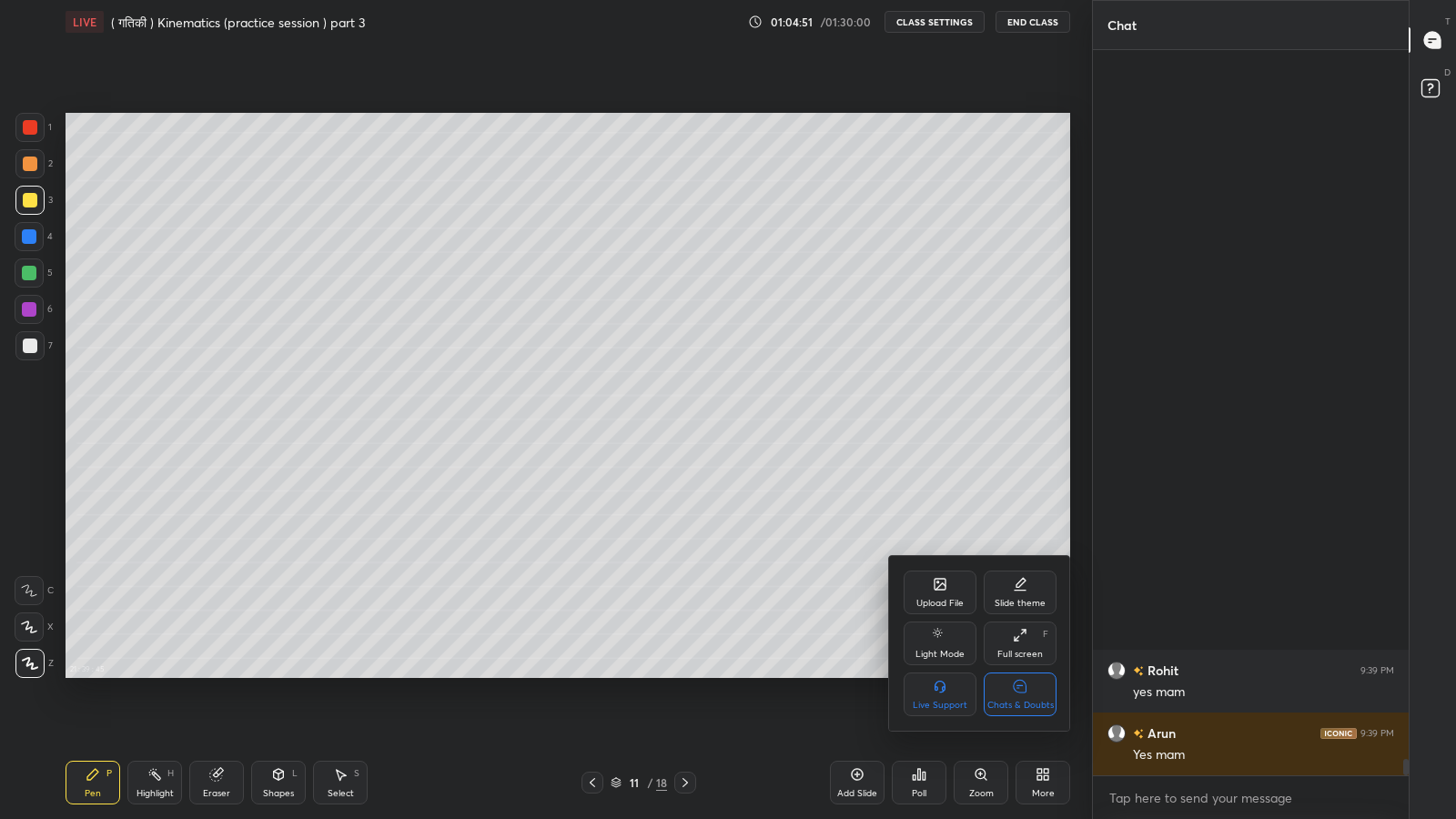
click at [1015, 674] on div "Chats & Doubts" at bounding box center [1020, 705] width 67 height 9
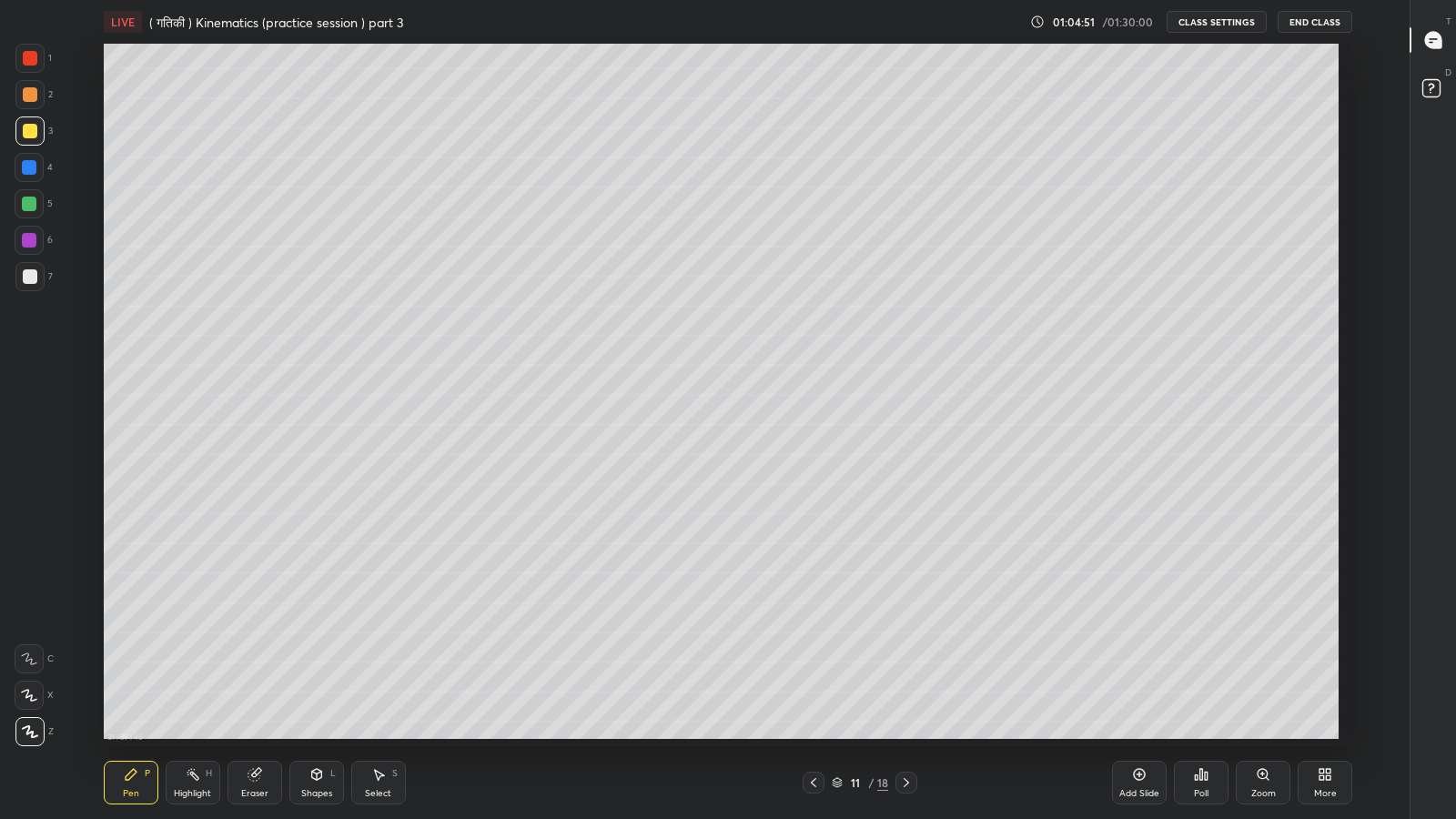
scroll to position [703, 1339]
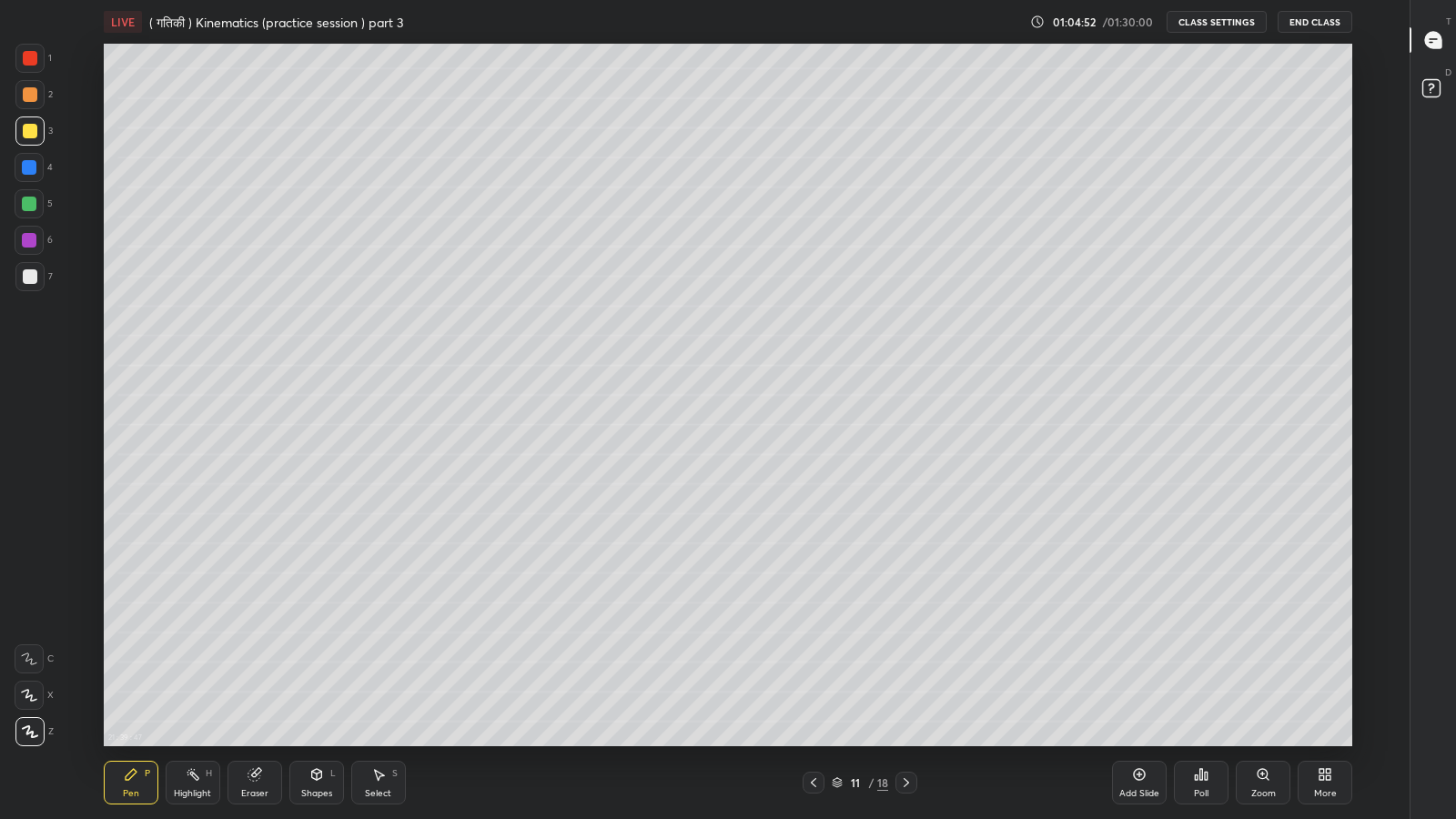
click at [1326, 674] on icon at bounding box center [1325, 774] width 15 height 15
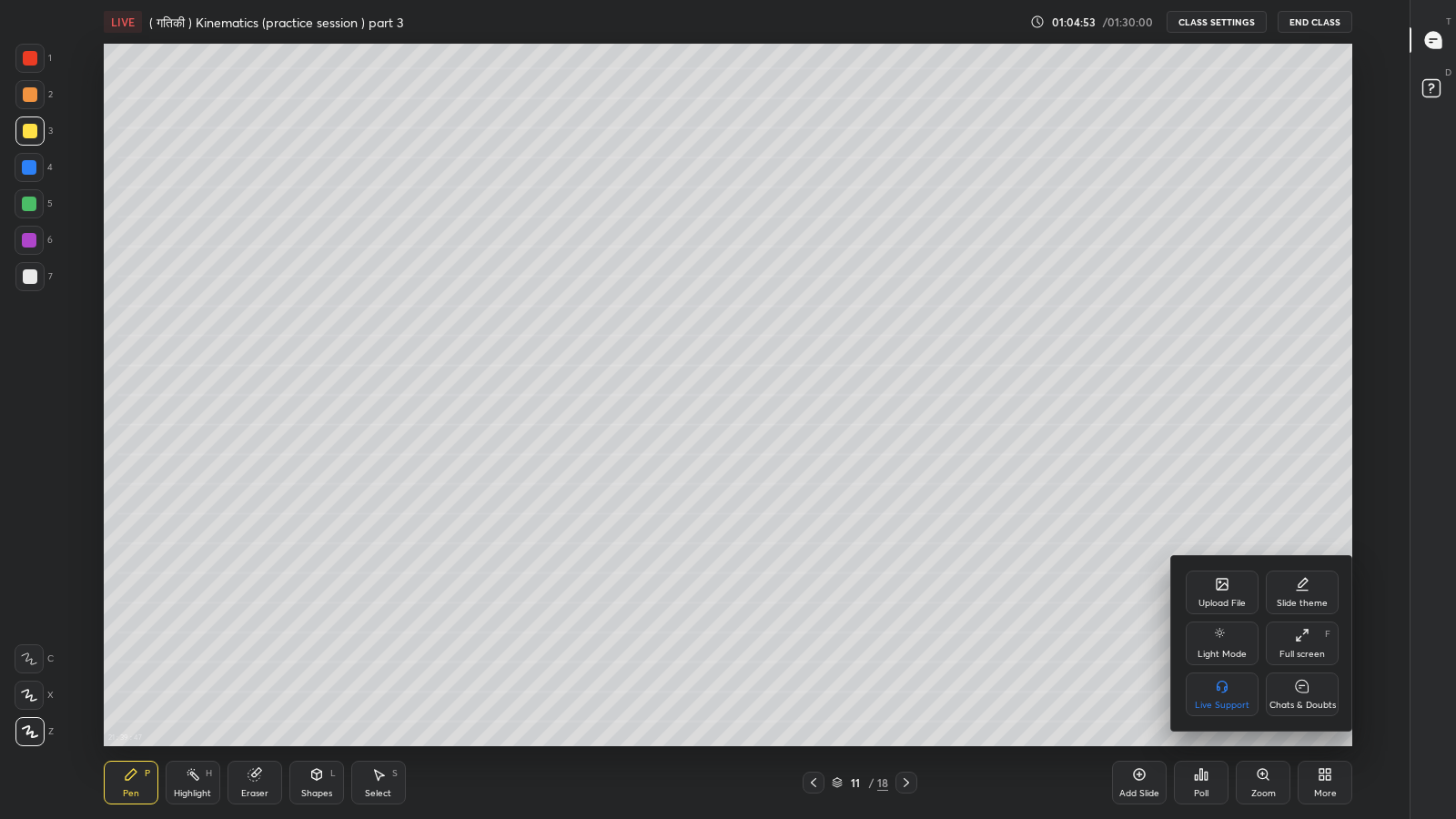
click at [1301, 674] on div "Chats & Doubts" at bounding box center [1301, 694] width 73 height 44
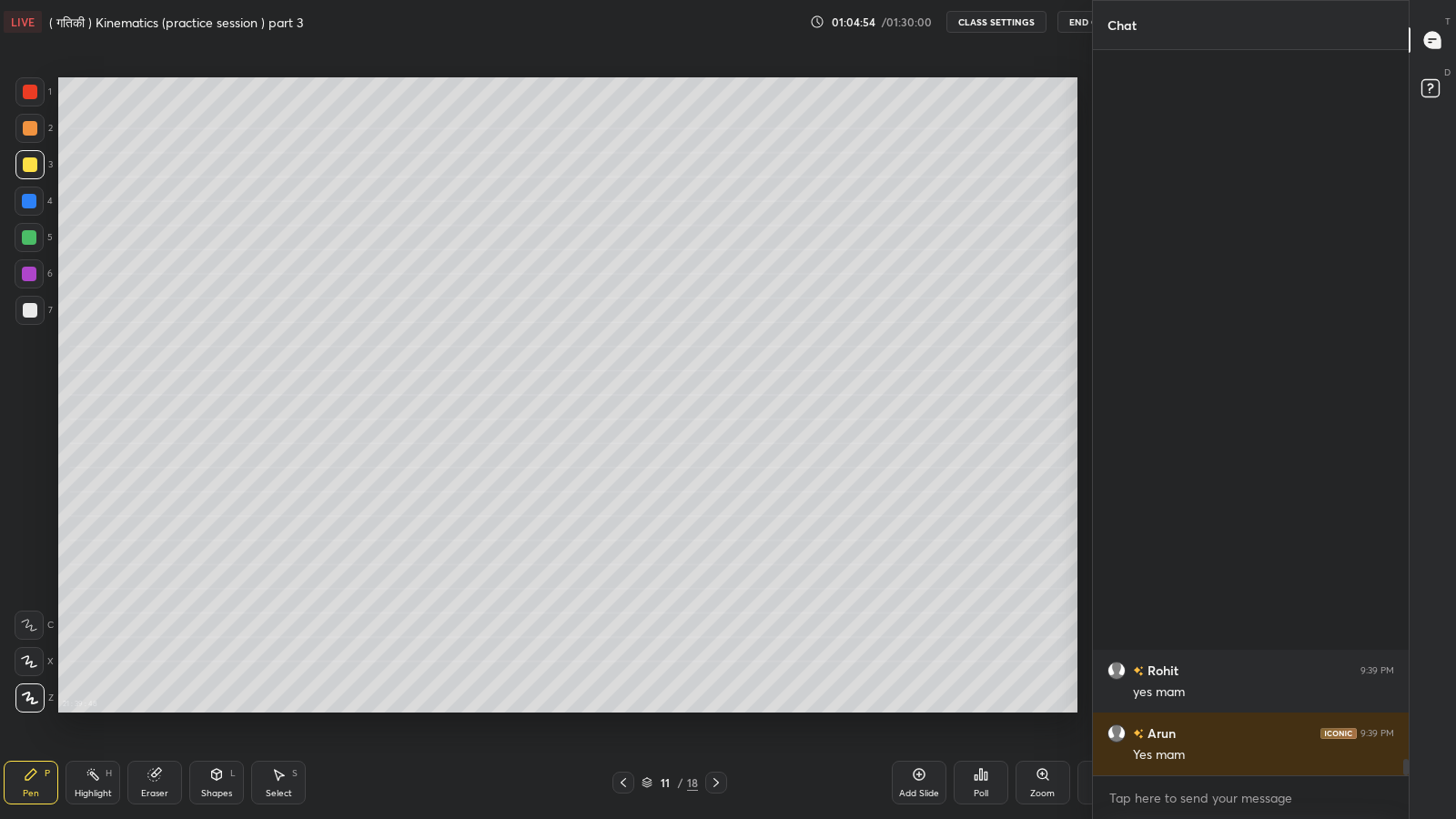
scroll to position [0, 0]
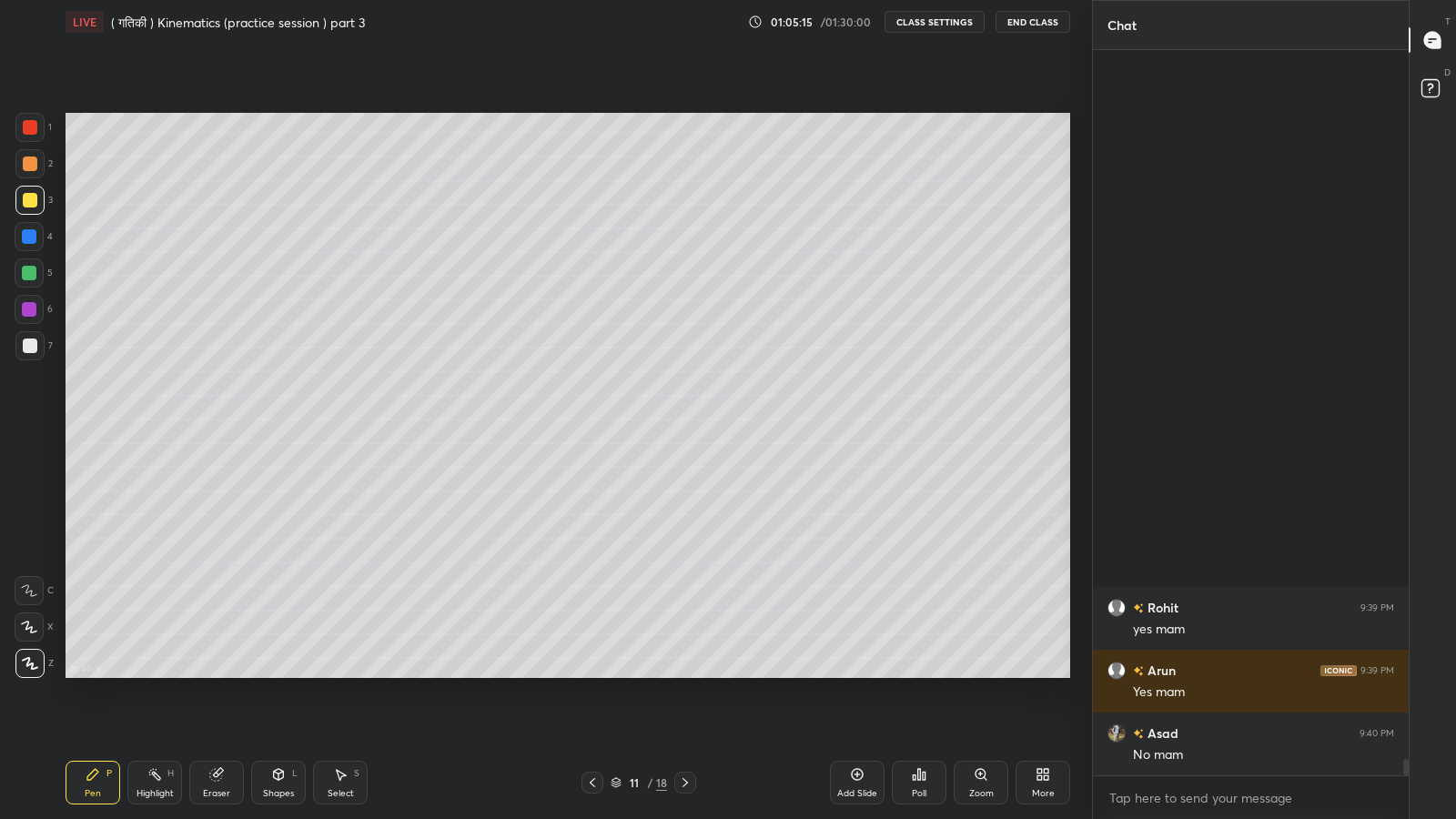
click at [683, 674] on div at bounding box center [684, 782] width 22 height 22
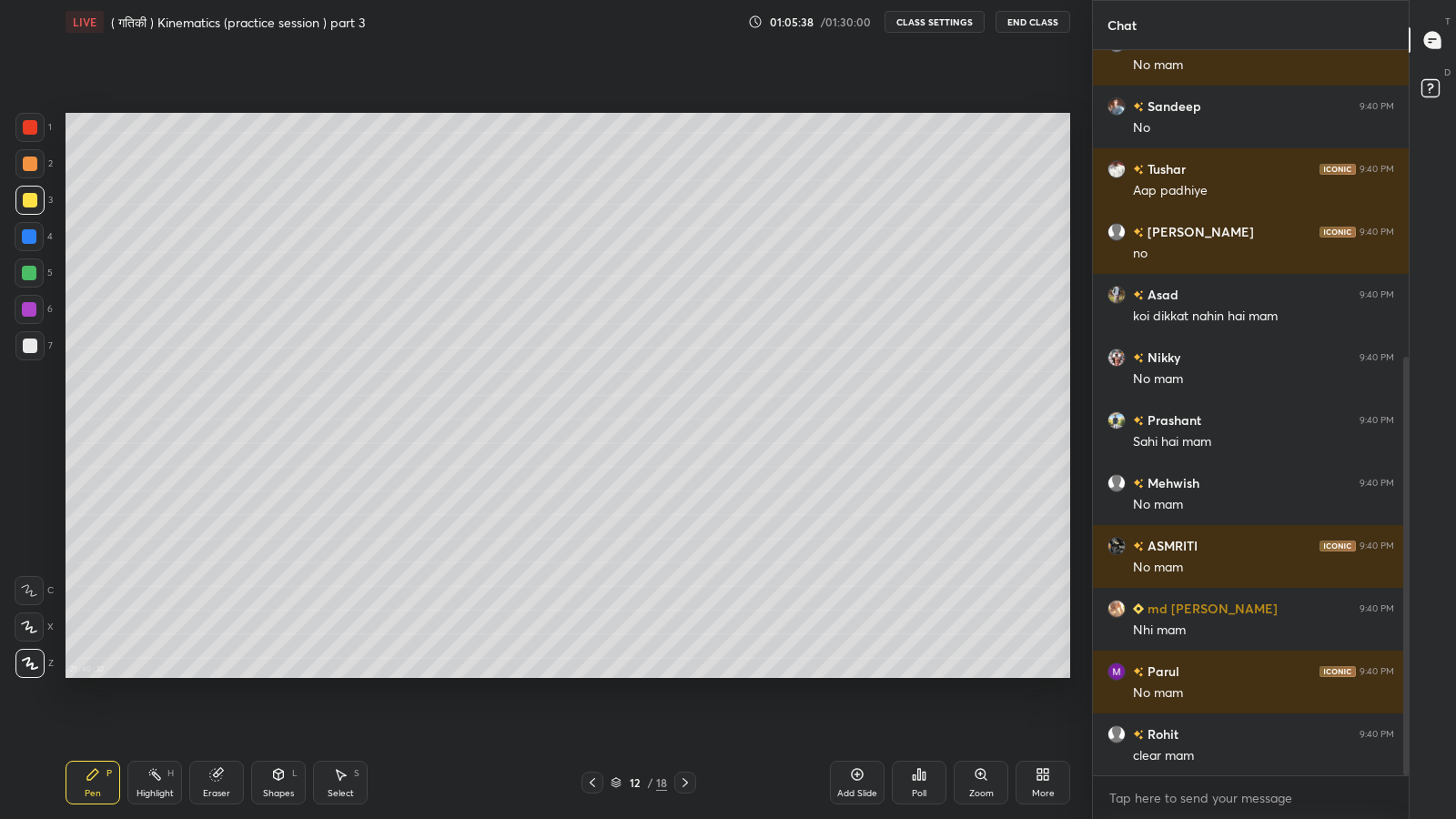
scroll to position [530, 0]
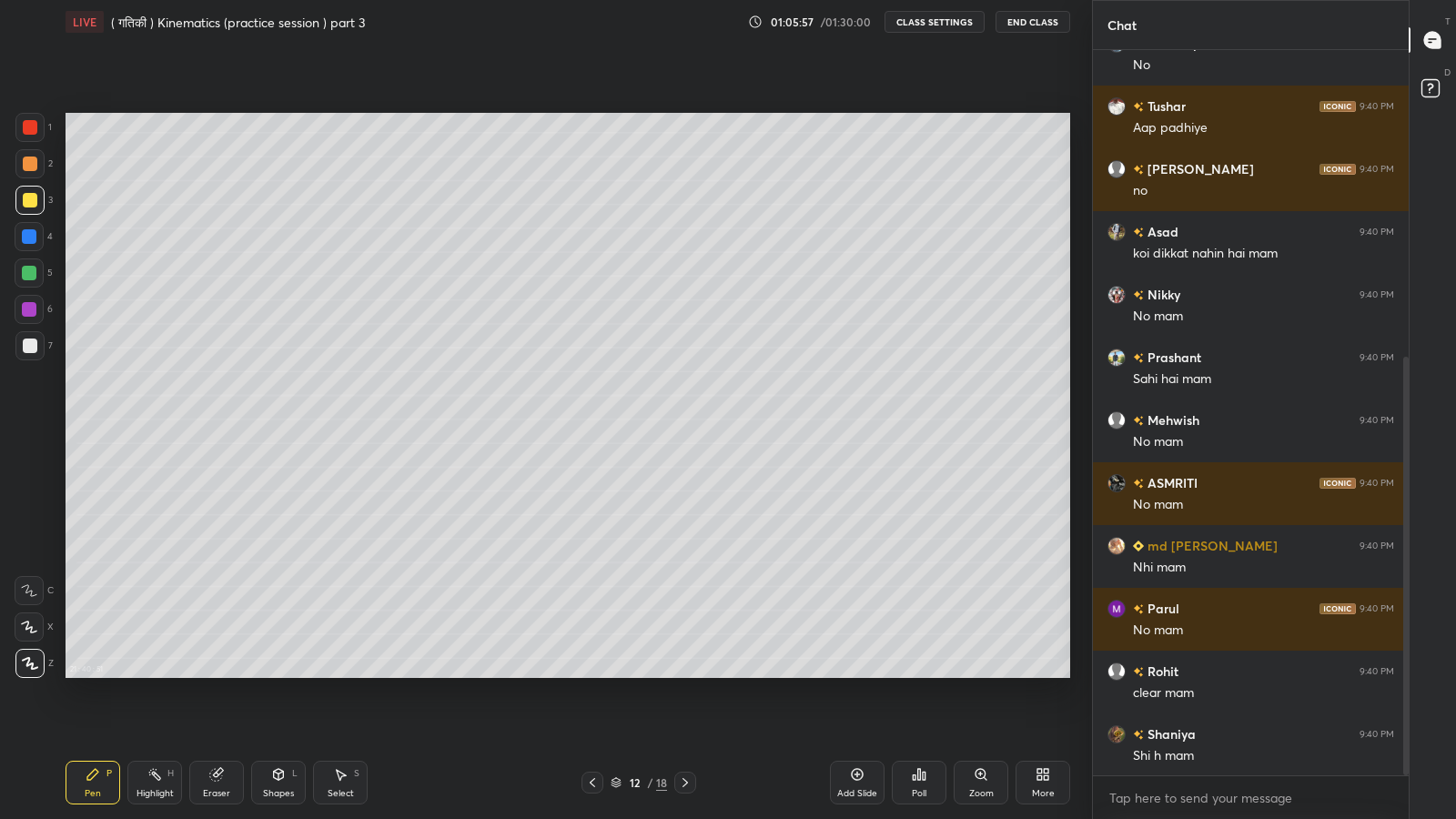
click at [592, 674] on icon at bounding box center [592, 782] width 15 height 15
click at [591, 674] on div at bounding box center [592, 782] width 22 height 22
click at [589, 674] on div "Pen P Highlight H Eraser Shapes L Select S 9 / 18 Add Slide Poll Zoom More" at bounding box center [568, 782] width 1005 height 73
click at [592, 674] on icon at bounding box center [592, 782] width 15 height 15
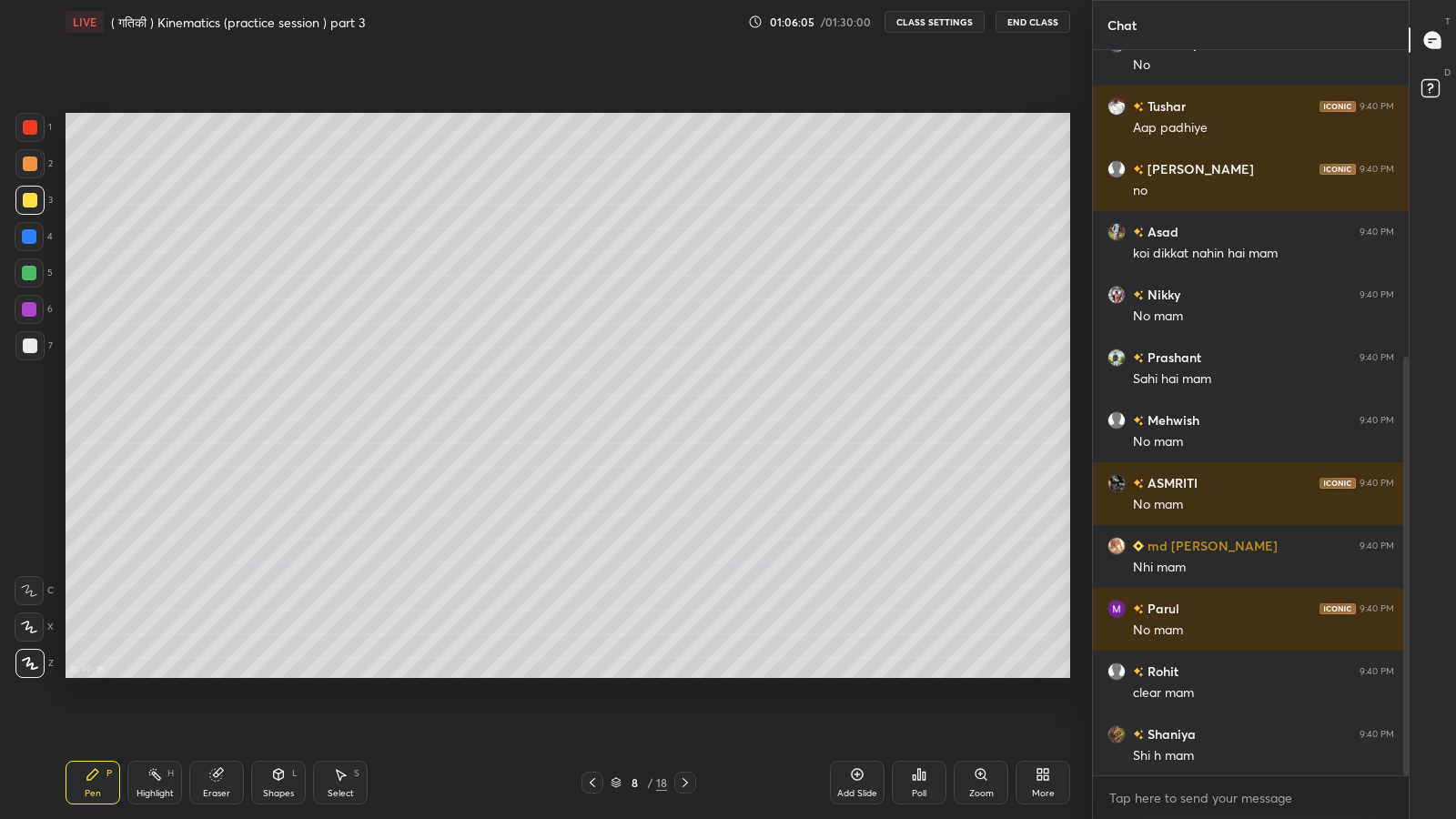
click at [684, 674] on icon at bounding box center [684, 782] width 15 height 15
click at [684, 674] on icon at bounding box center [685, 782] width 6 height 9
click at [684, 674] on icon at bounding box center [684, 782] width 15 height 15
click at [683, 674] on icon at bounding box center [684, 782] width 15 height 15
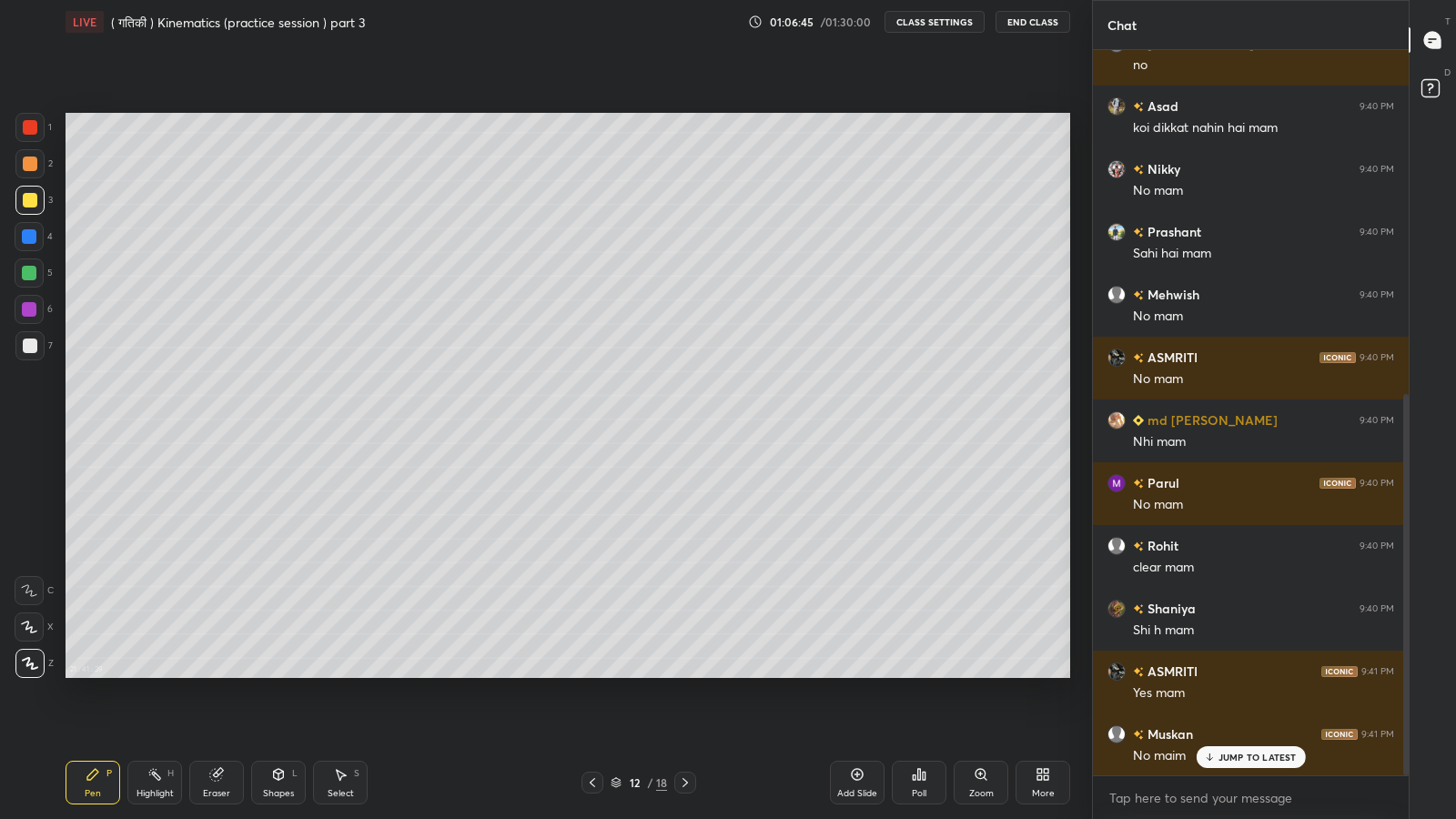
scroll to position [699, 0]
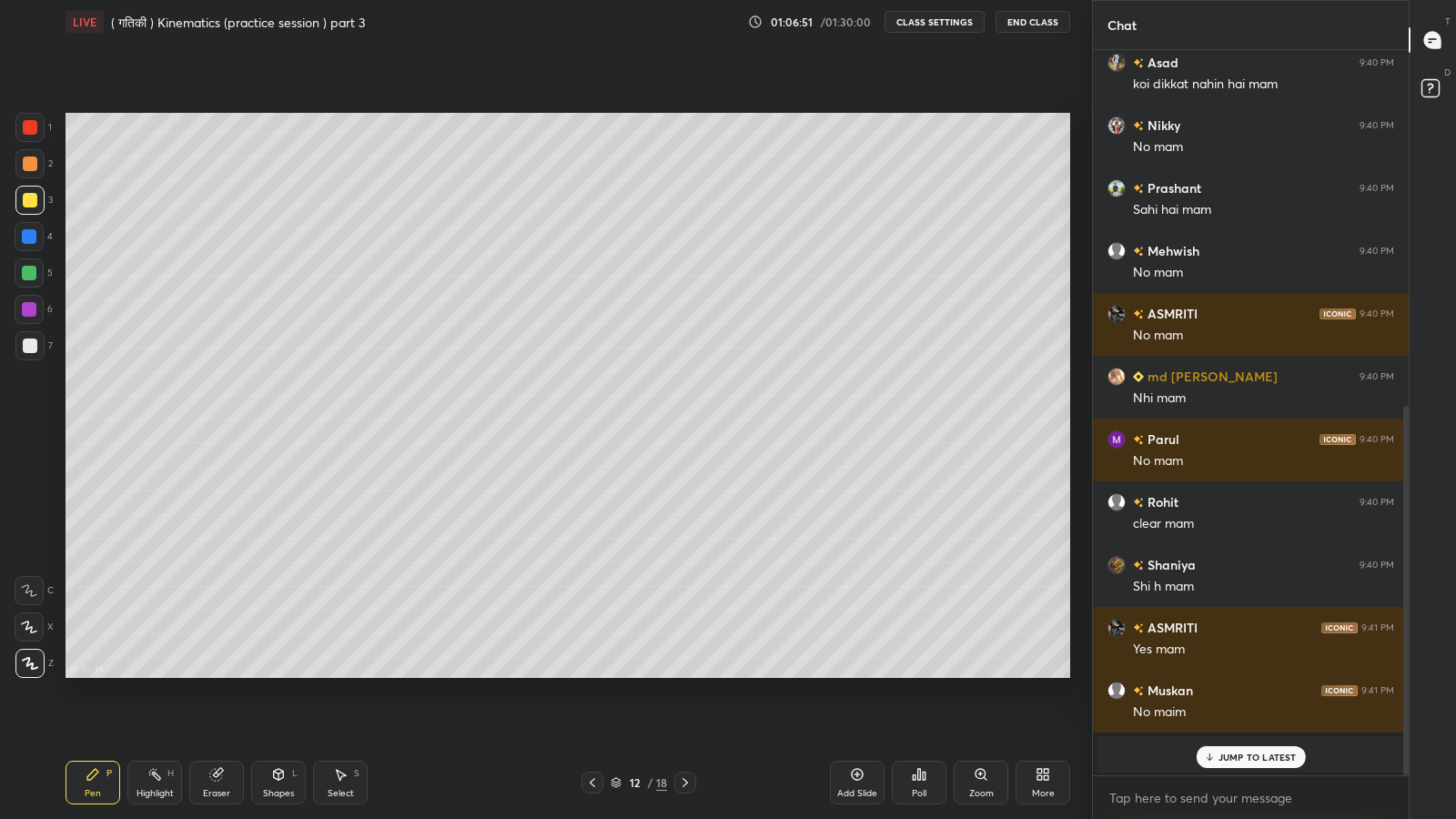
click at [1251, 674] on p "JUMP TO LATEST" at bounding box center [1257, 756] width 78 height 11
click at [857, 674] on div "Add Slide" at bounding box center [857, 782] width 54 height 44
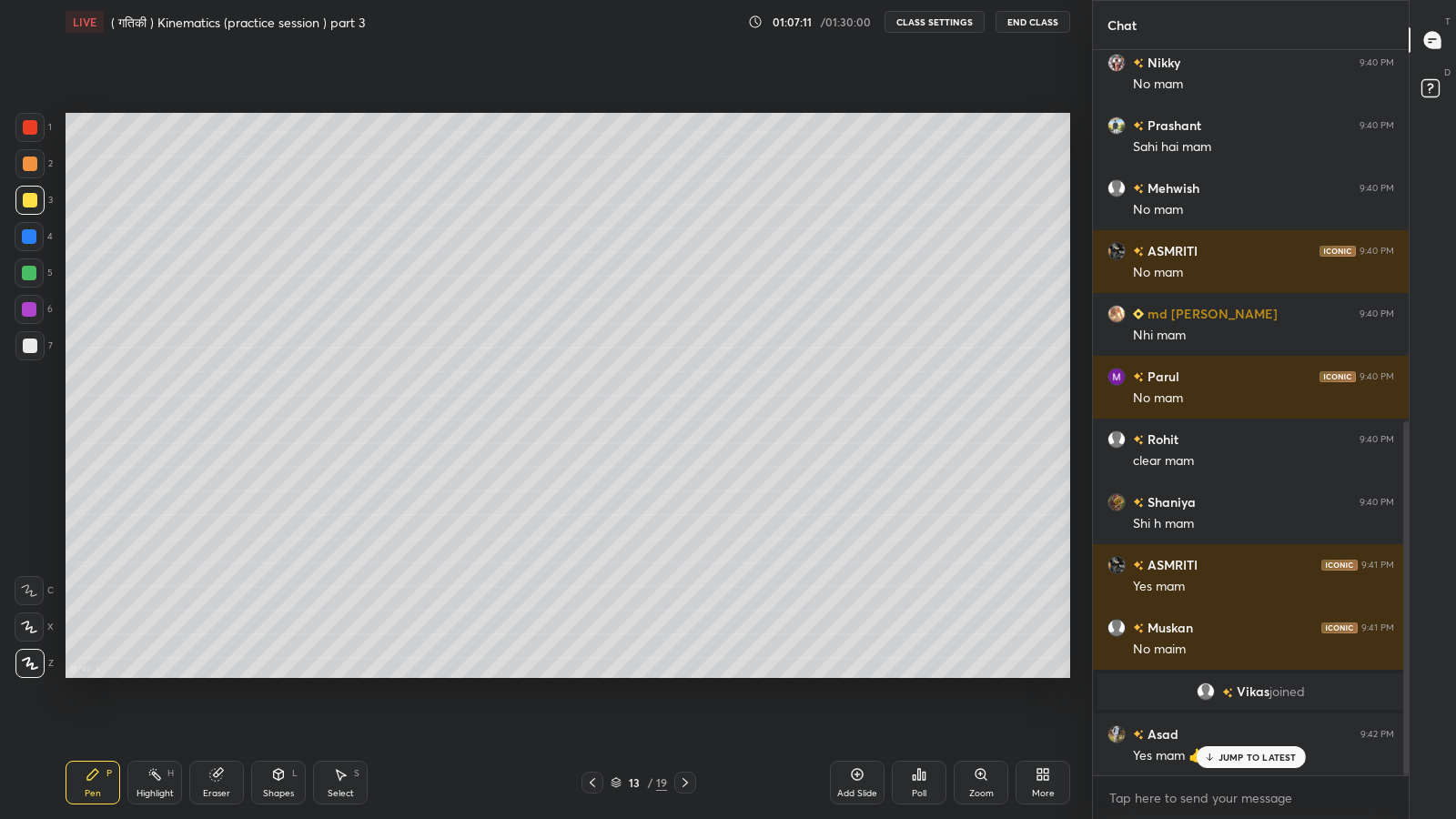
click at [1219, 674] on p "JUMP TO LATEST" at bounding box center [1257, 756] width 78 height 11
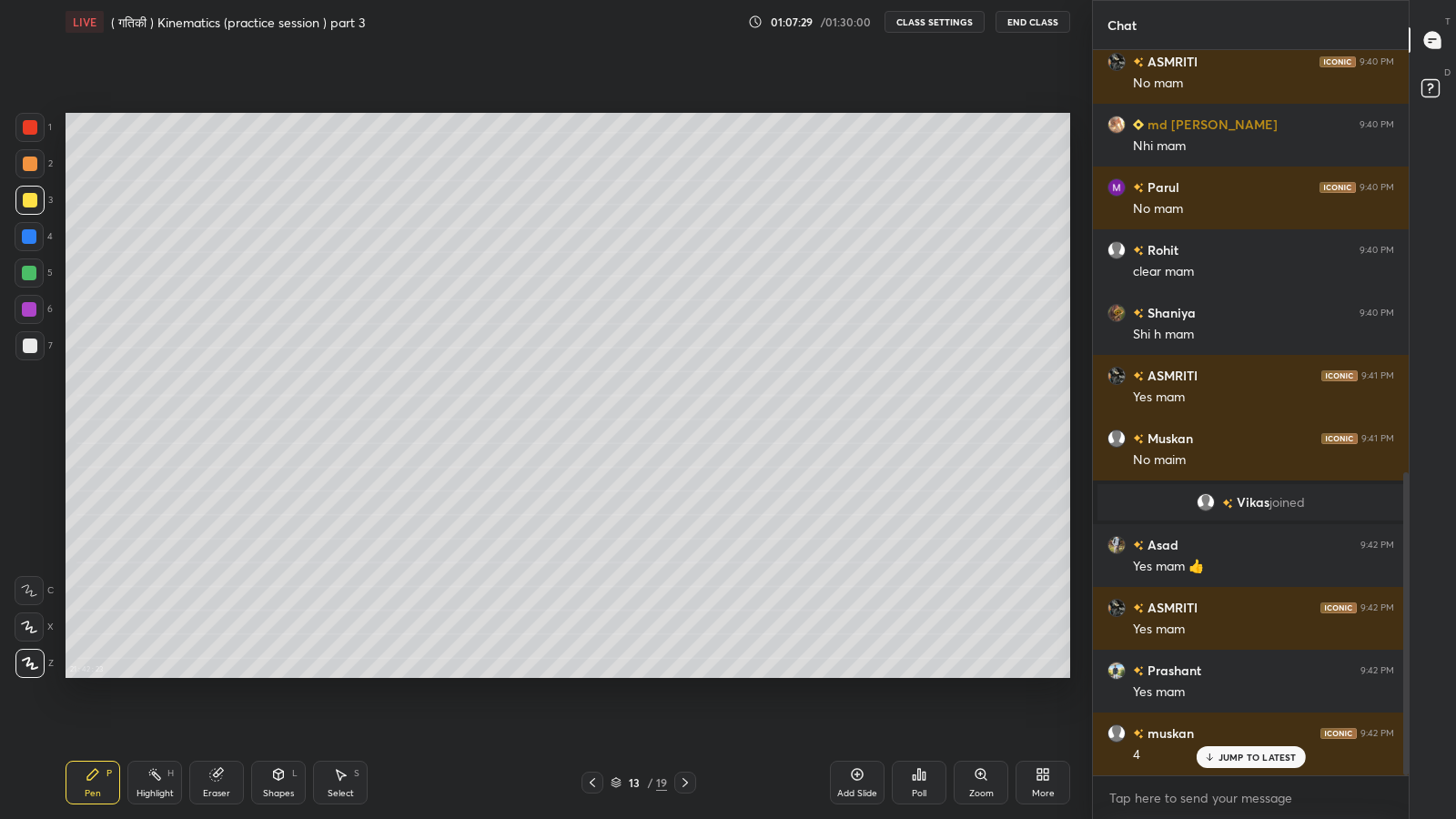
scroll to position [1013, 0]
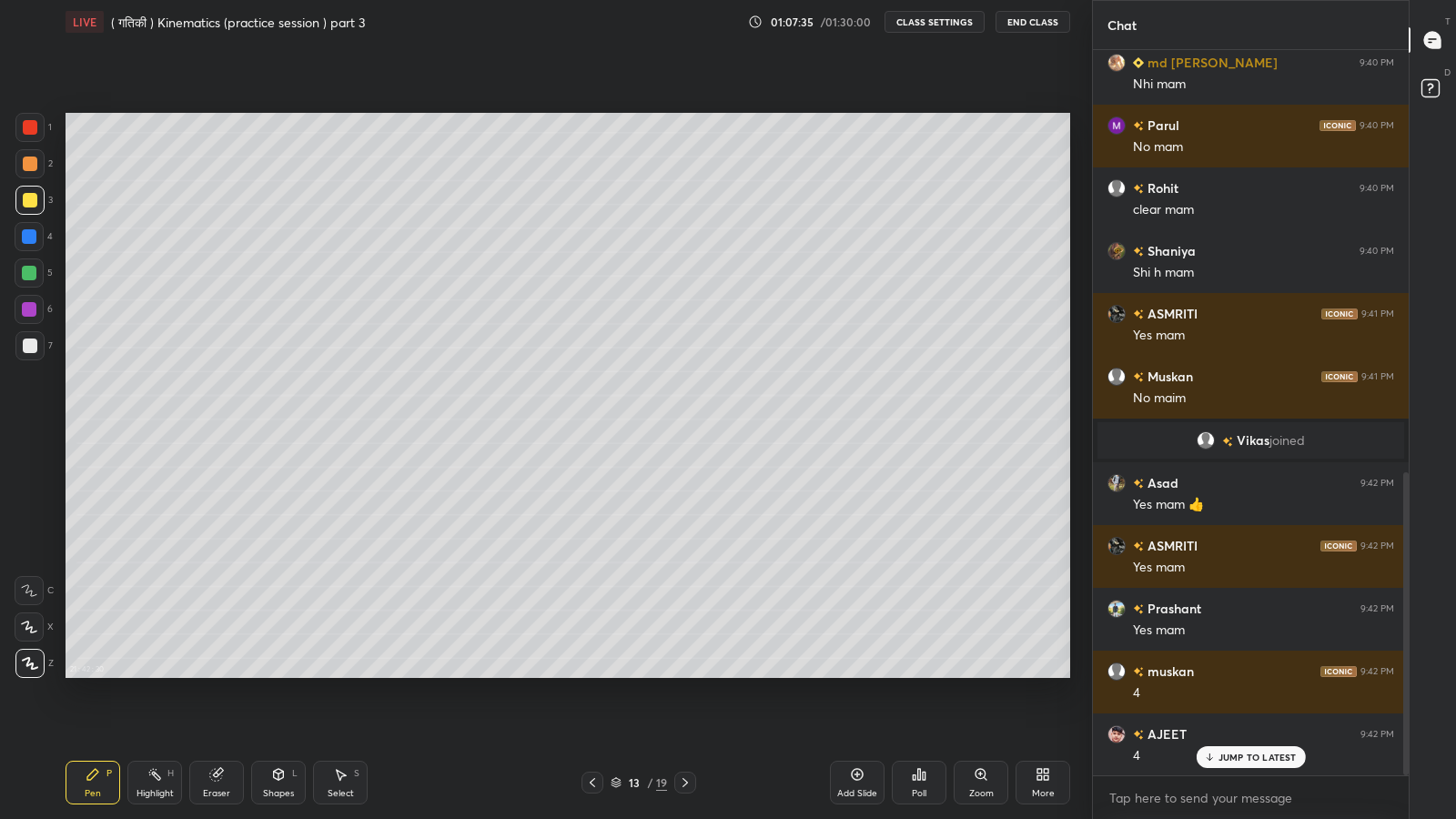
click at [590, 674] on icon at bounding box center [592, 782] width 15 height 15
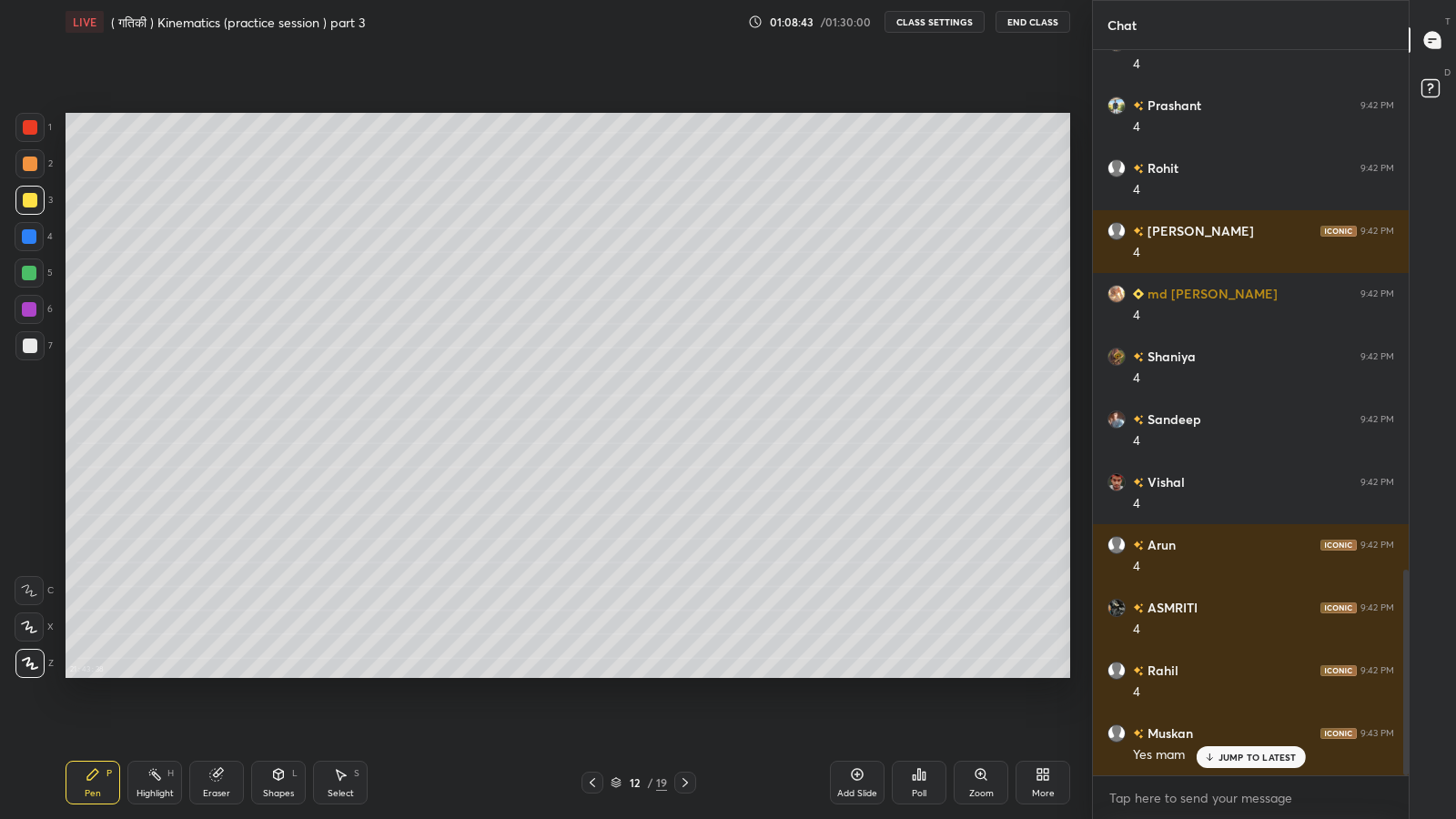
scroll to position [1829, 0]
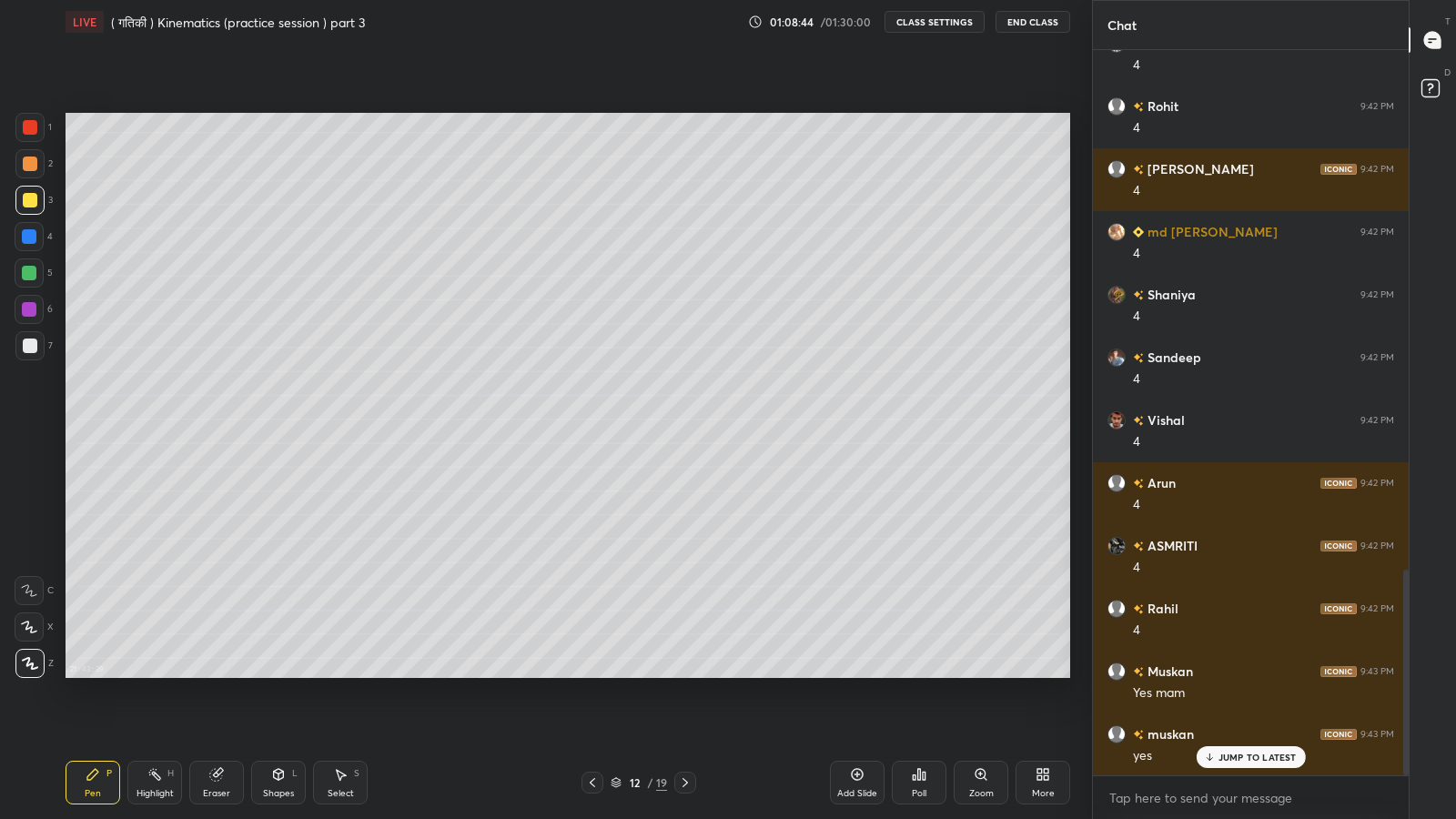
click at [1231, 674] on p "JUMP TO LATEST" at bounding box center [1257, 756] width 78 height 11
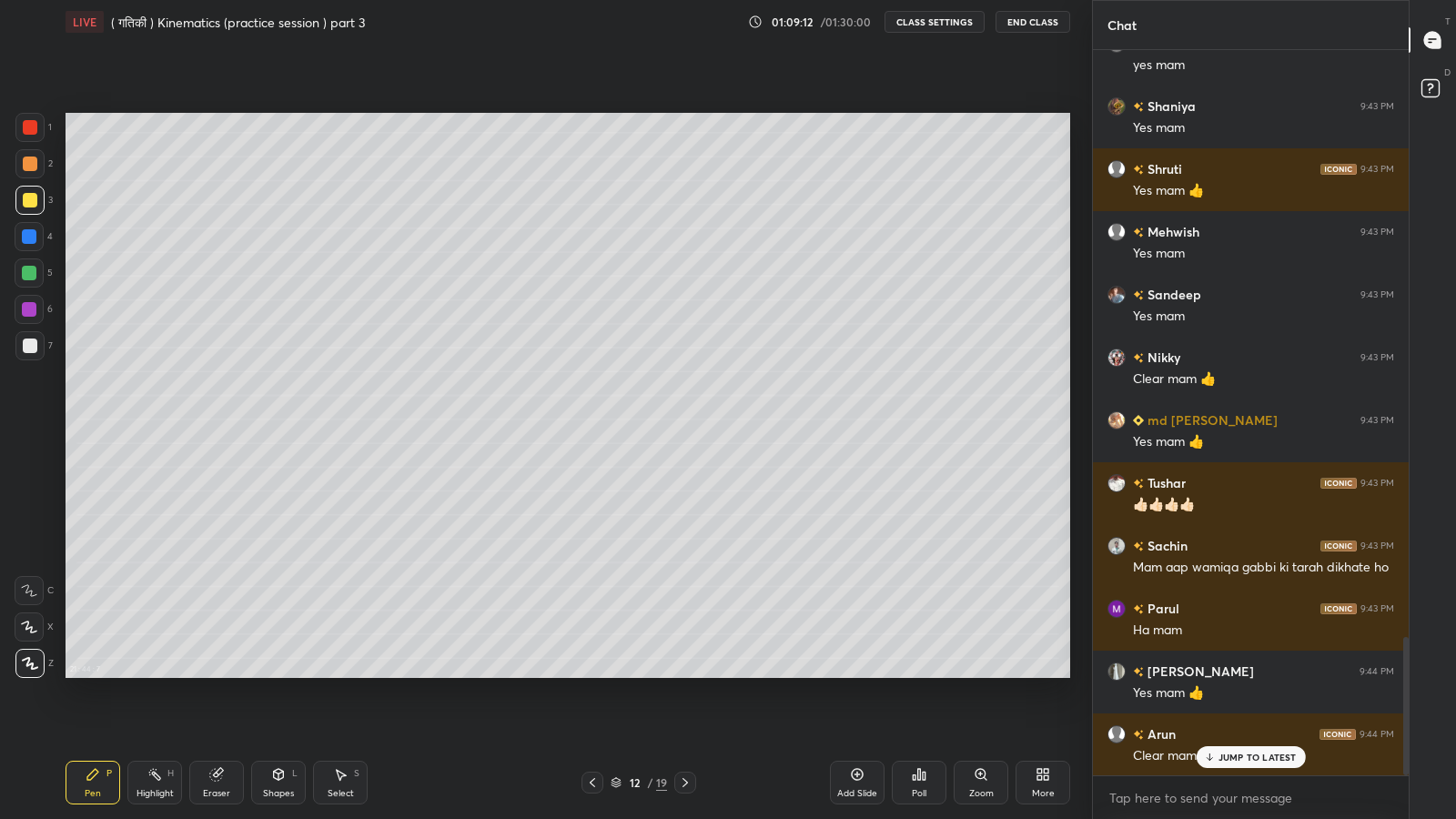
scroll to position [3148, 0]
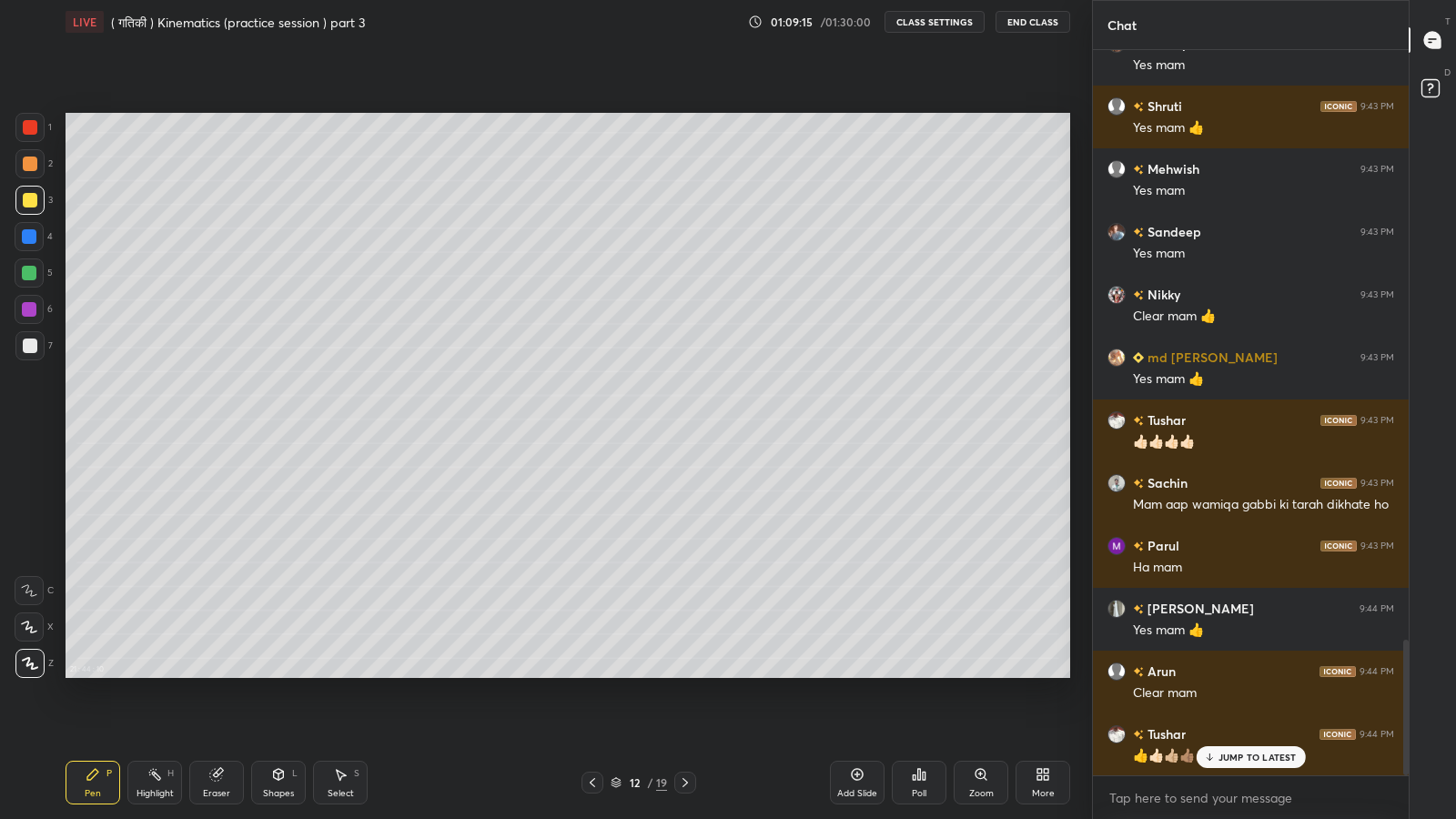
click at [1248, 674] on div "JUMP TO LATEST" at bounding box center [1250, 757] width 109 height 22
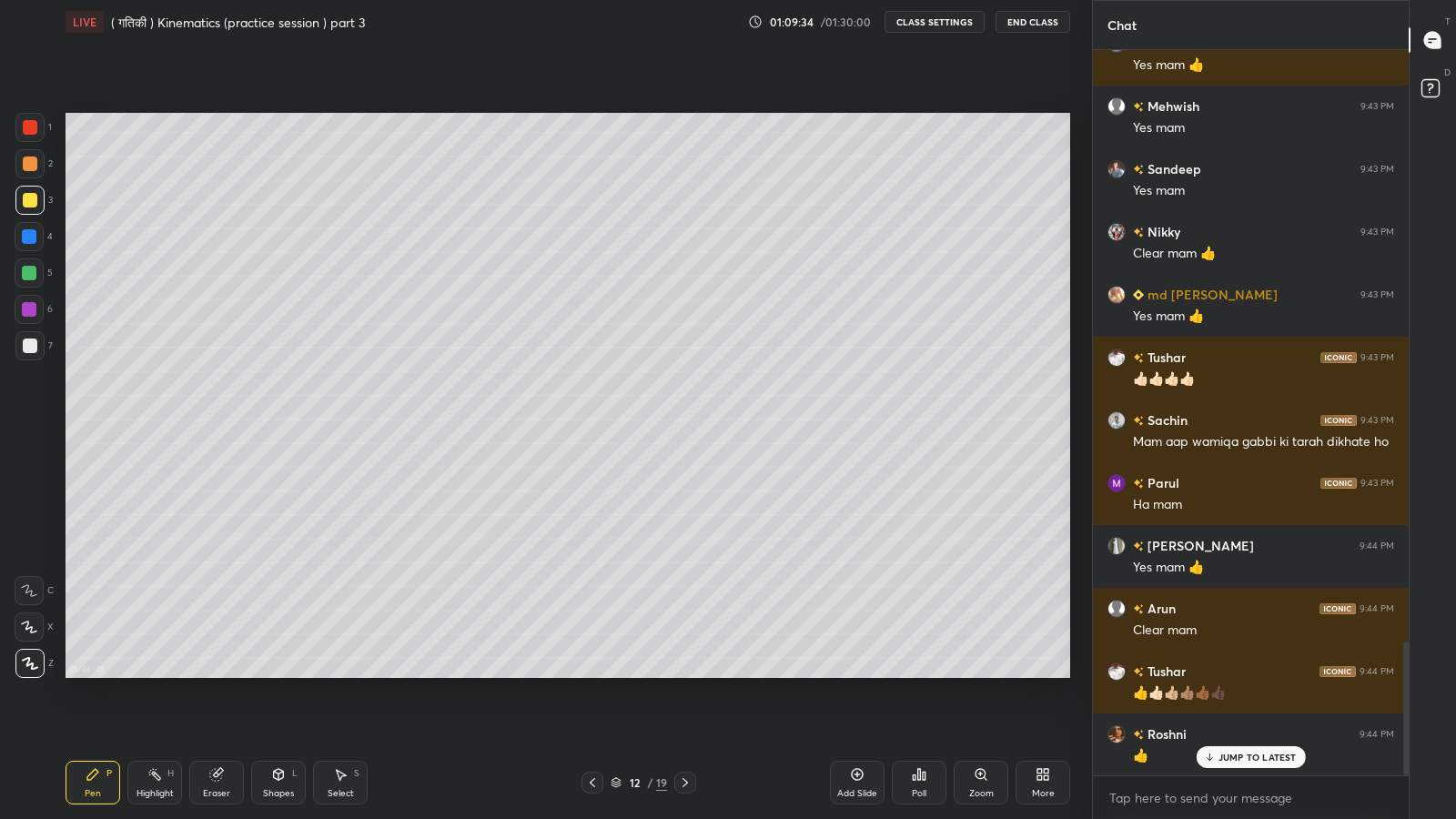
click at [1242, 674] on p "JUMP TO LATEST" at bounding box center [1257, 756] width 78 height 11
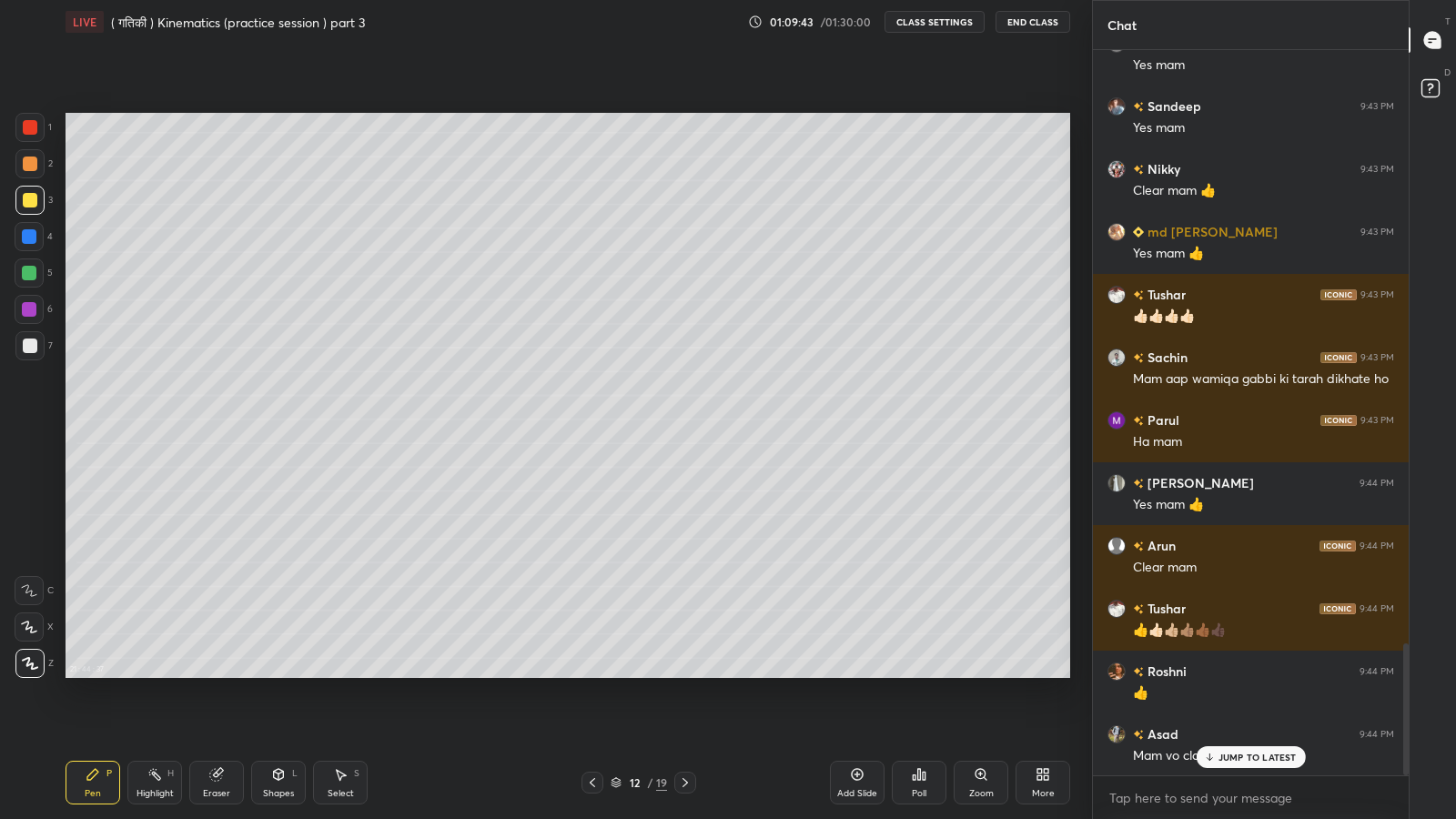
click at [1249, 674] on div "JUMP TO LATEST" at bounding box center [1250, 757] width 109 height 22
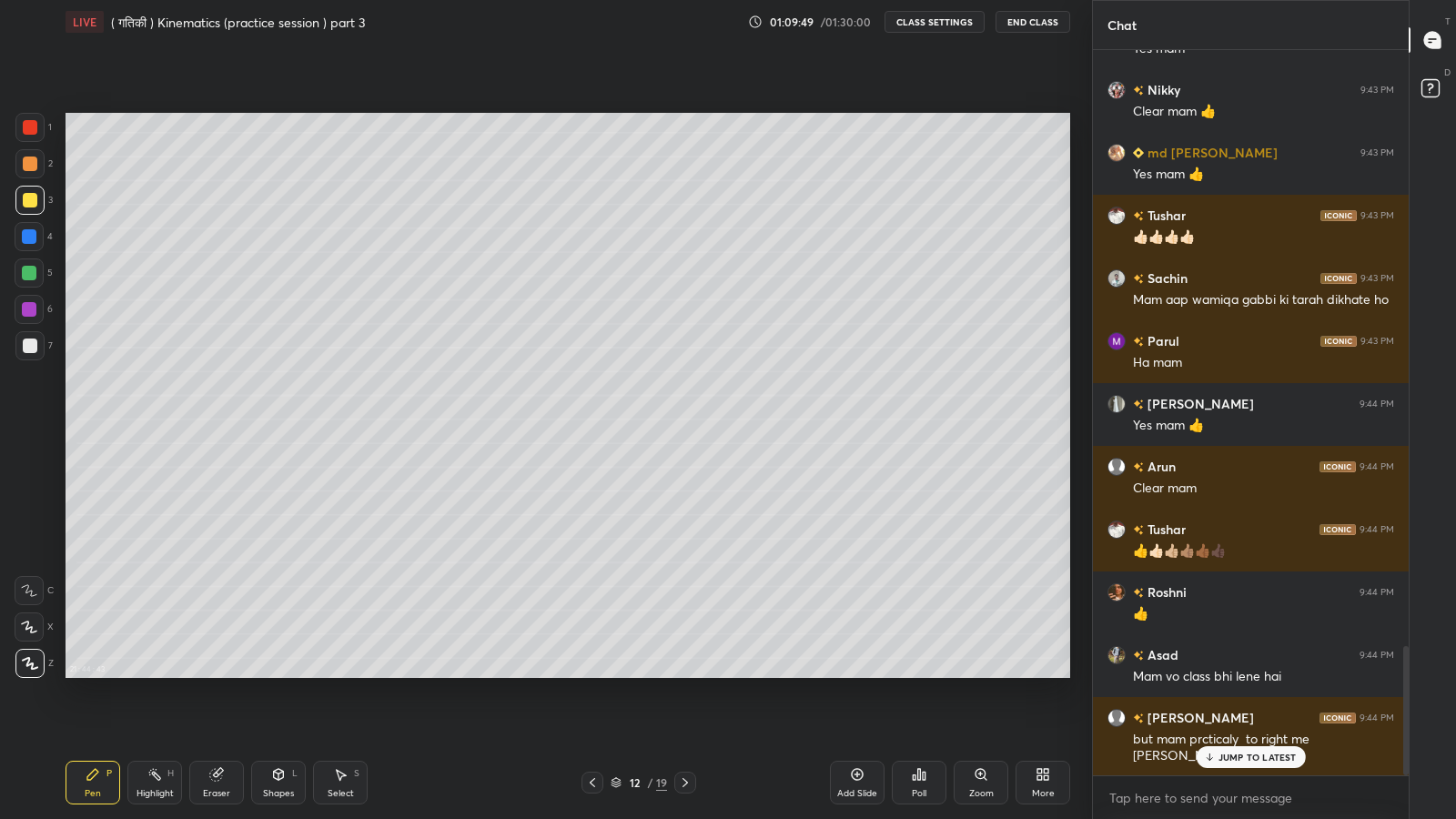
click at [1253, 674] on p "JUMP TO LATEST" at bounding box center [1257, 756] width 78 height 11
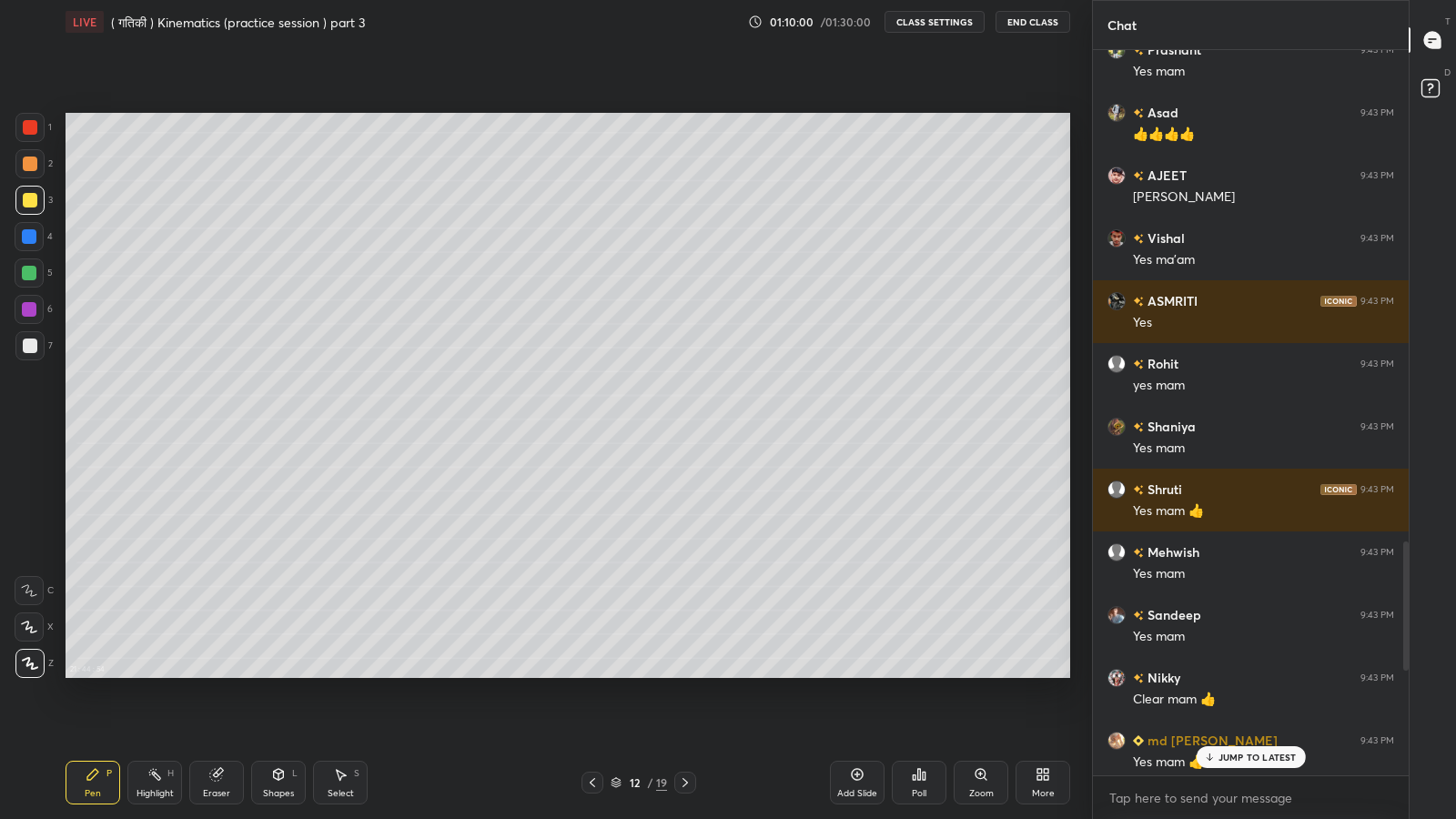
click at [1238, 674] on div "JUMP TO LATEST" at bounding box center [1250, 757] width 109 height 22
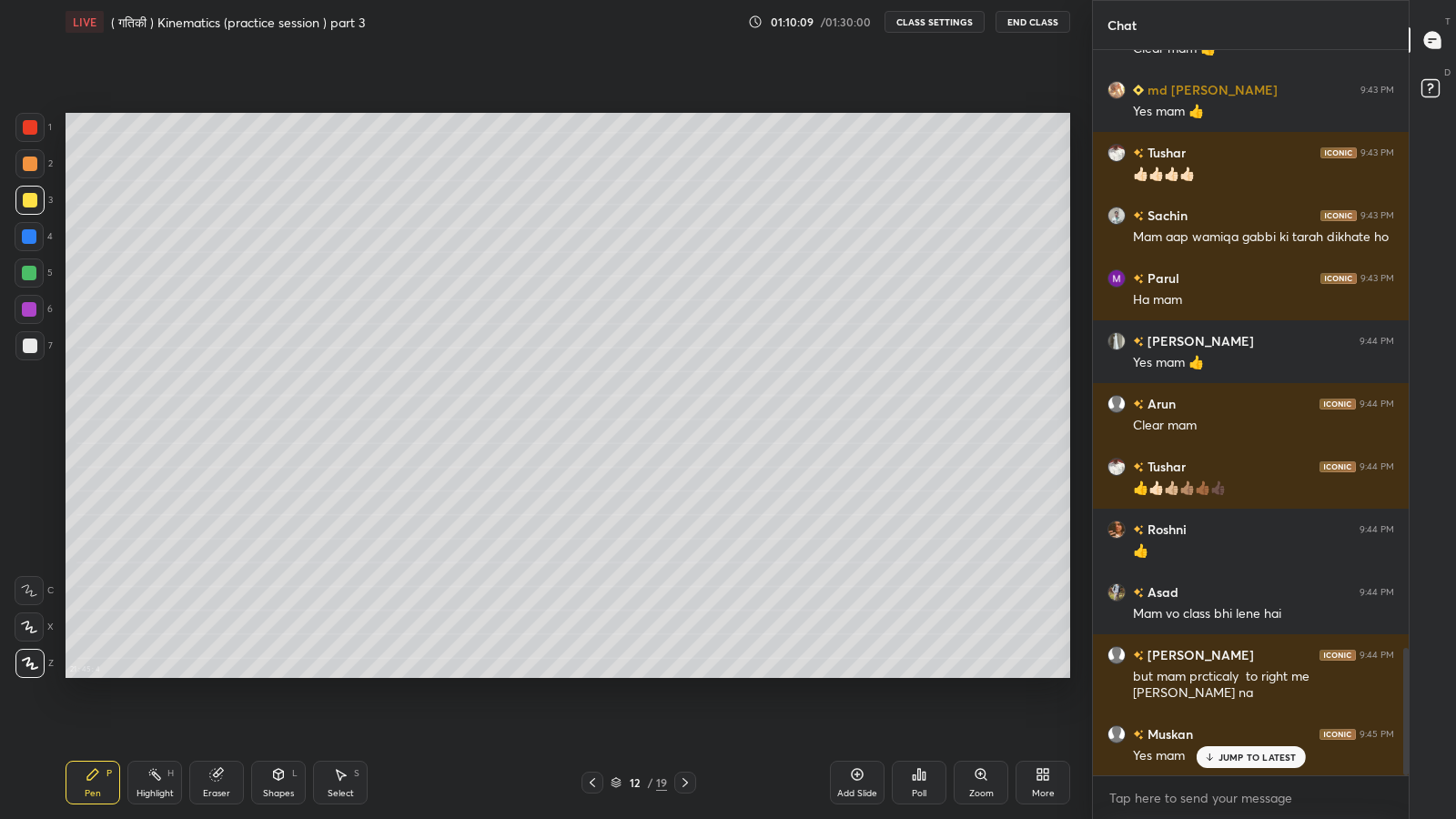
scroll to position [3478, 0]
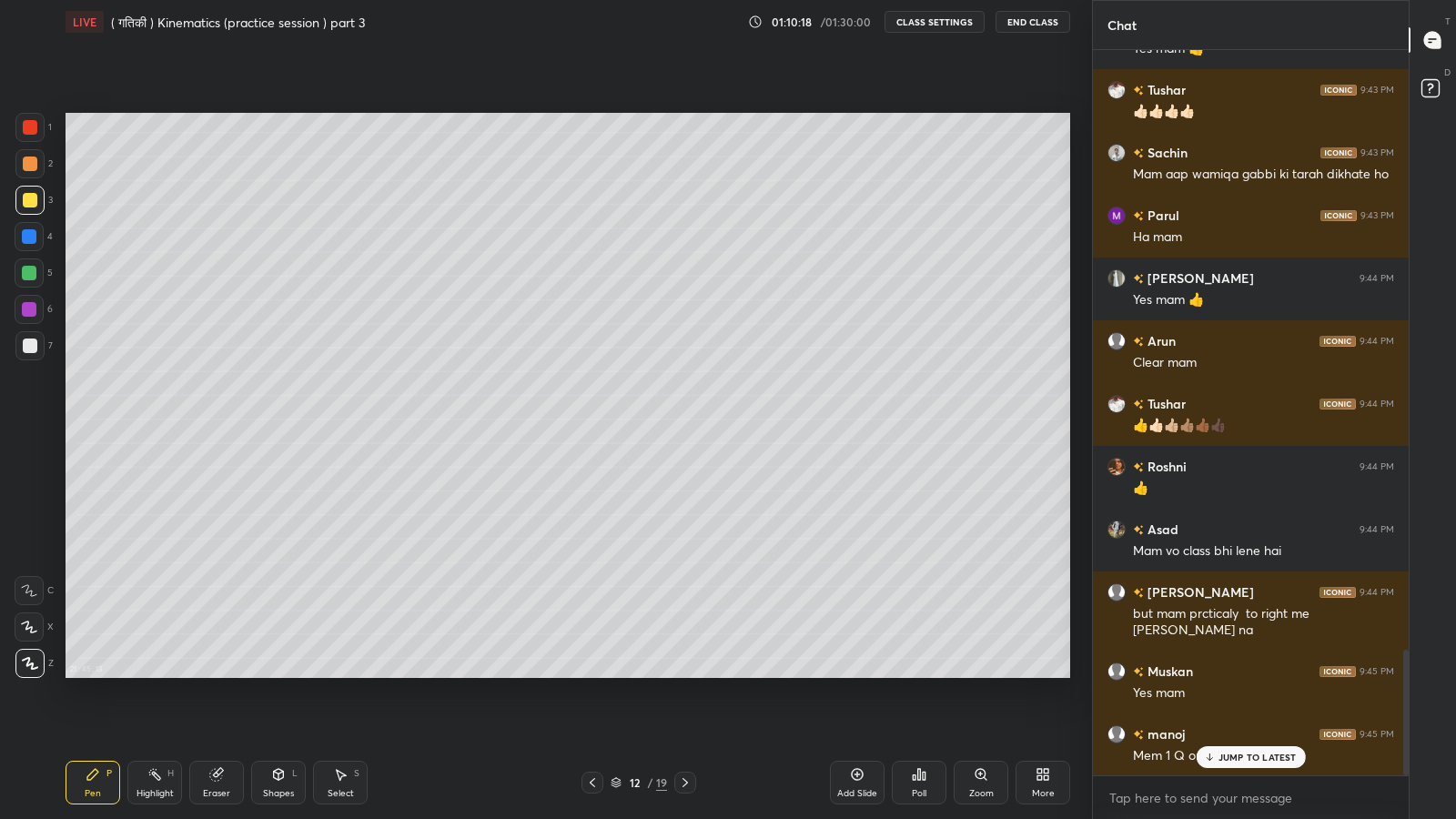
click at [1254, 674] on div "JUMP TO LATEST" at bounding box center [1250, 757] width 109 height 22
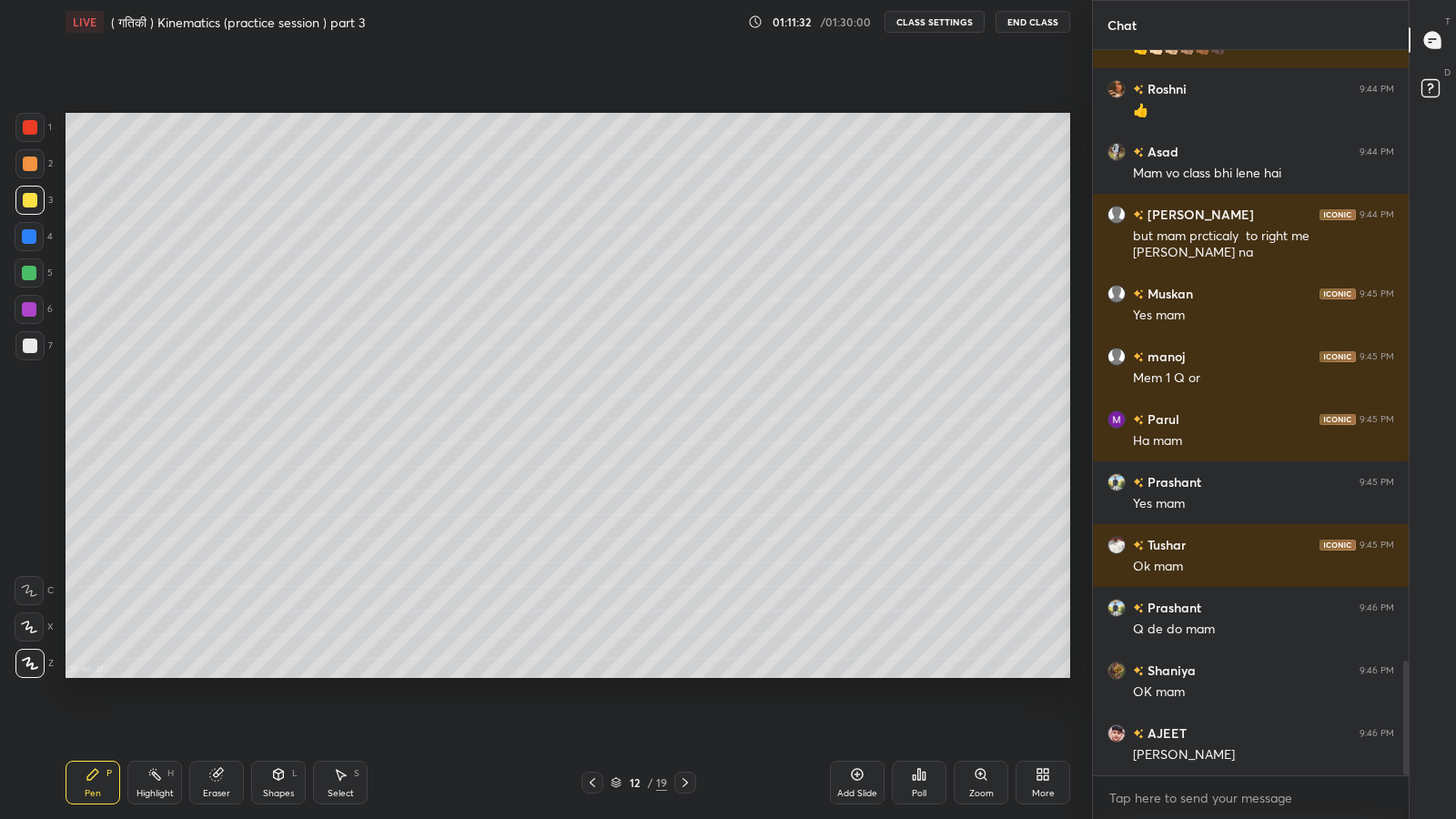
scroll to position [3918, 0]
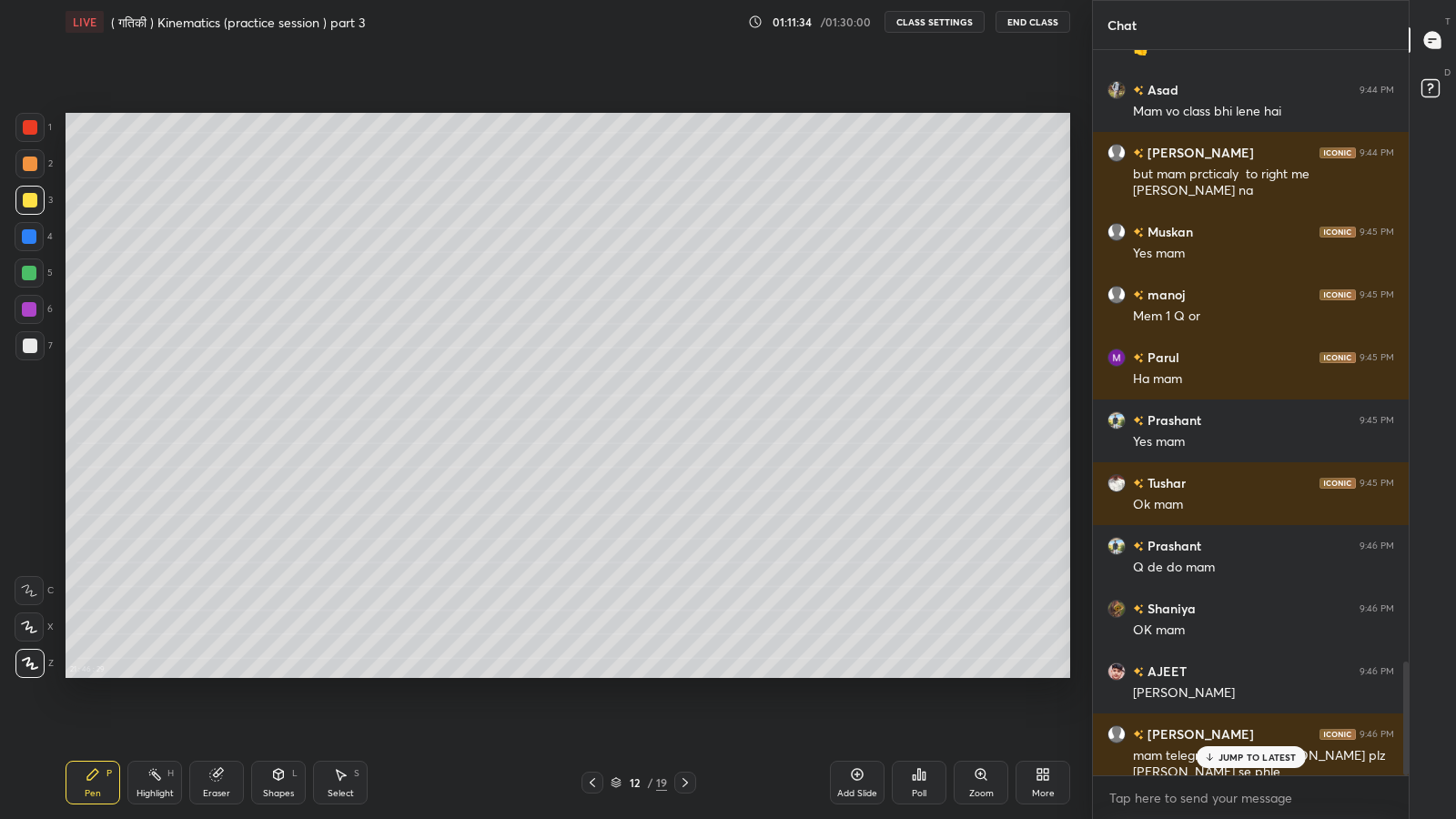
click at [1248, 674] on p "JUMP TO LATEST" at bounding box center [1257, 756] width 78 height 11
click at [684, 674] on icon at bounding box center [684, 782] width 15 height 15
click at [592, 674] on icon at bounding box center [592, 782] width 15 height 15
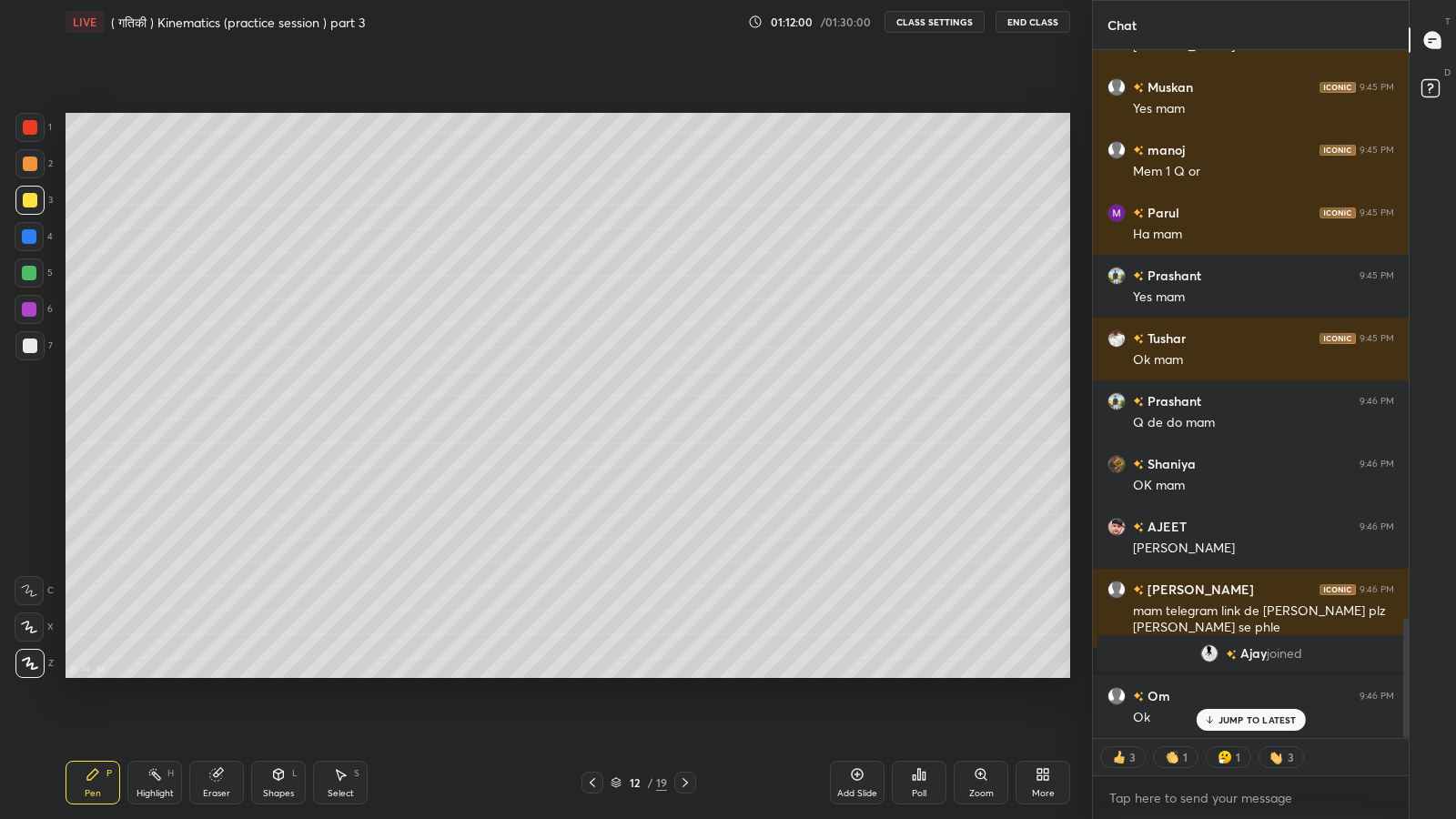
scroll to position [3244, 0]
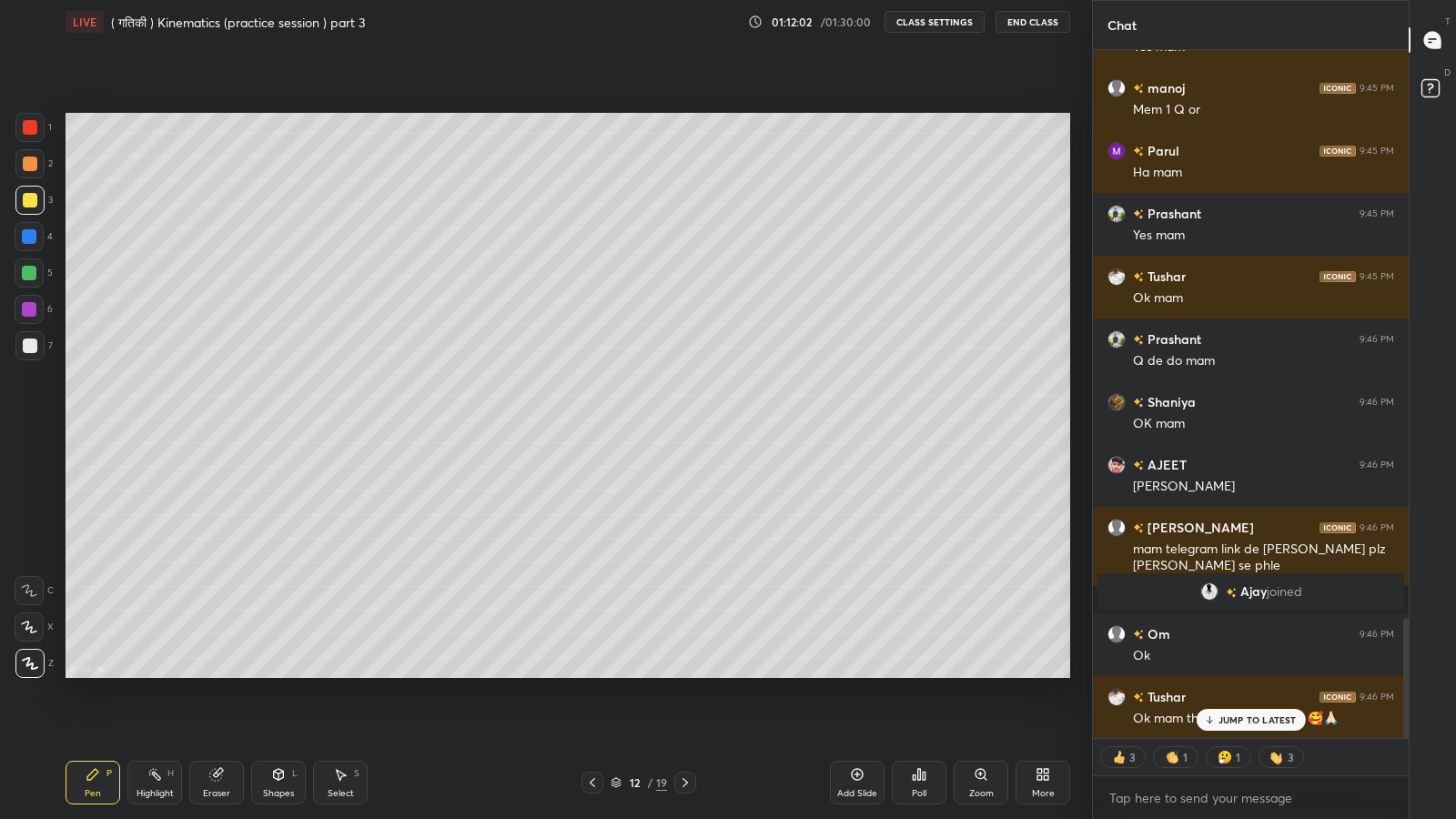
click at [1232, 674] on p "JUMP TO LATEST" at bounding box center [1257, 719] width 78 height 11
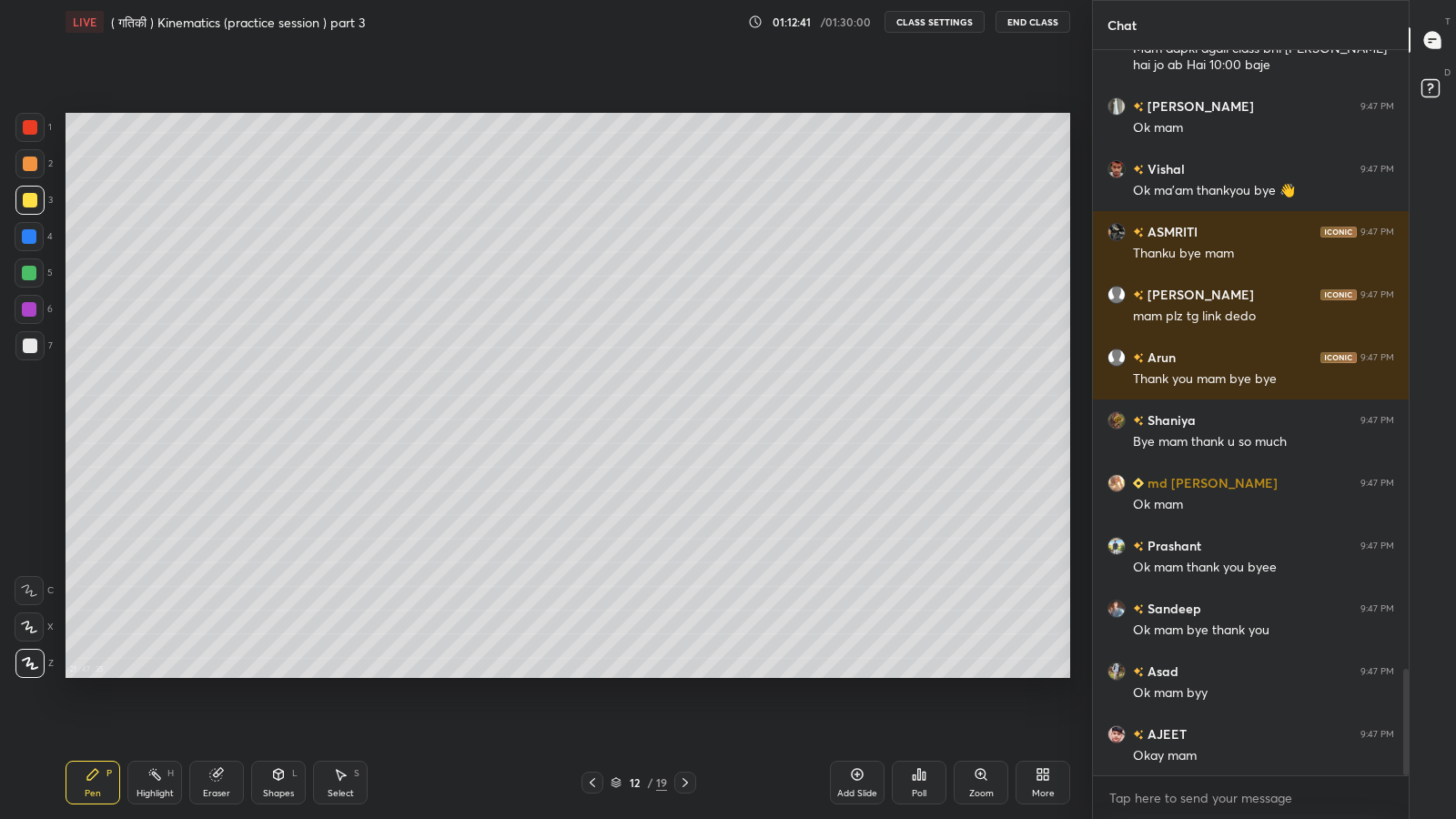
scroll to position [4229, 0]
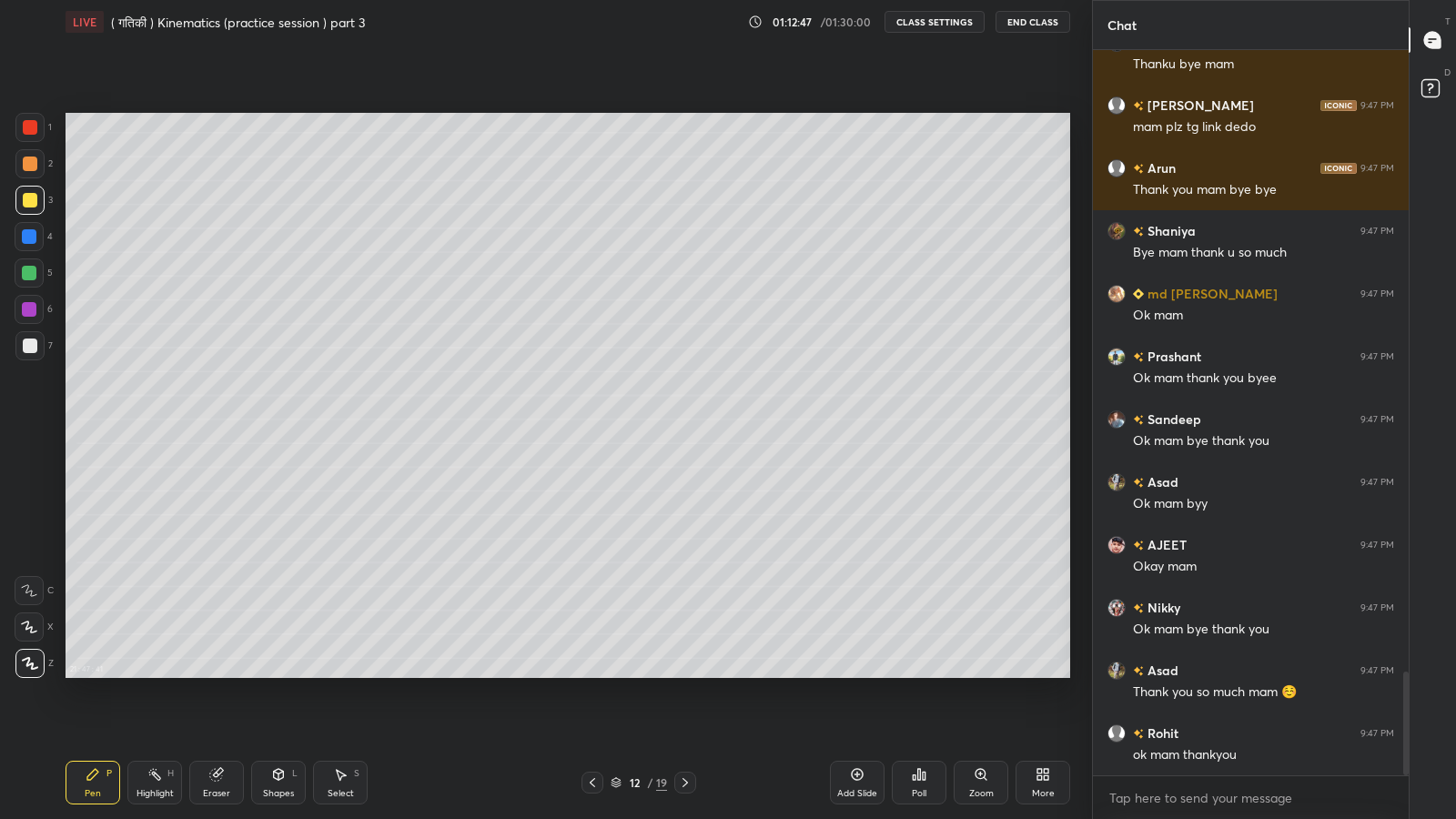
click at [1031, 19] on button "End Class" at bounding box center [1033, 21] width 74 height 22
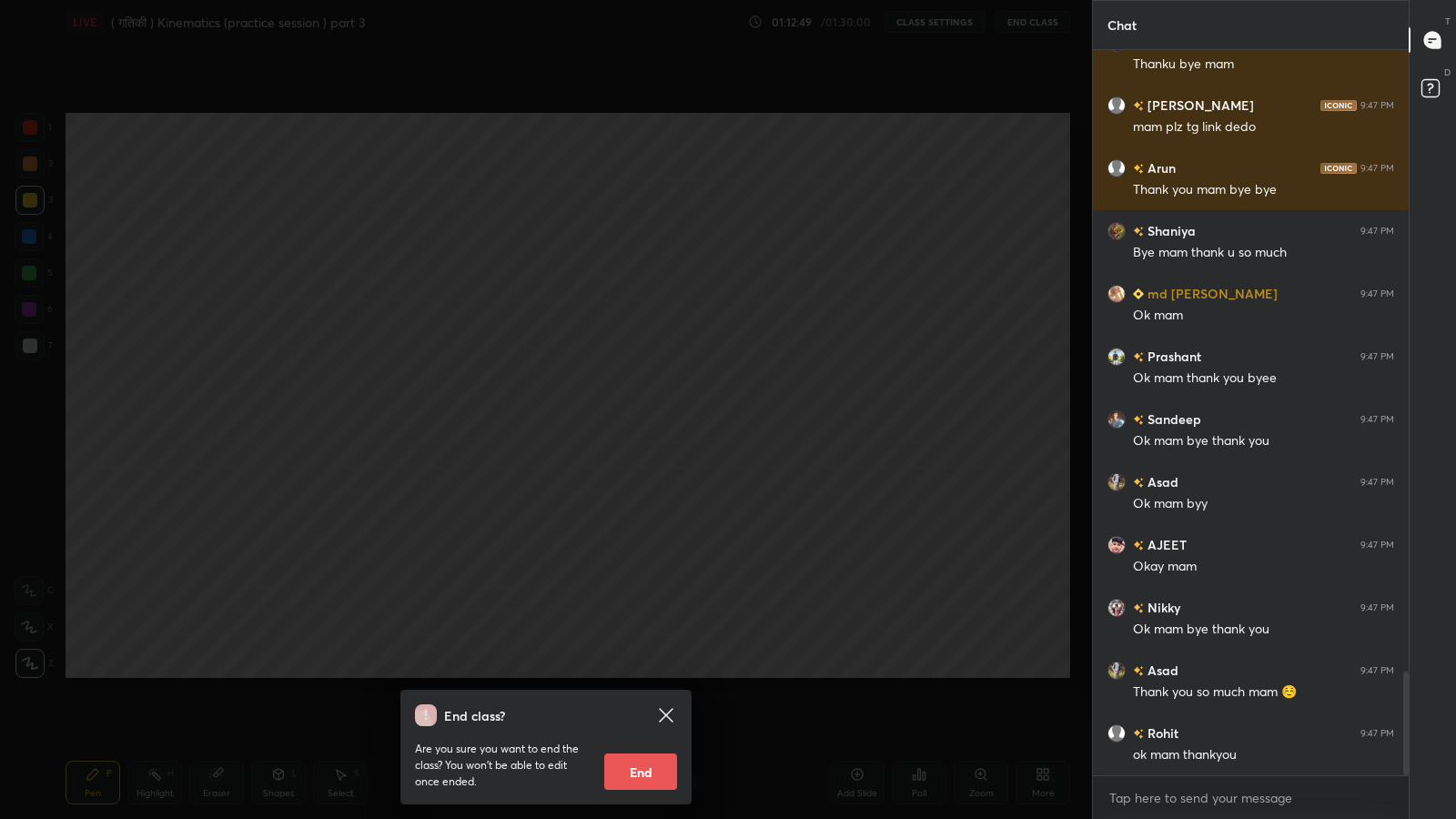
click at [646, 674] on button "End" at bounding box center [640, 772] width 73 height 37
type textarea "x"
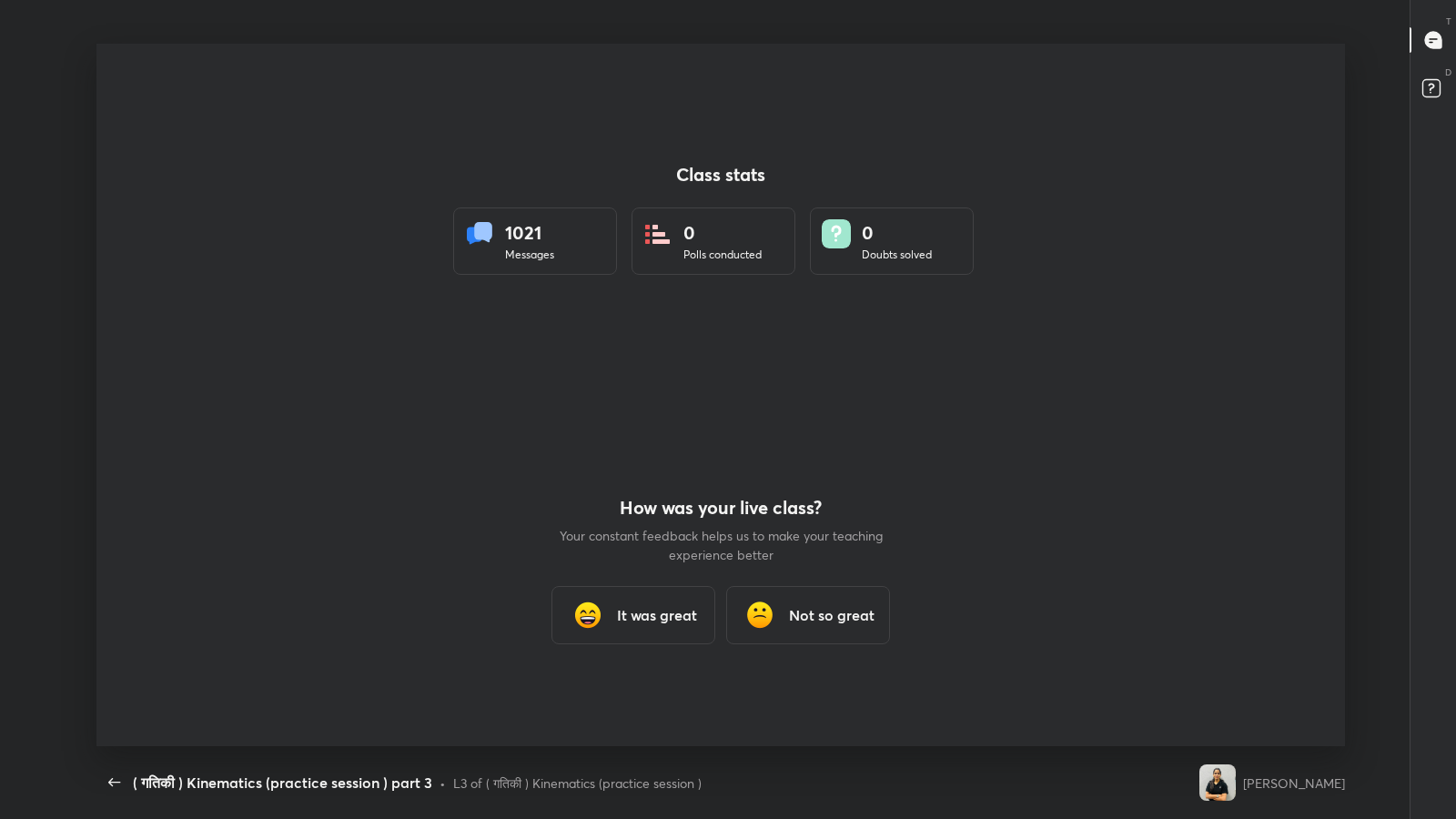
click at [7, 434] on div "21 : 57 : 10 Class stats 1021 Messages 0 Polls conducted 0 Doubts solved How wa…" at bounding box center [720, 395] width 1441 height 703
click at [104, 674] on icon "button" at bounding box center [114, 782] width 22 height 22
click at [111, 674] on icon "button" at bounding box center [114, 782] width 12 height 8
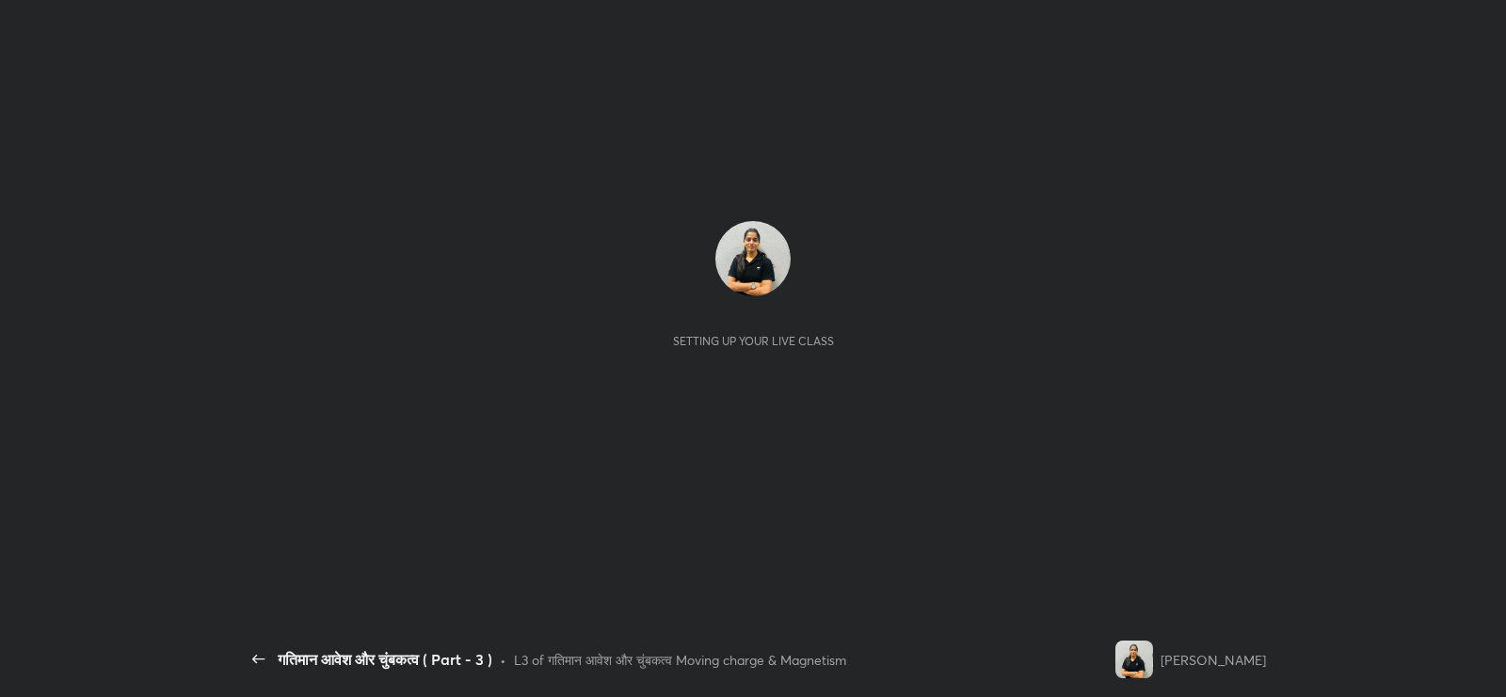
scroll to position [6, 0]
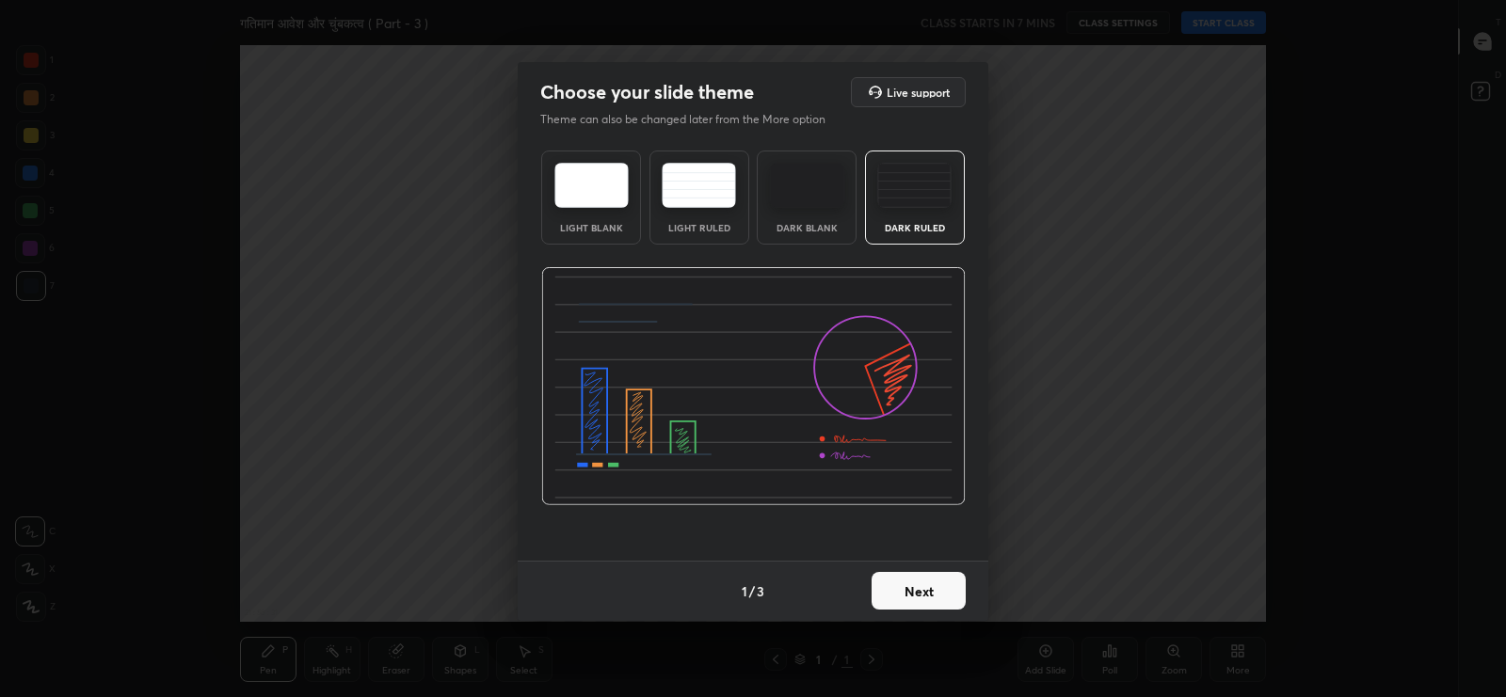
click at [920, 184] on img at bounding box center [914, 185] width 74 height 45
click at [920, 588] on button "Next" at bounding box center [919, 591] width 94 height 38
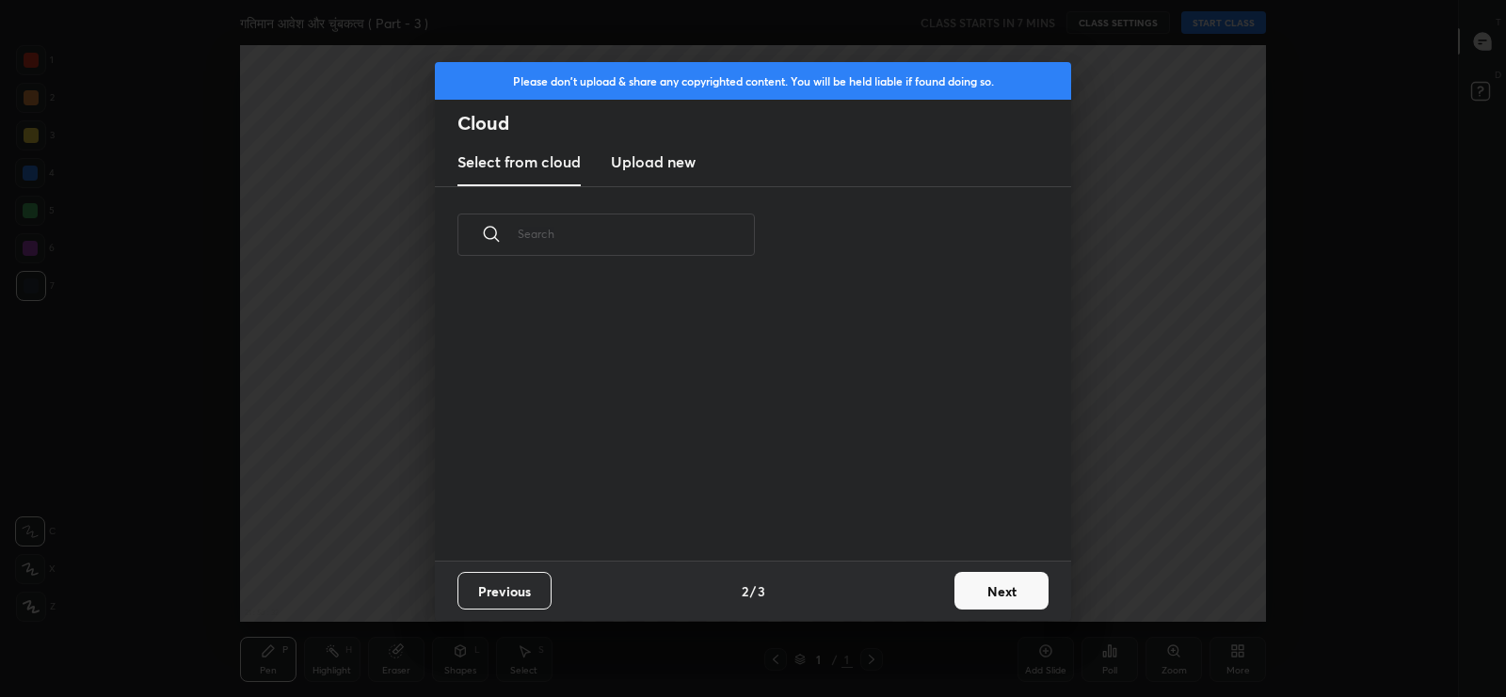
scroll to position [6, 9]
click at [682, 168] on h3 "Upload new" at bounding box center [653, 162] width 85 height 23
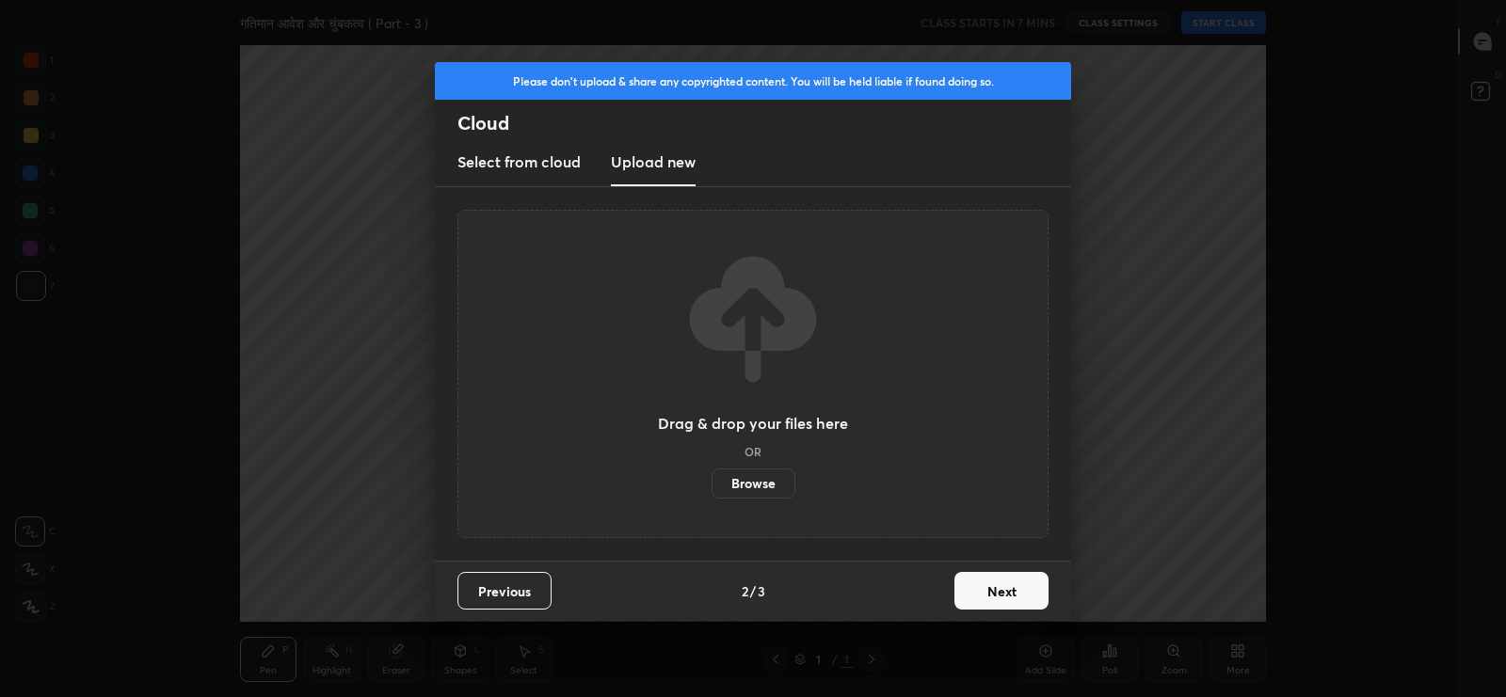
click at [769, 479] on label "Browse" at bounding box center [754, 484] width 84 height 30
click at [712, 479] on input "Browse" at bounding box center [712, 484] width 0 height 30
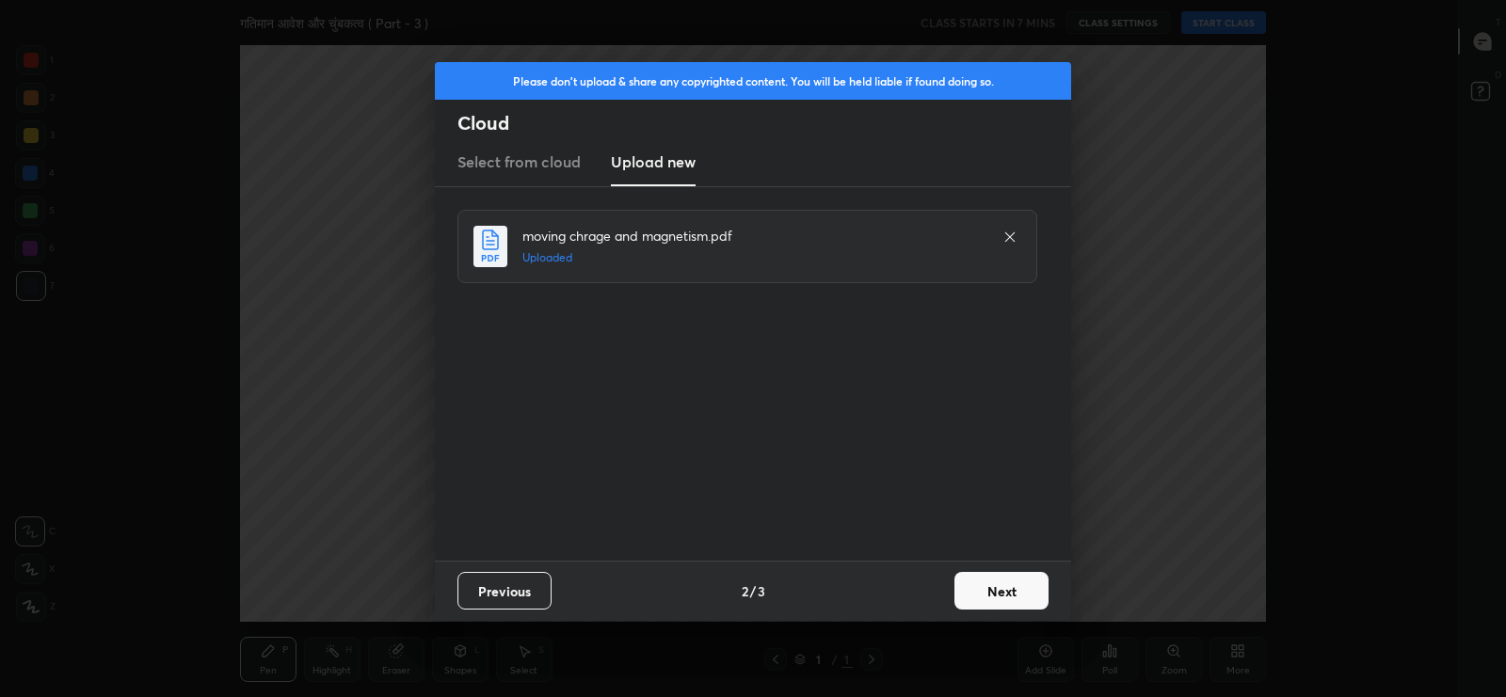
click at [1001, 589] on button "Next" at bounding box center [1001, 591] width 94 height 38
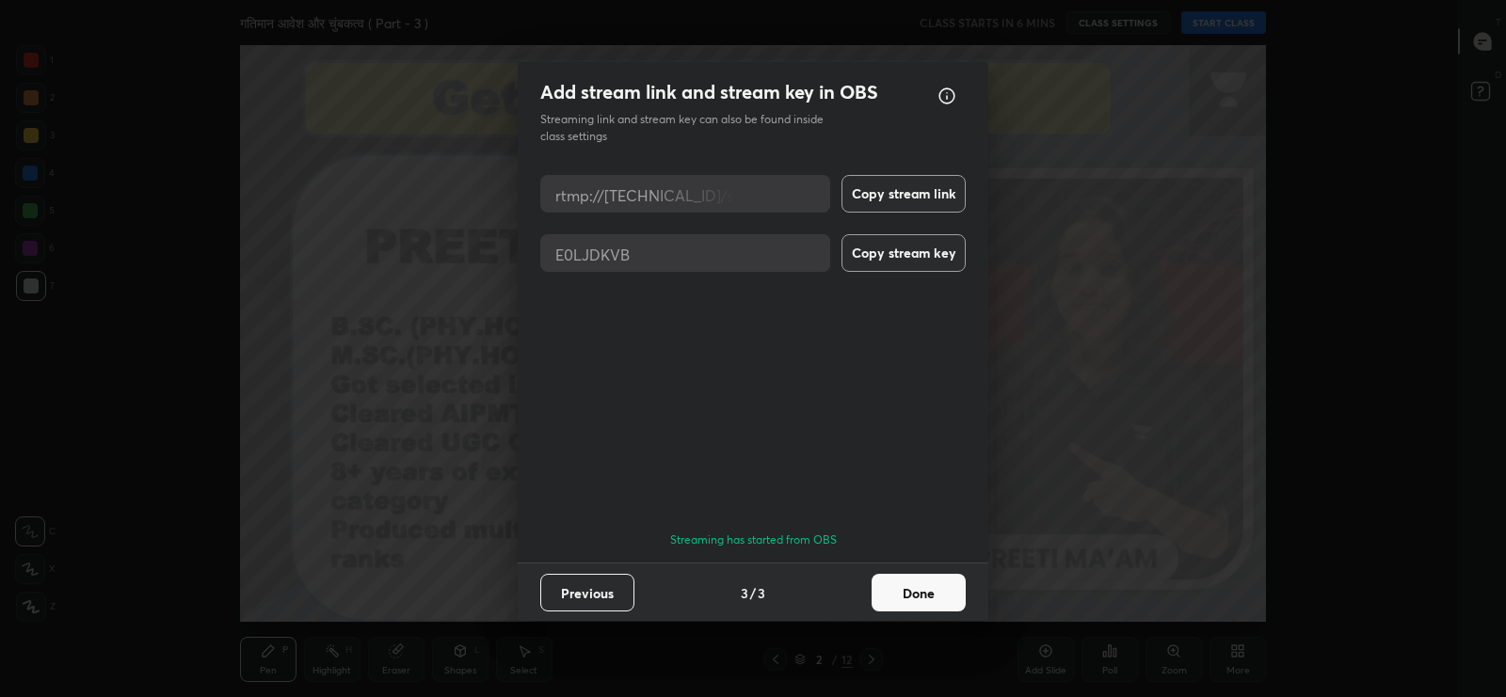
click at [922, 588] on button "Done" at bounding box center [919, 593] width 94 height 38
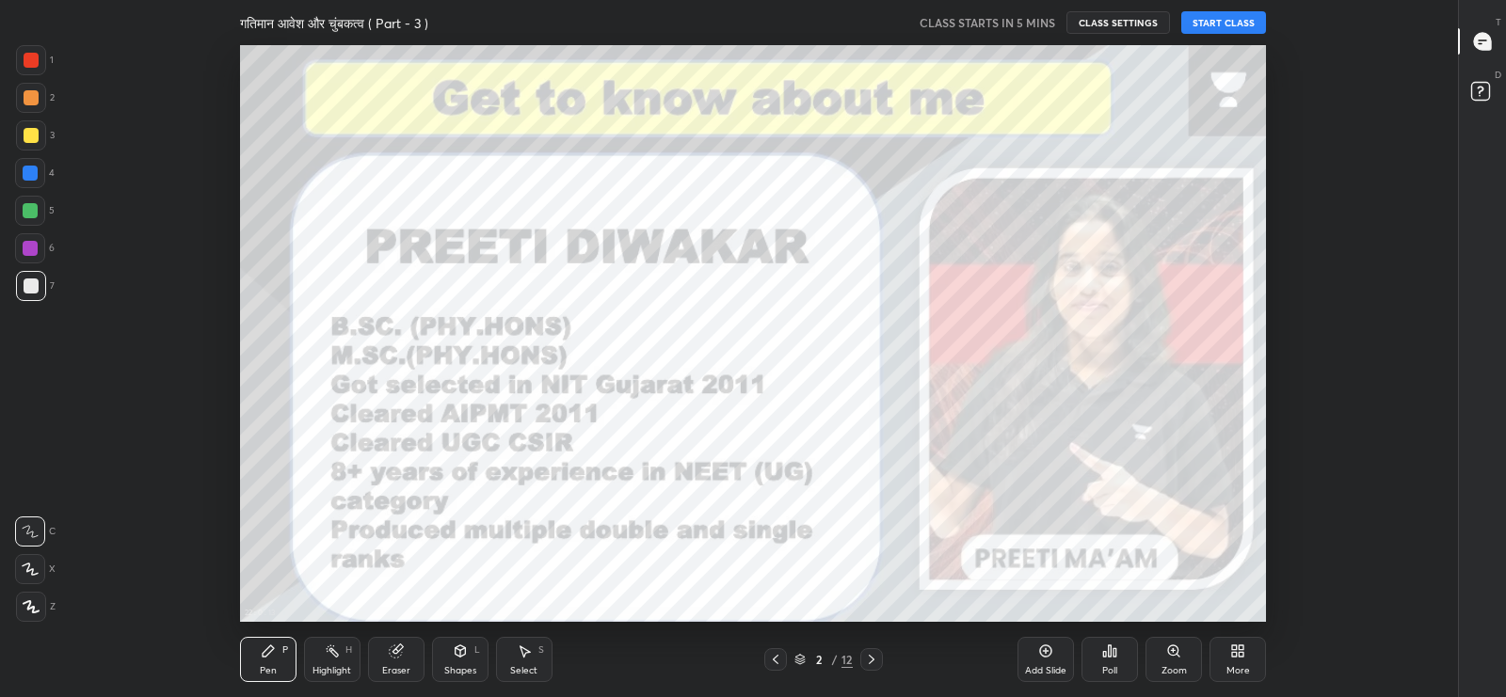
click at [1483, 45] on icon at bounding box center [1482, 41] width 17 height 17
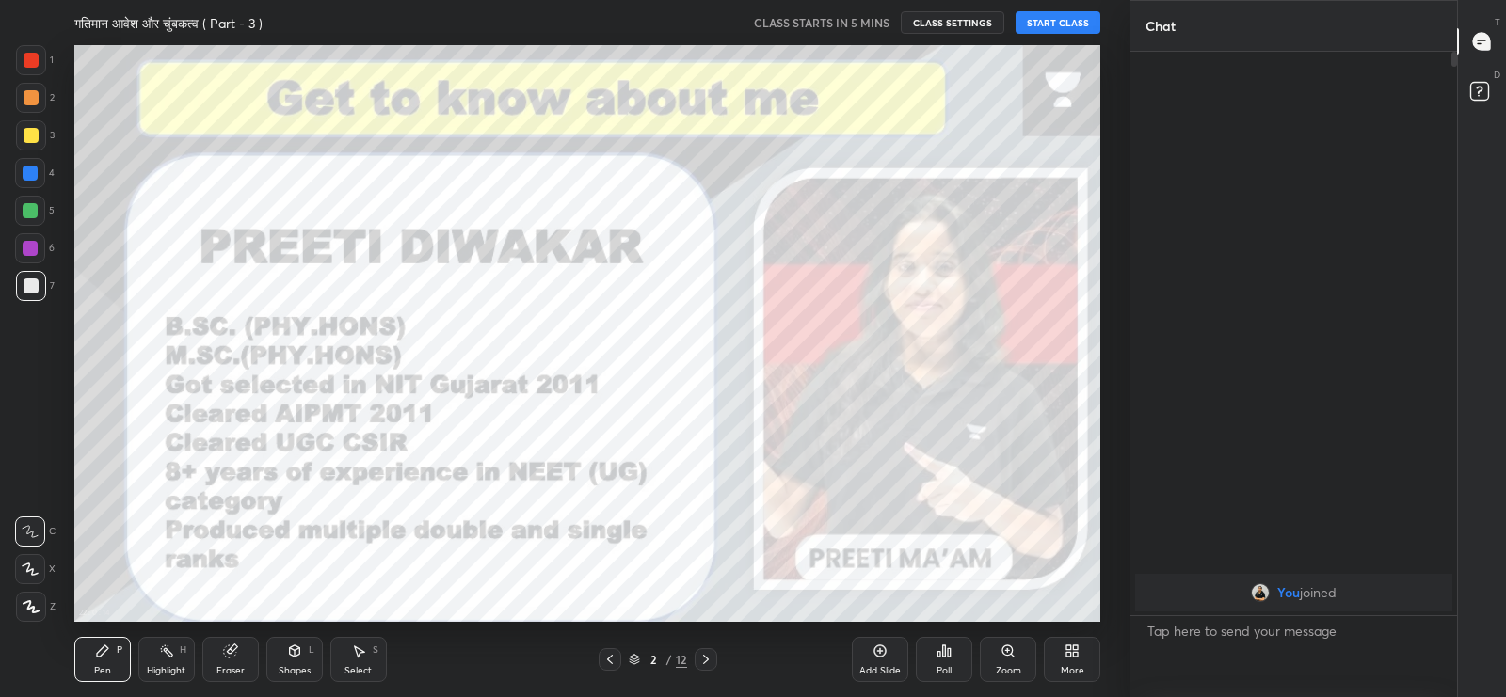
scroll to position [0, 0]
click at [1489, 42] on icon at bounding box center [1481, 41] width 17 height 17
click at [1070, 25] on button "START CLASS" at bounding box center [1058, 22] width 85 height 23
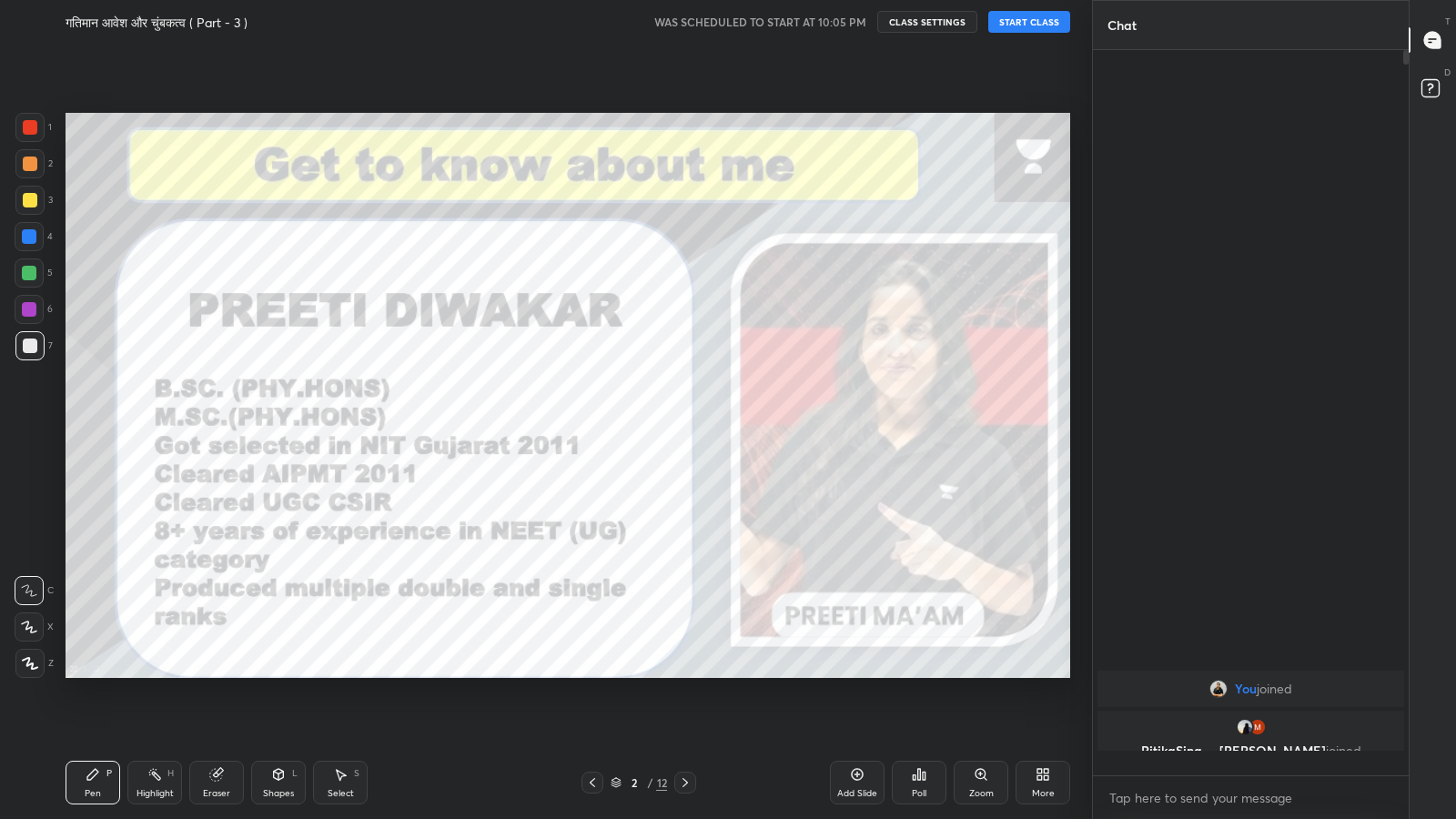
scroll to position [764, 310]
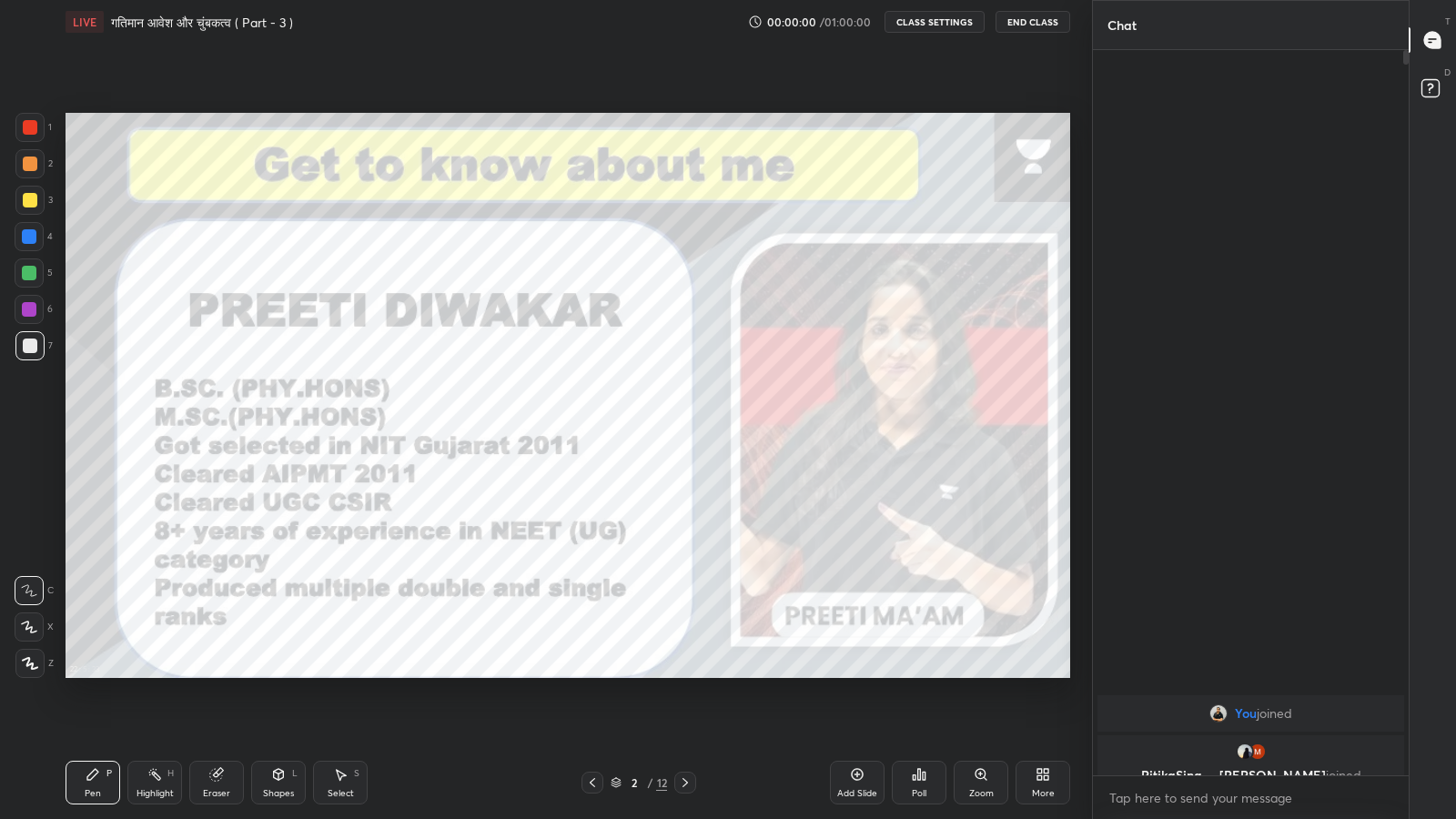
click at [1432, 52] on div at bounding box center [1434, 40] width 37 height 33
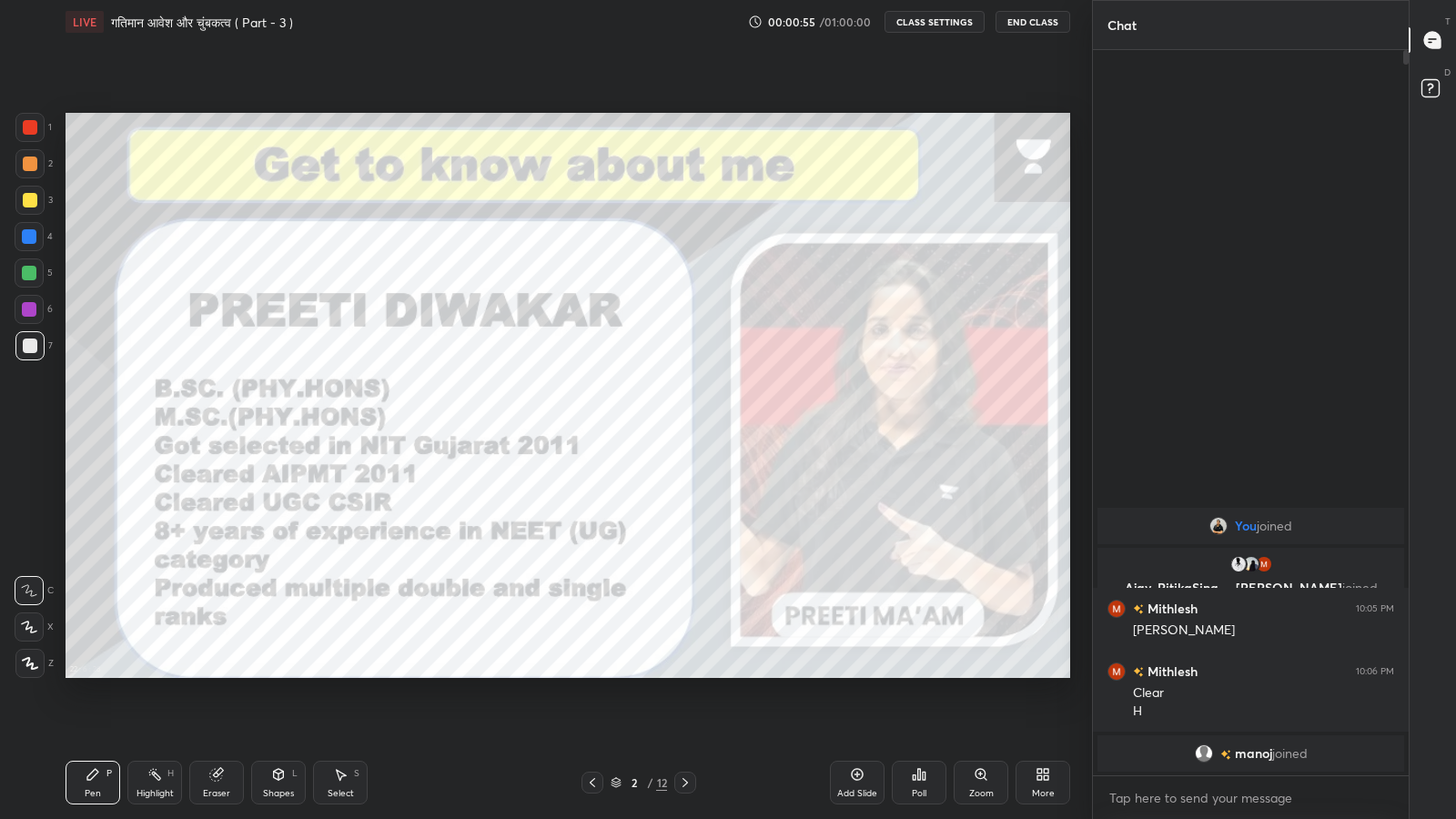
click at [1042, 674] on div "More" at bounding box center [1043, 793] width 23 height 9
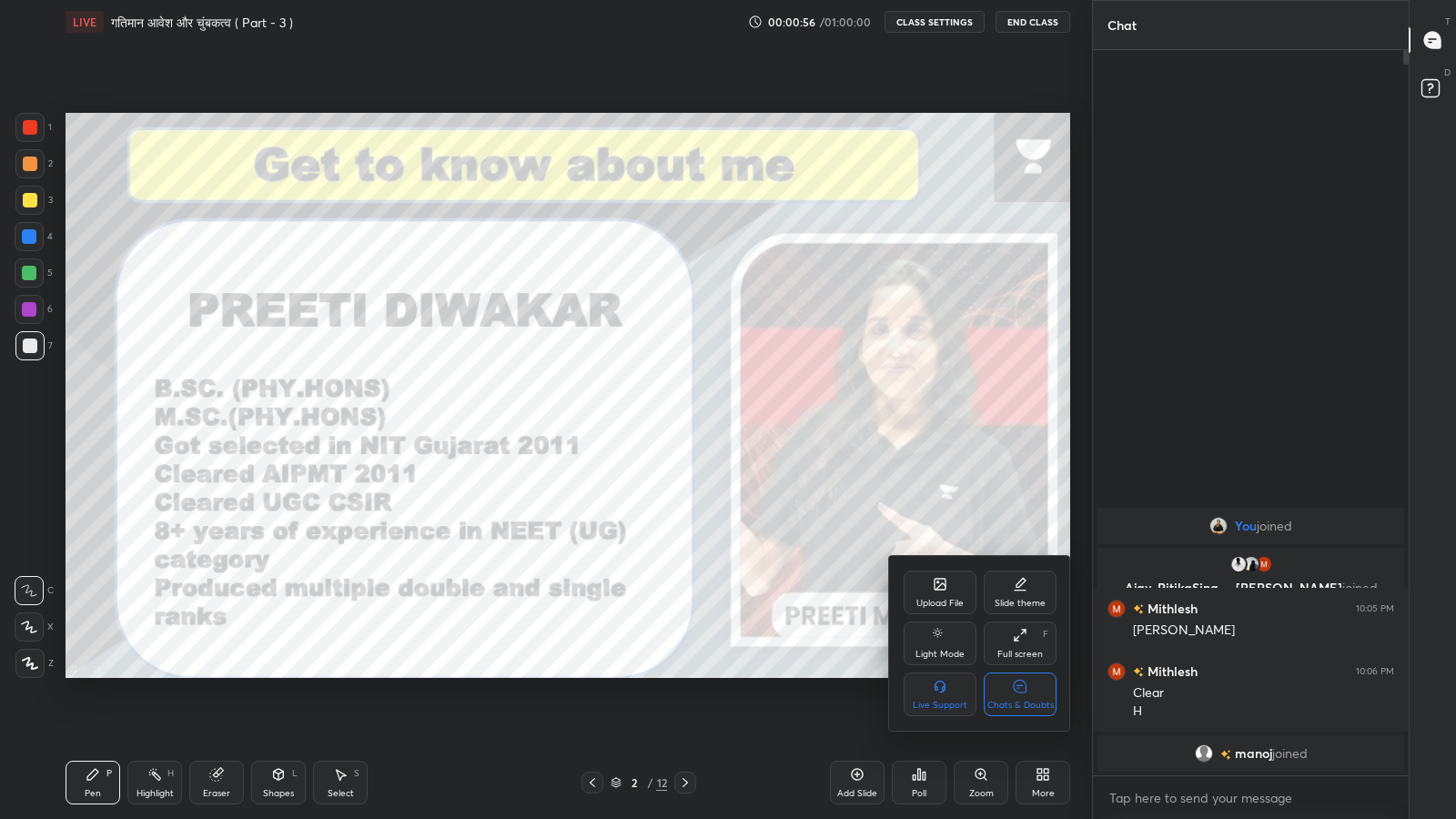
click at [1021, 674] on icon at bounding box center [1020, 687] width 15 height 19
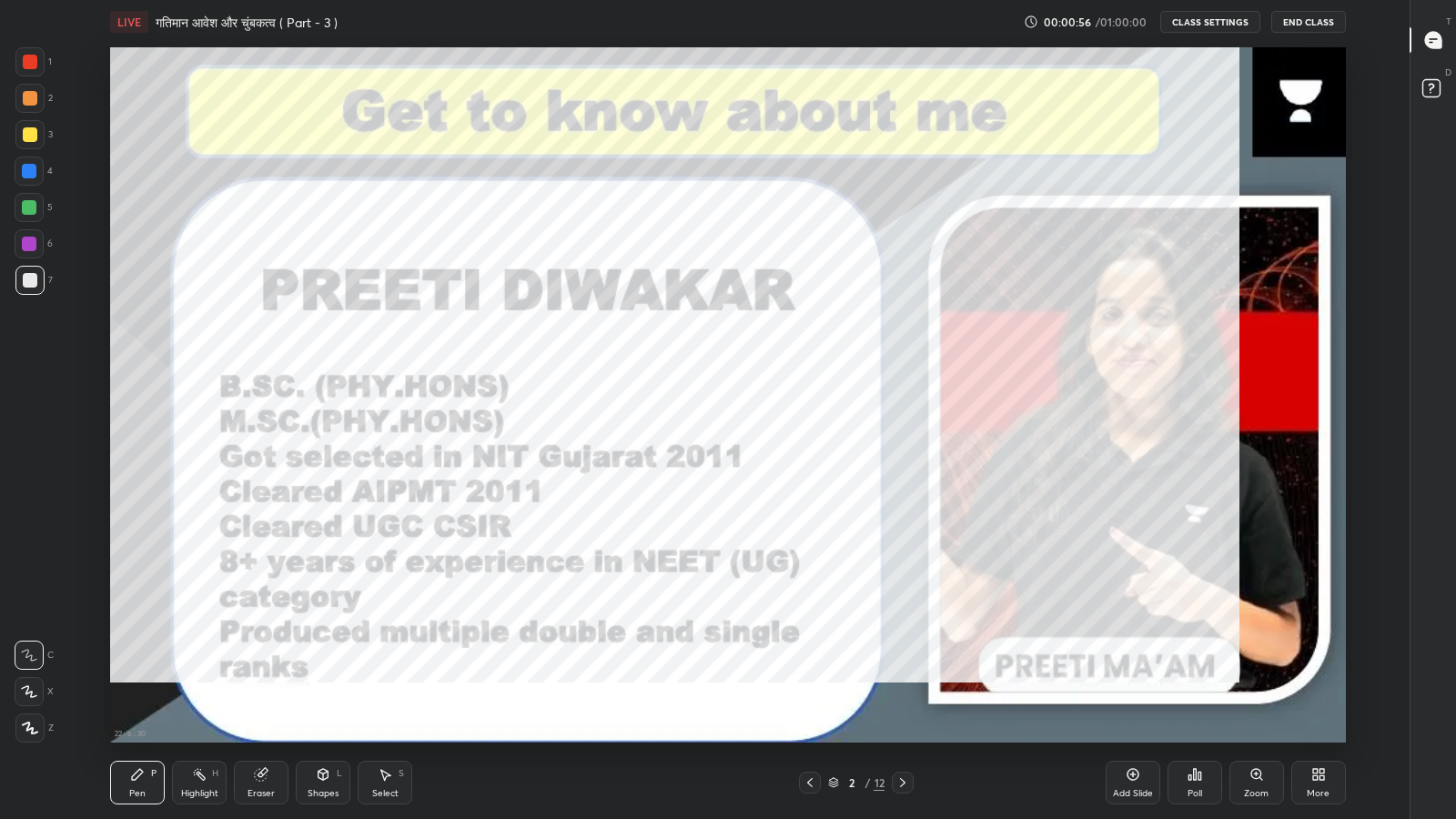
scroll to position [703, 1339]
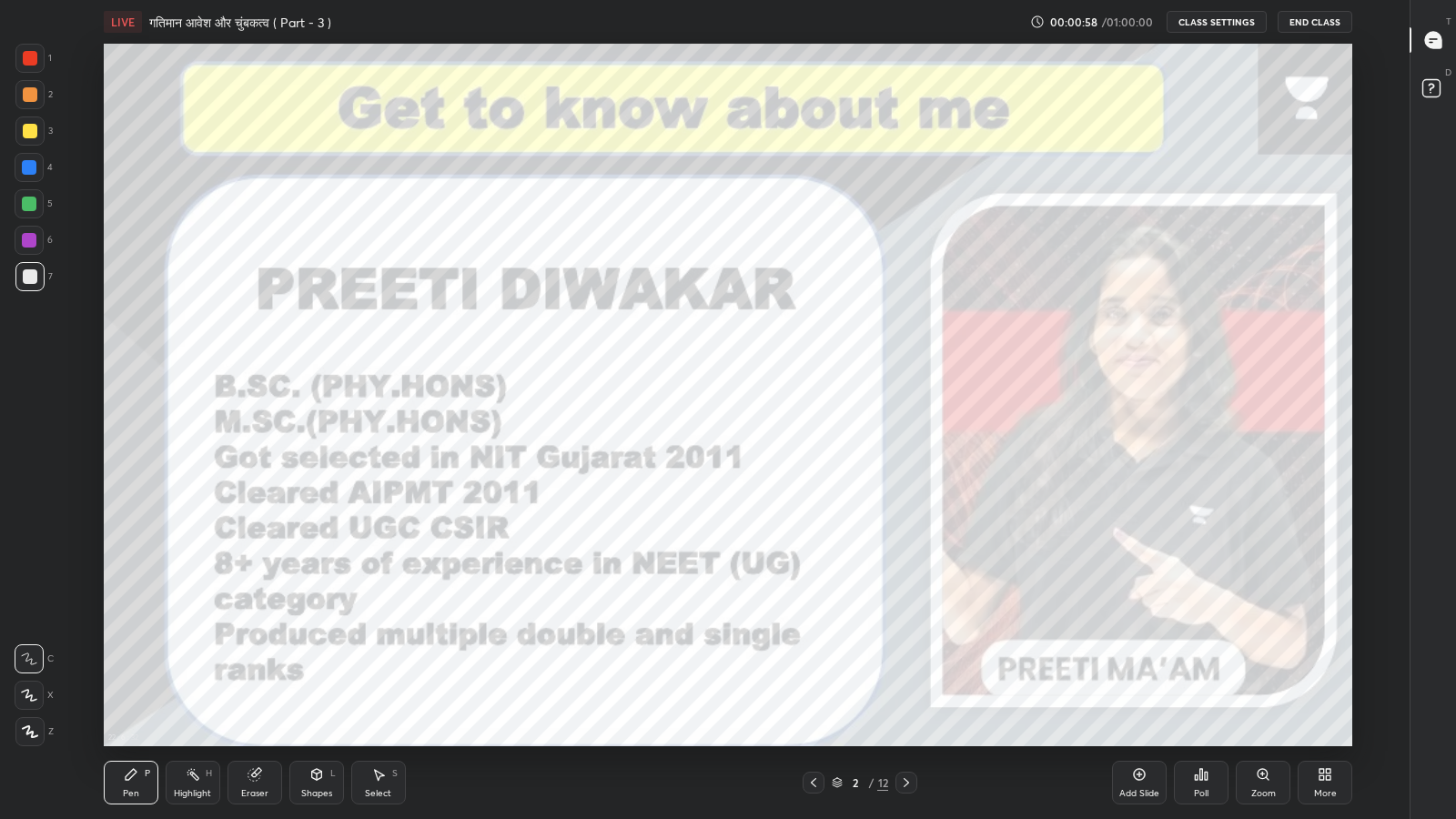
click at [1145, 674] on div "Add Slide" at bounding box center [1139, 782] width 54 height 44
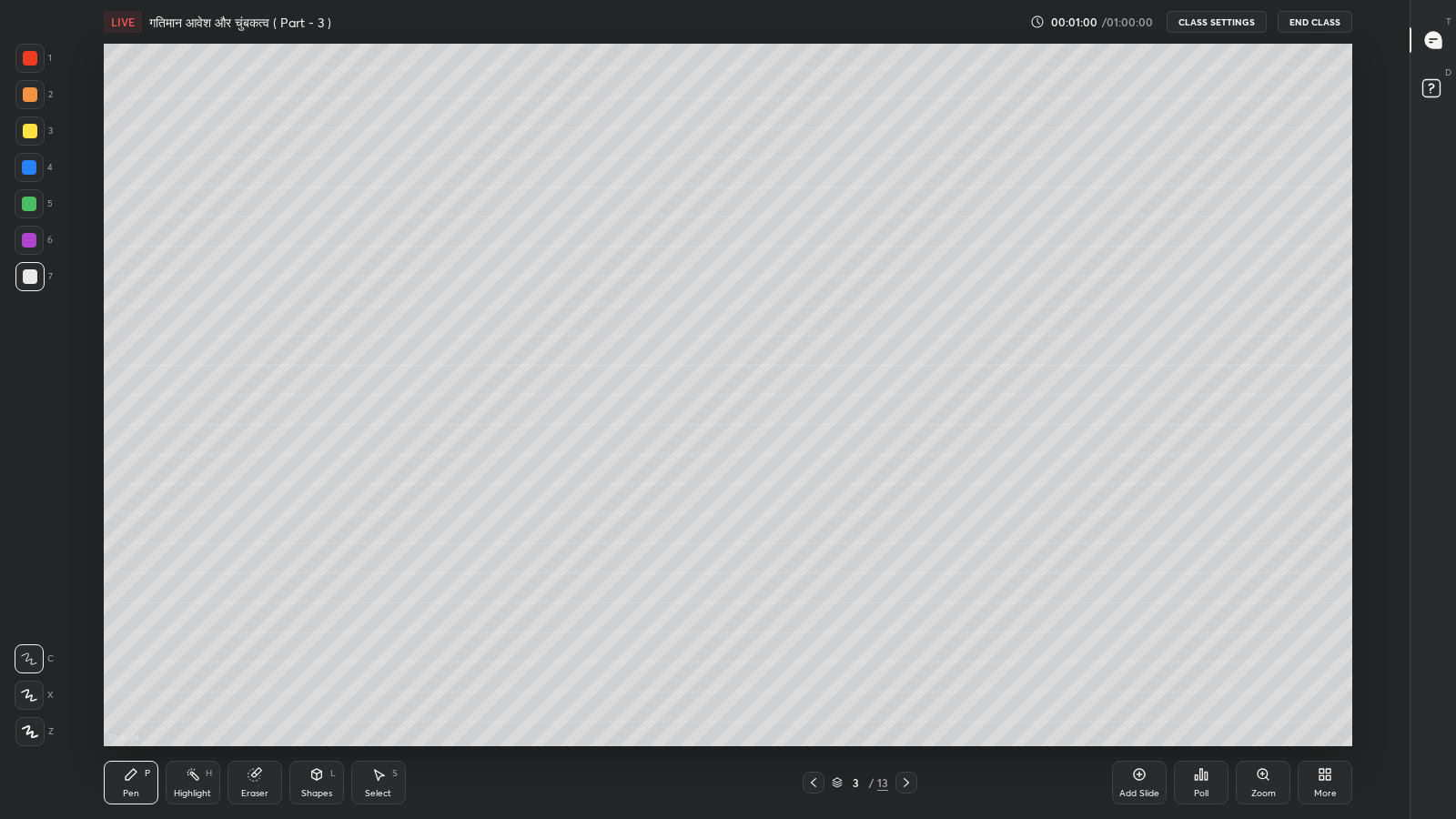
click at [320, 674] on icon at bounding box center [316, 774] width 15 height 15
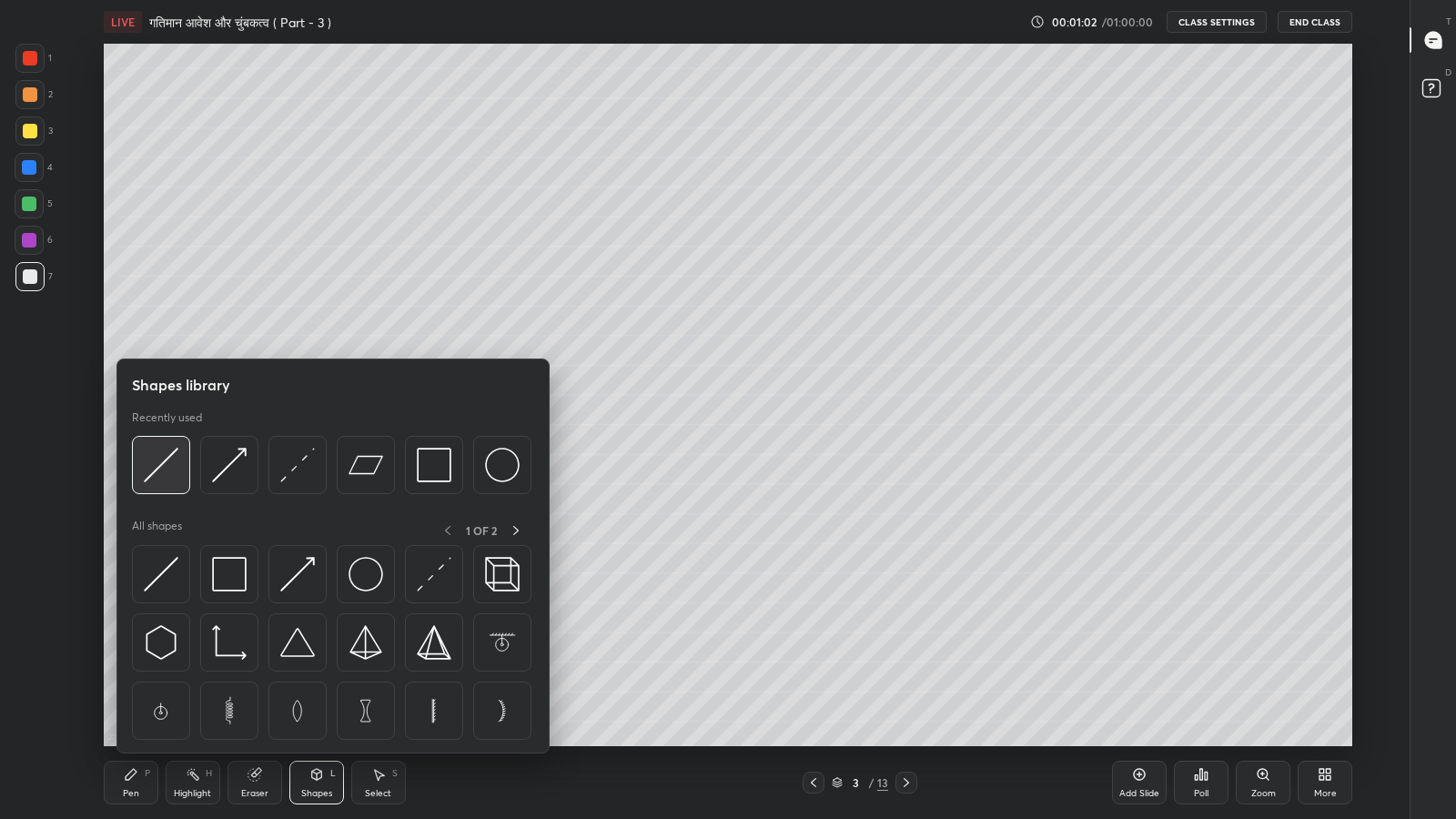
click at [163, 458] on img at bounding box center [161, 465] width 35 height 35
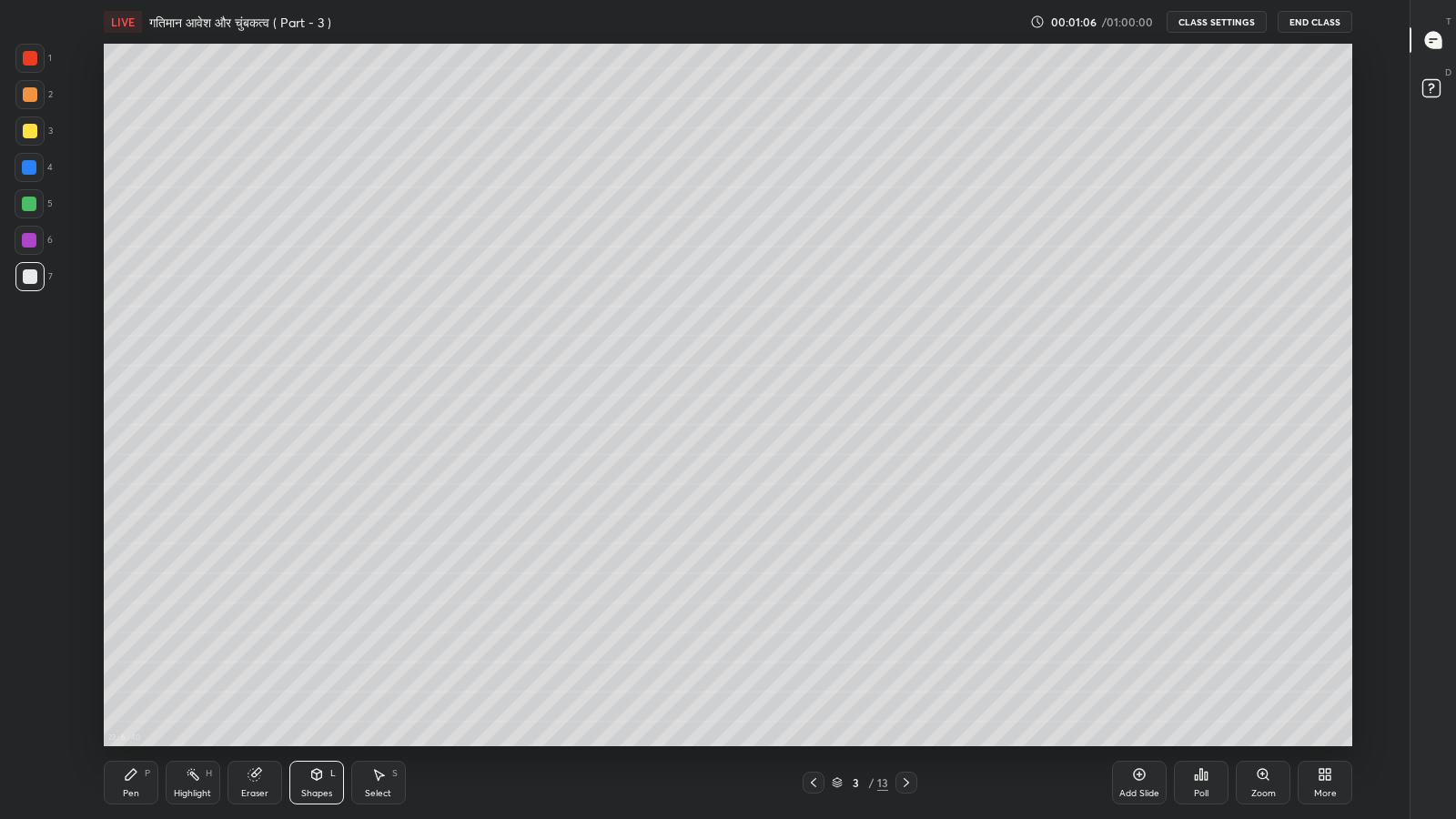
click at [138, 674] on div "Pen P" at bounding box center [131, 782] width 54 height 44
click at [31, 127] on div at bounding box center [30, 131] width 15 height 15
click at [1434, 51] on div at bounding box center [1435, 40] width 37 height 33
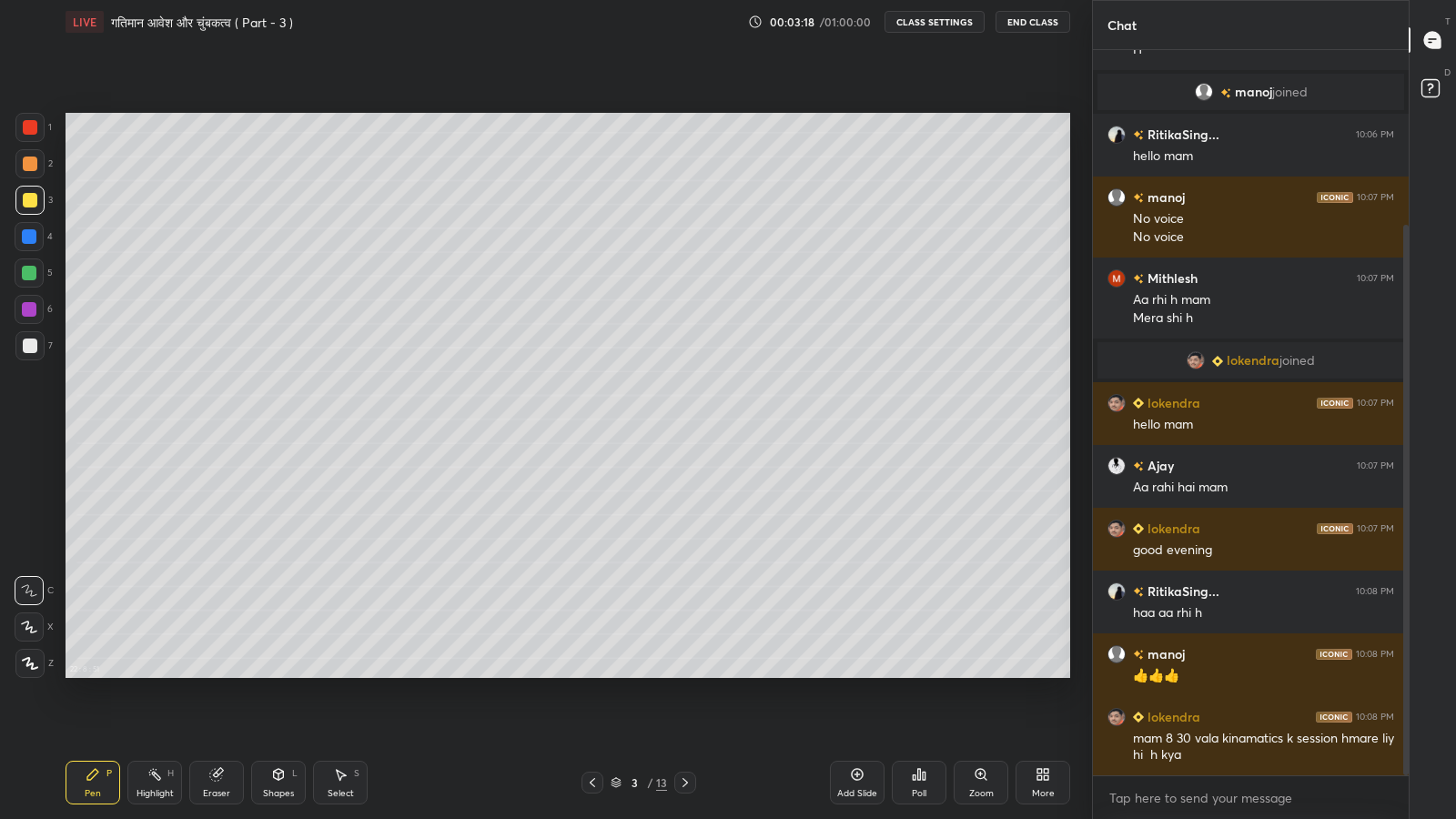
scroll to position [248, 0]
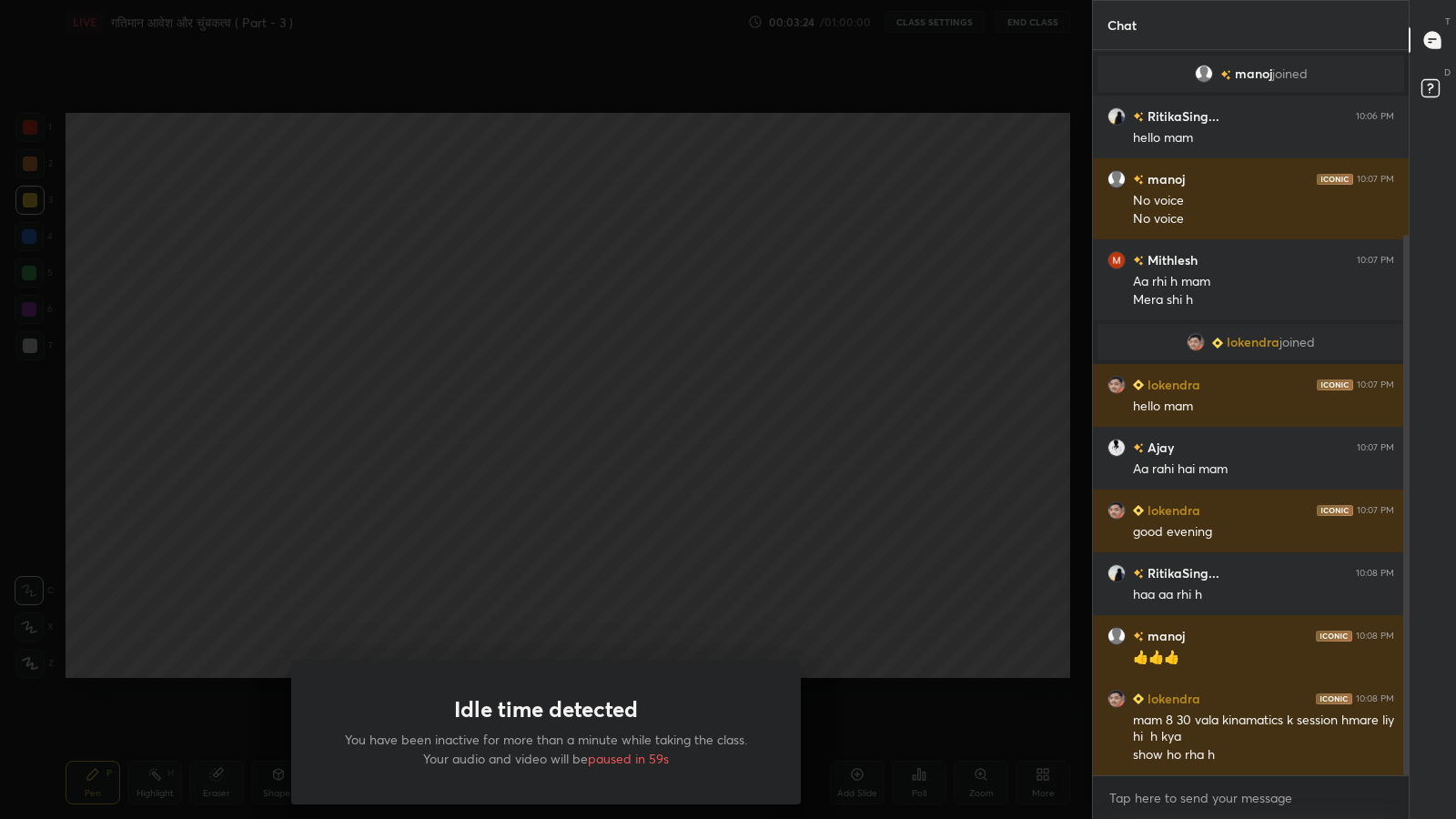
click at [626, 498] on div "Idle time detected You have been inactive for more than a minute while taking t…" at bounding box center [545, 409] width 1092 height 819
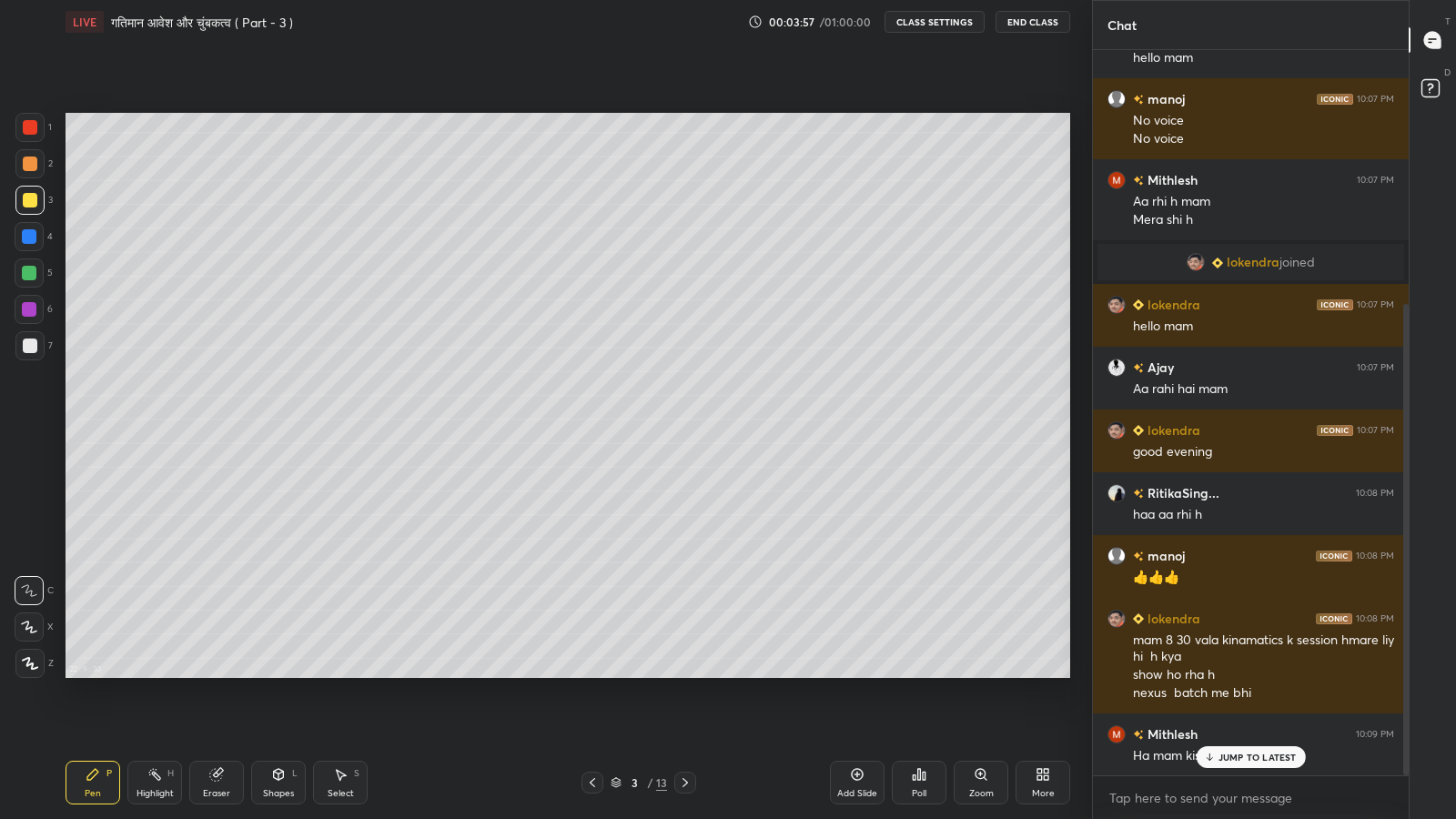
scroll to position [391, 0]
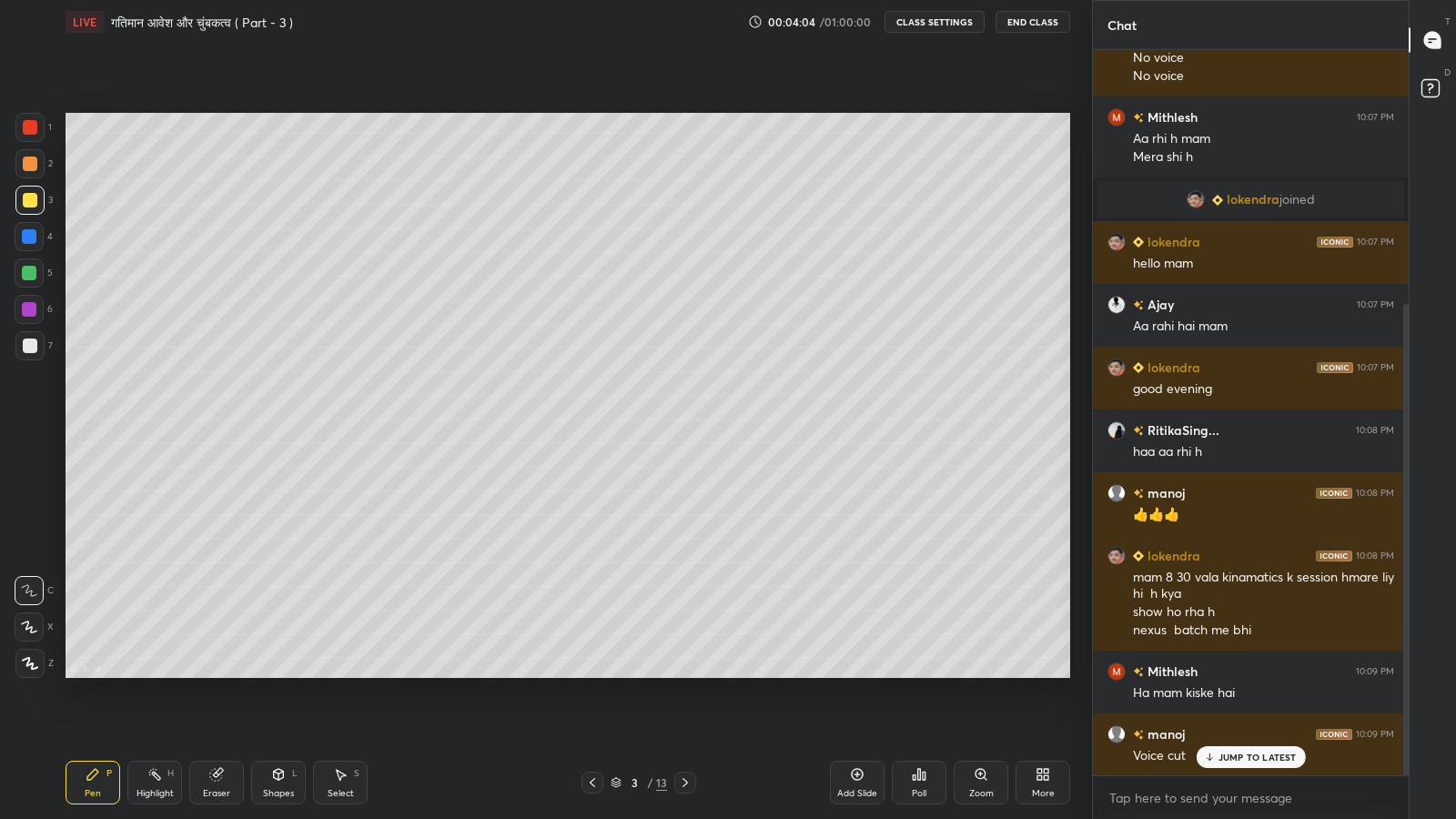
click at [1261, 674] on p "JUMP TO LATEST" at bounding box center [1257, 756] width 78 height 11
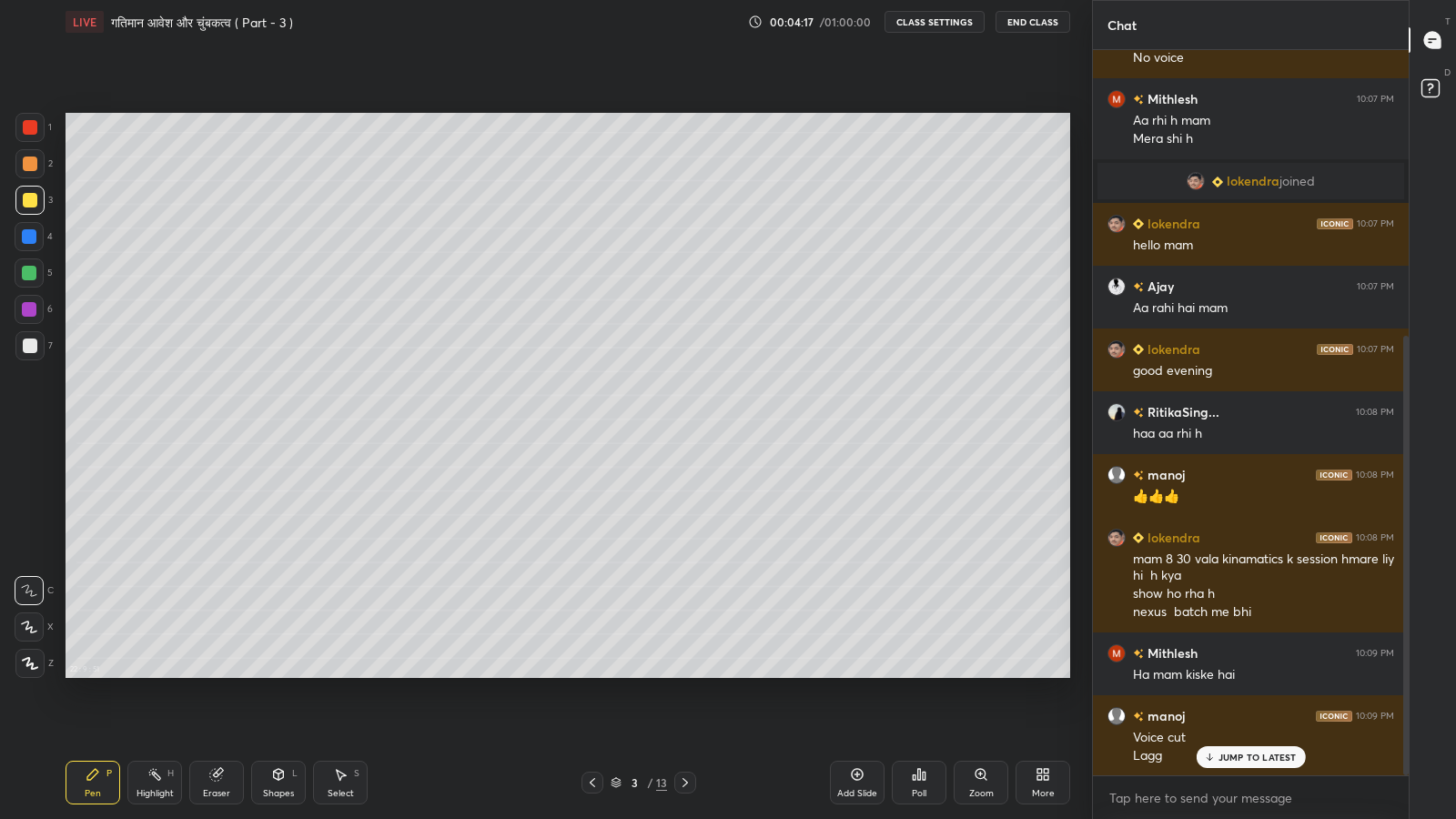
scroll to position [472, 0]
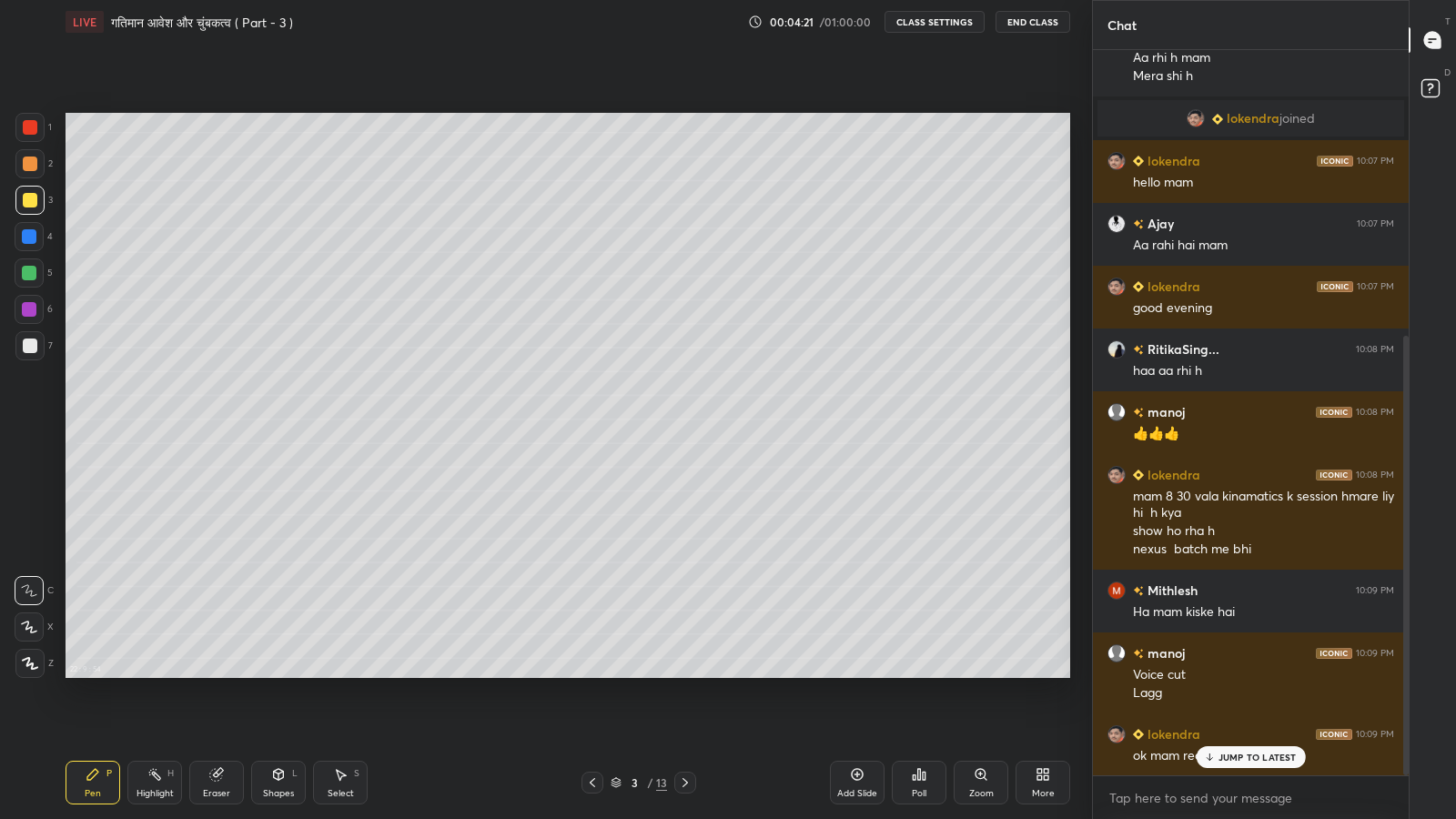
click at [1238, 674] on p "JUMP TO LATEST" at bounding box center [1257, 756] width 78 height 11
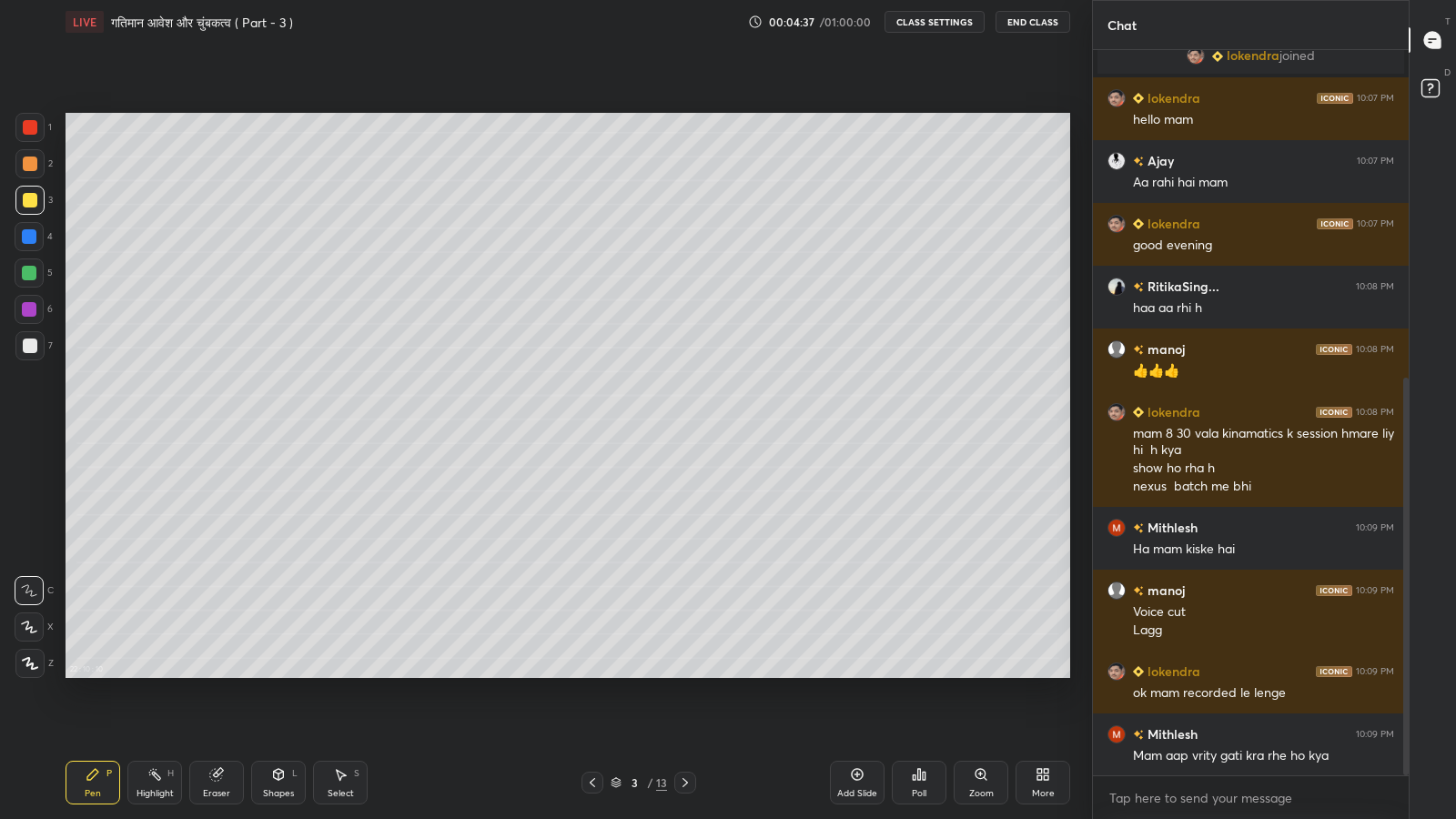
scroll to position [598, 0]
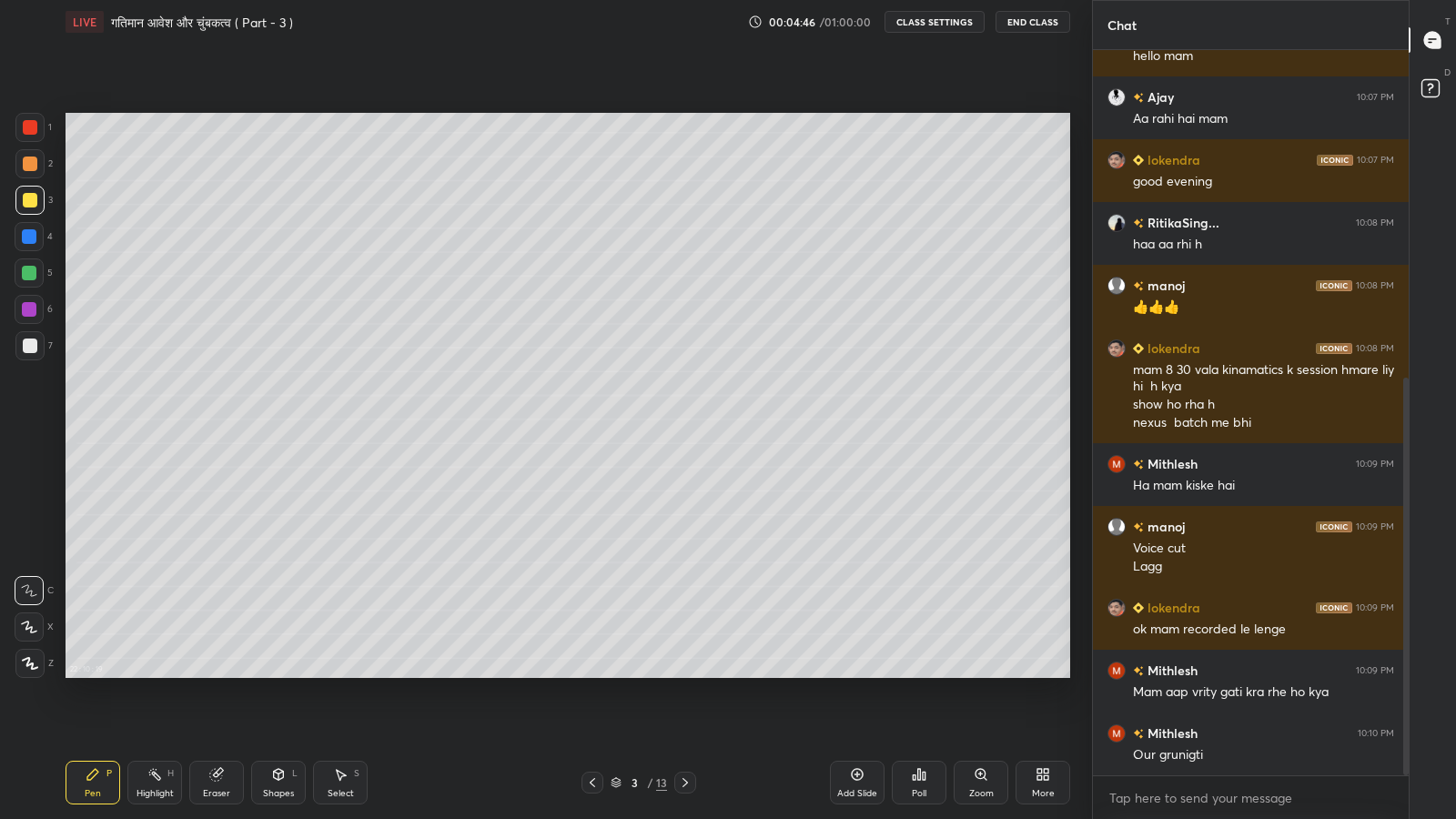
click at [23, 200] on div at bounding box center [30, 200] width 15 height 15
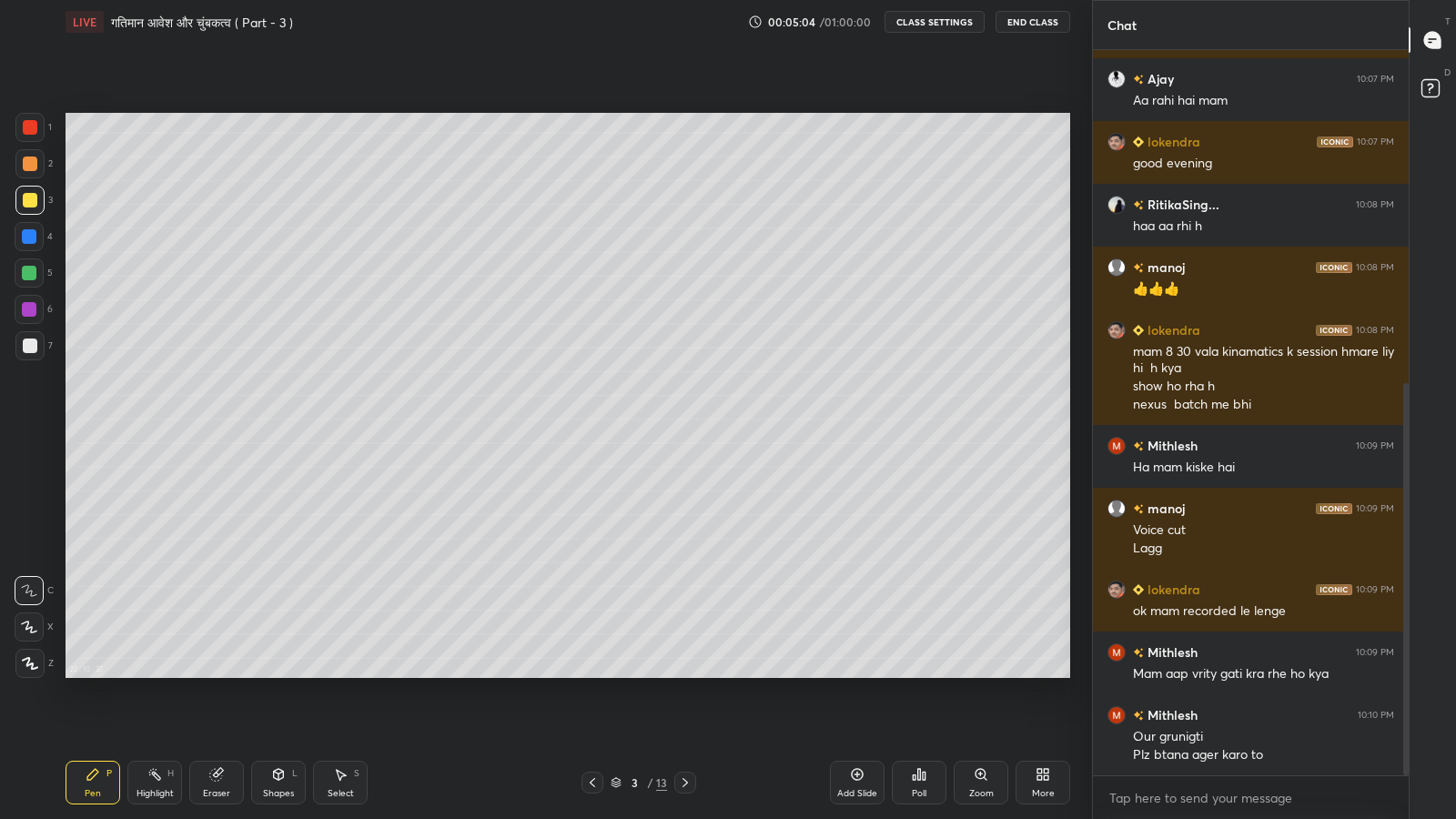
click at [1039, 674] on div "More" at bounding box center [1042, 782] width 54 height 44
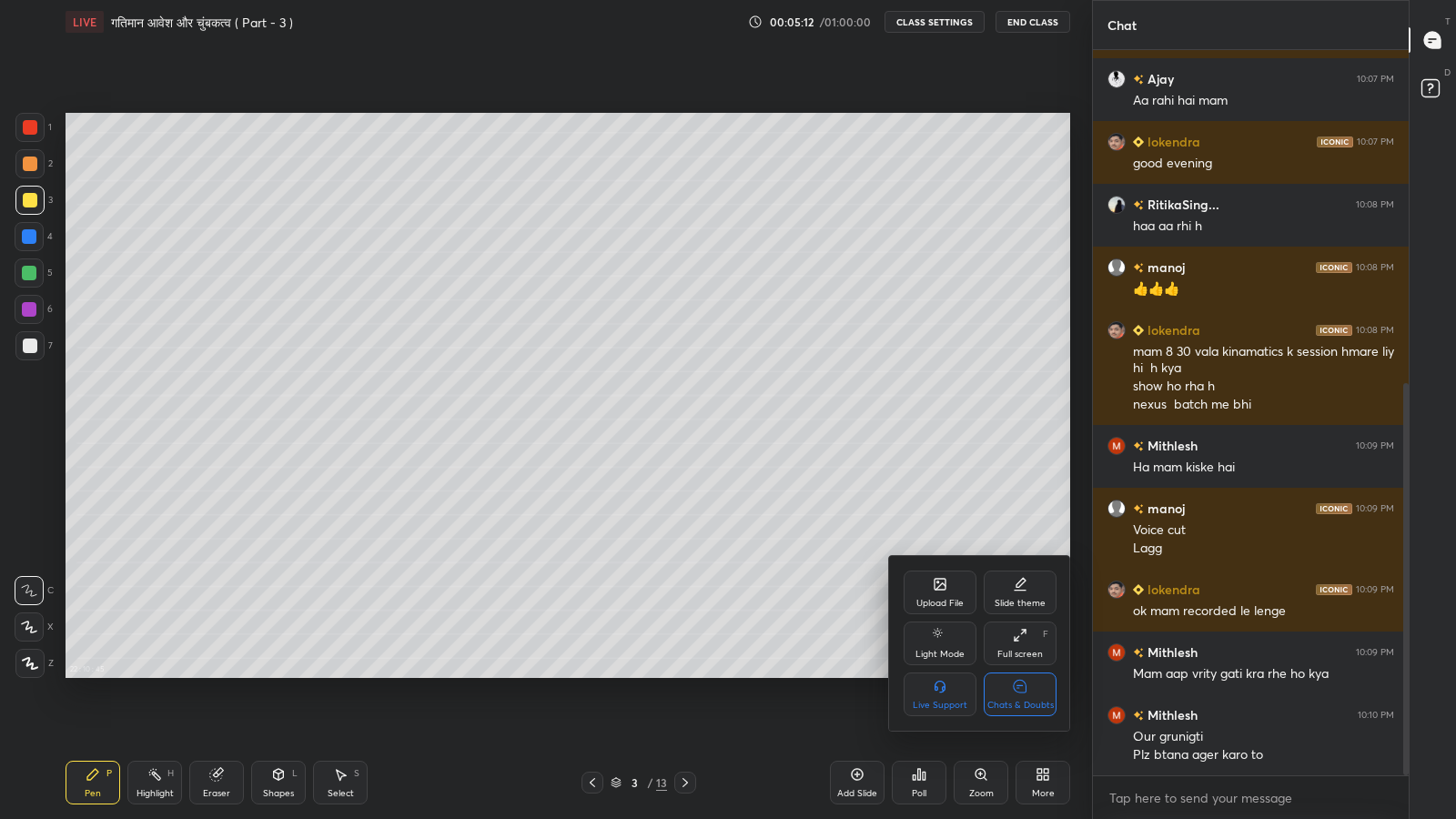
click at [1016, 674] on div "Chats & Doubts" at bounding box center [1019, 694] width 73 height 44
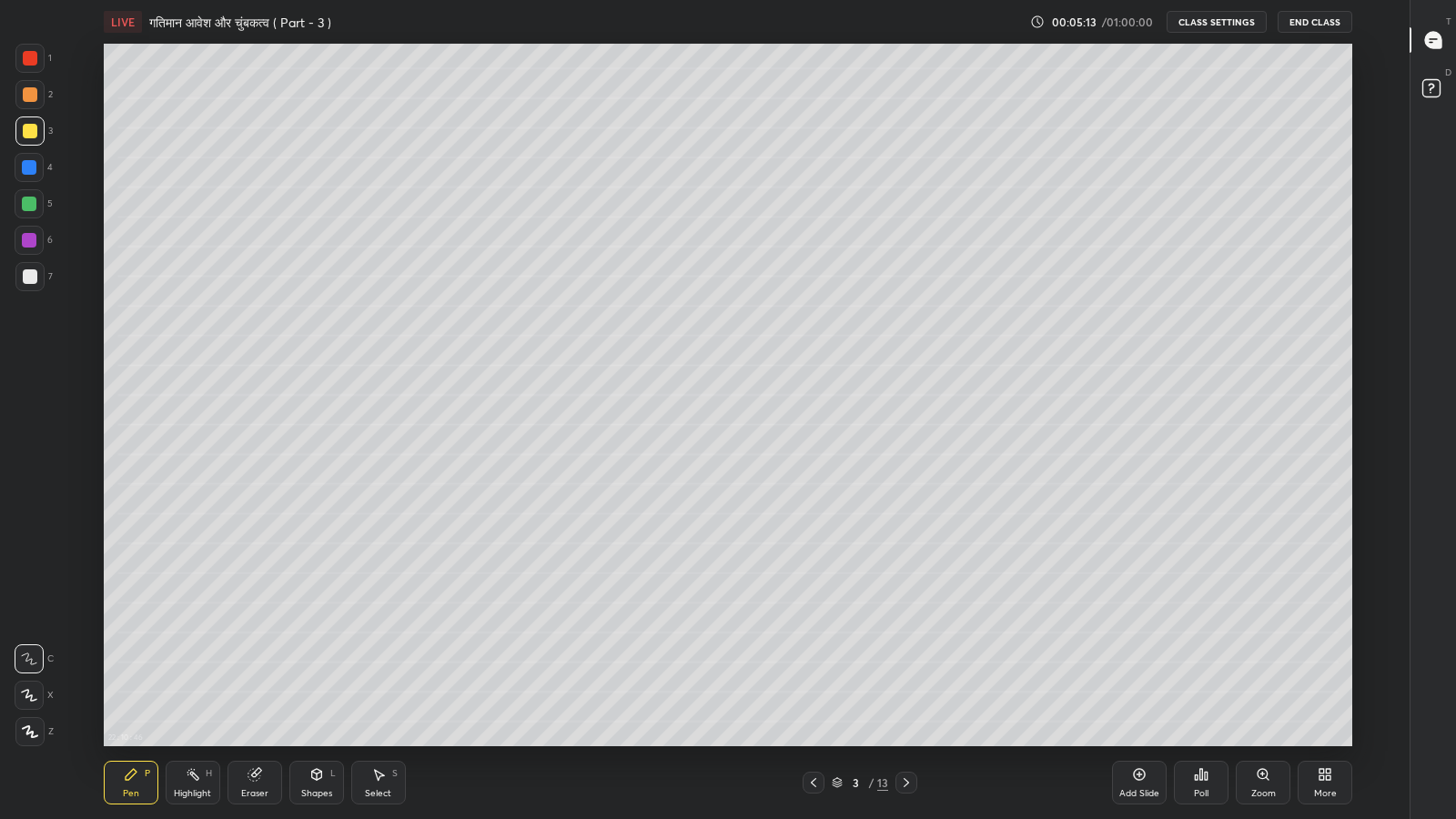
scroll to position [90308, 89657]
click at [1320, 674] on div "More" at bounding box center [1325, 782] width 54 height 44
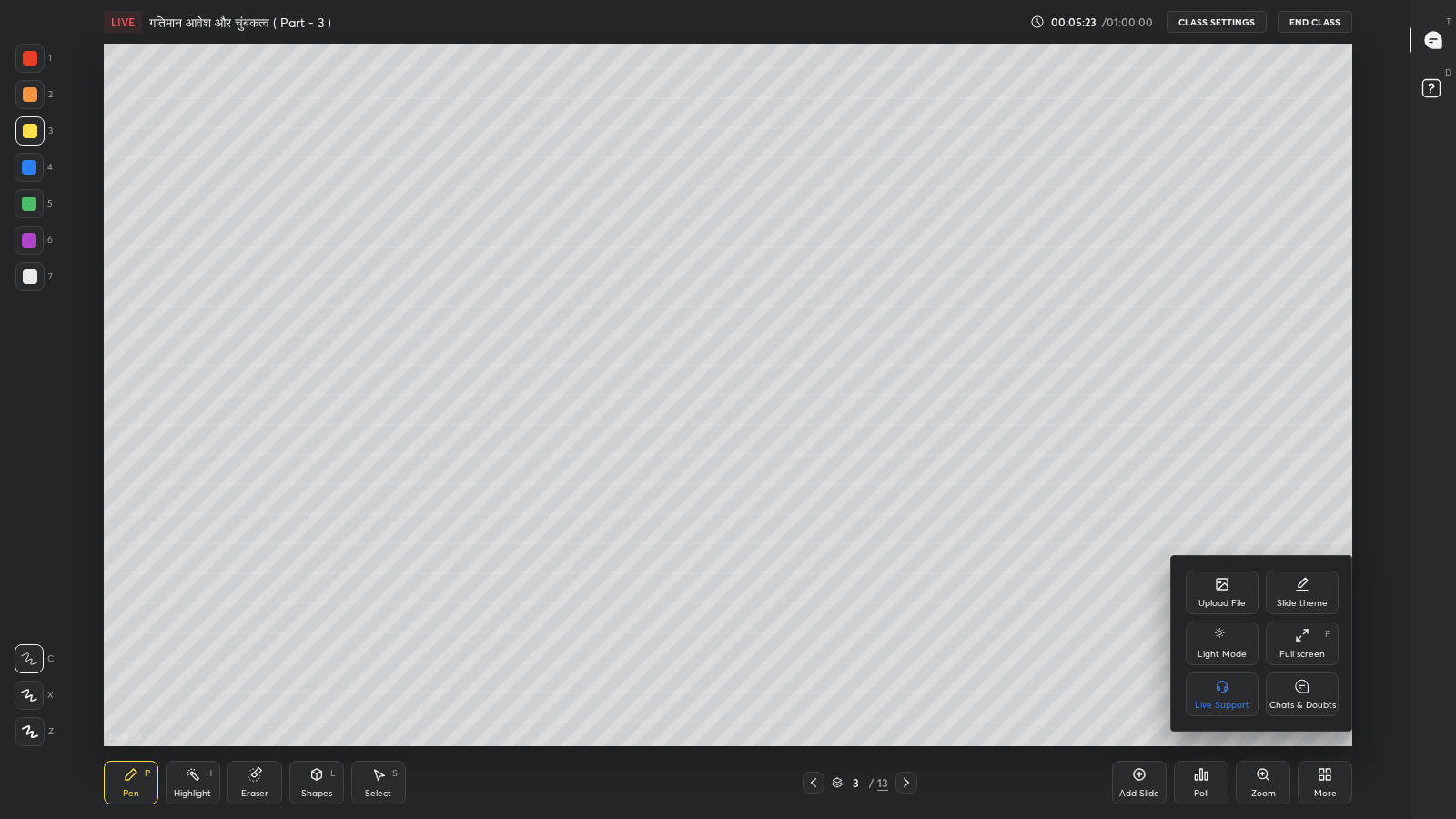
click at [1292, 674] on div "Chats & Doubts" at bounding box center [1301, 694] width 73 height 44
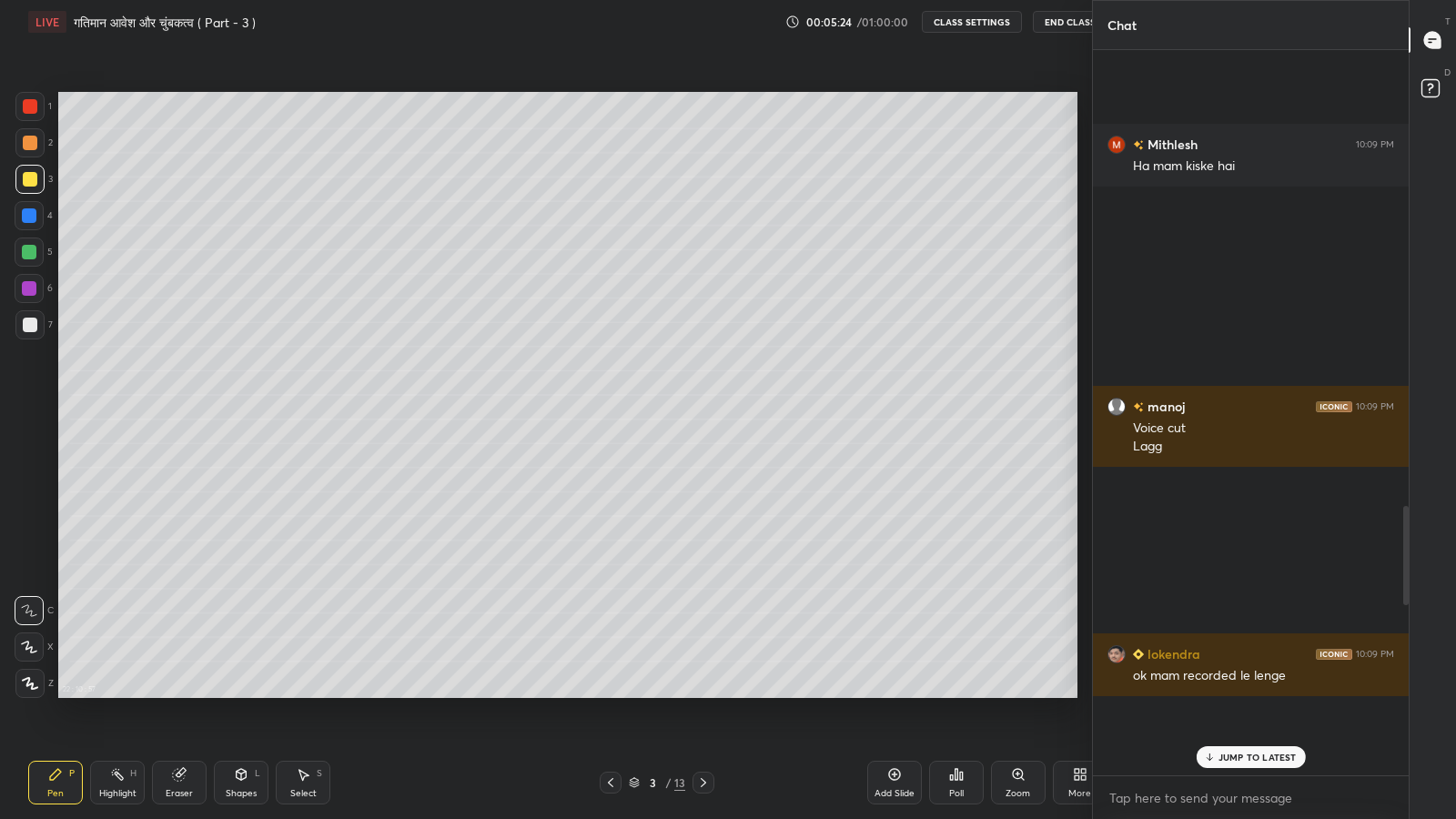
scroll to position [90308, 89977]
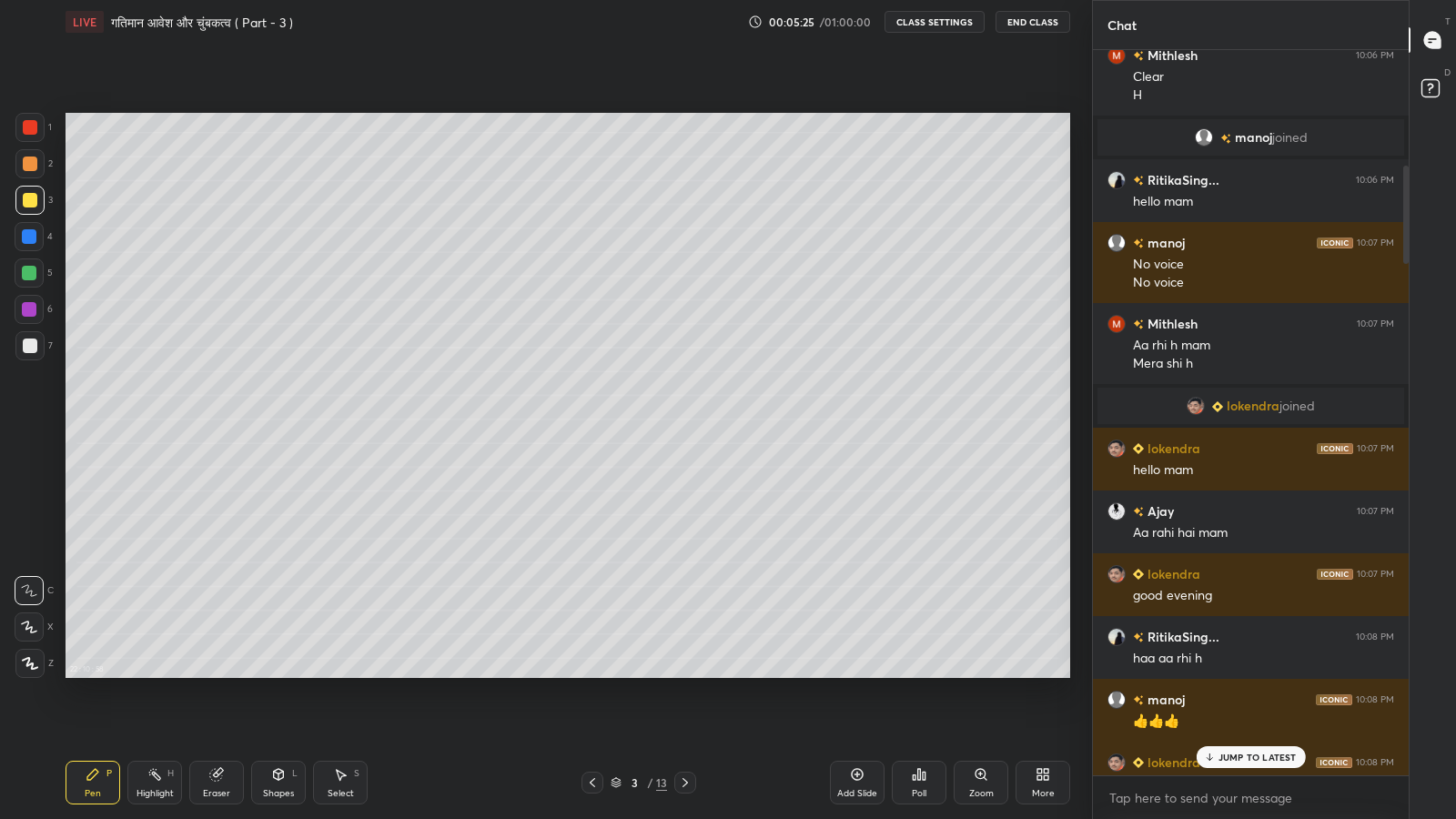
click at [1214, 674] on icon at bounding box center [1208, 756] width 12 height 11
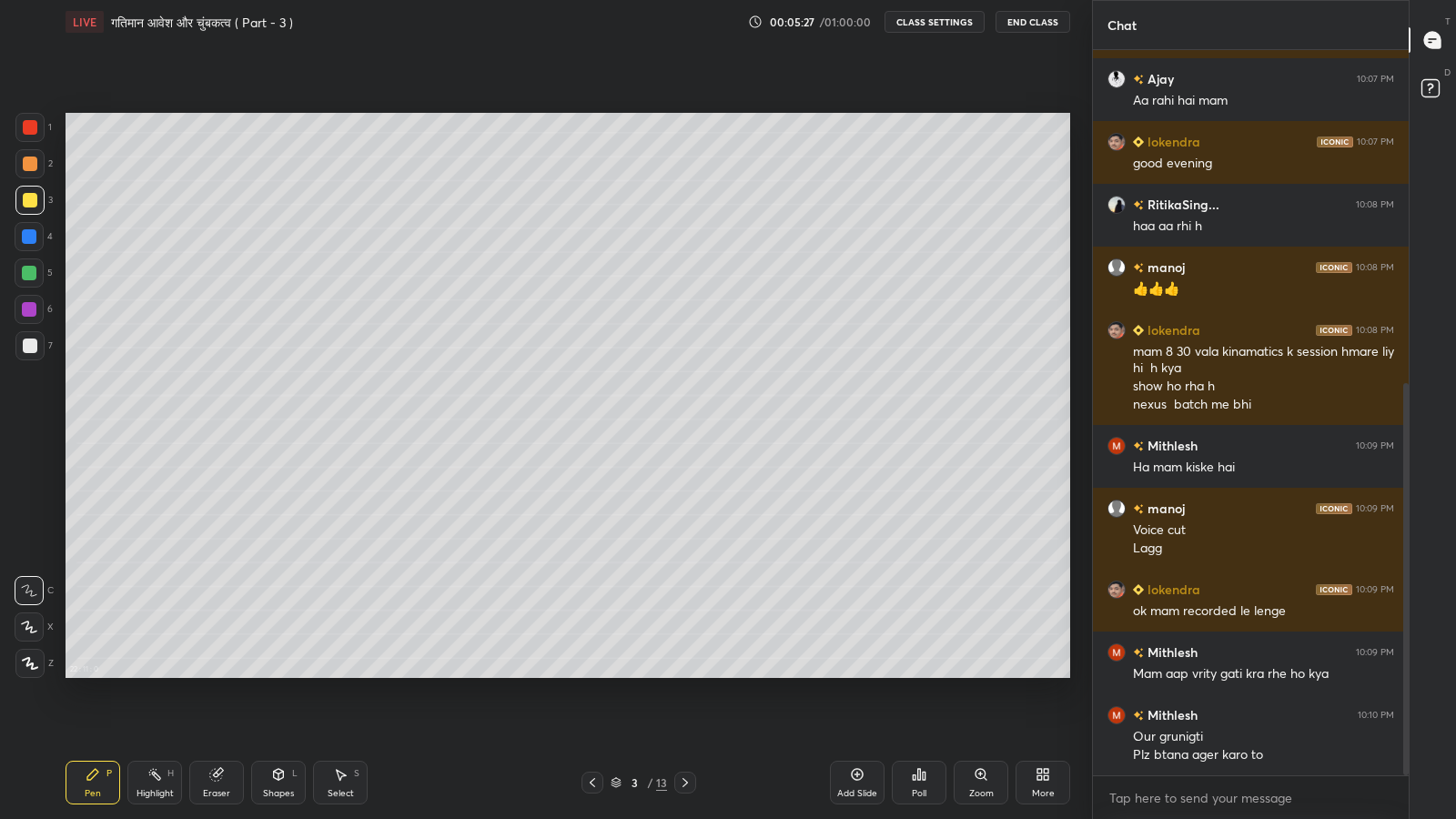
click at [1051, 674] on div "More" at bounding box center [1043, 793] width 23 height 9
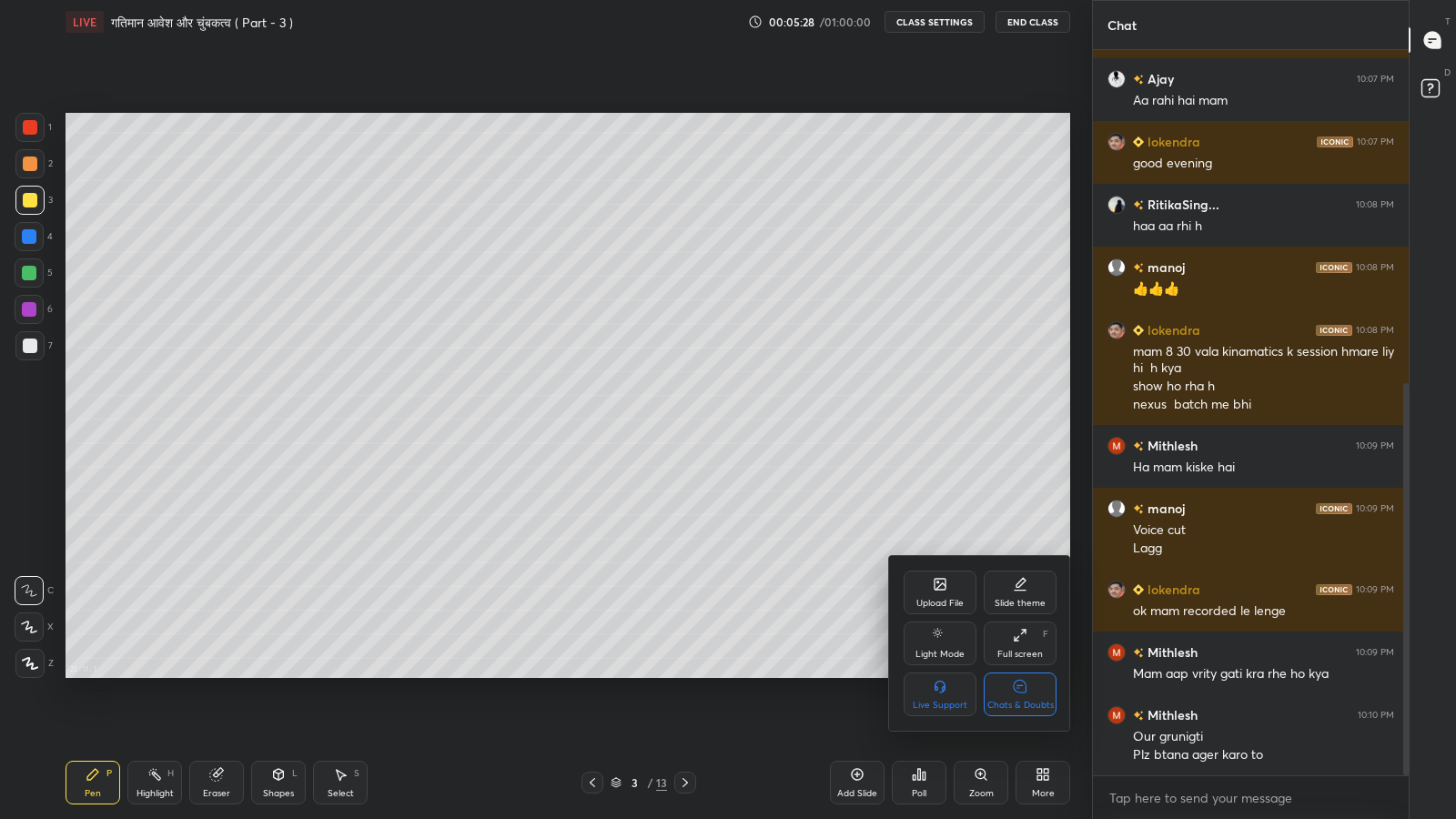
click at [1026, 674] on div "Chats & Doubts" at bounding box center [1020, 705] width 67 height 9
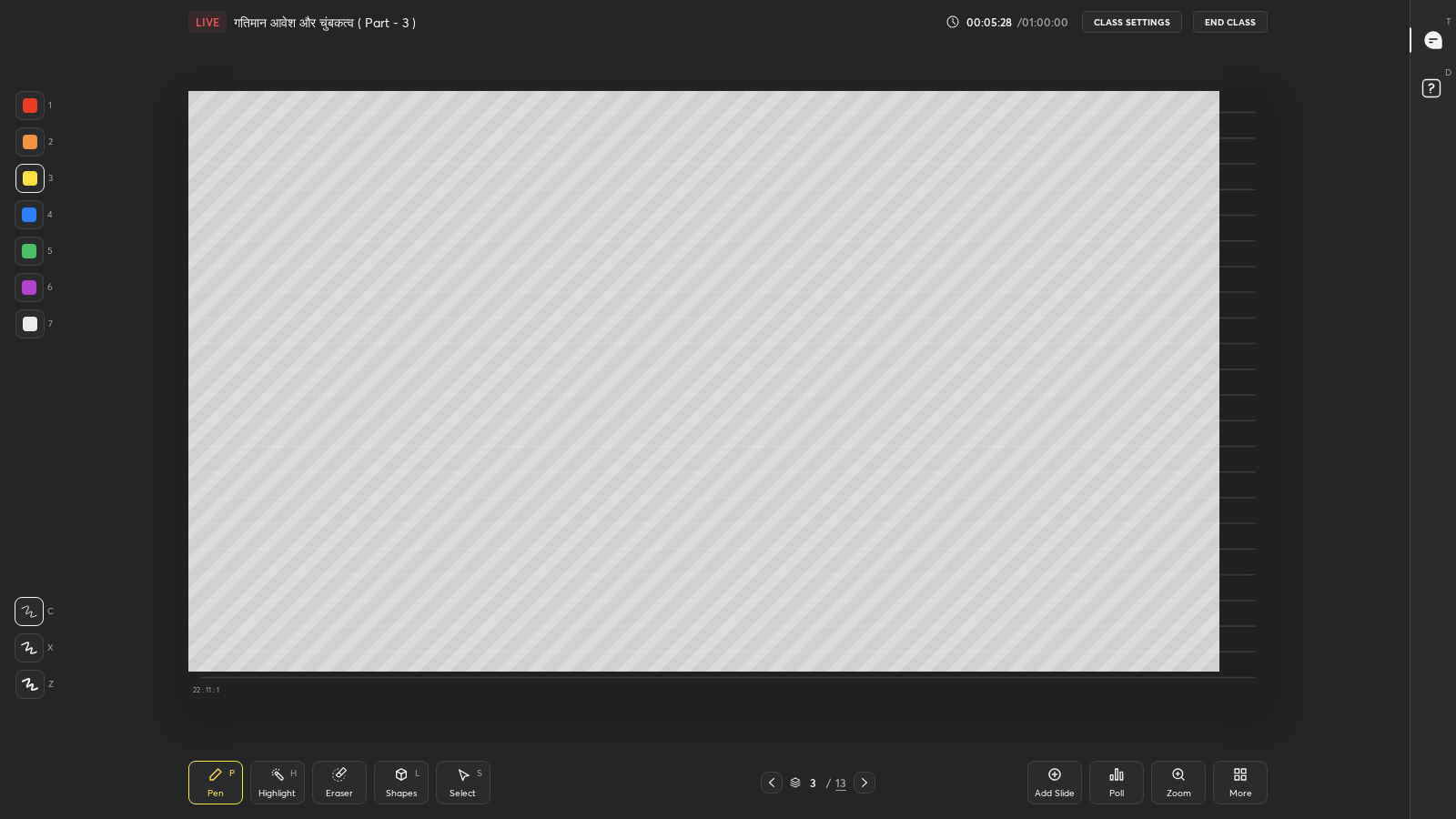
scroll to position [703, 1180]
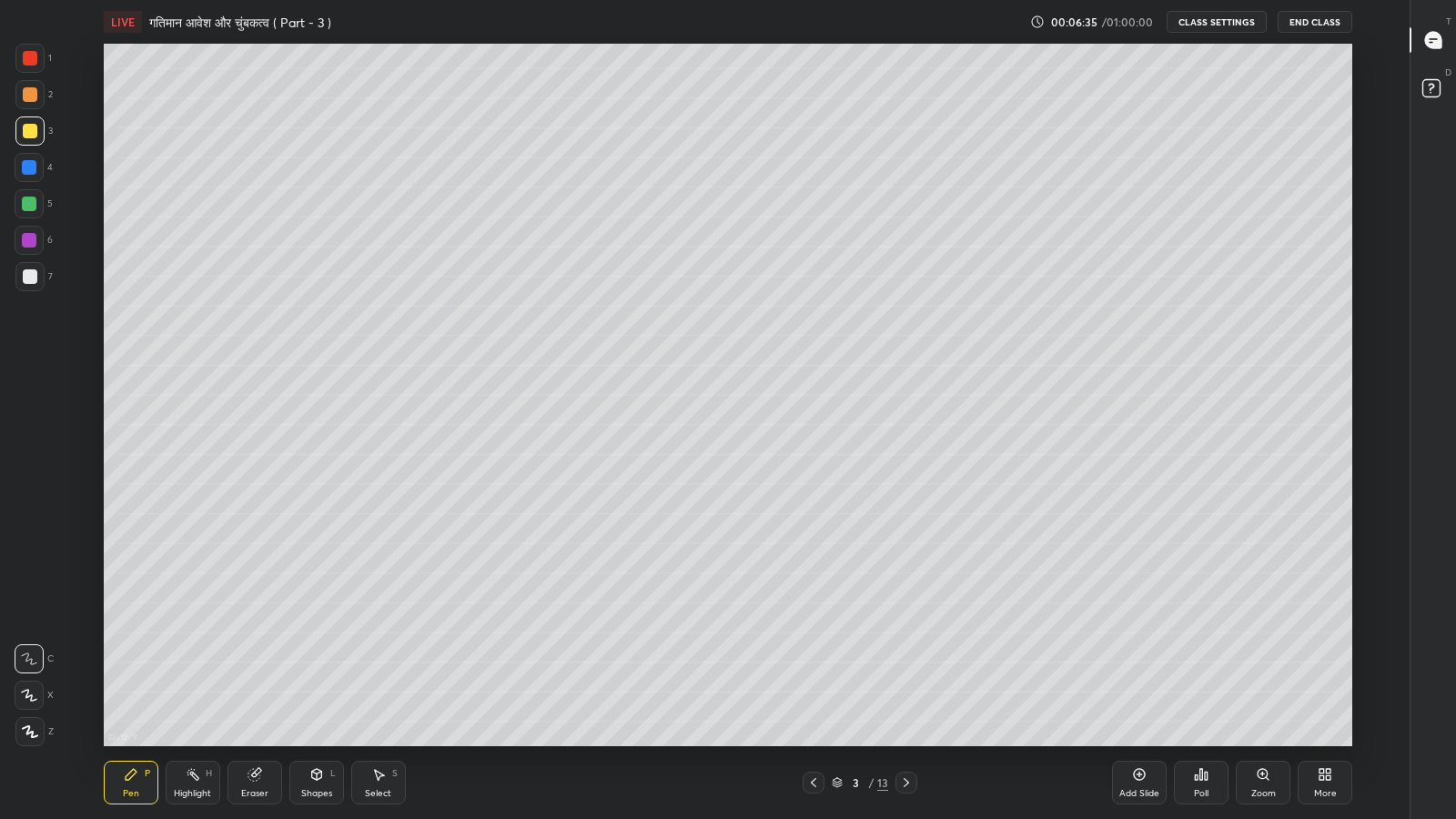
click at [255, 674] on icon at bounding box center [253, 775] width 12 height 12
click at [300, 674] on div "Shapes L" at bounding box center [316, 782] width 54 height 44
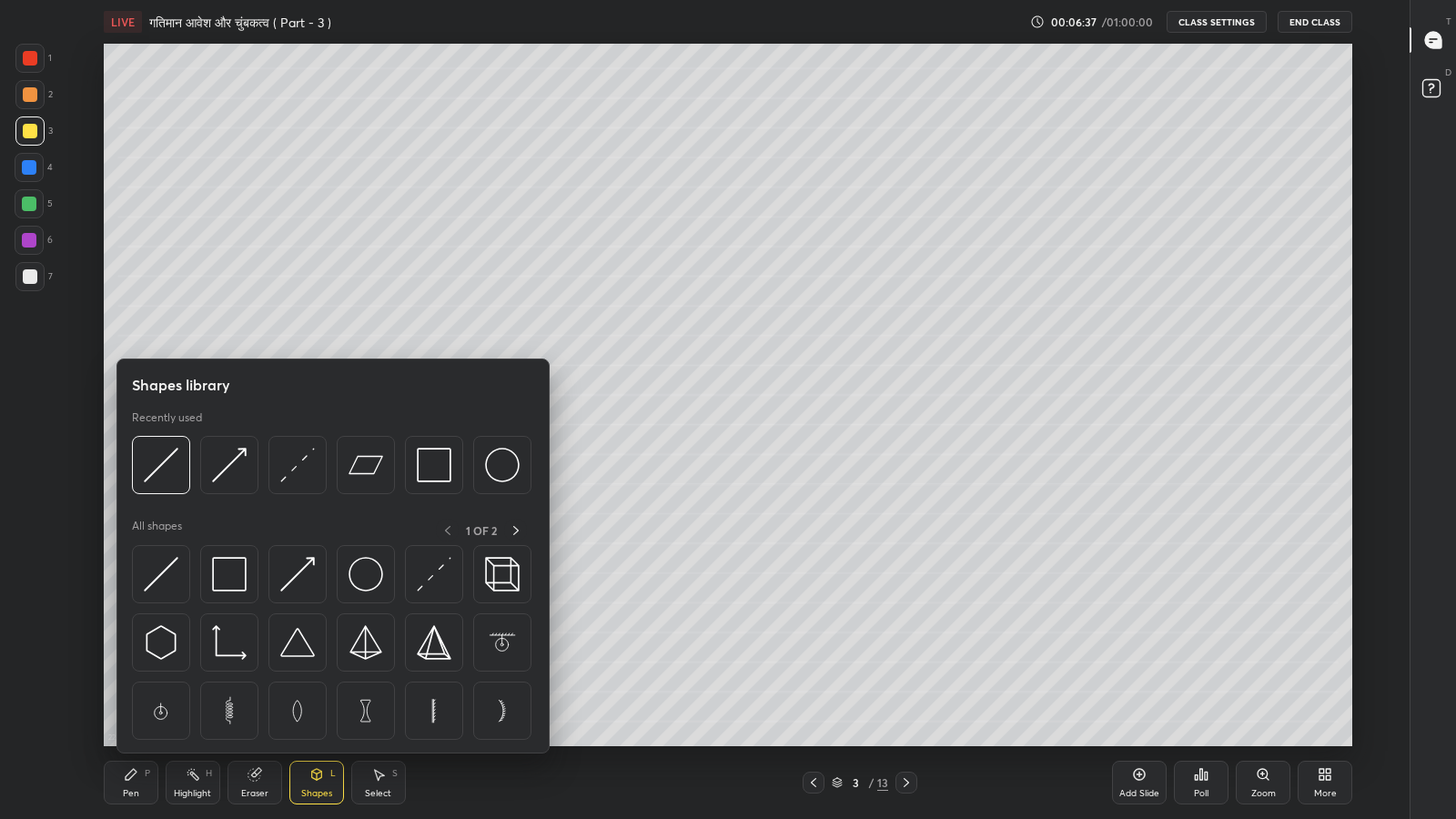
click at [288, 475] on img at bounding box center [298, 465] width 35 height 35
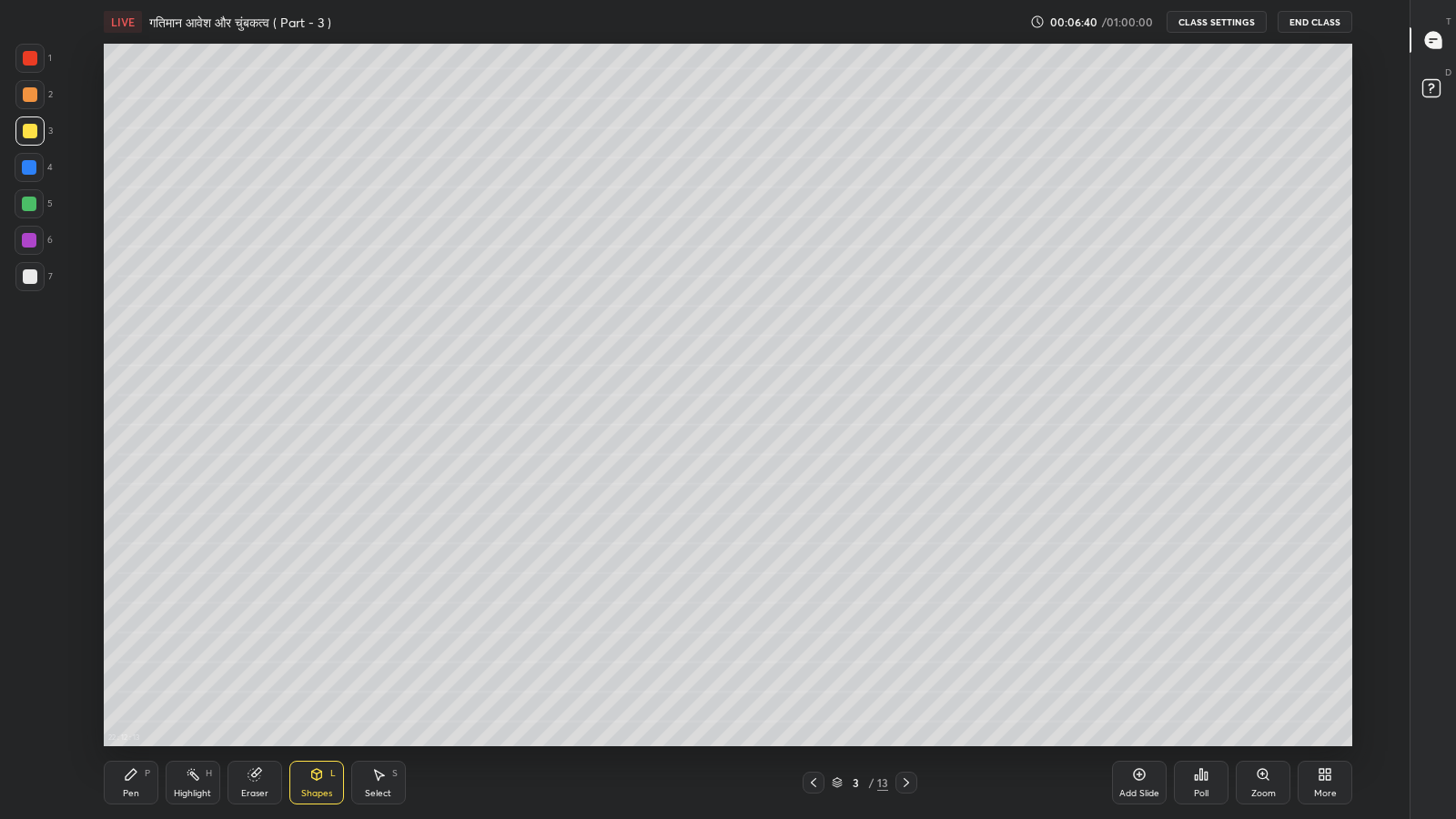
click at [130, 674] on div "Pen" at bounding box center [131, 793] width 16 height 9
click at [255, 674] on icon at bounding box center [253, 775] width 12 height 12
click at [138, 674] on div "Pen P" at bounding box center [131, 782] width 54 height 44
click at [253, 674] on div "Eraser" at bounding box center [254, 793] width 27 height 9
click at [130, 674] on div "Pen P" at bounding box center [131, 782] width 54 height 44
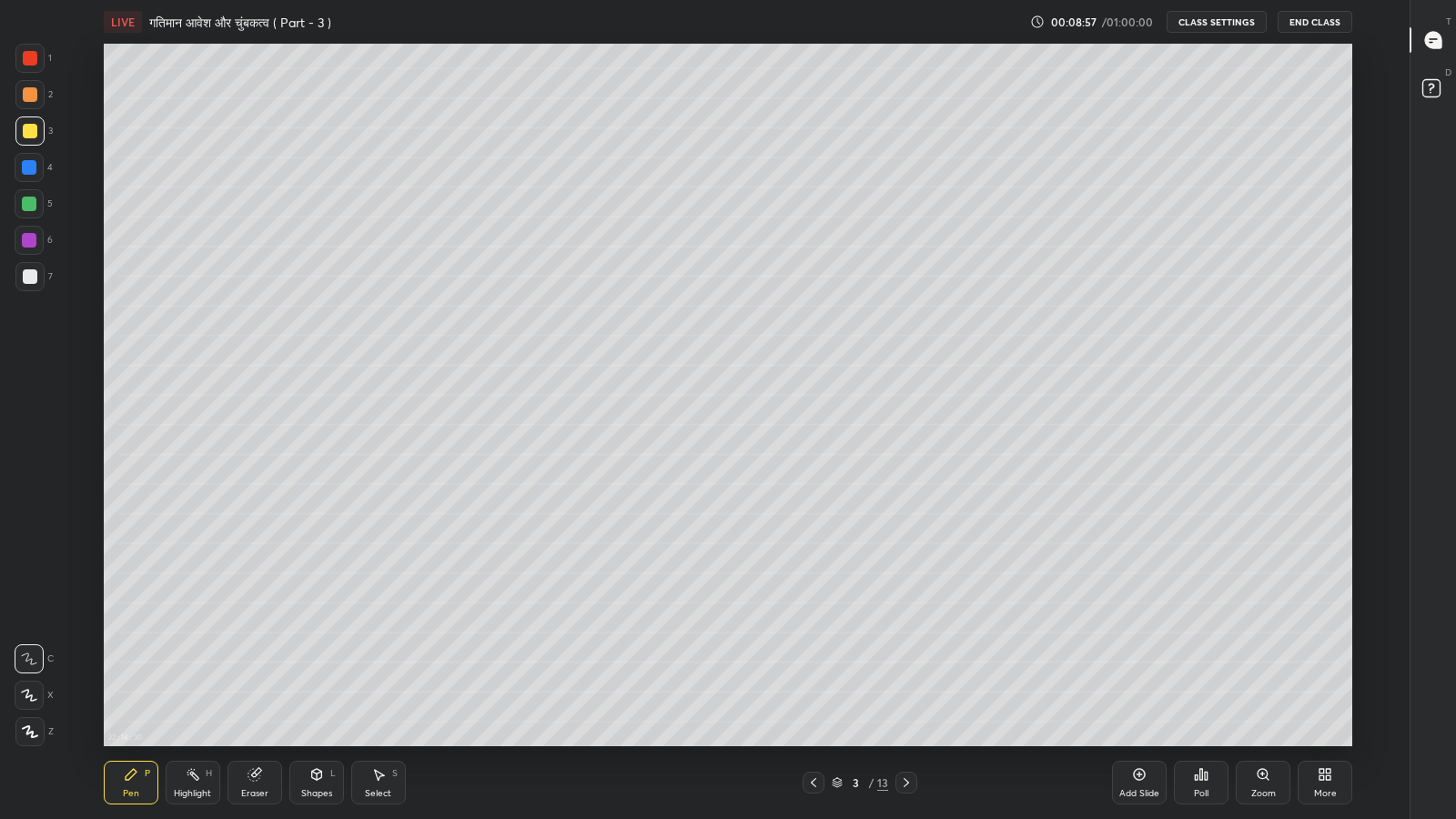
click at [324, 674] on div "Shapes" at bounding box center [317, 793] width 31 height 9
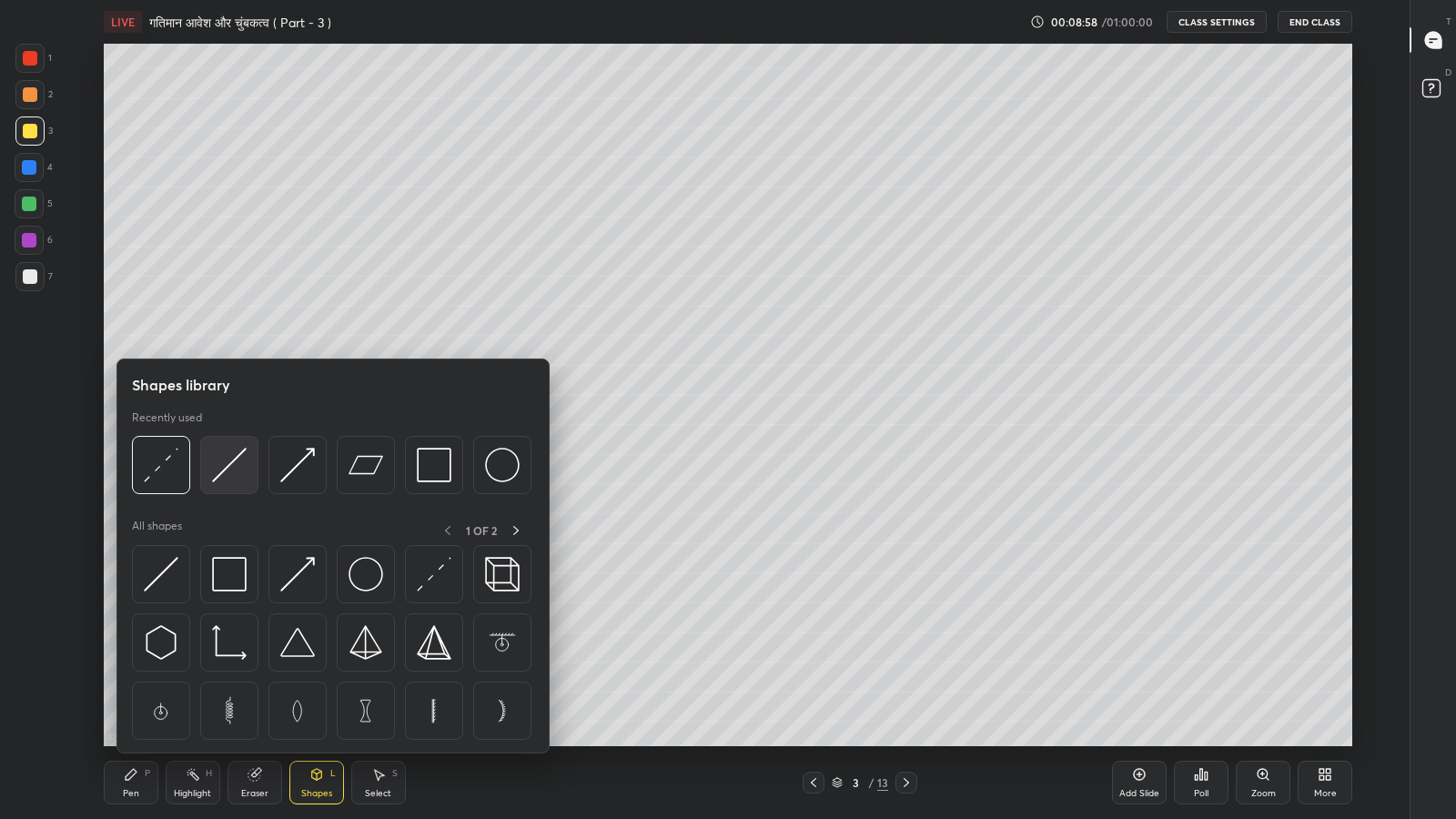
click at [221, 471] on img at bounding box center [229, 465] width 35 height 35
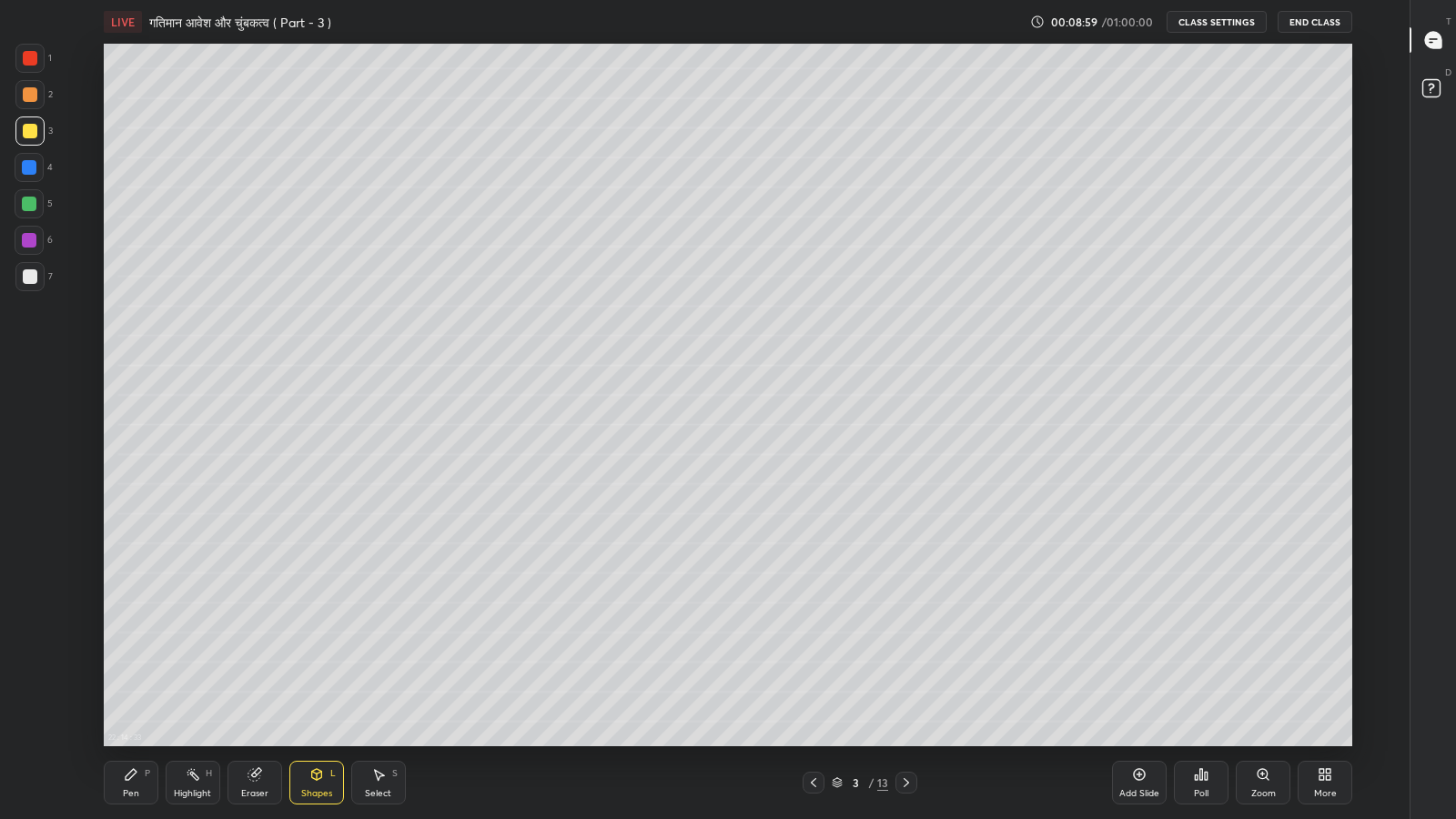
click at [23, 61] on div at bounding box center [30, 58] width 15 height 15
click at [136, 674] on div "Pen P" at bounding box center [131, 782] width 54 height 44
click at [25, 278] on div at bounding box center [30, 277] width 15 height 15
click at [30, 237] on div at bounding box center [29, 240] width 15 height 15
click at [307, 674] on div "Shapes L" at bounding box center [316, 782] width 54 height 44
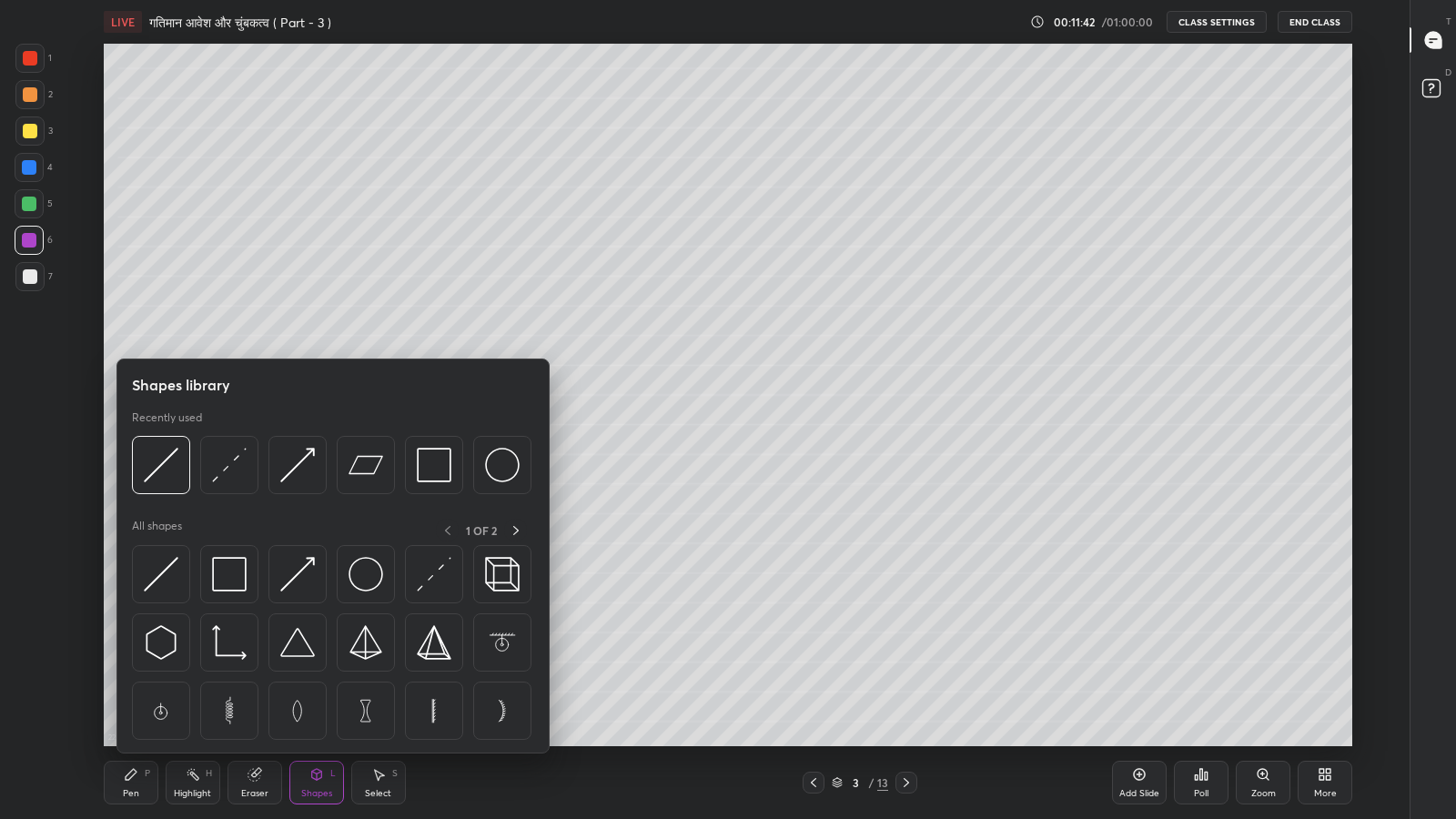
click at [216, 474] on img at bounding box center [229, 465] width 35 height 35
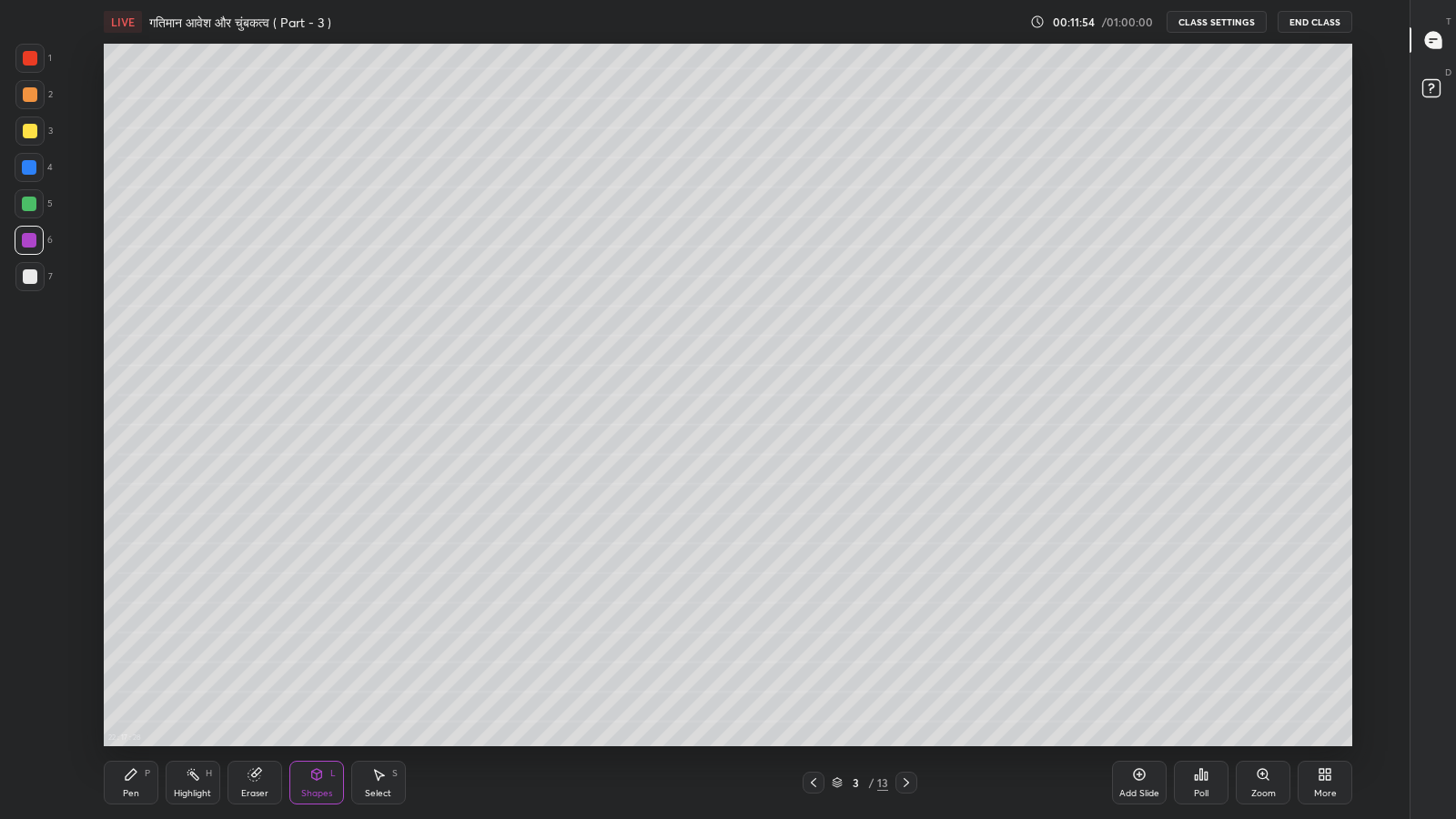
click at [135, 674] on div "Pen P" at bounding box center [131, 782] width 54 height 44
click at [813, 674] on icon at bounding box center [813, 782] width 15 height 15
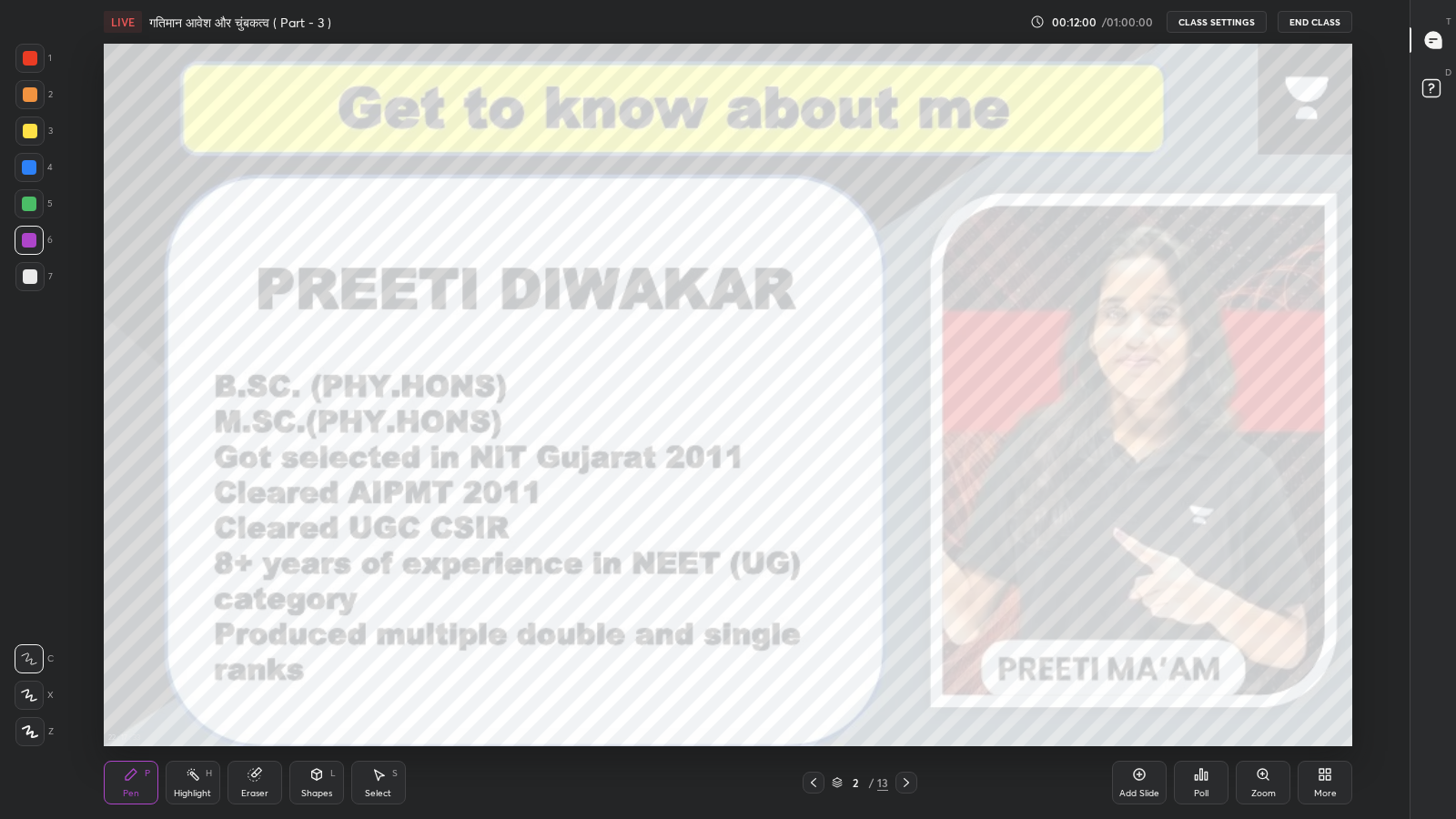
click at [1119, 674] on div "Add Slide" at bounding box center [1139, 782] width 54 height 44
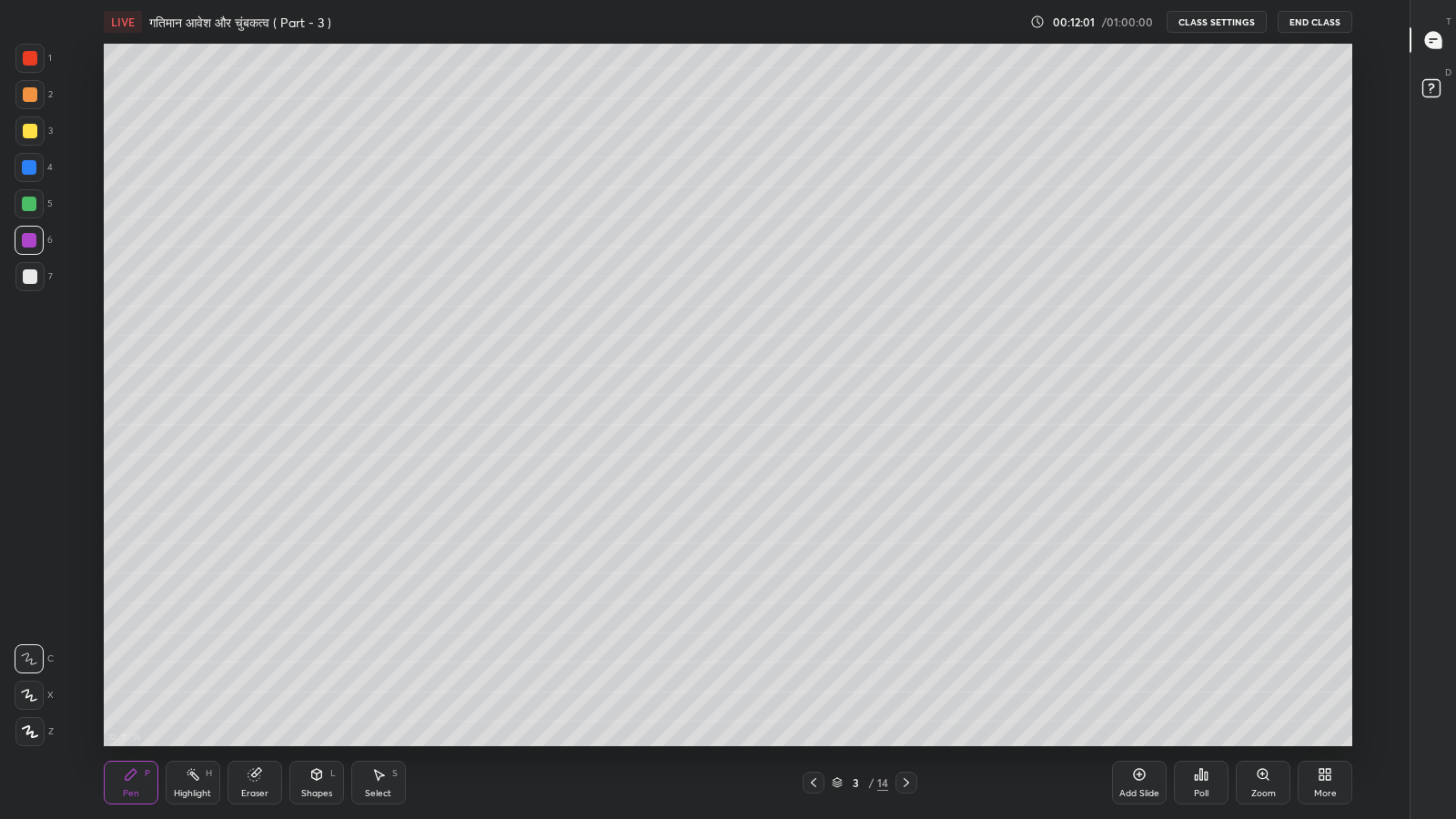
click at [32, 288] on div at bounding box center [30, 277] width 29 height 29
click at [906, 674] on icon at bounding box center [907, 782] width 6 height 9
click at [906, 674] on icon at bounding box center [906, 782] width 15 height 15
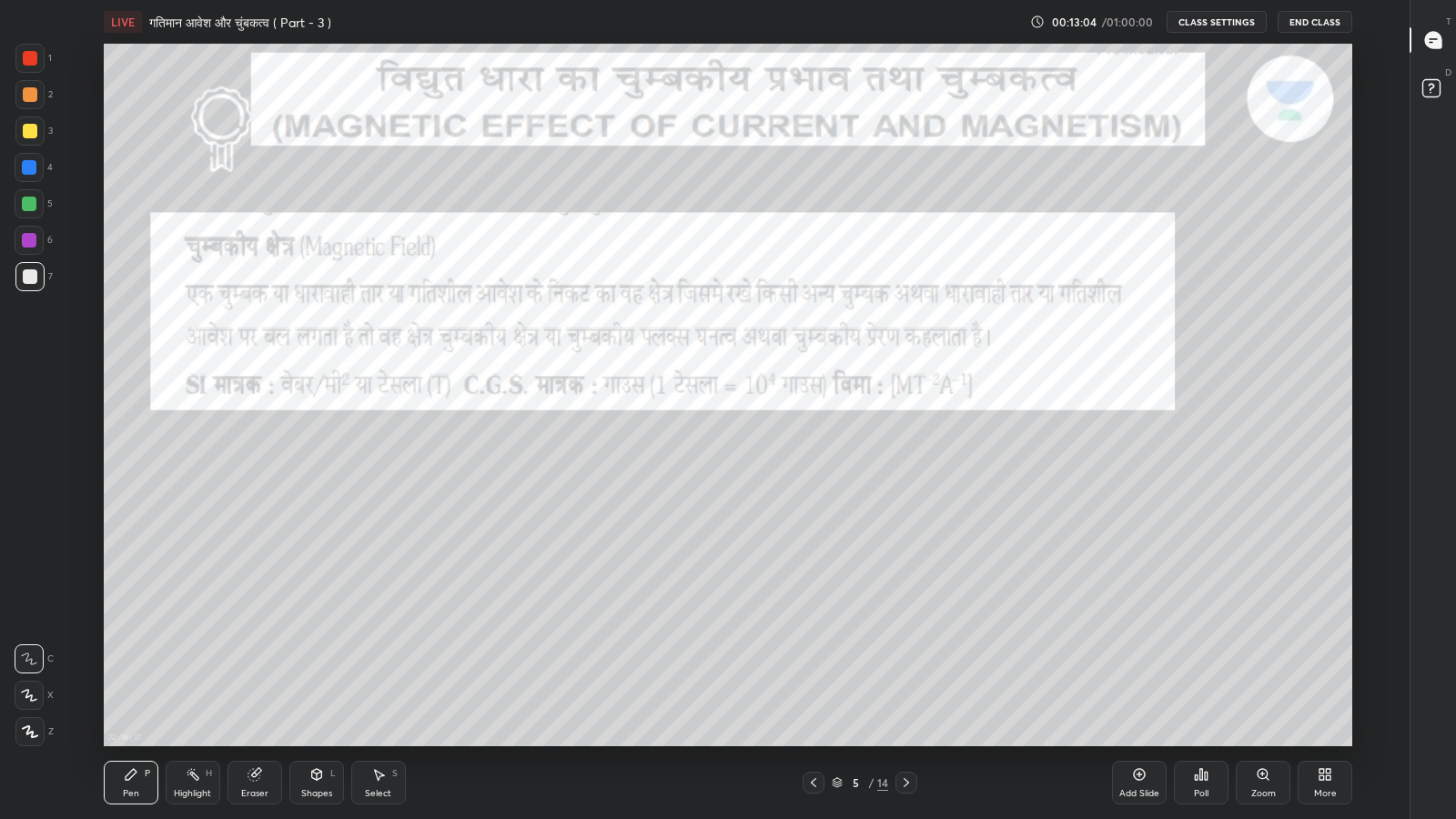
click at [906, 674] on icon at bounding box center [906, 782] width 15 height 15
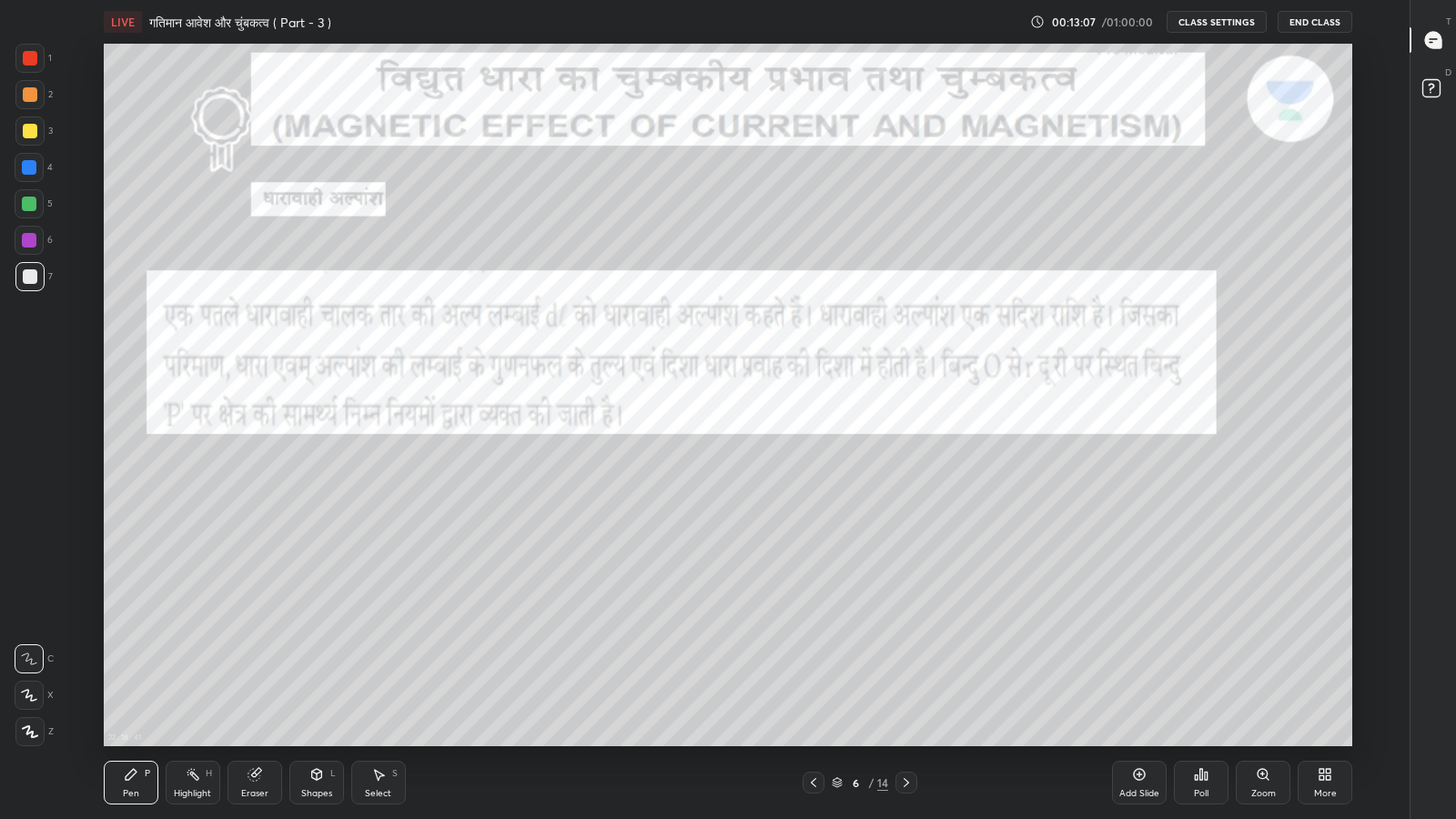
click at [813, 674] on icon at bounding box center [813, 782] width 15 height 15
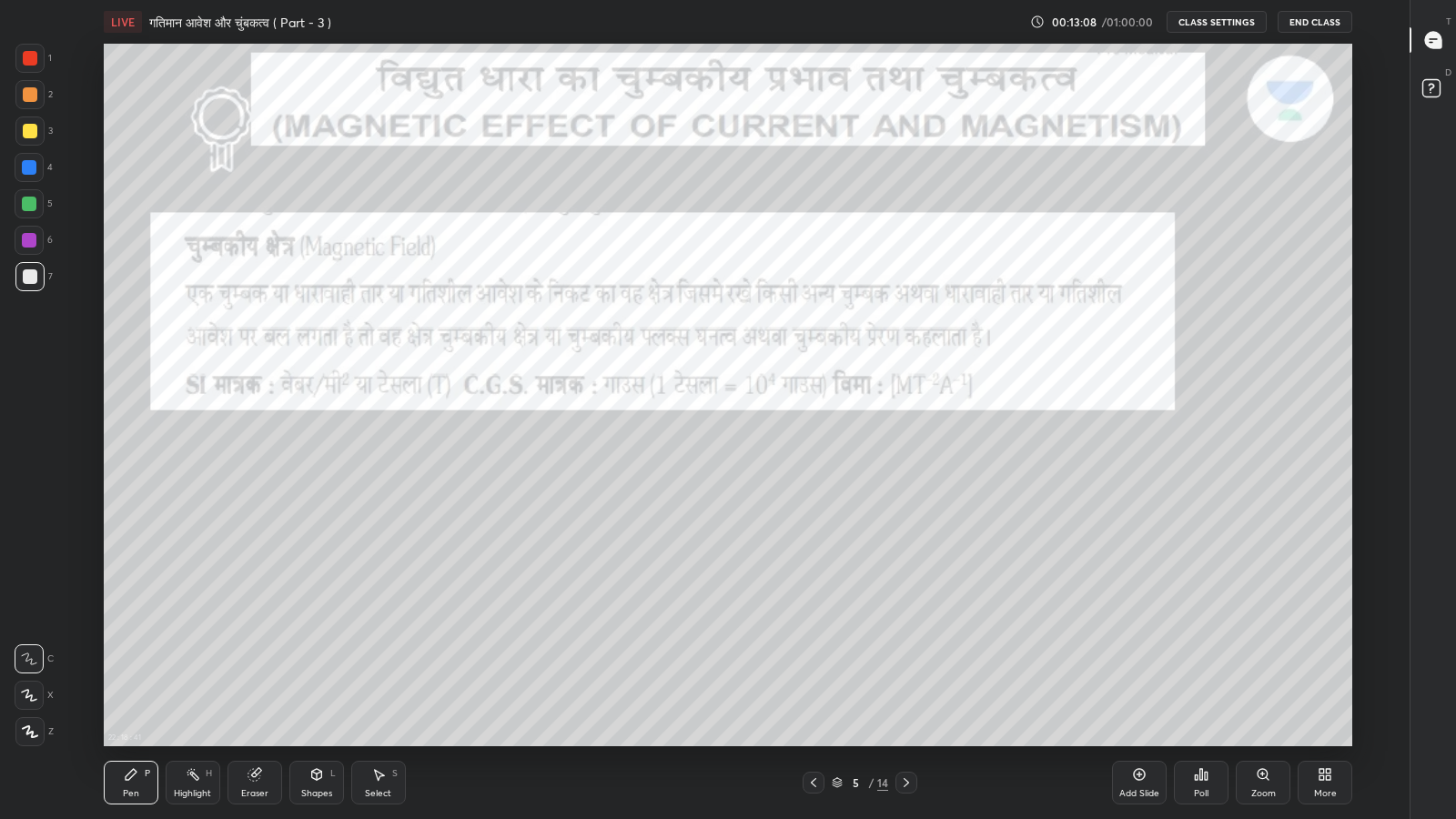
click at [812, 674] on icon at bounding box center [813, 782] width 15 height 15
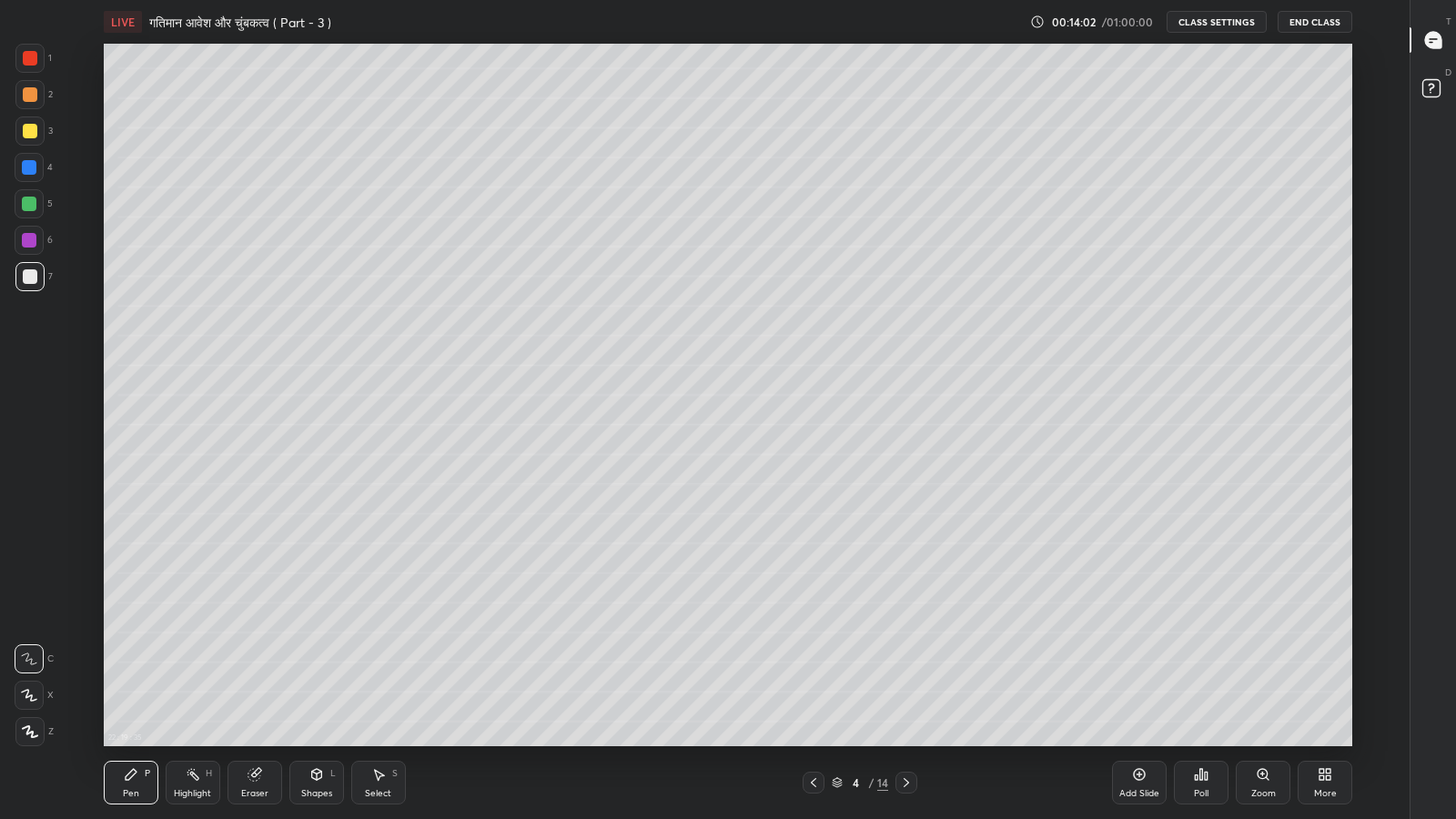
click at [26, 128] on div at bounding box center [30, 131] width 15 height 15
click at [28, 170] on div at bounding box center [29, 167] width 15 height 15
click at [24, 62] on div at bounding box center [30, 58] width 15 height 15
click at [0, 456] on div "1 2 3 4 5 6 7 C X Z C X Z E E Erase all H H" at bounding box center [29, 395] width 58 height 703
click at [24, 135] on div at bounding box center [30, 131] width 15 height 15
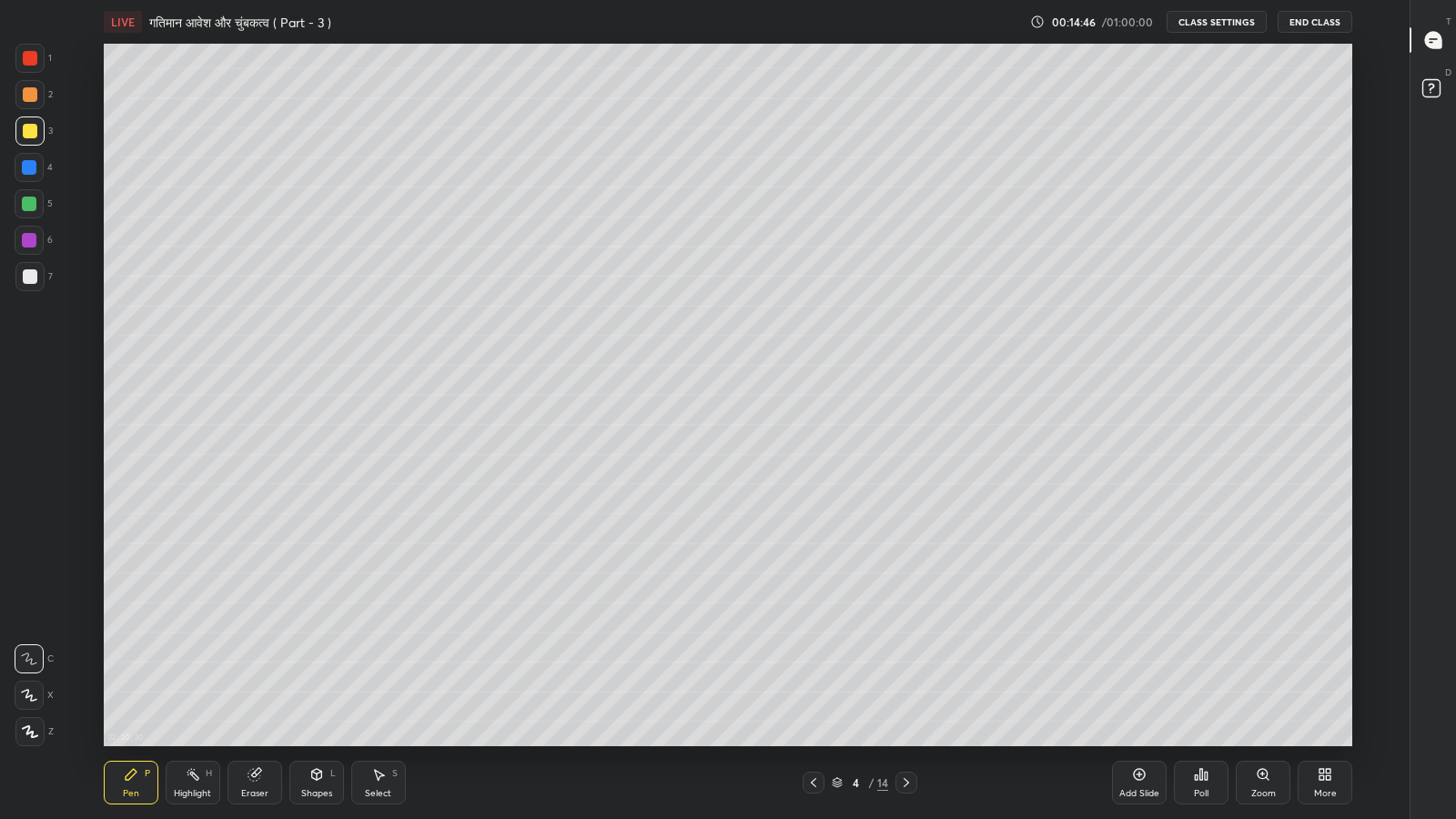
click at [27, 278] on div at bounding box center [30, 277] width 15 height 15
click at [1432, 45] on icon at bounding box center [1433, 40] width 16 height 16
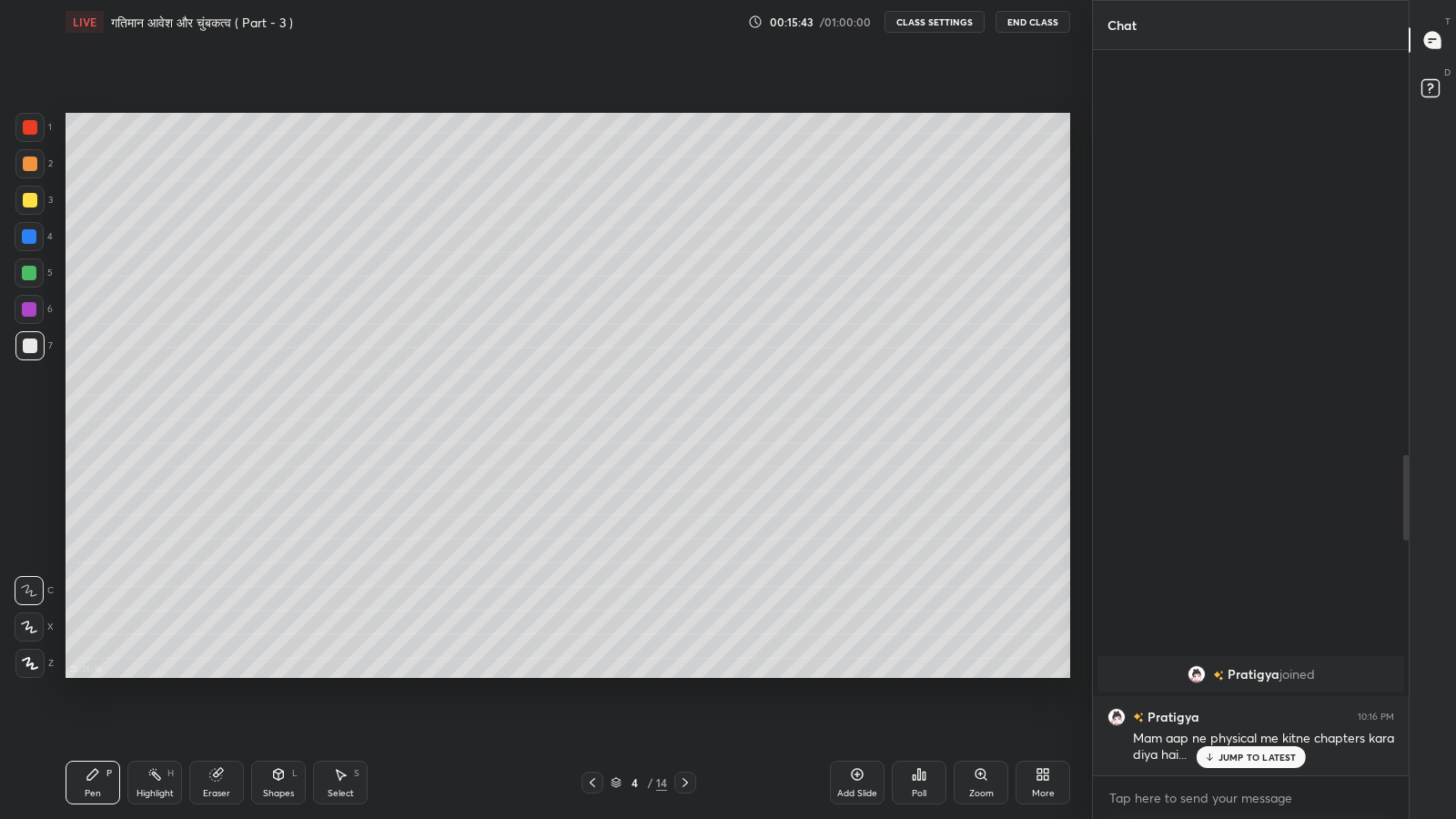
scroll to position [90308, 89977]
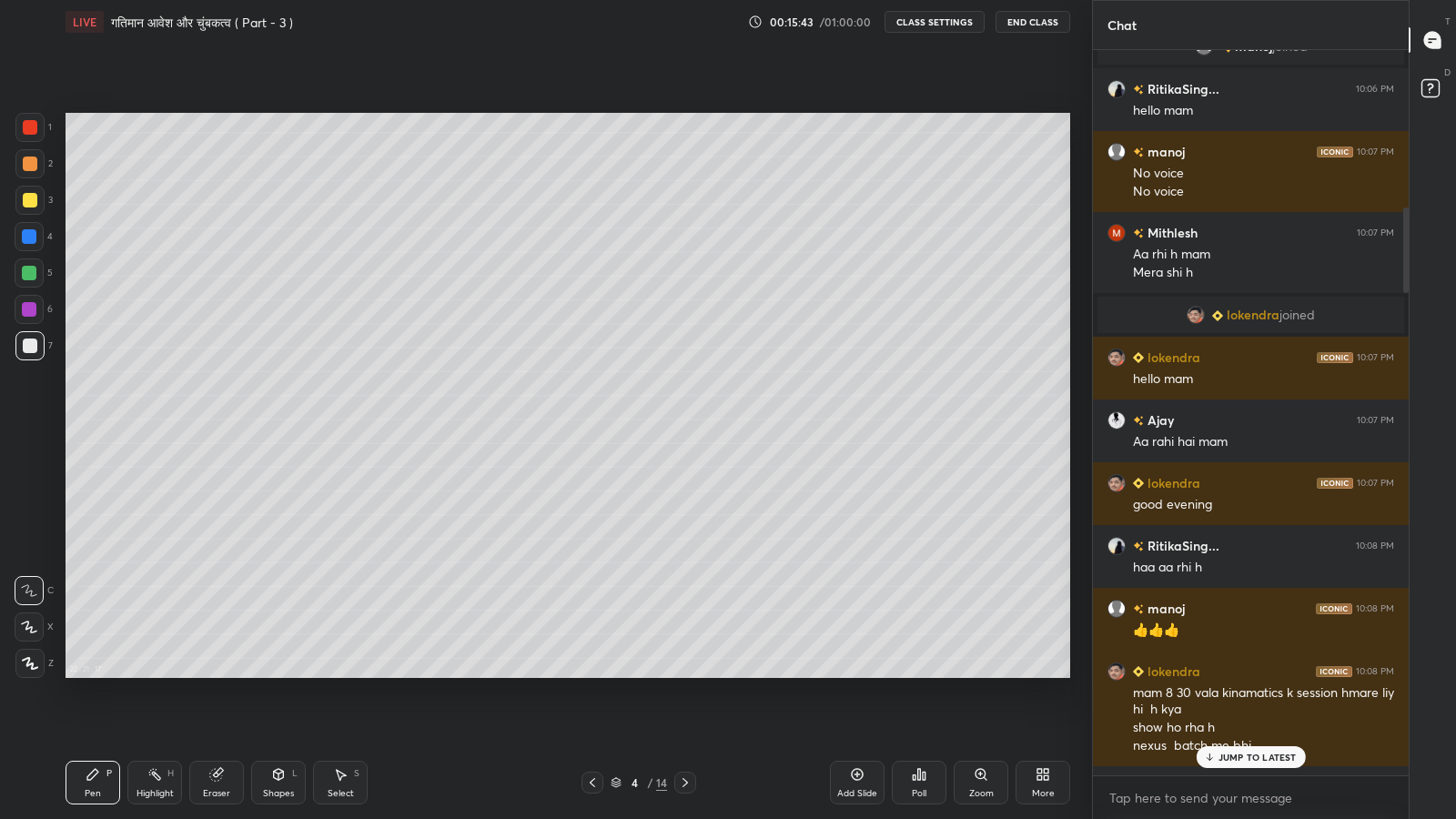
click at [1226, 674] on p "JUMP TO LATEST" at bounding box center [1257, 756] width 78 height 11
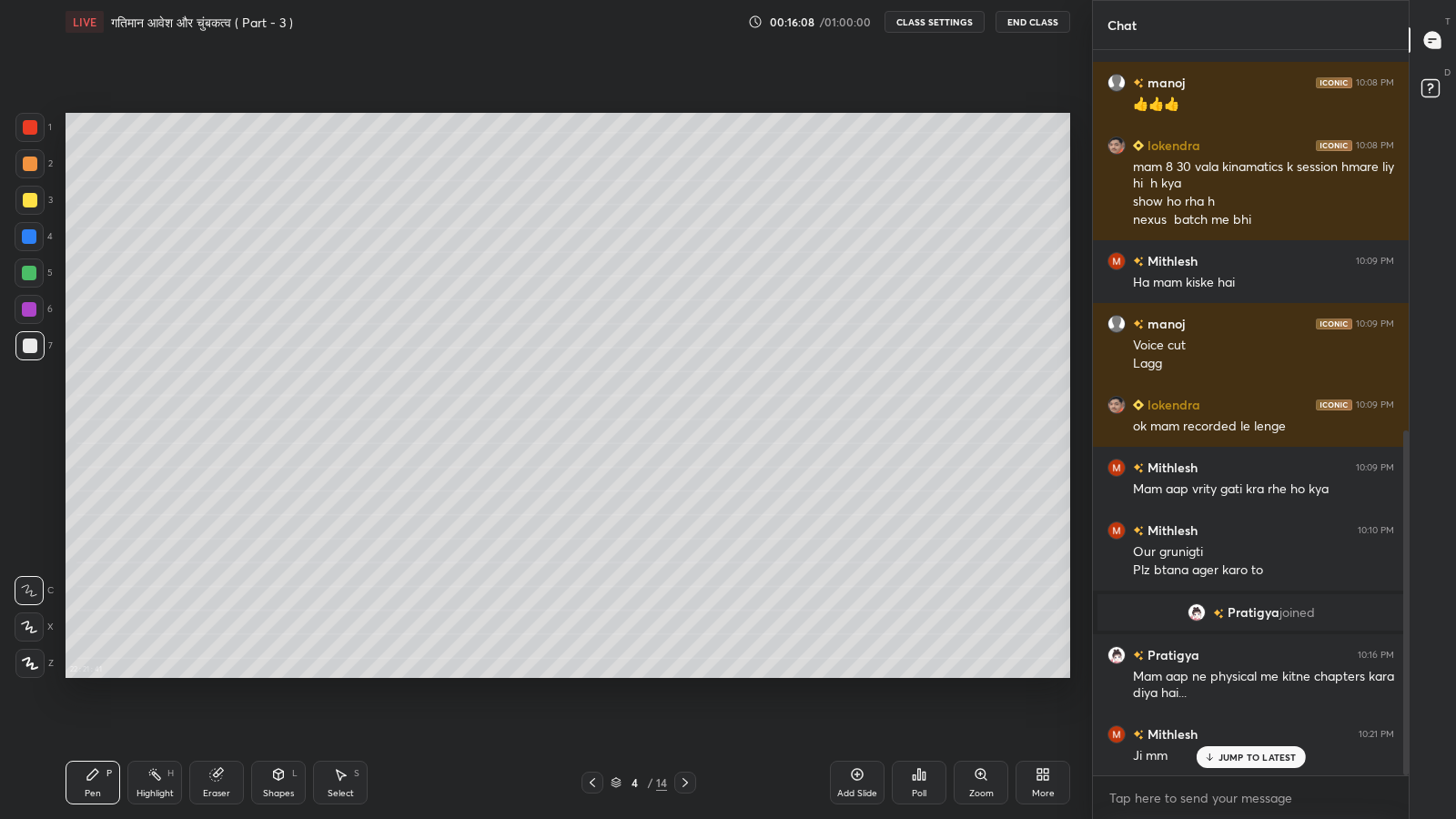
scroll to position [844, 0]
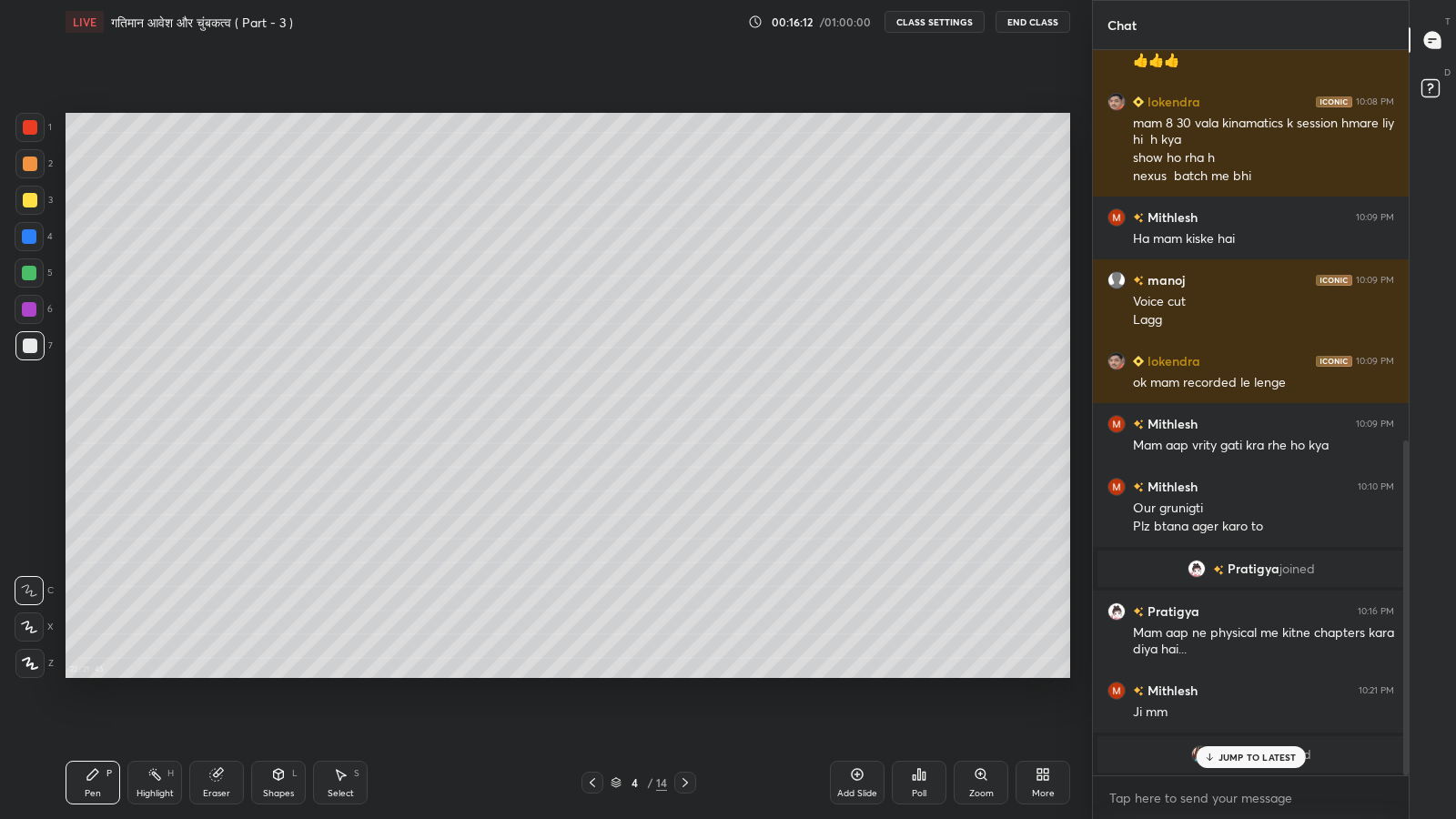
click at [1245, 674] on p "JUMP TO LATEST" at bounding box center [1257, 756] width 78 height 11
click at [1236, 674] on p "JUMP TO LATEST" at bounding box center [1257, 719] width 78 height 11
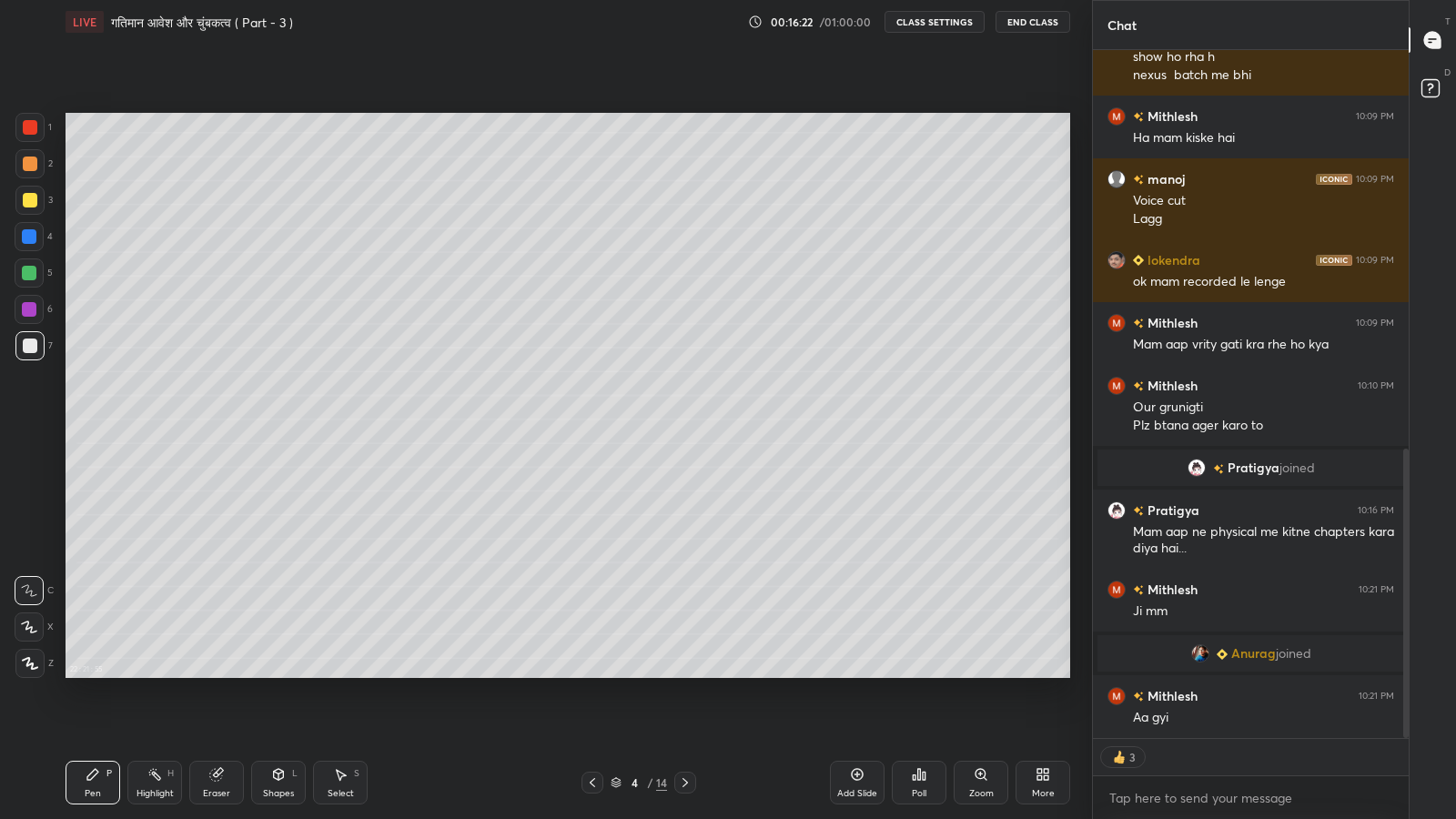
scroll to position [1024, 0]
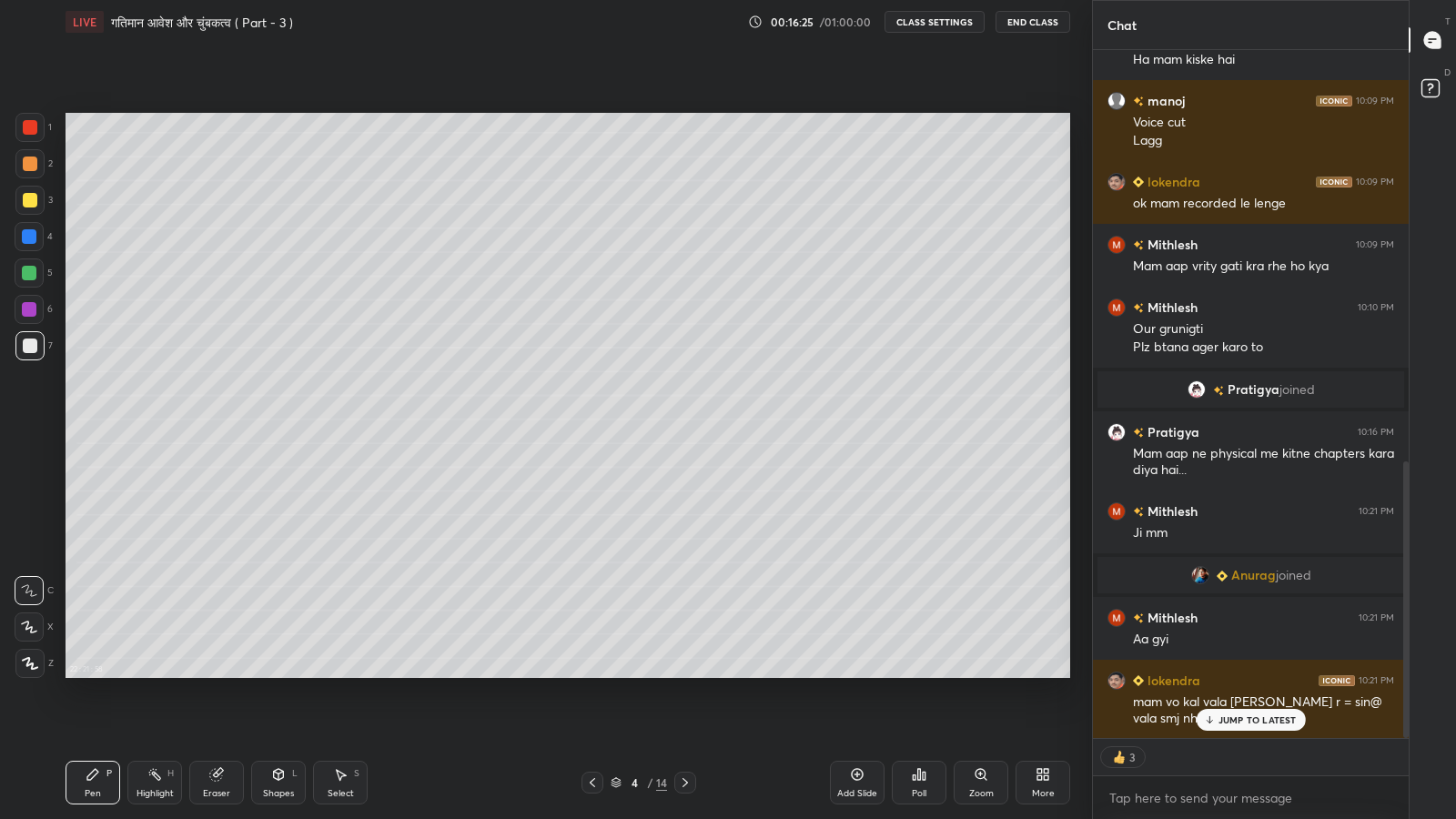
click at [1253, 674] on div "JUMP TO LATEST" at bounding box center [1250, 719] width 109 height 22
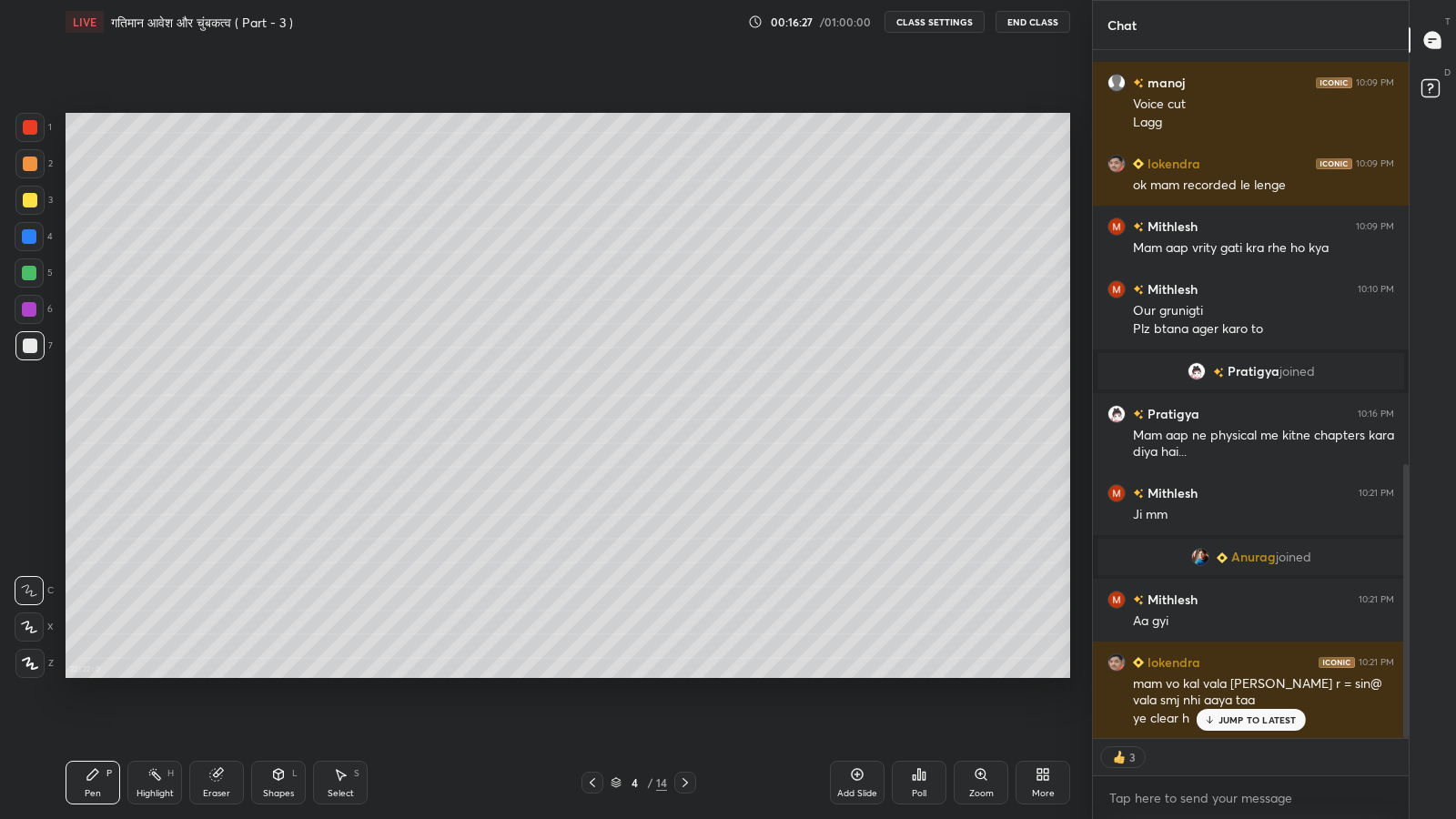
click at [1236, 674] on p "JUMP TO LATEST" at bounding box center [1257, 719] width 78 height 11
click at [1052, 674] on div "More" at bounding box center [1042, 782] width 54 height 44
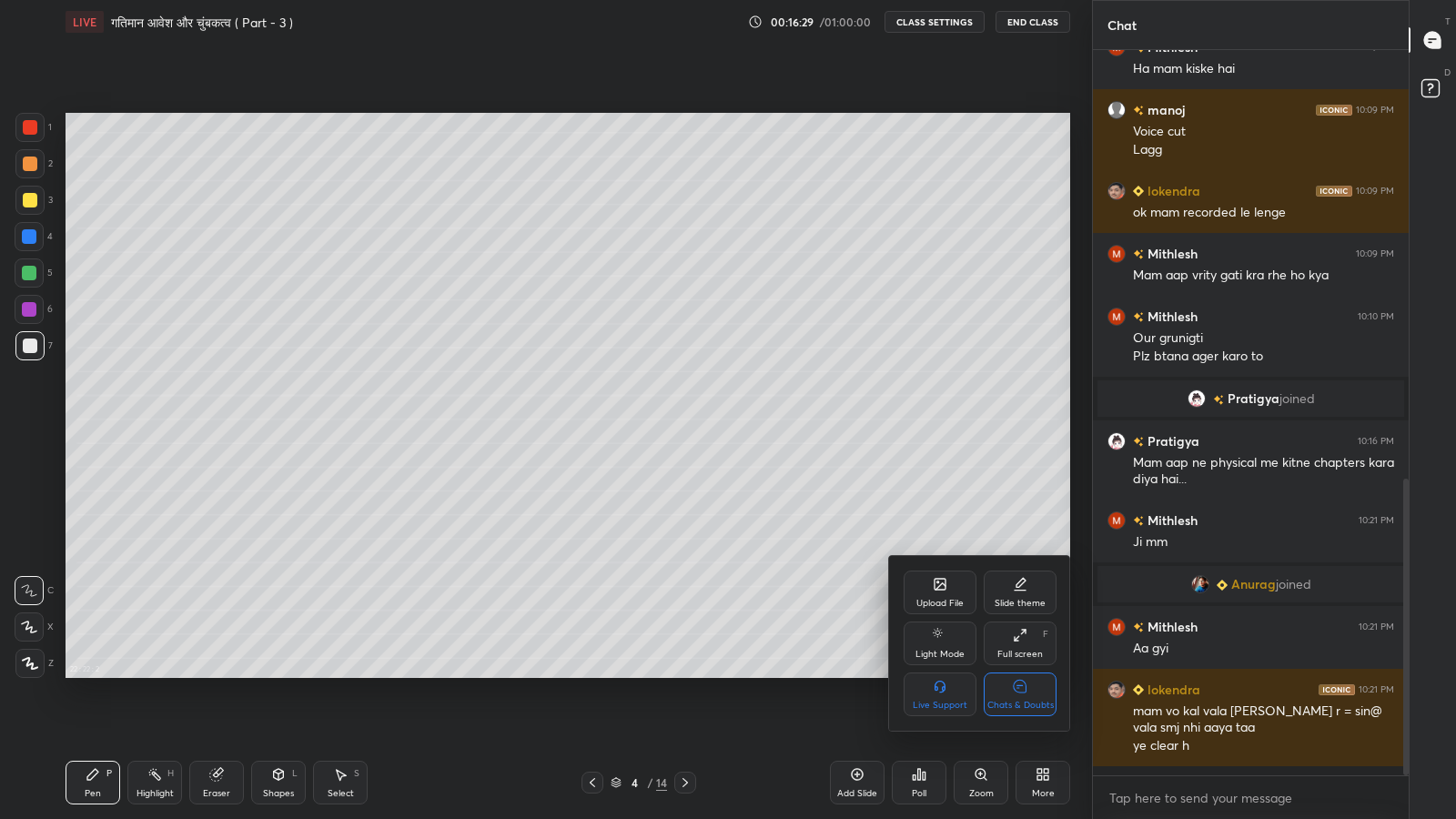
scroll to position [1006, 0]
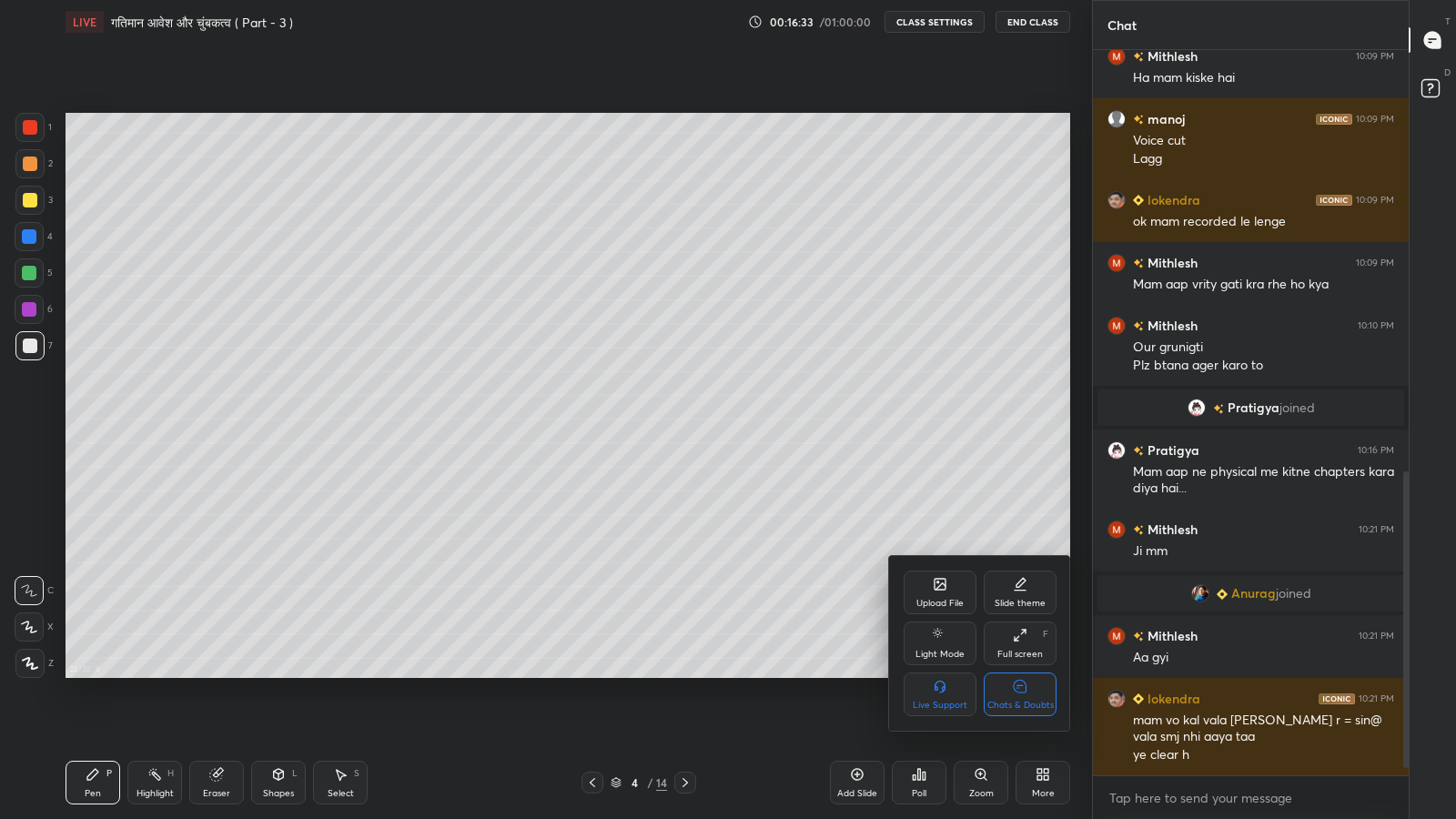
click at [1029, 674] on div "Chats & Doubts" at bounding box center [1019, 694] width 73 height 44
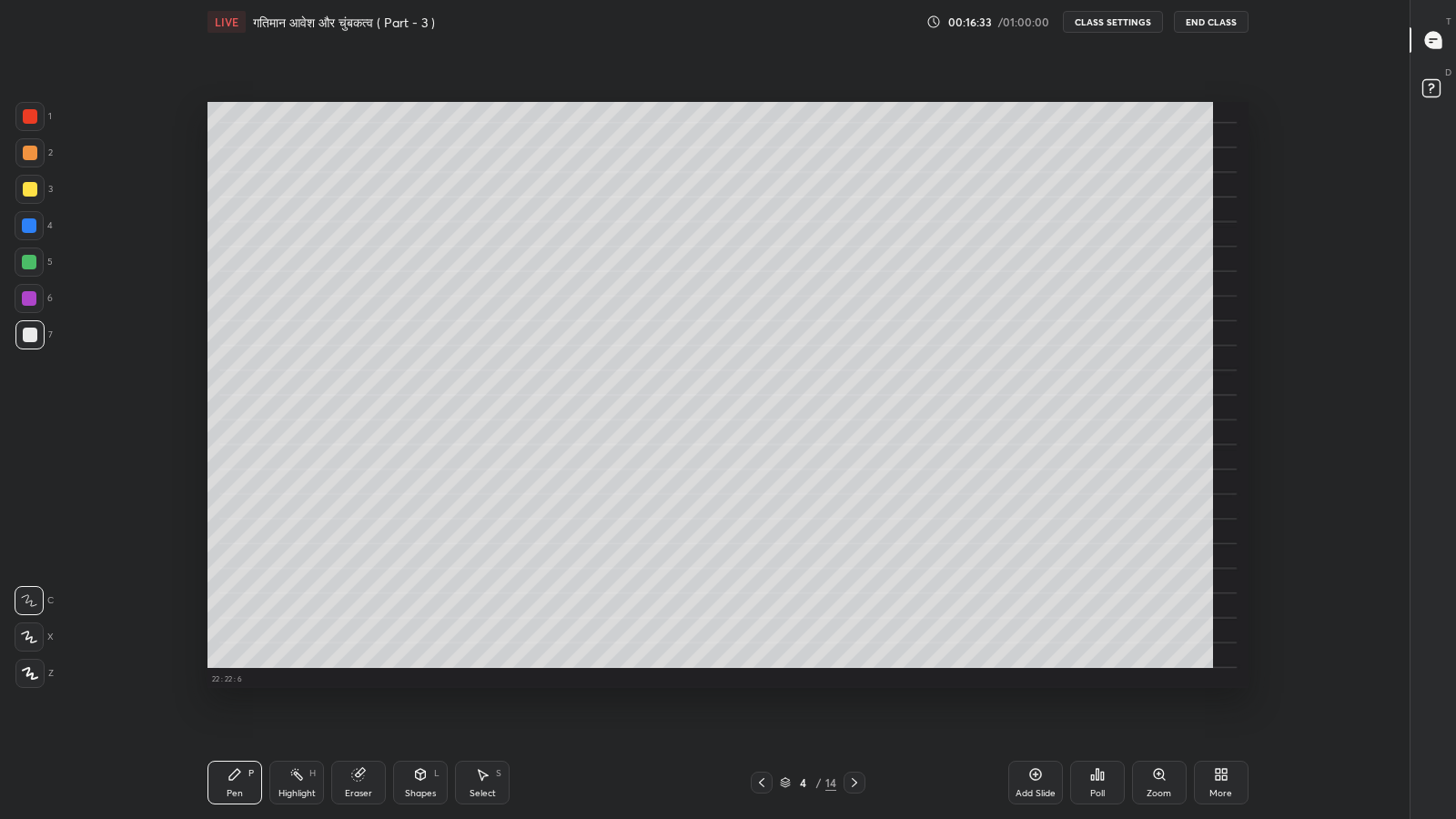
scroll to position [703, 1265]
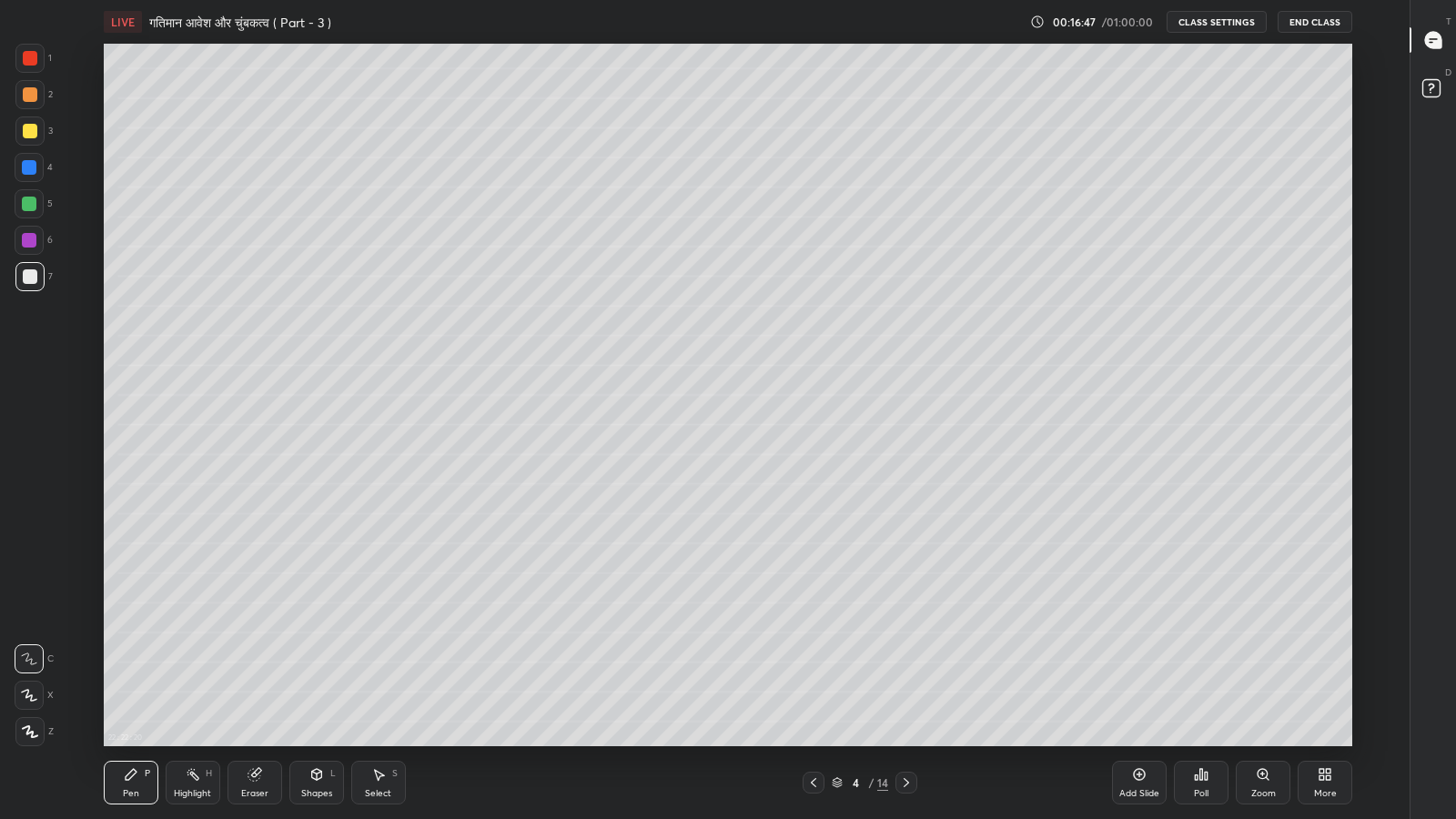
click at [27, 240] on div at bounding box center [29, 240] width 15 height 15
click at [1138, 674] on icon at bounding box center [1140, 775] width 12 height 12
click at [256, 674] on div "Eraser" at bounding box center [254, 793] width 27 height 9
click at [41, 674] on span "Erase all" at bounding box center [29, 731] width 27 height 13
click at [321, 674] on icon at bounding box center [316, 774] width 15 height 15
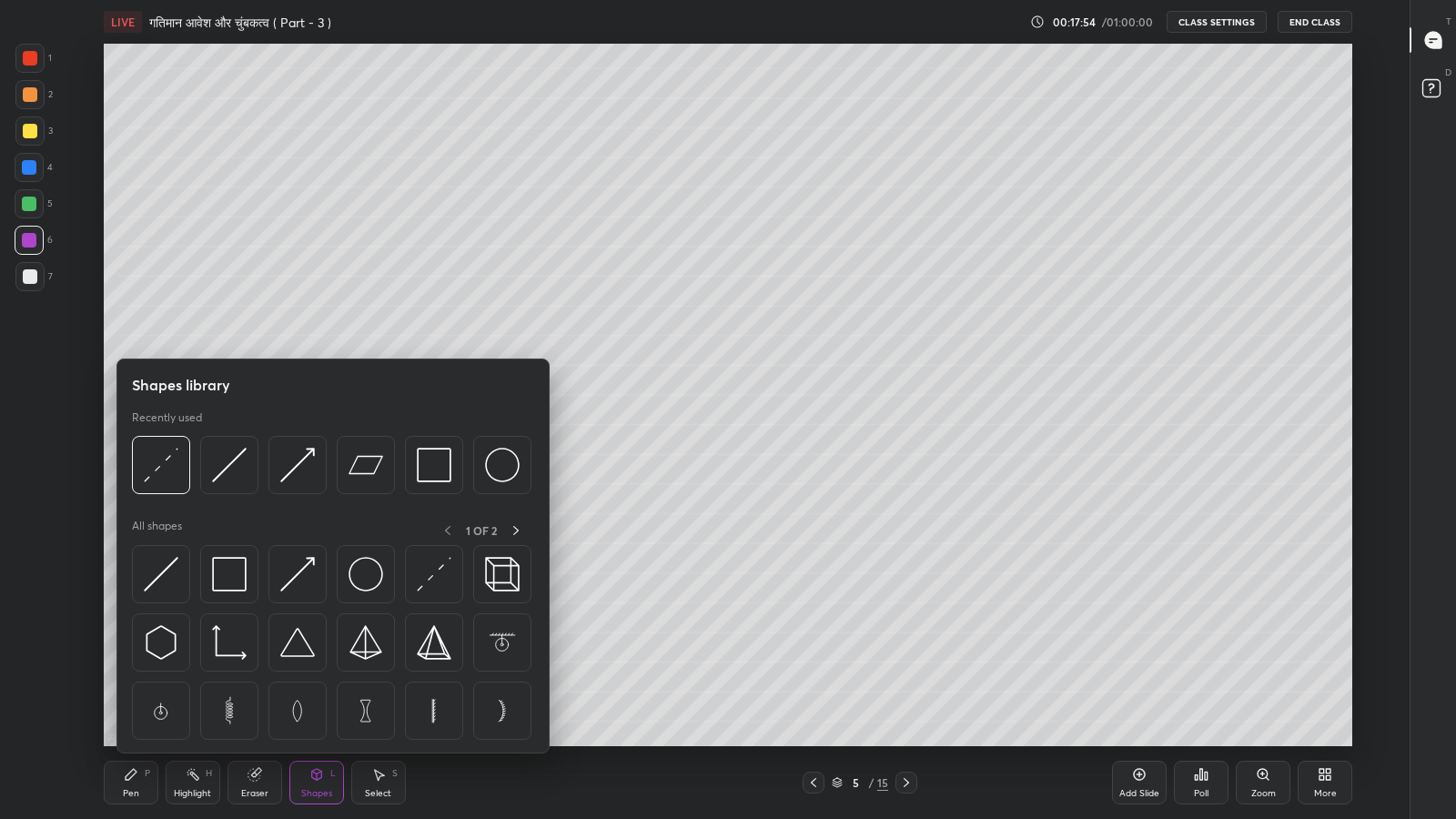
click at [228, 472] on img at bounding box center [229, 465] width 35 height 35
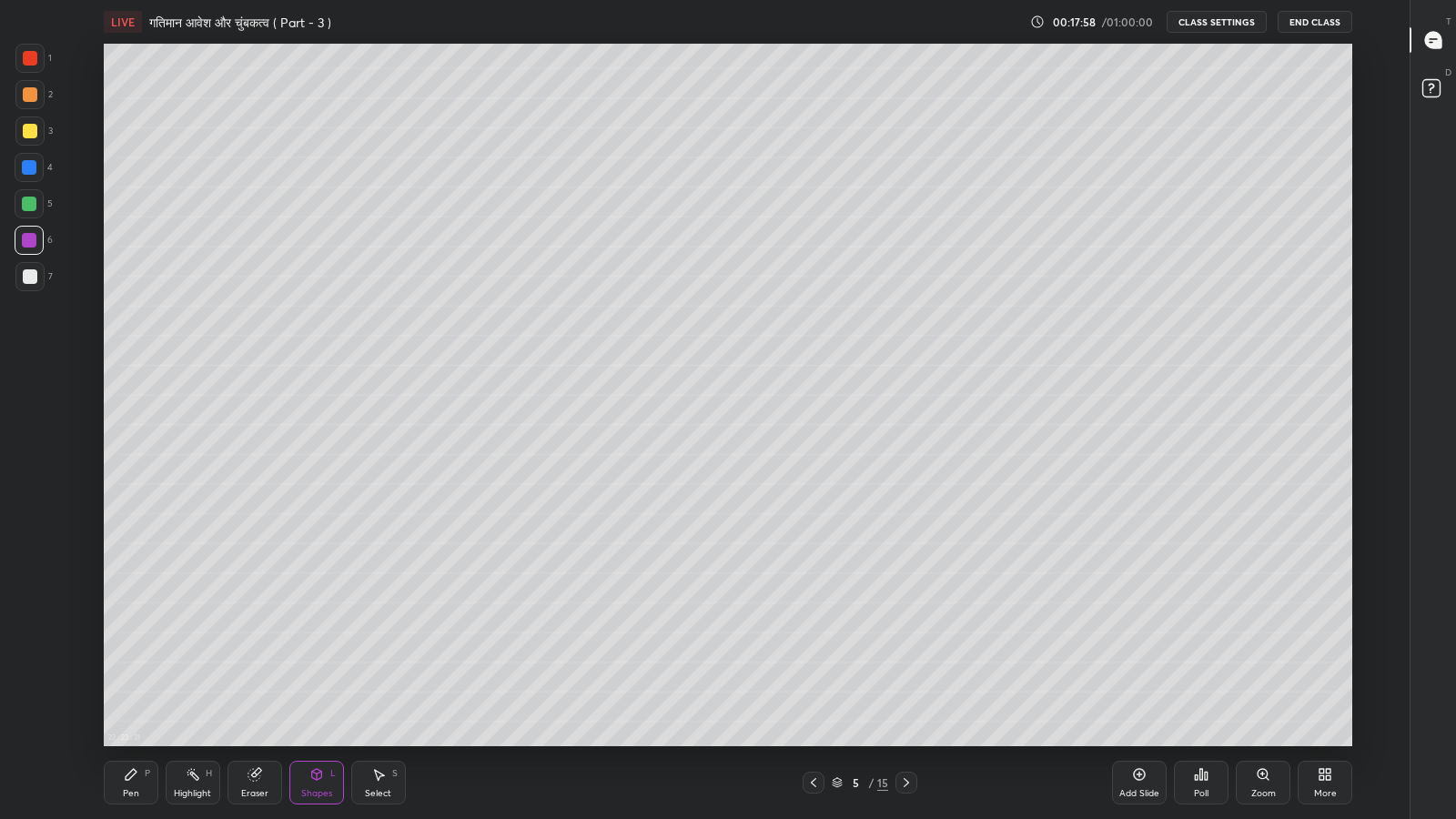
click at [135, 674] on div "Pen P" at bounding box center [131, 782] width 54 height 44
click at [320, 674] on div "Shapes" at bounding box center [317, 793] width 31 height 9
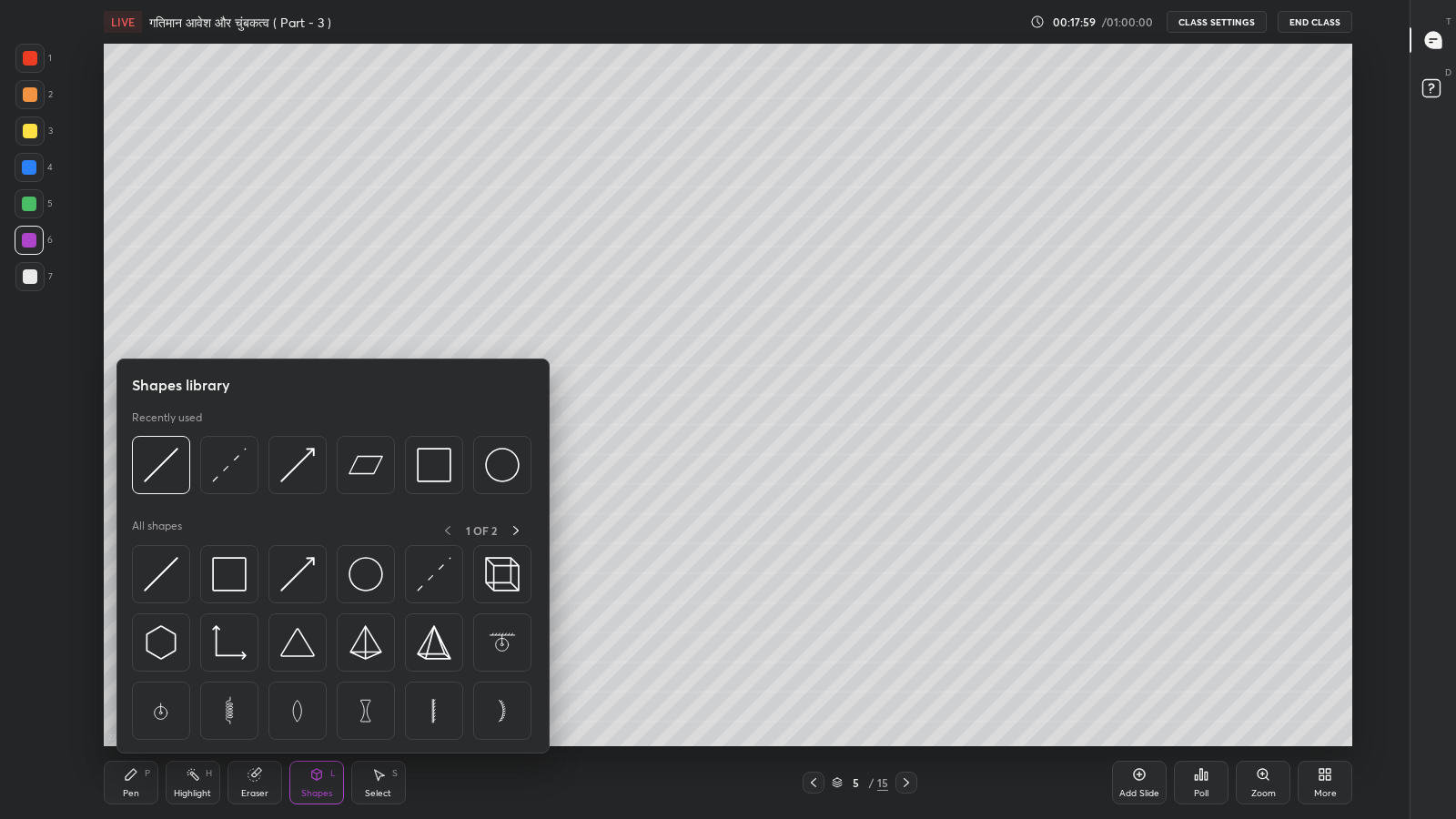
click at [319, 674] on icon at bounding box center [316, 774] width 15 height 15
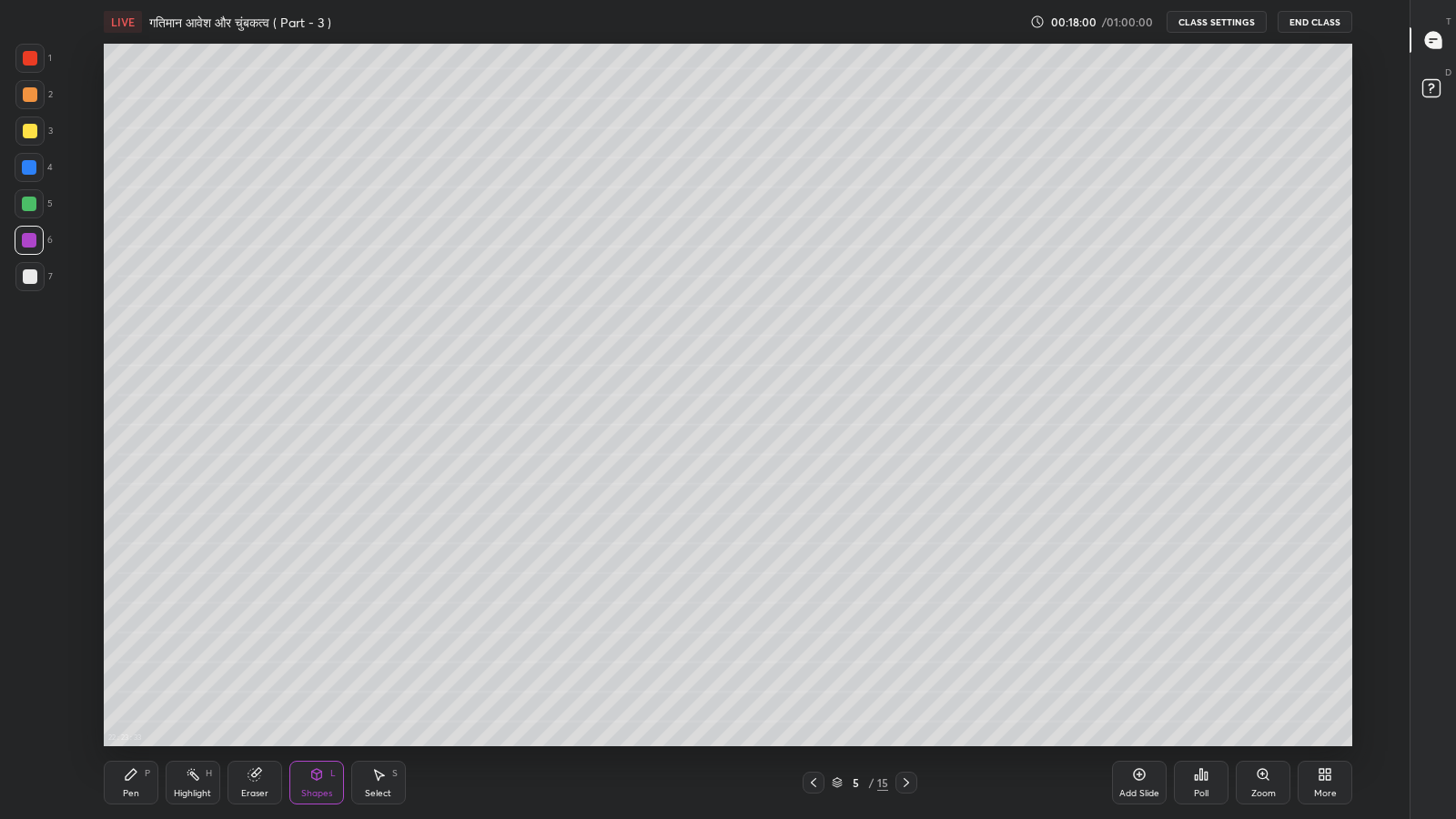
click at [320, 674] on icon at bounding box center [316, 774] width 10 height 11
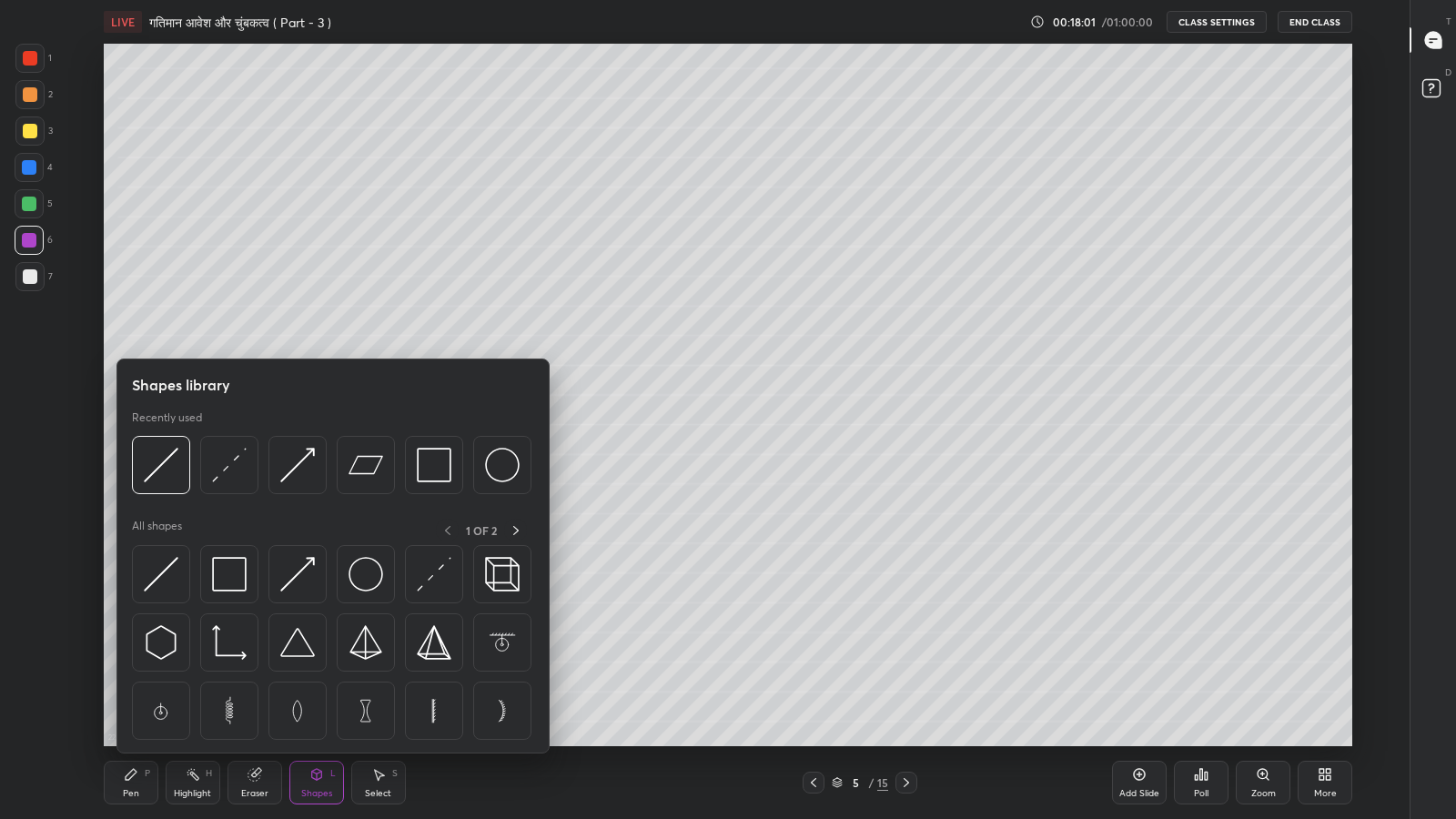
click at [167, 580] on img at bounding box center [161, 574] width 35 height 35
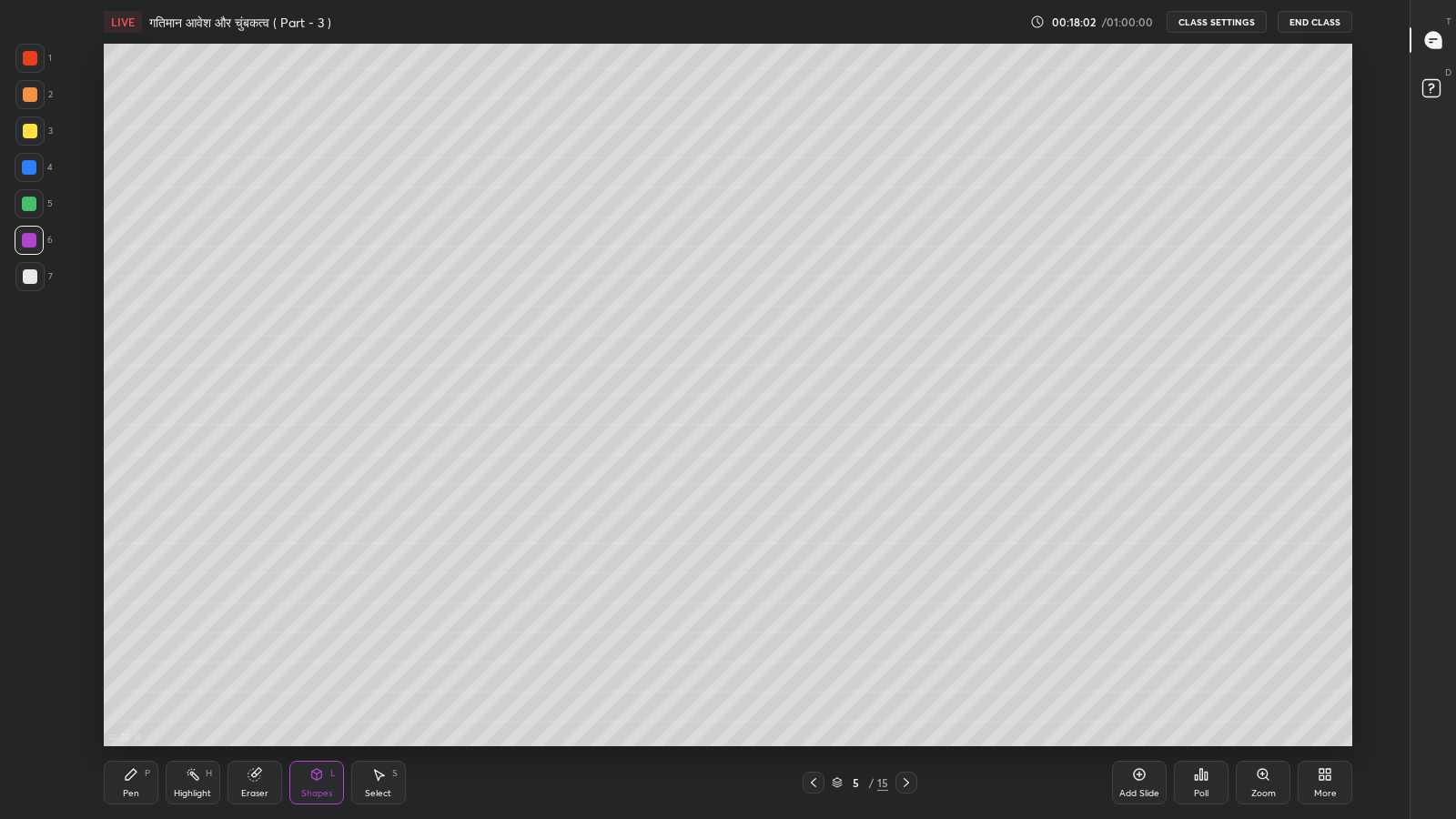
click at [24, 271] on div at bounding box center [30, 277] width 15 height 15
click at [127, 674] on div "Pen" at bounding box center [131, 793] width 16 height 9
click at [258, 674] on div "Eraser" at bounding box center [254, 782] width 54 height 44
click at [256, 674] on div "Eraser" at bounding box center [254, 782] width 54 height 44
click at [263, 674] on div "Eraser" at bounding box center [254, 793] width 27 height 9
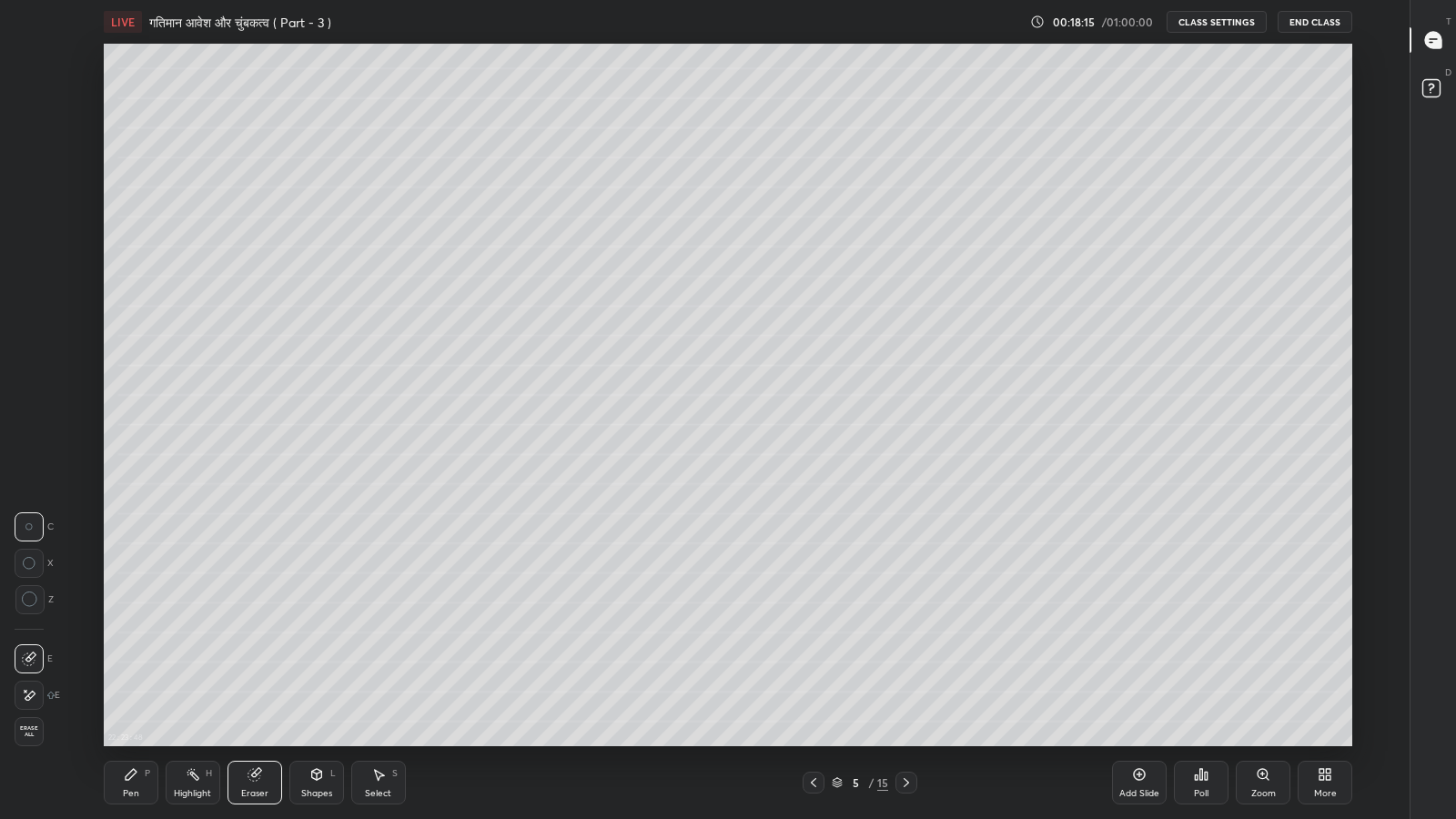
click at [320, 674] on div "Shapes" at bounding box center [317, 793] width 31 height 9
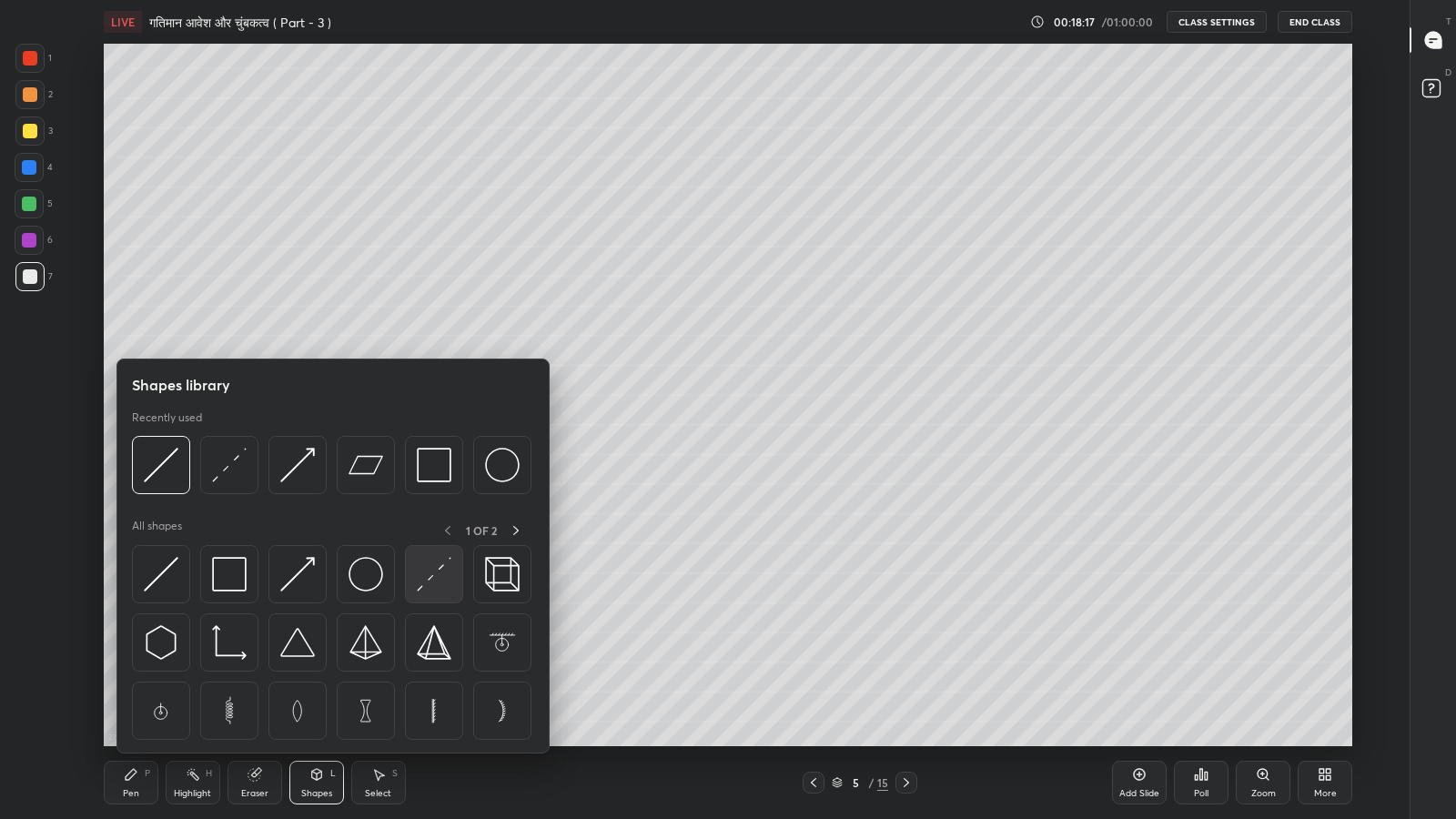
click at [432, 590] on img at bounding box center [434, 574] width 35 height 35
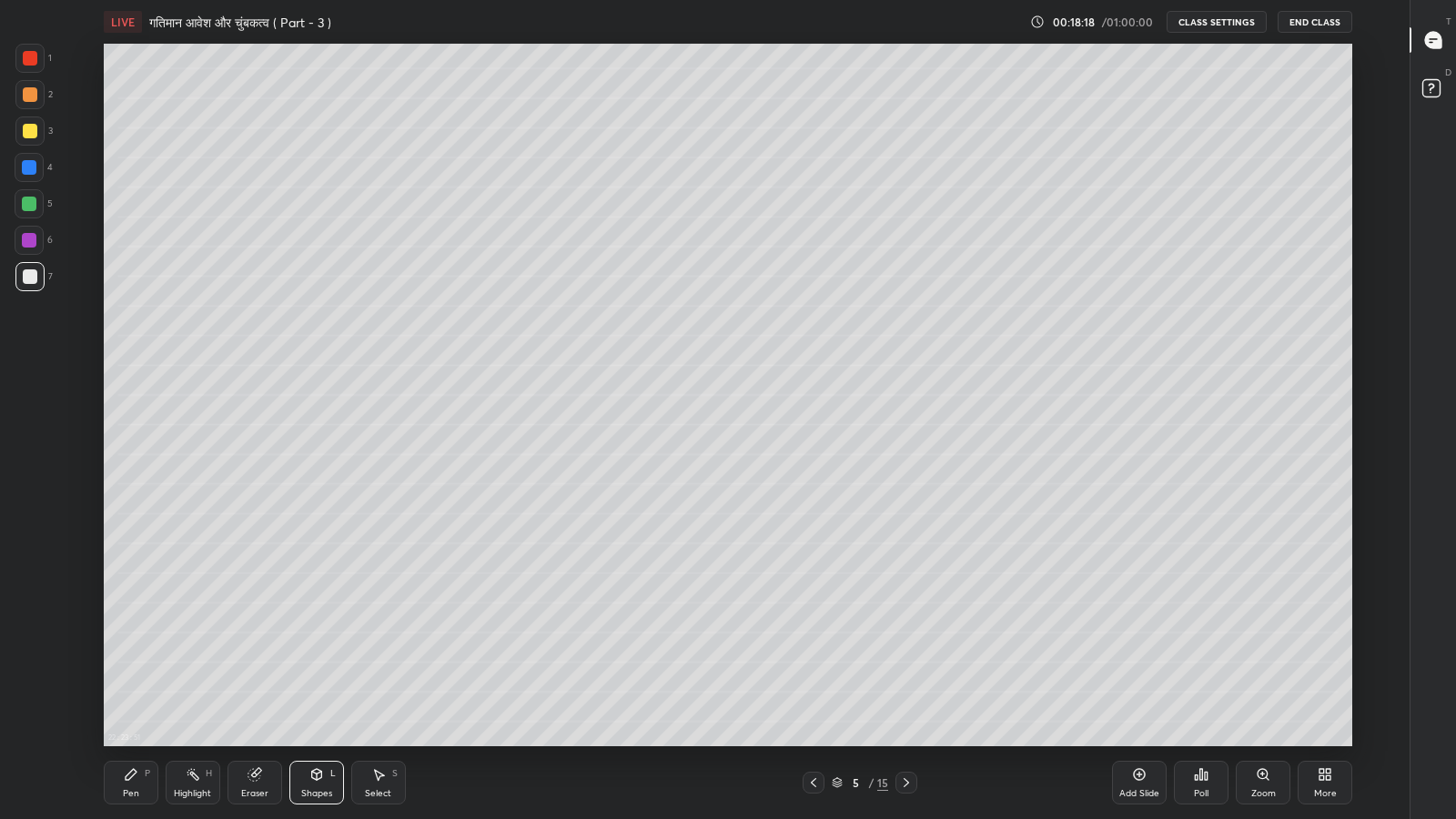
click at [31, 132] on div at bounding box center [30, 131] width 15 height 15
click at [131, 674] on div "Pen" at bounding box center [131, 793] width 16 height 9
click at [315, 674] on div "Shapes" at bounding box center [317, 793] width 31 height 9
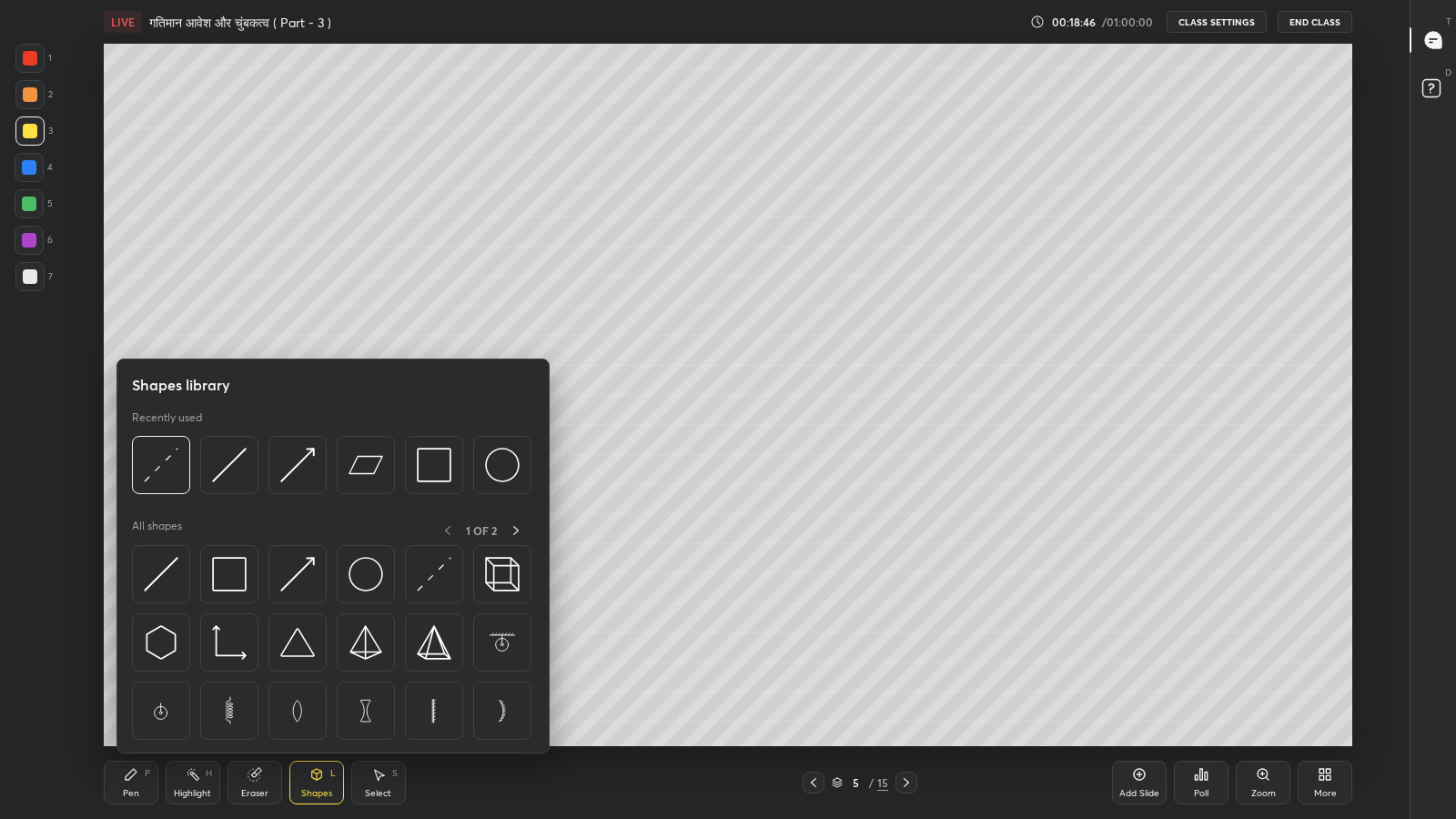
click at [22, 239] on div at bounding box center [29, 240] width 15 height 15
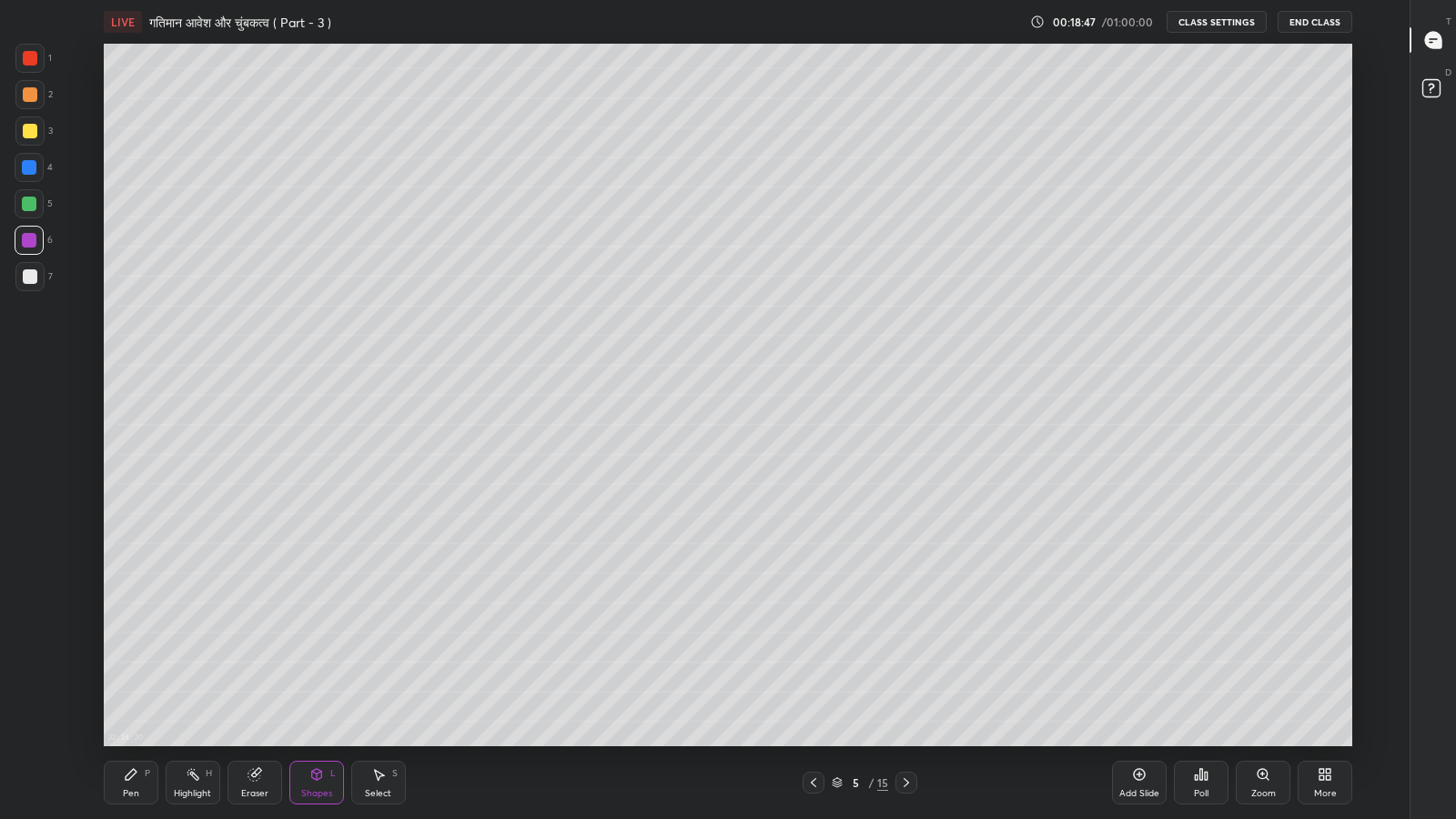
click at [29, 279] on div at bounding box center [30, 277] width 15 height 15
click at [131, 674] on icon at bounding box center [131, 774] width 11 height 11
click at [319, 674] on icon at bounding box center [316, 774] width 15 height 15
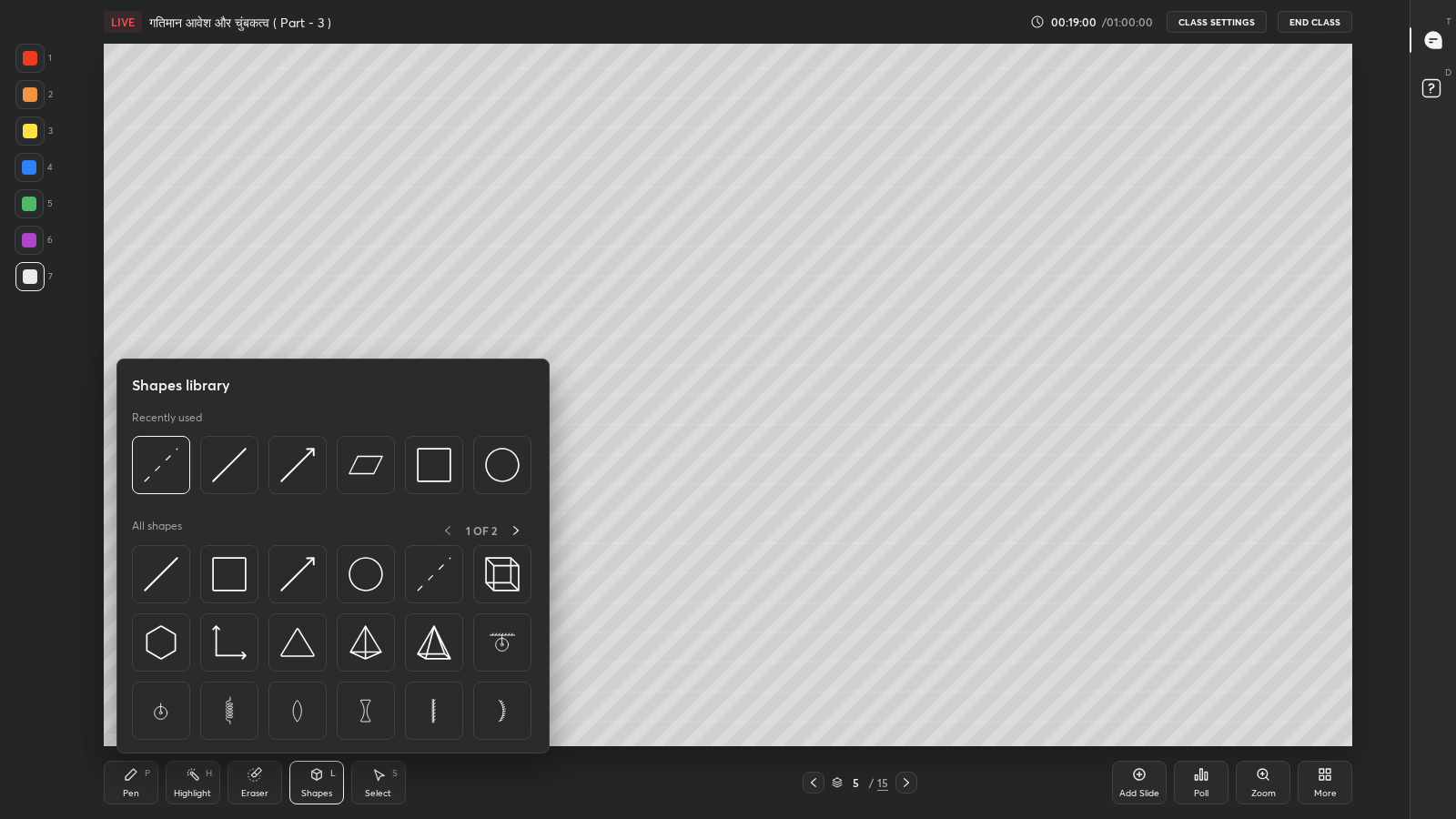
click at [165, 578] on img at bounding box center [161, 574] width 35 height 35
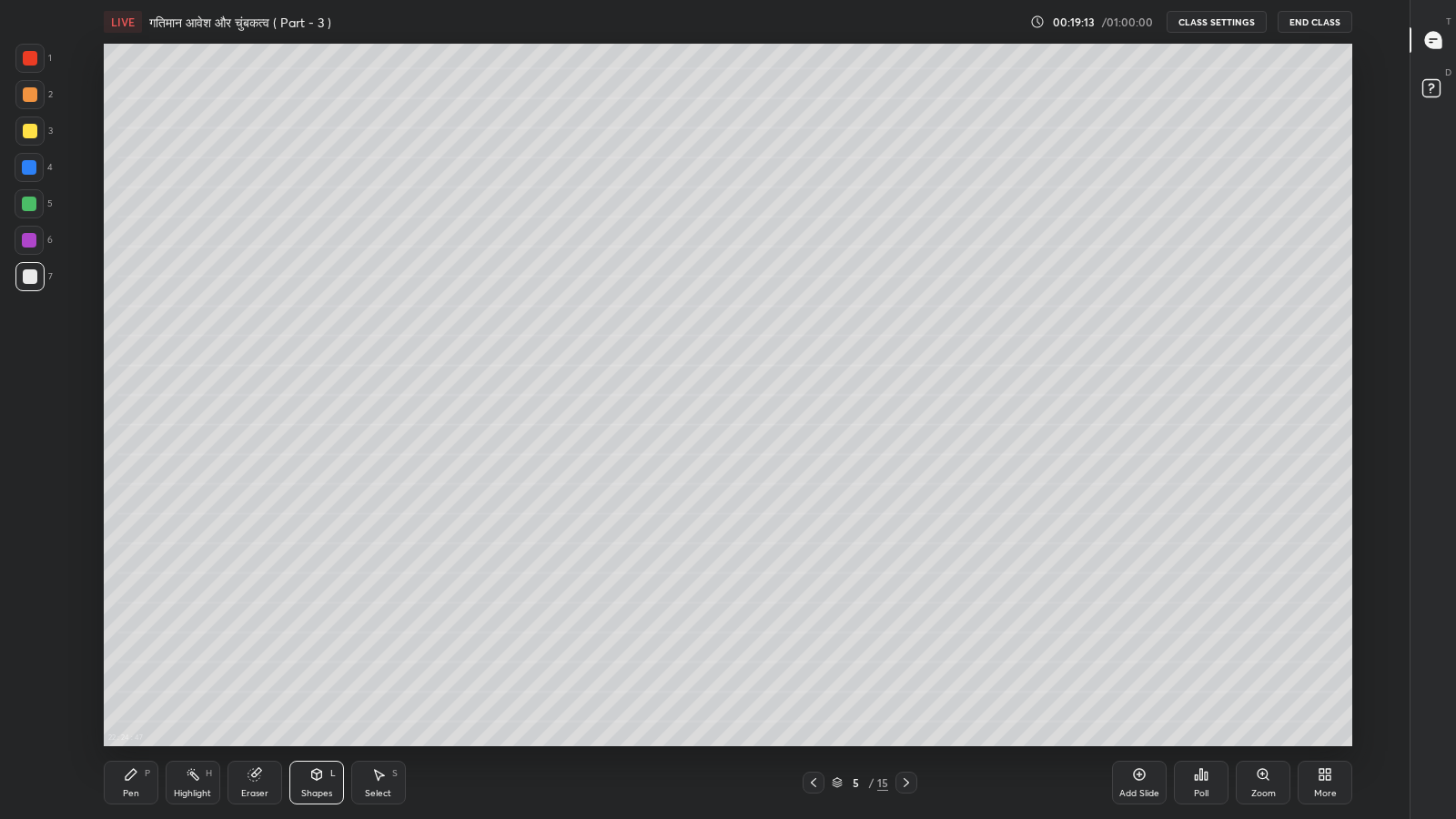
click at [131, 674] on icon at bounding box center [131, 774] width 15 height 15
click at [28, 137] on div at bounding box center [30, 131] width 15 height 15
click at [36, 58] on div at bounding box center [30, 58] width 15 height 15
click at [20, 279] on div at bounding box center [30, 277] width 29 height 29
click at [813, 674] on icon at bounding box center [813, 782] width 15 height 15
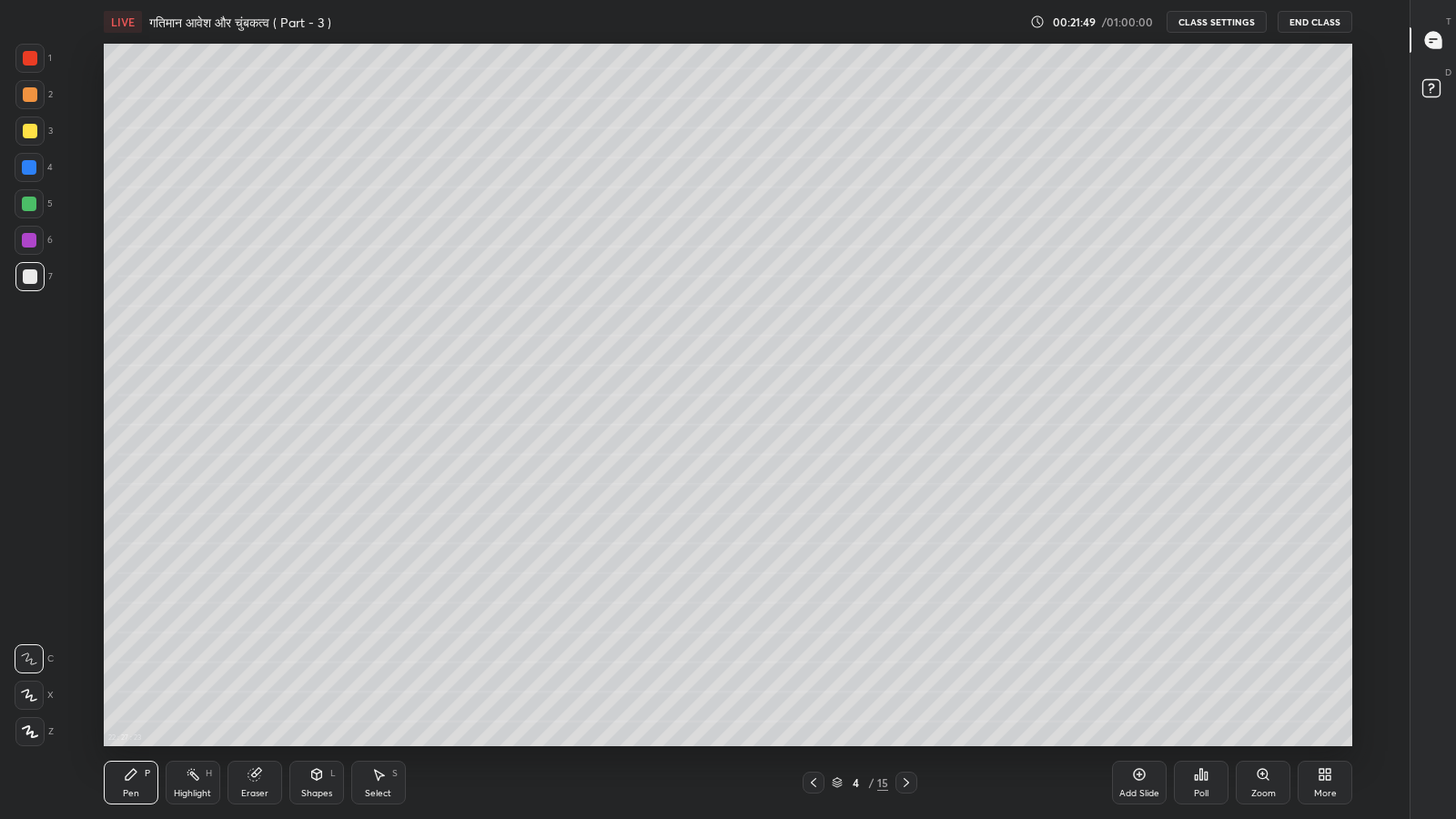
click at [1130, 674] on div "Add Slide" at bounding box center [1139, 782] width 54 height 44
click at [813, 674] on icon at bounding box center [813, 782] width 15 height 15
click at [906, 674] on icon at bounding box center [906, 782] width 15 height 15
click at [813, 674] on icon at bounding box center [813, 782] width 15 height 15
click at [906, 674] on icon at bounding box center [906, 782] width 15 height 15
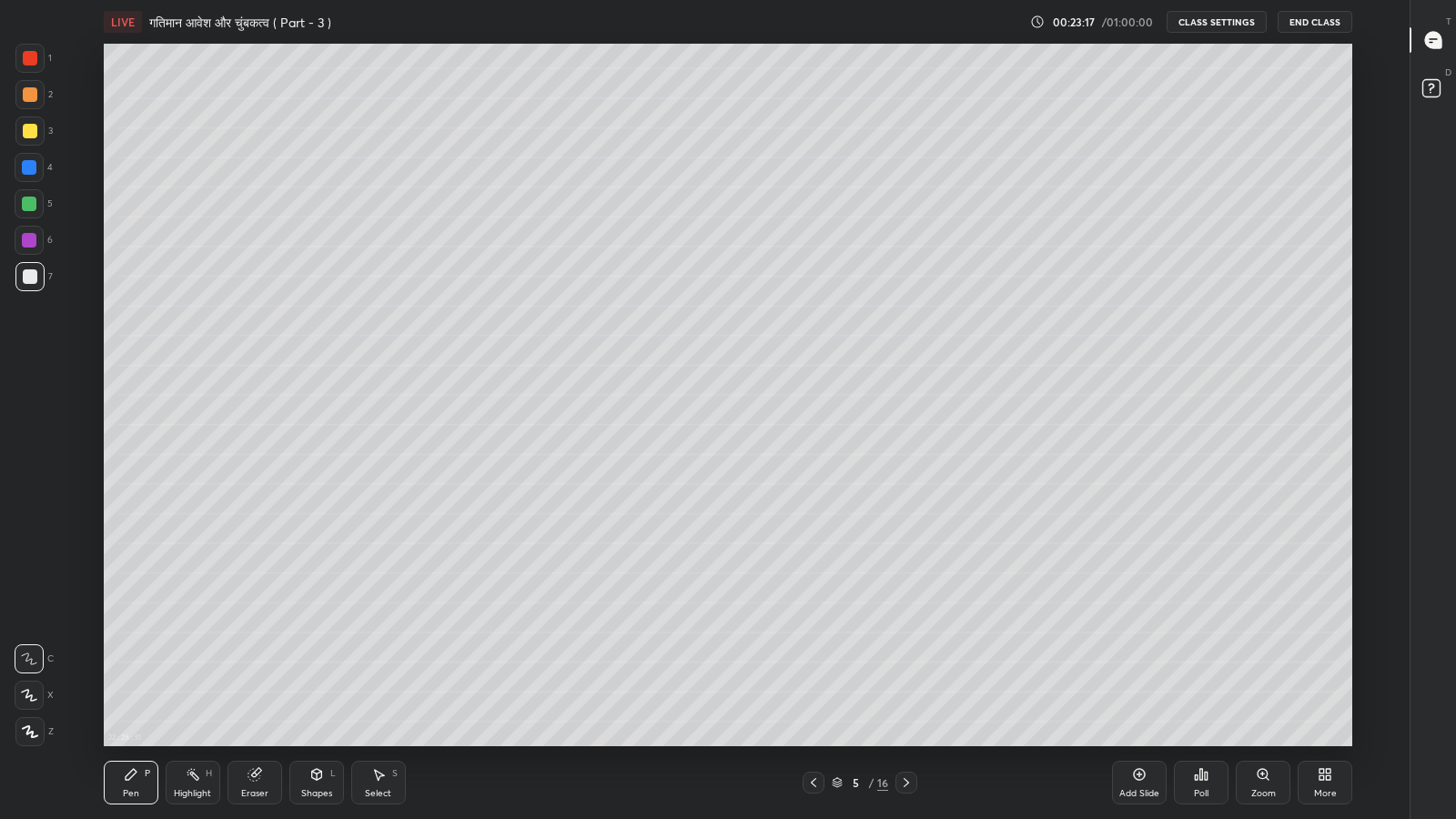
click at [906, 674] on icon at bounding box center [906, 782] width 15 height 15
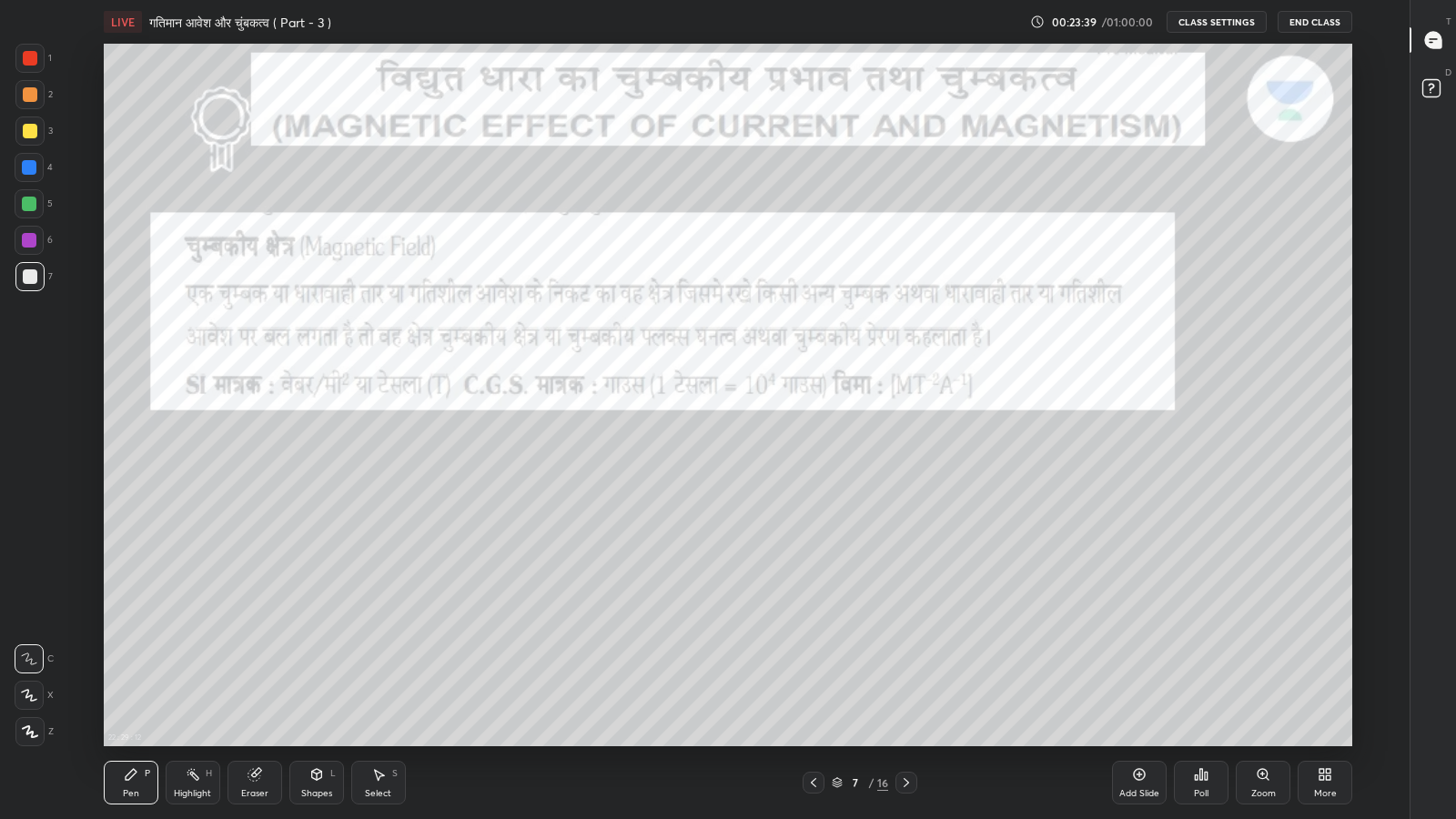
click at [813, 674] on icon at bounding box center [813, 782] width 15 height 15
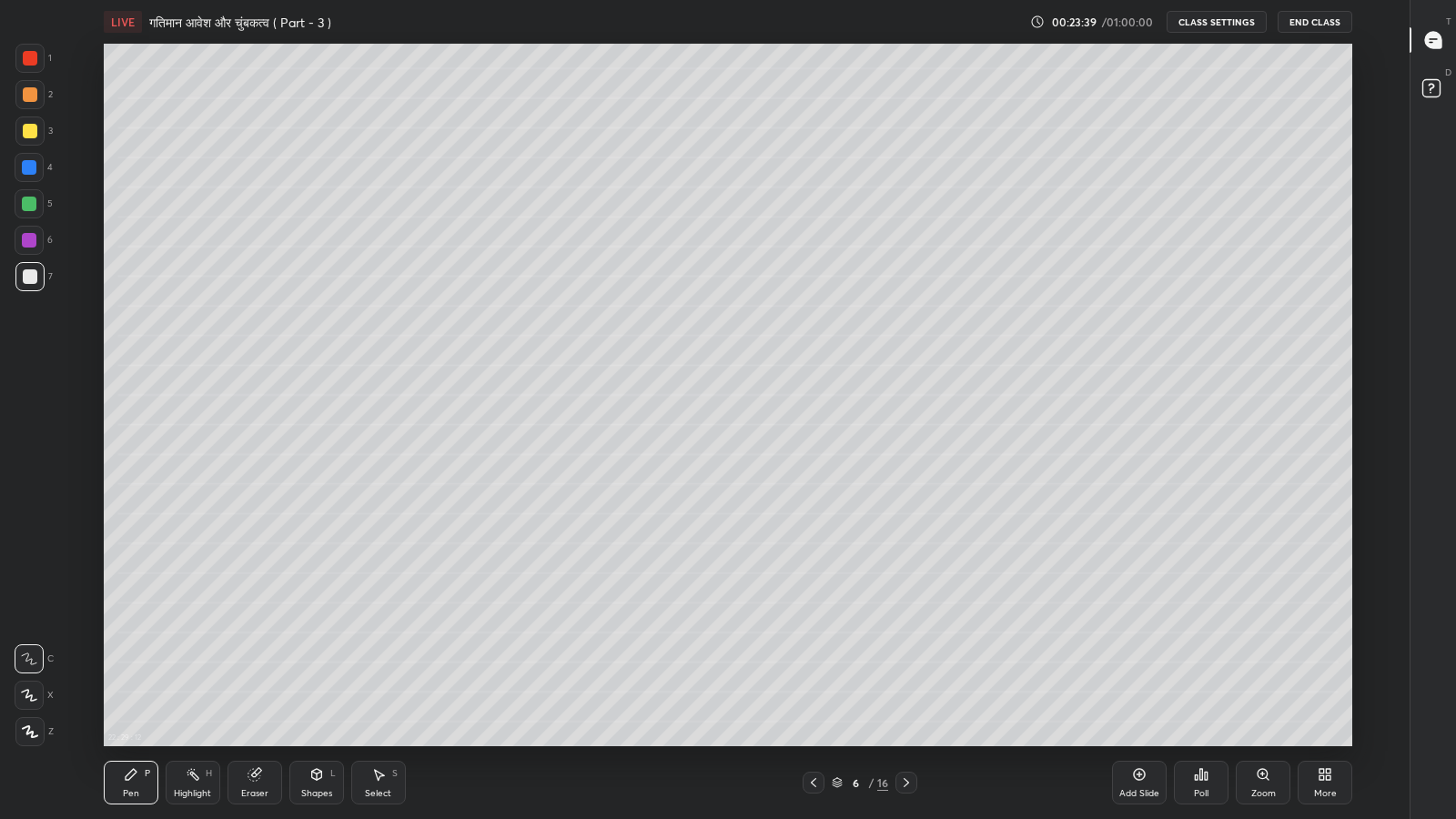
click at [811, 674] on icon at bounding box center [813, 782] width 15 height 15
click at [843, 674] on div "5 / 16" at bounding box center [859, 782] width 56 height 16
click at [813, 674] on div at bounding box center [813, 782] width 22 height 22
click at [310, 674] on icon at bounding box center [316, 774] width 15 height 15
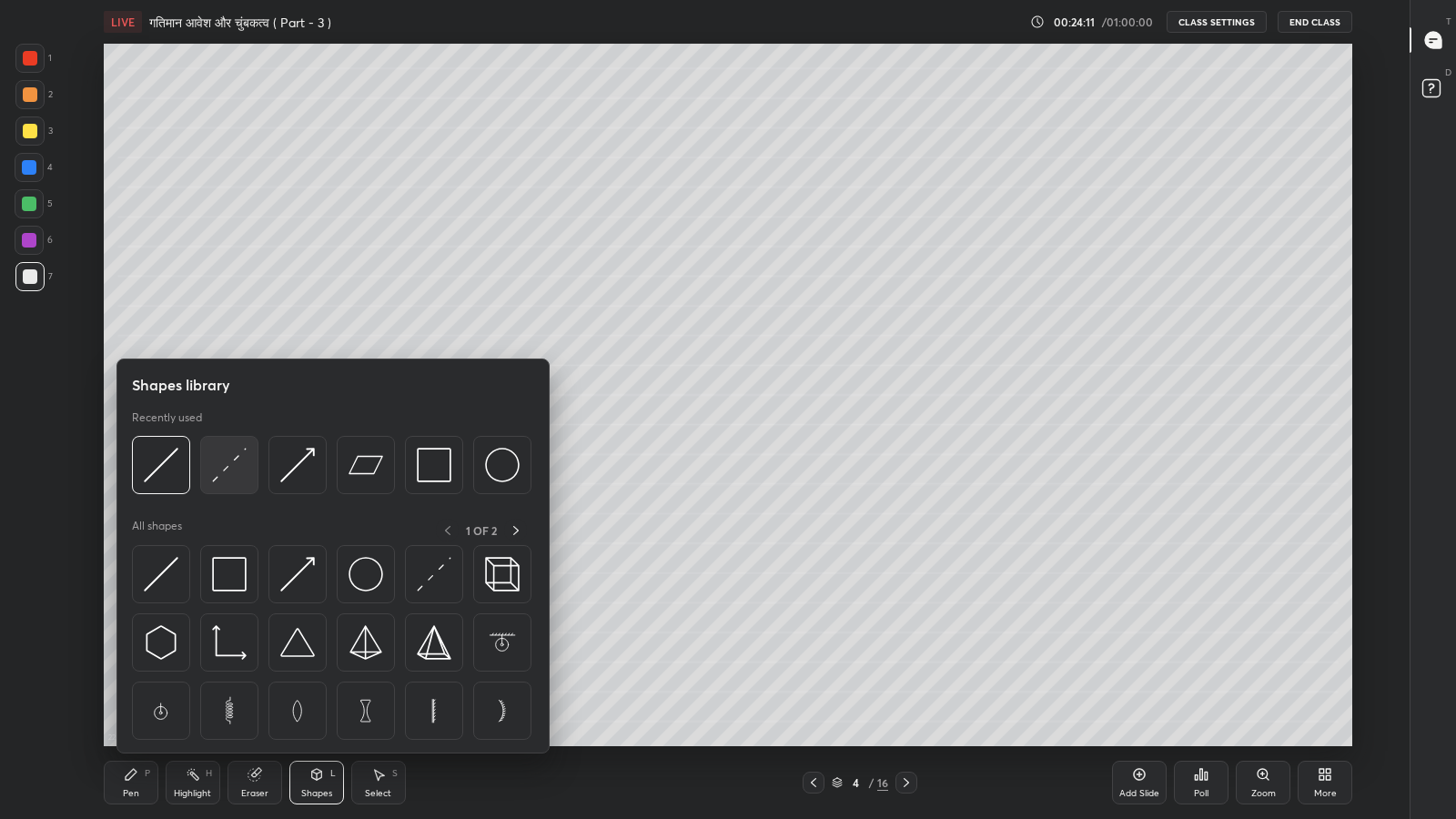
click at [223, 473] on img at bounding box center [229, 465] width 35 height 35
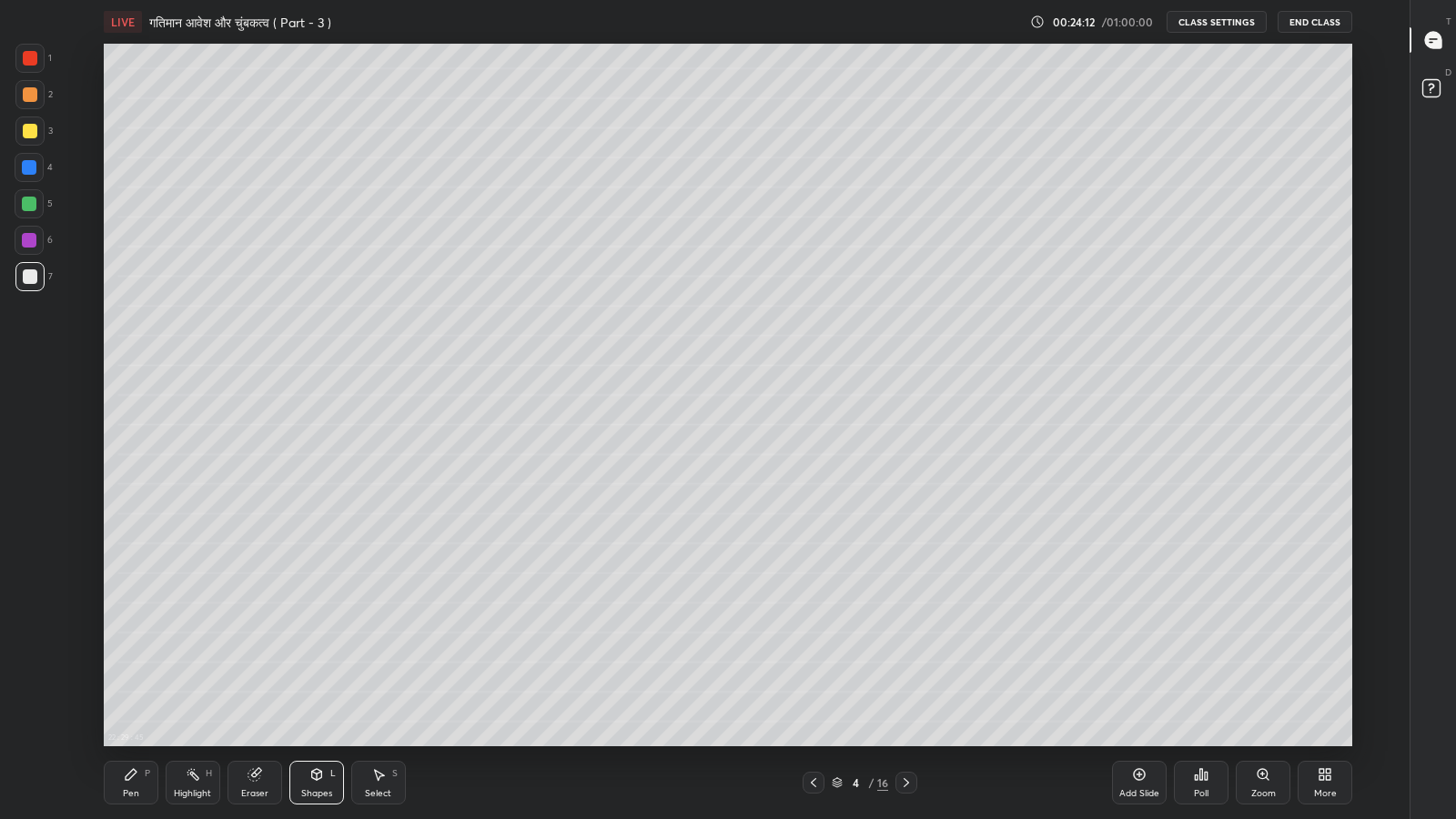
click at [28, 130] on div at bounding box center [30, 131] width 15 height 15
click at [29, 243] on div at bounding box center [29, 240] width 15 height 15
click at [28, 276] on div at bounding box center [30, 277] width 15 height 15
click at [309, 674] on icon at bounding box center [316, 774] width 15 height 15
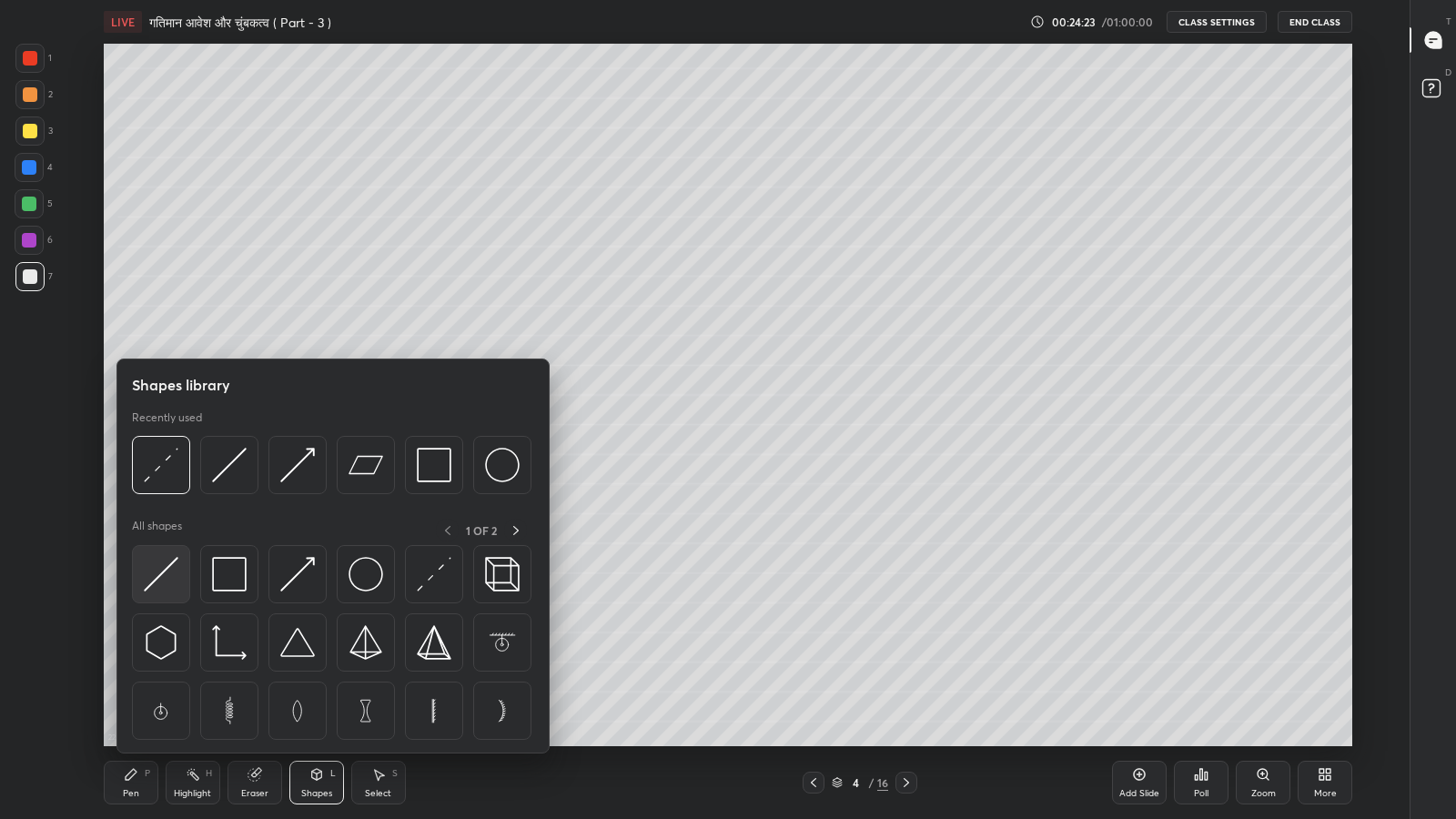
click at [155, 581] on img at bounding box center [161, 574] width 35 height 35
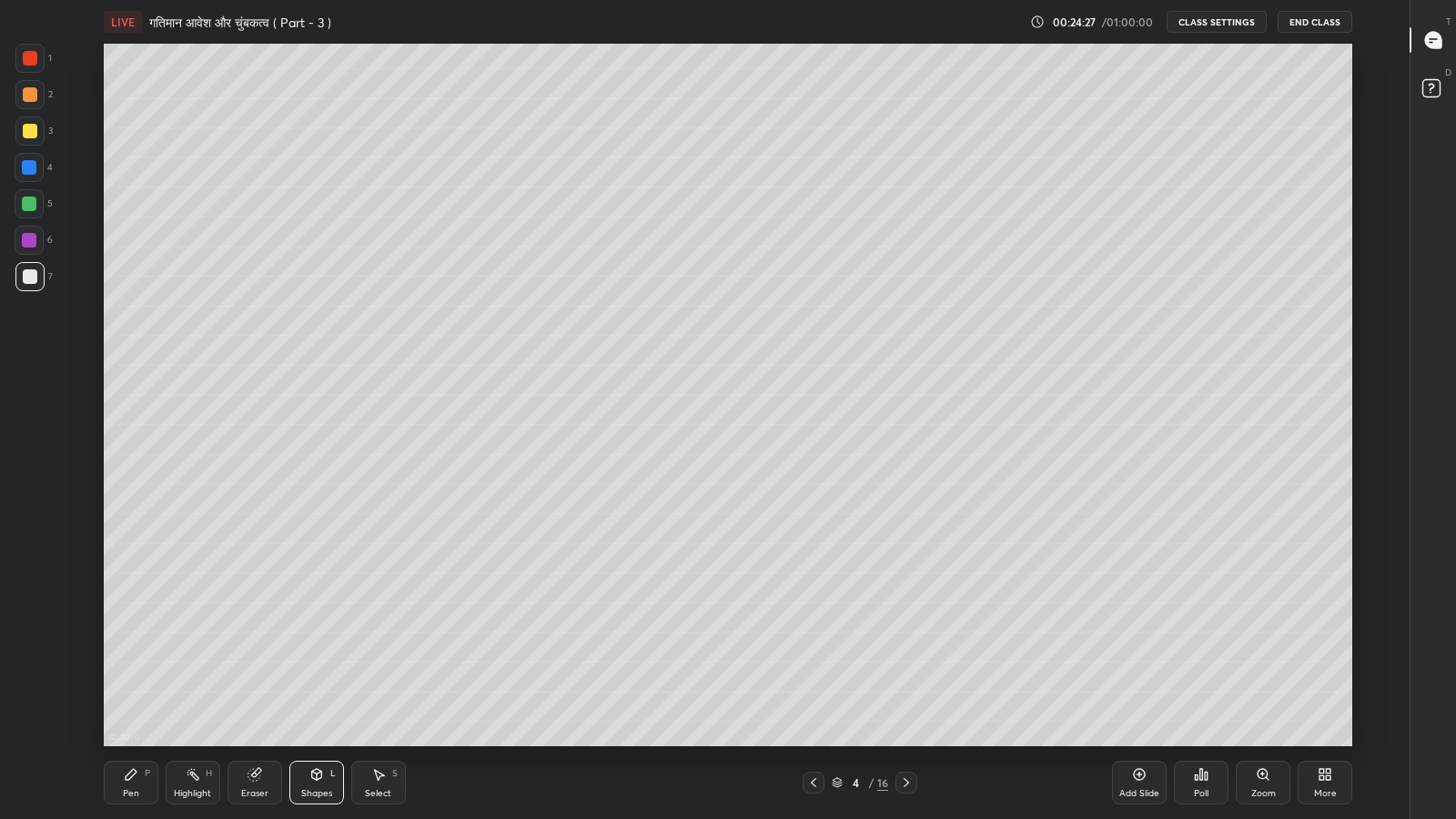
click at [20, 243] on div at bounding box center [29, 240] width 29 height 29
click at [316, 674] on div "Shapes" at bounding box center [317, 793] width 31 height 9
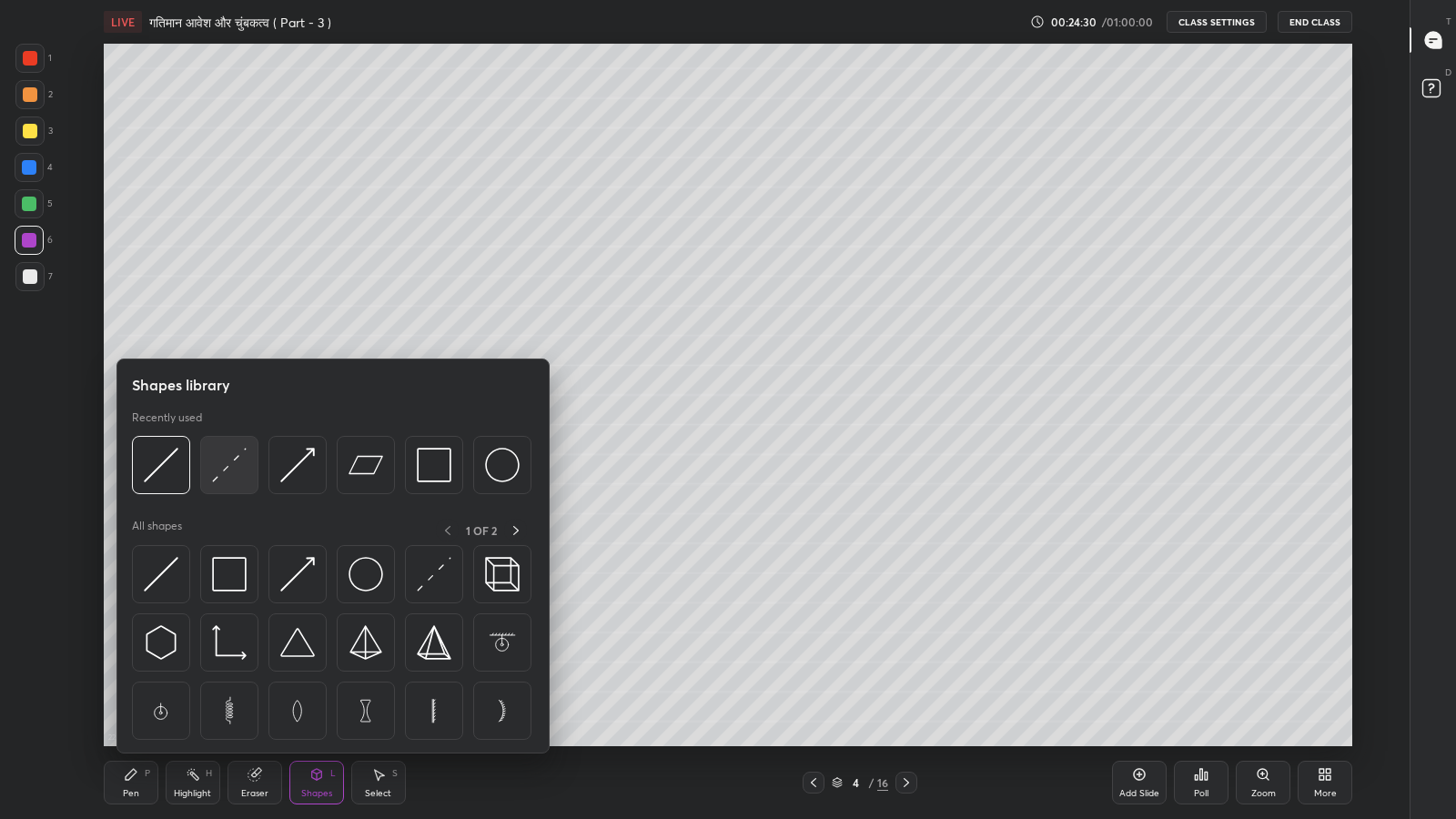
click at [221, 470] on img at bounding box center [229, 465] width 35 height 35
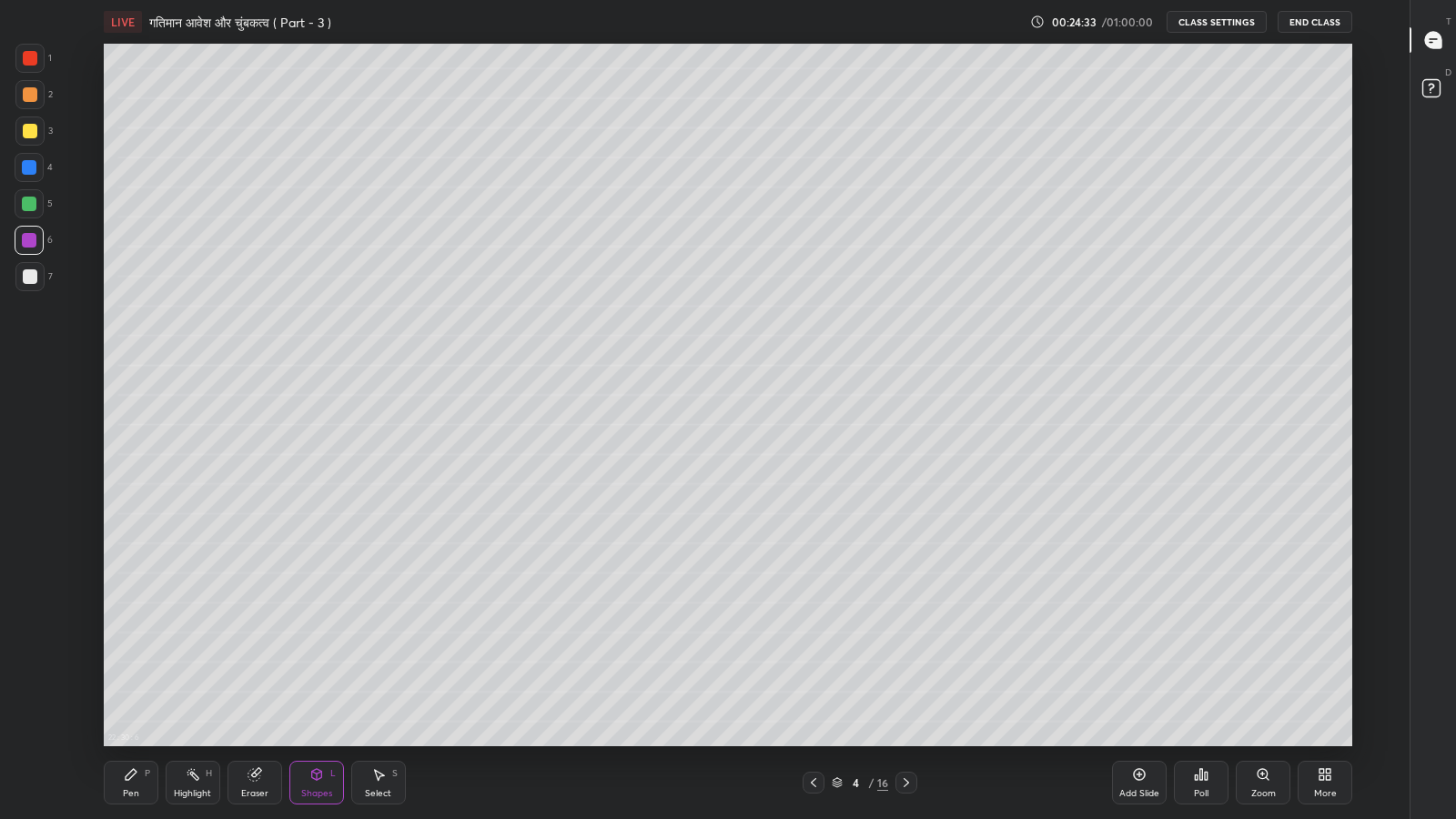
click at [141, 674] on div "Pen P" at bounding box center [131, 782] width 54 height 44
click at [24, 51] on div at bounding box center [30, 58] width 15 height 15
click at [29, 238] on div at bounding box center [29, 240] width 15 height 15
click at [24, 132] on div at bounding box center [30, 131] width 15 height 15
click at [906, 674] on icon at bounding box center [906, 782] width 15 height 15
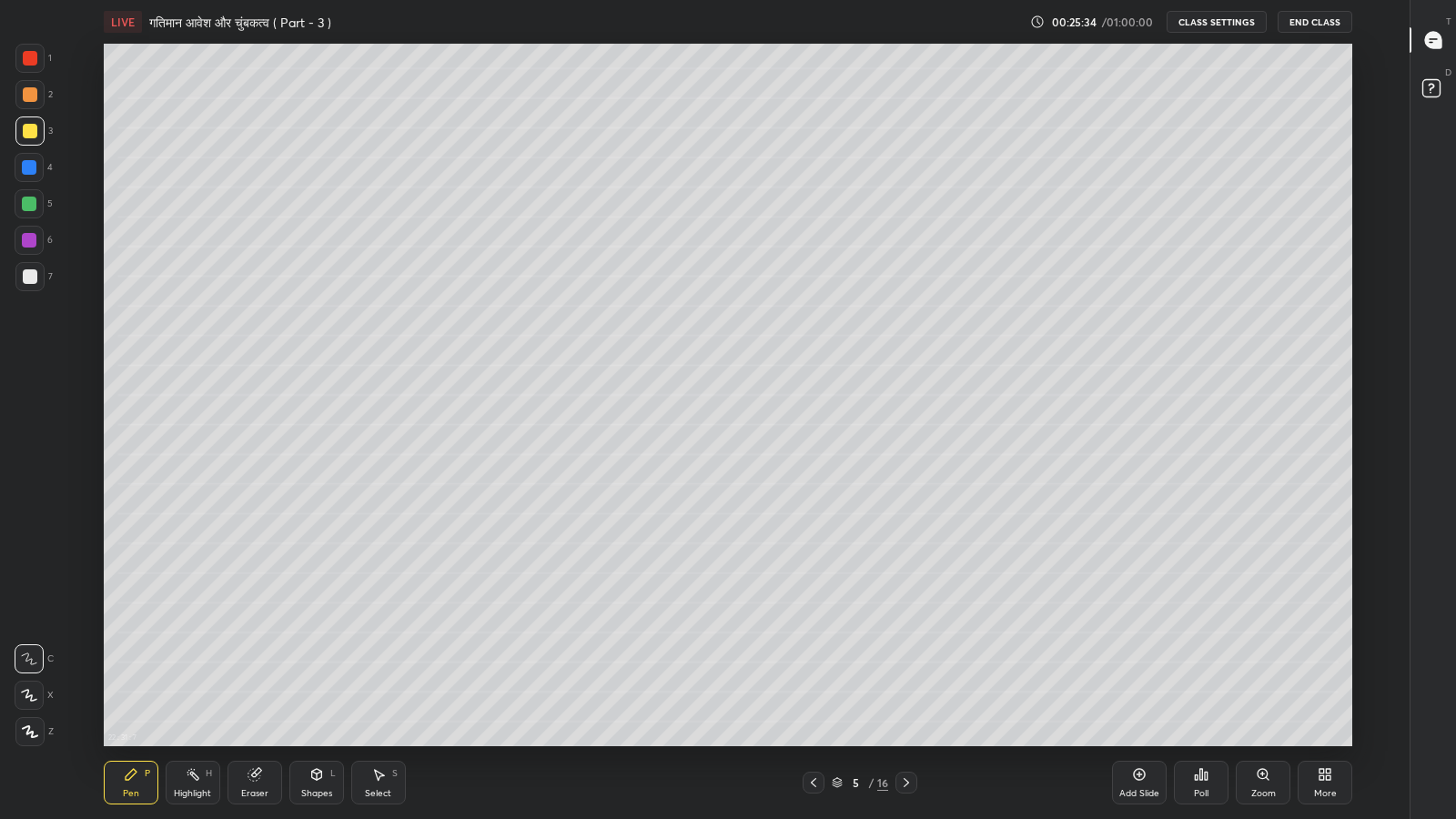
click at [813, 674] on icon at bounding box center [813, 782] width 15 height 15
click at [906, 674] on icon at bounding box center [906, 782] width 15 height 15
click at [23, 126] on div at bounding box center [30, 131] width 15 height 15
click at [812, 674] on icon at bounding box center [813, 782] width 15 height 15
click at [906, 674] on icon at bounding box center [906, 782] width 15 height 15
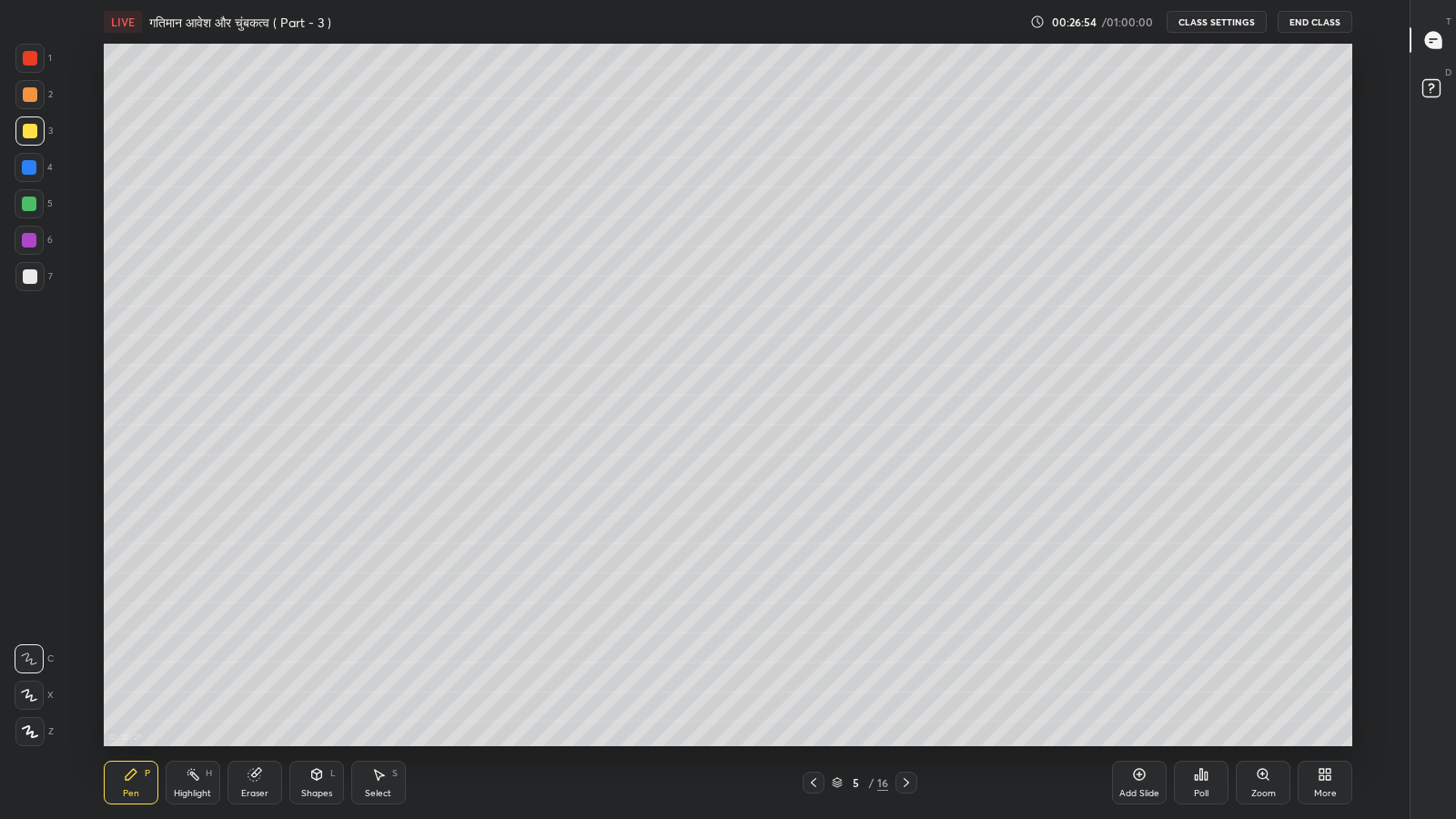
click at [814, 674] on div at bounding box center [813, 782] width 22 height 22
click at [903, 674] on icon at bounding box center [906, 782] width 15 height 15
click at [1139, 674] on div "Add Slide" at bounding box center [1139, 782] width 54 height 44
click at [813, 674] on icon at bounding box center [813, 782] width 15 height 15
click at [906, 674] on icon at bounding box center [906, 782] width 15 height 15
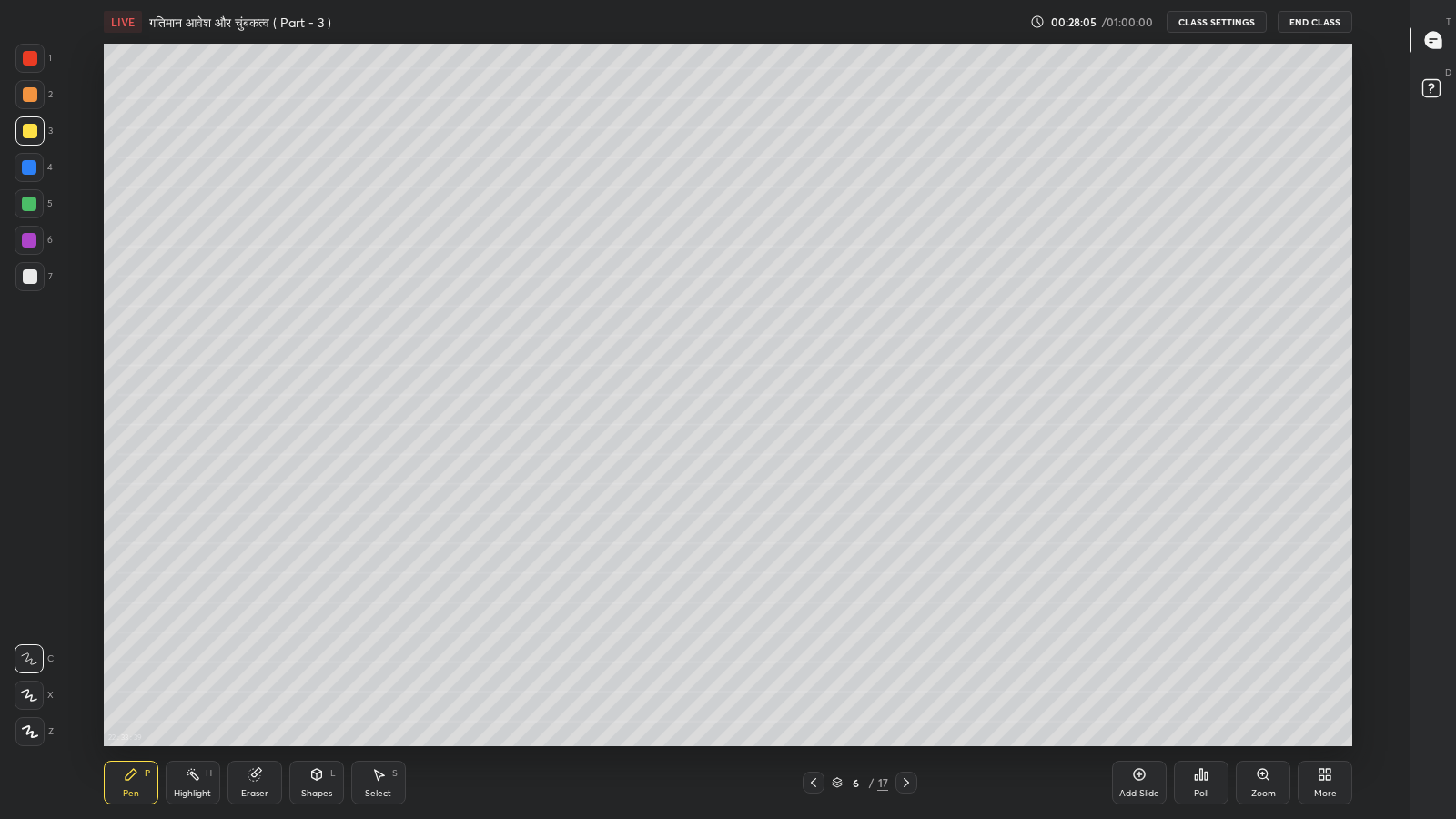
click at [810, 674] on icon at bounding box center [813, 782] width 15 height 15
click at [906, 674] on icon at bounding box center [906, 782] width 15 height 15
click at [813, 674] on icon at bounding box center [813, 782] width 15 height 15
click at [906, 674] on icon at bounding box center [906, 782] width 15 height 15
click at [813, 674] on icon at bounding box center [813, 782] width 15 height 15
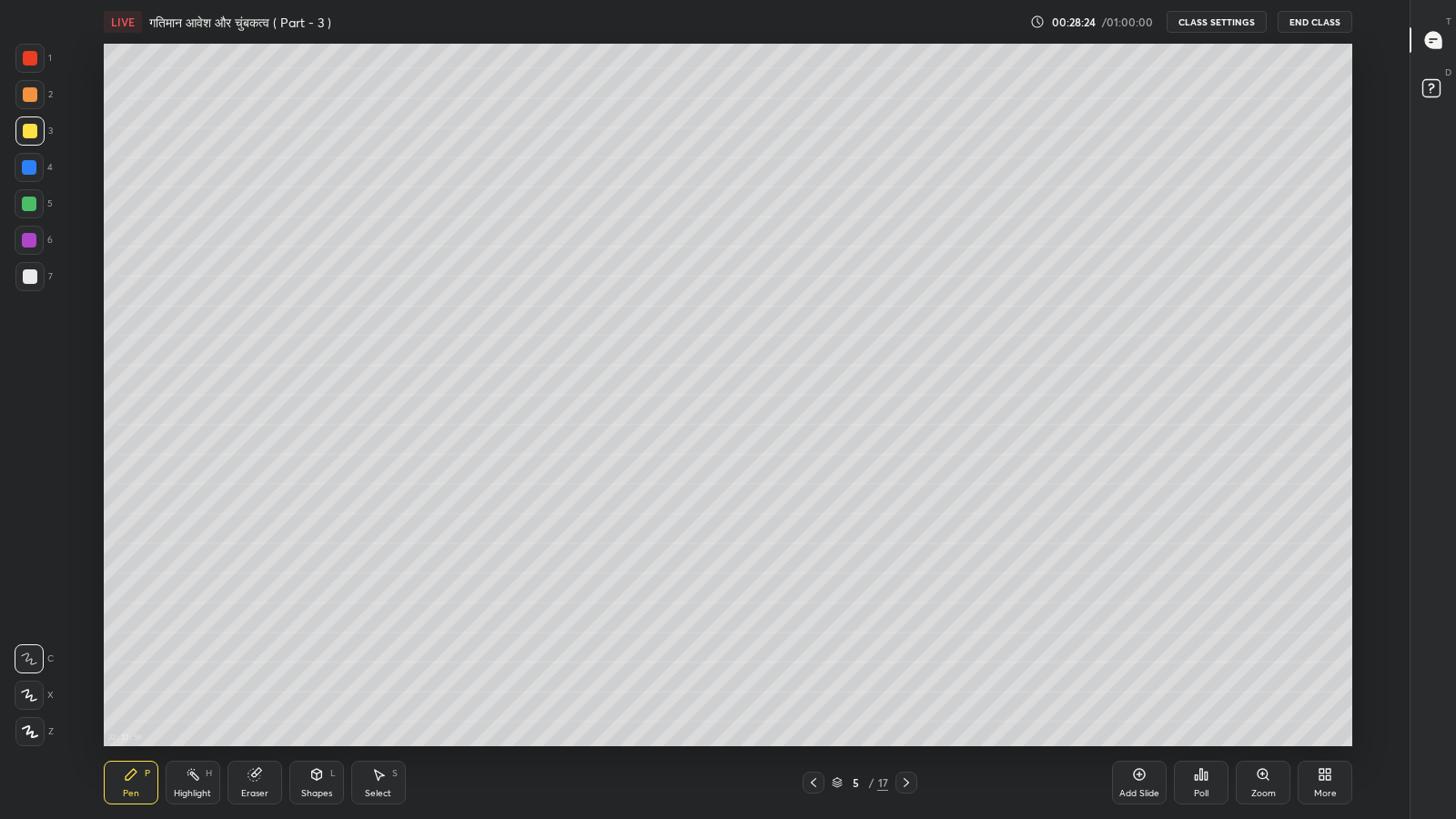
click at [906, 674] on div at bounding box center [906, 782] width 22 height 22
click at [810, 674] on icon at bounding box center [813, 782] width 15 height 15
click at [906, 674] on icon at bounding box center [906, 782] width 15 height 15
click at [29, 280] on div at bounding box center [30, 277] width 15 height 15
click at [23, 131] on div at bounding box center [30, 131] width 15 height 15
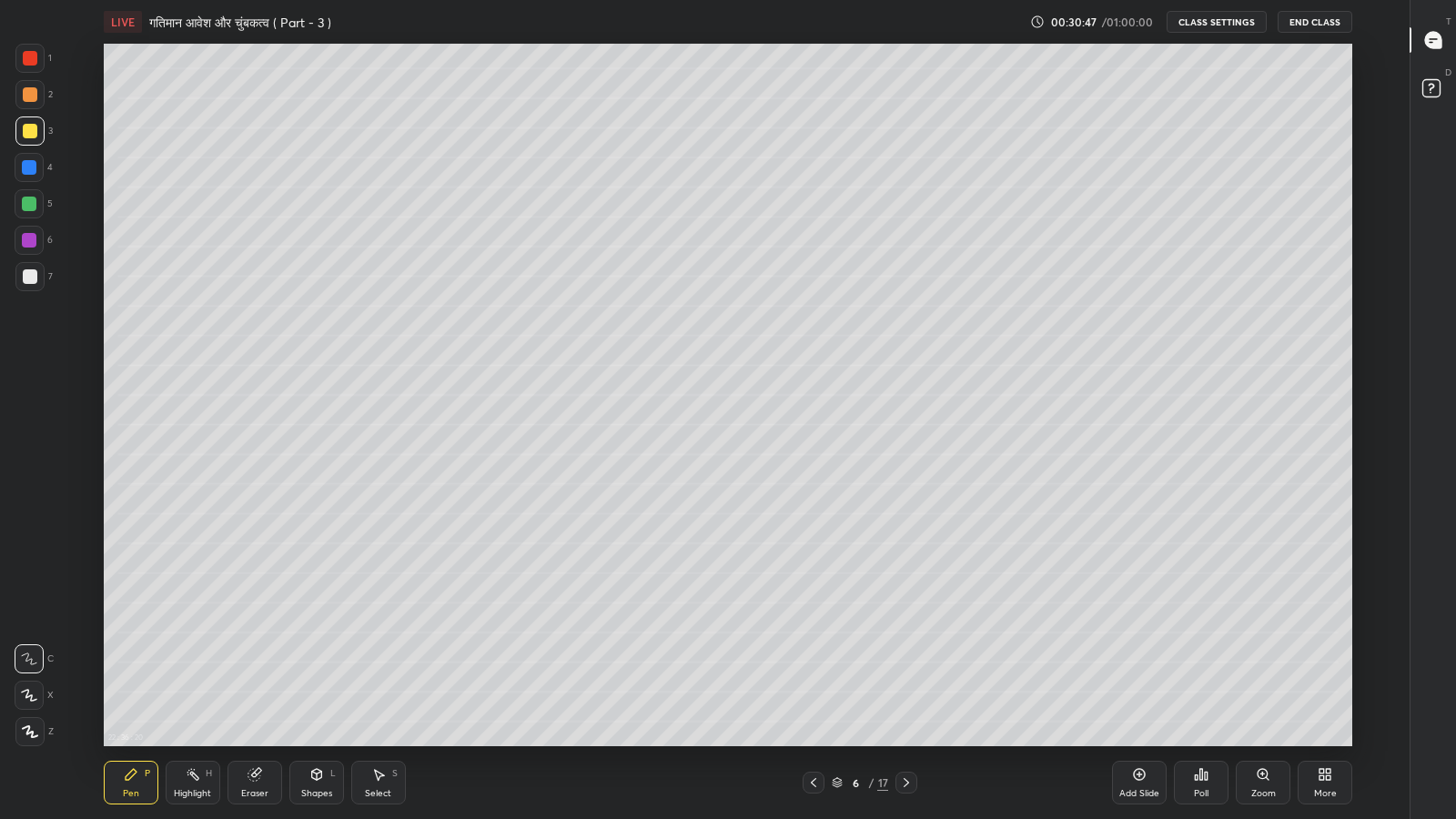
click at [265, 674] on div "Eraser" at bounding box center [254, 793] width 27 height 9
click at [146, 674] on div "Pen P" at bounding box center [131, 782] width 54 height 44
click at [1431, 42] on icon at bounding box center [1431, 42] width 3 height 0
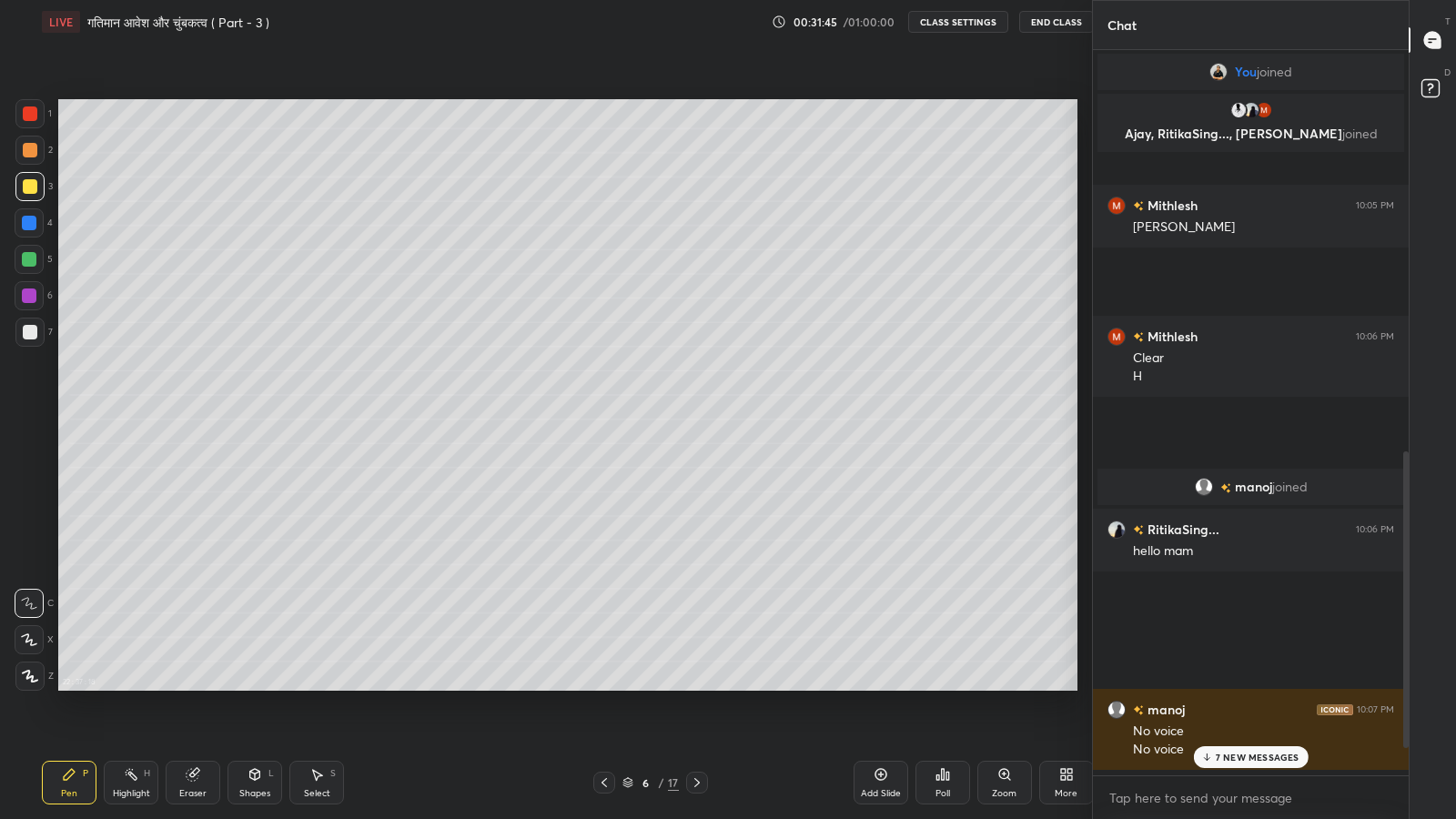
scroll to position [90308, 89977]
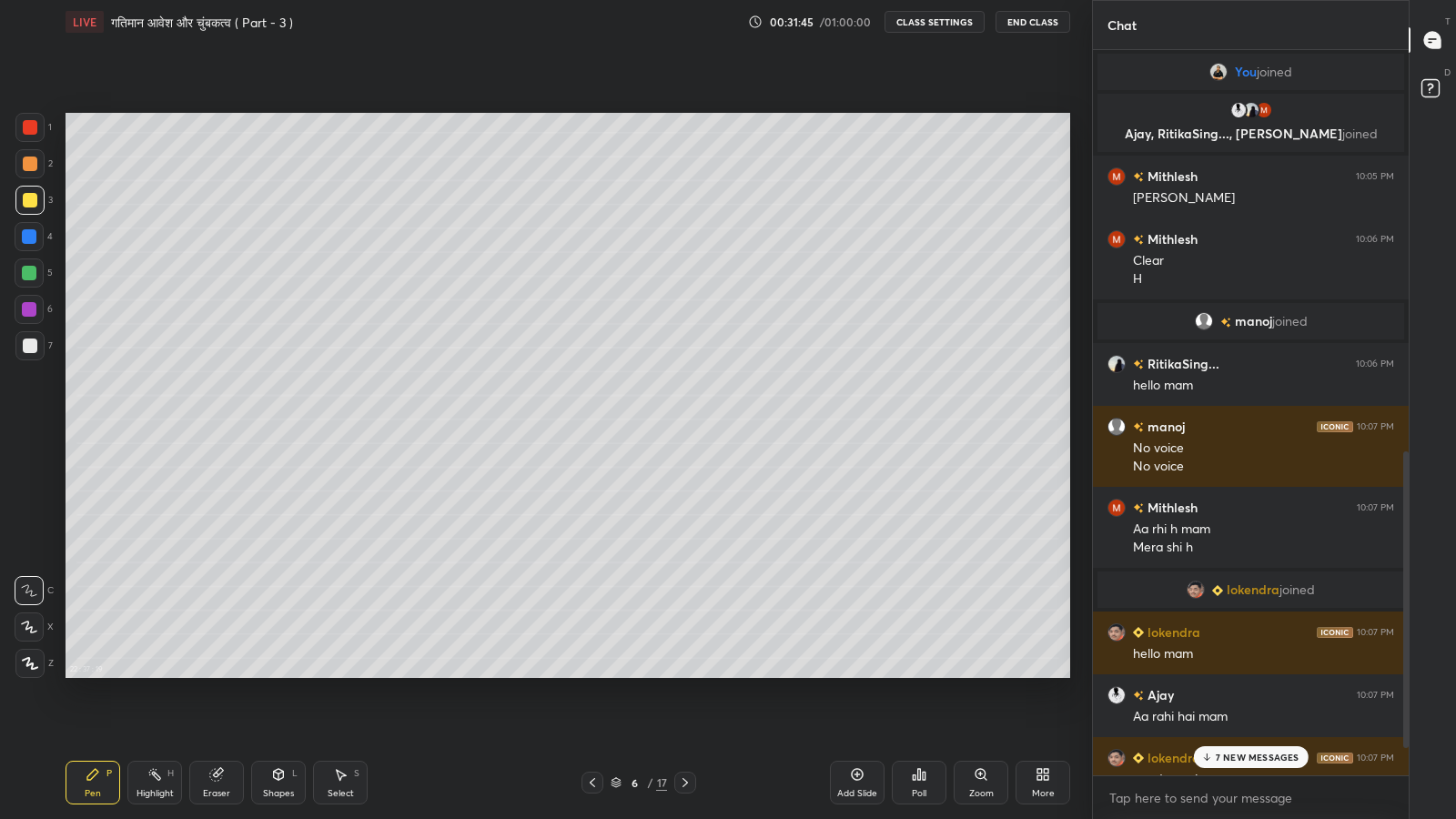
click at [1222, 674] on p "7 NEW MESSAGES" at bounding box center [1257, 756] width 84 height 11
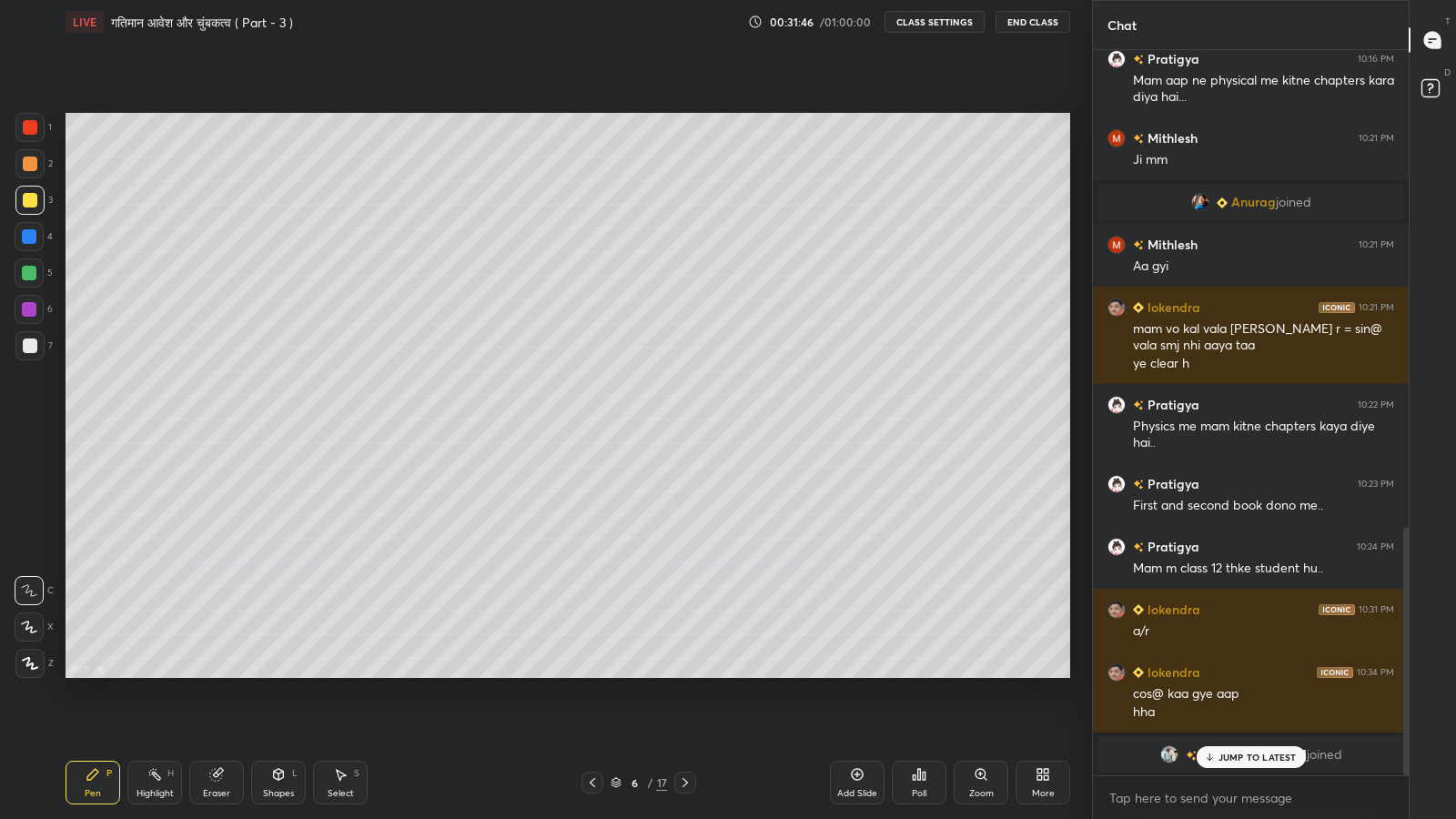
click at [1231, 674] on div "JUMP TO LATEST" at bounding box center [1250, 757] width 109 height 22
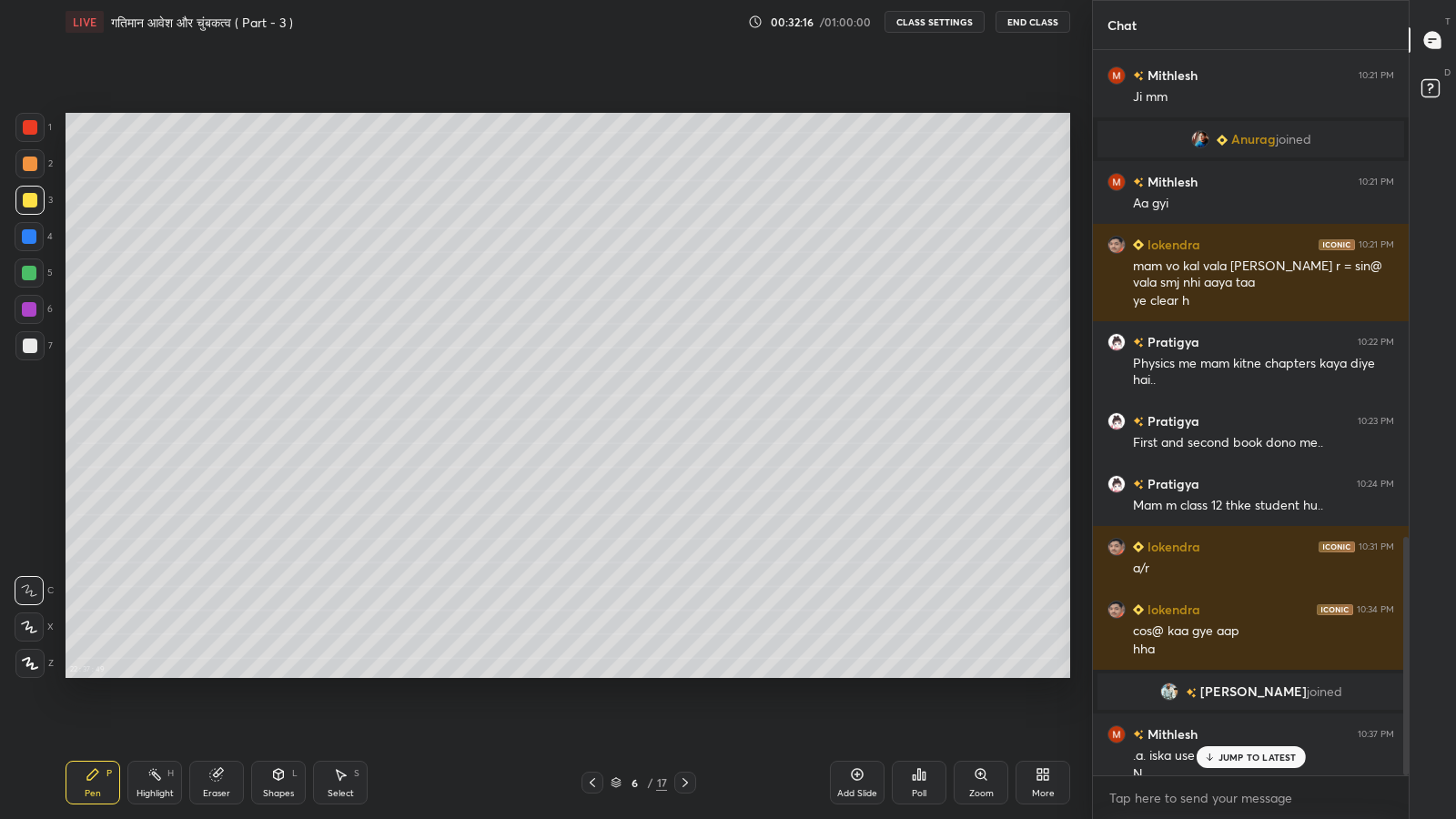
scroll to position [1478, 0]
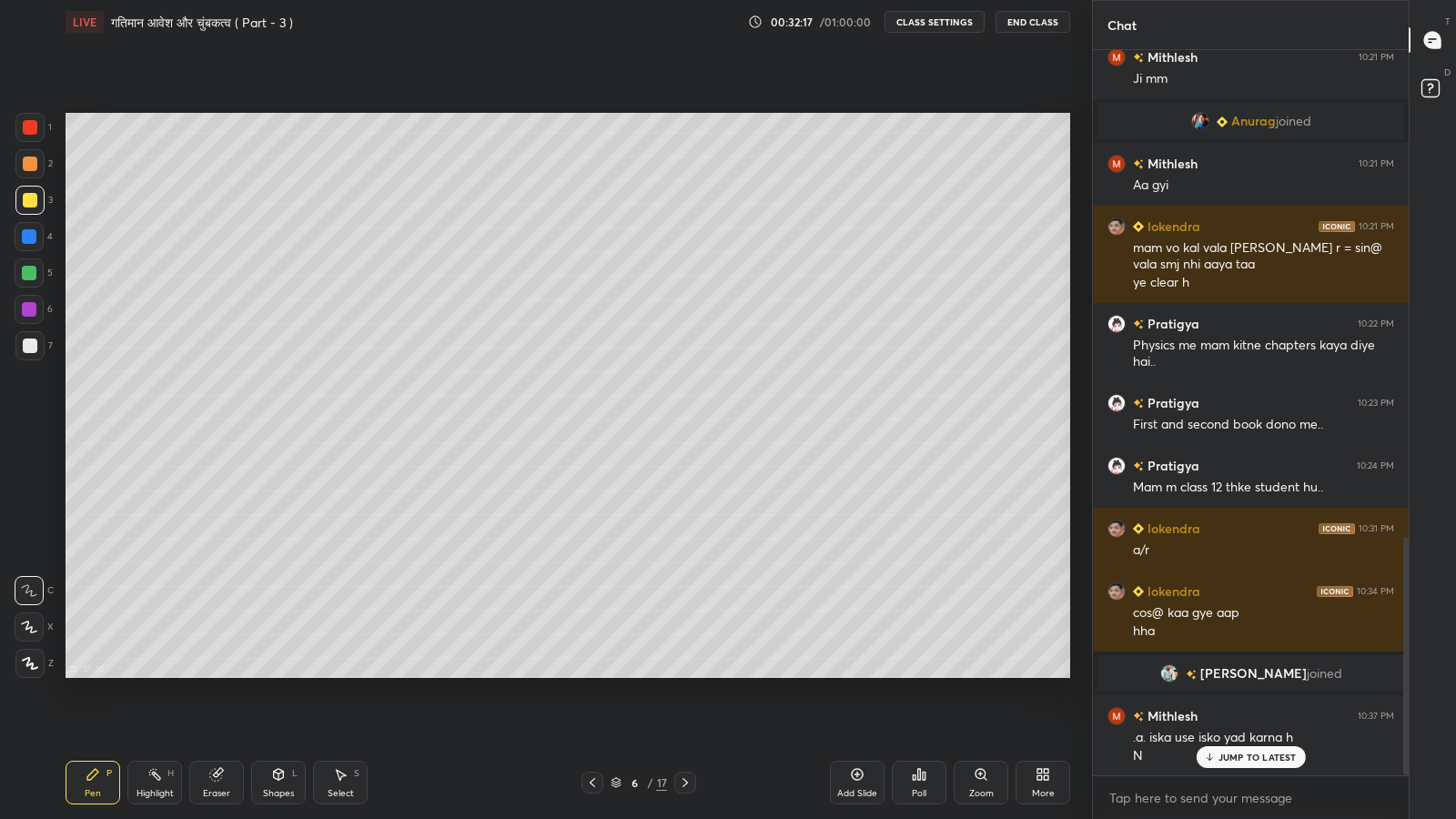
click at [1251, 674] on p "JUMP TO LATEST" at bounding box center [1257, 756] width 78 height 11
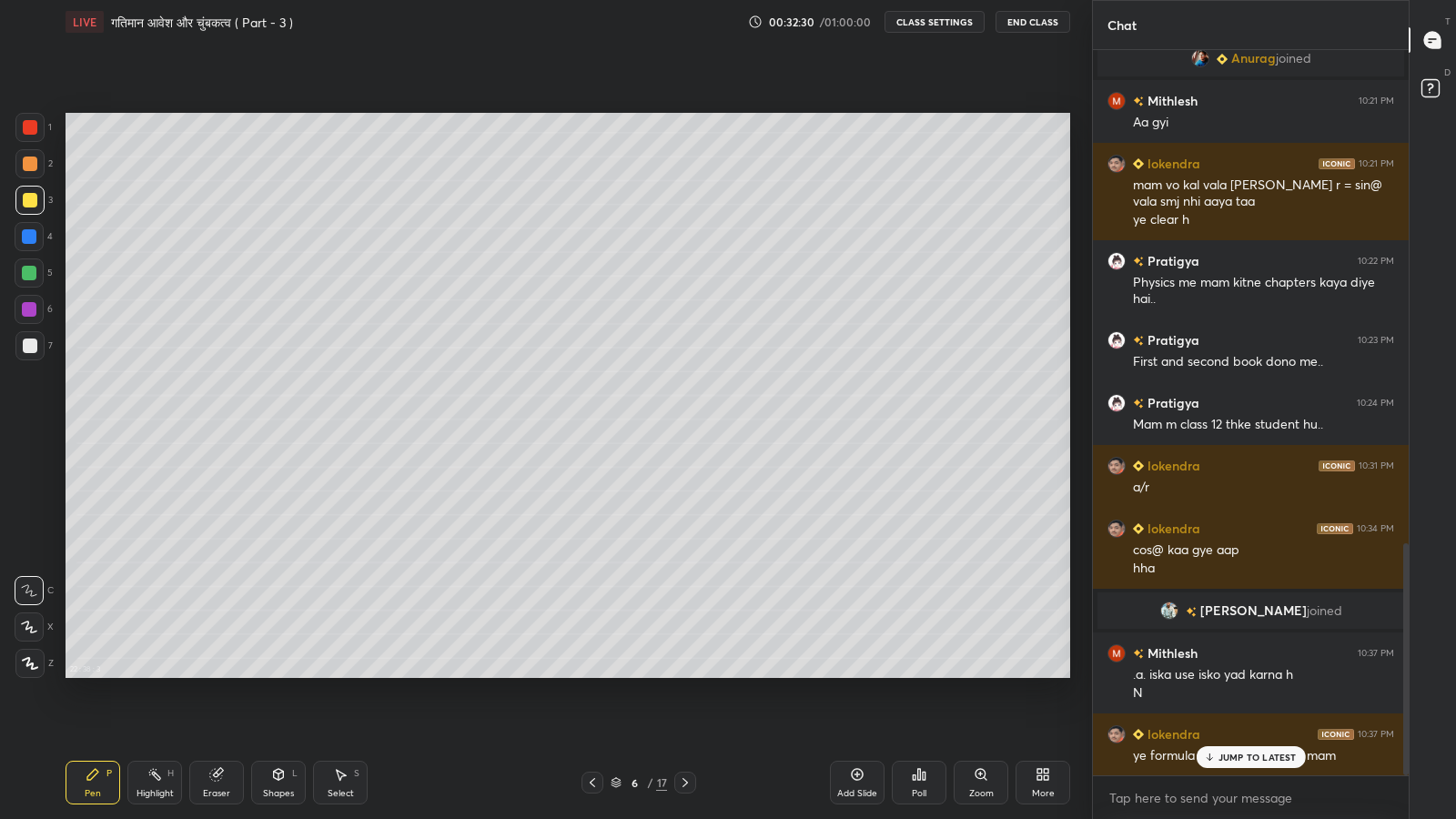
click at [1245, 674] on div "JUMP TO LATEST" at bounding box center [1250, 757] width 109 height 22
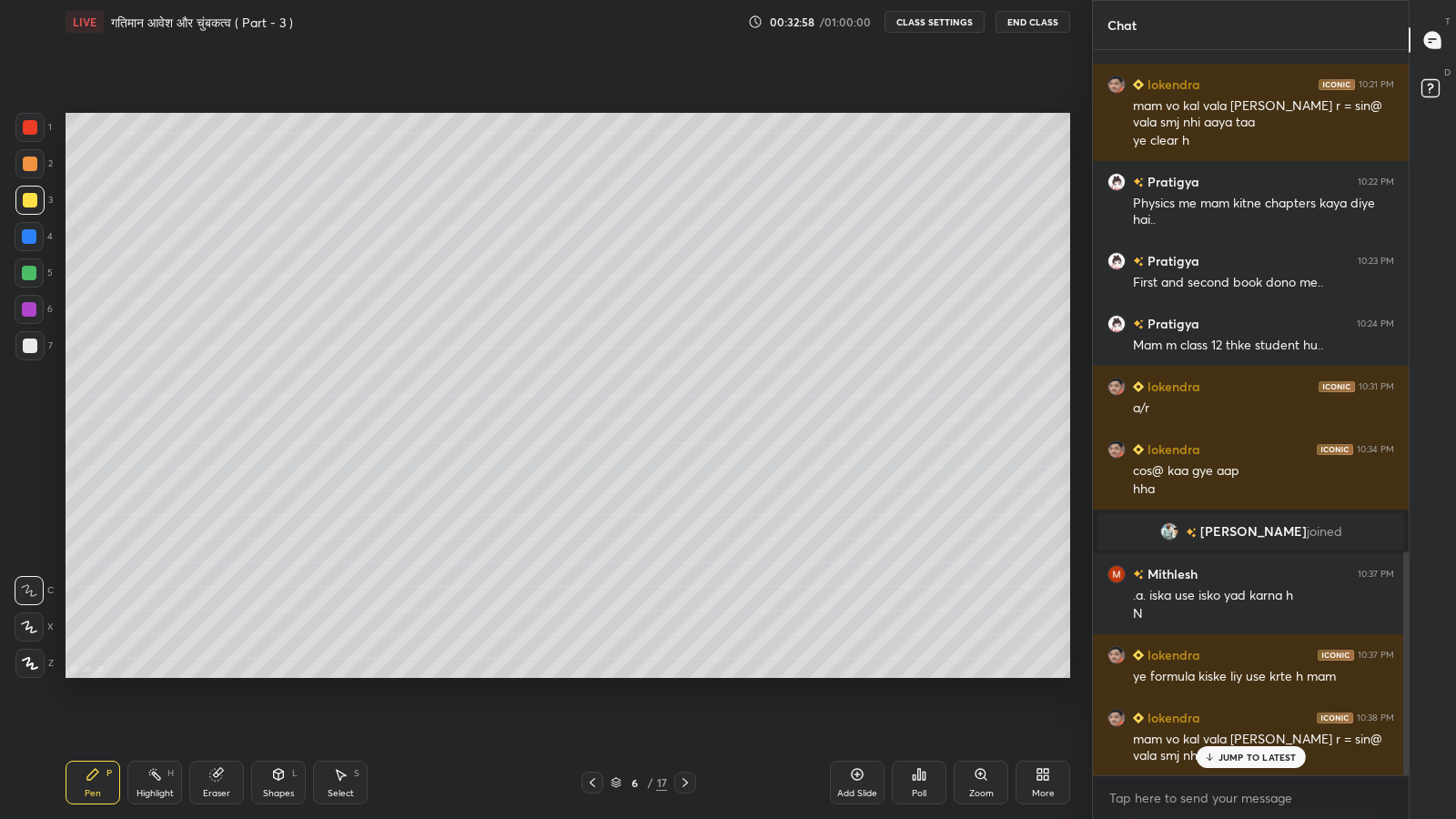
scroll to position [1682, 0]
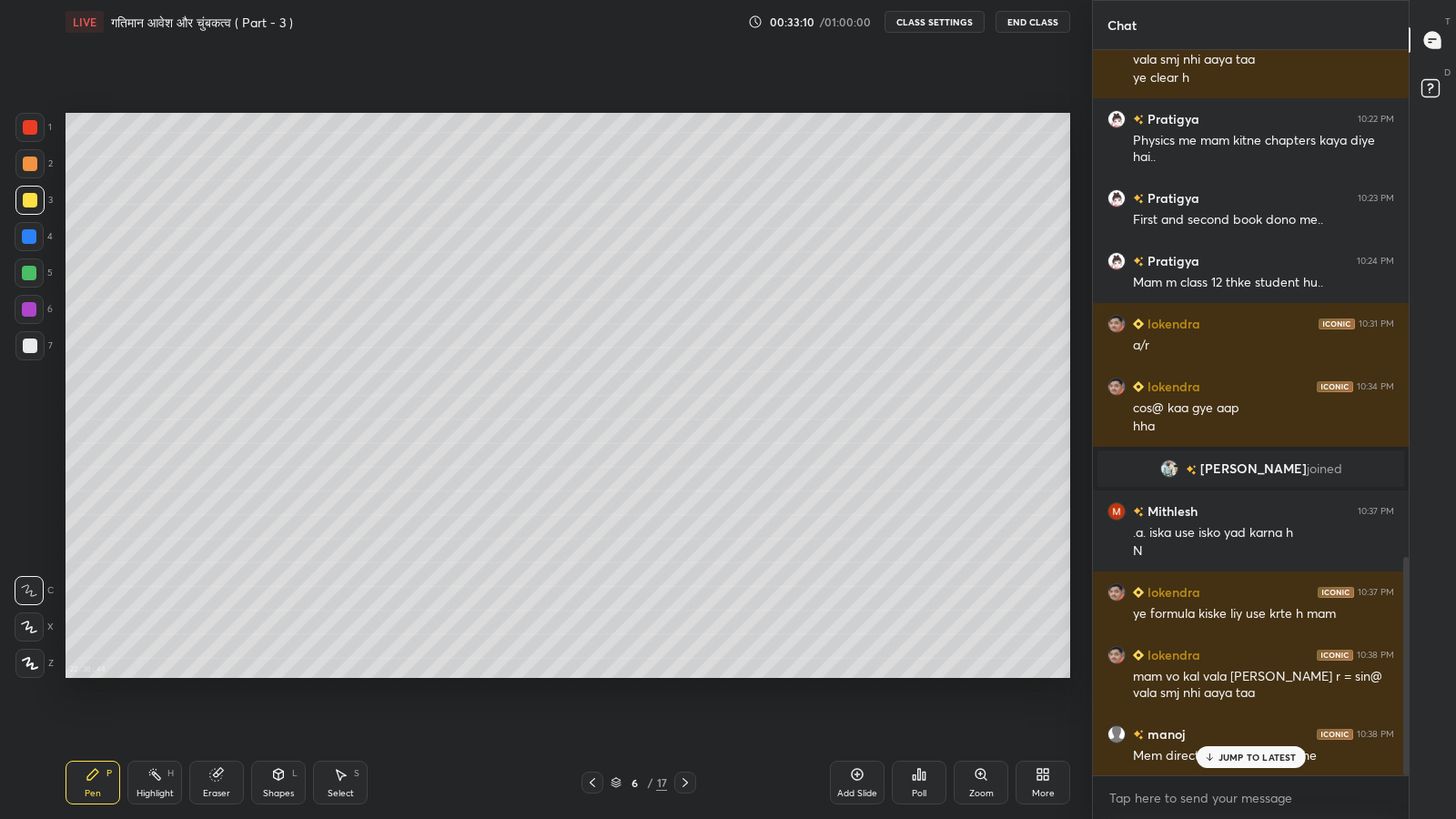
click at [1241, 674] on p "JUMP TO LATEST" at bounding box center [1257, 756] width 78 height 11
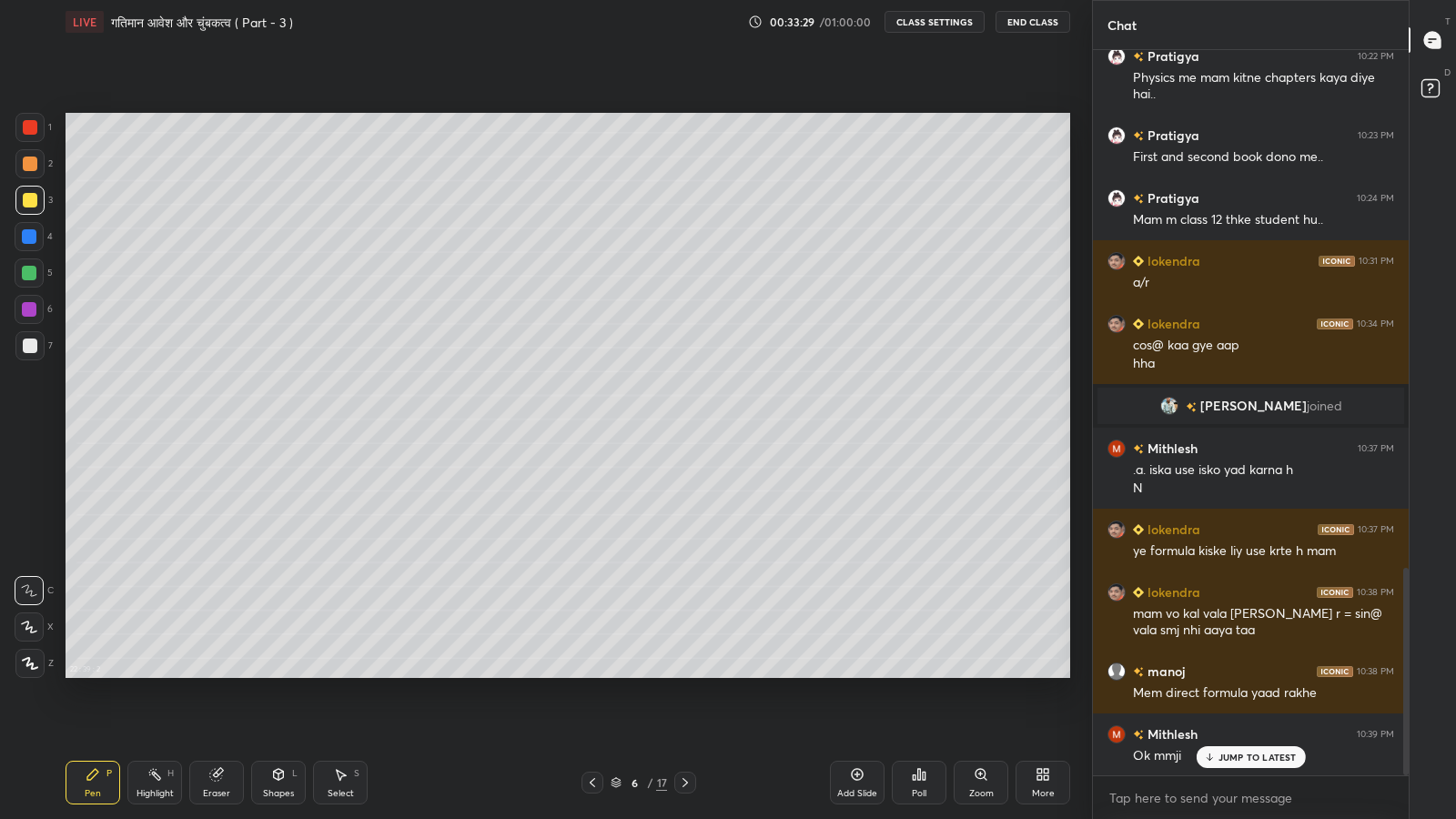
scroll to position [1808, 0]
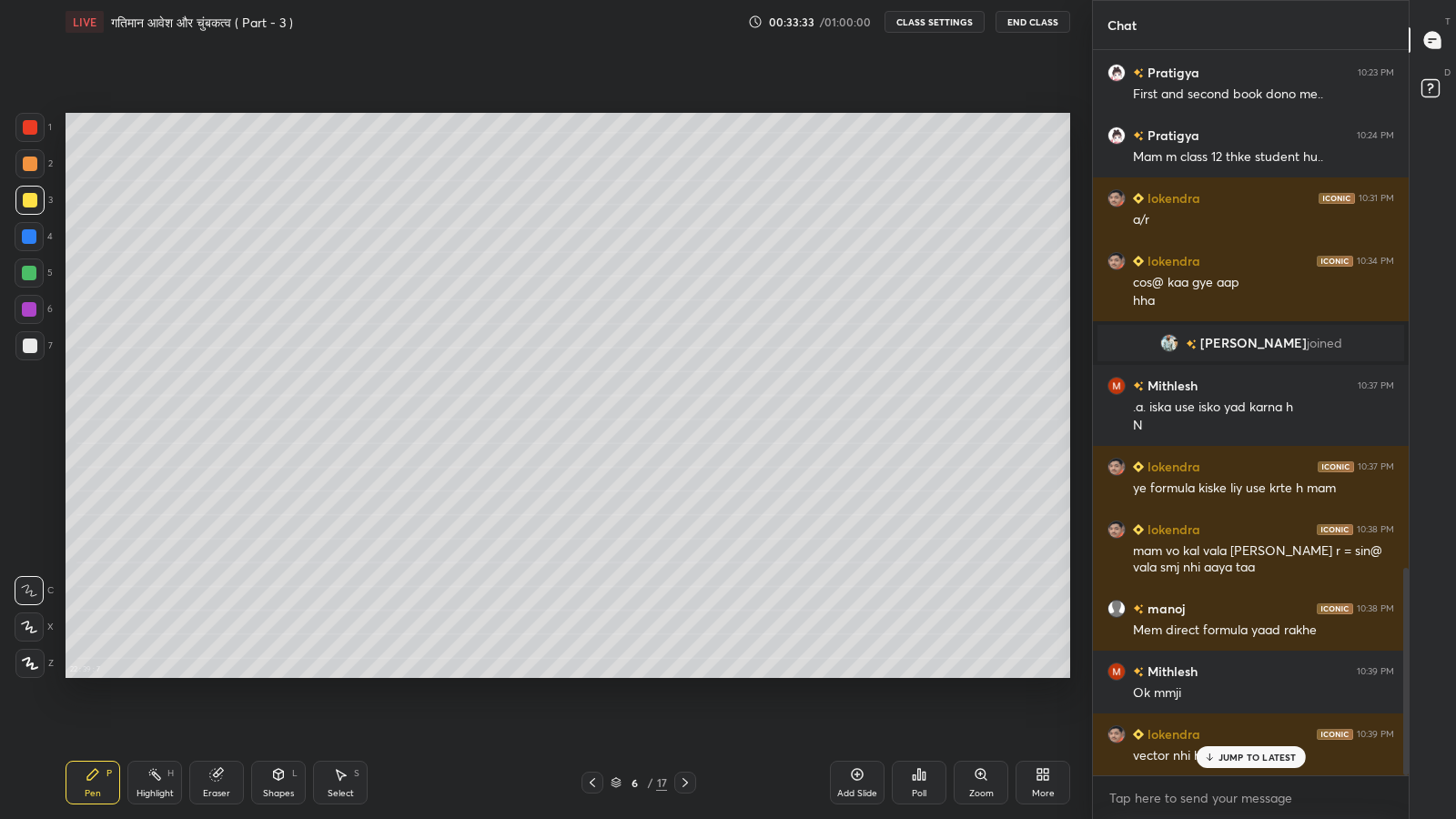
click at [1239, 674] on div "JUMP TO LATEST" at bounding box center [1250, 757] width 109 height 22
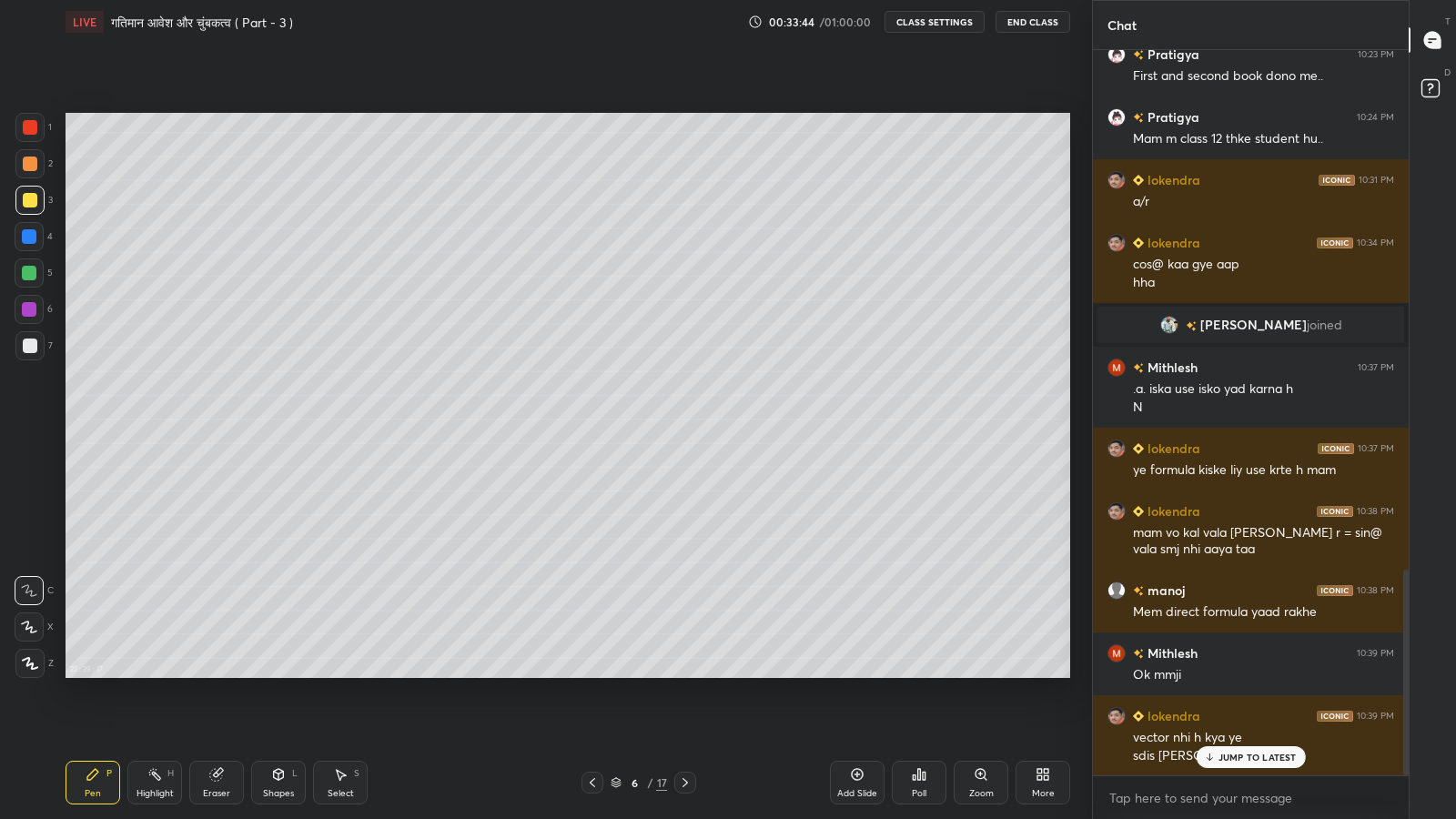
click at [1228, 674] on p "JUMP TO LATEST" at bounding box center [1257, 756] width 78 height 11
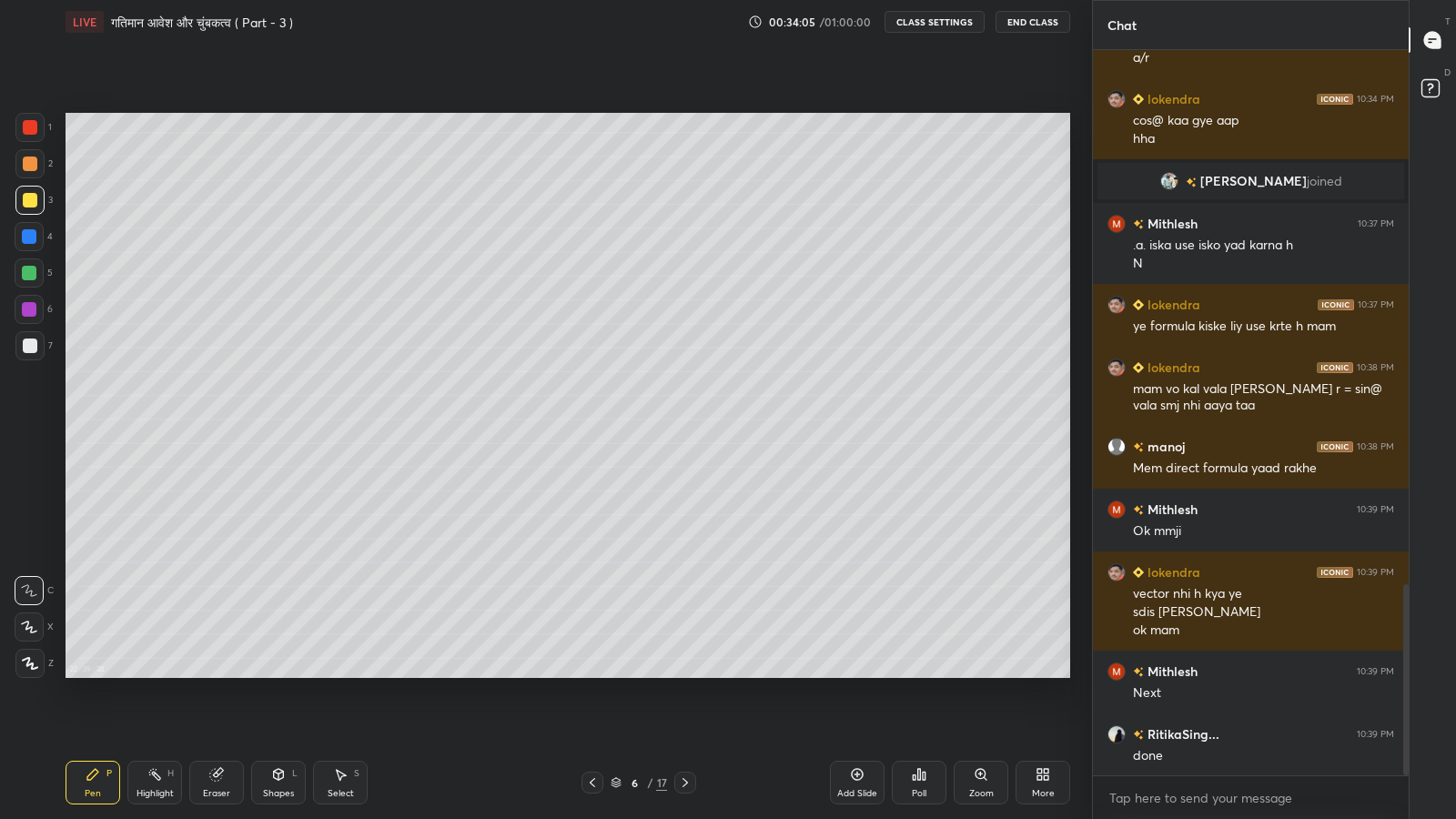
scroll to position [2034, 0]
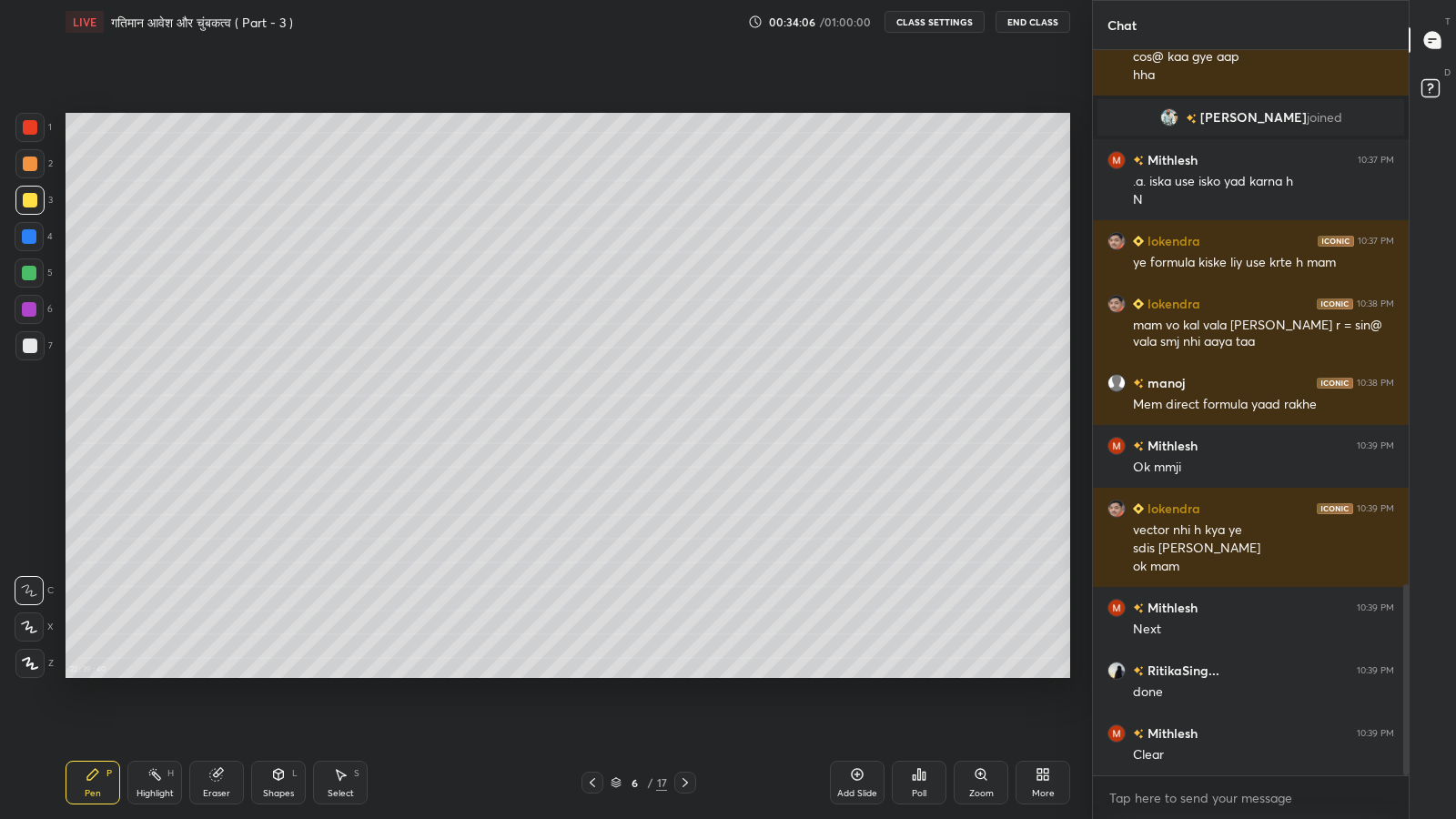
click at [592, 674] on icon at bounding box center [592, 782] width 15 height 15
click at [612, 674] on icon at bounding box center [616, 782] width 11 height 11
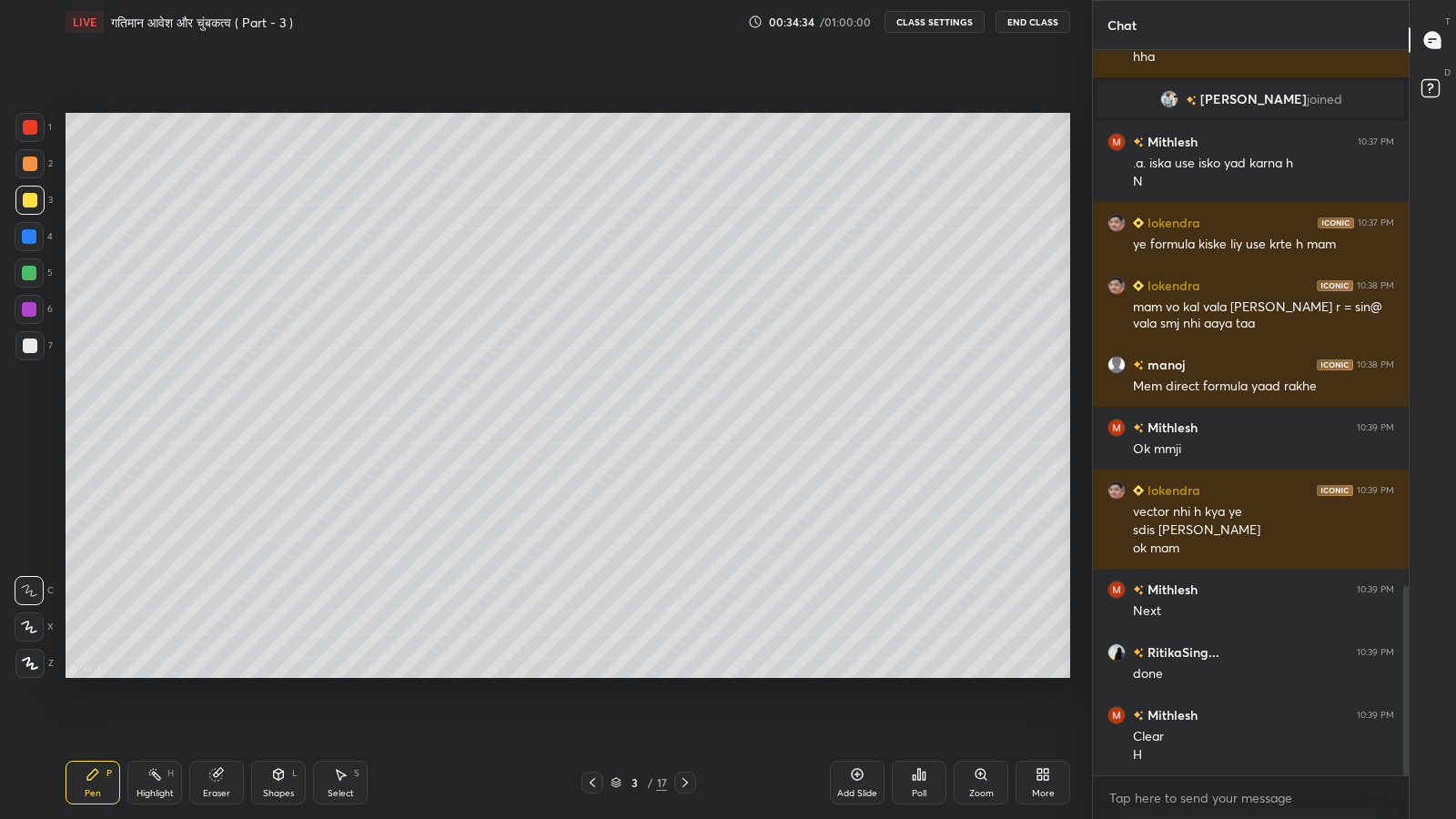
scroll to position [2095, 0]
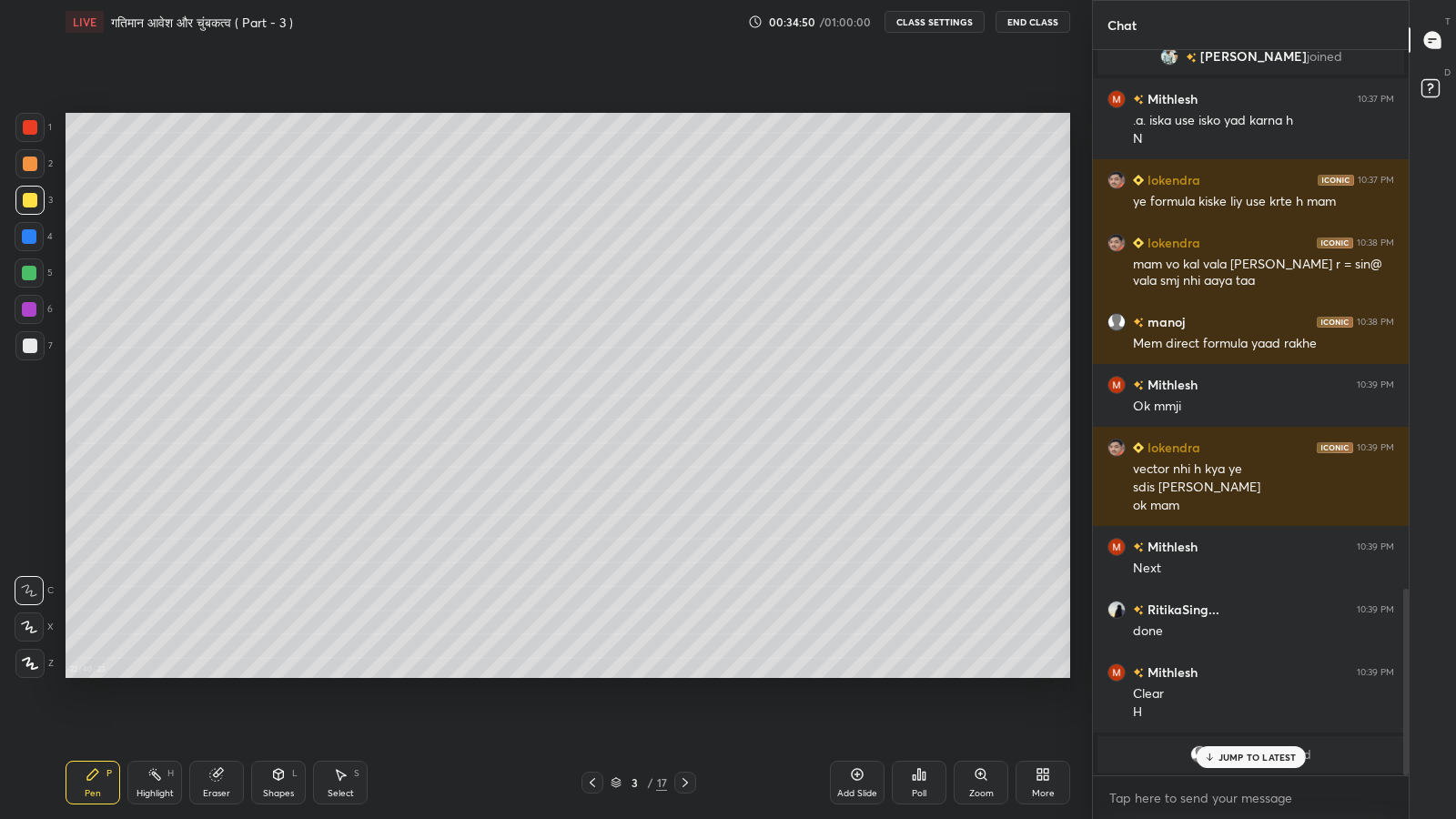
click at [1233, 674] on p "JUMP TO LATEST" at bounding box center [1257, 756] width 78 height 11
click at [687, 674] on icon at bounding box center [684, 782] width 15 height 15
click at [684, 674] on icon at bounding box center [684, 782] width 15 height 15
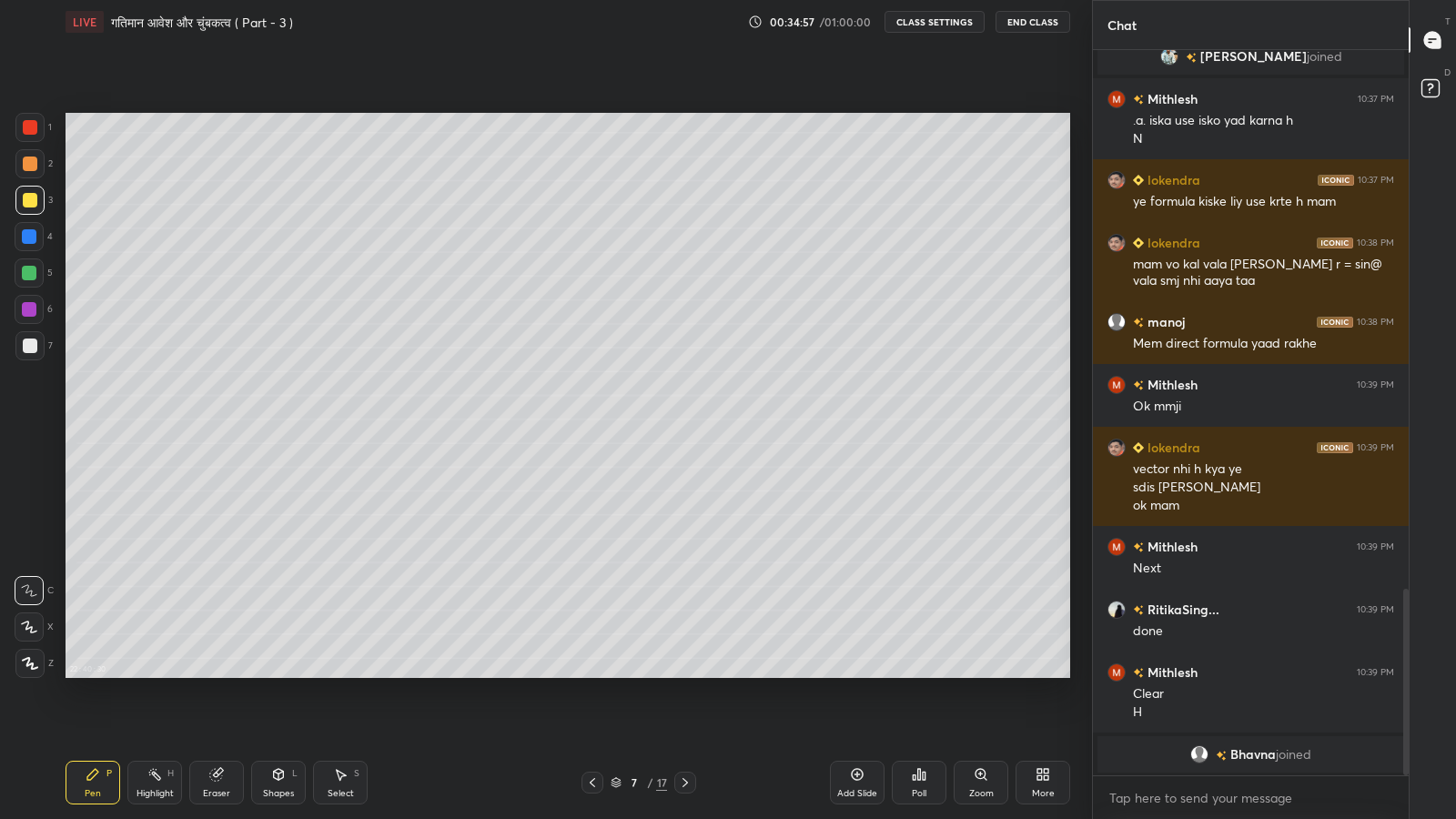
click at [684, 674] on icon at bounding box center [684, 782] width 15 height 15
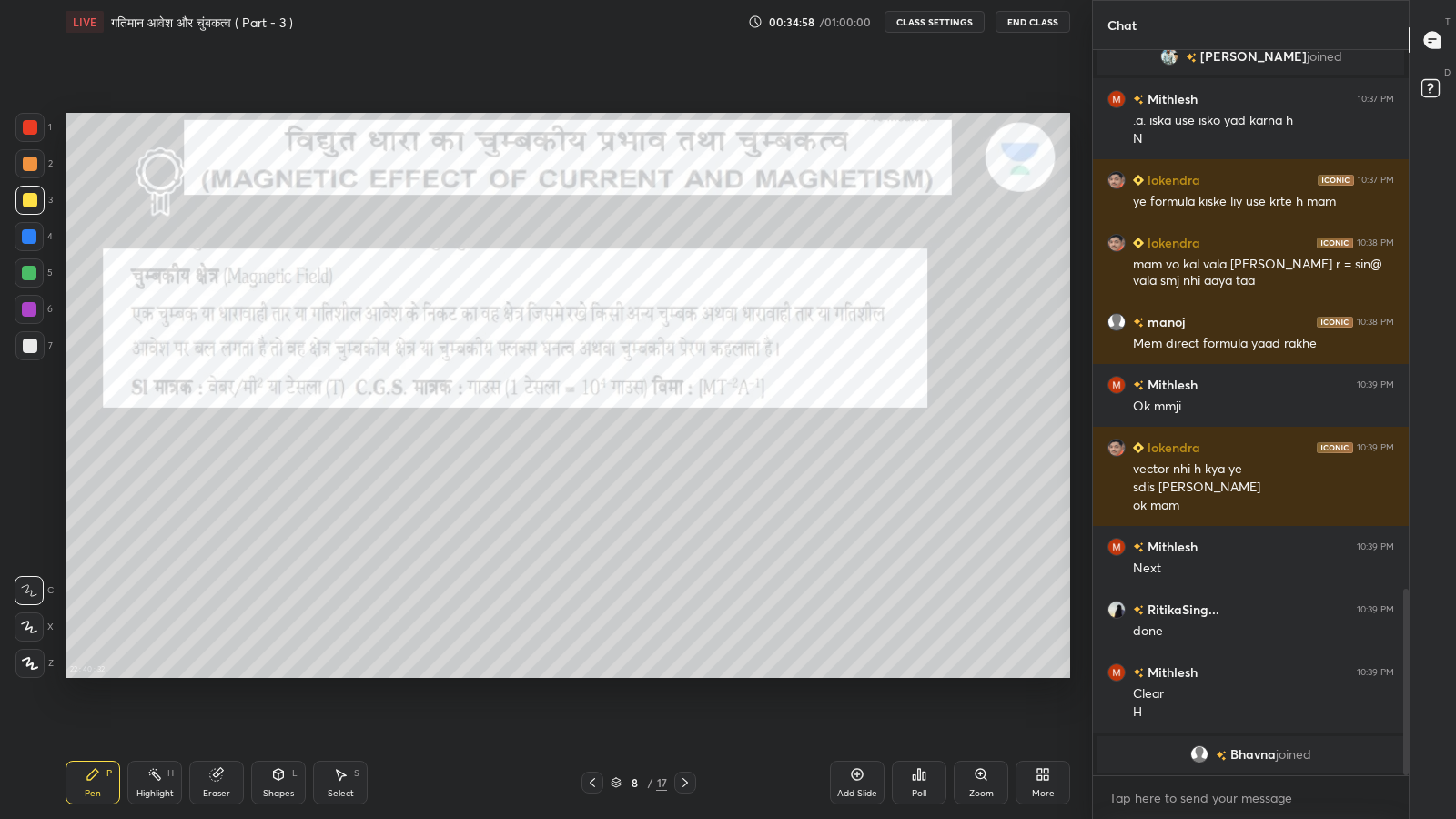
click at [684, 674] on icon at bounding box center [684, 782] width 15 height 15
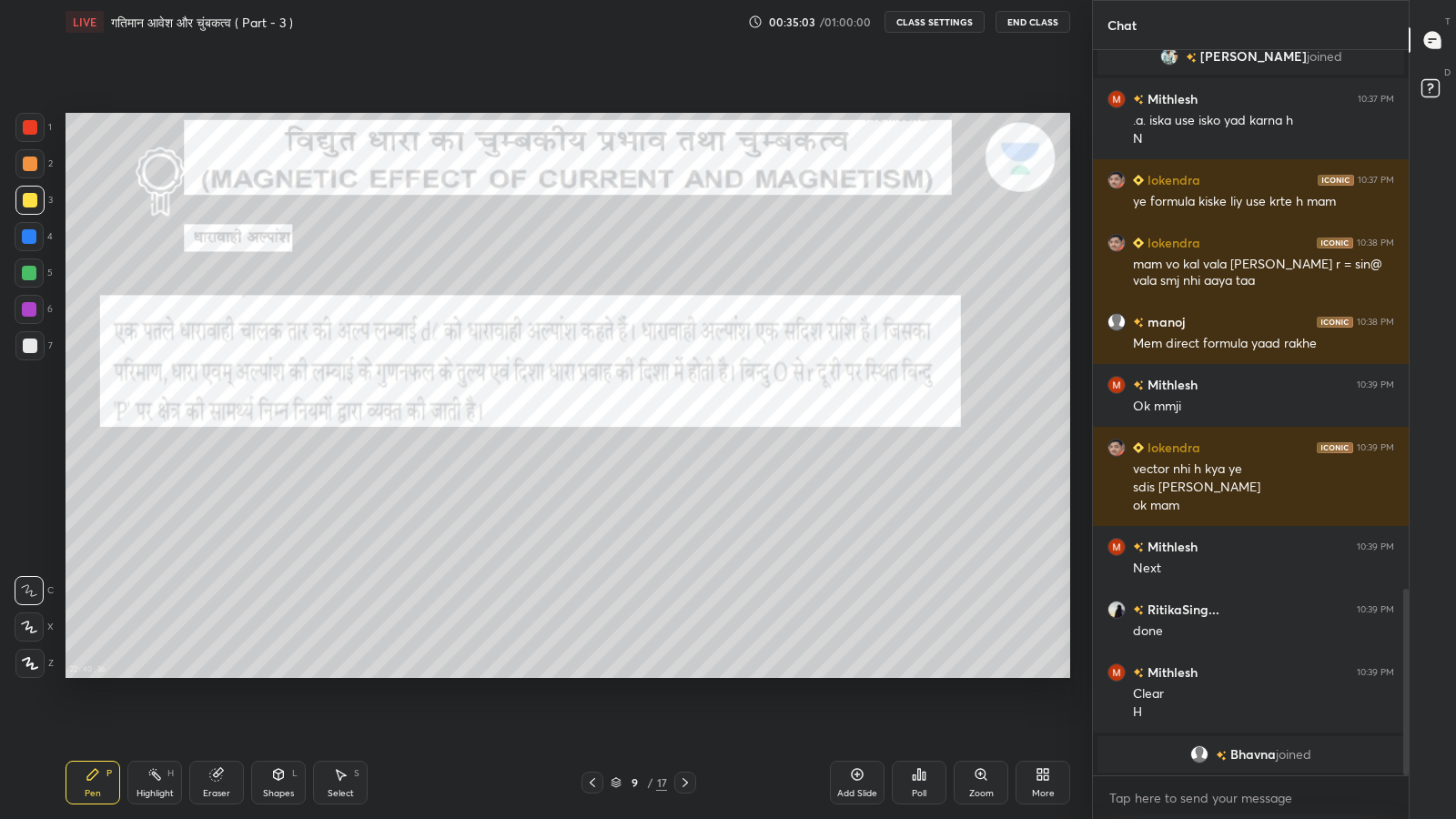
click at [592, 674] on icon at bounding box center [592, 782] width 15 height 15
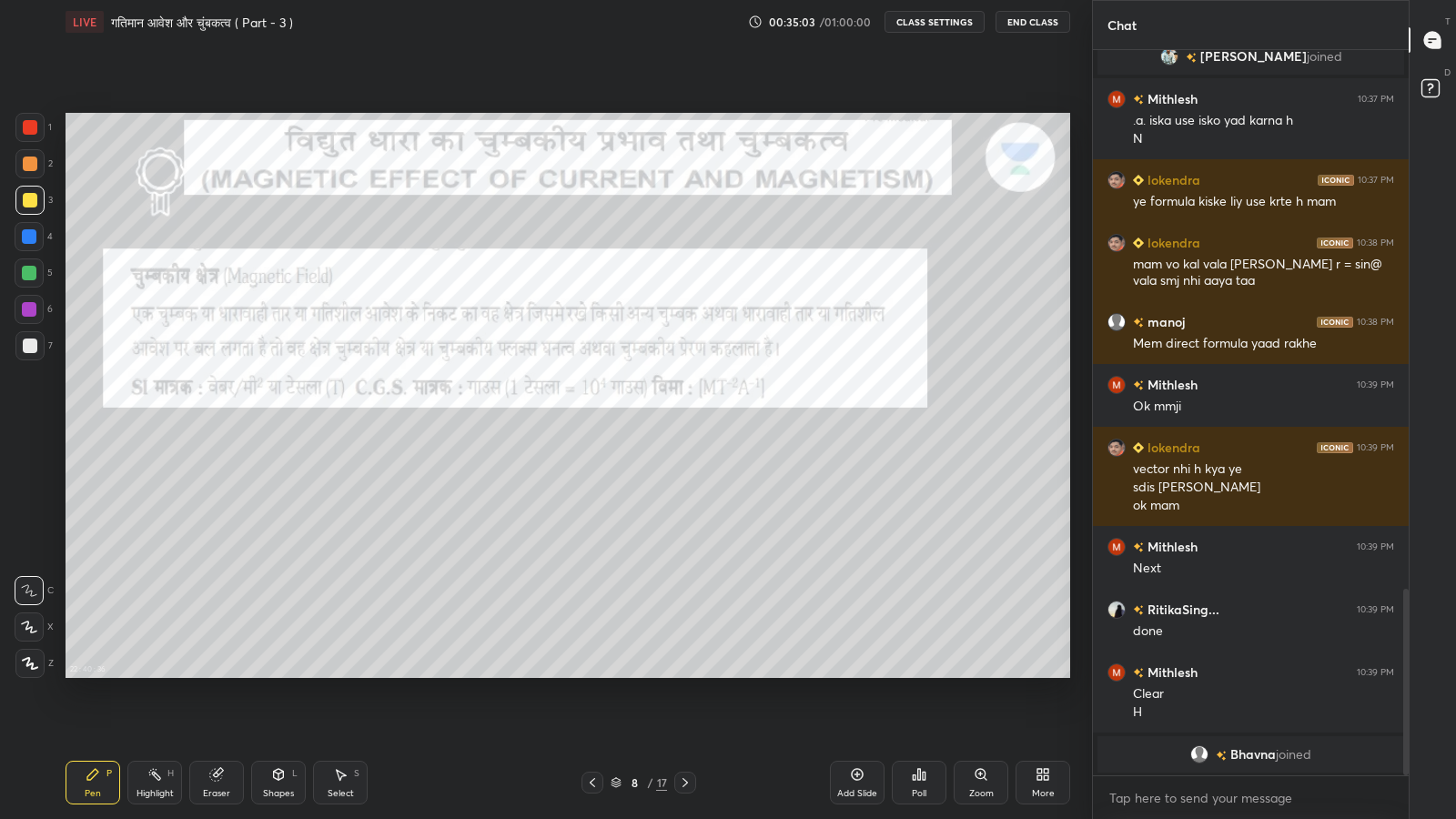
click at [592, 674] on icon at bounding box center [592, 782] width 15 height 15
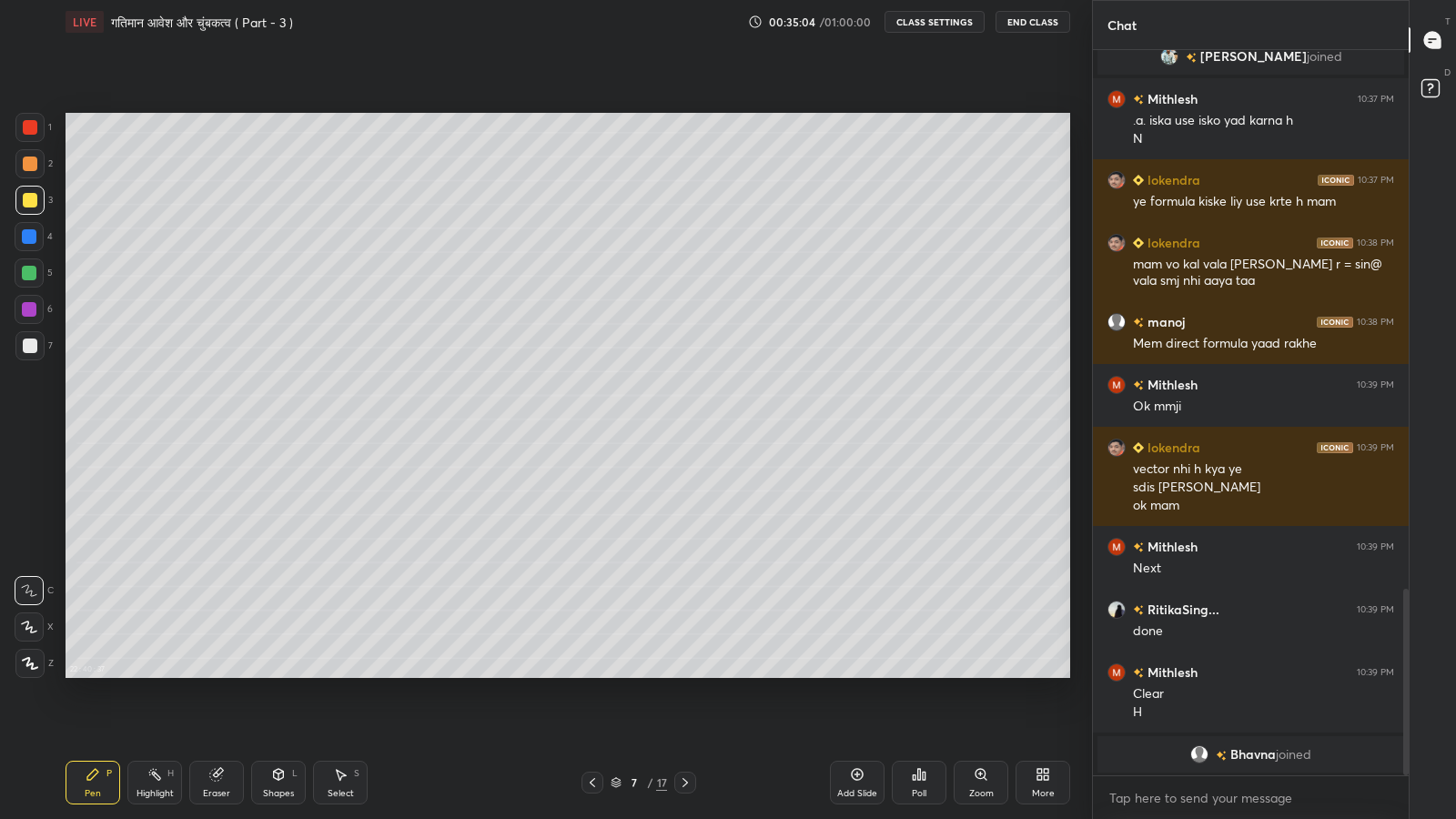
click at [592, 674] on icon at bounding box center [592, 782] width 15 height 15
click at [589, 674] on icon at bounding box center [592, 782] width 15 height 15
click at [592, 674] on icon at bounding box center [592, 782] width 15 height 15
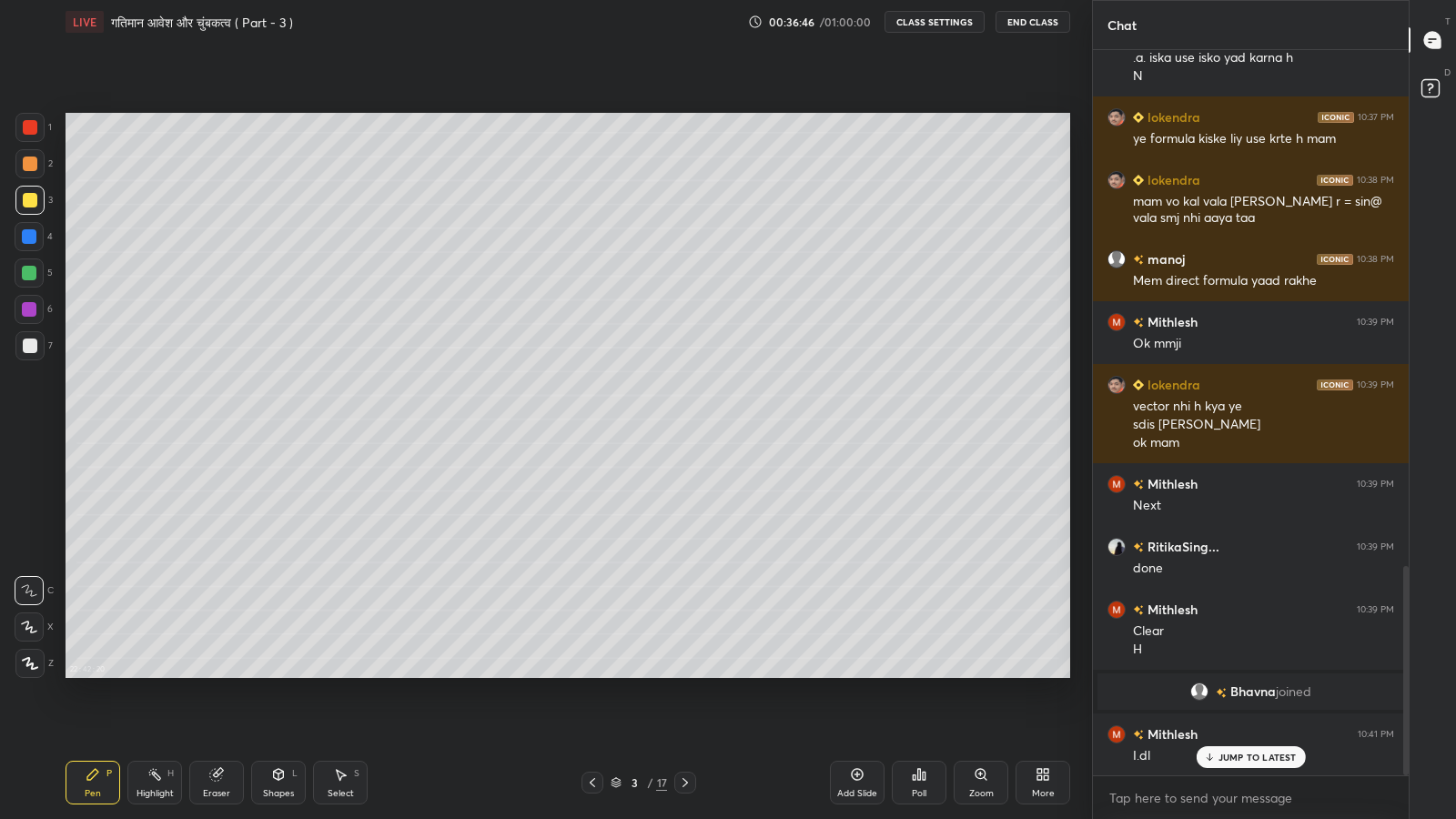
scroll to position [1791, 0]
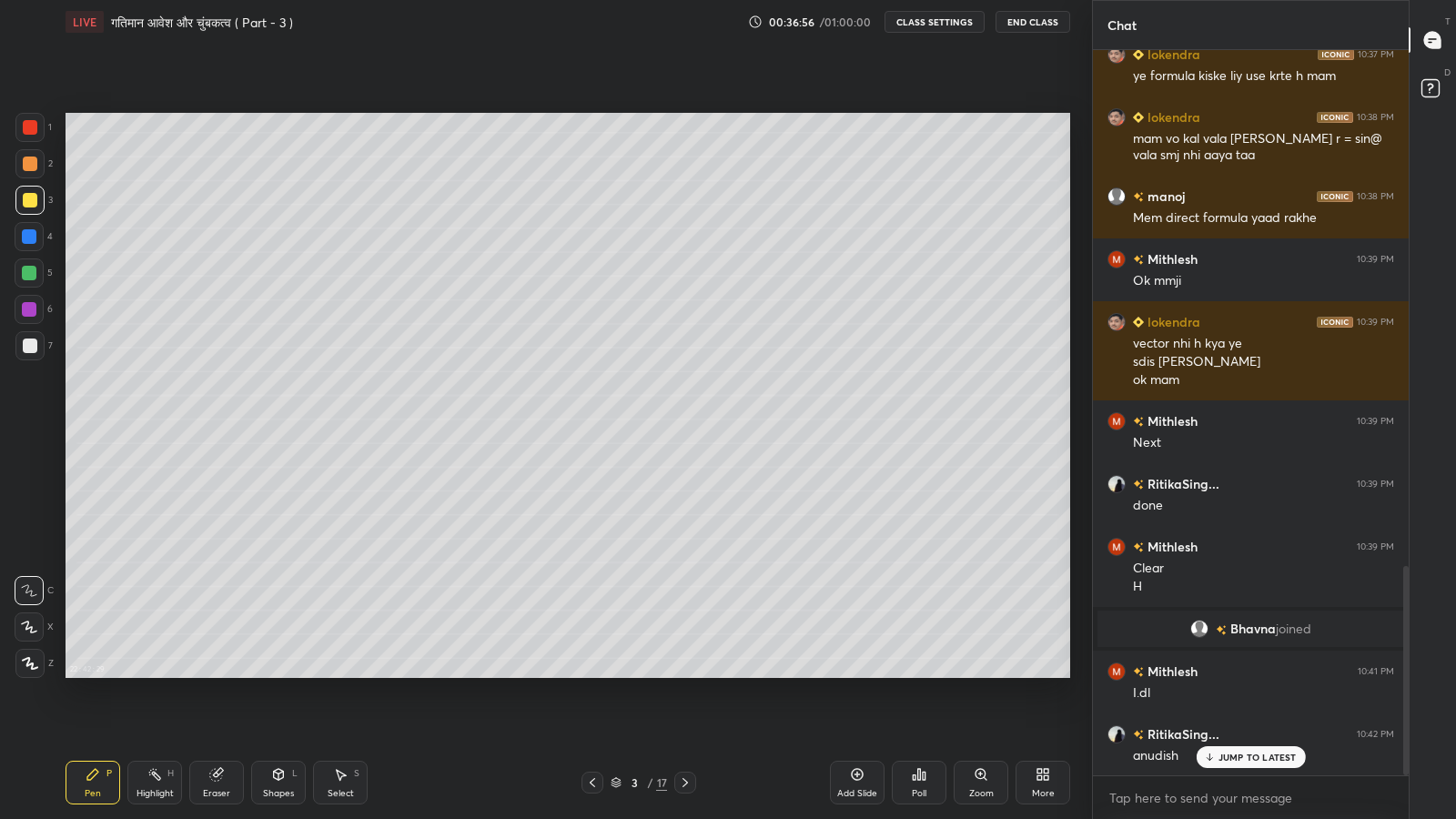
click at [1242, 674] on div "JUMP TO LATEST" at bounding box center [1250, 757] width 109 height 22
click at [689, 674] on icon at bounding box center [684, 782] width 15 height 15
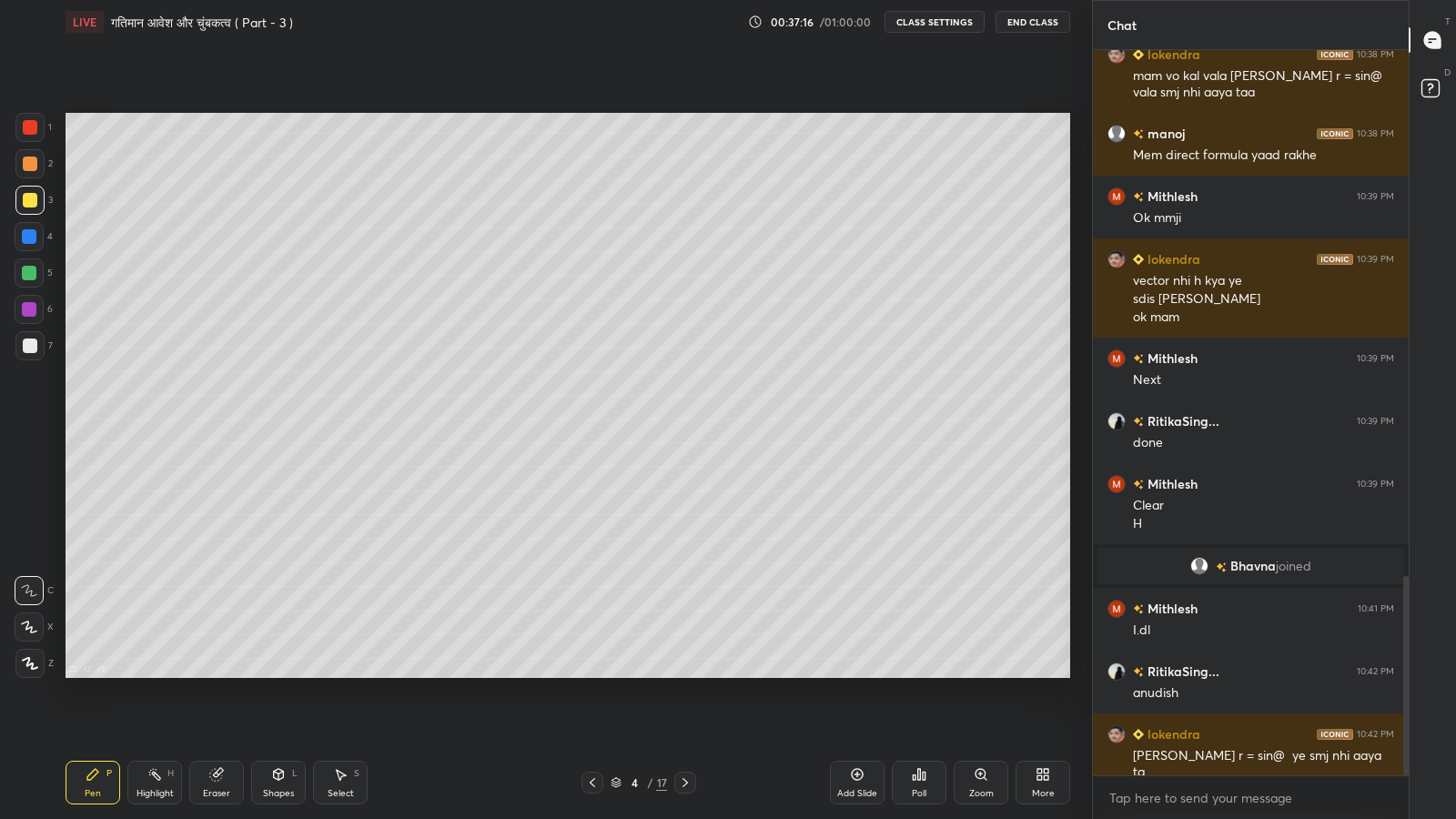
scroll to position [1917, 0]
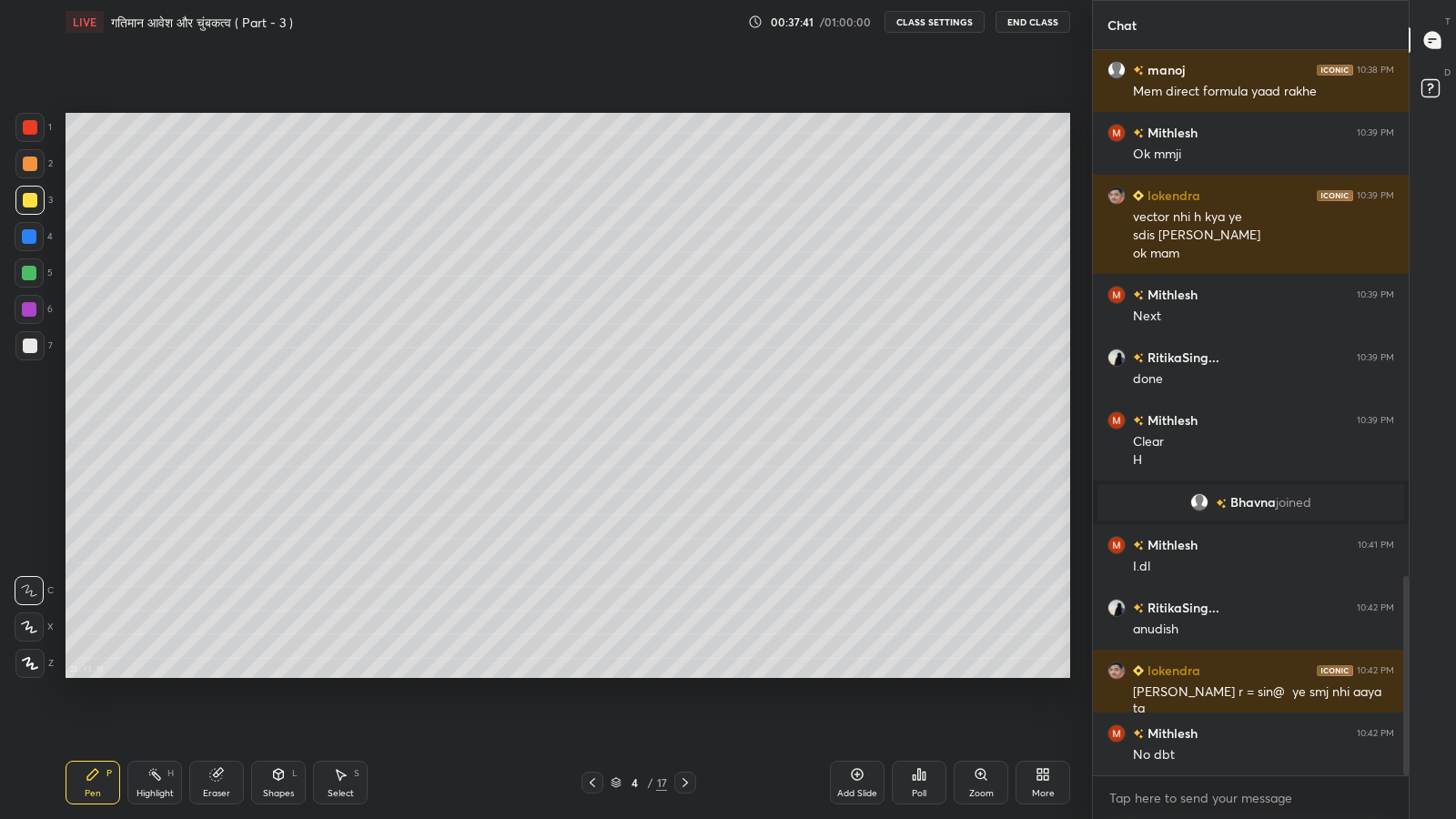
click at [684, 674] on icon at bounding box center [684, 782] width 15 height 15
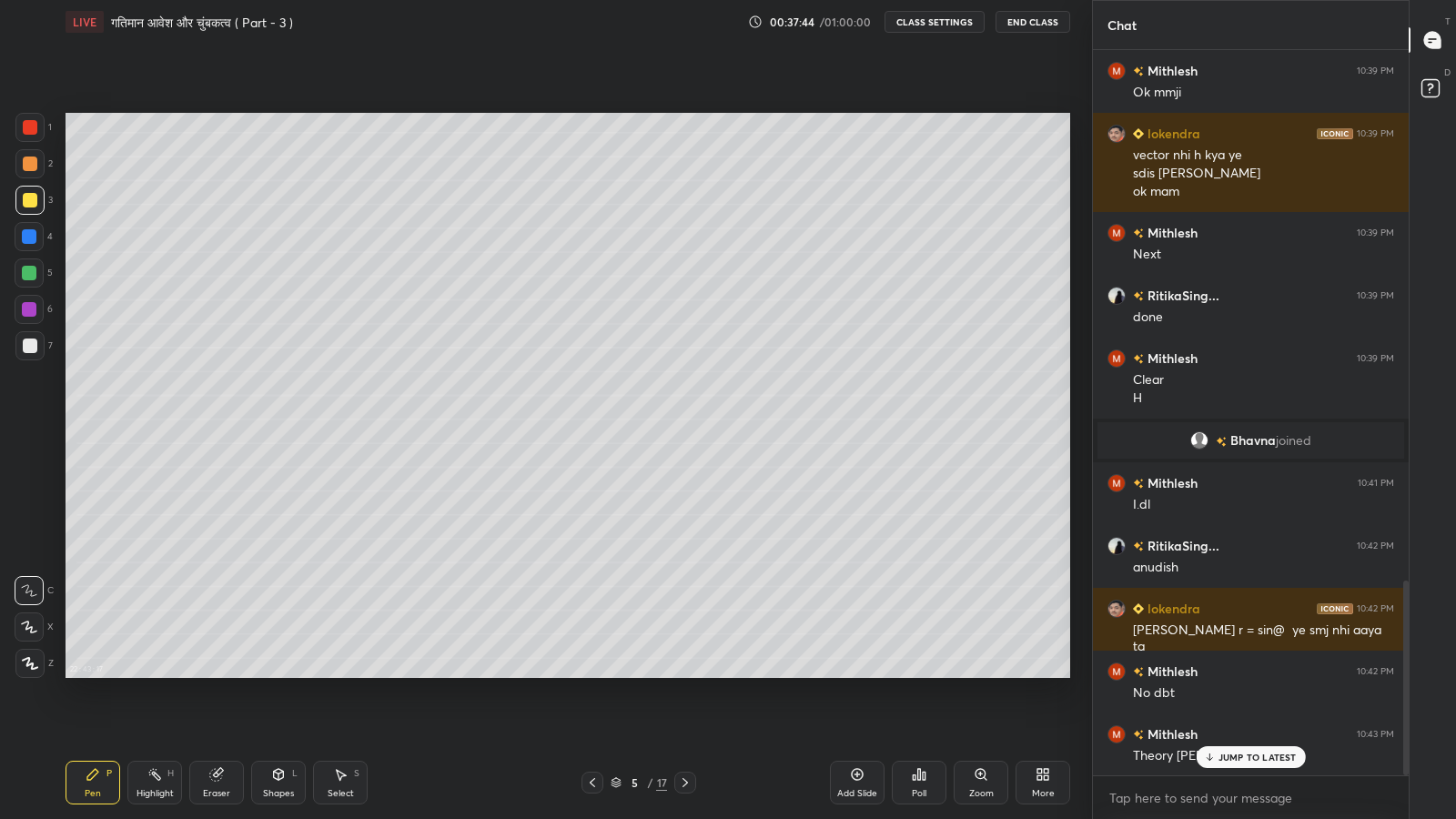
click at [1241, 674] on p "JUMP TO LATEST" at bounding box center [1257, 756] width 78 height 11
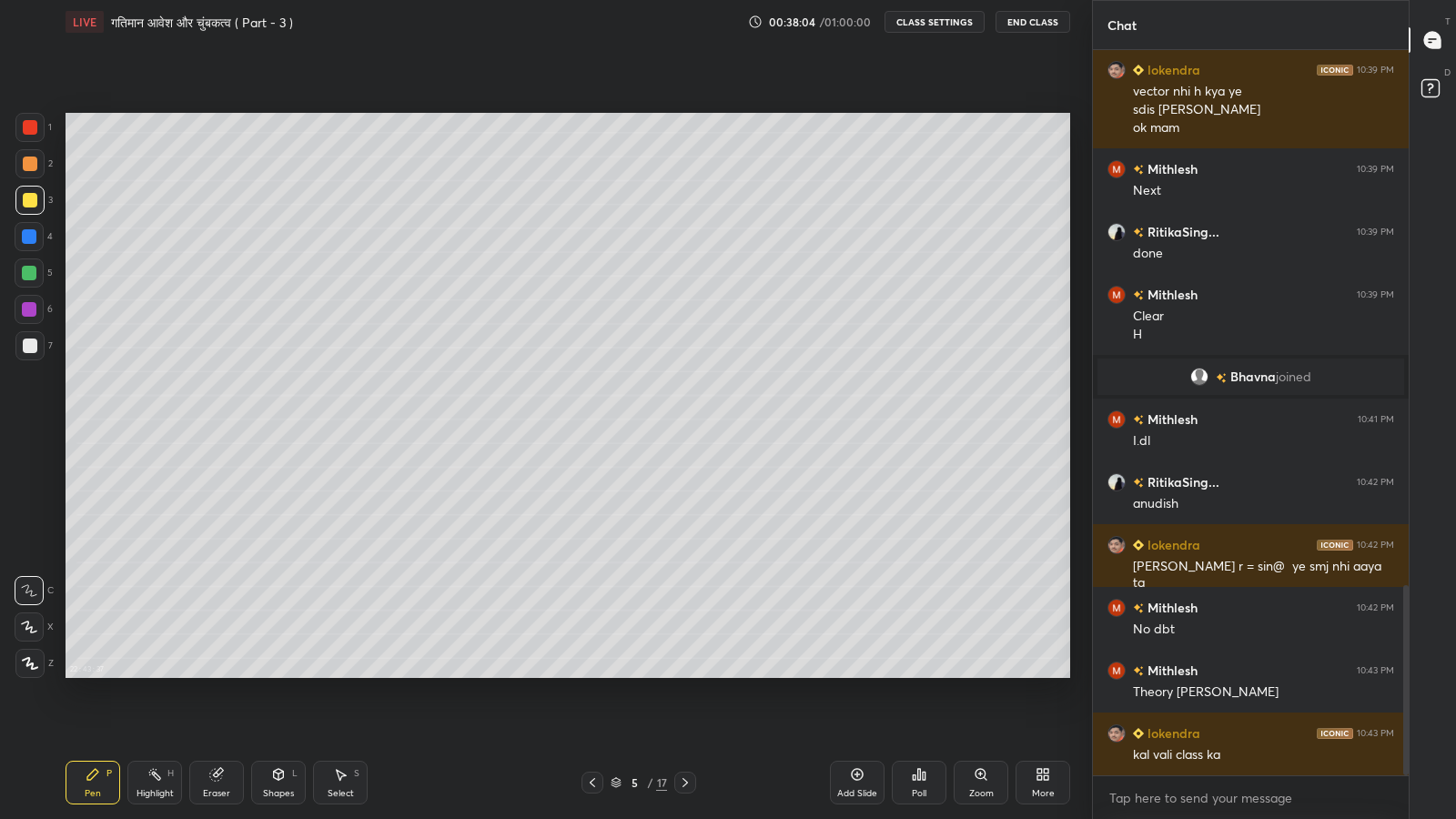
click at [856, 674] on icon at bounding box center [857, 774] width 15 height 15
click at [23, 201] on div at bounding box center [30, 200] width 15 height 15
click at [281, 674] on icon at bounding box center [277, 774] width 15 height 15
click at [220, 674] on div "Eraser" at bounding box center [217, 782] width 54 height 44
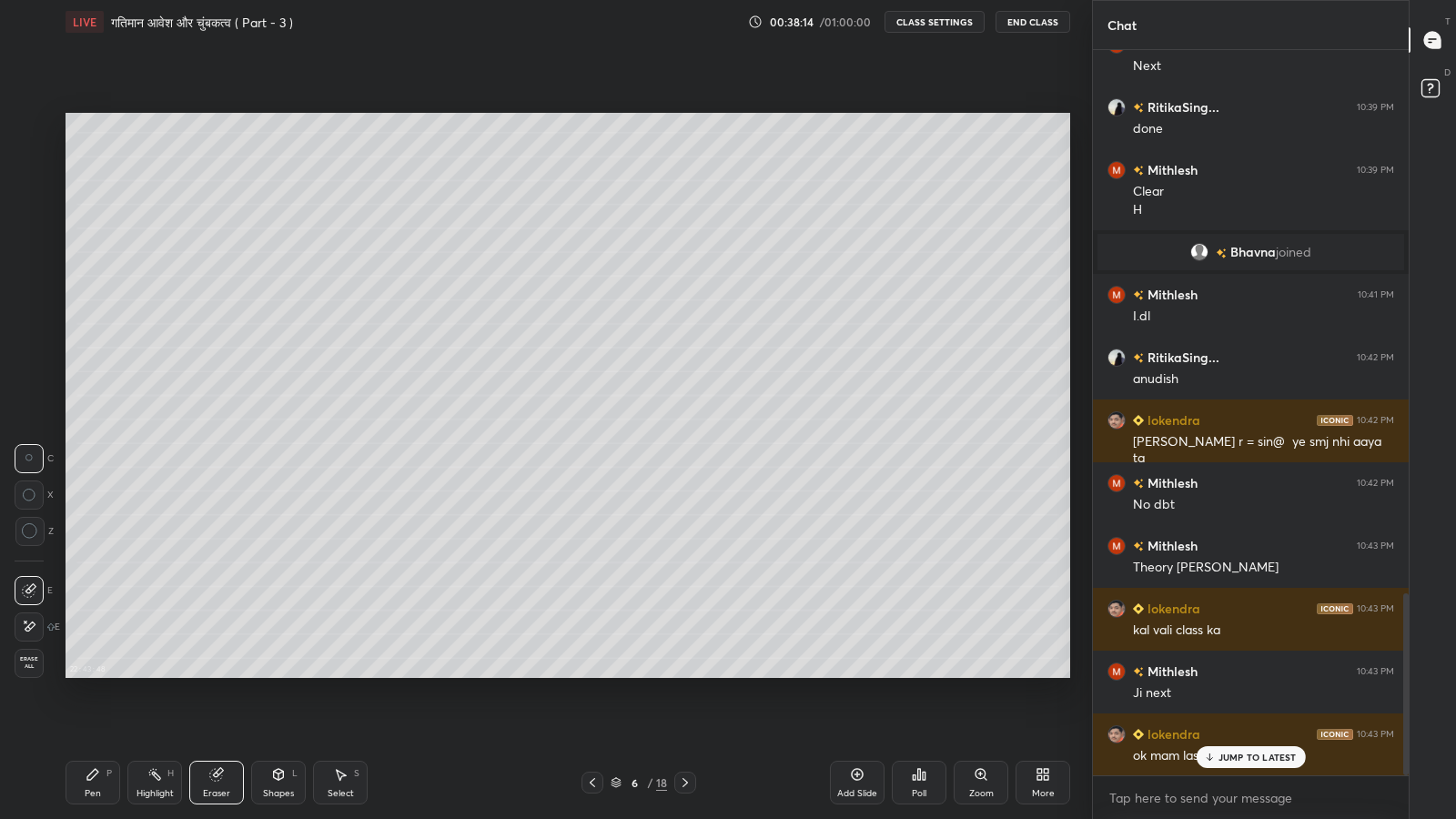
click at [282, 674] on div "Shapes" at bounding box center [278, 793] width 31 height 9
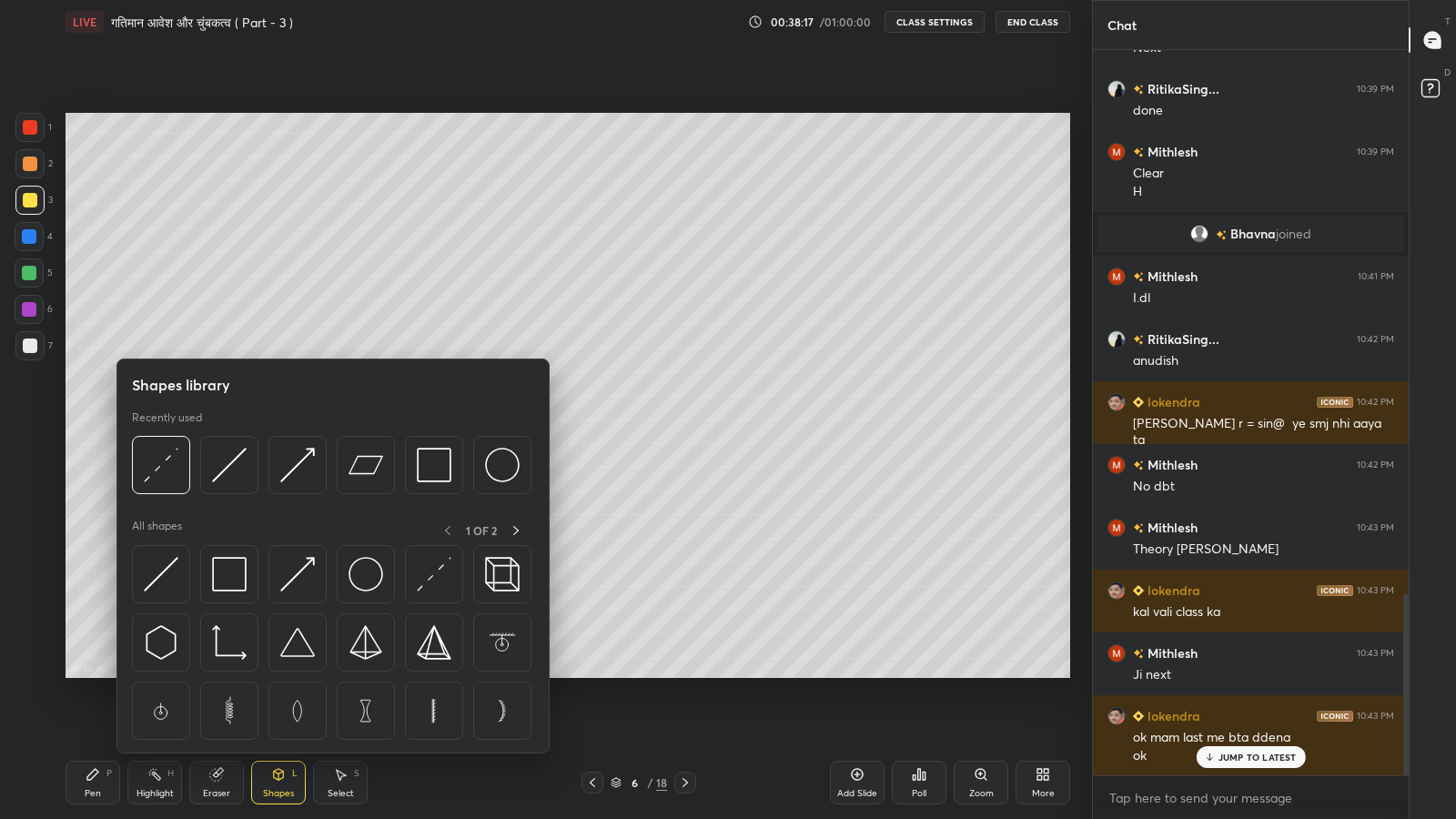
scroll to position [2205, 0]
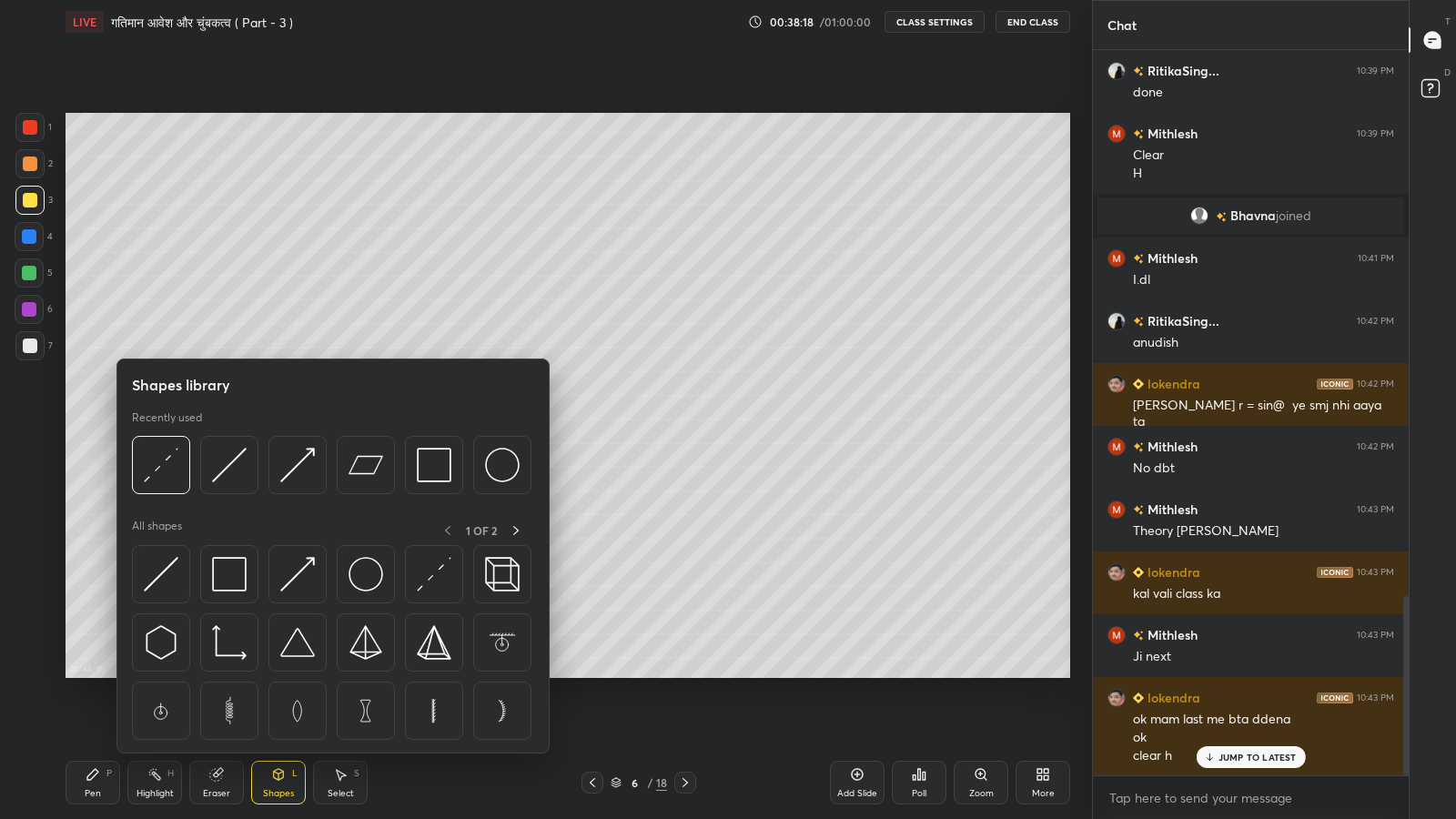
click at [226, 468] on img at bounding box center [229, 465] width 35 height 35
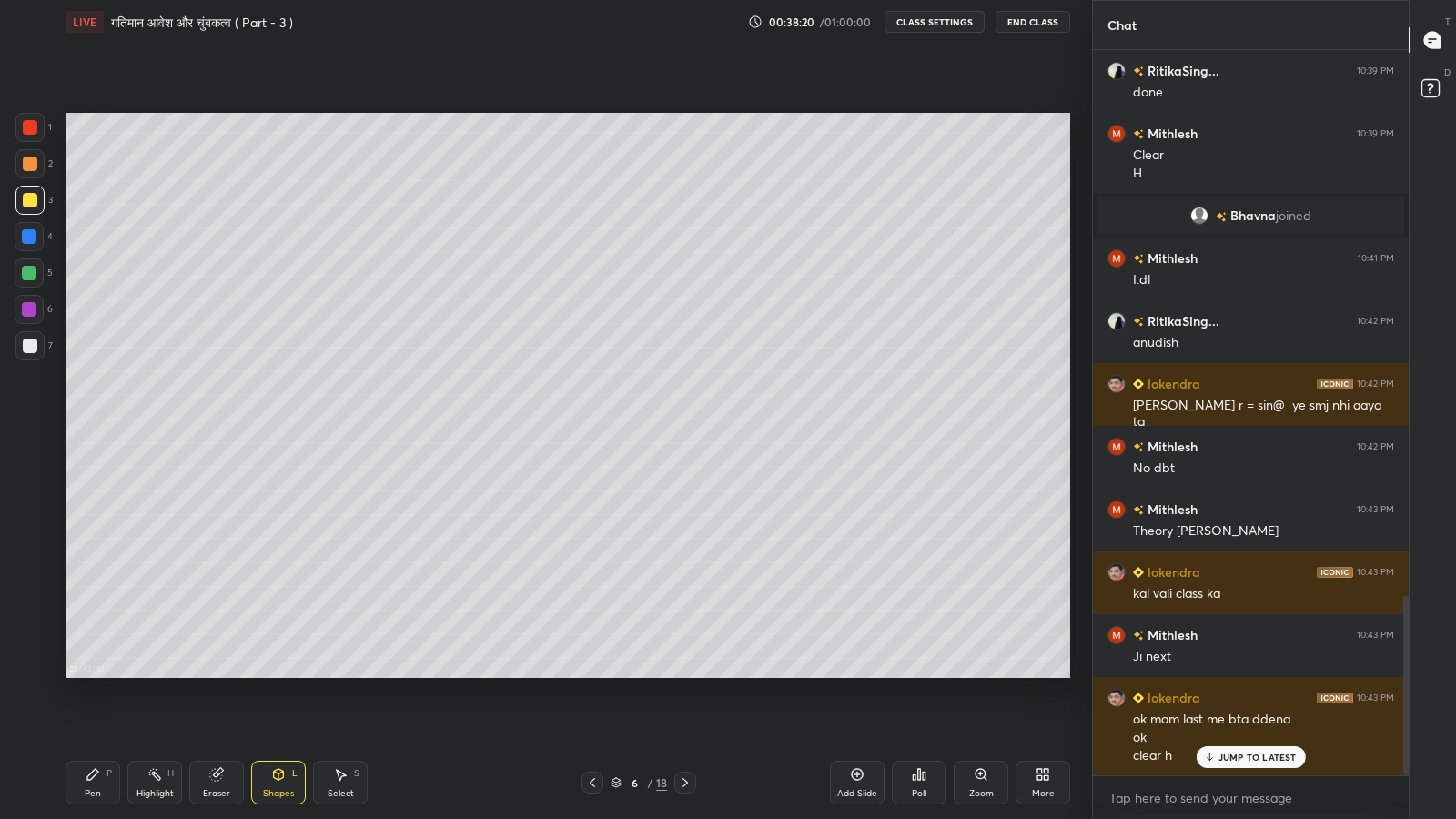
click at [98, 674] on icon at bounding box center [92, 774] width 15 height 15
click at [218, 674] on div "Eraser" at bounding box center [217, 782] width 54 height 44
click at [271, 674] on div "Shapes" at bounding box center [278, 793] width 31 height 9
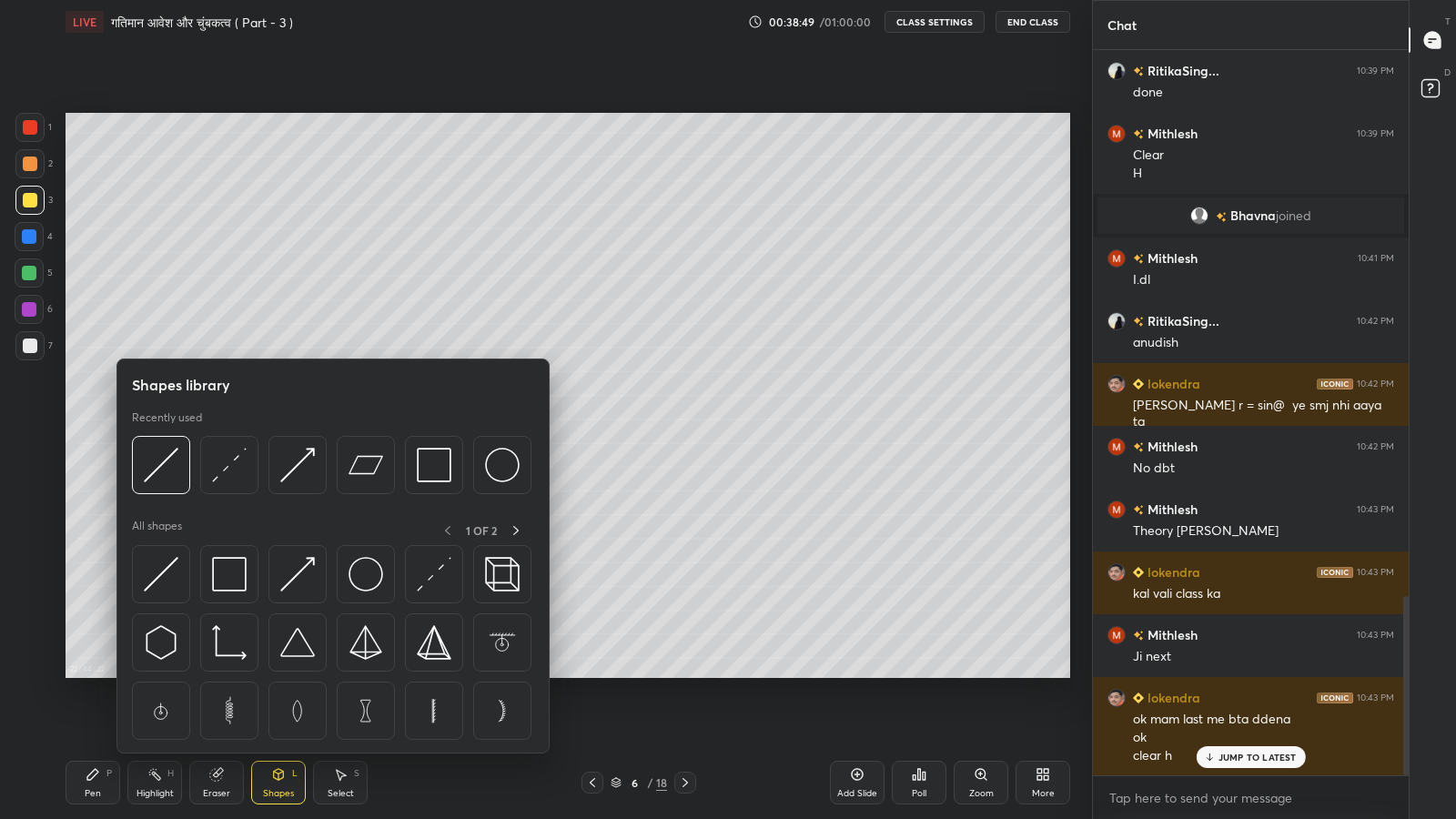
click at [229, 476] on img at bounding box center [229, 465] width 35 height 35
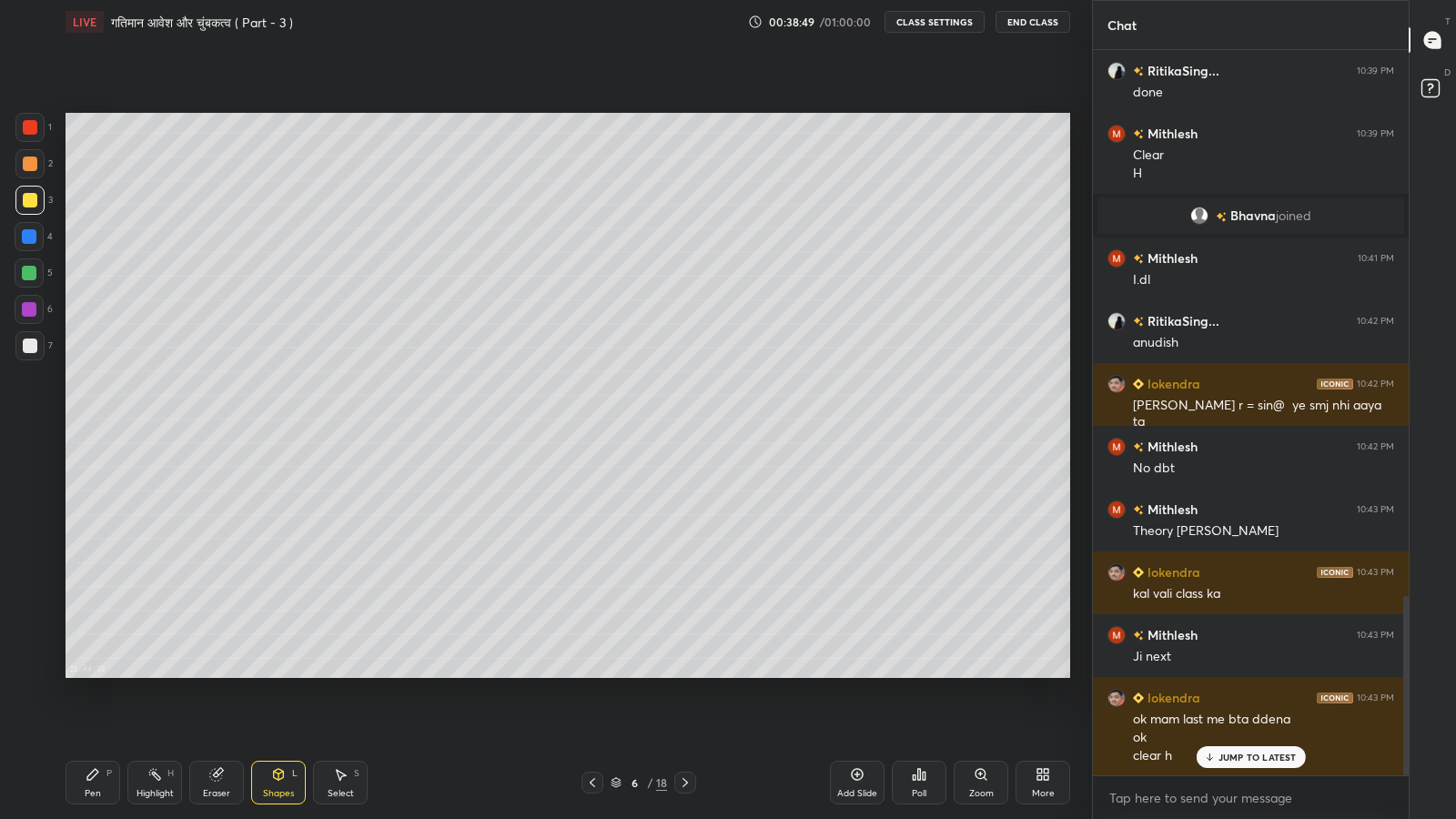
click at [28, 348] on div at bounding box center [30, 345] width 15 height 15
click at [101, 674] on div "Pen P" at bounding box center [93, 782] width 54 height 44
click at [277, 674] on div "Shapes L" at bounding box center [278, 782] width 54 height 44
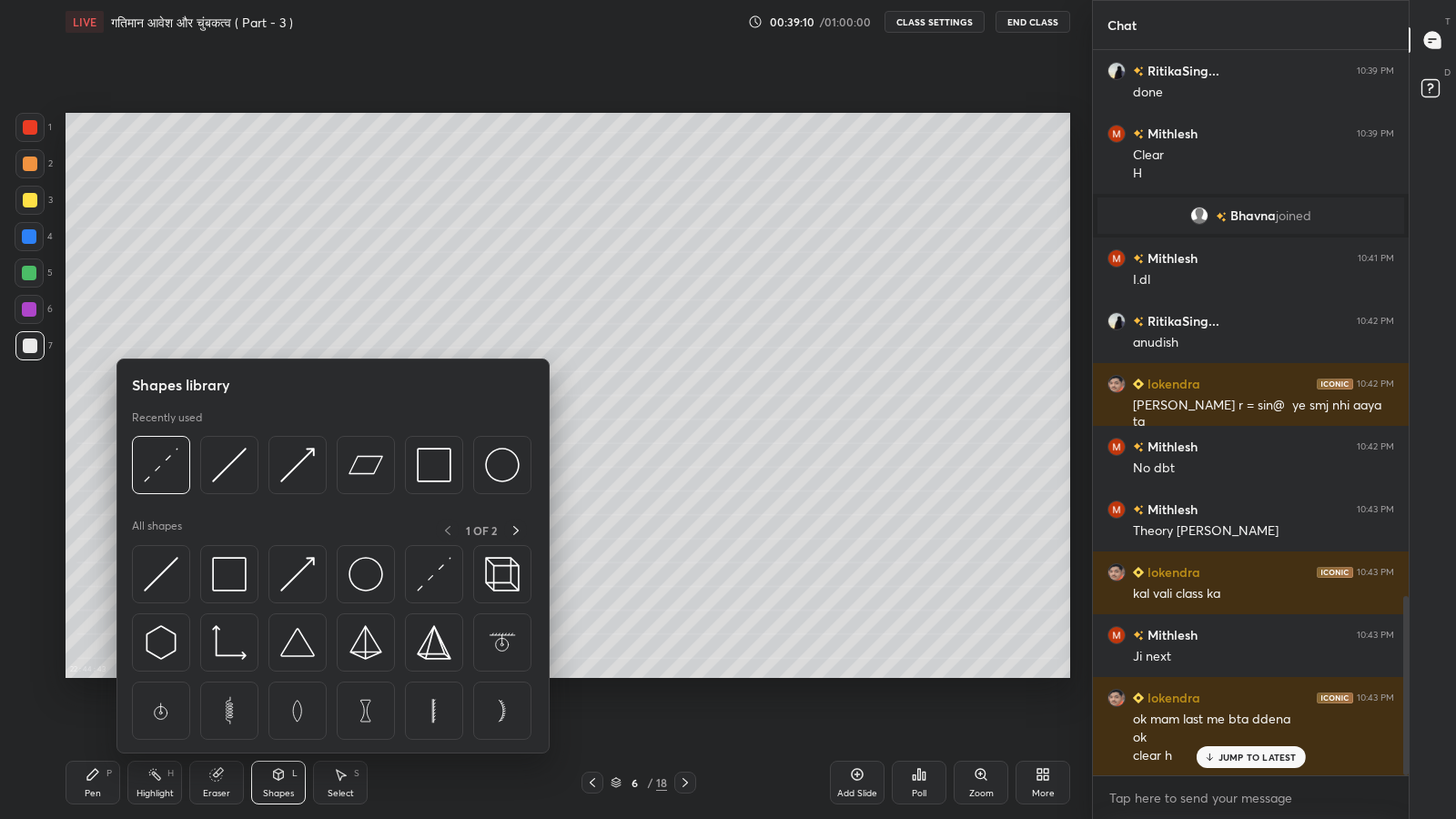
click at [171, 463] on img at bounding box center [161, 465] width 35 height 35
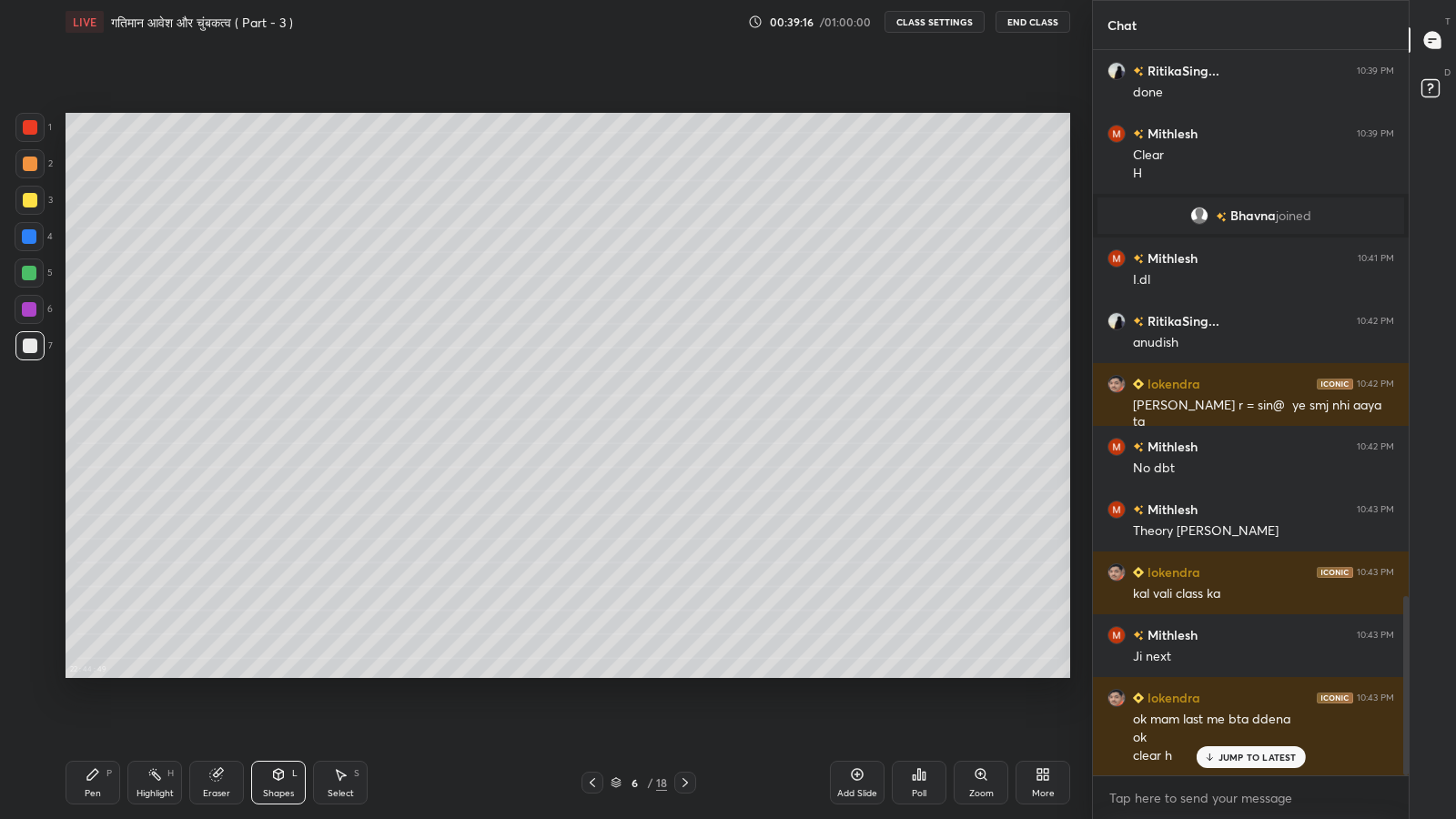
click at [94, 674] on div "Pen" at bounding box center [93, 793] width 16 height 9
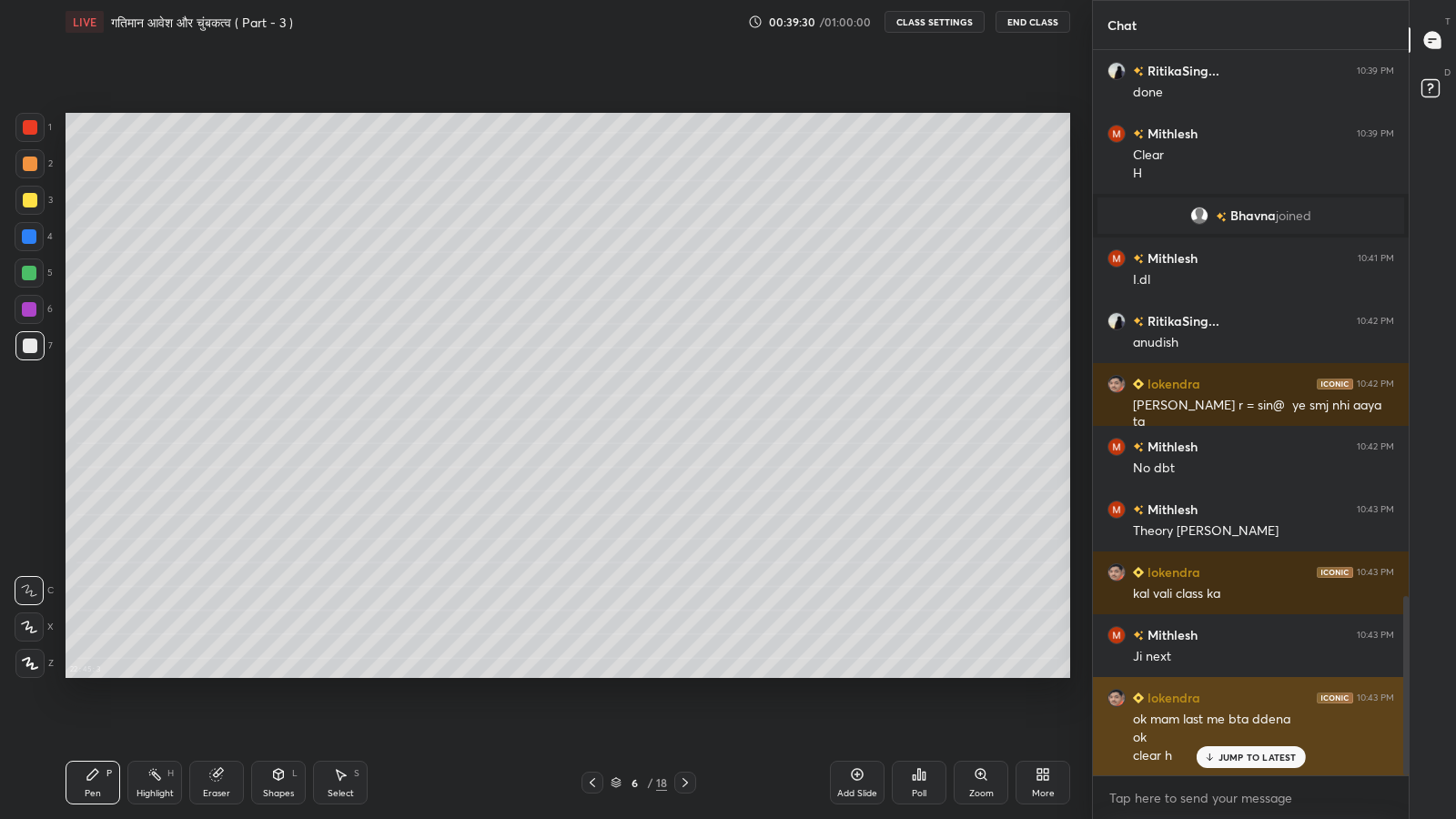
click at [1250, 674] on div "lokendra 10:43 PM ok mam last me bta ddena ok clear h" at bounding box center [1250, 726] width 316 height 100
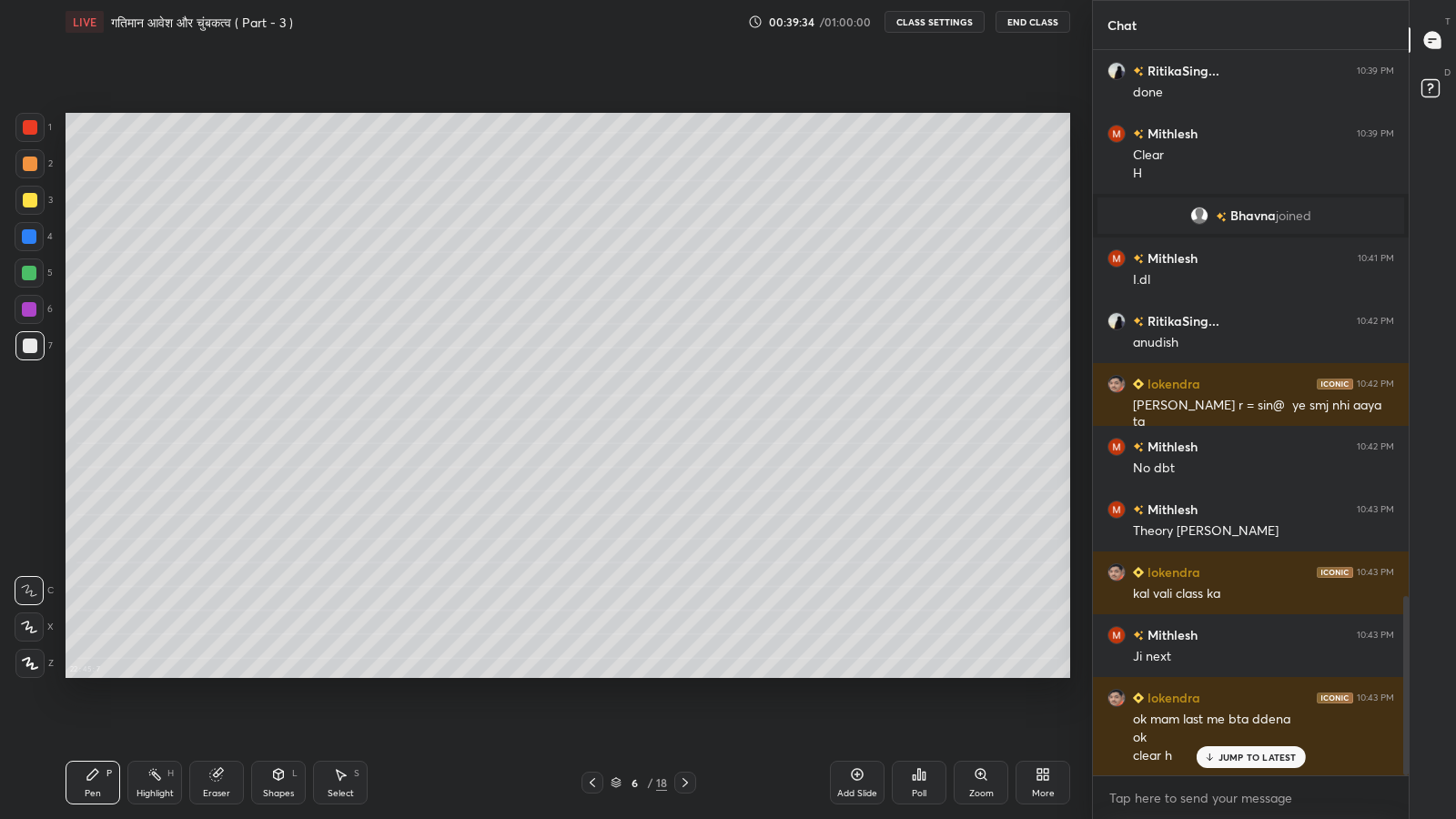
click at [1227, 674] on p "JUMP TO LATEST" at bounding box center [1257, 756] width 78 height 11
click at [230, 674] on div "Eraser" at bounding box center [217, 782] width 54 height 44
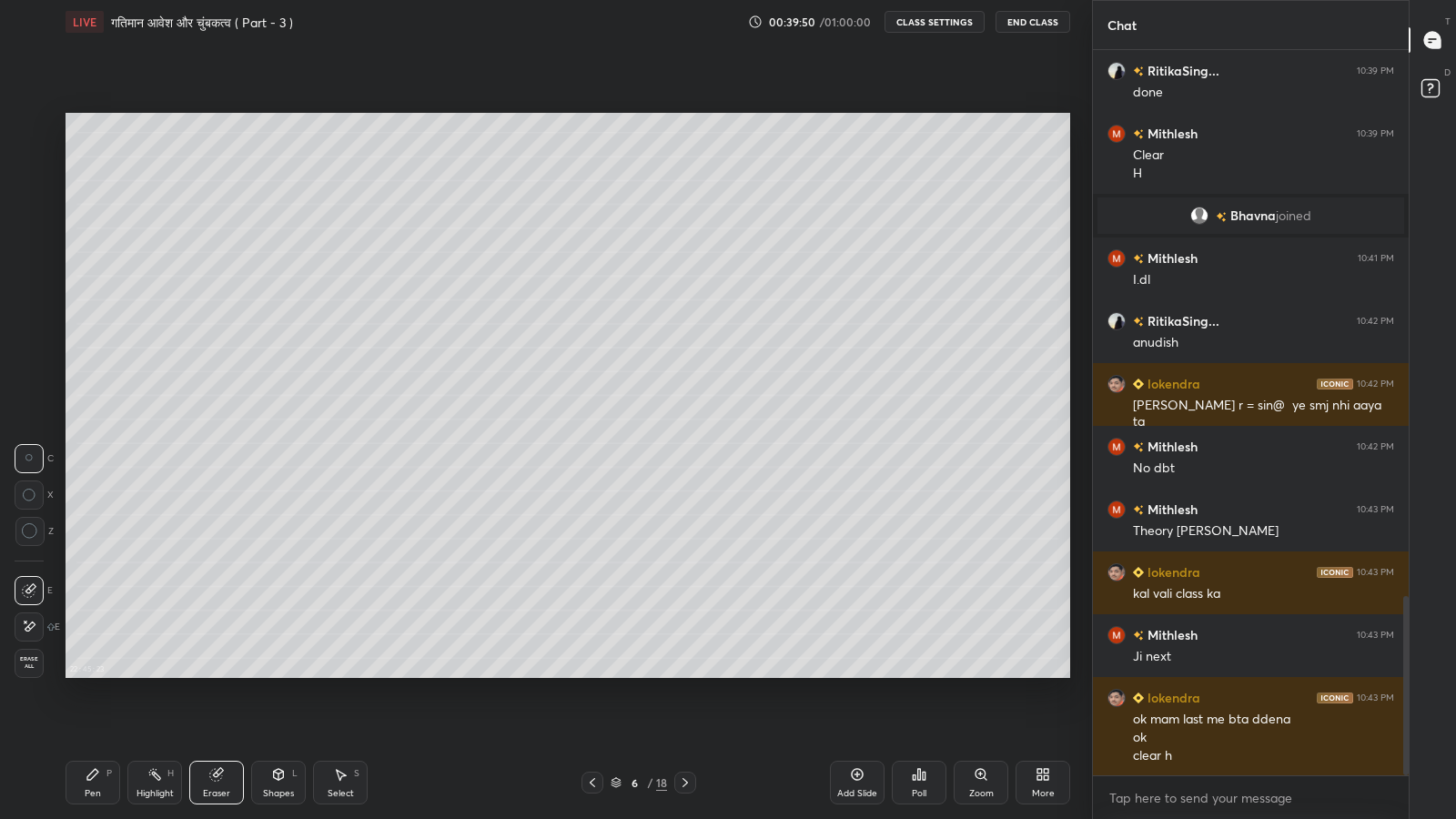
click at [100, 674] on div "Pen P" at bounding box center [93, 782] width 54 height 44
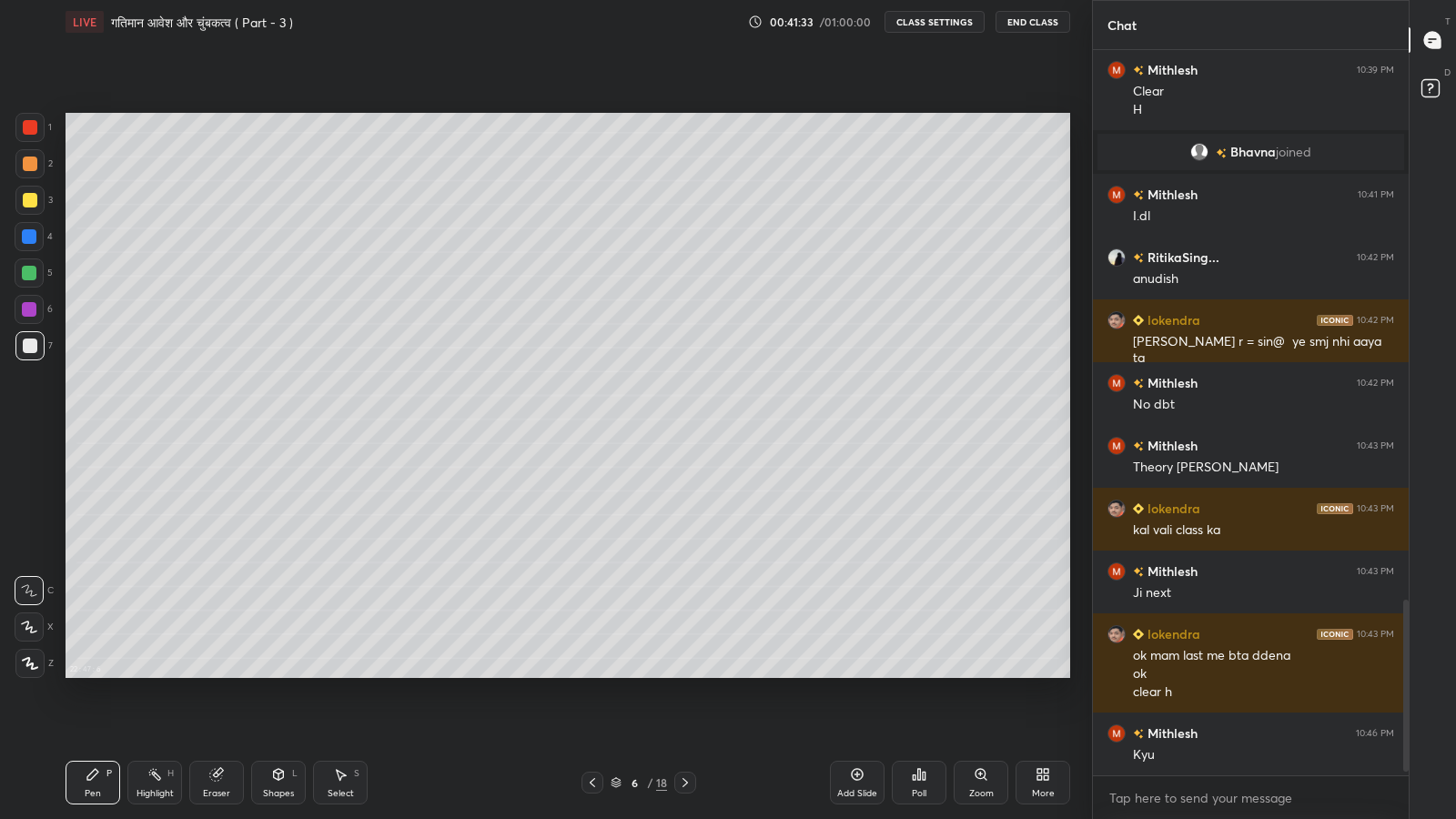
scroll to position [2330, 0]
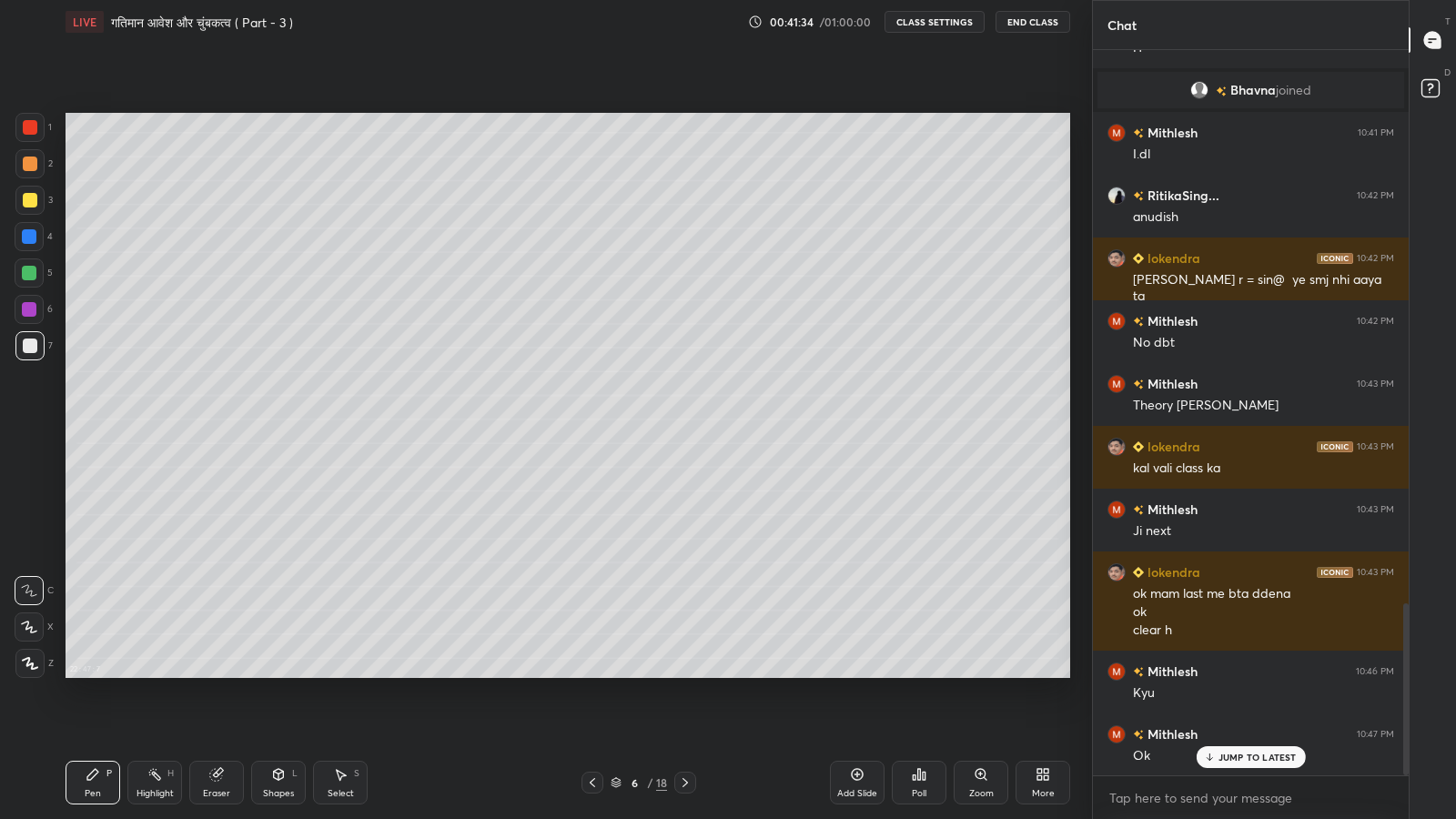
click at [1247, 674] on div "JUMP TO LATEST" at bounding box center [1250, 757] width 109 height 22
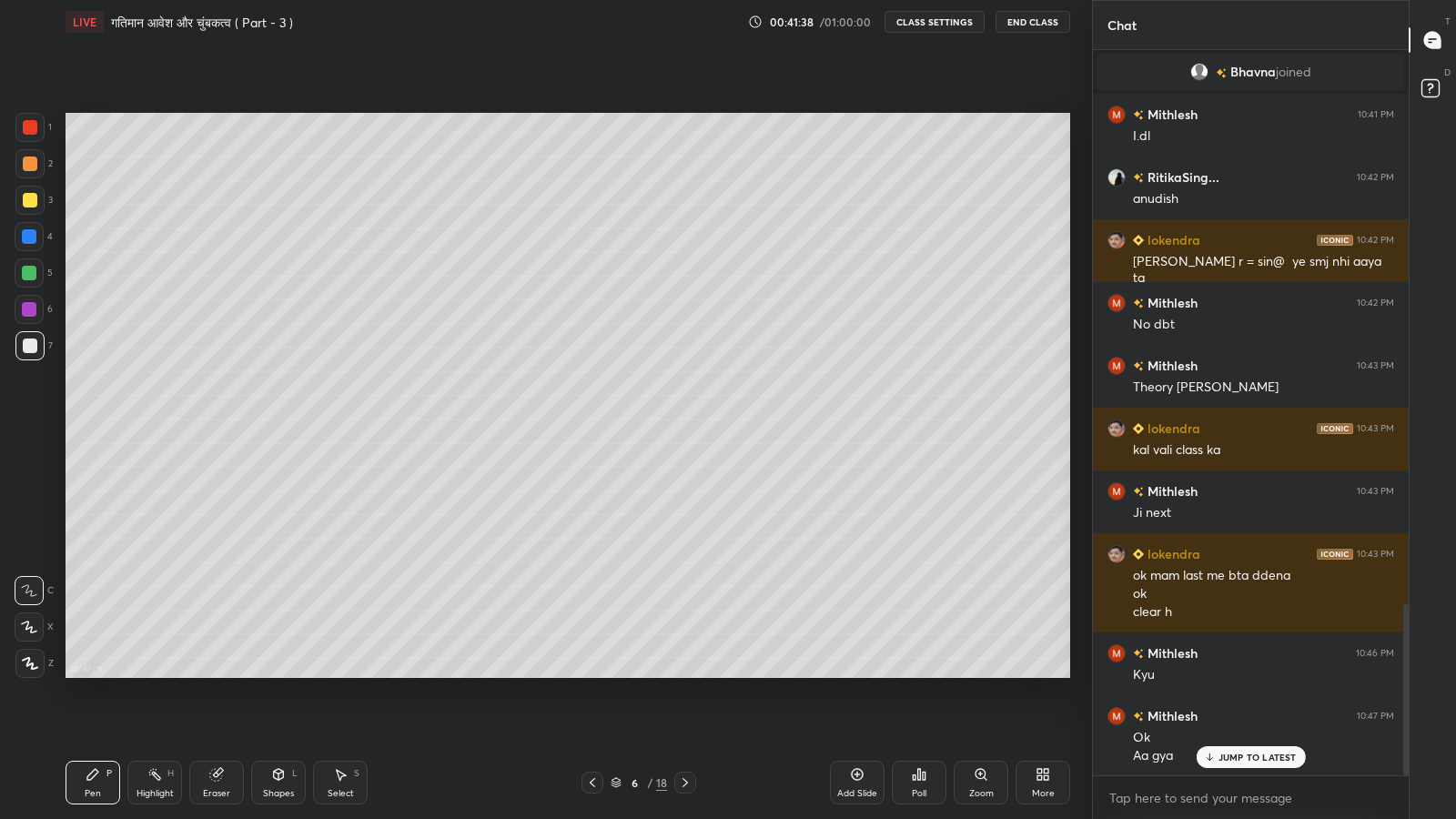
click at [1233, 674] on p "JUMP TO LATEST" at bounding box center [1257, 756] width 78 height 11
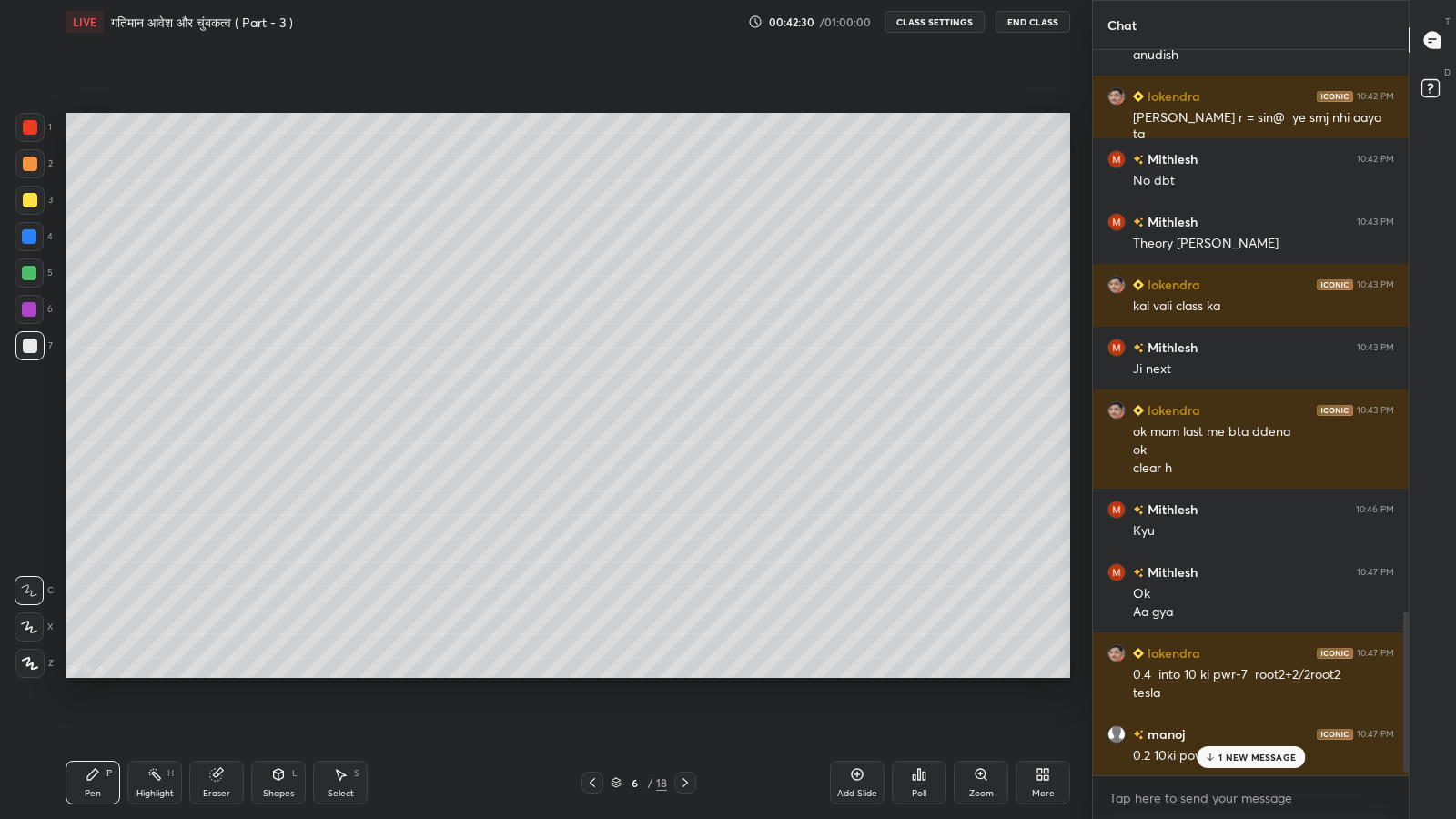
scroll to position [2555, 0]
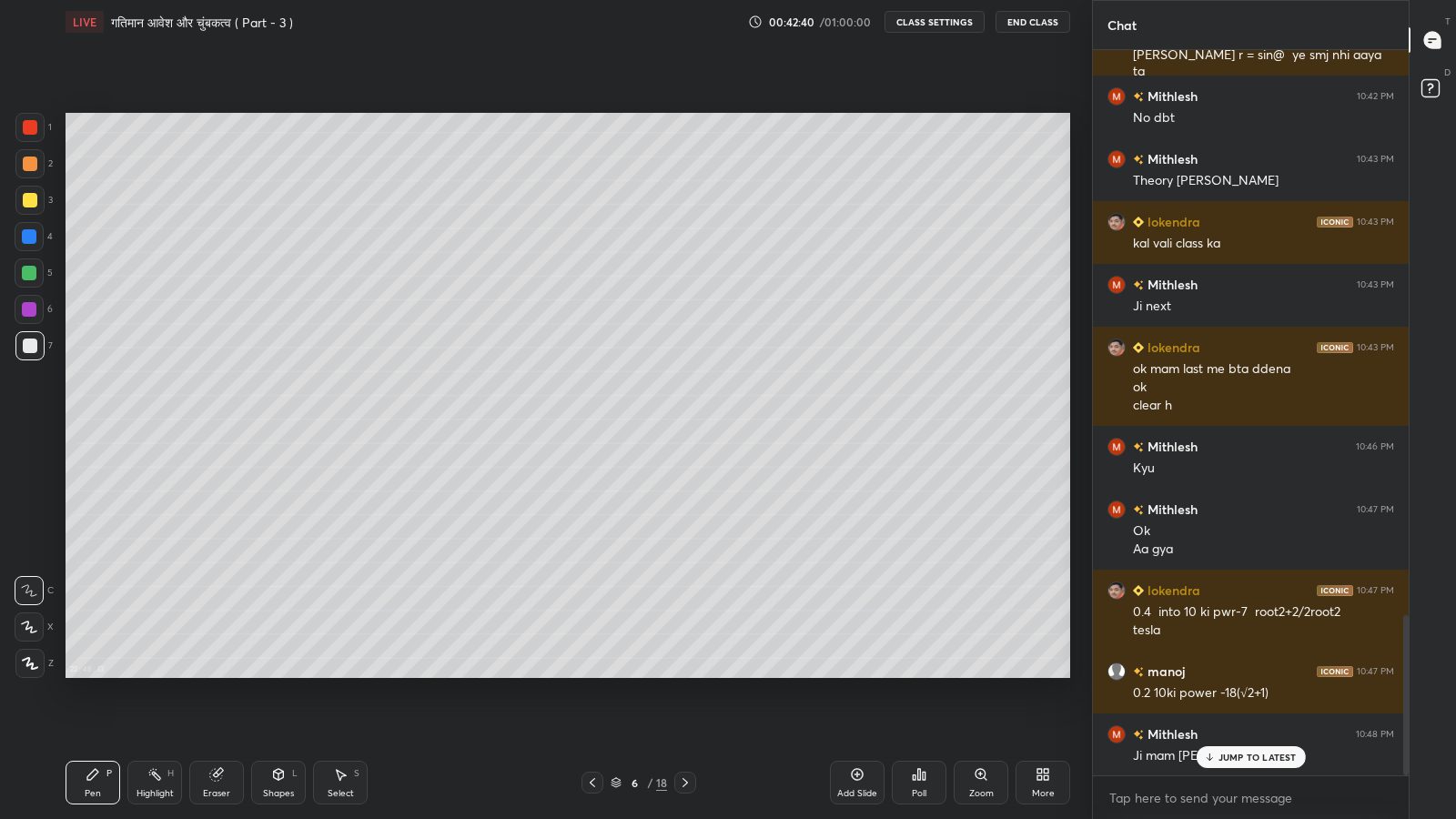
click at [1226, 674] on p "JUMP TO LATEST" at bounding box center [1257, 756] width 78 height 11
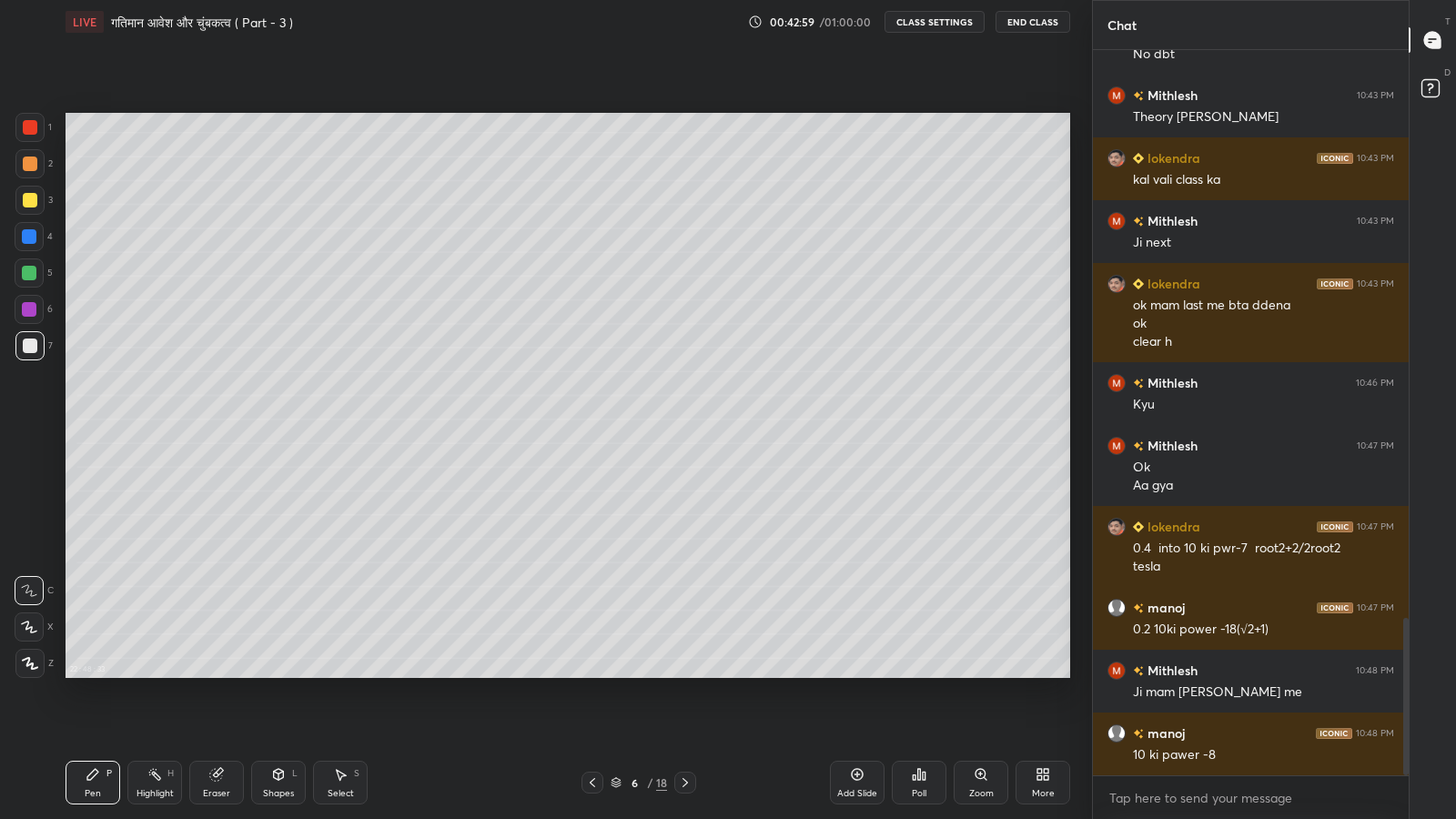
click at [27, 338] on div at bounding box center [30, 345] width 15 height 15
click at [24, 200] on div at bounding box center [30, 200] width 15 height 15
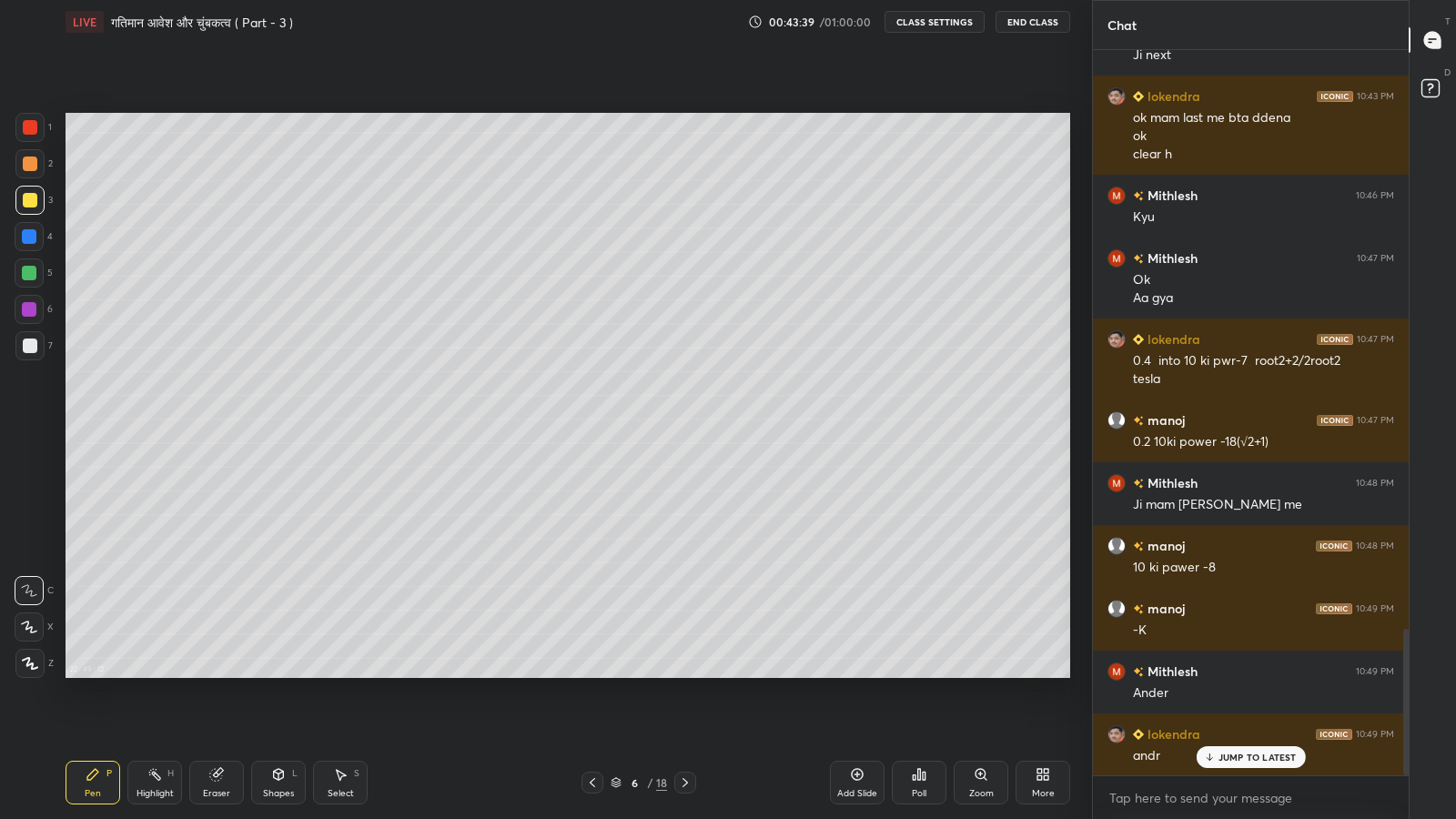
scroll to position [2869, 0]
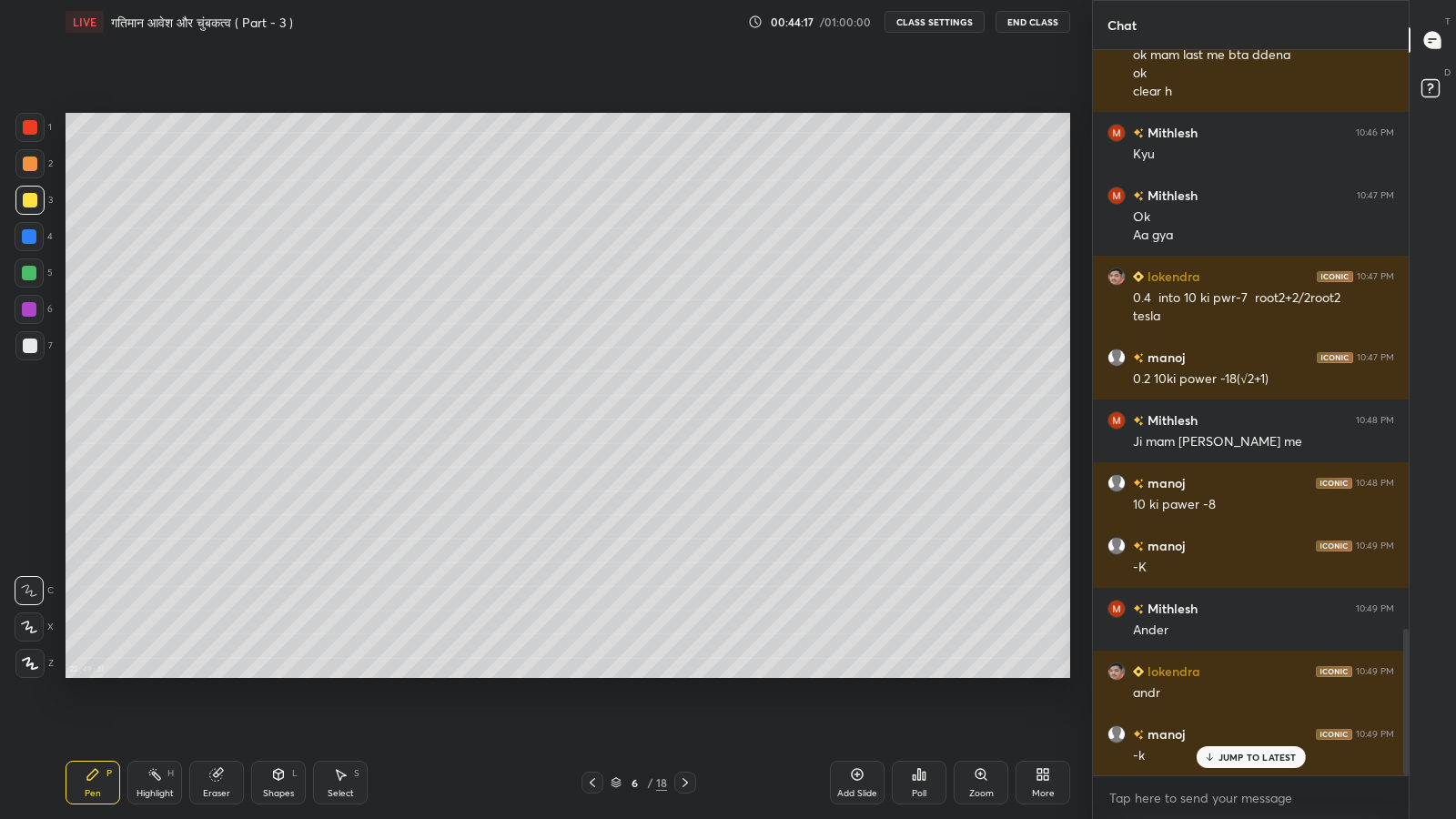
click at [684, 674] on icon at bounding box center [684, 782] width 15 height 15
click at [592, 674] on icon at bounding box center [592, 782] width 15 height 15
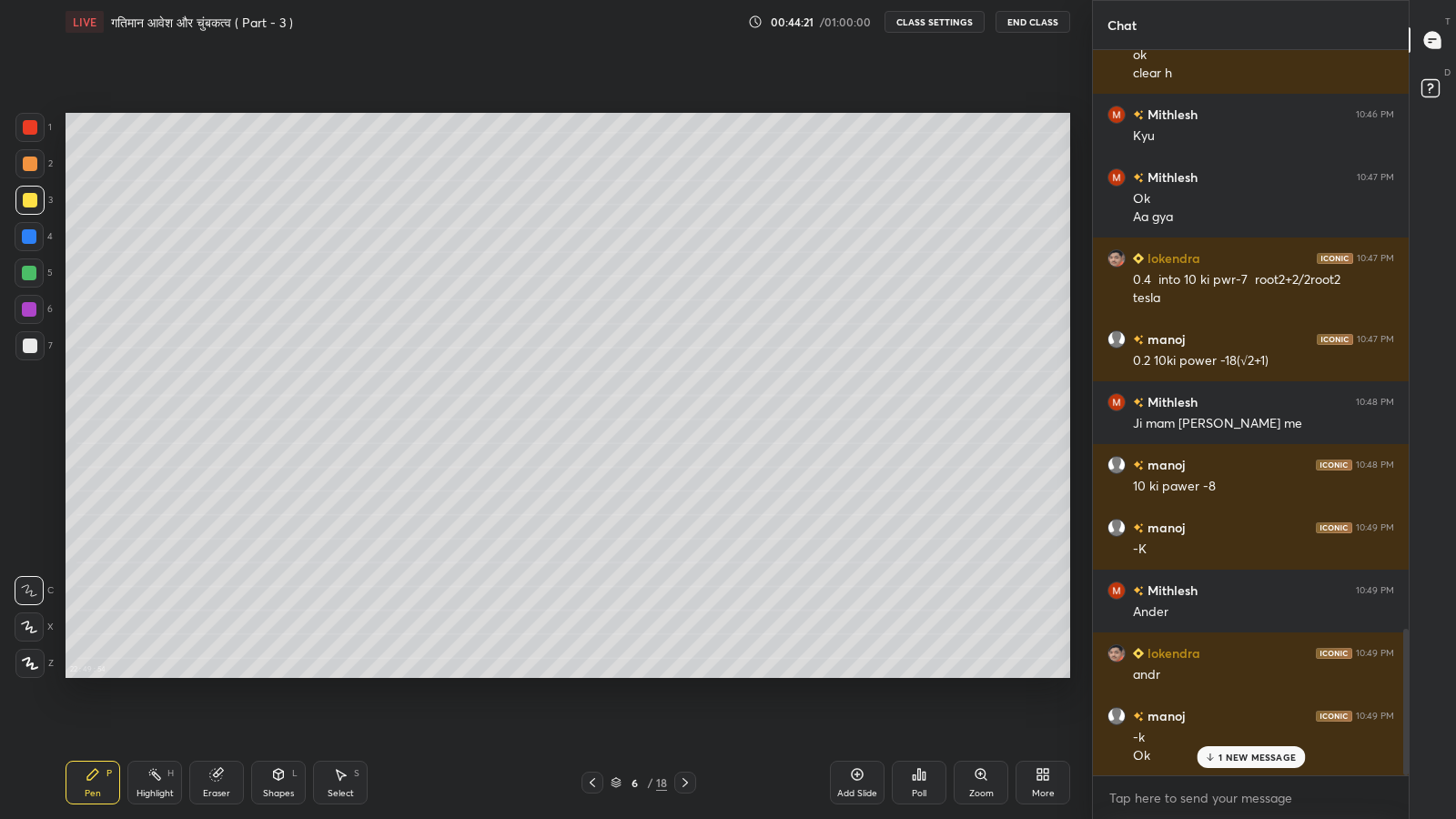
click at [684, 674] on icon at bounding box center [684, 782] width 15 height 15
click at [683, 674] on icon at bounding box center [684, 782] width 15 height 15
click at [687, 674] on icon at bounding box center [684, 782] width 15 height 15
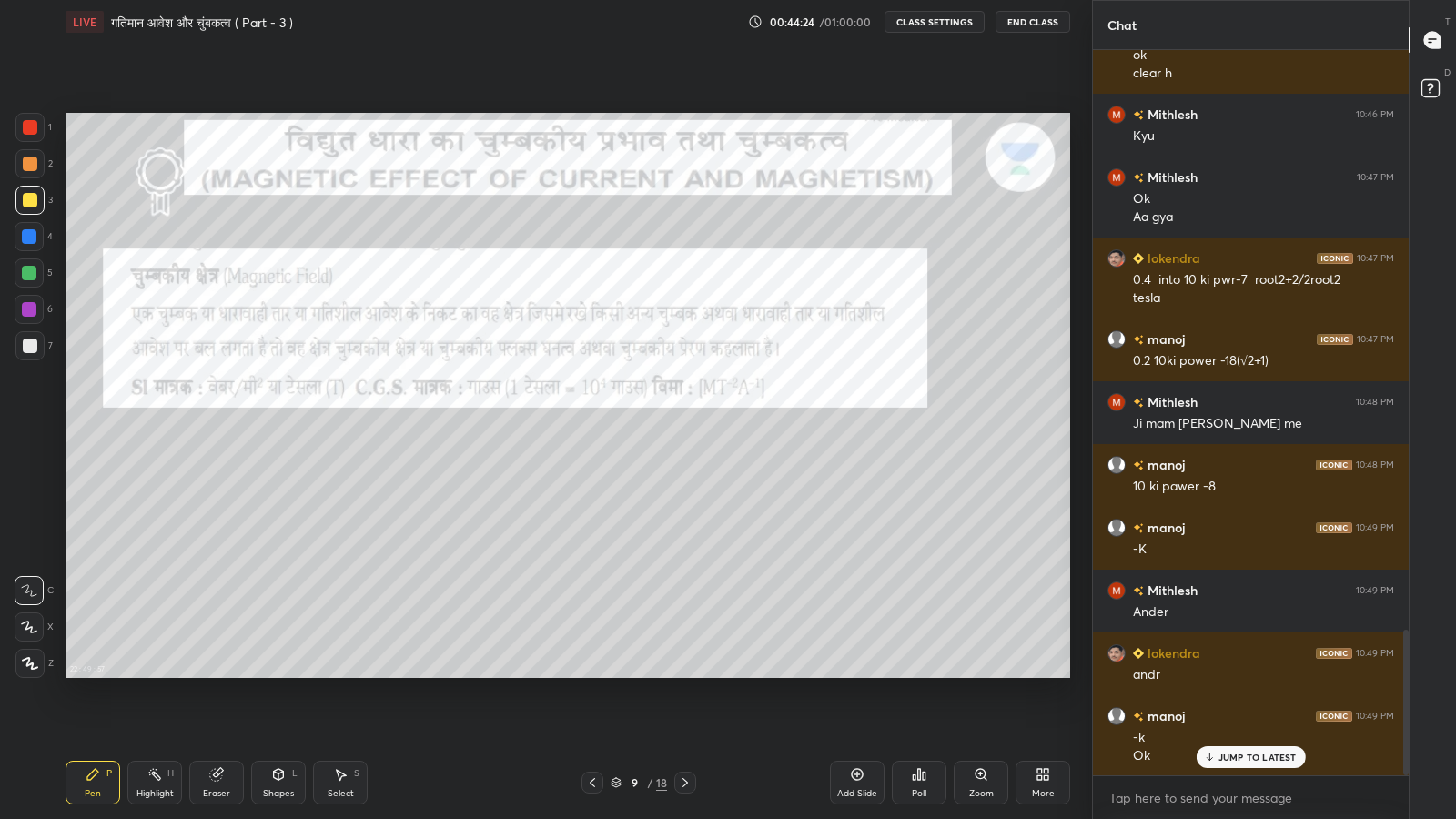
click at [590, 674] on icon at bounding box center [592, 782] width 15 height 15
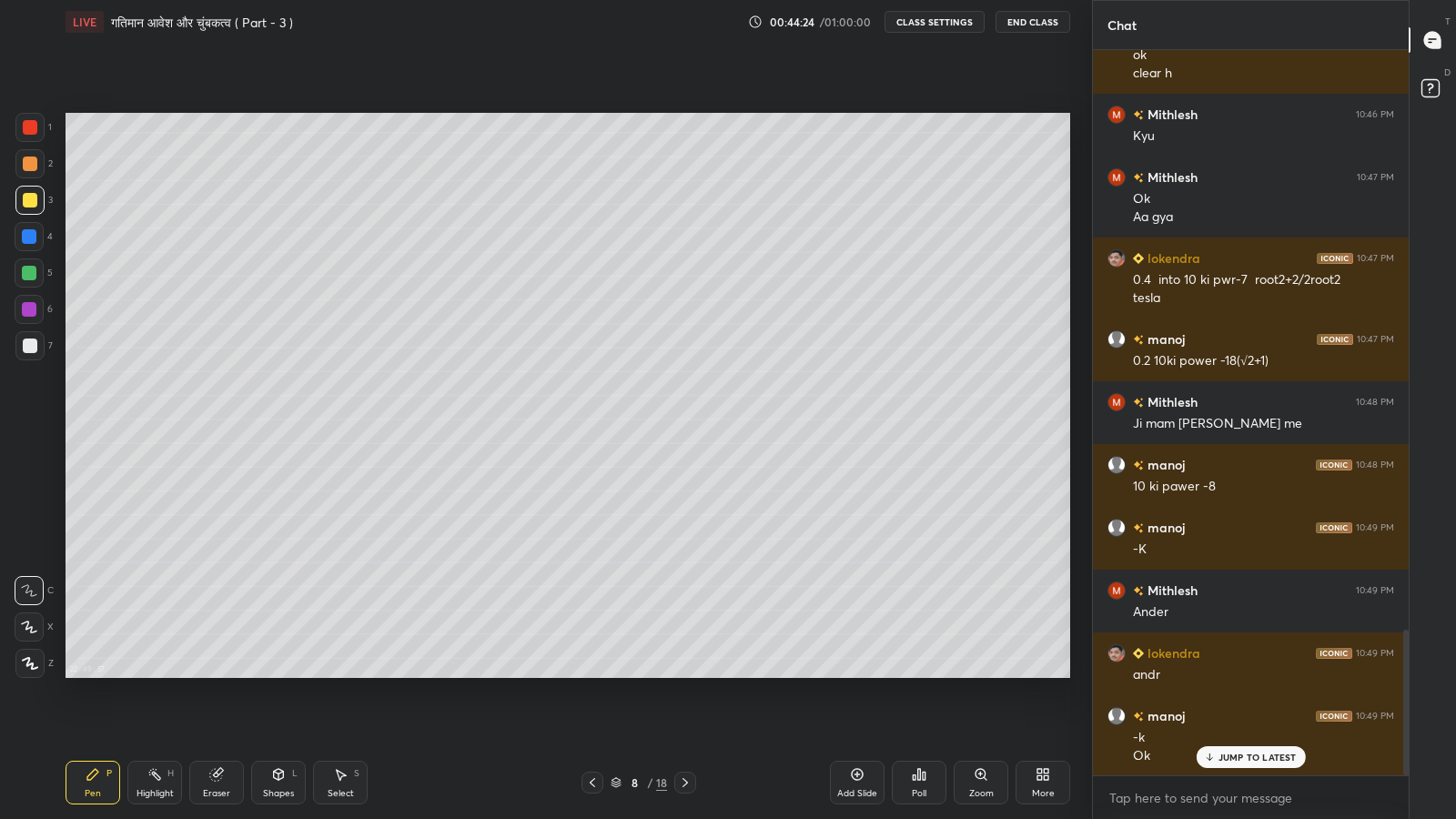
click at [865, 674] on div "Add Slide" at bounding box center [857, 782] width 54 height 44
click at [1238, 674] on p "JUMP TO LATEST" at bounding box center [1257, 756] width 78 height 11
click at [592, 674] on icon at bounding box center [592, 782] width 15 height 15
click at [594, 674] on icon at bounding box center [592, 782] width 15 height 15
click at [596, 674] on icon at bounding box center [592, 782] width 15 height 15
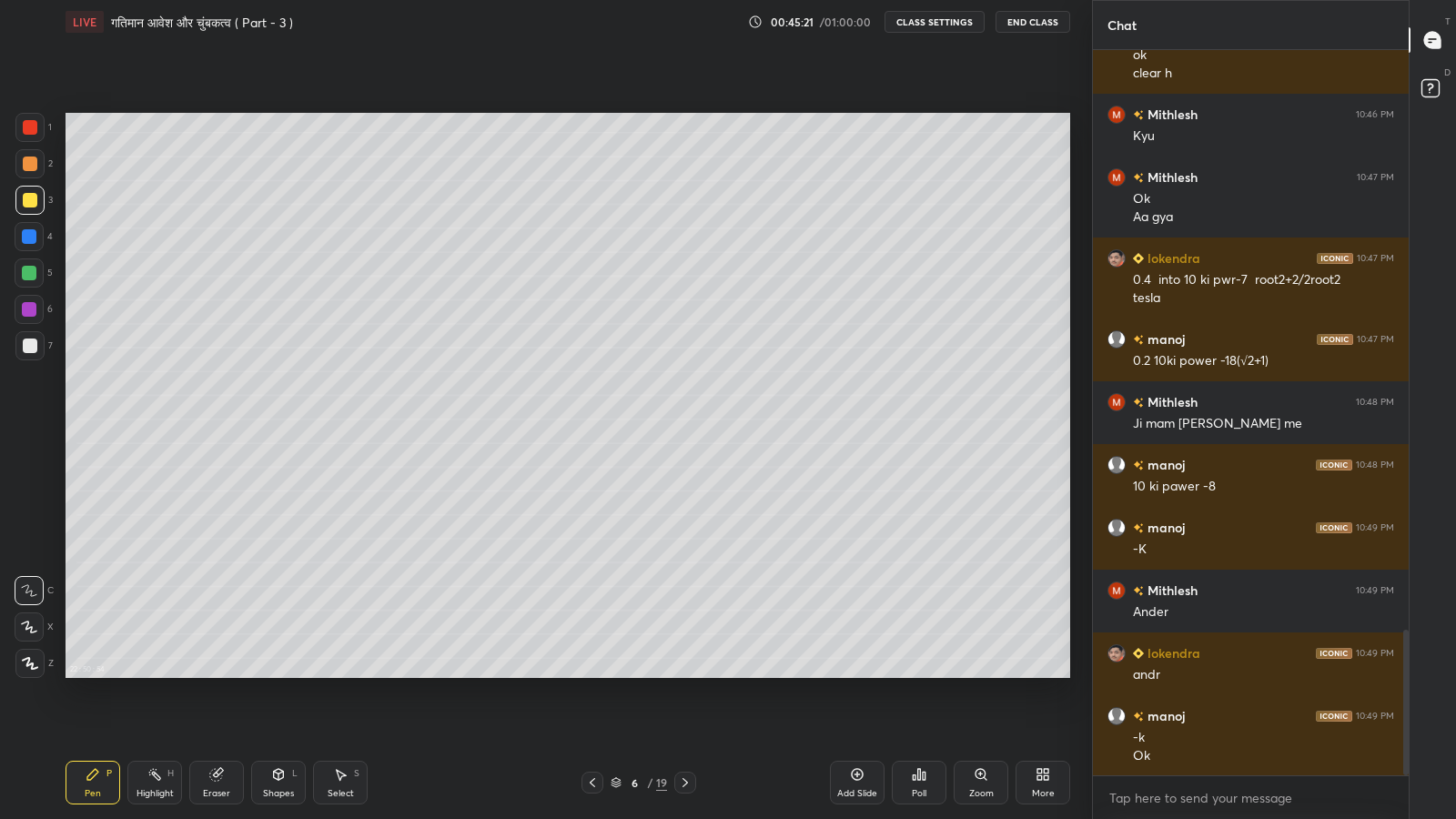
click at [592, 674] on icon at bounding box center [592, 782] width 15 height 15
click at [684, 674] on icon at bounding box center [684, 782] width 15 height 15
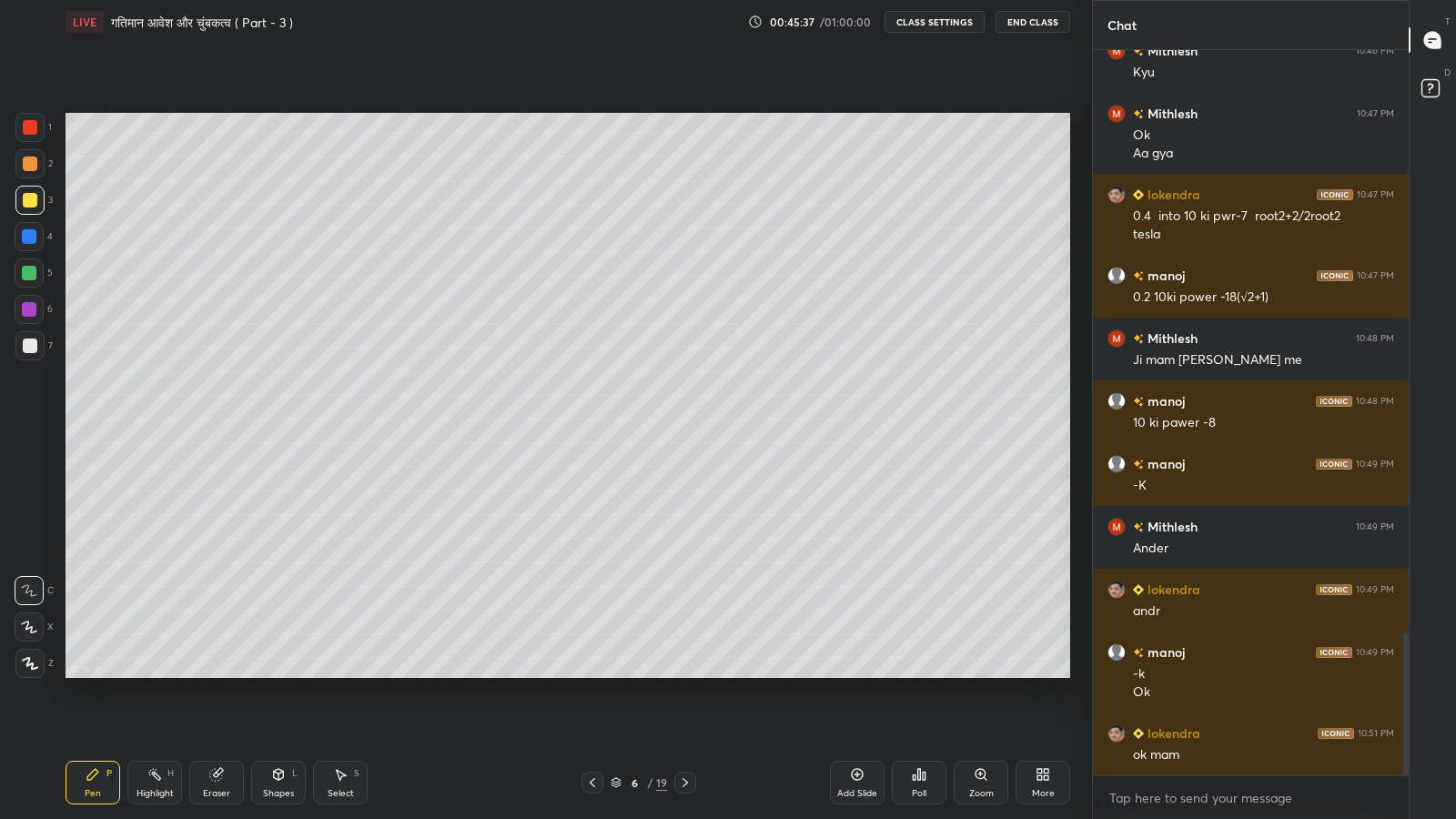
click at [684, 674] on icon at bounding box center [684, 782] width 15 height 15
click at [687, 674] on icon at bounding box center [684, 782] width 15 height 15
click at [684, 674] on icon at bounding box center [684, 782] width 15 height 15
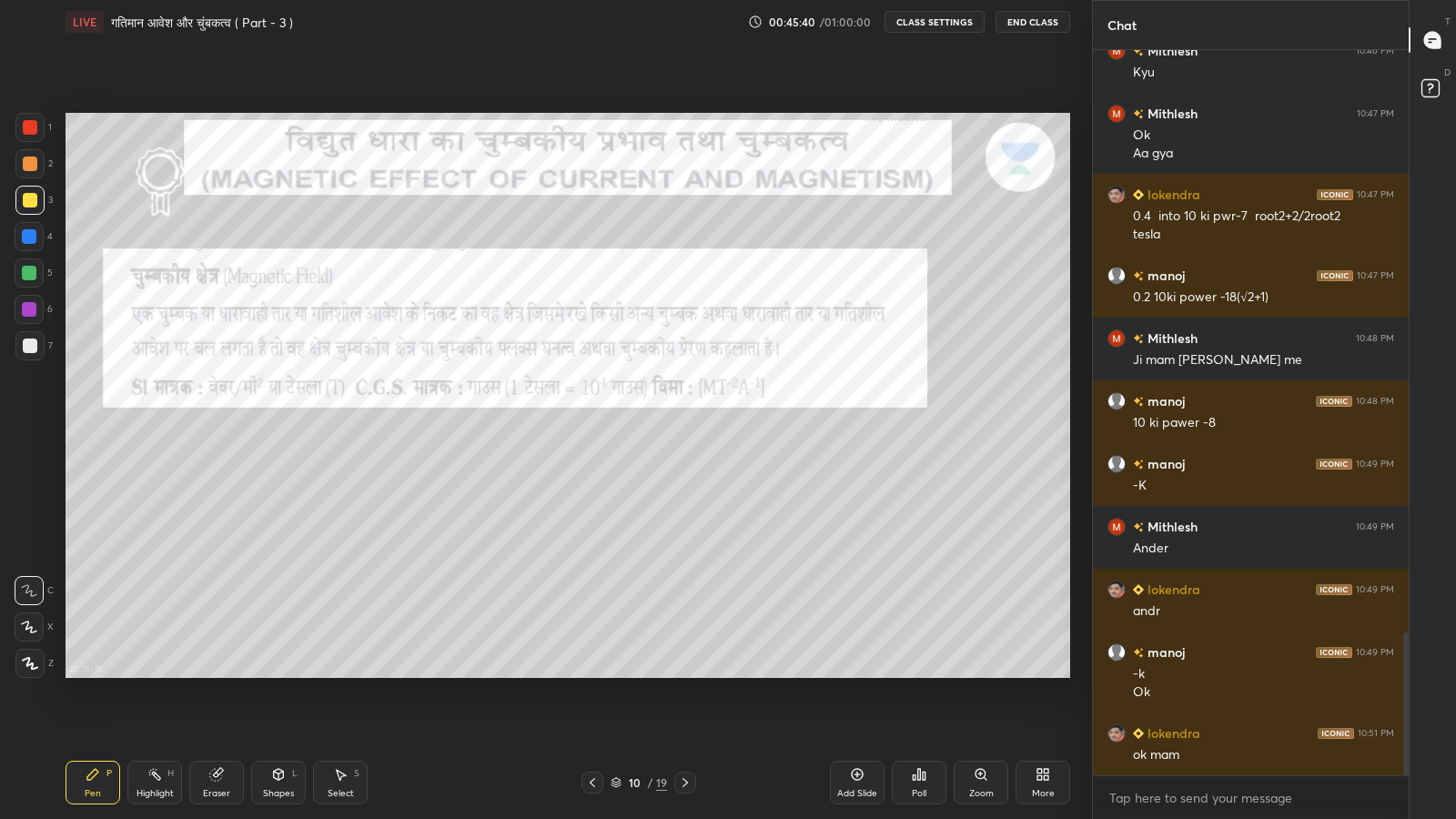
click at [597, 674] on icon at bounding box center [592, 782] width 15 height 15
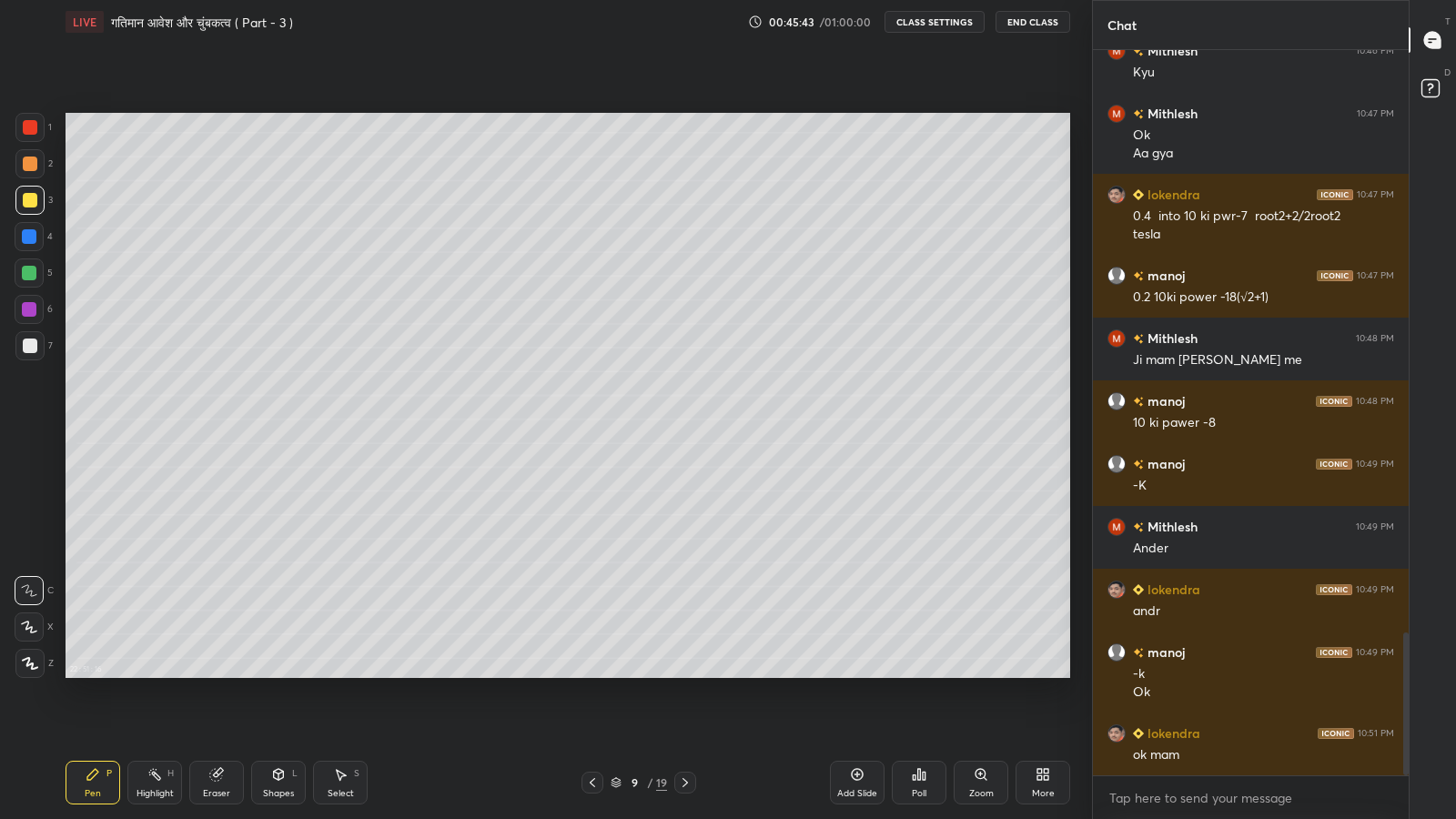
click at [847, 674] on div "Add Slide" at bounding box center [857, 782] width 54 height 44
click at [276, 674] on icon at bounding box center [277, 774] width 15 height 15
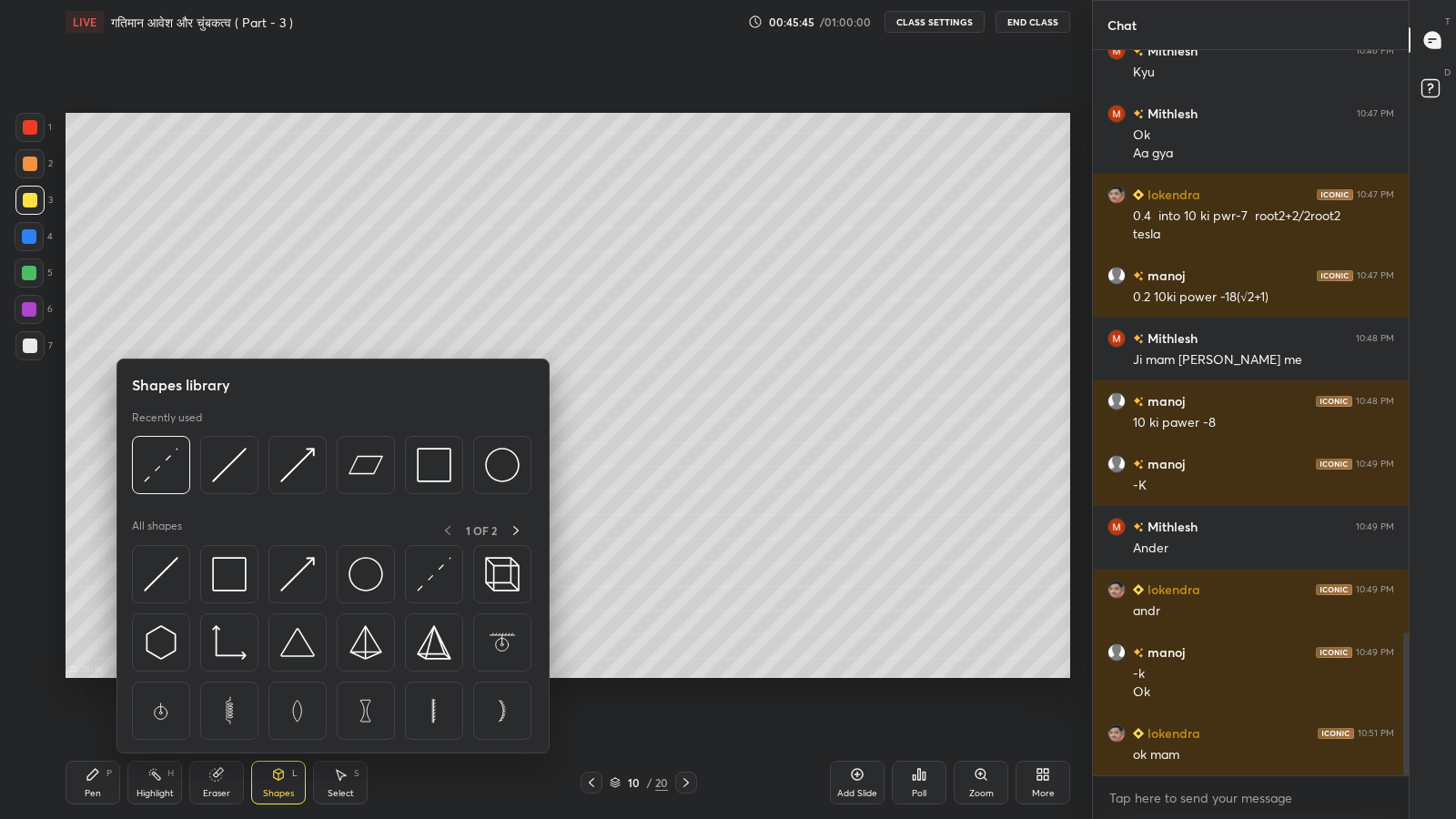
click at [229, 580] on img at bounding box center [229, 574] width 35 height 35
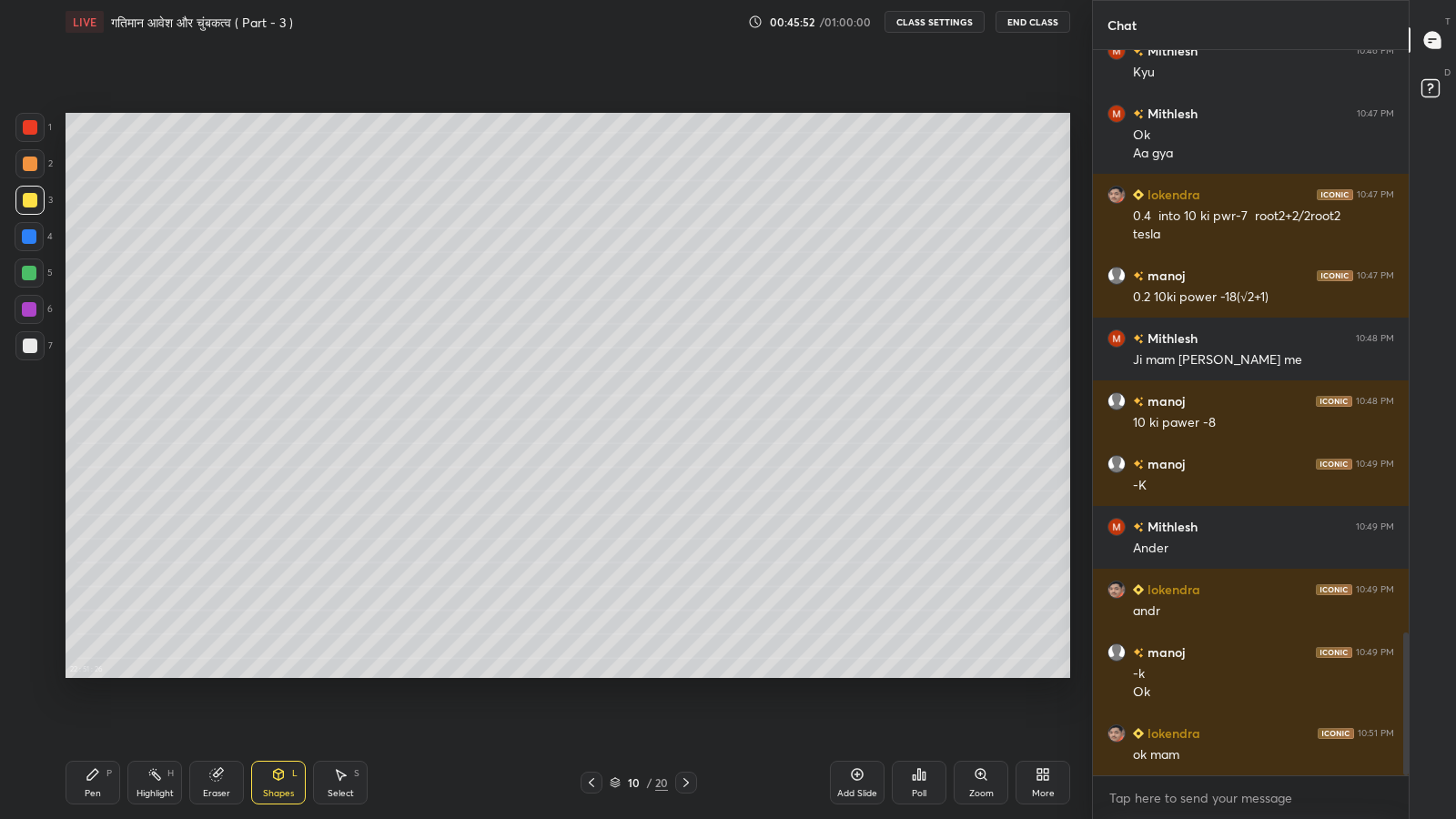
click at [93, 674] on div "Pen P" at bounding box center [93, 782] width 54 height 44
click at [28, 348] on div at bounding box center [30, 345] width 15 height 15
click at [278, 674] on icon at bounding box center [278, 776] width 0 height 7
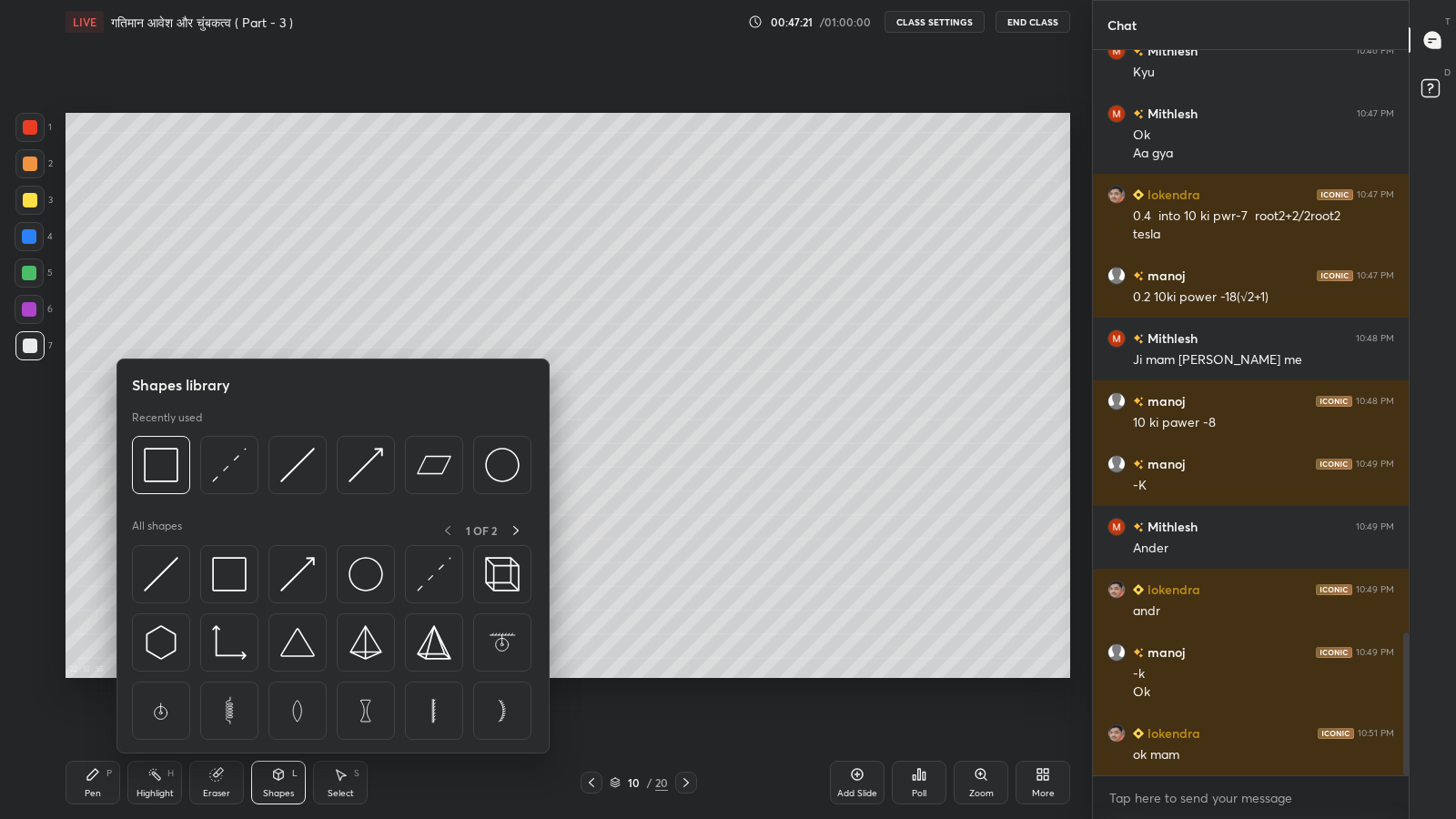
click at [231, 467] on img at bounding box center [229, 465] width 35 height 35
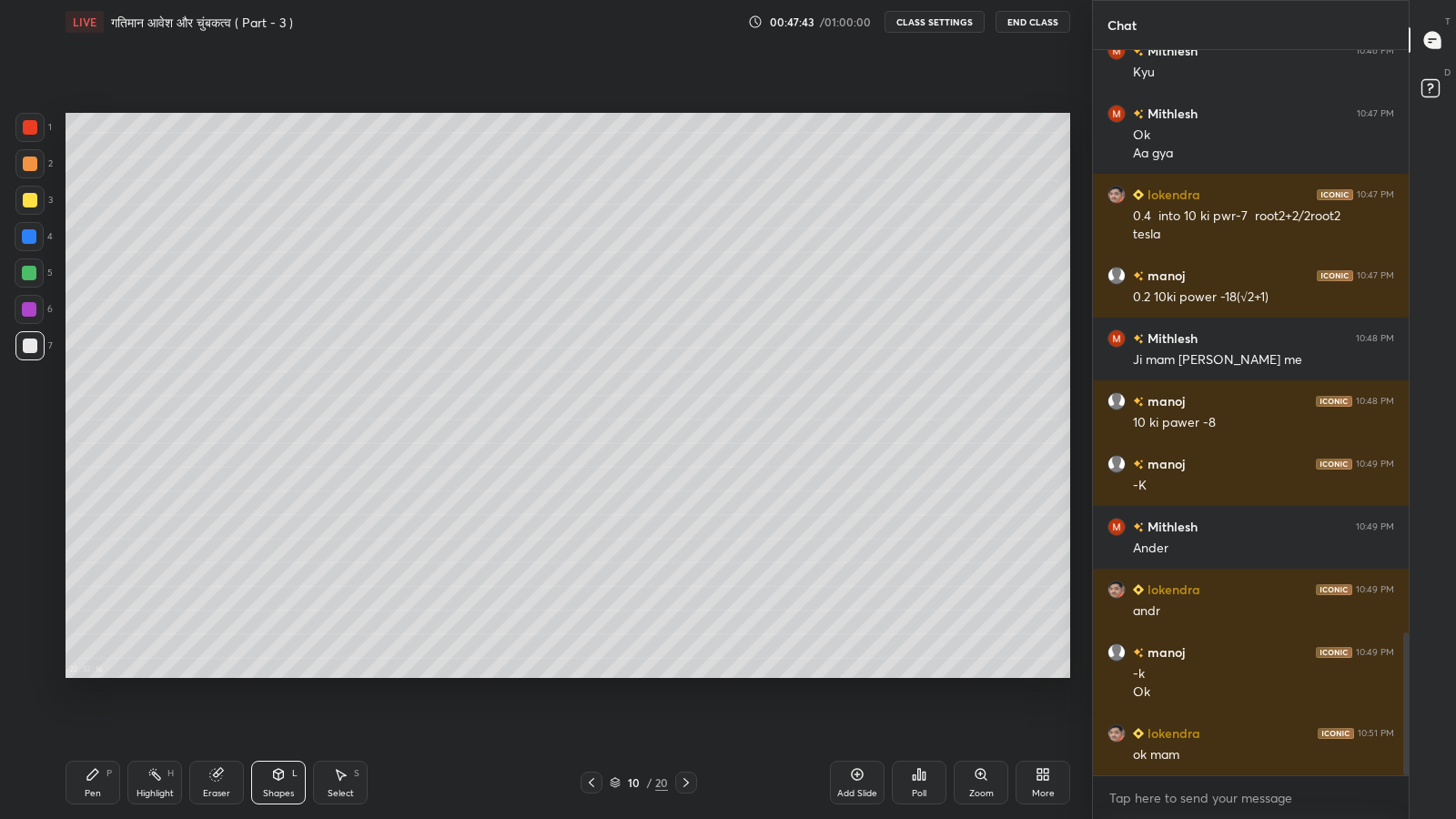
click at [592, 674] on icon at bounding box center [591, 782] width 15 height 15
click at [680, 674] on icon at bounding box center [685, 782] width 15 height 15
click at [661, 674] on div "20" at bounding box center [661, 782] width 13 height 16
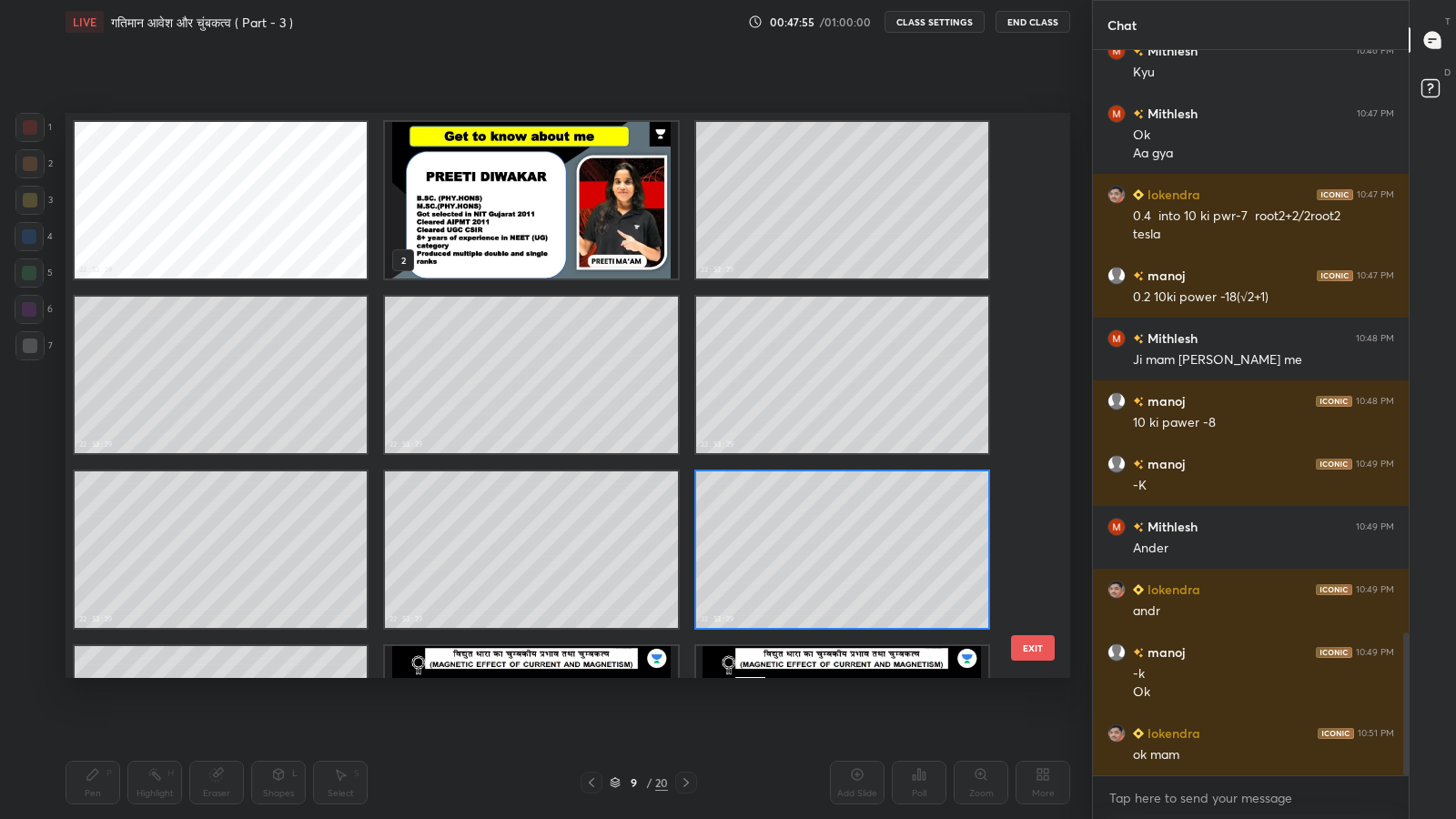
scroll to position [133, 0]
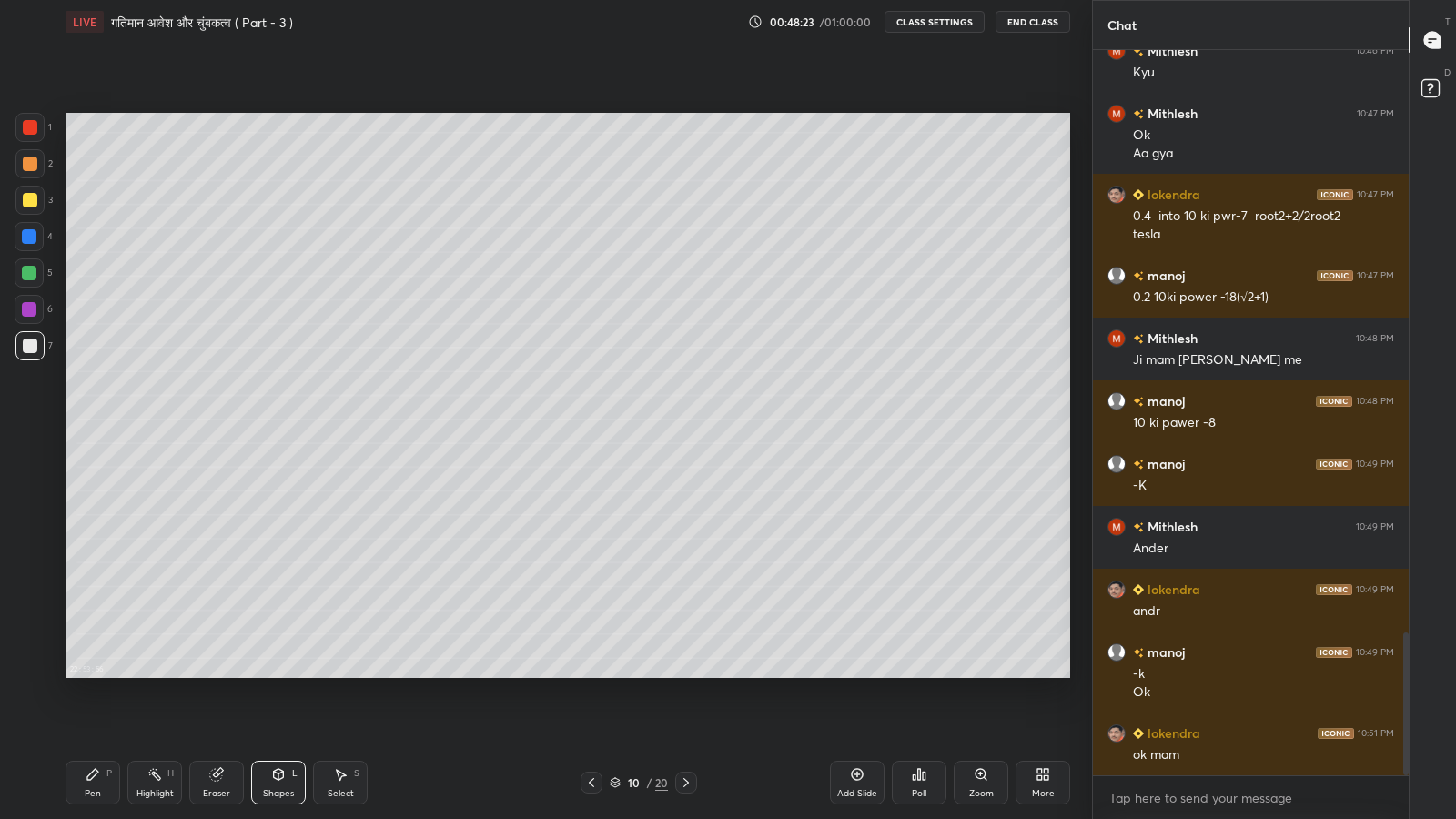
click at [26, 203] on div at bounding box center [30, 200] width 15 height 15
click at [97, 674] on icon at bounding box center [92, 774] width 15 height 15
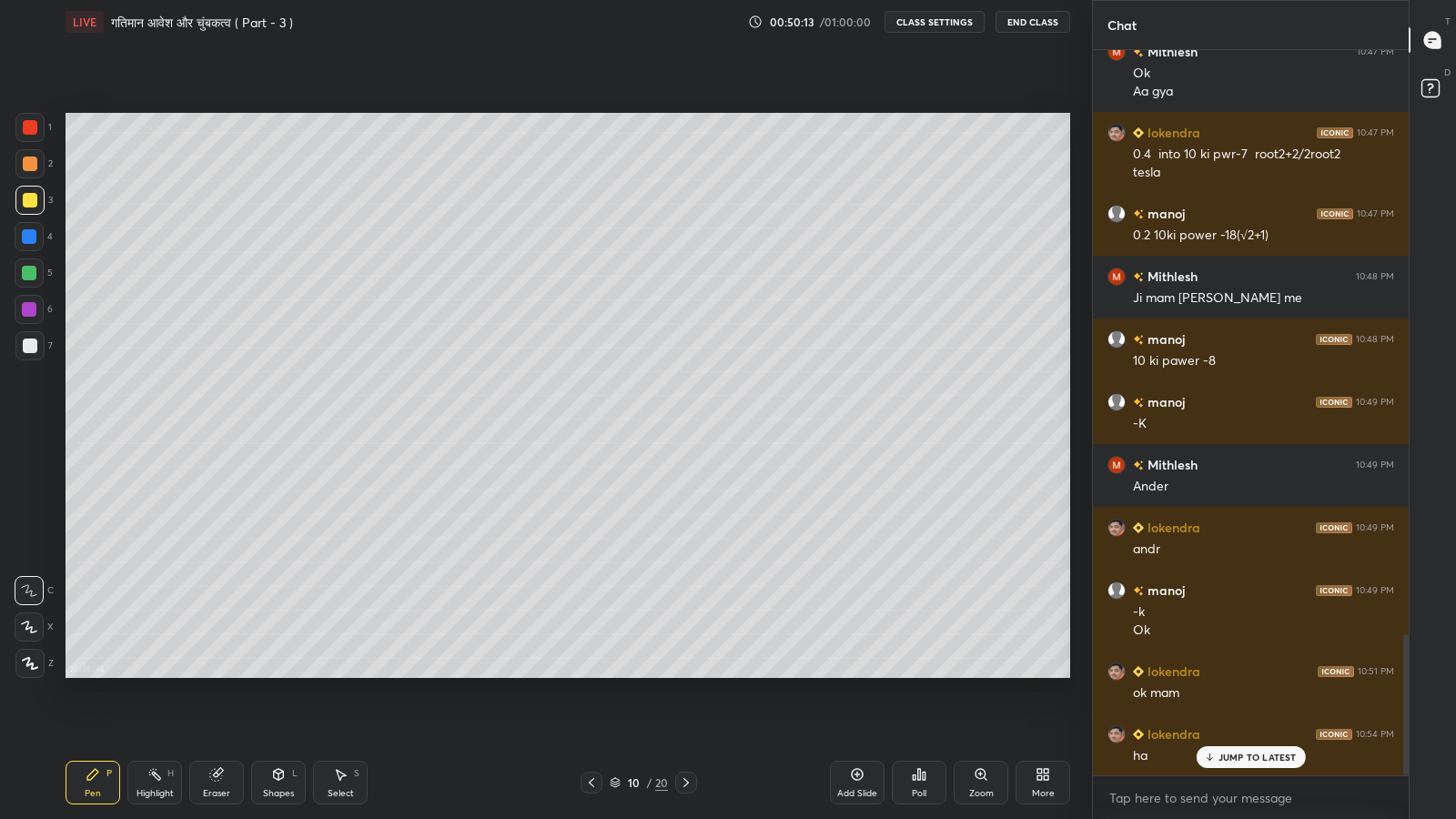
scroll to position [3075, 0]
click at [26, 128] on div at bounding box center [30, 127] width 15 height 15
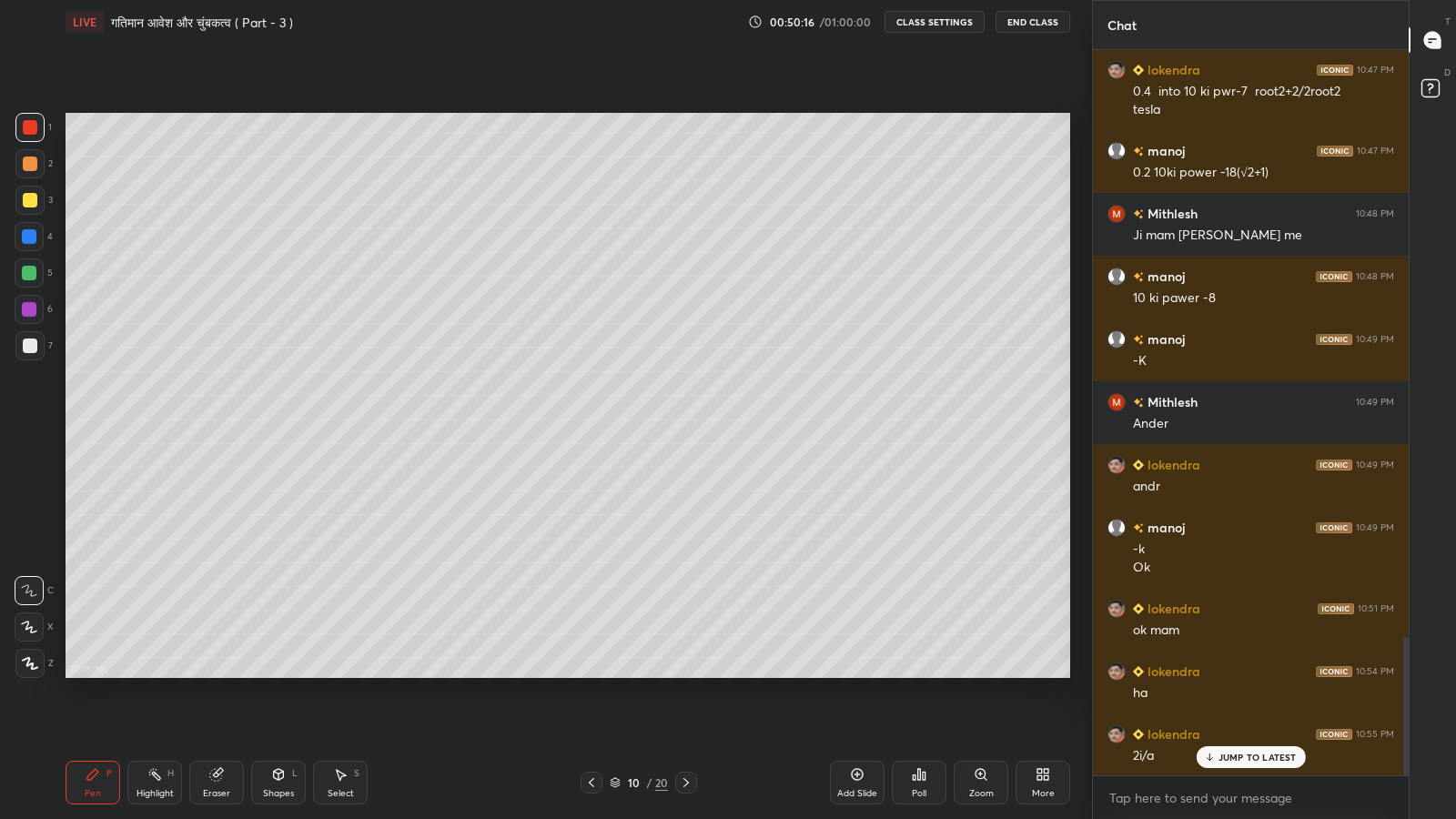
scroll to position [3093, 0]
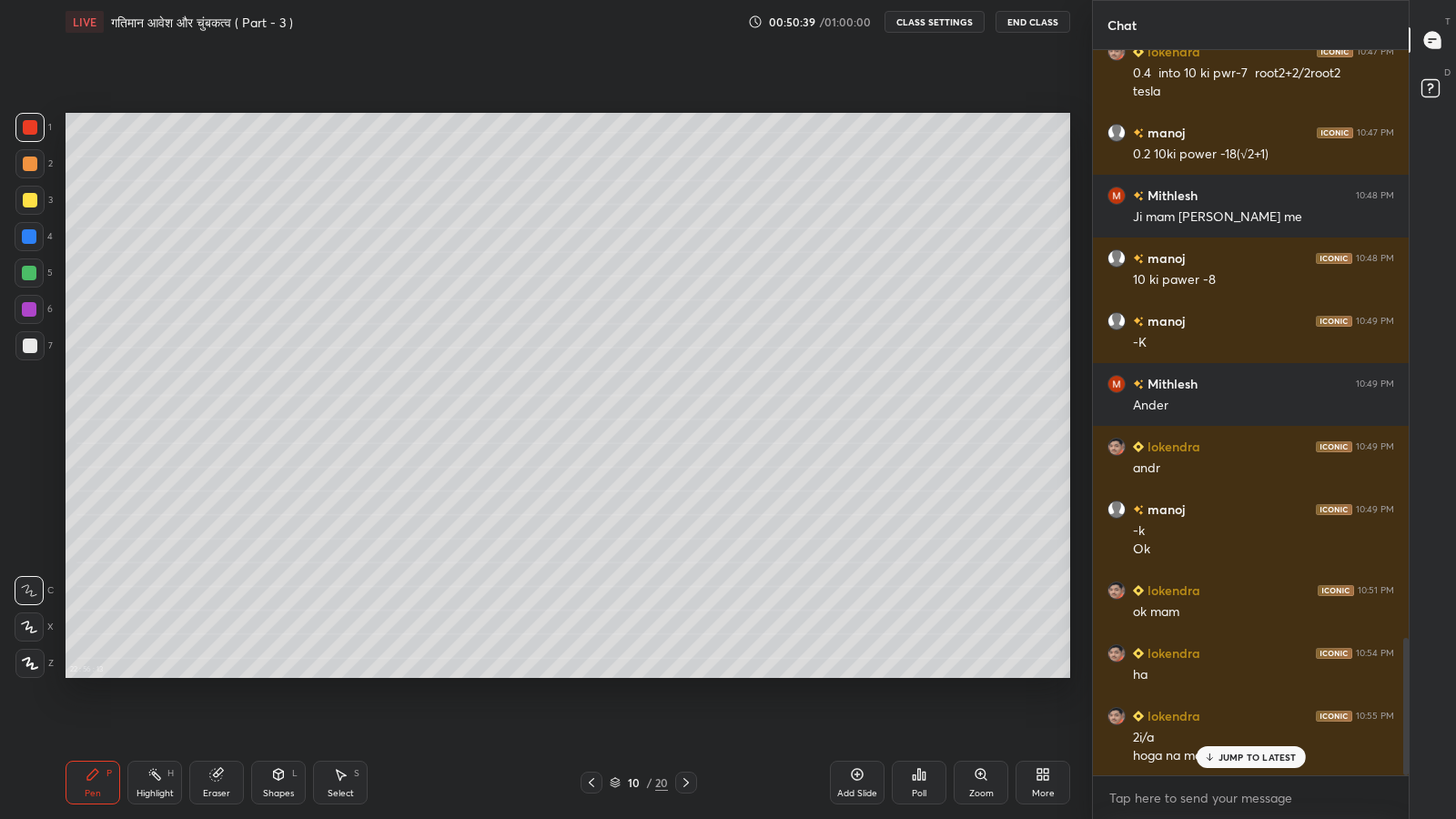
click at [23, 196] on div at bounding box center [30, 200] width 15 height 15
click at [210, 674] on icon at bounding box center [216, 775] width 12 height 12
click at [110, 674] on div "P" at bounding box center [109, 773] width 6 height 9
click at [16, 202] on div at bounding box center [30, 200] width 29 height 29
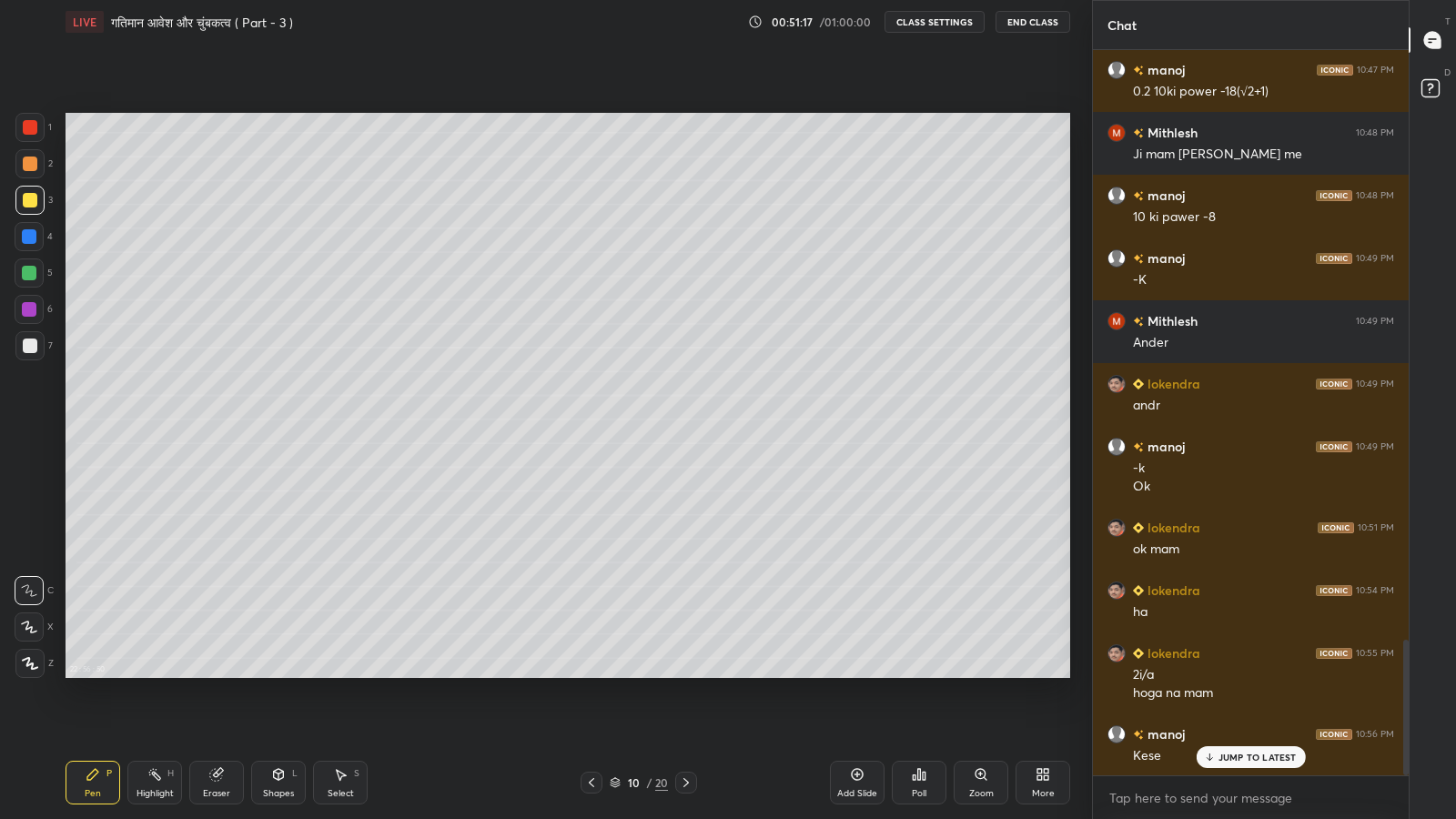
click at [1226, 674] on p "JUMP TO LATEST" at bounding box center [1257, 756] width 78 height 11
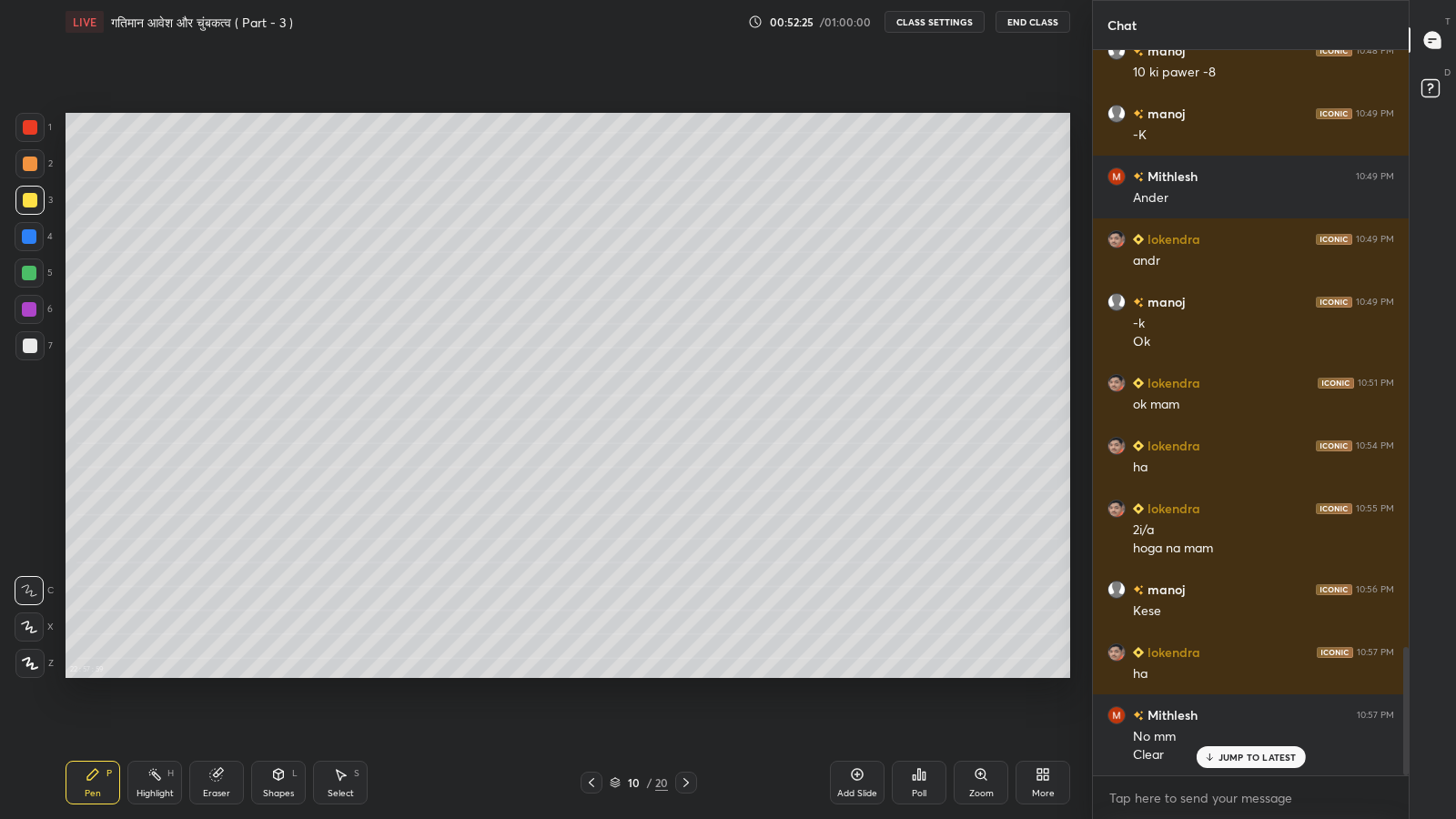
scroll to position [3363, 0]
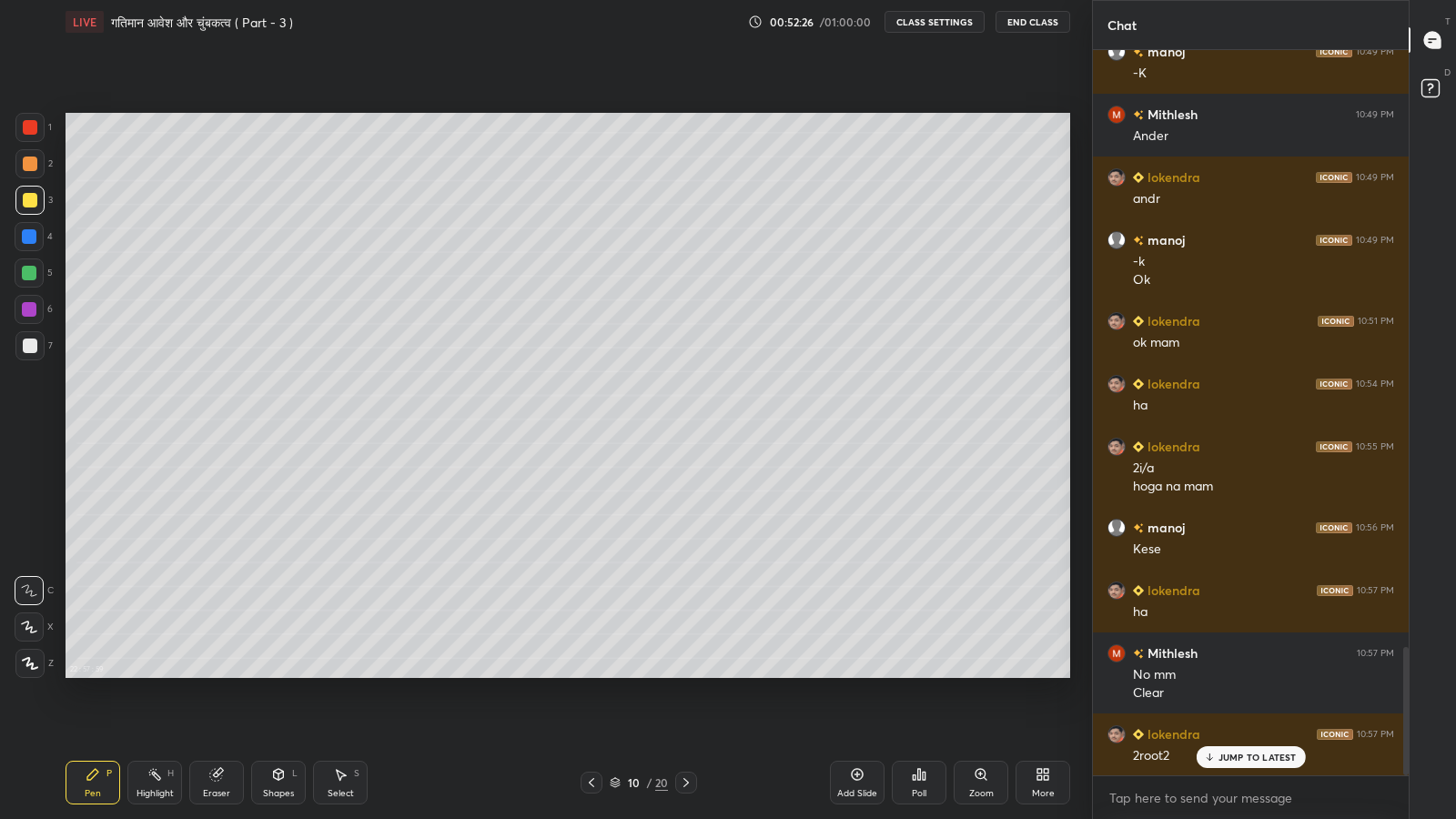
click at [588, 674] on icon at bounding box center [591, 782] width 15 height 15
click at [592, 674] on icon at bounding box center [591, 782] width 15 height 15
click at [685, 674] on icon at bounding box center [685, 782] width 15 height 15
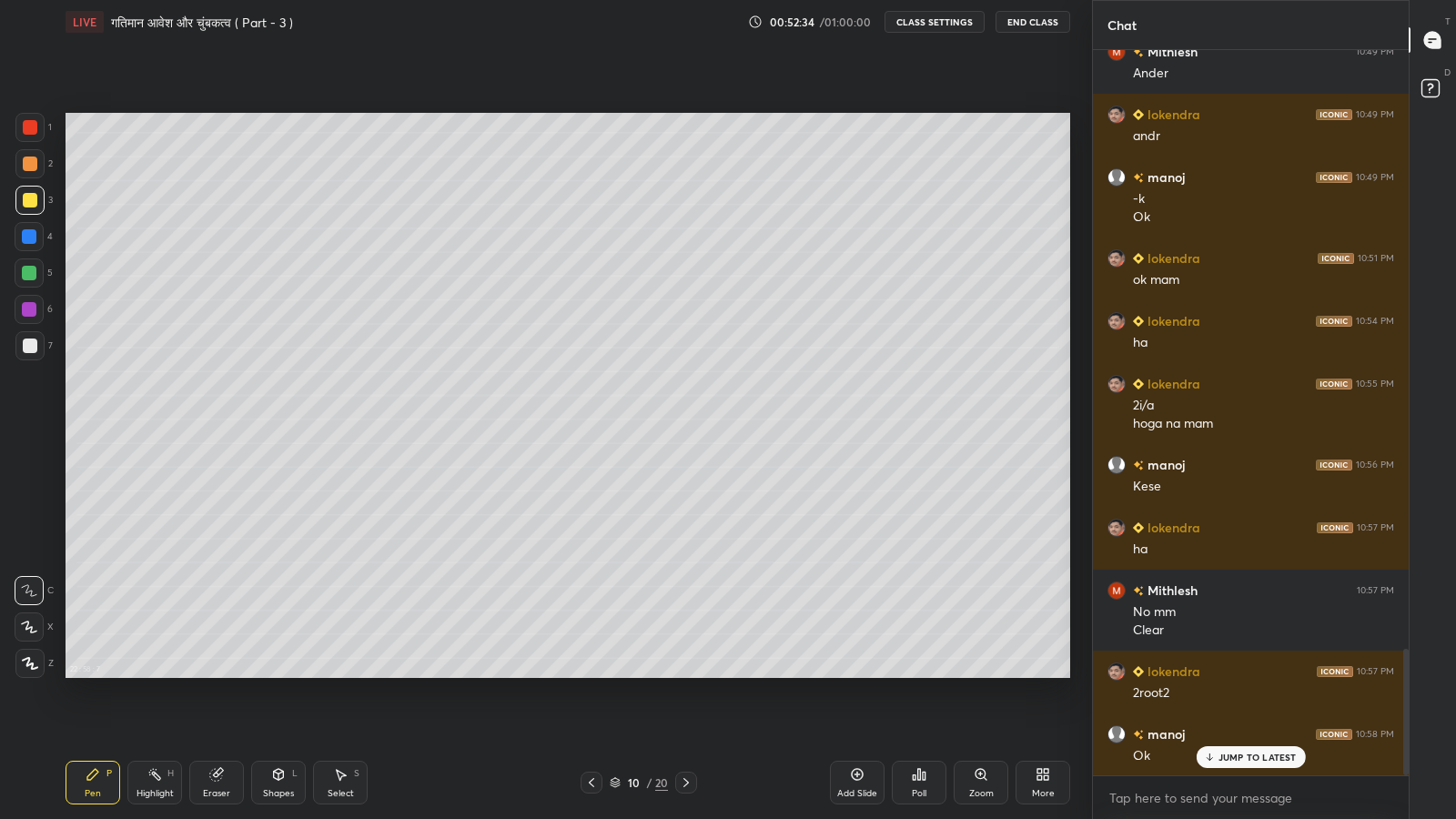
click at [1239, 674] on p "JUMP TO LATEST" at bounding box center [1257, 756] width 78 height 11
click at [251, 674] on div "Shapes L" at bounding box center [278, 782] width 54 height 44
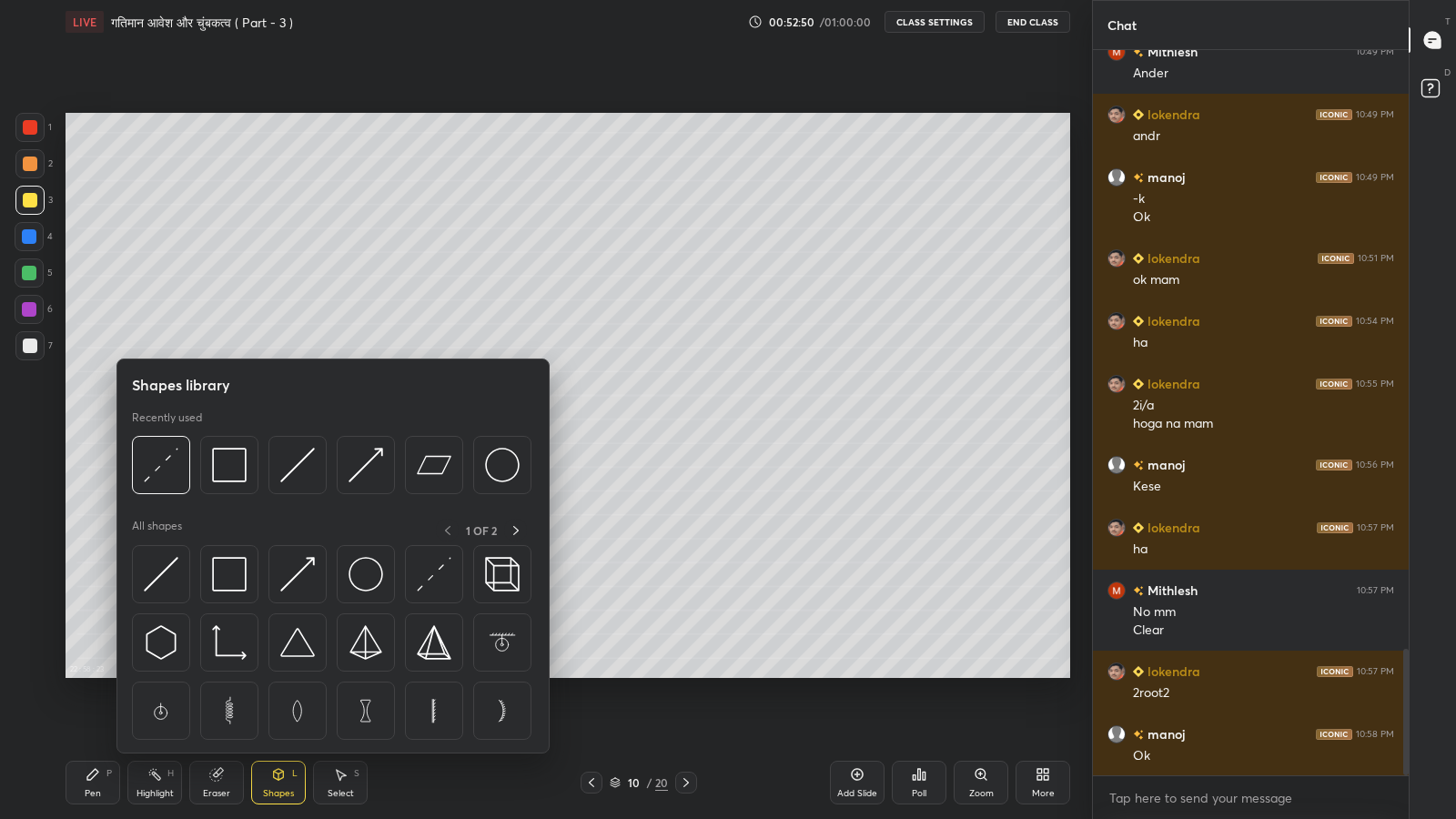
click at [218, 674] on div "Eraser" at bounding box center [217, 782] width 54 height 44
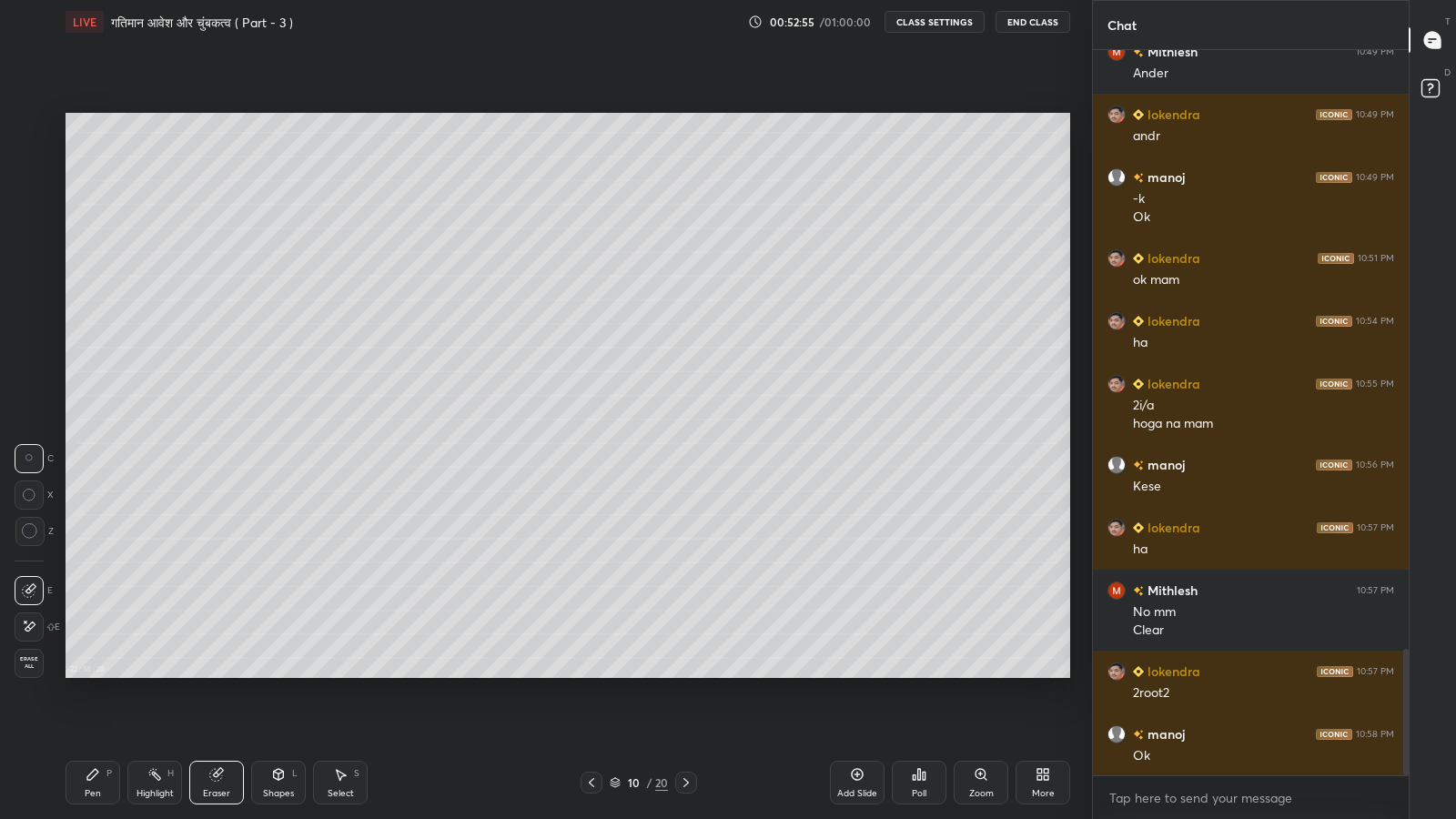
click at [100, 674] on icon at bounding box center [92, 774] width 15 height 15
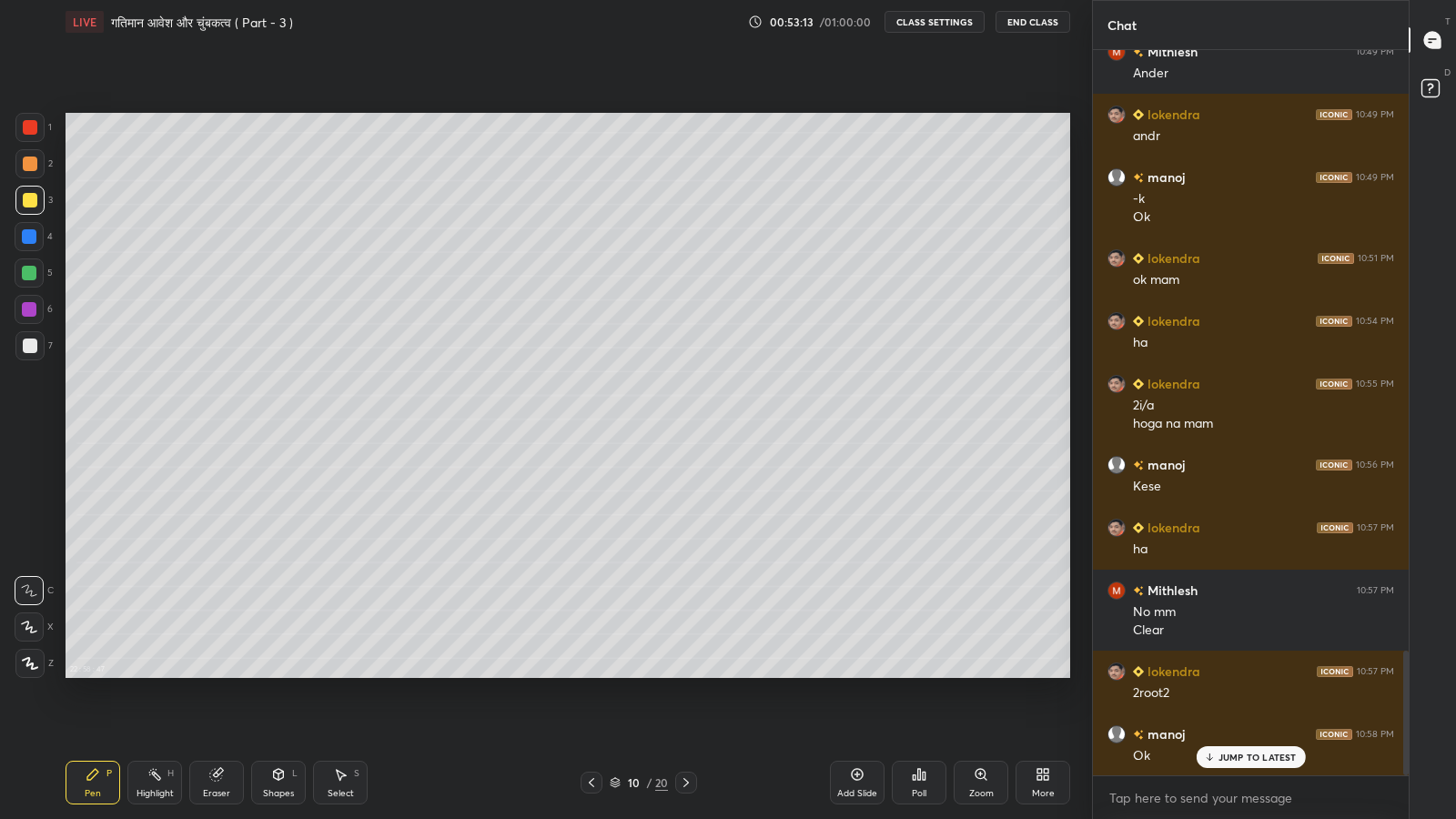
scroll to position [3489, 0]
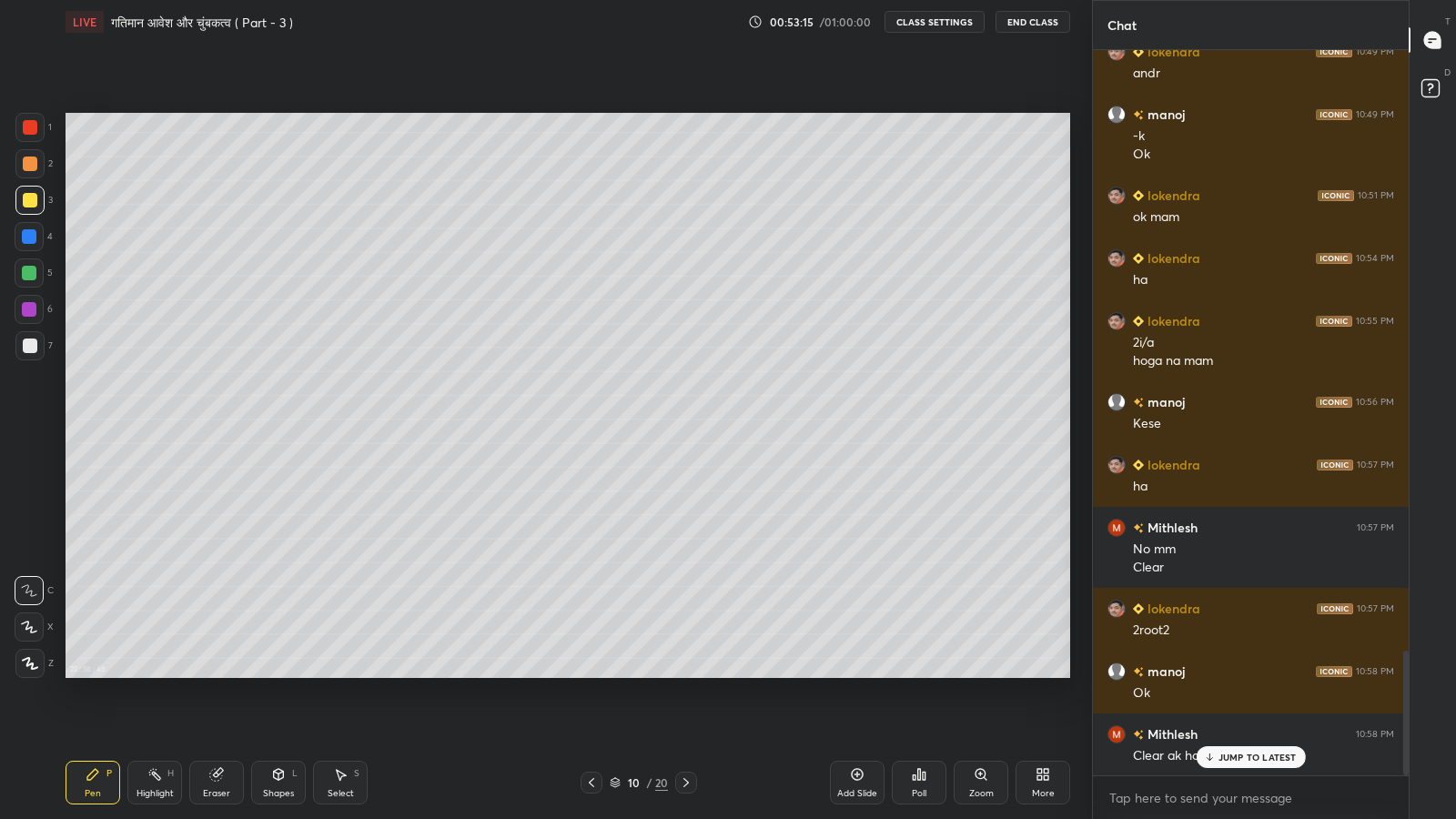
click at [1226, 674] on p "JUMP TO LATEST" at bounding box center [1257, 756] width 78 height 11
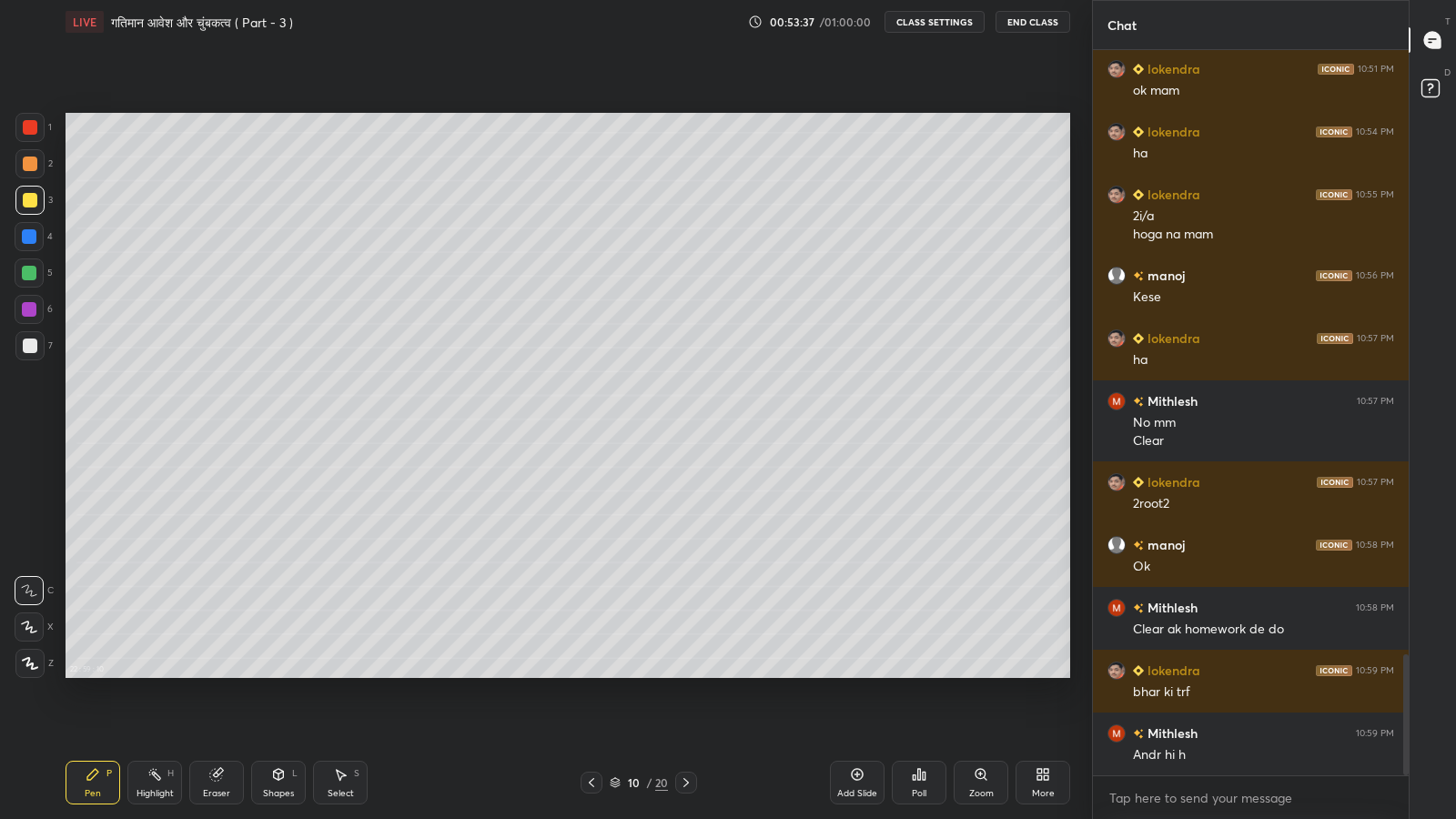
scroll to position [3633, 0]
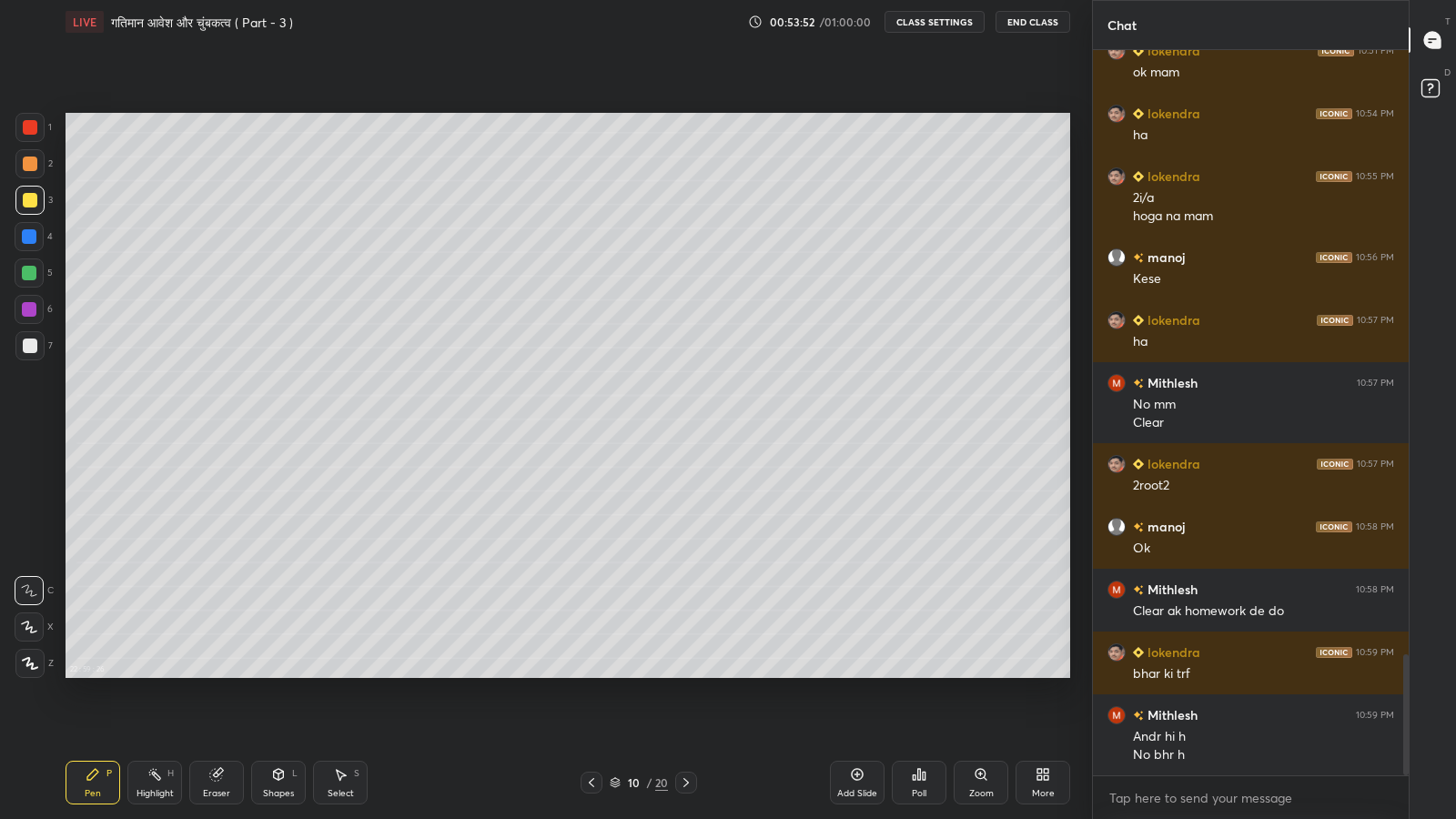
click at [24, 127] on div at bounding box center [30, 127] width 15 height 15
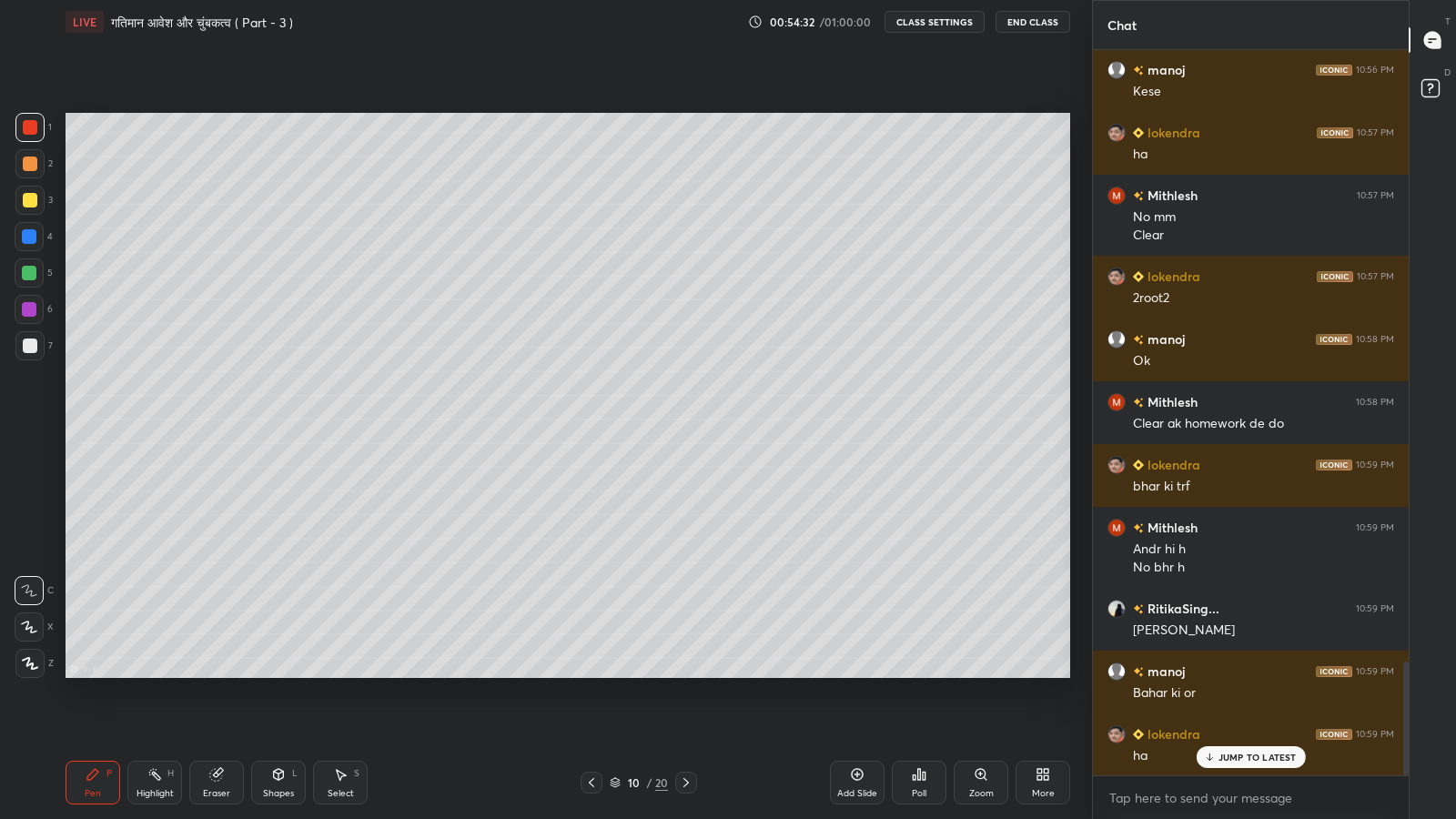
scroll to position [3883, 0]
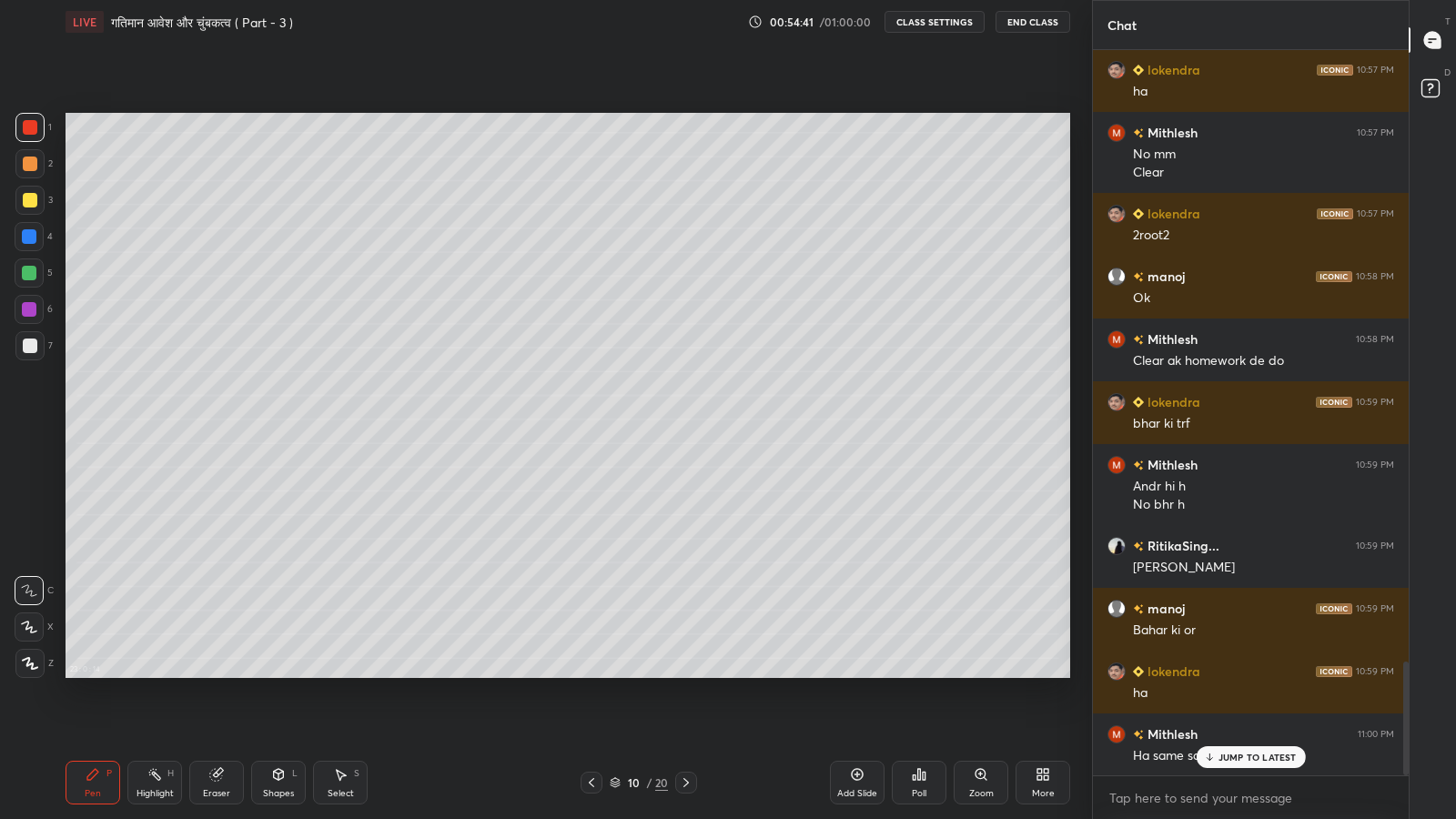
click at [1215, 674] on icon at bounding box center [1208, 756] width 12 height 11
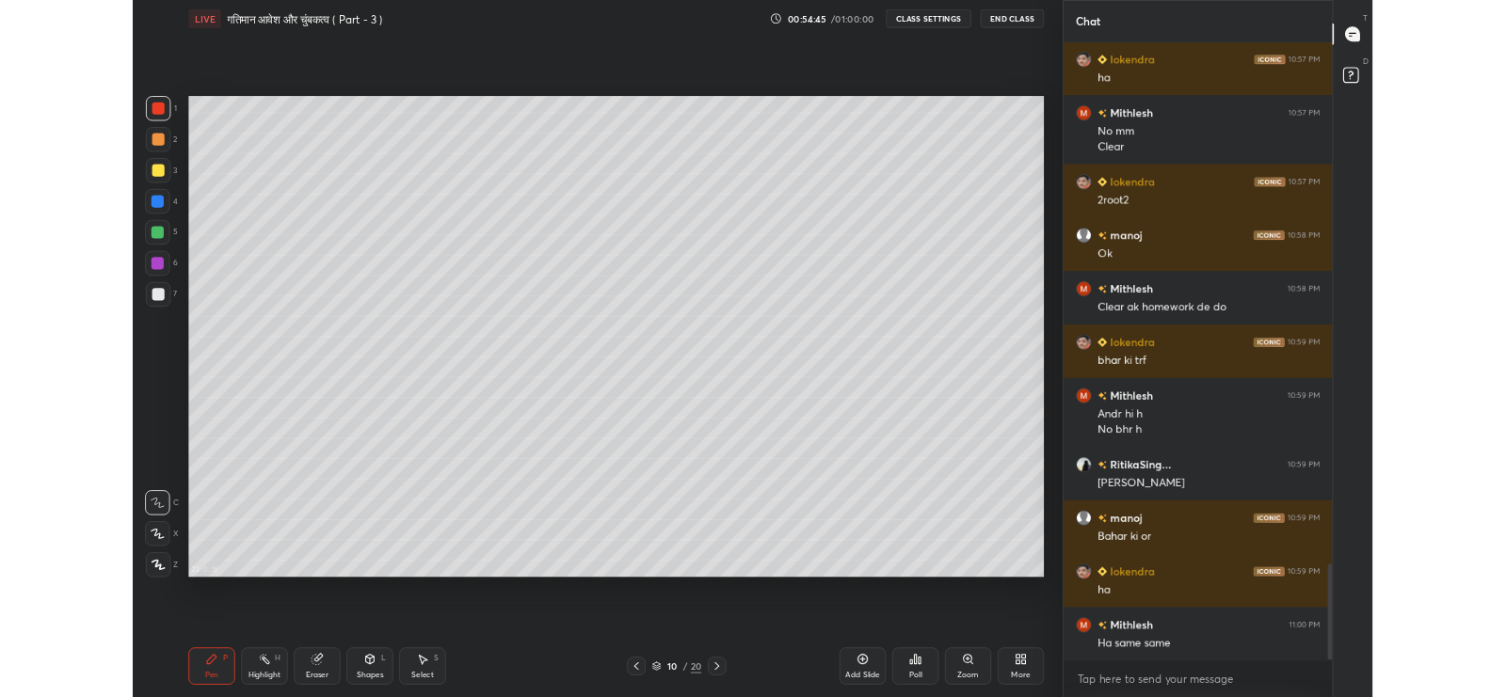
scroll to position [4082, 0]
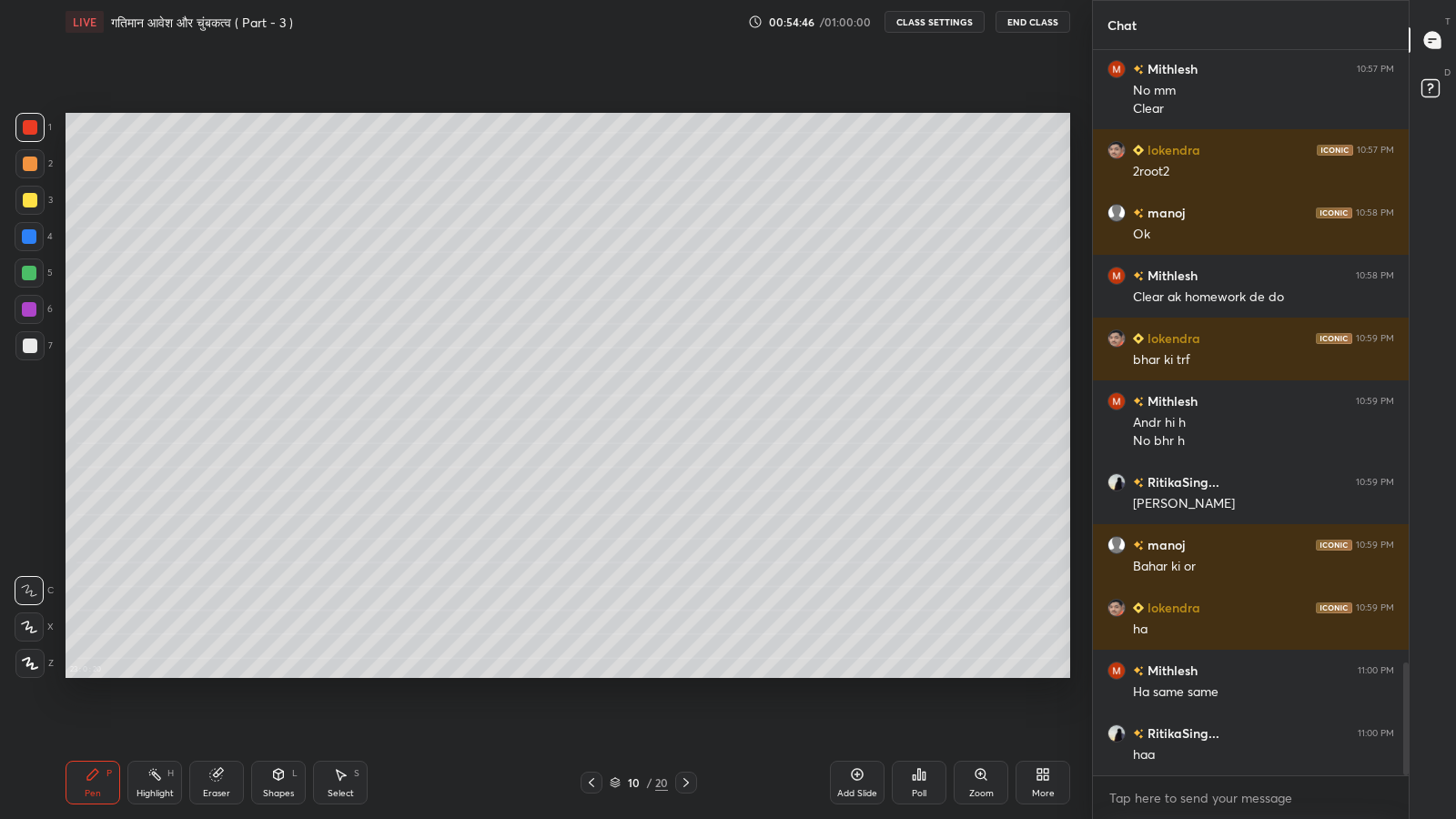
click at [28, 235] on div at bounding box center [29, 236] width 15 height 15
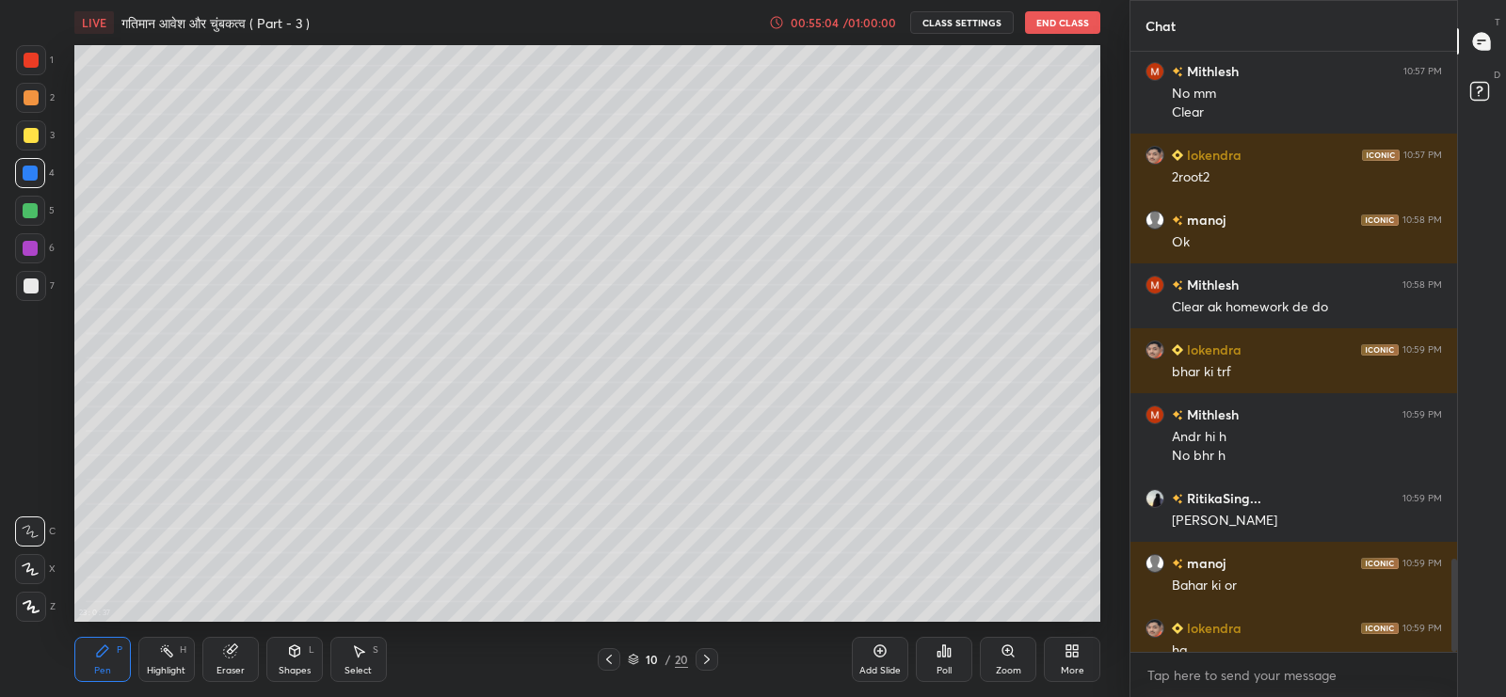
scroll to position [93544, 93067]
click at [1063, 656] on div "More" at bounding box center [1072, 659] width 56 height 45
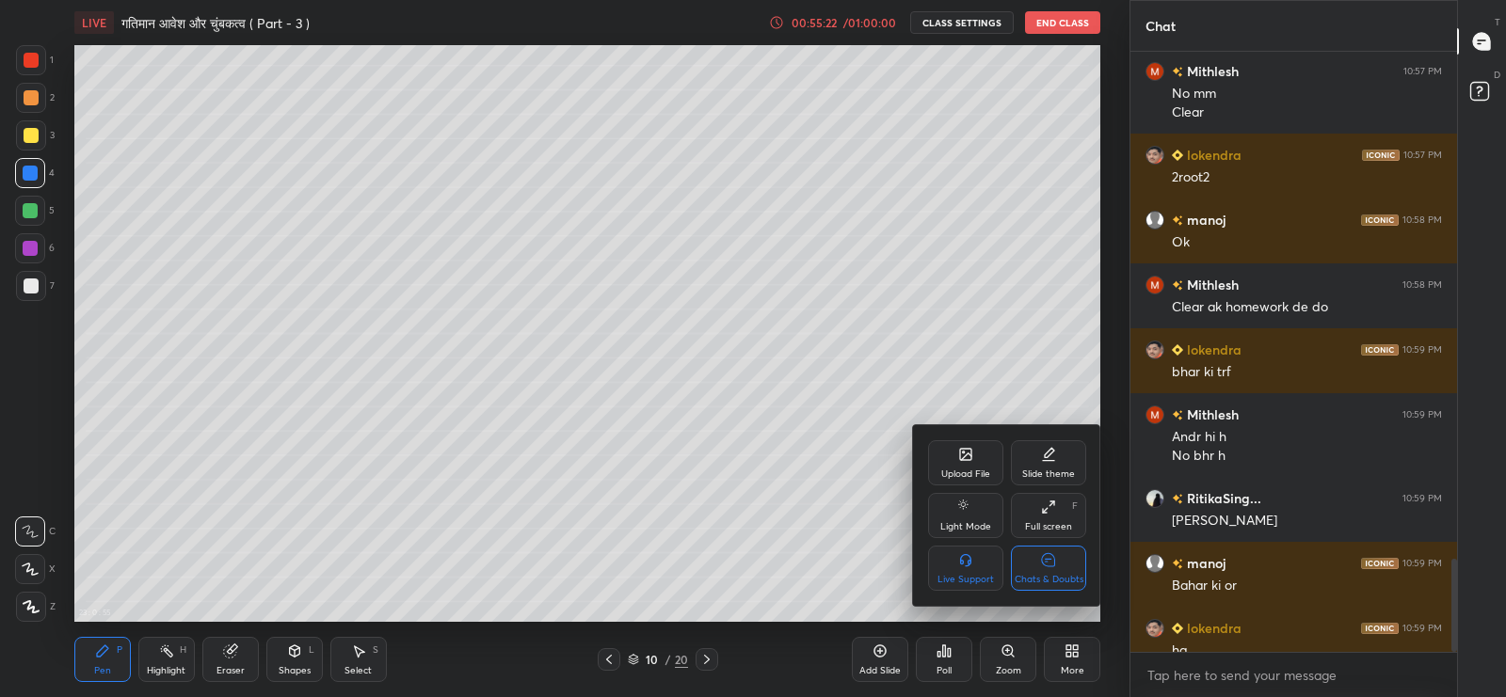
click at [854, 287] on div at bounding box center [753, 348] width 1506 height 697
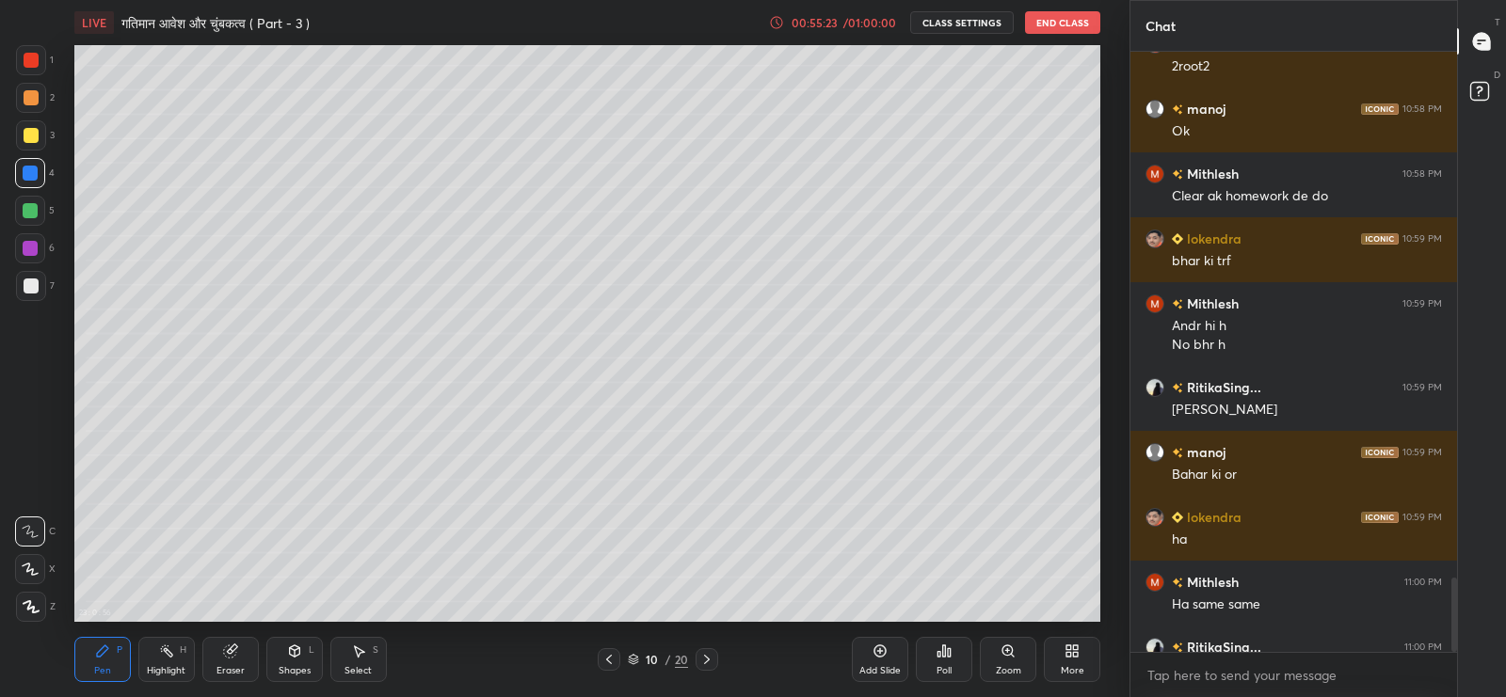
scroll to position [4232, 0]
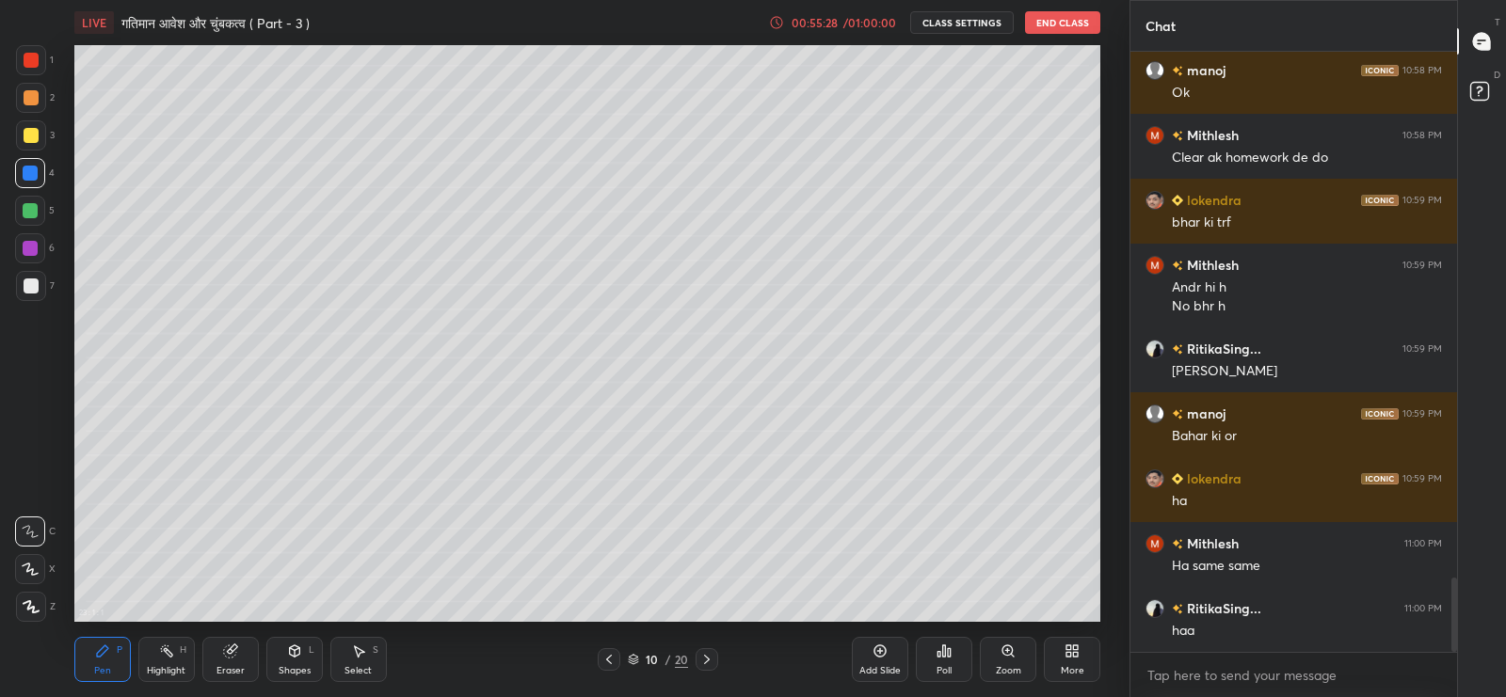
click at [30, 206] on div at bounding box center [30, 210] width 15 height 15
click at [33, 129] on div at bounding box center [31, 135] width 15 height 15
click at [24, 280] on div at bounding box center [31, 286] width 15 height 15
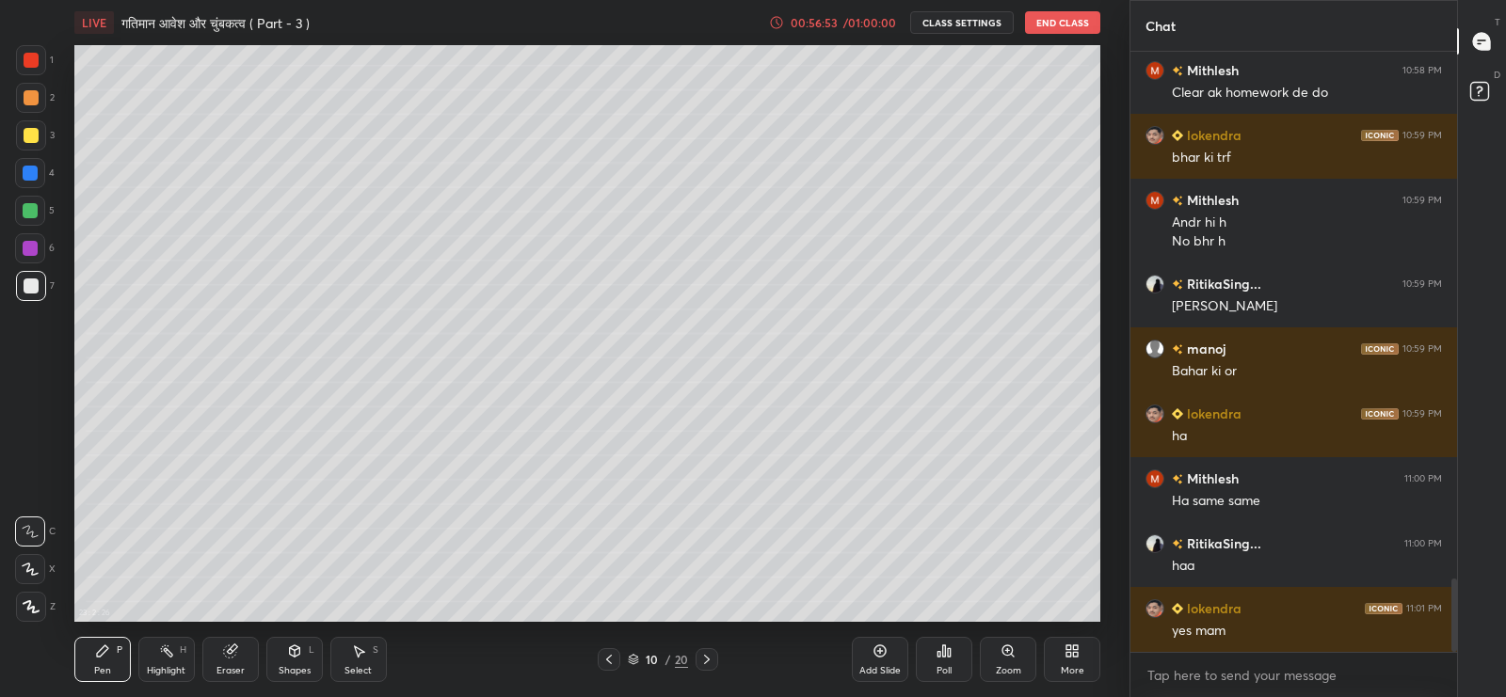
click at [876, 659] on div "Add Slide" at bounding box center [880, 659] width 56 height 45
click at [609, 659] on icon at bounding box center [609, 659] width 15 height 15
click at [705, 659] on icon at bounding box center [705, 659] width 15 height 15
click at [609, 659] on icon at bounding box center [609, 659] width 15 height 15
click at [705, 660] on icon at bounding box center [705, 659] width 15 height 15
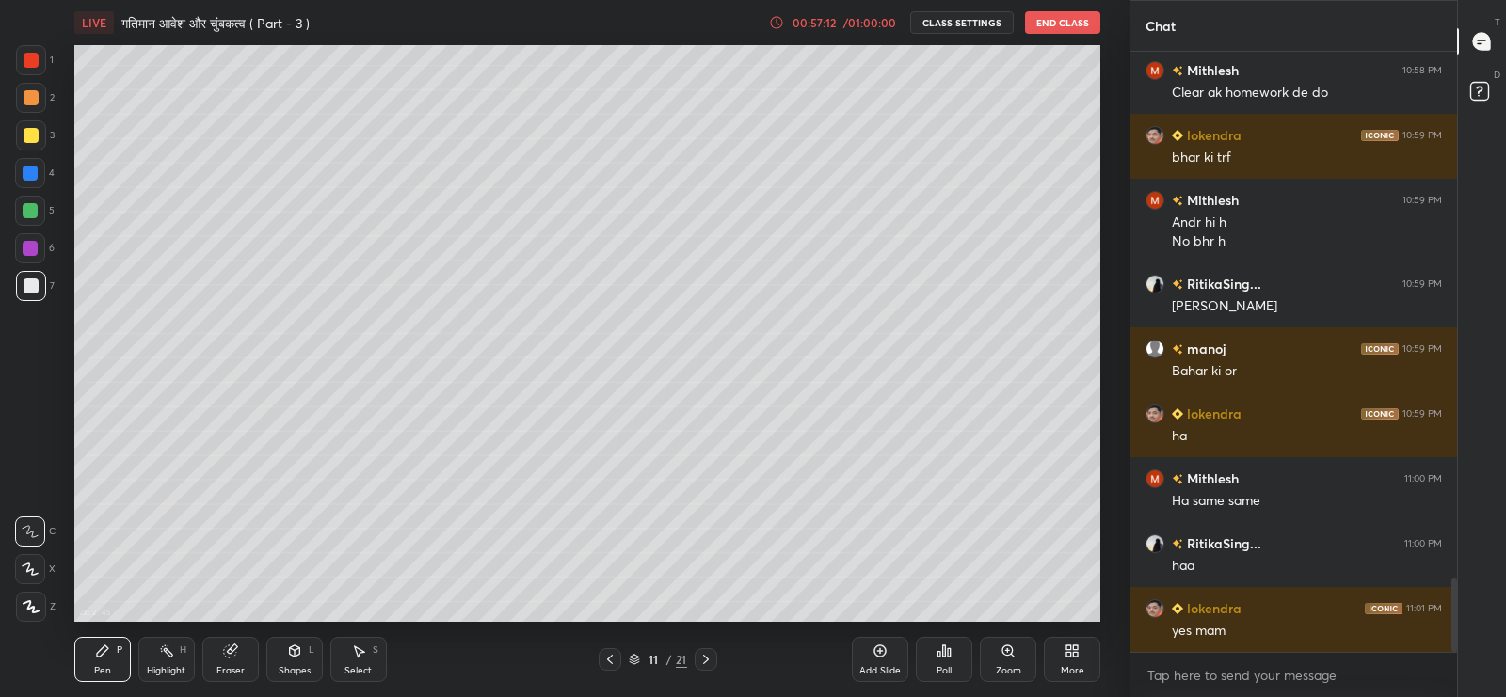
click at [610, 659] on icon at bounding box center [609, 659] width 15 height 15
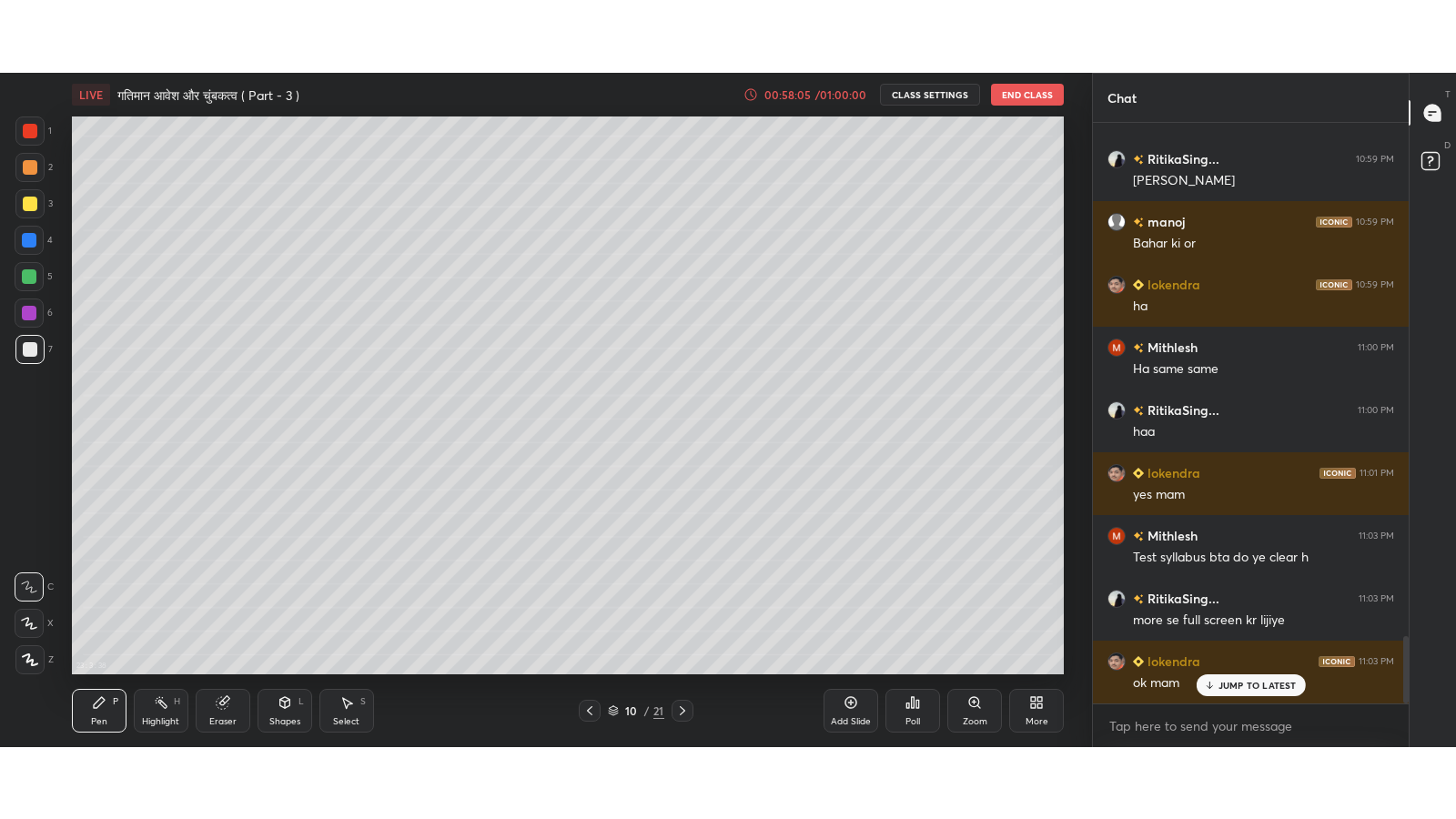
scroll to position [4405, 0]
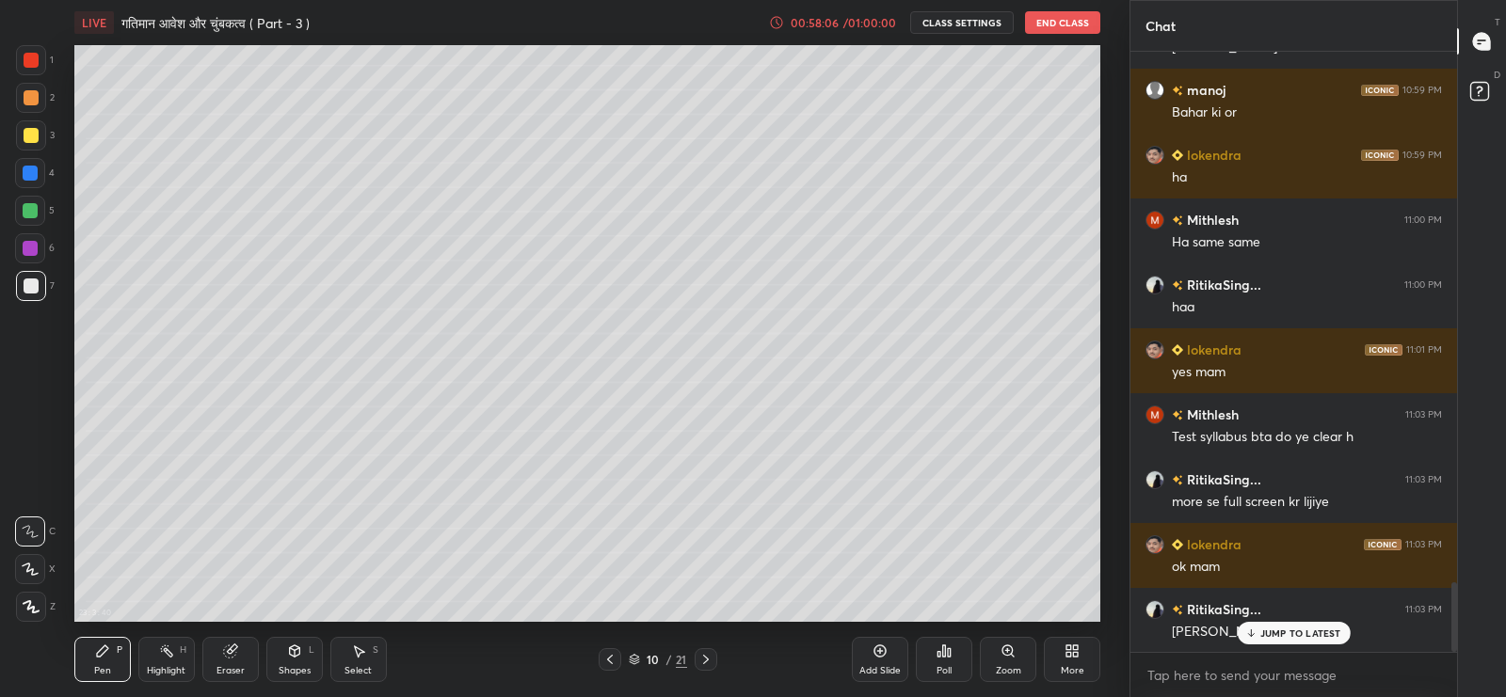
click at [1066, 670] on div "More" at bounding box center [1073, 670] width 24 height 9
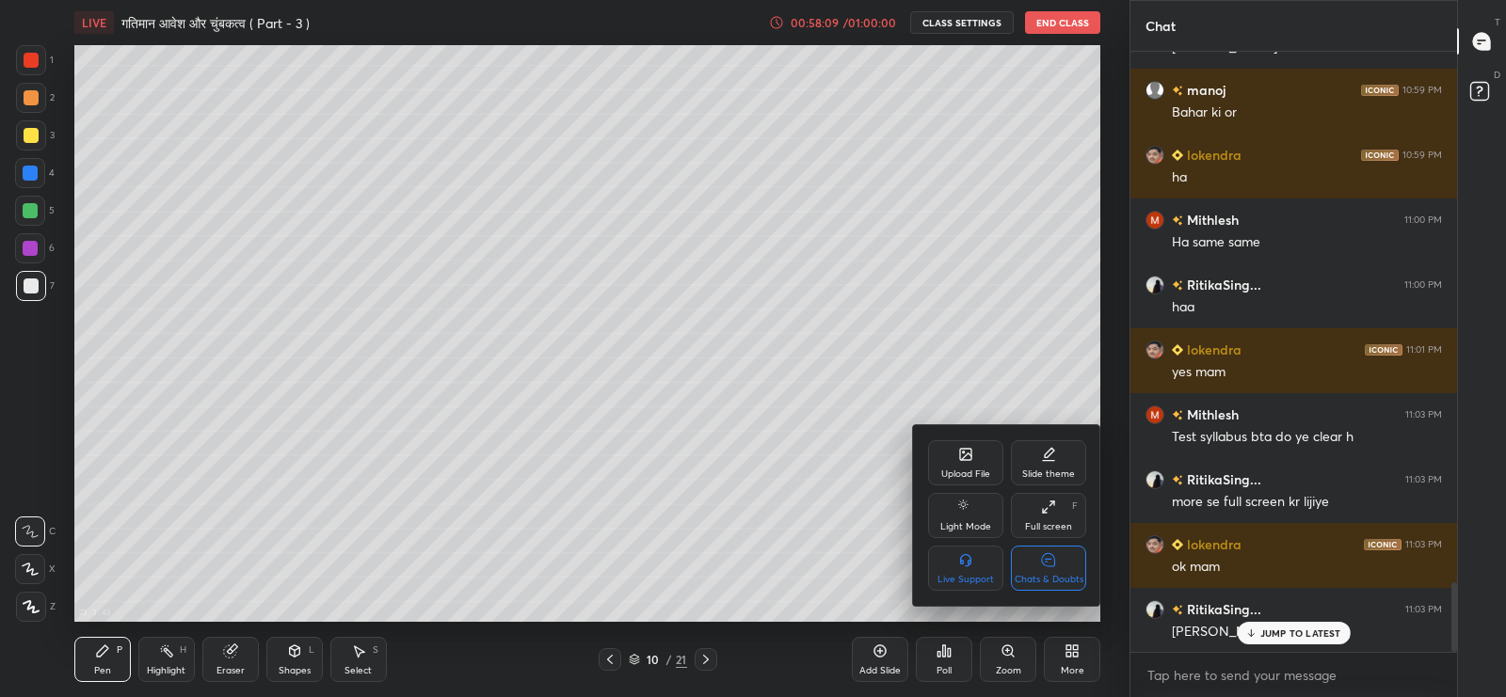
click at [1050, 510] on icon at bounding box center [1048, 507] width 15 height 15
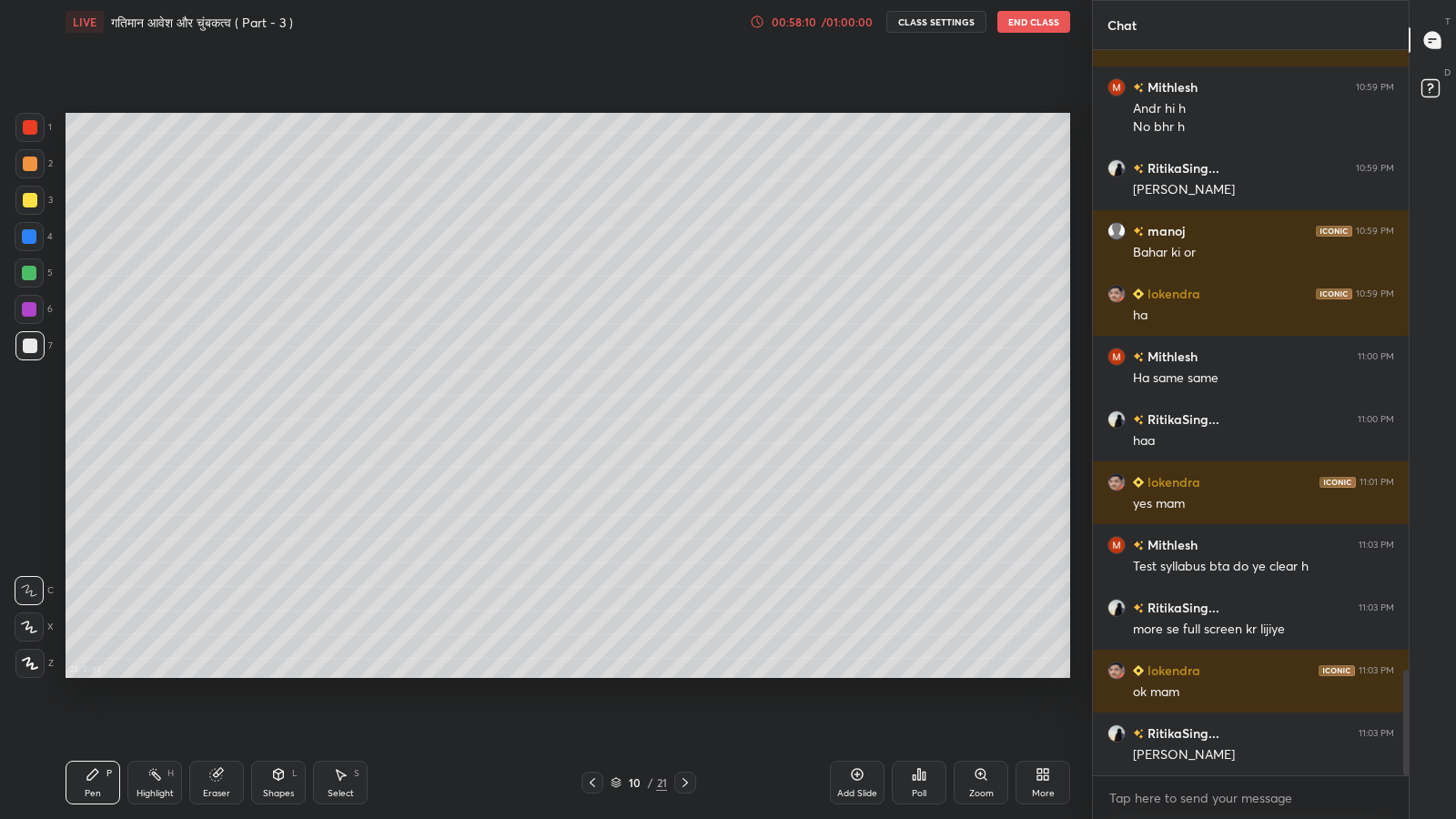
scroll to position [764, 310]
type textarea "x"
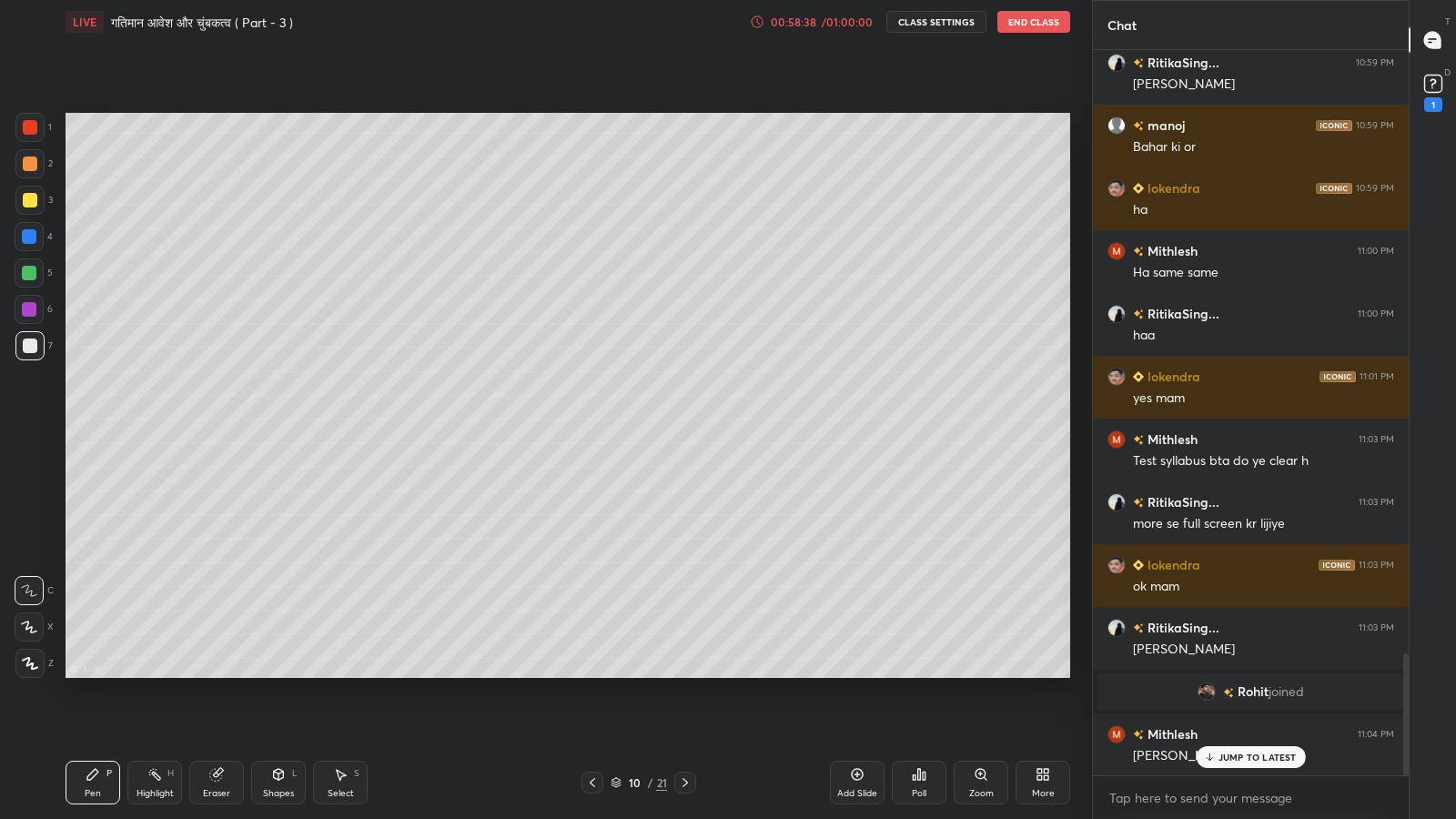
scroll to position [3598, 0]
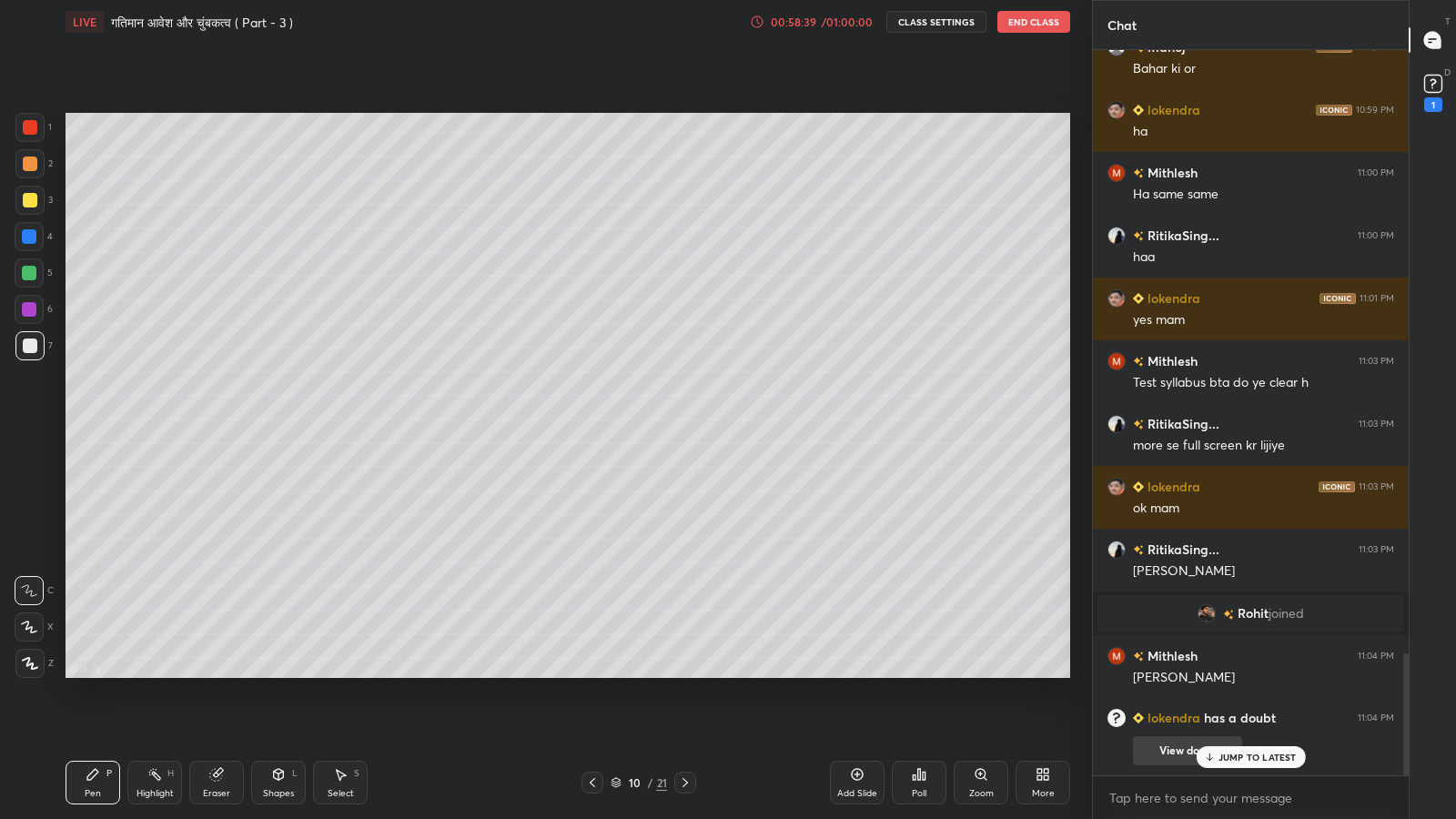
click at [1174, 674] on button "View doubt" at bounding box center [1187, 750] width 109 height 29
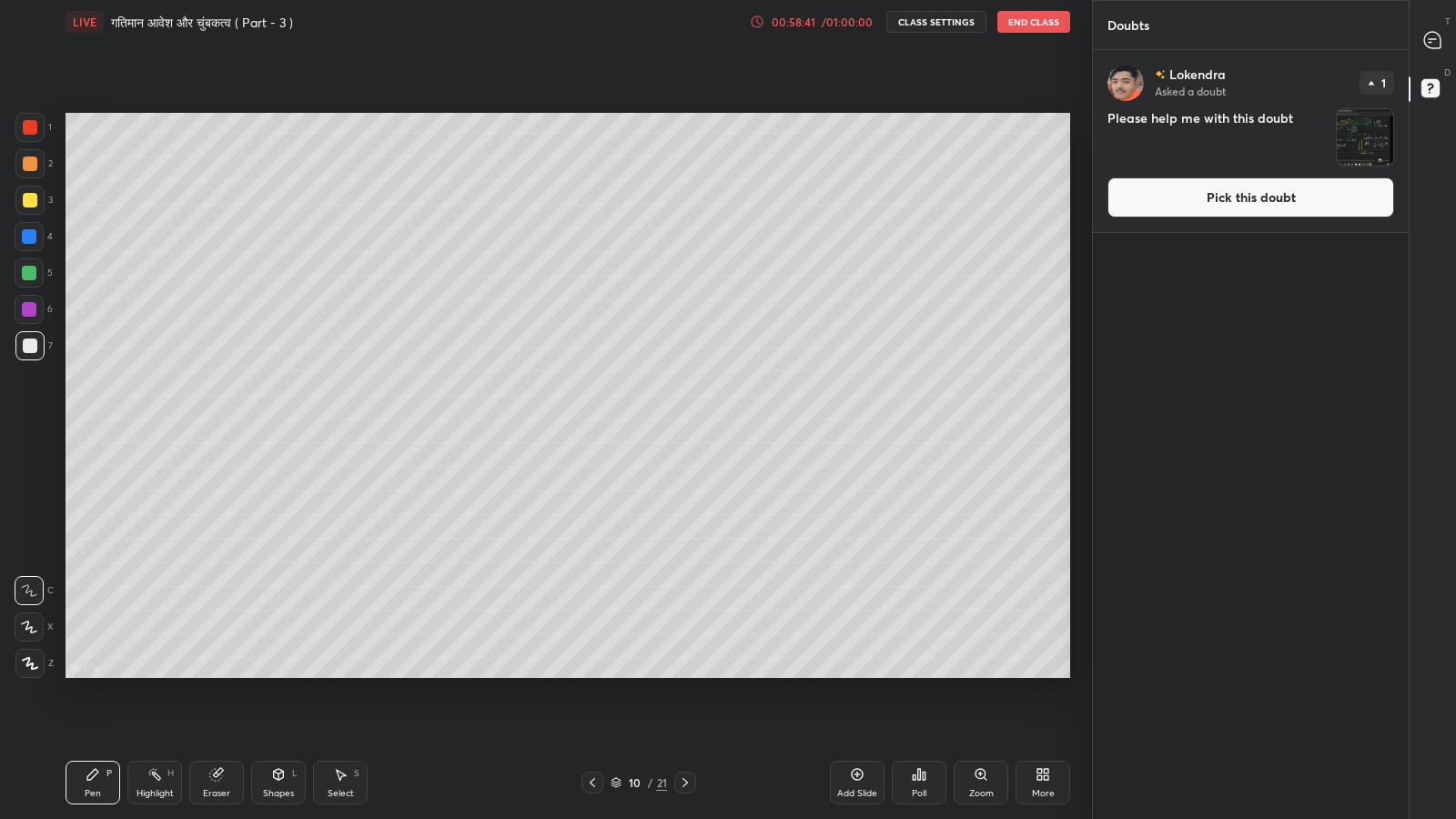
click at [1351, 154] on img "grid" at bounding box center [1365, 137] width 56 height 56
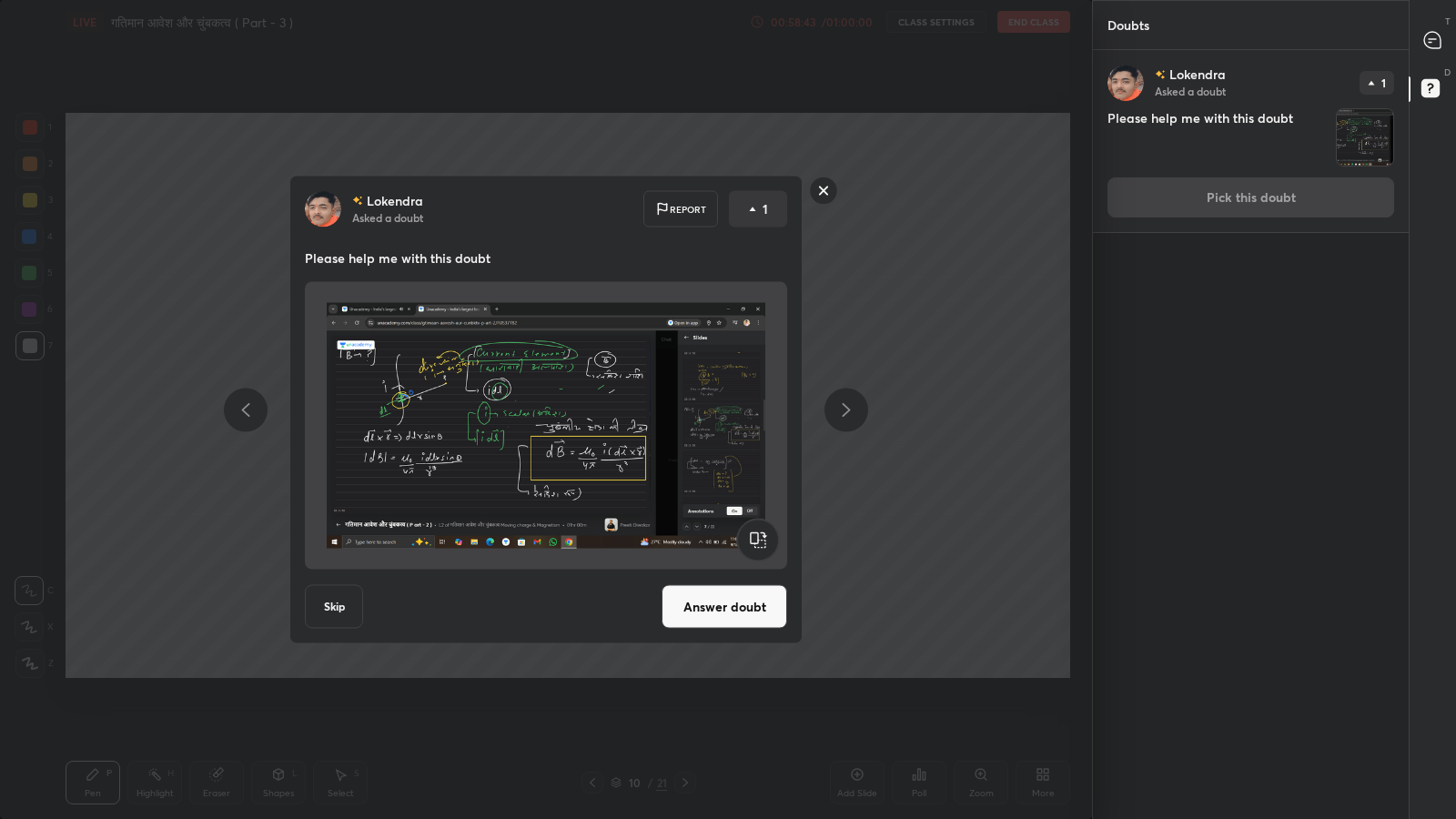
click at [724, 600] on button "Answer doubt" at bounding box center [724, 606] width 126 height 44
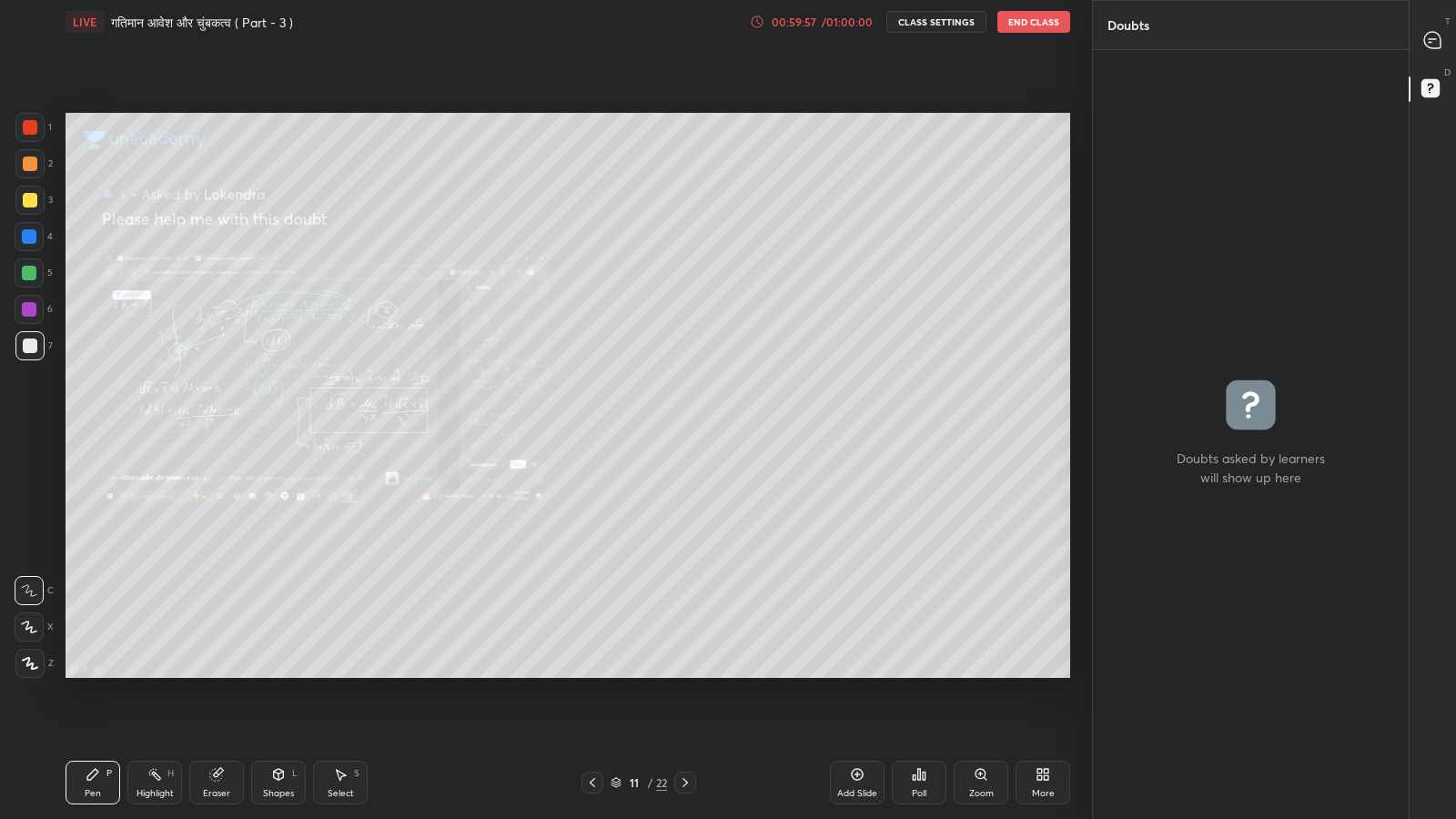
click at [1044, 22] on button "End Class" at bounding box center [1034, 21] width 73 height 22
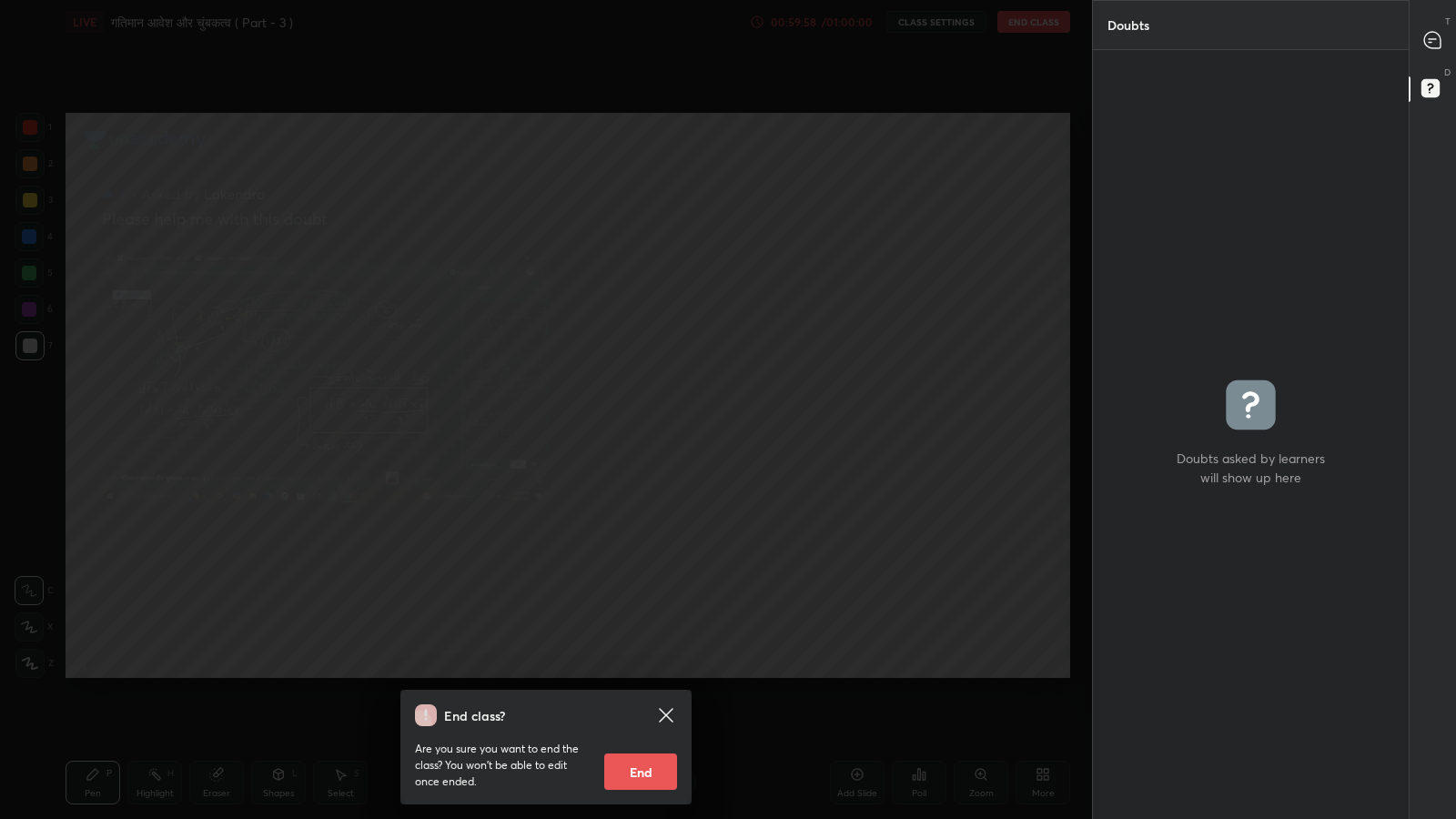
click at [644, 674] on button "End" at bounding box center [640, 772] width 73 height 37
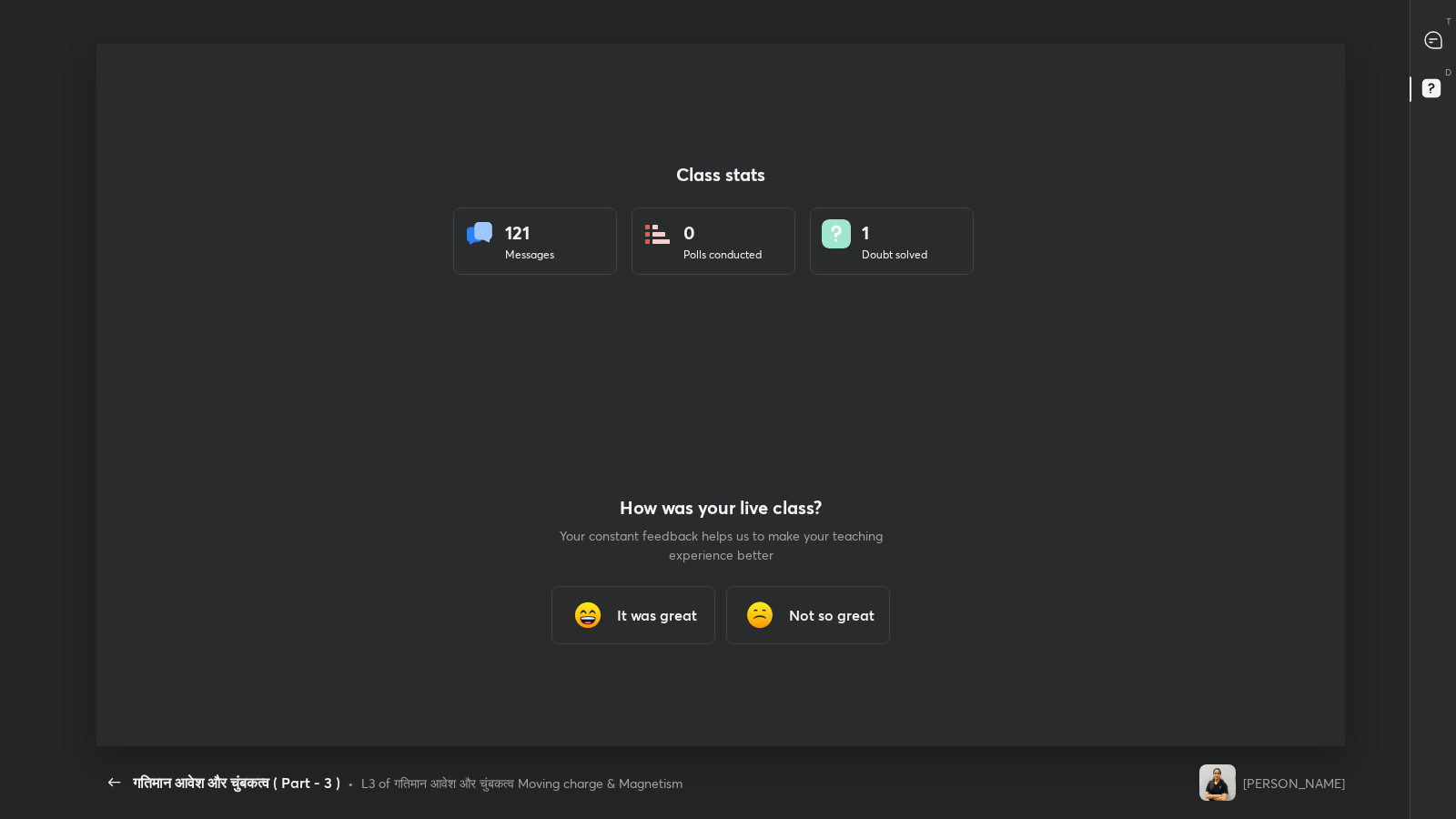
scroll to position [703, 1441]
click at [119, 674] on icon "button" at bounding box center [114, 782] width 22 height 22
